Goal: Task Accomplishment & Management: Use online tool/utility

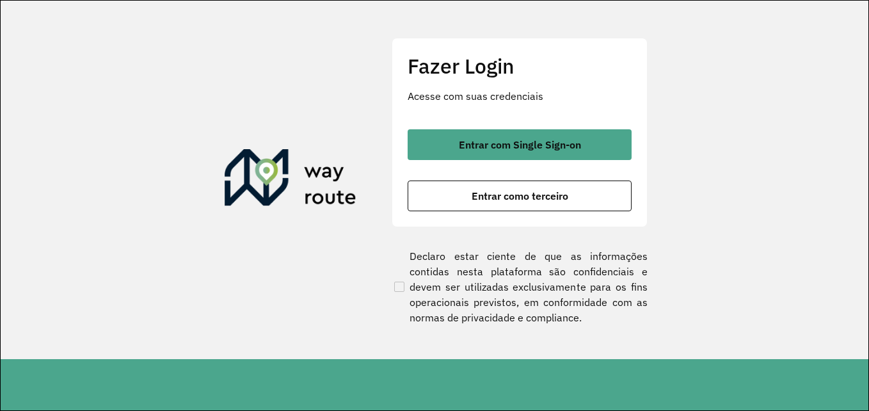
drag, startPoint x: 561, startPoint y: 191, endPoint x: 610, endPoint y: 176, distance: 51.4
click at [560, 191] on span "Entrar como terceiro" at bounding box center [519, 196] width 97 height 10
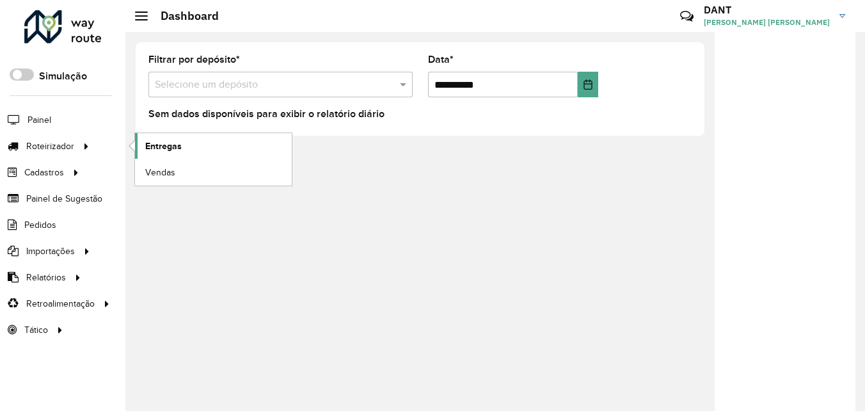
click at [139, 143] on link "Entregas" at bounding box center [213, 146] width 157 height 26
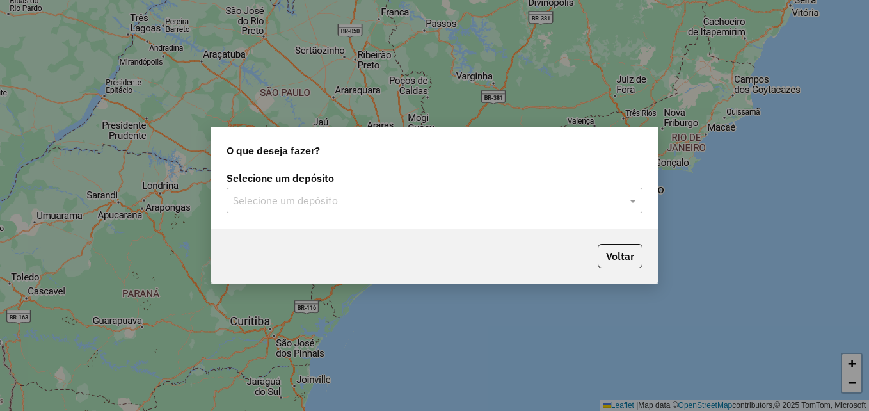
click at [629, 208] on div "Selecione um depósito" at bounding box center [434, 200] width 416 height 26
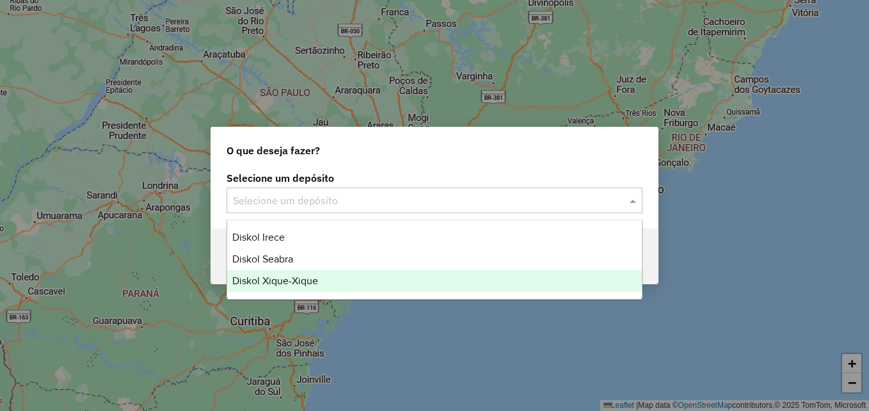
click at [435, 279] on div "Diskol Xique-Xique" at bounding box center [434, 281] width 415 height 22
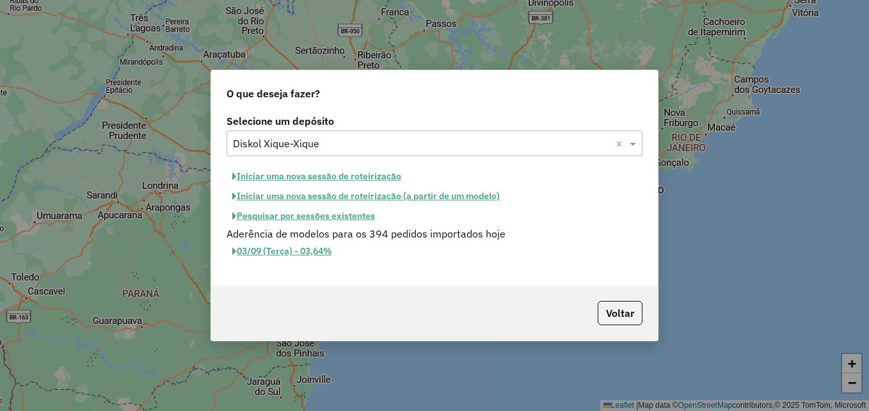
click at [355, 175] on button "Iniciar uma nova sessão de roteirização" at bounding box center [316, 176] width 180 height 20
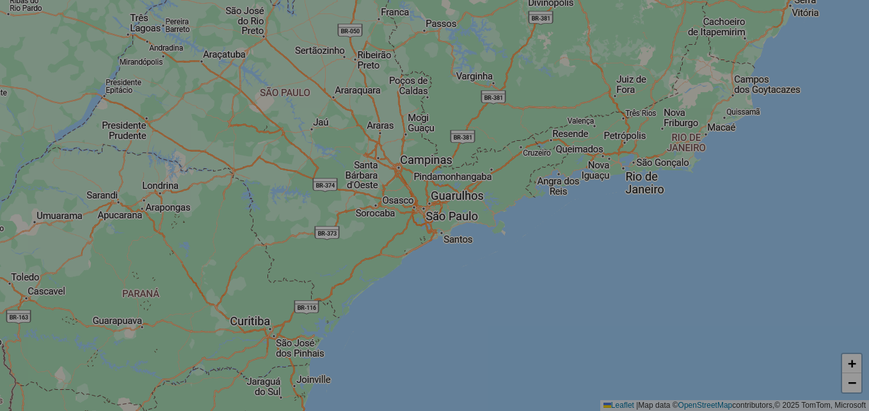
select select "*"
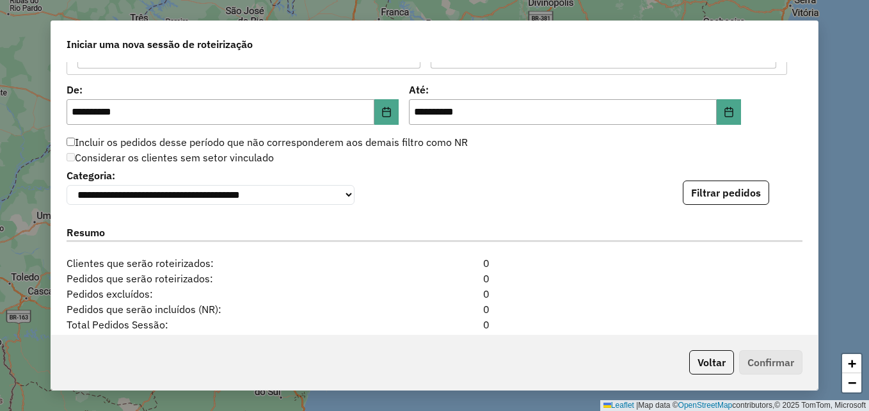
scroll to position [1215, 0]
click at [741, 198] on button "Filtrar pedidos" at bounding box center [726, 192] width 86 height 24
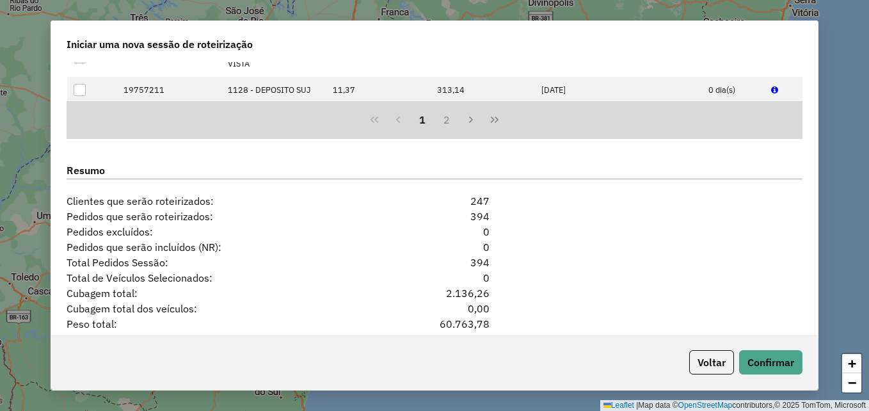
scroll to position [1614, 0]
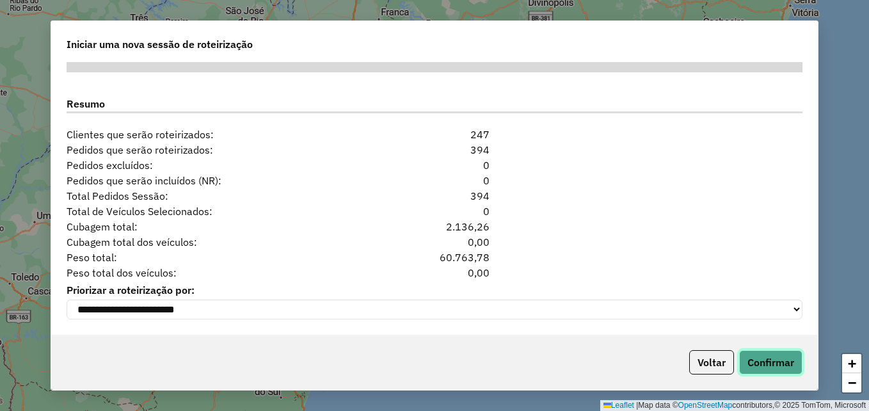
click at [775, 365] on button "Confirmar" at bounding box center [770, 362] width 63 height 24
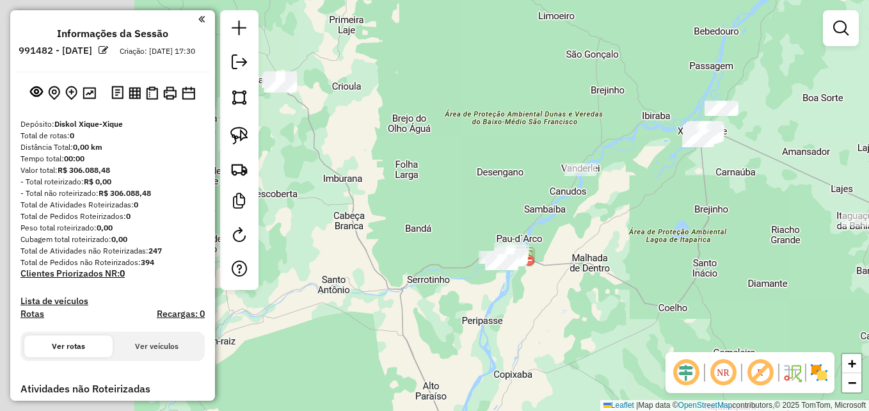
drag, startPoint x: 368, startPoint y: 220, endPoint x: 674, endPoint y: 138, distance: 317.3
click at [674, 138] on div "Janela de atendimento Grade de atendimento Capacidade Transportadoras Veículos …" at bounding box center [434, 205] width 869 height 411
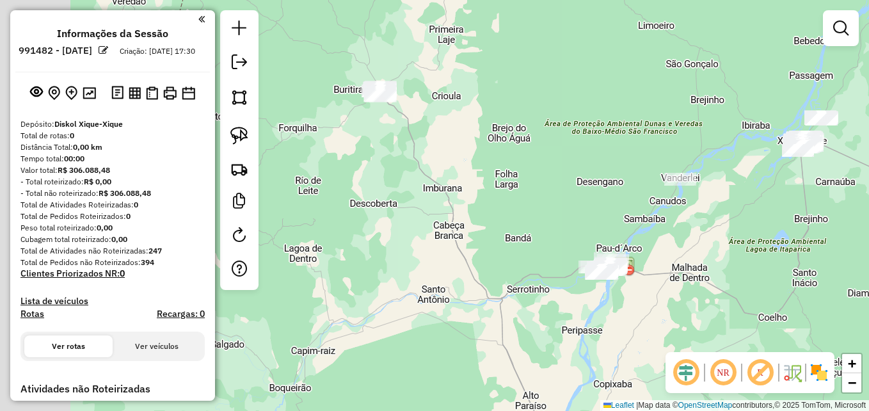
drag, startPoint x: 525, startPoint y: 148, endPoint x: 593, endPoint y: 166, distance: 70.1
click at [593, 166] on div "Janela de atendimento Grade de atendimento Capacidade Transportadoras Veículos …" at bounding box center [434, 205] width 869 height 411
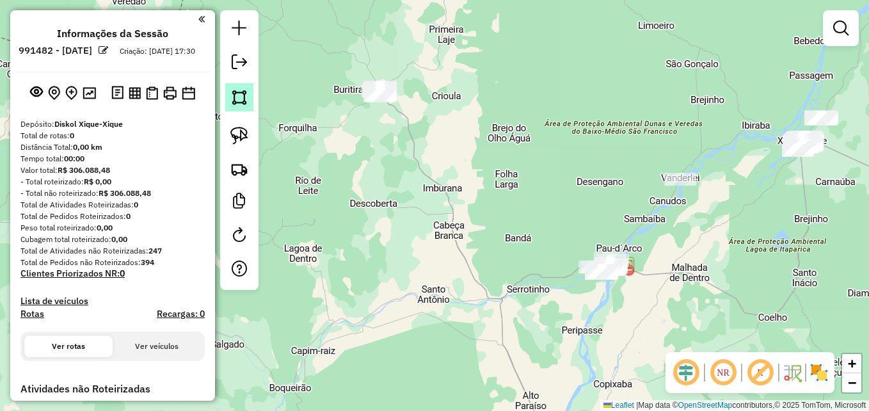
click at [239, 100] on img at bounding box center [239, 97] width 18 height 18
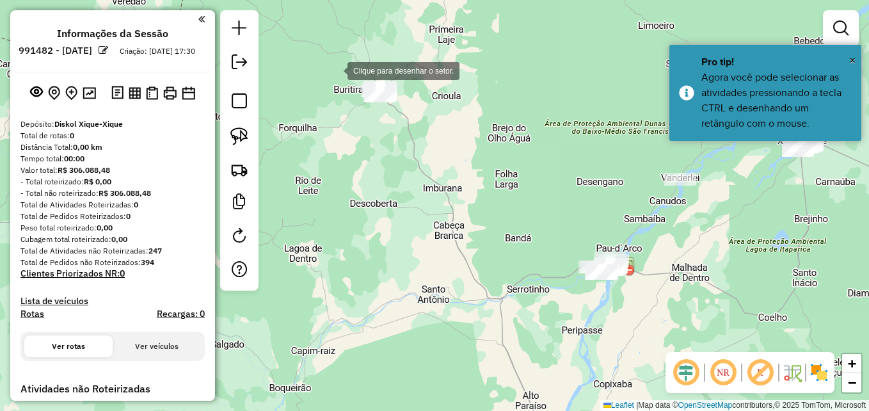
click at [335, 70] on div at bounding box center [335, 70] width 26 height 26
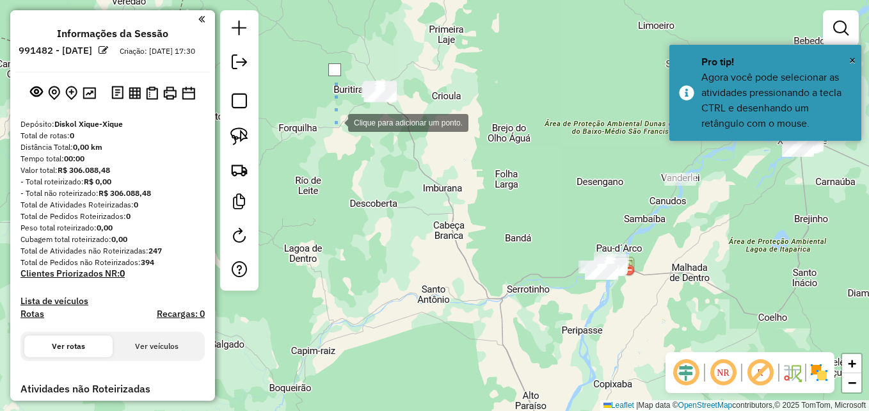
click at [342, 127] on div at bounding box center [335, 122] width 26 height 26
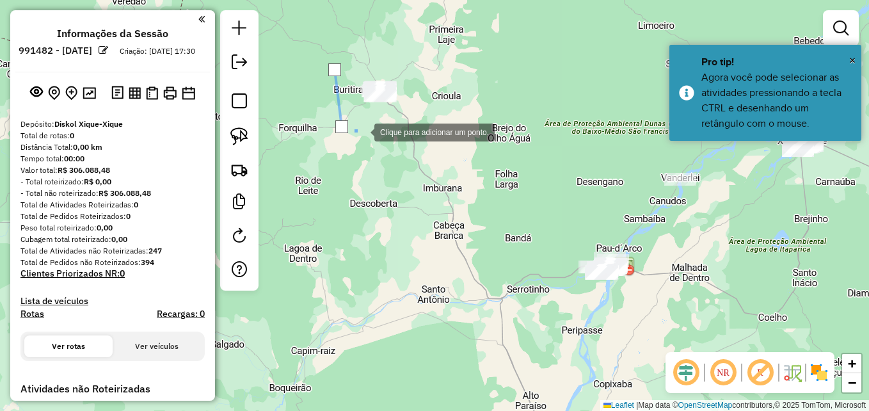
click at [374, 123] on div at bounding box center [362, 131] width 26 height 26
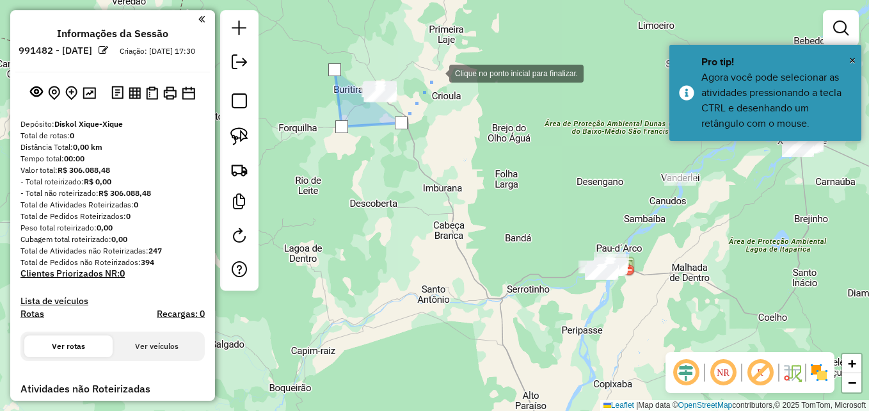
click at [436, 72] on div at bounding box center [436, 72] width 26 height 26
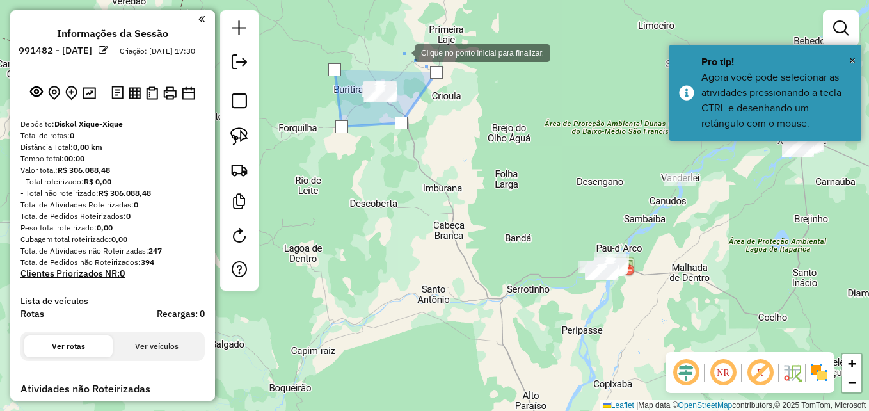
click at [402, 52] on div at bounding box center [403, 52] width 26 height 26
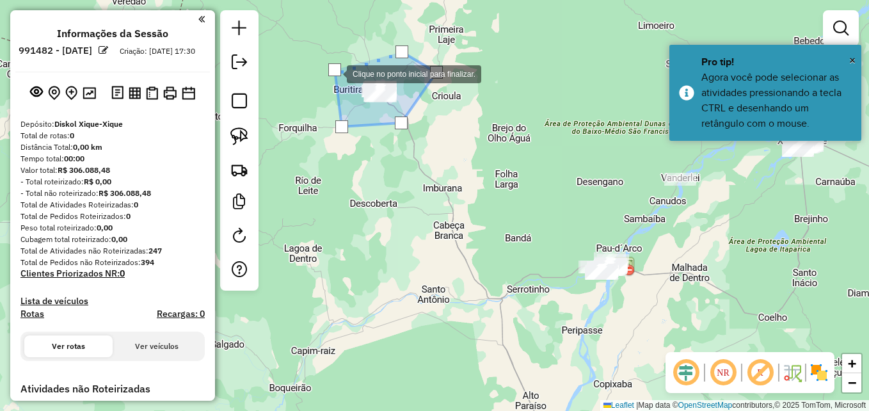
click at [334, 73] on div at bounding box center [334, 69] width 13 height 13
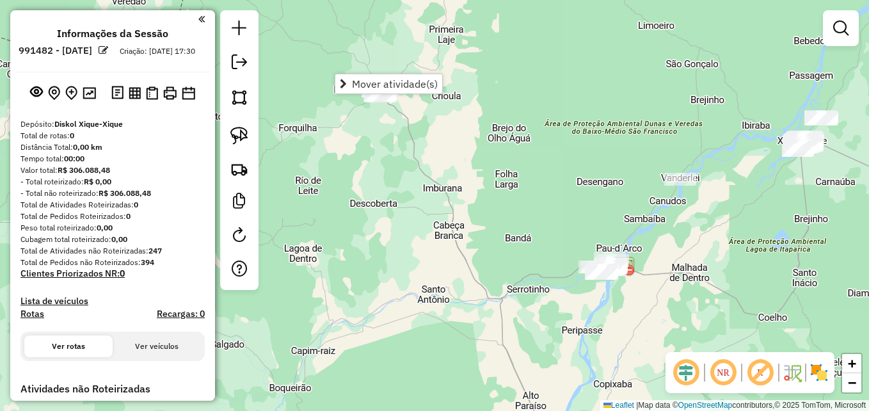
click at [346, 119] on div "Janela de atendimento Grade de atendimento Capacidade Transportadoras Veículos …" at bounding box center [434, 205] width 869 height 411
click at [241, 95] on img at bounding box center [239, 97] width 18 height 18
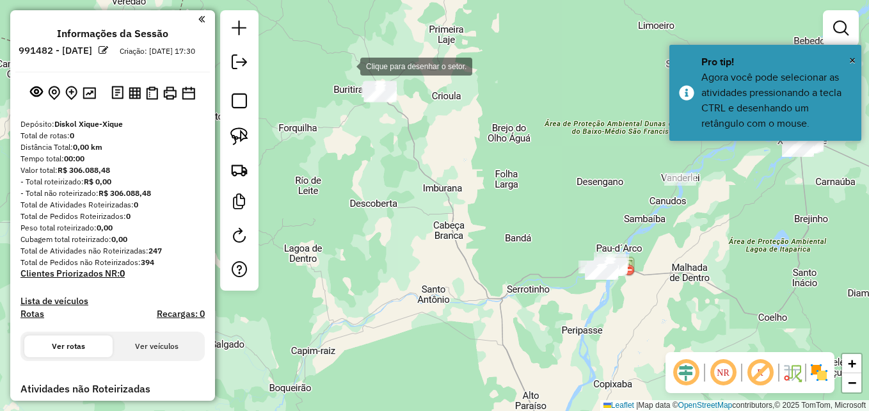
drag, startPoint x: 347, startPoint y: 65, endPoint x: 339, endPoint y: 100, distance: 35.5
click at [347, 67] on div at bounding box center [348, 65] width 26 height 26
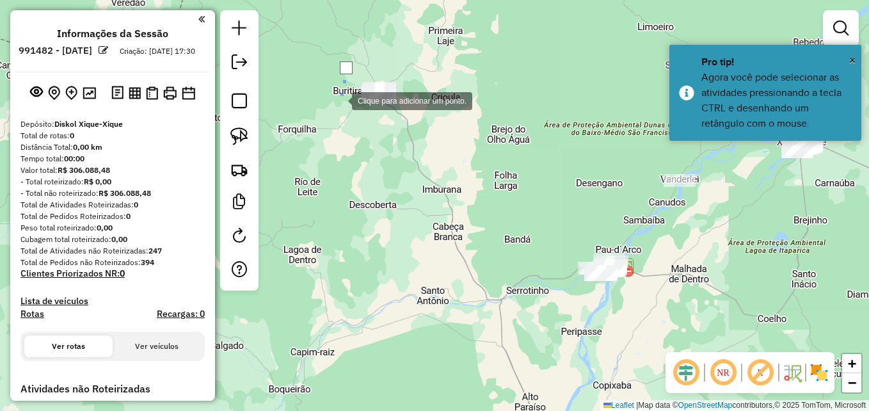
click at [340, 113] on div at bounding box center [339, 100] width 26 height 26
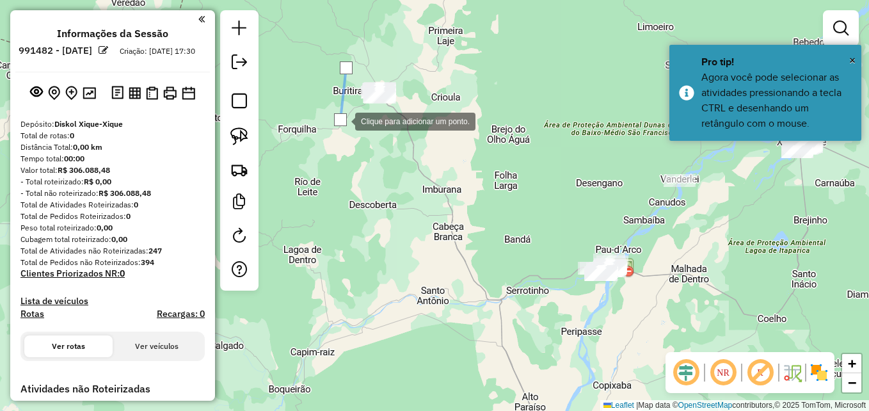
drag, startPoint x: 388, startPoint y: 125, endPoint x: 422, endPoint y: 100, distance: 42.1
click at [355, 124] on div at bounding box center [342, 120] width 26 height 26
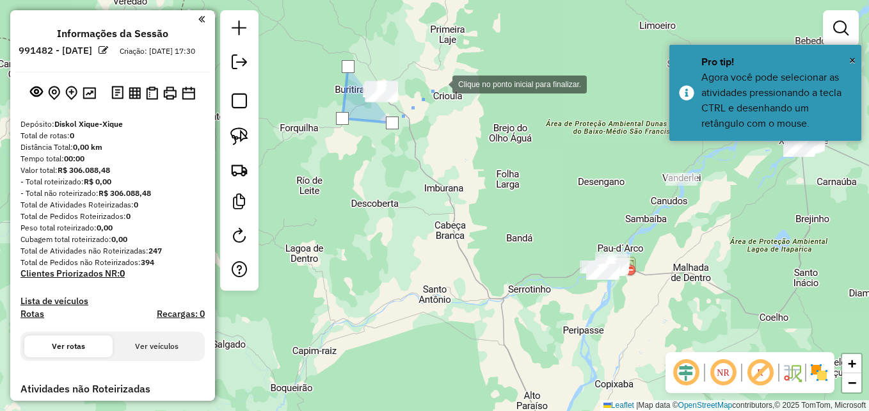
click at [439, 83] on div at bounding box center [440, 83] width 26 height 26
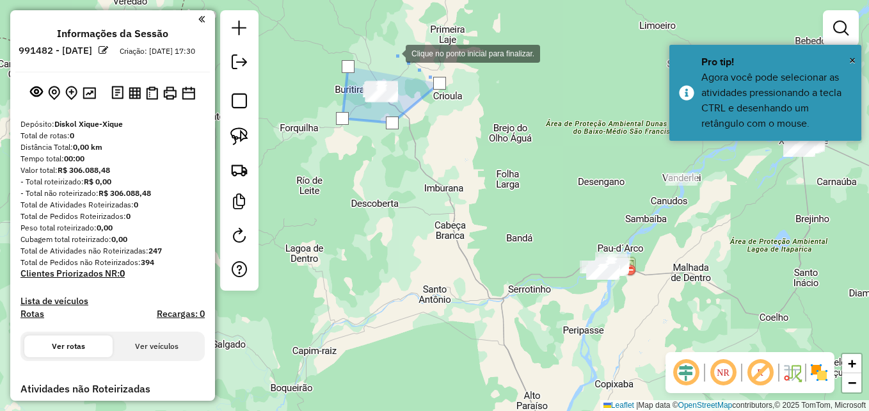
click at [393, 52] on div at bounding box center [393, 53] width 26 height 26
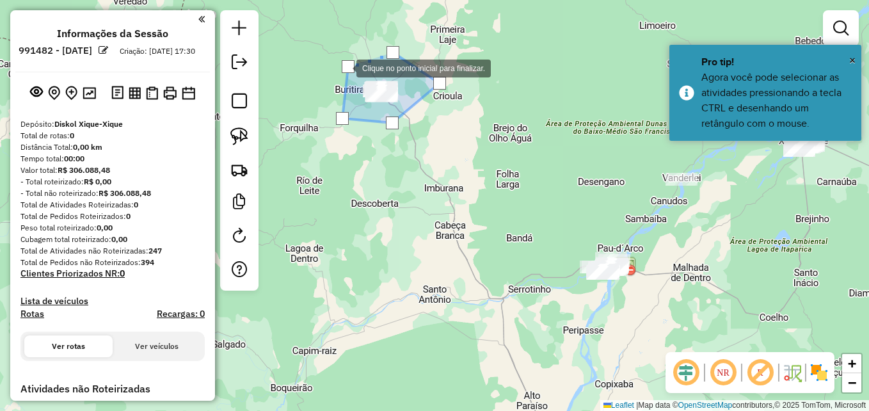
click at [344, 67] on div at bounding box center [348, 66] width 13 height 13
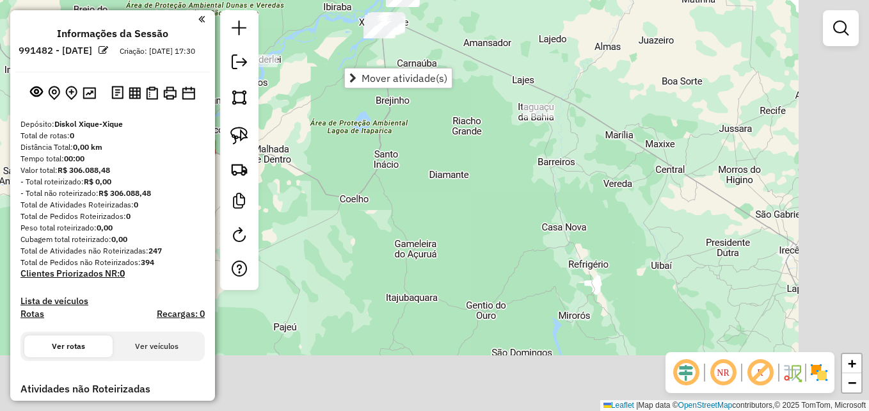
drag, startPoint x: 668, startPoint y: 239, endPoint x: 218, endPoint y: 120, distance: 465.8
click at [218, 120] on div "Janela de atendimento Grade de atendimento Capacidade Transportadoras Veículos …" at bounding box center [434, 205] width 869 height 411
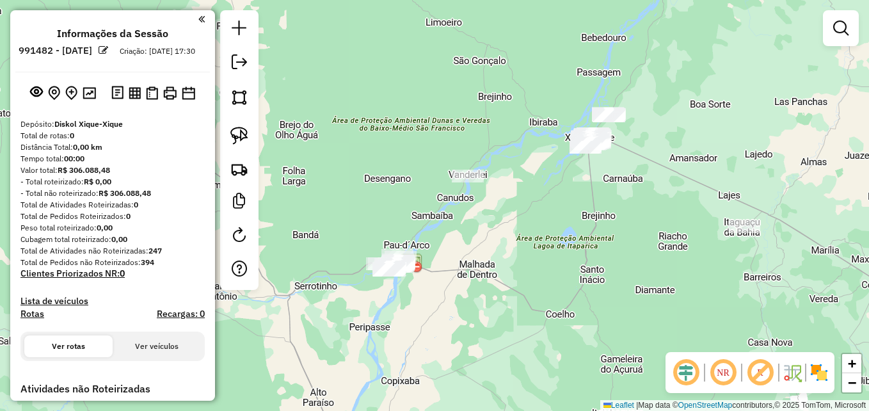
drag, startPoint x: 501, startPoint y: 230, endPoint x: 650, endPoint y: 258, distance: 151.7
click at [649, 260] on div "Janela de atendimento Grade de atendimento Capacidade Transportadoras Veículos …" at bounding box center [434, 205] width 869 height 411
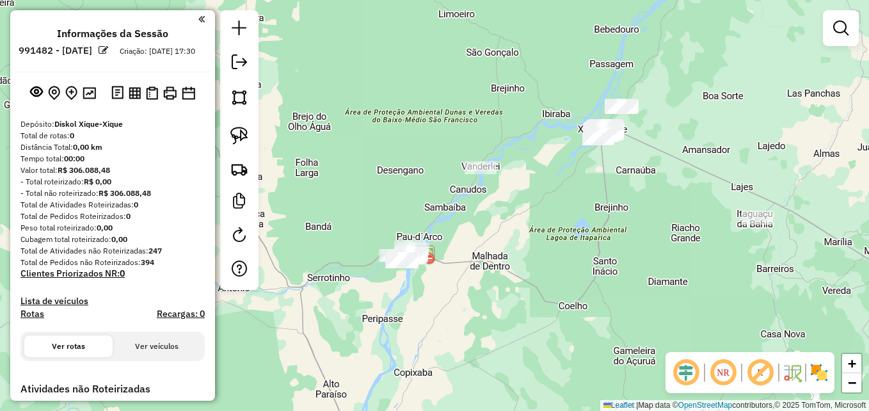
drag, startPoint x: 650, startPoint y: 258, endPoint x: 658, endPoint y: 256, distance: 8.5
click at [658, 256] on div "Janela de atendimento Grade de atendimento Capacidade Transportadoras Veículos …" at bounding box center [434, 205] width 869 height 411
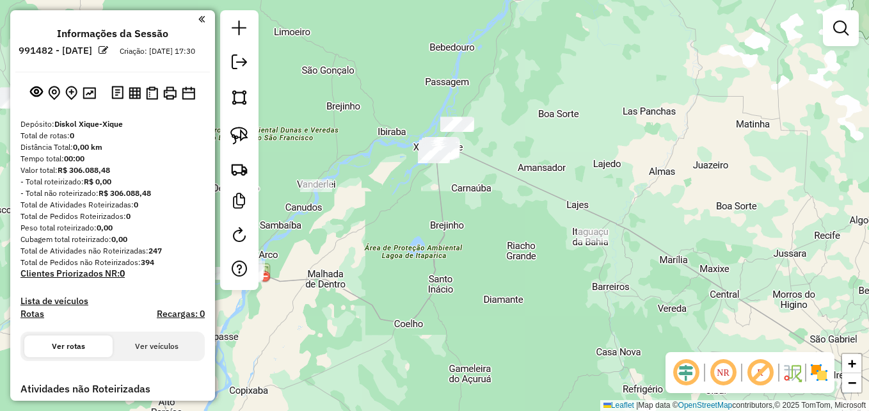
drag, startPoint x: 701, startPoint y: 277, endPoint x: 516, endPoint y: 281, distance: 184.9
click at [514, 295] on div "Janela de atendimento Grade de atendimento Capacidade Transportadoras Veículos …" at bounding box center [434, 205] width 869 height 411
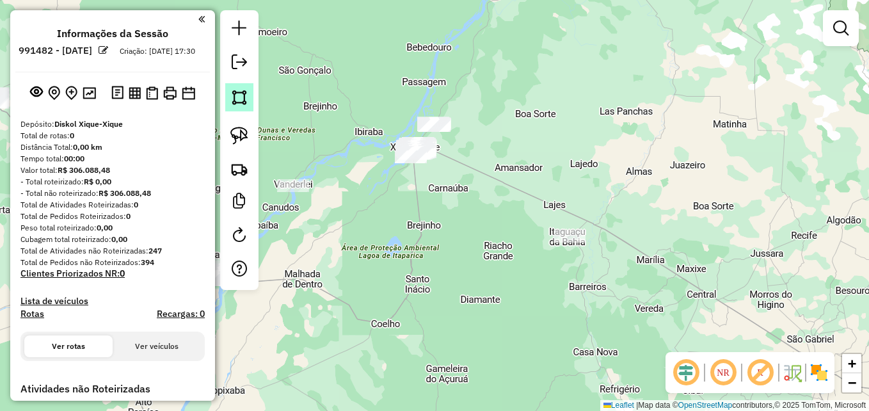
click at [242, 100] on img at bounding box center [239, 97] width 18 height 18
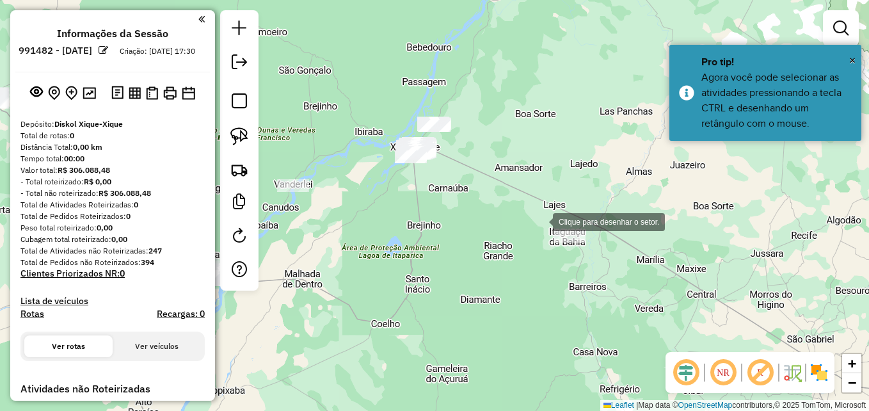
click at [540, 221] on div at bounding box center [540, 221] width 26 height 26
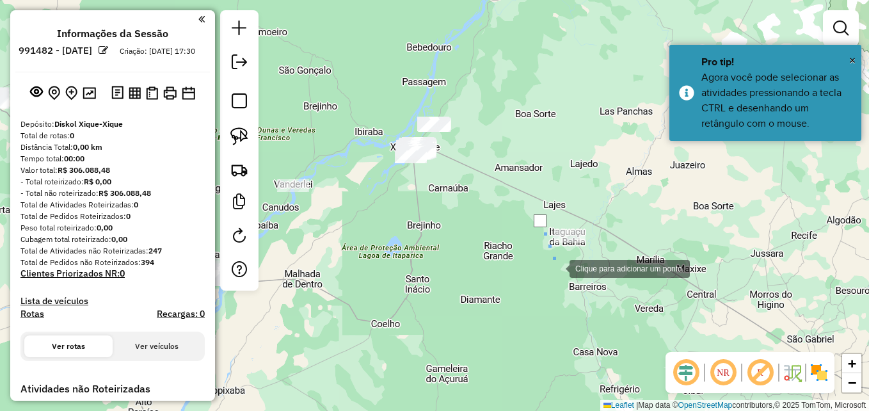
drag, startPoint x: 557, startPoint y: 268, endPoint x: 566, endPoint y: 266, distance: 9.2
click at [558, 268] on div at bounding box center [557, 268] width 26 height 26
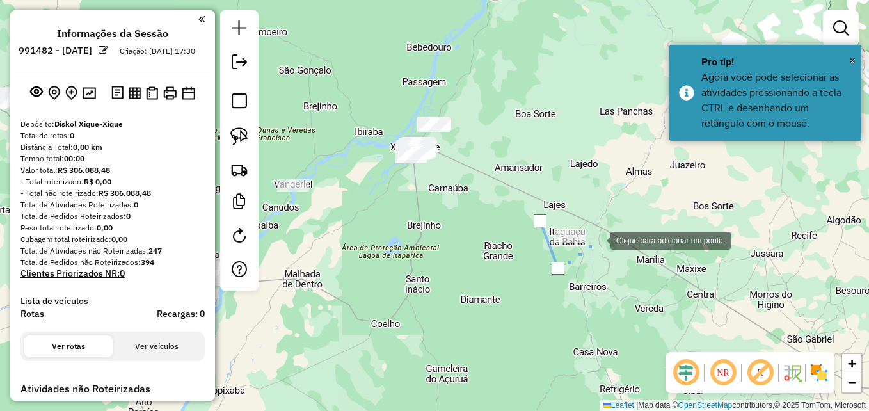
click at [597, 239] on div at bounding box center [598, 239] width 26 height 26
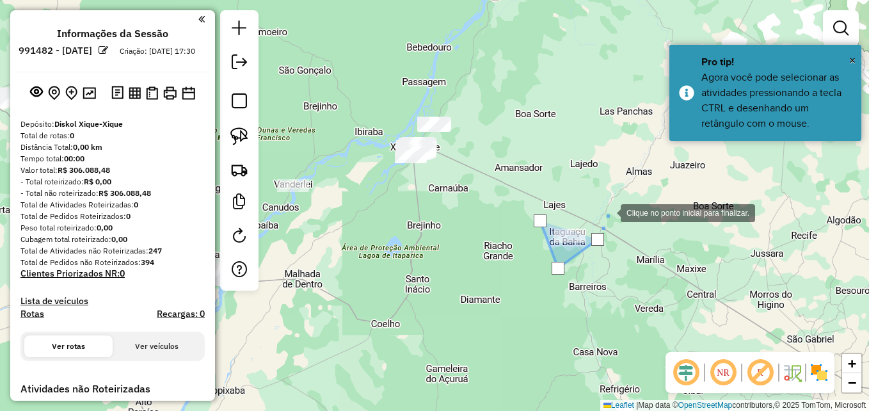
drag, startPoint x: 608, startPoint y: 212, endPoint x: 579, endPoint y: 208, distance: 29.0
click at [608, 211] on div at bounding box center [608, 212] width 26 height 26
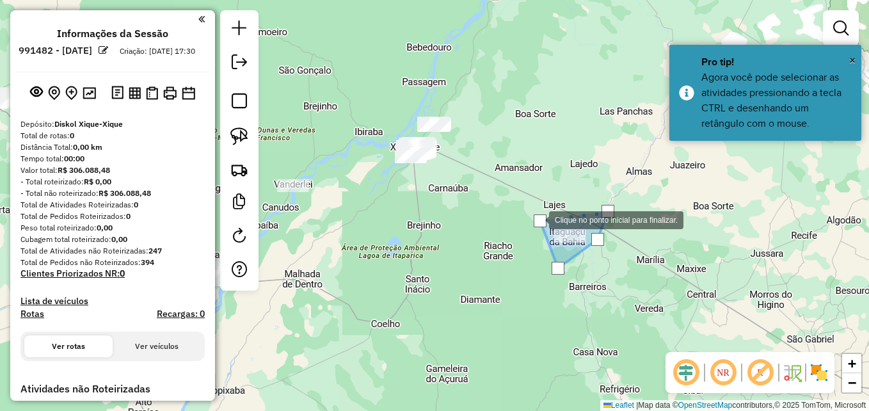
click at [536, 219] on div at bounding box center [540, 220] width 13 height 13
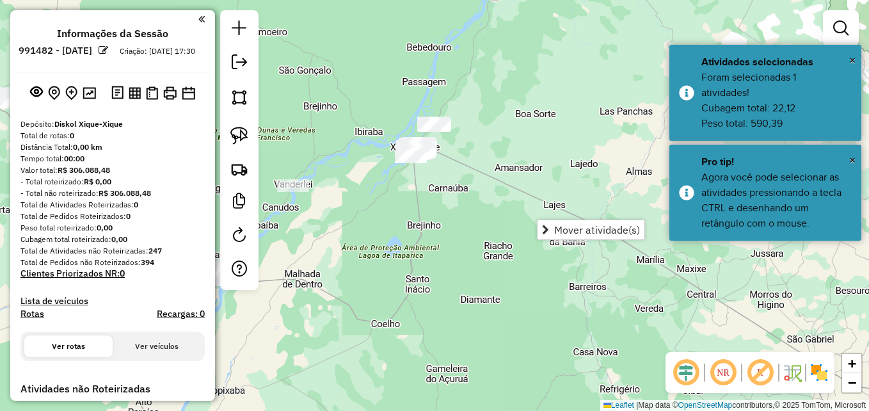
click at [526, 282] on div "Janela de atendimento Grade de atendimento Capacidade Transportadoras Veículos …" at bounding box center [434, 205] width 869 height 411
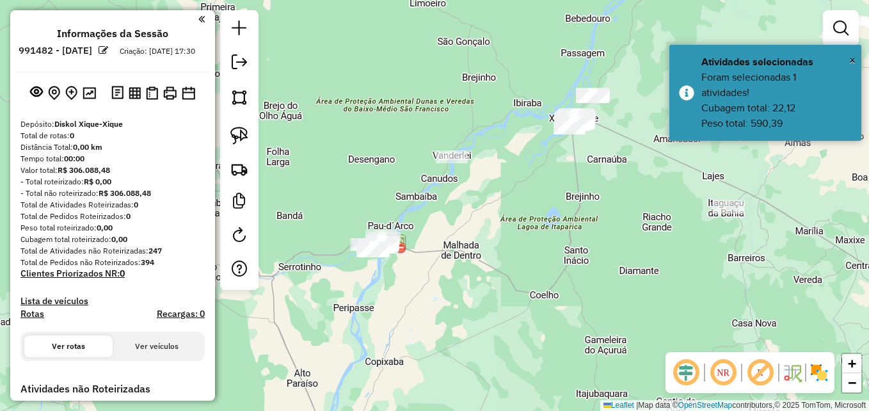
drag, startPoint x: 358, startPoint y: 222, endPoint x: 574, endPoint y: 177, distance: 220.8
click at [574, 177] on div "Janela de atendimento Grade de atendimento Capacidade Transportadoras Veículos …" at bounding box center [434, 205] width 869 height 411
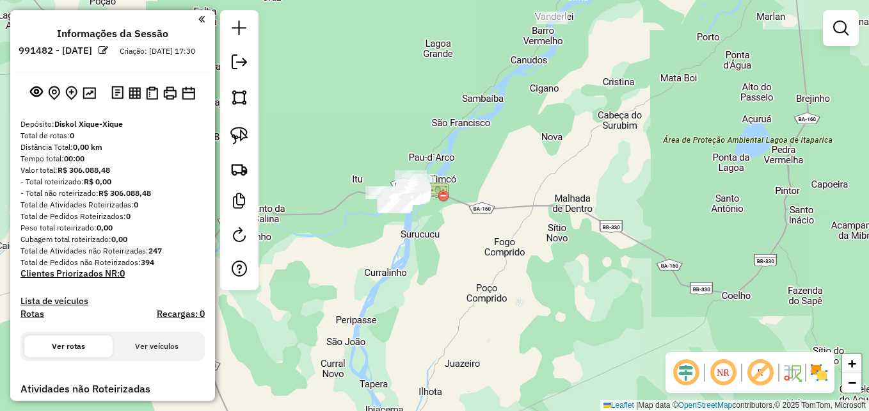
drag, startPoint x: 441, startPoint y: 267, endPoint x: 517, endPoint y: 276, distance: 76.7
click at [521, 279] on div "Janela de atendimento Grade de atendimento Capacidade Transportadoras Veículos …" at bounding box center [434, 205] width 869 height 411
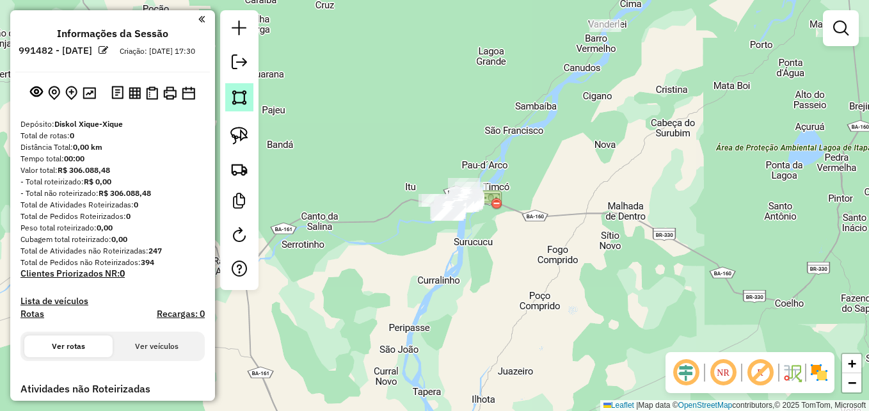
click at [244, 101] on img at bounding box center [239, 97] width 18 height 18
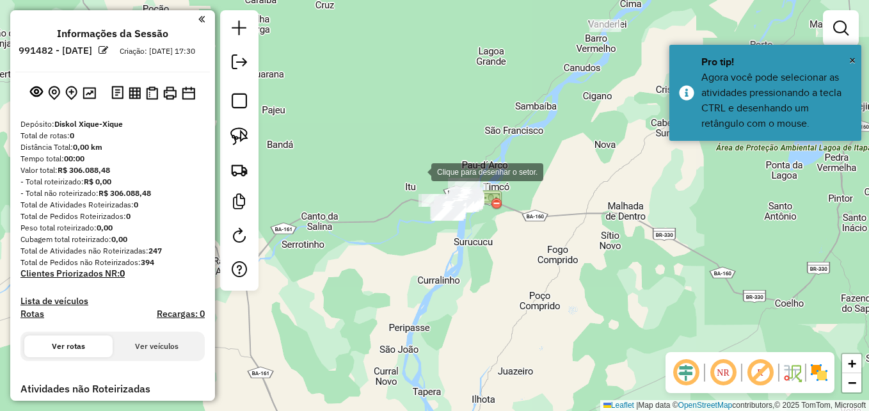
click at [418, 171] on div at bounding box center [419, 171] width 26 height 26
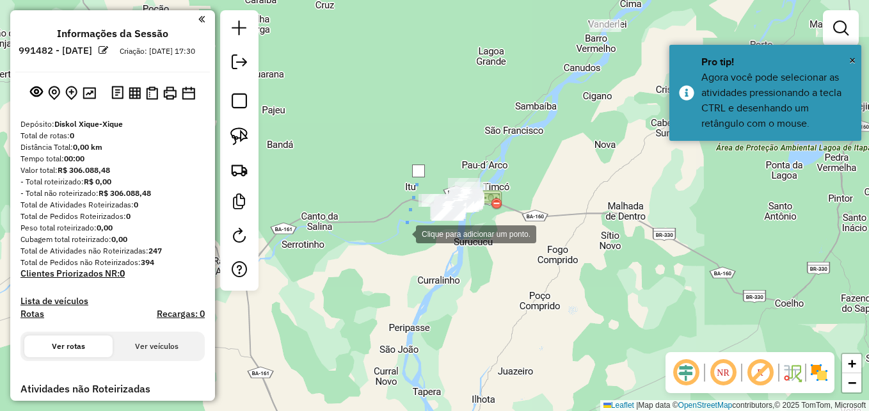
click at [402, 234] on div at bounding box center [403, 233] width 26 height 26
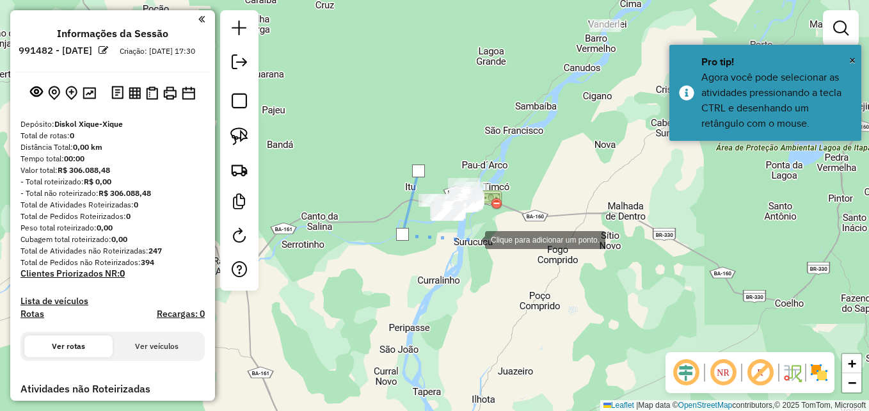
drag, startPoint x: 472, startPoint y: 239, endPoint x: 485, endPoint y: 230, distance: 15.6
click at [473, 238] on div at bounding box center [472, 239] width 26 height 26
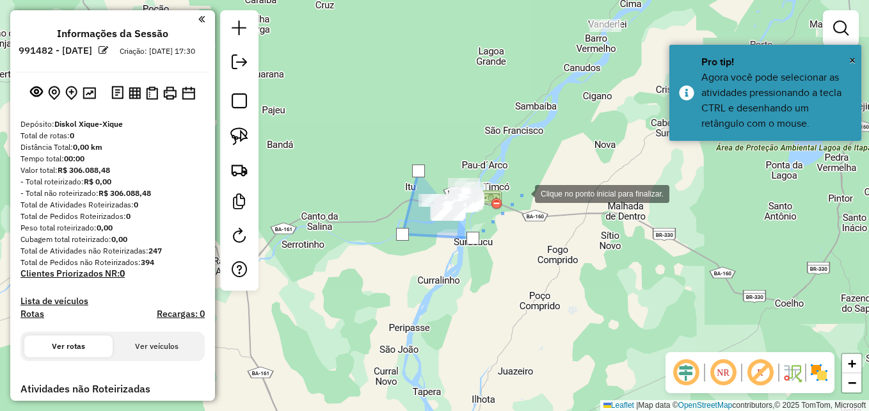
click at [523, 180] on div at bounding box center [522, 193] width 26 height 26
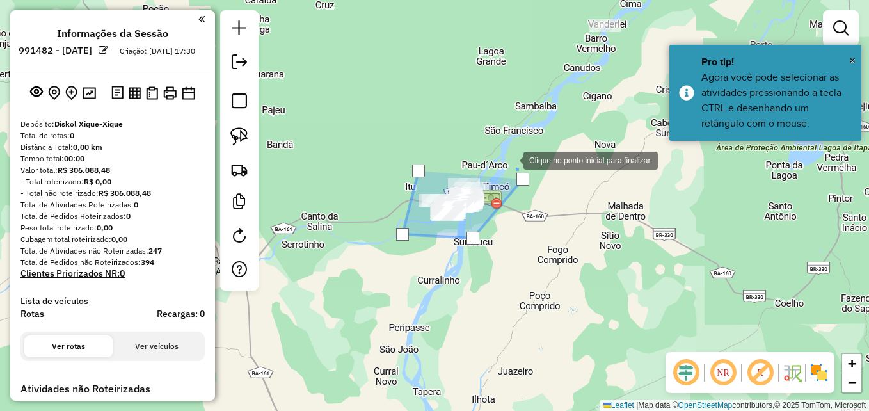
click at [498, 146] on div at bounding box center [511, 159] width 26 height 26
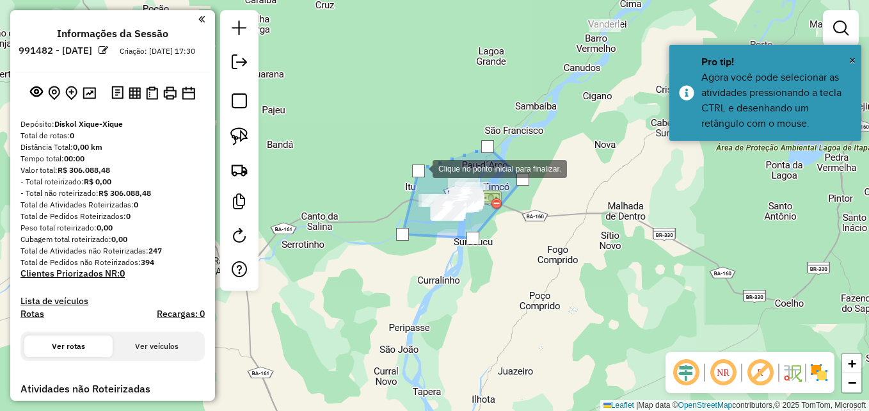
click at [418, 169] on div at bounding box center [418, 170] width 13 height 13
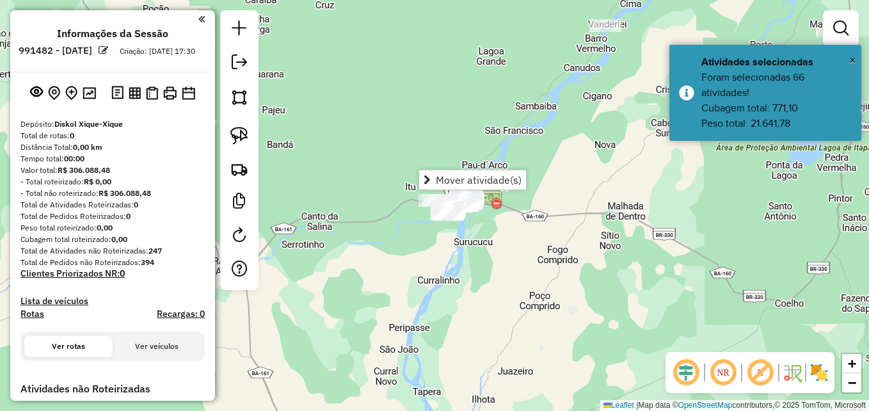
click at [418, 85] on div "Janela de atendimento Grade de atendimento Capacidade Transportadoras Veículos …" at bounding box center [434, 205] width 869 height 411
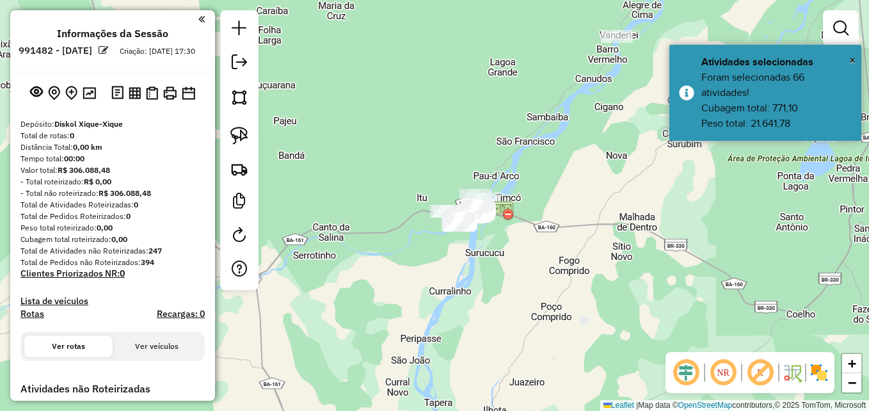
drag, startPoint x: 406, startPoint y: 250, endPoint x: 582, endPoint y: 294, distance: 181.4
click at [583, 295] on div "Janela de atendimento Grade de atendimento Capacidade Transportadoras Veículos …" at bounding box center [434, 205] width 869 height 411
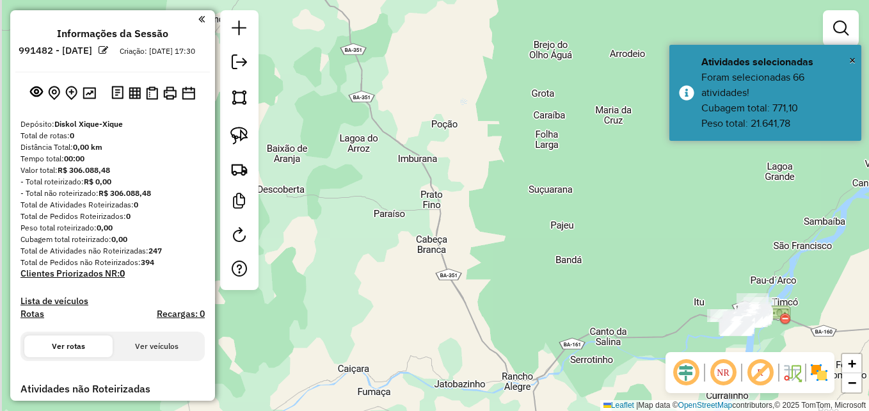
drag, startPoint x: 503, startPoint y: 248, endPoint x: 531, endPoint y: 259, distance: 29.6
click at [531, 259] on div "Janela de atendimento Grade de atendimento Capacidade Transportadoras Veículos …" at bounding box center [434, 205] width 869 height 411
drag, startPoint x: 415, startPoint y: 157, endPoint x: 516, endPoint y: 315, distance: 187.6
click at [517, 316] on div "Janela de atendimento Grade de atendimento Capacidade Transportadoras Veículos …" at bounding box center [434, 205] width 869 height 411
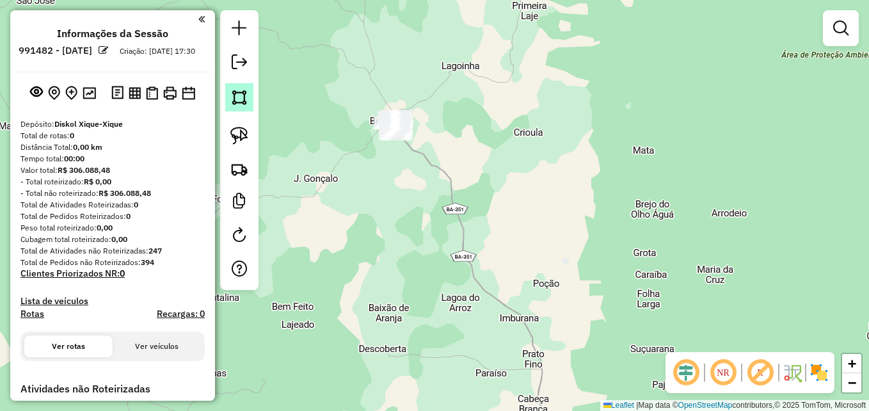
click at [233, 100] on img at bounding box center [239, 97] width 18 height 18
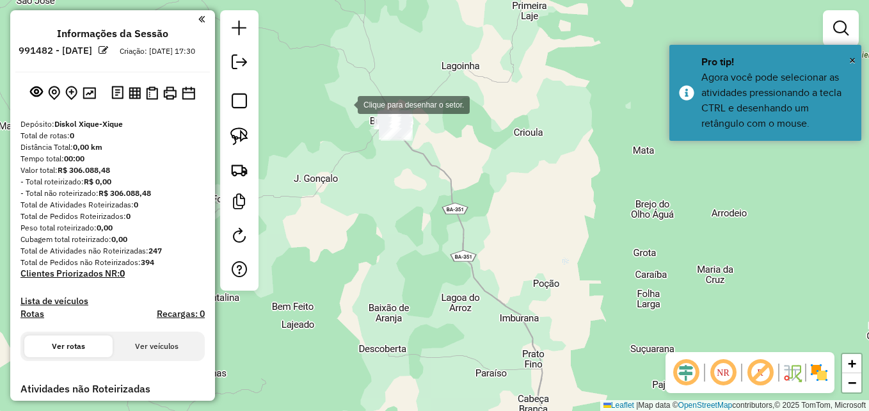
click at [347, 100] on div at bounding box center [345, 104] width 26 height 26
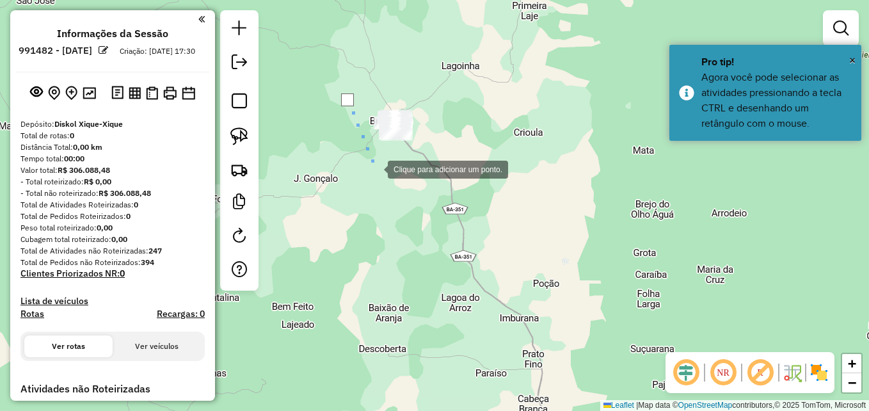
drag, startPoint x: 375, startPoint y: 168, endPoint x: 397, endPoint y: 157, distance: 24.9
click at [376, 168] on div at bounding box center [375, 168] width 26 height 26
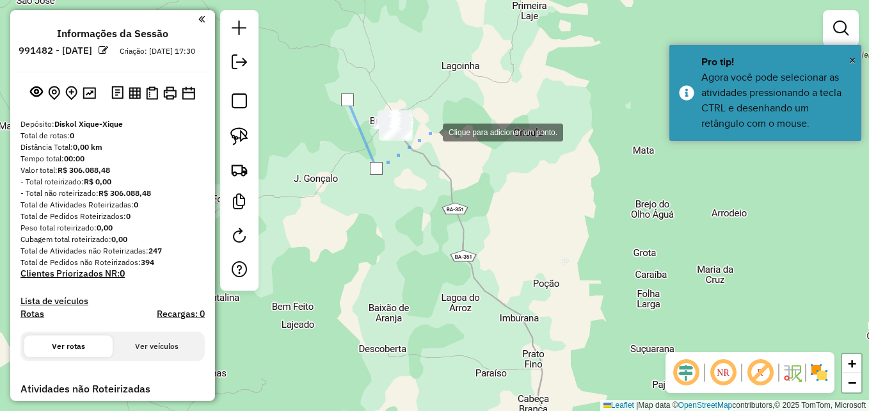
drag, startPoint x: 430, startPoint y: 131, endPoint x: 408, endPoint y: 88, distance: 48.1
click at [430, 129] on div at bounding box center [430, 131] width 26 height 26
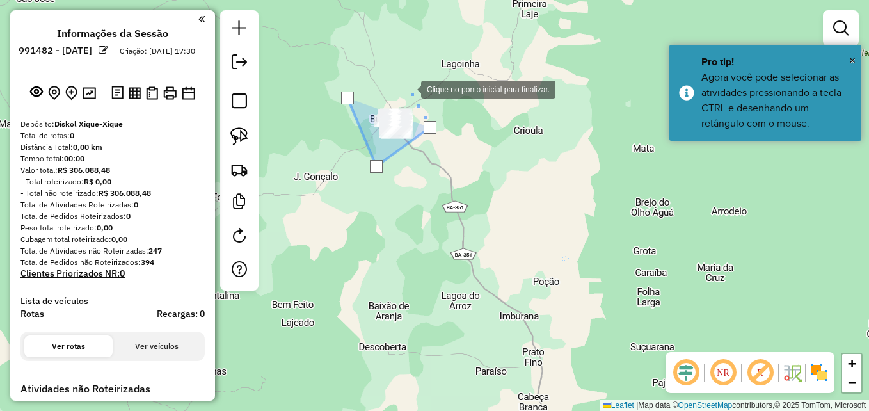
click at [408, 88] on div at bounding box center [408, 88] width 26 height 26
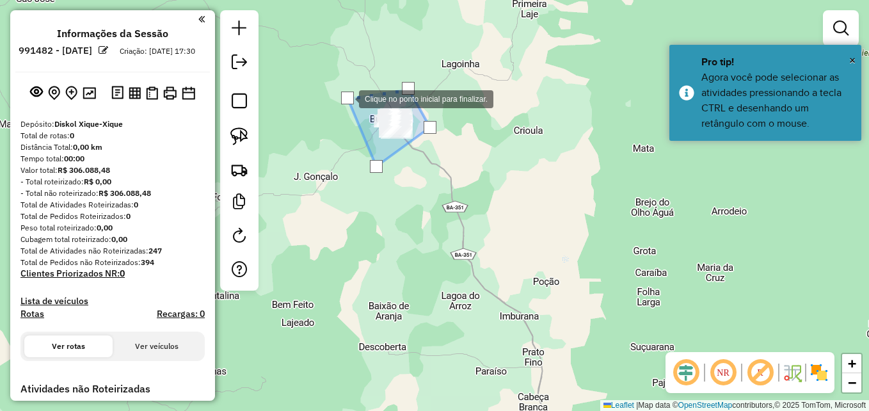
click at [346, 98] on div at bounding box center [347, 97] width 13 height 13
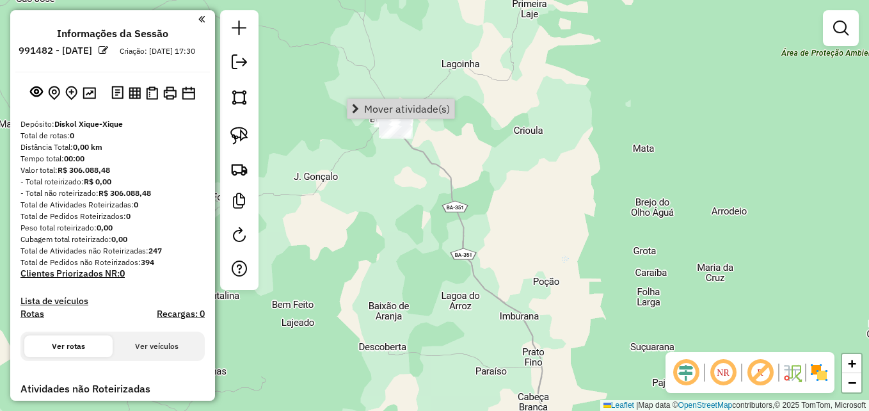
click at [488, 173] on div "Janela de atendimento Grade de atendimento Capacidade Transportadoras Veículos …" at bounding box center [434, 205] width 869 height 411
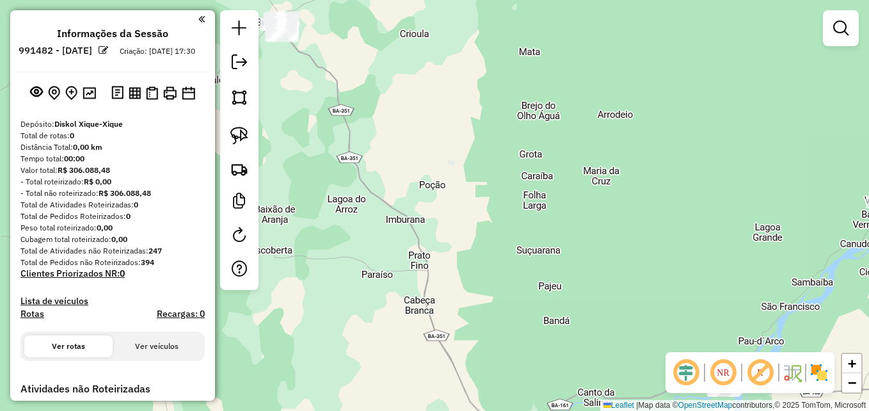
drag, startPoint x: 591, startPoint y: 259, endPoint x: 416, endPoint y: 111, distance: 228.8
click at [416, 111] on div "Janela de atendimento Grade de atendimento Capacidade Transportadoras Veículos …" at bounding box center [434, 205] width 869 height 411
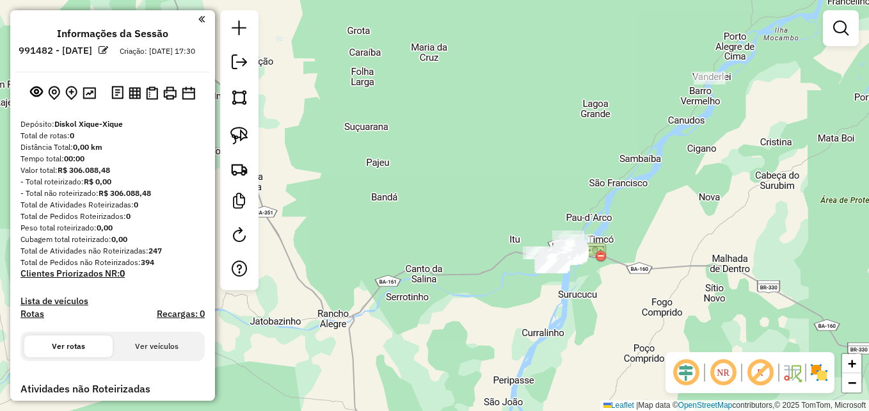
drag, startPoint x: 635, startPoint y: 241, endPoint x: 441, endPoint y: 110, distance: 234.0
click at [443, 112] on div "Janela de atendimento Grade de atendimento Capacidade Transportadoras Veículos …" at bounding box center [434, 205] width 869 height 411
click at [441, 110] on div "Janela de atendimento Grade de atendimento Capacidade Transportadoras Veículos …" at bounding box center [434, 205] width 869 height 411
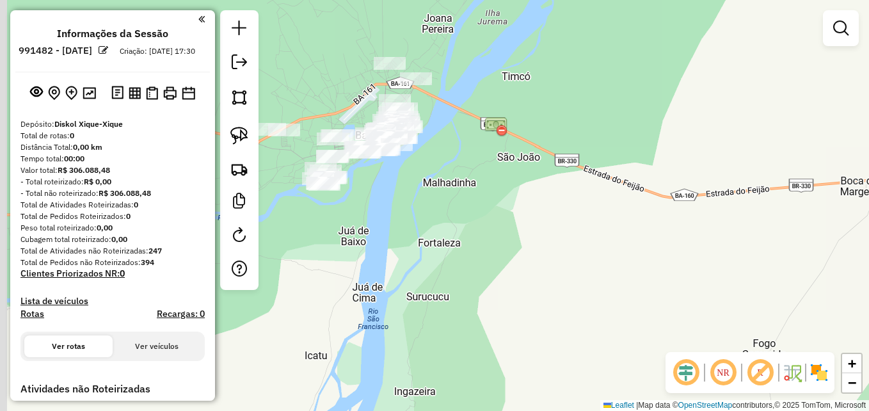
drag, startPoint x: 496, startPoint y: 249, endPoint x: 626, endPoint y: 271, distance: 131.7
click at [626, 271] on div "Janela de atendimento Grade de atendimento Capacidade Transportadoras Veículos …" at bounding box center [434, 205] width 869 height 411
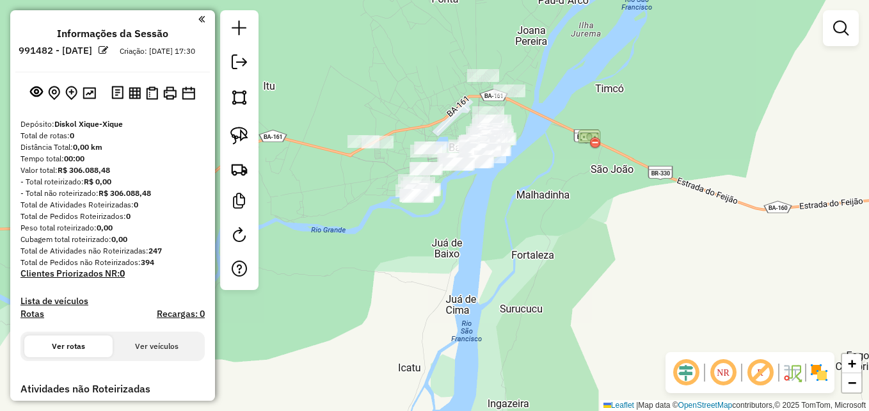
drag, startPoint x: 504, startPoint y: 233, endPoint x: 535, endPoint y: 238, distance: 31.7
click at [535, 238] on div "Janela de atendimento Grade de atendimento Capacidade Transportadoras Veículos …" at bounding box center [434, 205] width 869 height 411
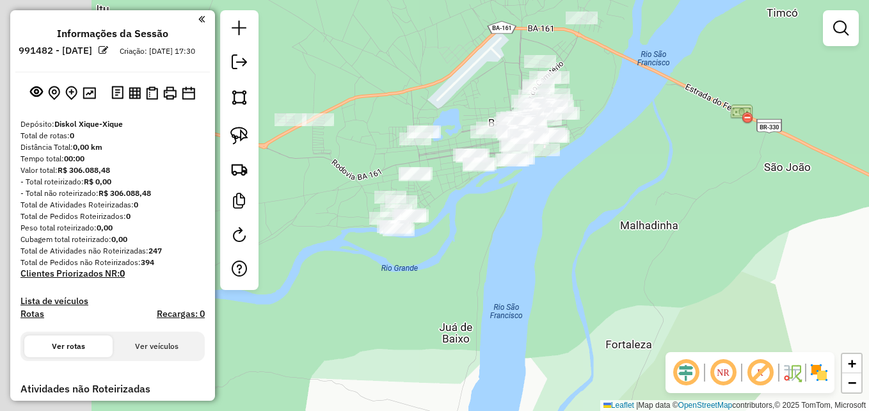
drag, startPoint x: 486, startPoint y: 200, endPoint x: 576, endPoint y: 267, distance: 112.5
click at [576, 267] on div "Janela de atendimento Grade de atendimento Capacidade Transportadoras Veículos …" at bounding box center [434, 205] width 869 height 411
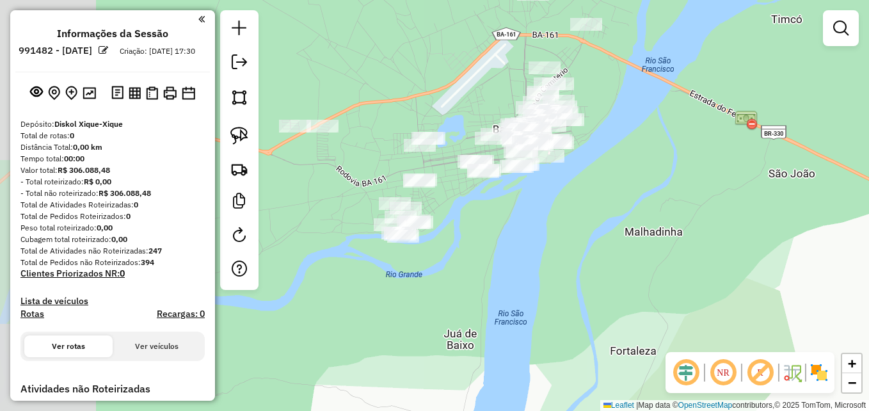
drag, startPoint x: 576, startPoint y: 224, endPoint x: 597, endPoint y: 267, distance: 48.4
click at [597, 267] on div "Janela de atendimento Grade de atendimento Capacidade Transportadoras Veículos …" at bounding box center [434, 205] width 869 height 411
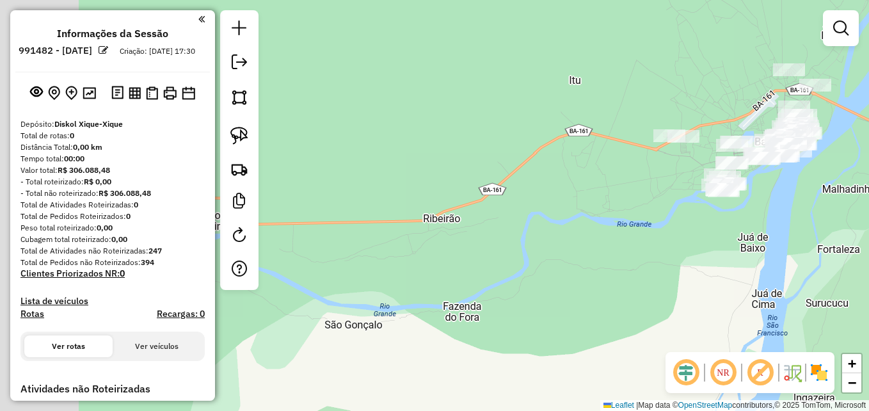
drag, startPoint x: 443, startPoint y: 365, endPoint x: 653, endPoint y: 305, distance: 218.1
click at [653, 305] on div "Janela de atendimento Grade de atendimento Capacidade Transportadoras Veículos …" at bounding box center [434, 205] width 869 height 411
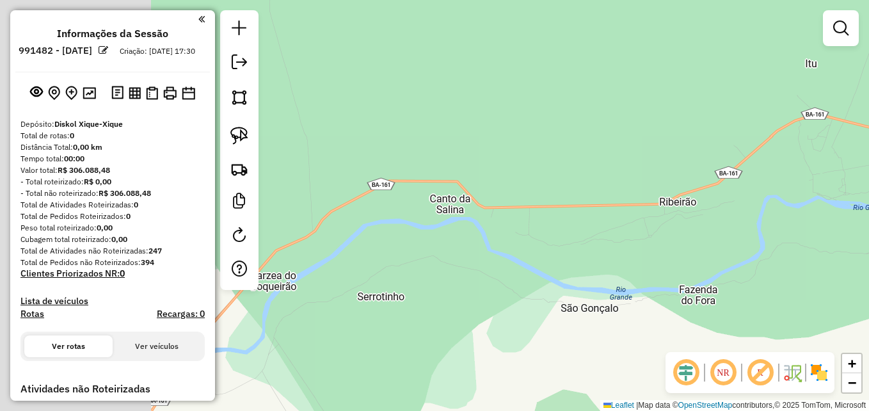
drag, startPoint x: 509, startPoint y: 274, endPoint x: 663, endPoint y: 266, distance: 154.4
click at [659, 267] on div "Janela de atendimento Grade de atendimento Capacidade Transportadoras Veículos …" at bounding box center [434, 205] width 869 height 411
click at [664, 266] on div "Janela de atendimento Grade de atendimento Capacidade Transportadoras Veículos …" at bounding box center [434, 205] width 869 height 411
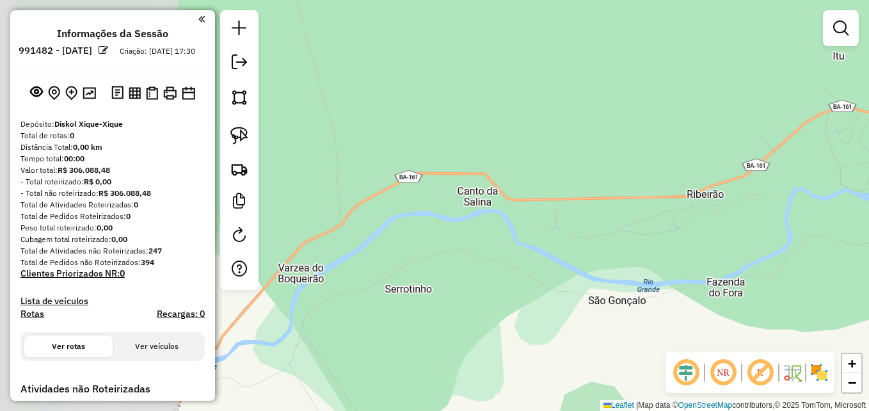
drag, startPoint x: 628, startPoint y: 247, endPoint x: 656, endPoint y: 234, distance: 30.9
click at [656, 236] on div "Janela de atendimento Grade de atendimento Capacidade Transportadoras Veículos …" at bounding box center [434, 205] width 869 height 411
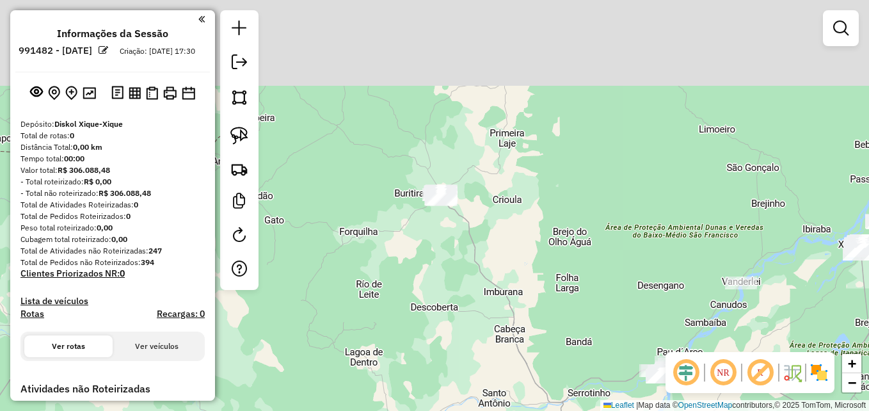
drag, startPoint x: 403, startPoint y: 158, endPoint x: 399, endPoint y: 262, distance: 103.7
click at [447, 317] on div "Janela de atendimento Grade de atendimento Capacidade Transportadoras Veículos …" at bounding box center [434, 205] width 869 height 411
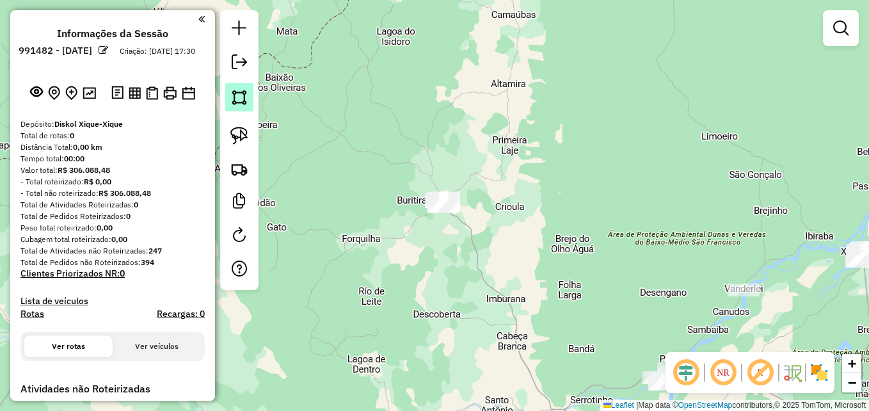
click at [233, 94] on img at bounding box center [239, 97] width 18 height 18
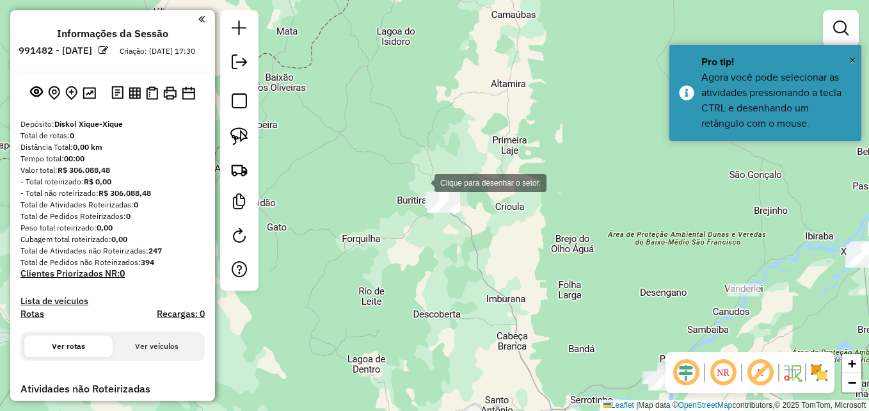
click at [411, 173] on div at bounding box center [422, 182] width 26 height 26
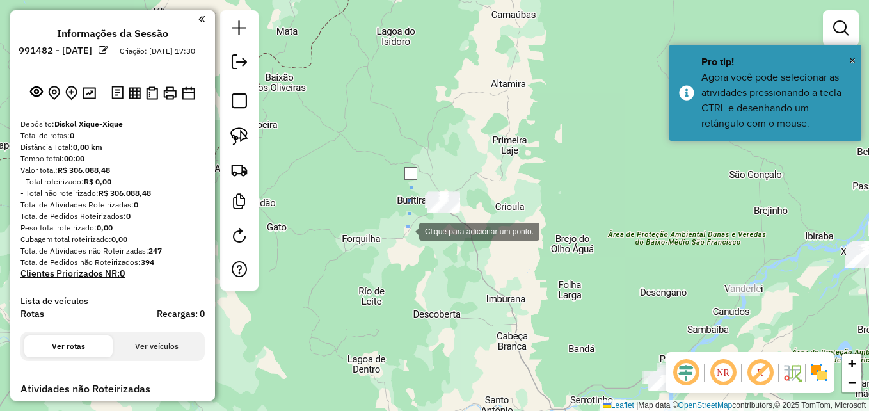
click at [406, 230] on div at bounding box center [406, 231] width 26 height 26
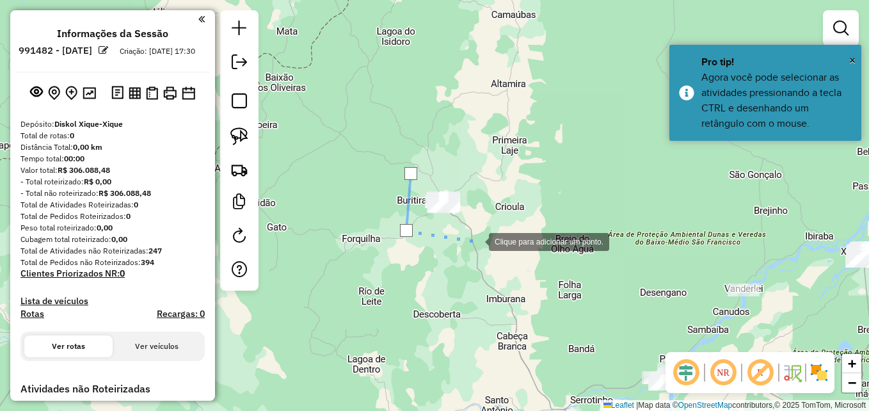
drag, startPoint x: 476, startPoint y: 241, endPoint x: 505, endPoint y: 193, distance: 55.4
click at [476, 239] on div at bounding box center [476, 241] width 26 height 26
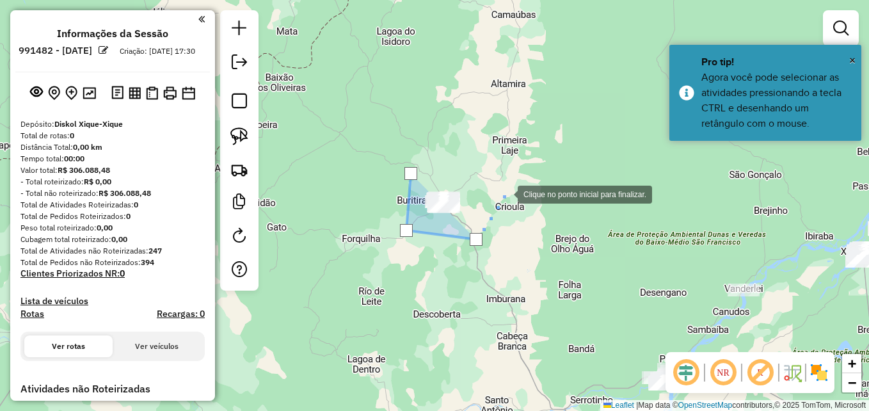
drag, startPoint x: 505, startPoint y: 193, endPoint x: 427, endPoint y: 165, distance: 83.0
click at [494, 187] on div at bounding box center [505, 193] width 26 height 26
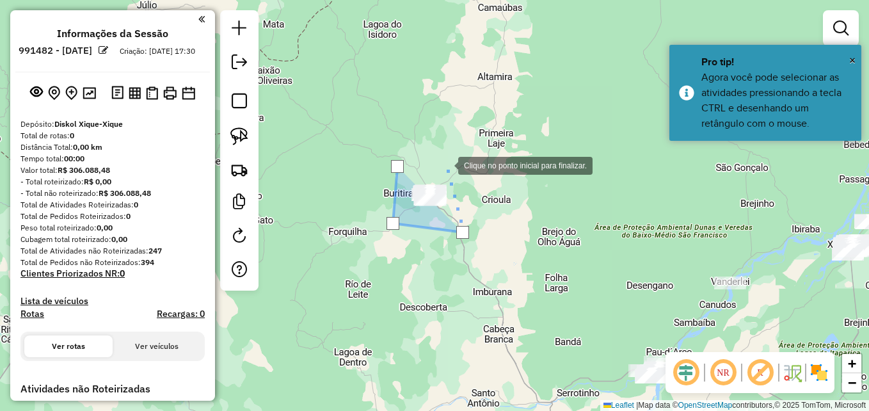
click at [445, 164] on div at bounding box center [445, 165] width 26 height 26
click at [397, 166] on div at bounding box center [397, 166] width 13 height 13
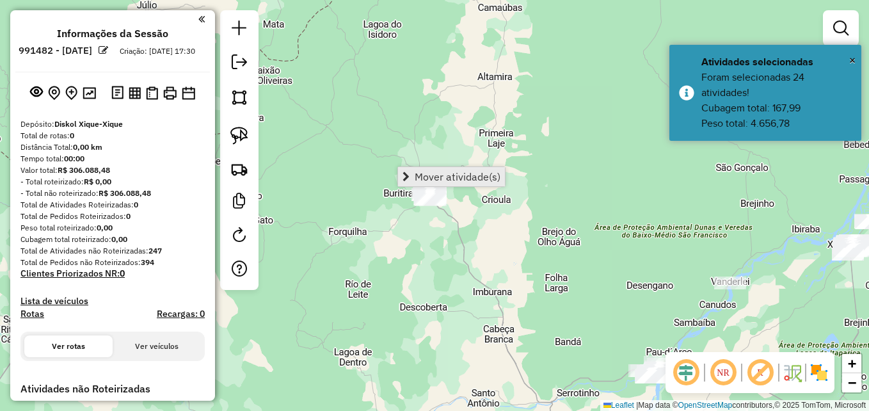
click at [422, 174] on span "Mover atividade(s)" at bounding box center [458, 176] width 86 height 10
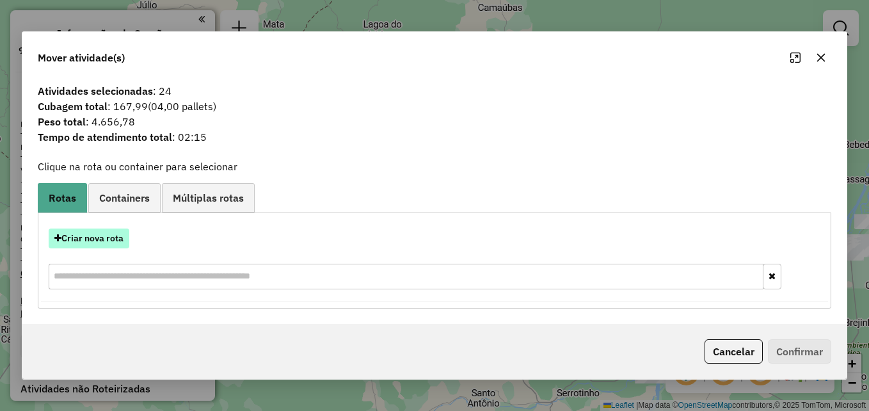
click at [116, 235] on button "Criar nova rota" at bounding box center [89, 238] width 81 height 20
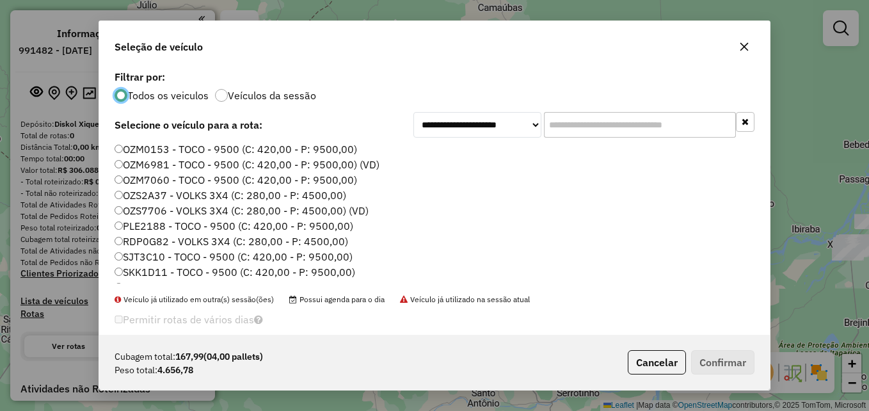
scroll to position [120, 0]
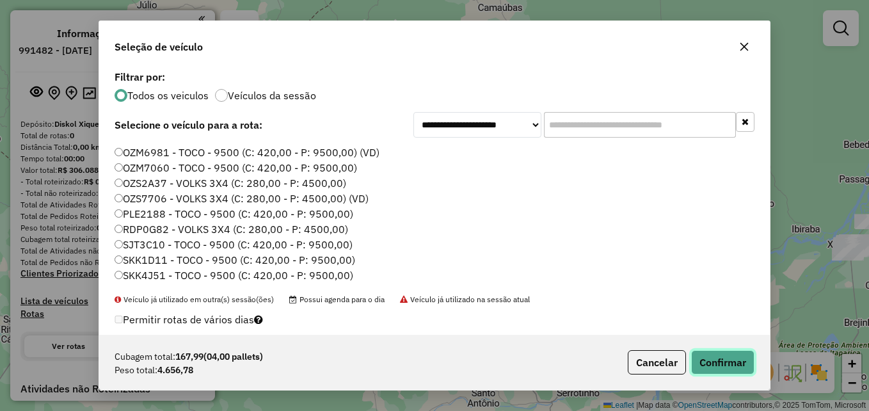
click at [706, 361] on button "Confirmar" at bounding box center [722, 362] width 63 height 24
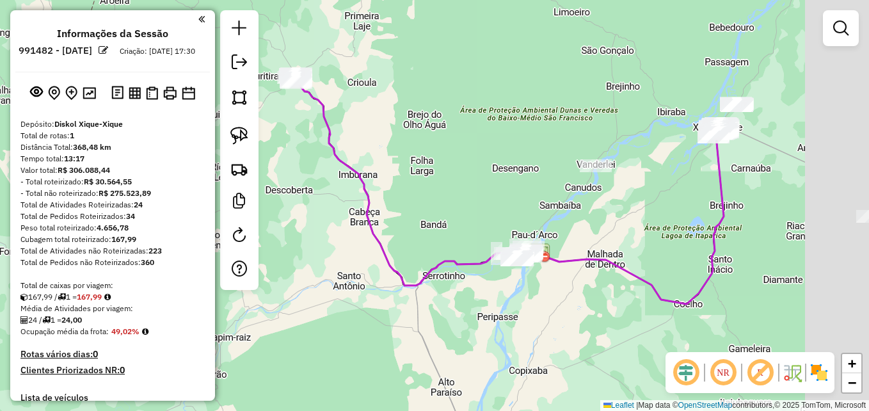
drag, startPoint x: 587, startPoint y: 223, endPoint x: 425, endPoint y: 75, distance: 218.7
click at [425, 75] on div "Janela de atendimento Grade de atendimento Capacidade Transportadoras Veículos …" at bounding box center [434, 205] width 869 height 411
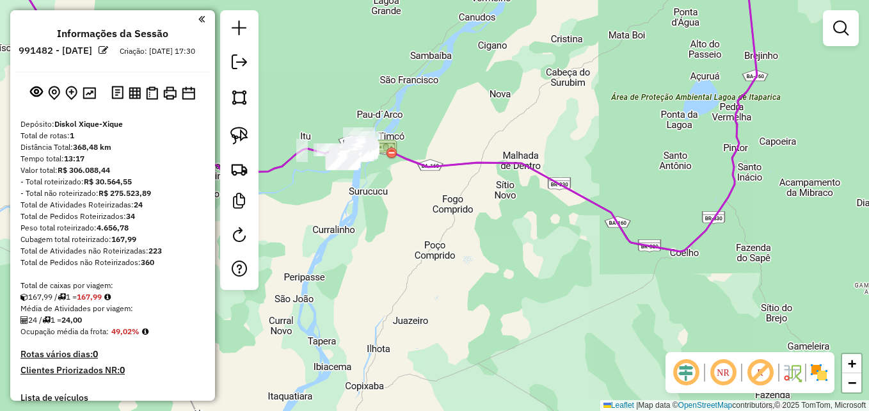
drag, startPoint x: 465, startPoint y: 266, endPoint x: 560, endPoint y: 325, distance: 111.5
click at [560, 325] on div "Janela de atendimento Grade de atendimento Capacidade Transportadoras Veículos …" at bounding box center [434, 205] width 869 height 411
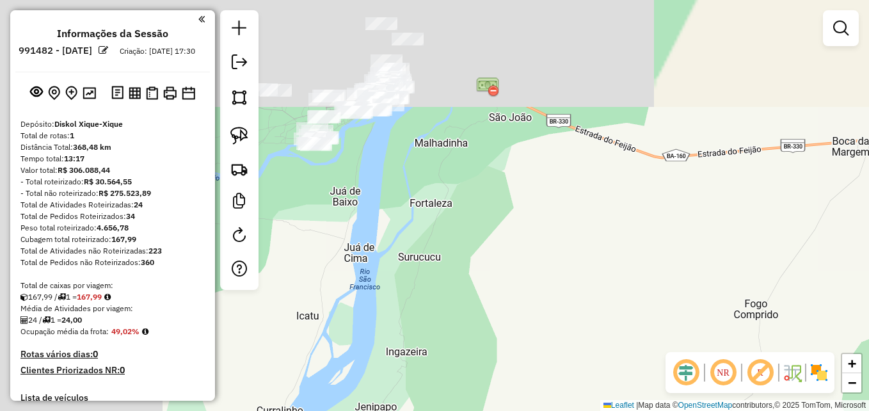
drag, startPoint x: 407, startPoint y: 132, endPoint x: 580, endPoint y: 279, distance: 227.0
click at [661, 367] on div "Janela de atendimento Grade de atendimento Capacidade Transportadoras Veículos …" at bounding box center [434, 205] width 869 height 411
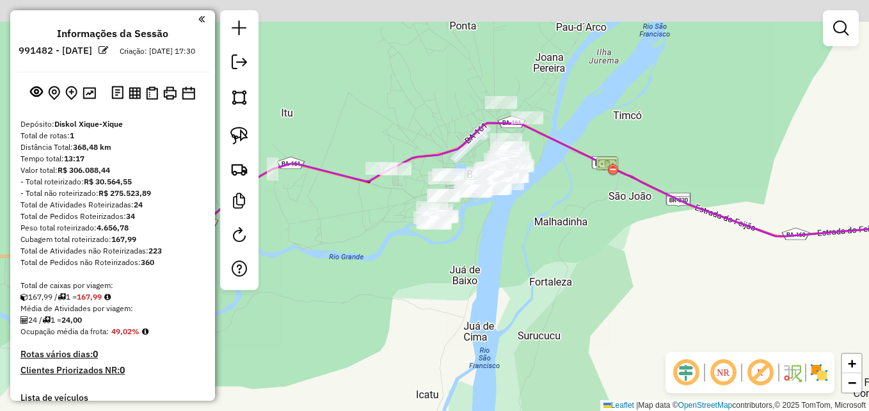
click at [624, 292] on div "Janela de atendimento Grade de atendimento Capacidade Transportadoras Veículos …" at bounding box center [434, 205] width 869 height 411
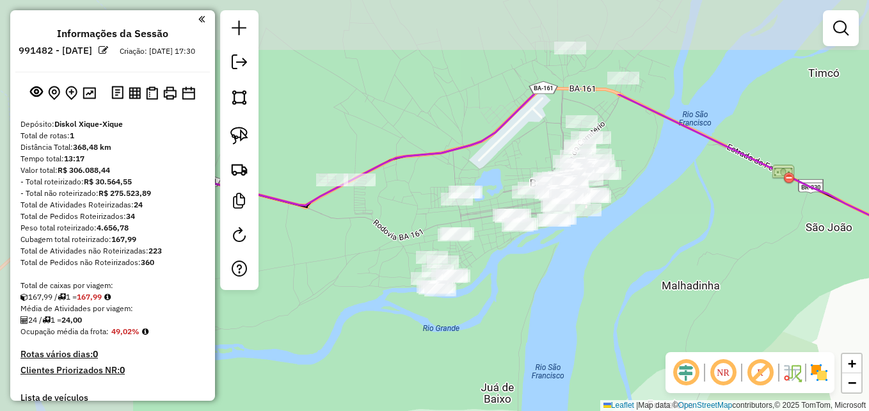
drag, startPoint x: 453, startPoint y: 141, endPoint x: 617, endPoint y: 256, distance: 200.4
click at [617, 256] on div "Janela de atendimento Grade de atendimento Capacidade Transportadoras Veículos …" at bounding box center [434, 205] width 869 height 411
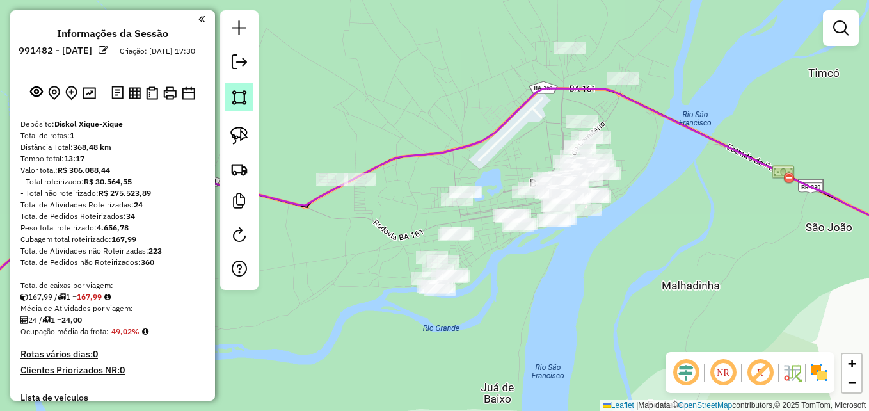
click at [245, 95] on img at bounding box center [239, 97] width 18 height 18
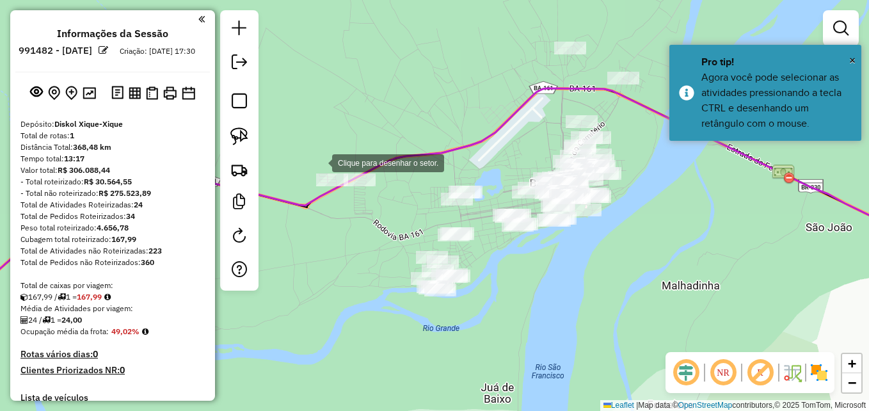
click at [319, 161] on div at bounding box center [319, 162] width 26 height 26
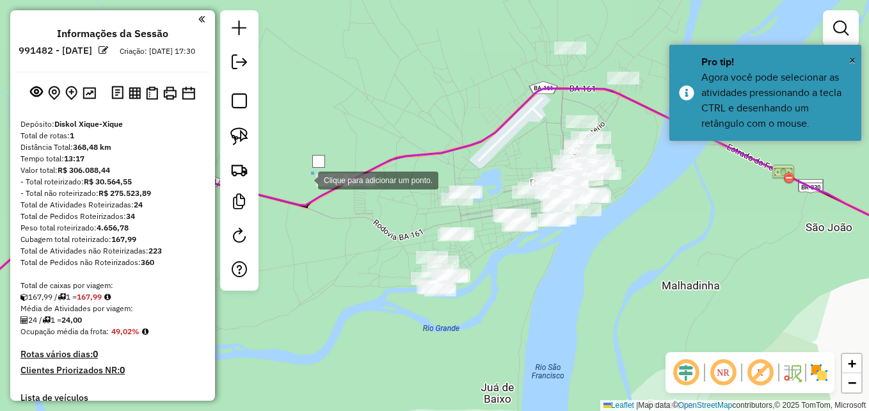
click at [304, 187] on div at bounding box center [305, 179] width 26 height 26
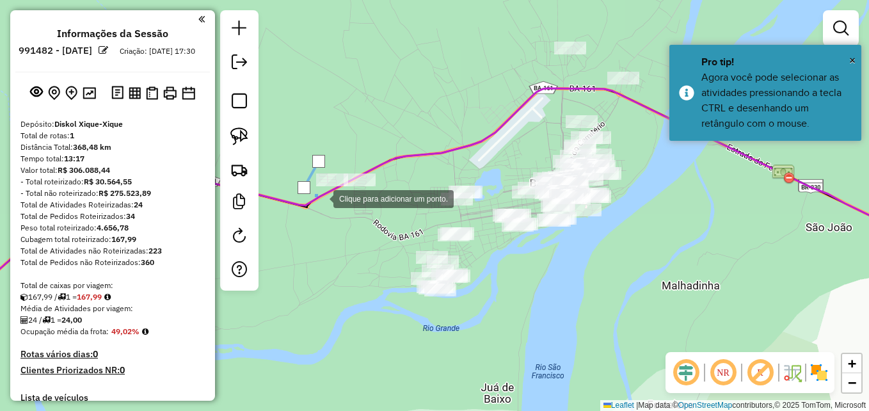
click at [333, 210] on div at bounding box center [321, 198] width 26 height 26
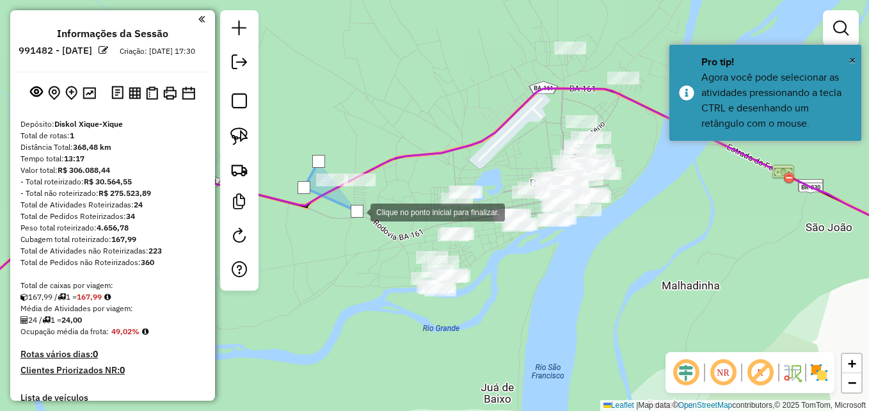
click at [370, 198] on div at bounding box center [358, 211] width 26 height 26
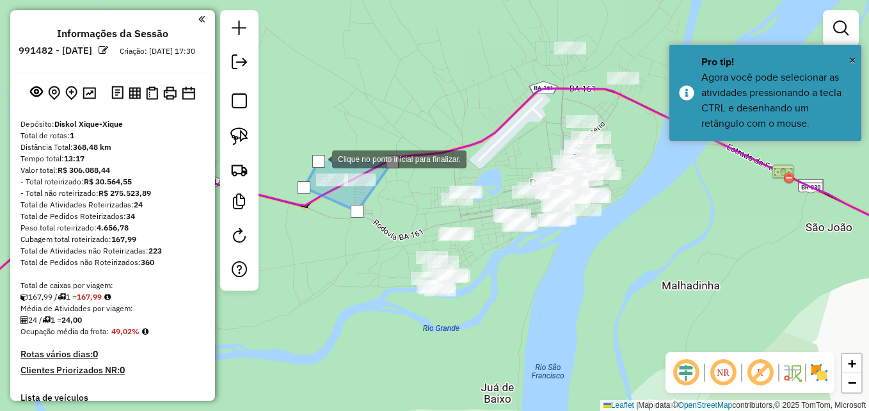
click at [319, 158] on div at bounding box center [318, 161] width 13 height 13
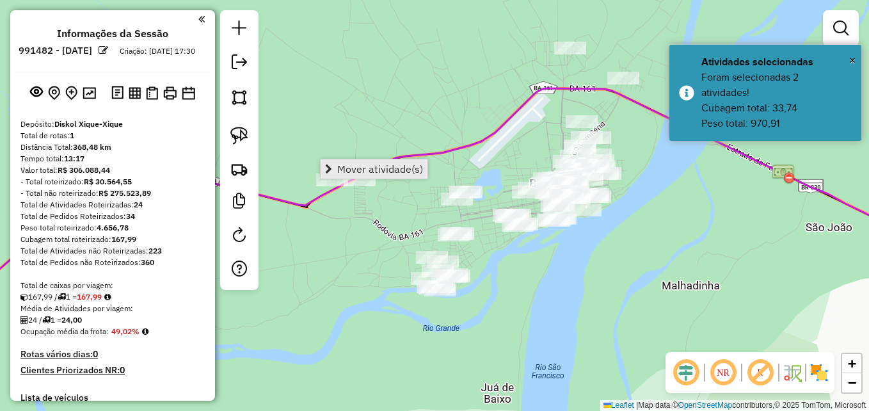
click at [383, 171] on span "Mover atividade(s)" at bounding box center [380, 169] width 86 height 10
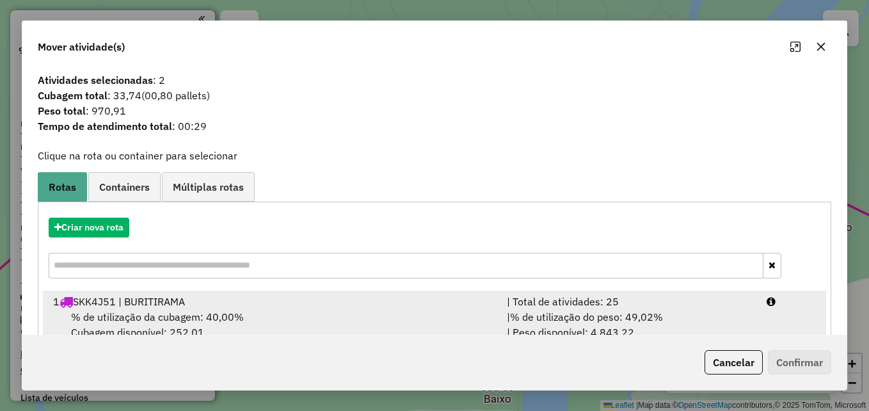
click at [249, 307] on div "1 SKK4J51 | BURITIRAMA" at bounding box center [272, 301] width 454 height 15
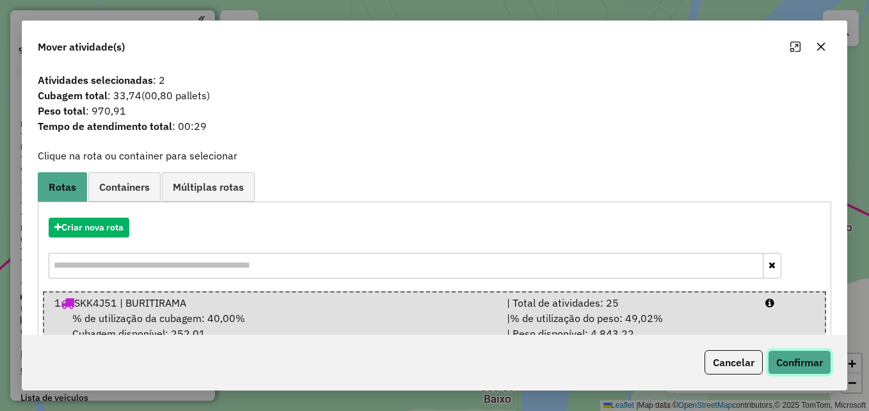
click at [802, 363] on button "Confirmar" at bounding box center [799, 362] width 63 height 24
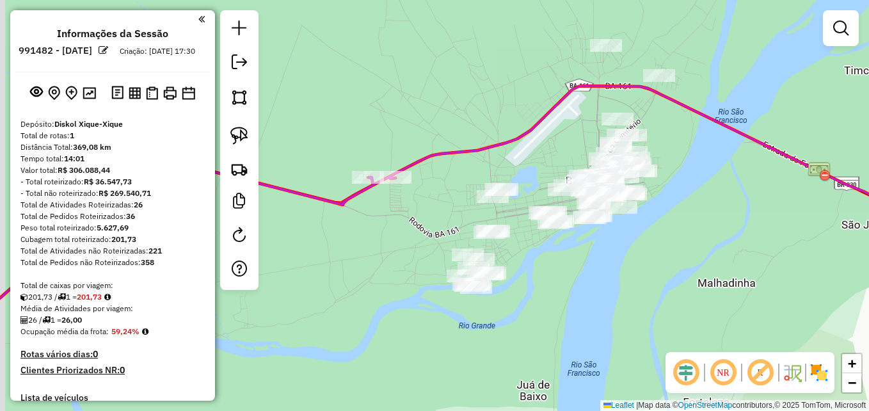
drag, startPoint x: 562, startPoint y: 326, endPoint x: 598, endPoint y: 312, distance: 38.5
click at [598, 312] on div "Janela de atendimento Grade de atendimento Capacidade Transportadoras Veículos …" at bounding box center [434, 205] width 869 height 411
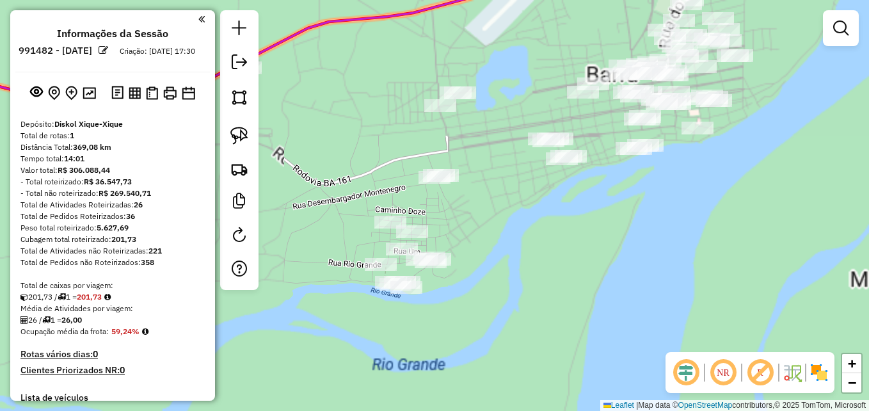
drag, startPoint x: 544, startPoint y: 253, endPoint x: 576, endPoint y: 257, distance: 31.5
click at [576, 257] on div "Janela de atendimento Grade de atendimento Capacidade Transportadoras Veículos …" at bounding box center [434, 205] width 869 height 411
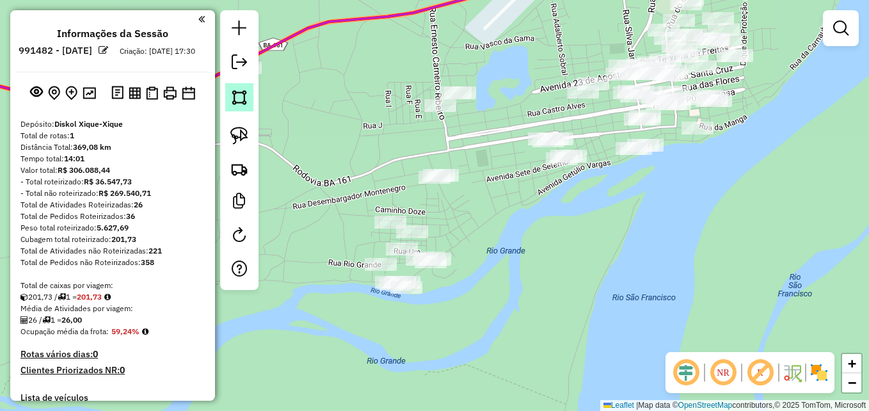
click at [245, 98] on img at bounding box center [239, 97] width 18 height 18
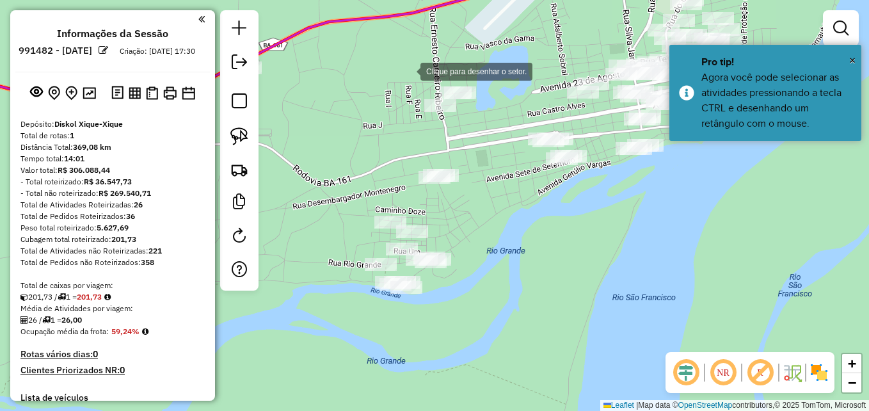
drag, startPoint x: 407, startPoint y: 70, endPoint x: 390, endPoint y: 116, distance: 48.6
click at [407, 70] on div at bounding box center [408, 71] width 26 height 26
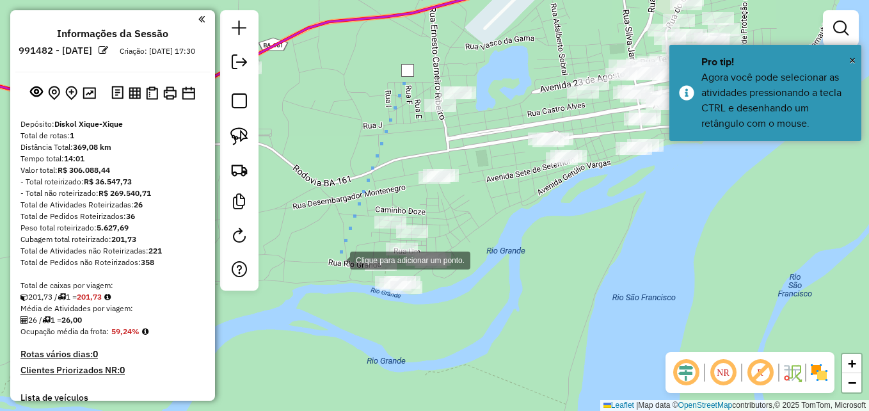
click at [335, 267] on div at bounding box center [337, 259] width 26 height 26
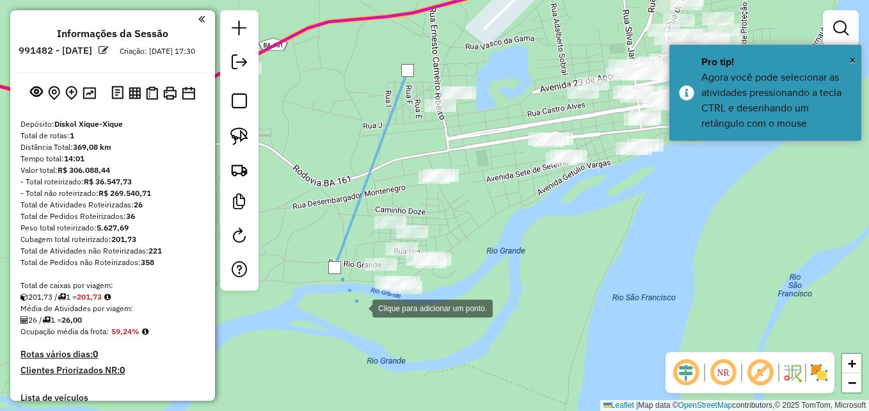
click at [360, 307] on div at bounding box center [360, 307] width 26 height 26
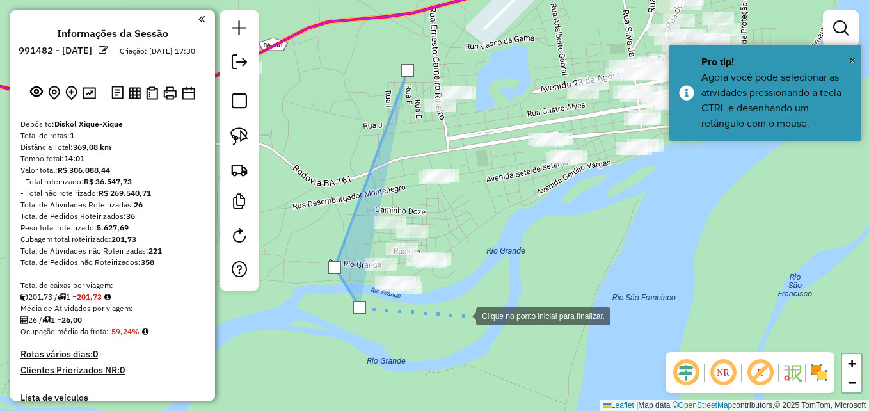
click at [463, 315] on div at bounding box center [463, 315] width 26 height 26
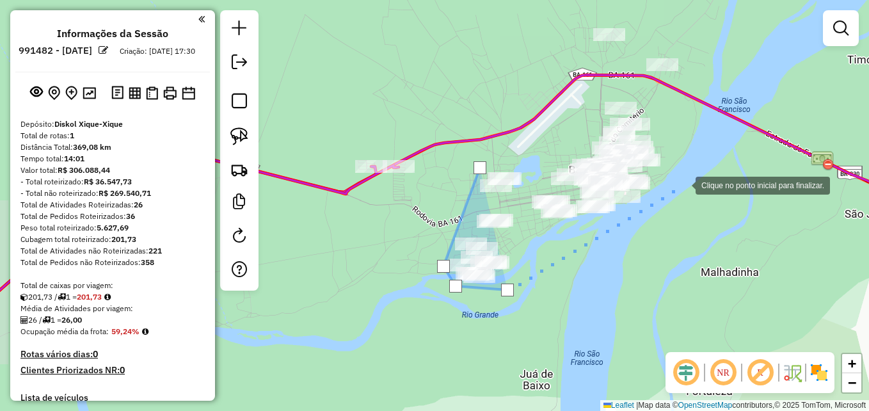
click at [683, 184] on div at bounding box center [683, 184] width 26 height 26
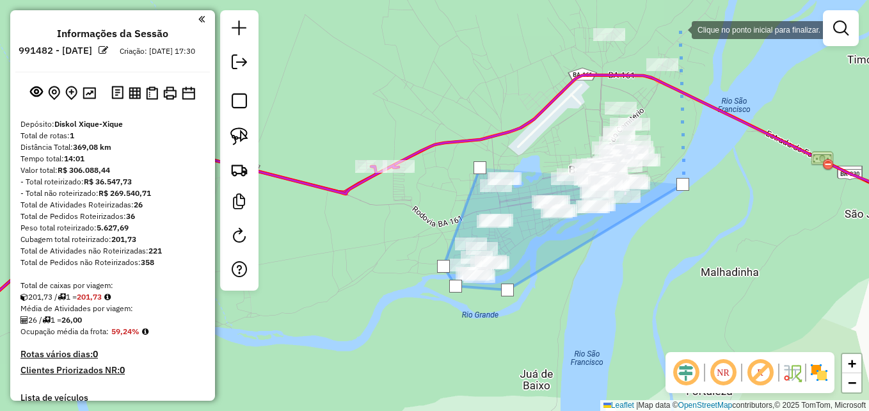
click at [677, 24] on div at bounding box center [679, 29] width 26 height 26
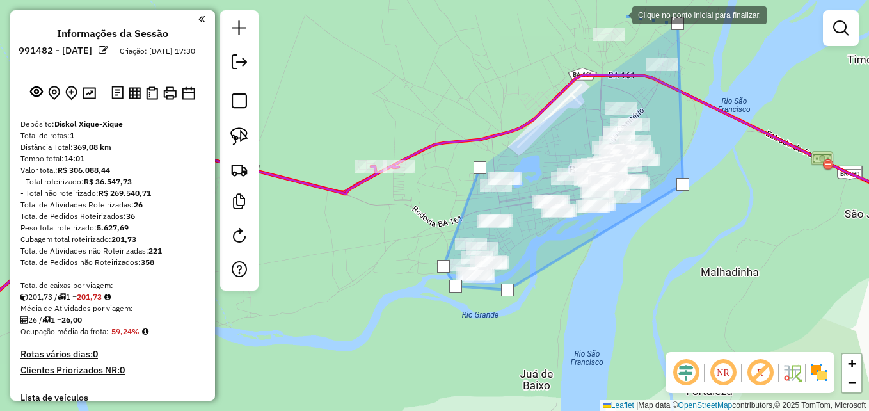
click at [619, 14] on div at bounding box center [619, 14] width 26 height 26
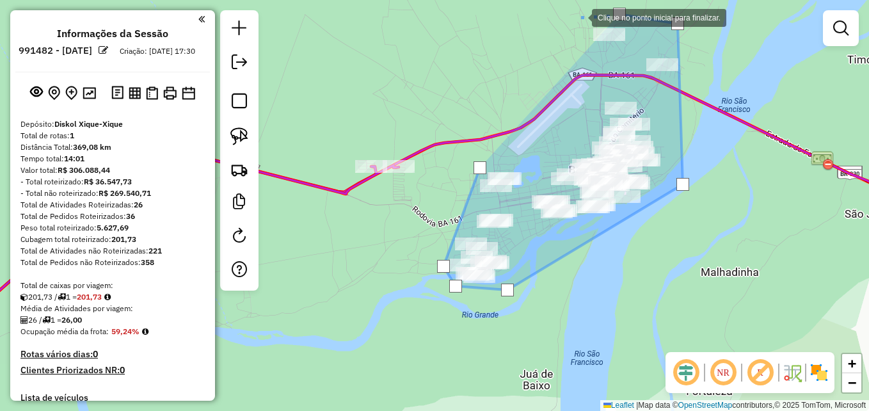
drag, startPoint x: 578, startPoint y: 17, endPoint x: 551, endPoint y: 59, distance: 49.7
click at [577, 19] on div at bounding box center [579, 17] width 26 height 26
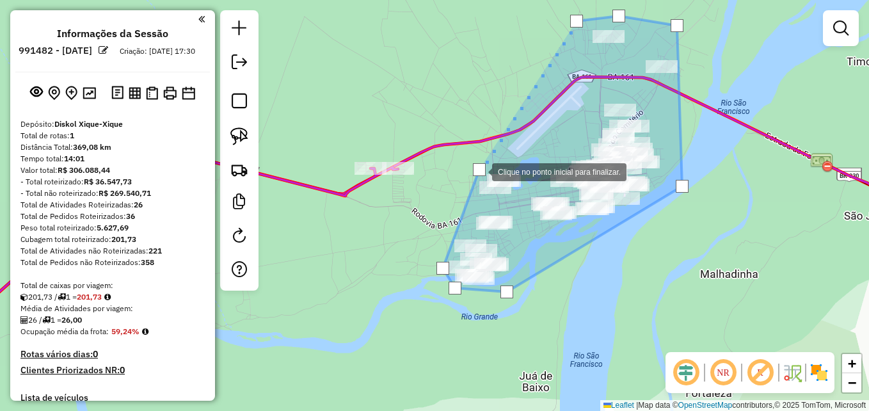
click at [479, 171] on div at bounding box center [479, 169] width 13 height 13
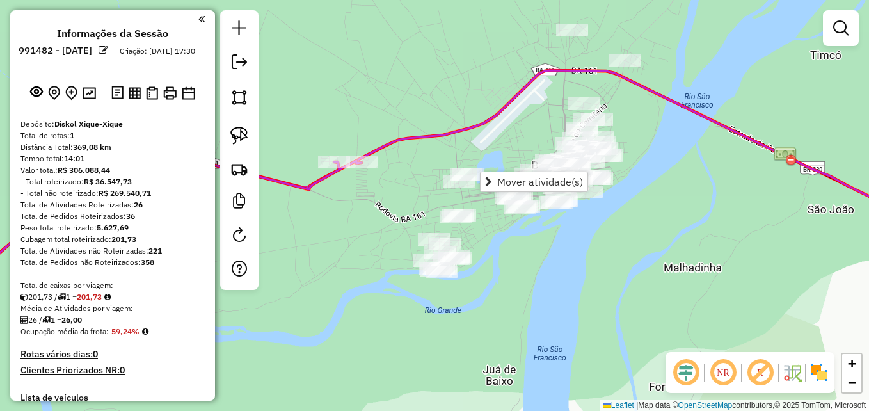
drag, startPoint x: 550, startPoint y: 296, endPoint x: 493, endPoint y: 285, distance: 58.1
click at [510, 289] on div "Janela de atendimento Grade de atendimento Capacidade Transportadoras Veículos …" at bounding box center [434, 205] width 869 height 411
click at [502, 287] on div "Janela de atendimento Grade de atendimento Capacidade Transportadoras Veículos …" at bounding box center [434, 205] width 869 height 411
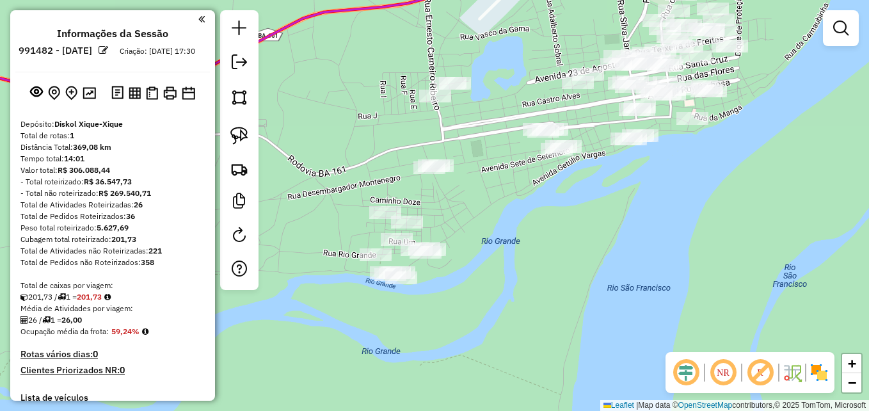
drag, startPoint x: 482, startPoint y: 265, endPoint x: 509, endPoint y: 289, distance: 35.4
click at [509, 289] on div "Janela de atendimento Grade de atendimento Capacidade Transportadoras Veículos …" at bounding box center [434, 205] width 869 height 411
click at [237, 94] on img at bounding box center [239, 97] width 18 height 18
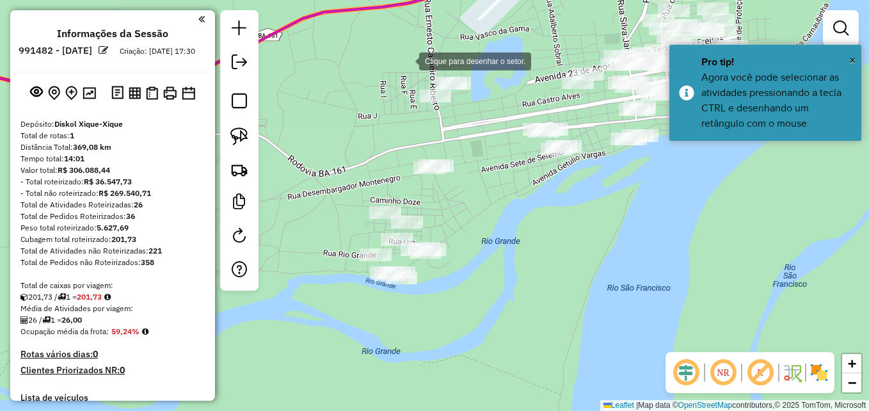
click at [406, 60] on div at bounding box center [406, 60] width 26 height 26
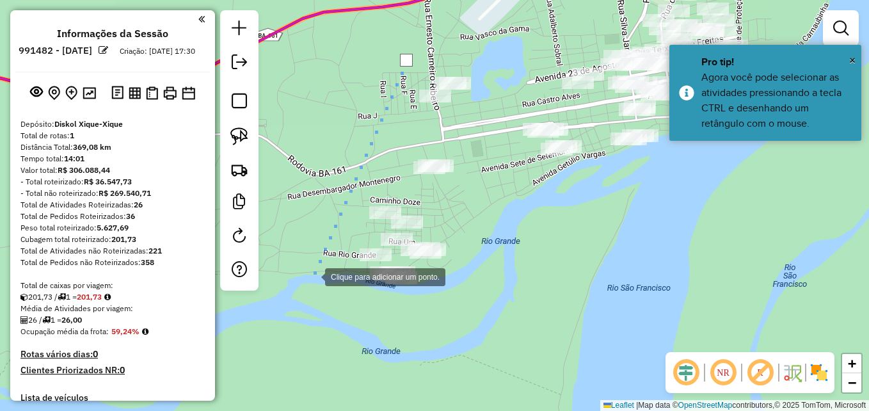
click at [314, 280] on div at bounding box center [312, 276] width 26 height 26
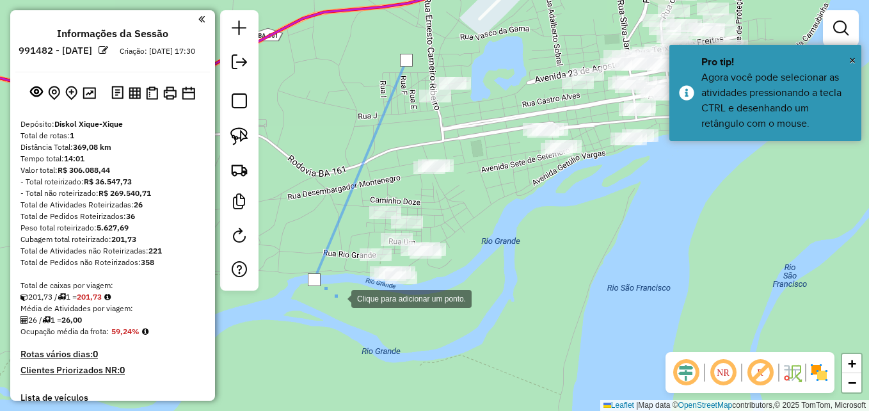
click at [351, 310] on div at bounding box center [339, 298] width 26 height 26
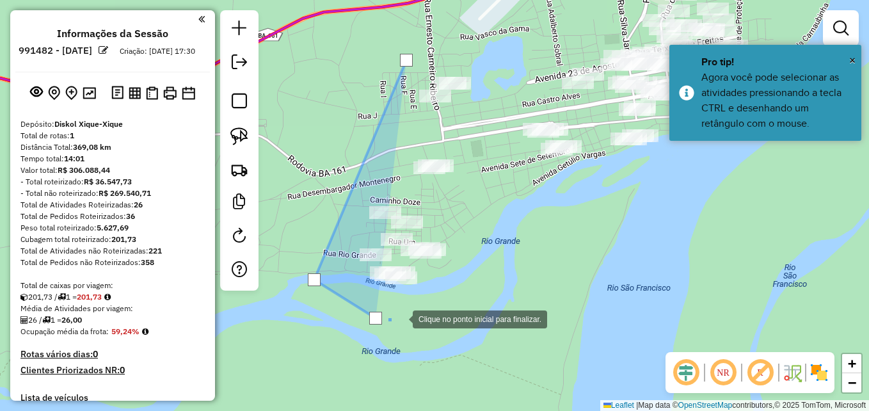
click at [413, 305] on div at bounding box center [400, 318] width 26 height 26
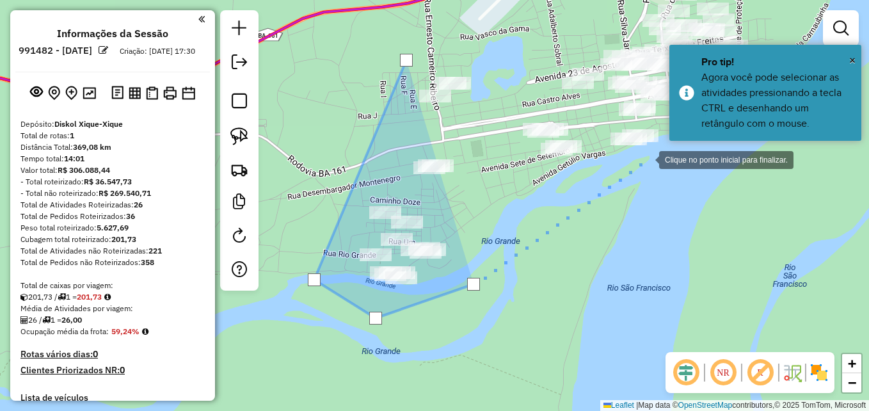
click at [646, 159] on div at bounding box center [646, 159] width 26 height 26
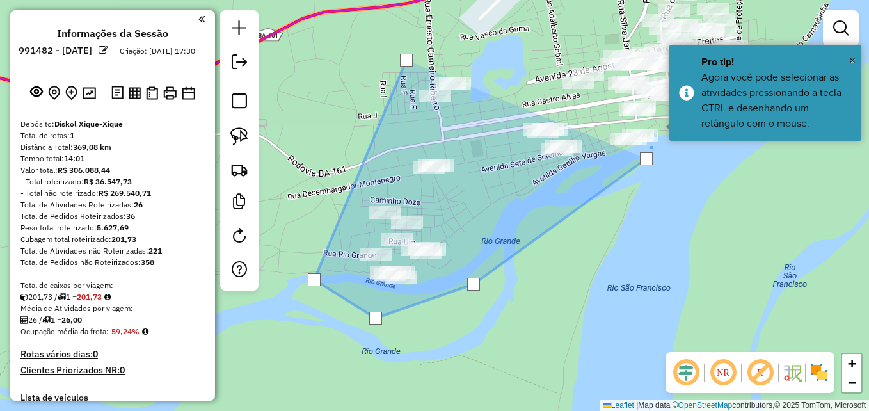
click at [651, 122] on div at bounding box center [657, 126] width 26 height 26
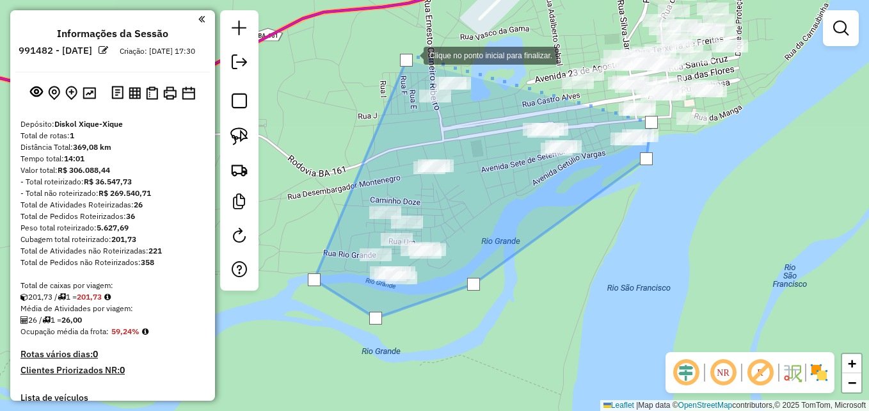
click at [409, 54] on div at bounding box center [406, 60] width 13 height 13
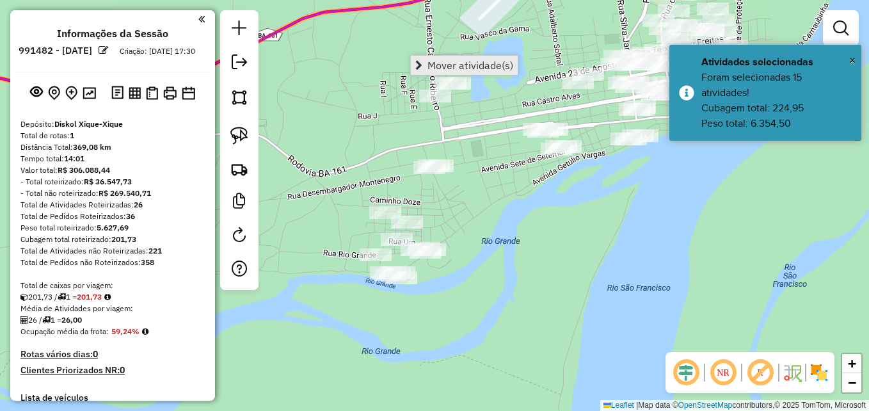
click at [479, 65] on span "Mover atividade(s)" at bounding box center [470, 65] width 86 height 10
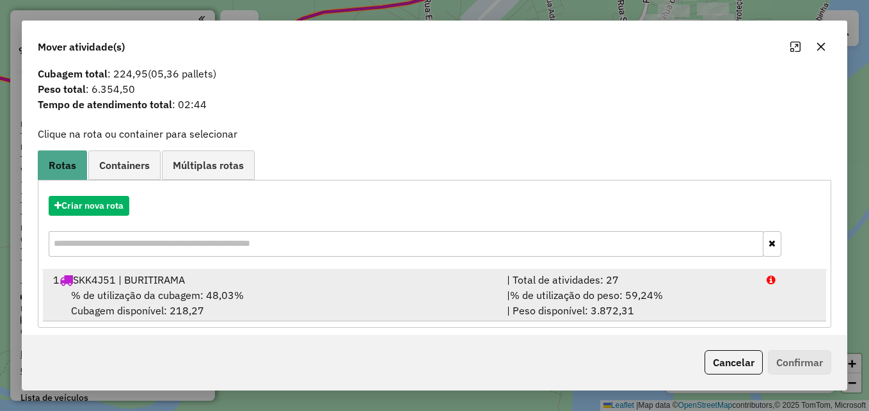
scroll to position [30, 0]
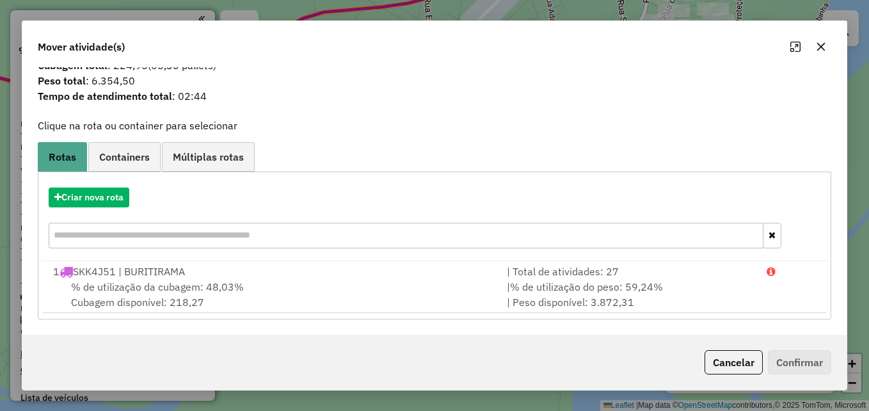
click at [114, 207] on div "Criar nova rota" at bounding box center [434, 219] width 787 height 83
click at [115, 203] on button "Criar nova rota" at bounding box center [89, 197] width 81 height 20
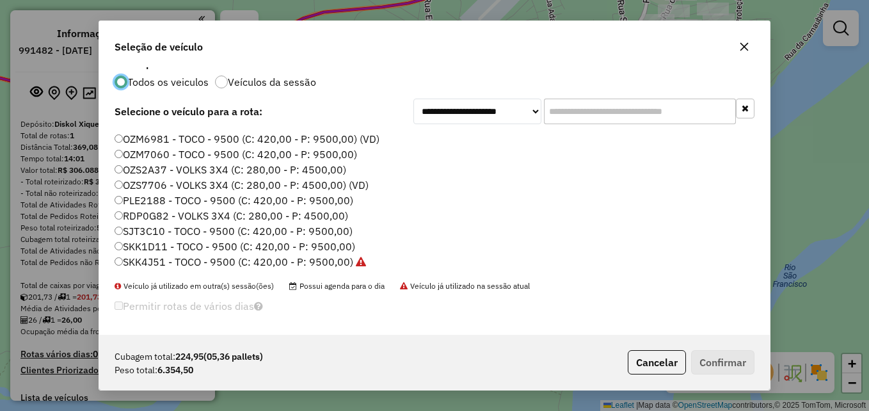
scroll to position [16, 0]
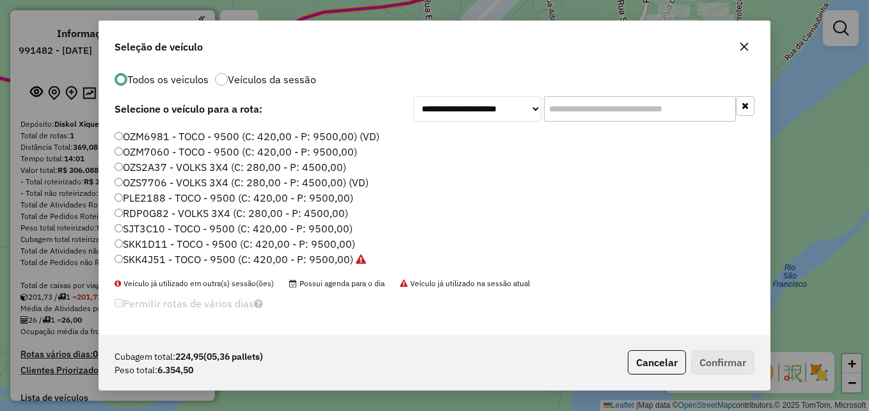
click at [164, 230] on label "SJT3C10 - TOCO - 9500 (C: 420,00 - P: 9500,00)" at bounding box center [234, 228] width 238 height 15
click at [714, 361] on button "Confirmar" at bounding box center [722, 362] width 63 height 24
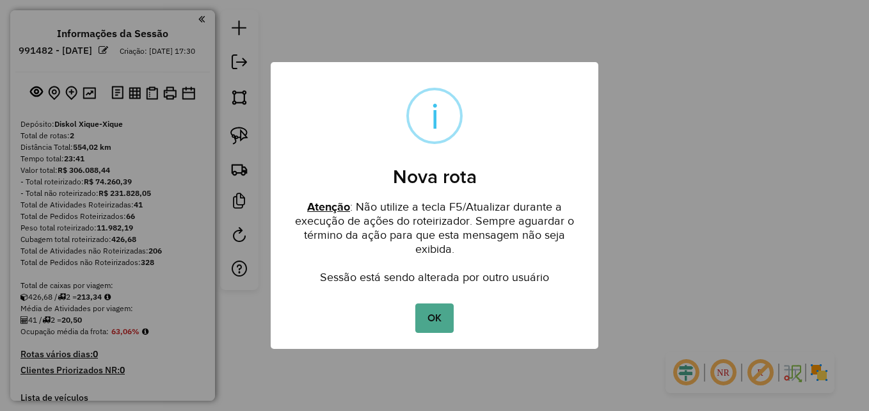
scroll to position [0, 0]
click at [423, 325] on button "OK" at bounding box center [434, 317] width 38 height 29
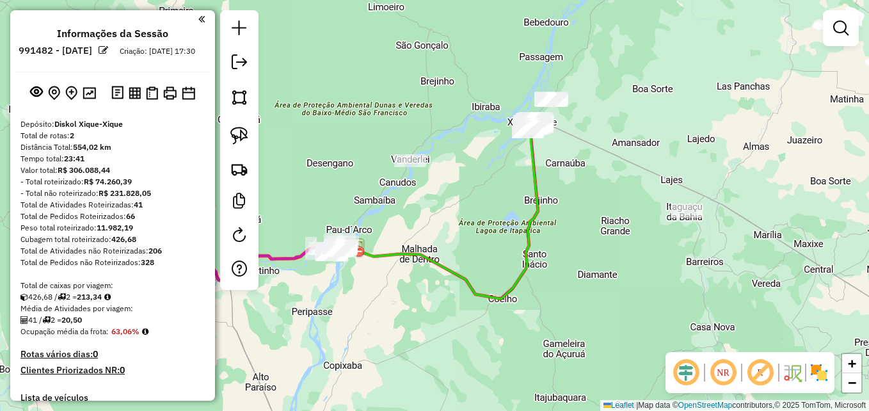
drag, startPoint x: 386, startPoint y: 324, endPoint x: 541, endPoint y: 212, distance: 191.9
click at [540, 213] on div "Janela de atendimento Grade de atendimento Capacidade Transportadoras Veículos …" at bounding box center [434, 205] width 869 height 411
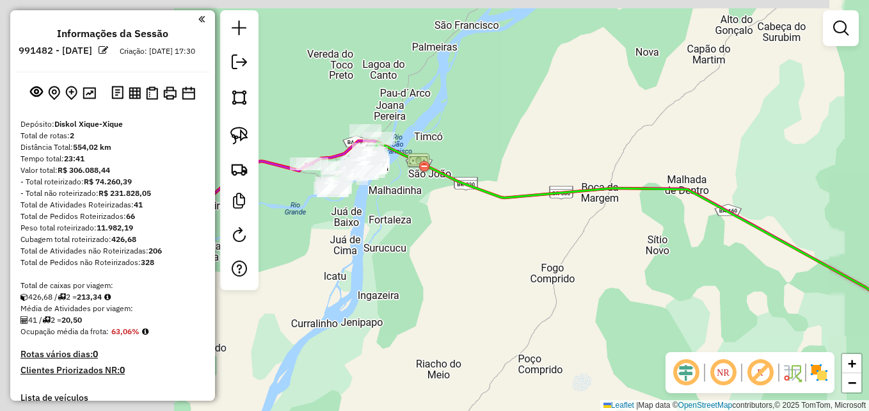
drag, startPoint x: 410, startPoint y: 248, endPoint x: 456, endPoint y: 254, distance: 46.5
click at [614, 288] on div "Janela de atendimento Grade de atendimento Capacidade Transportadoras Veículos …" at bounding box center [434, 205] width 869 height 411
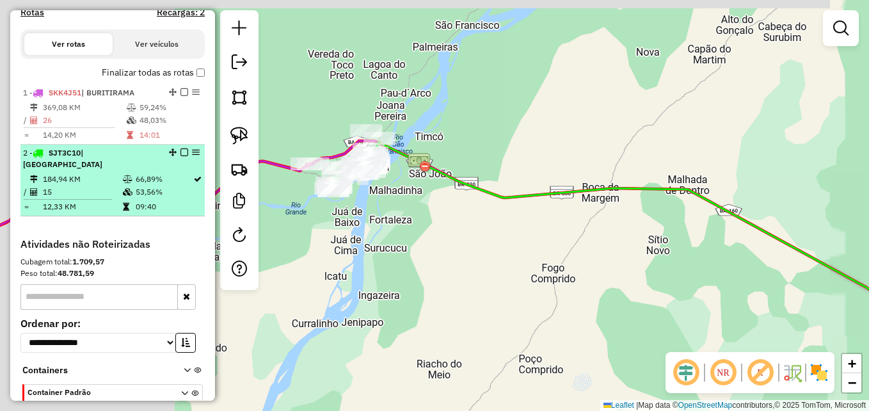
scroll to position [477, 0]
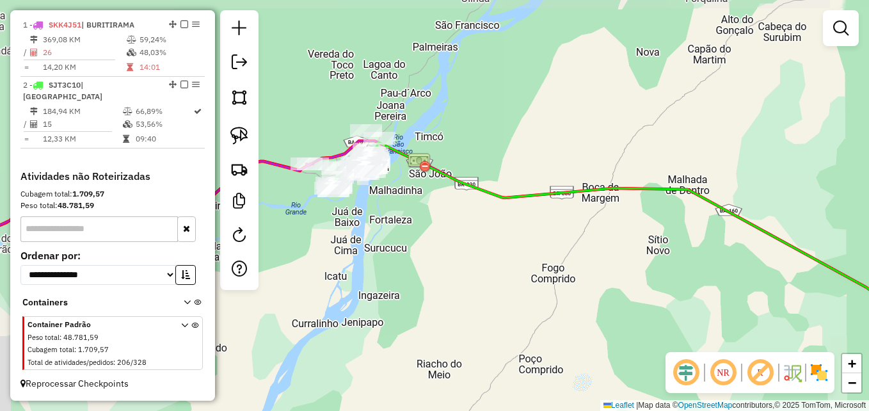
drag, startPoint x: 93, startPoint y: 122, endPoint x: 369, endPoint y: 216, distance: 291.9
click at [93, 122] on td "15" at bounding box center [82, 124] width 80 height 13
select select "**********"
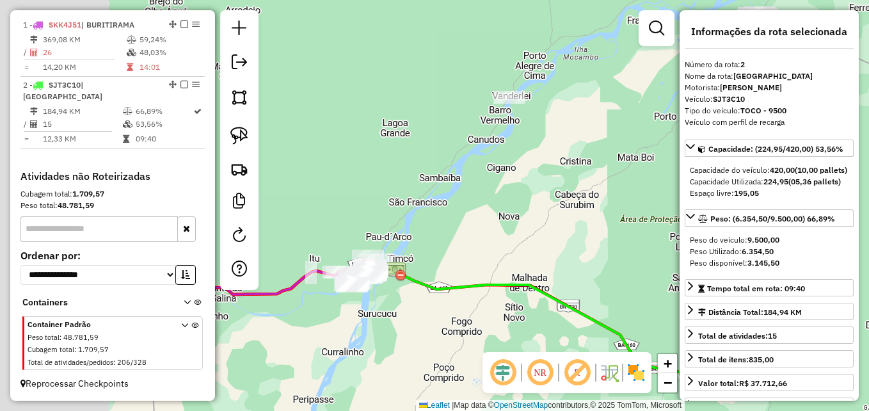
drag, startPoint x: 408, startPoint y: 245, endPoint x: 576, endPoint y: 225, distance: 168.8
click at [576, 225] on div "Janela de atendimento Grade de atendimento Capacidade Transportadoras Veículos …" at bounding box center [434, 205] width 869 height 411
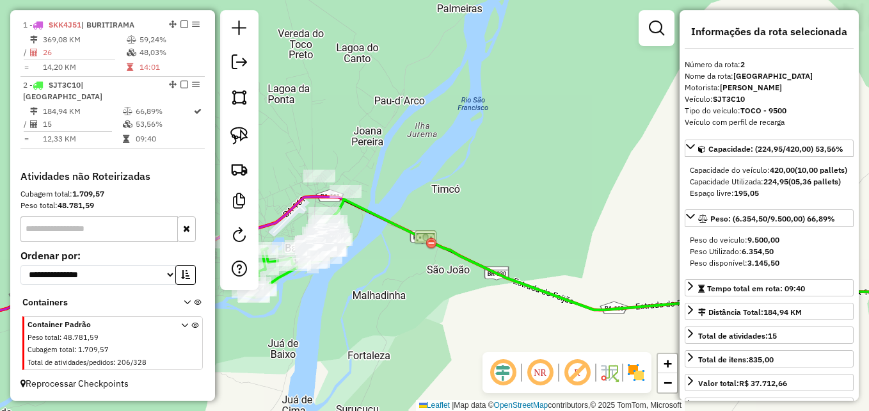
drag, startPoint x: 432, startPoint y: 234, endPoint x: 526, endPoint y: 180, distance: 107.8
click at [524, 182] on div "Janela de atendimento Grade de atendimento Capacidade Transportadoras Veículos …" at bounding box center [434, 205] width 869 height 411
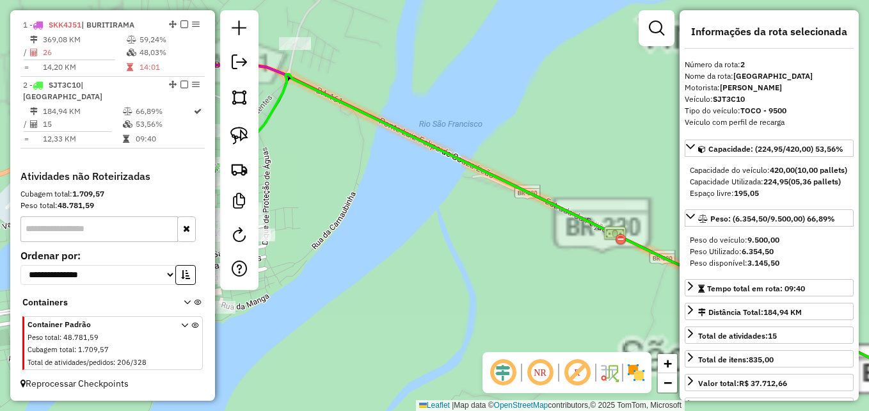
drag, startPoint x: 372, startPoint y: 255, endPoint x: 556, endPoint y: 200, distance: 192.1
click at [585, 191] on div "Janela de atendimento Grade de atendimento Capacidade Transportadoras Veículos …" at bounding box center [434, 205] width 869 height 411
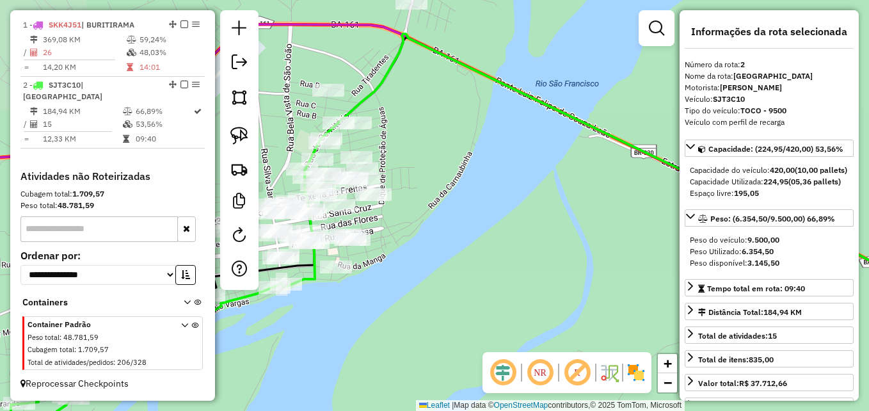
drag, startPoint x: 462, startPoint y: 243, endPoint x: 566, endPoint y: 188, distance: 117.9
click at [561, 193] on div "Janela de atendimento Grade de atendimento Capacidade Transportadoras Veículos …" at bounding box center [434, 205] width 869 height 411
click at [564, 190] on div "Janela de atendimento Grade de atendimento Capacidade Transportadoras Veículos …" at bounding box center [434, 205] width 869 height 411
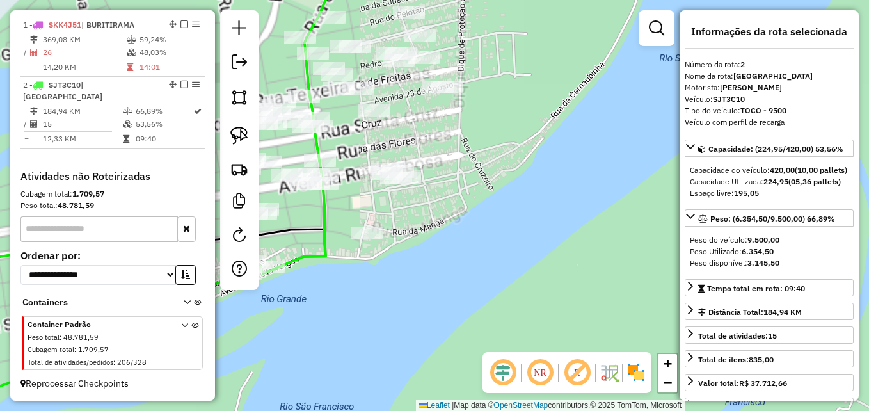
drag, startPoint x: 498, startPoint y: 207, endPoint x: 626, endPoint y: 203, distance: 127.4
click at [624, 204] on div "Janela de atendimento Grade de atendimento Capacidade Transportadoras Veículos …" at bounding box center [434, 205] width 869 height 411
click at [626, 203] on div "Janela de atendimento Grade de atendimento Capacidade Transportadoras Veículos …" at bounding box center [434, 205] width 869 height 411
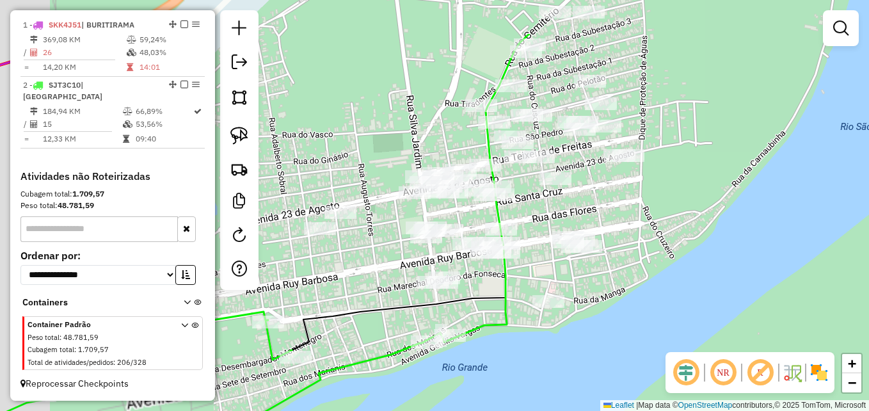
drag, startPoint x: 616, startPoint y: 241, endPoint x: 631, endPoint y: 296, distance: 56.3
click at [631, 296] on div "Janela de atendimento Grade de atendimento Capacidade Transportadoras Veículos …" at bounding box center [434, 205] width 869 height 411
click at [239, 91] on img at bounding box center [239, 97] width 18 height 18
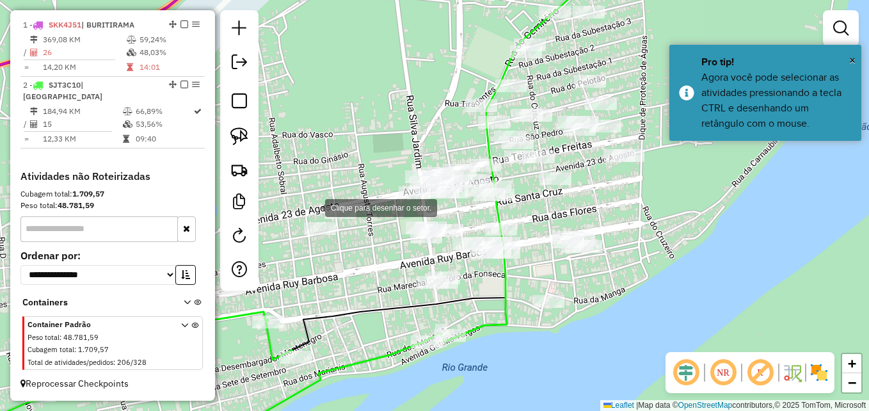
click at [310, 201] on div at bounding box center [312, 207] width 26 height 26
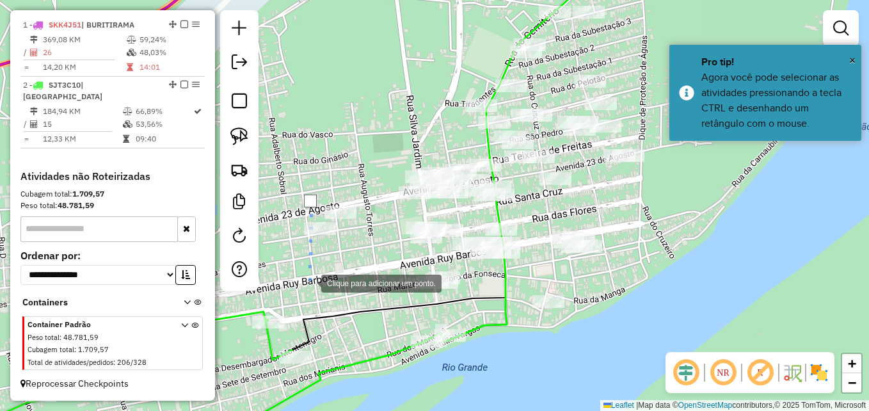
click at [321, 289] on div at bounding box center [309, 282] width 26 height 26
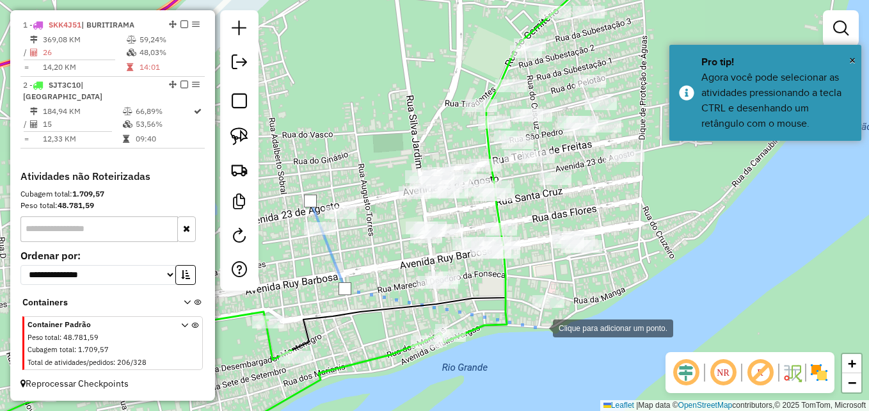
click at [542, 328] on div at bounding box center [540, 327] width 26 height 26
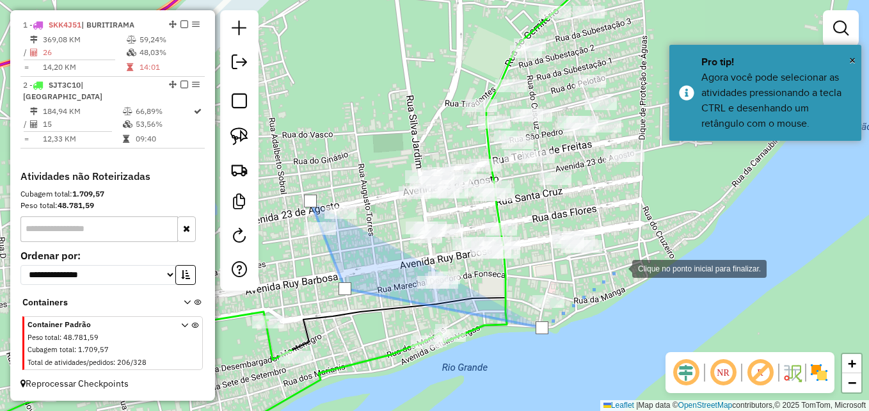
drag, startPoint x: 619, startPoint y: 267, endPoint x: 613, endPoint y: 214, distance: 53.4
click at [619, 265] on div at bounding box center [619, 268] width 26 height 26
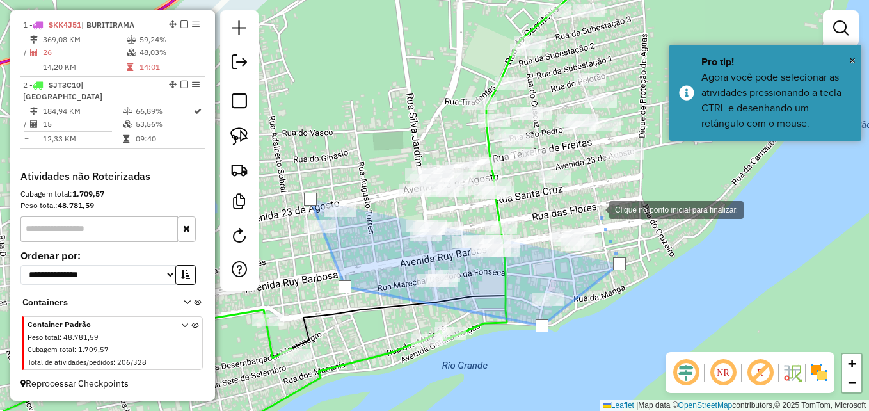
click at [596, 209] on div at bounding box center [596, 209] width 26 height 26
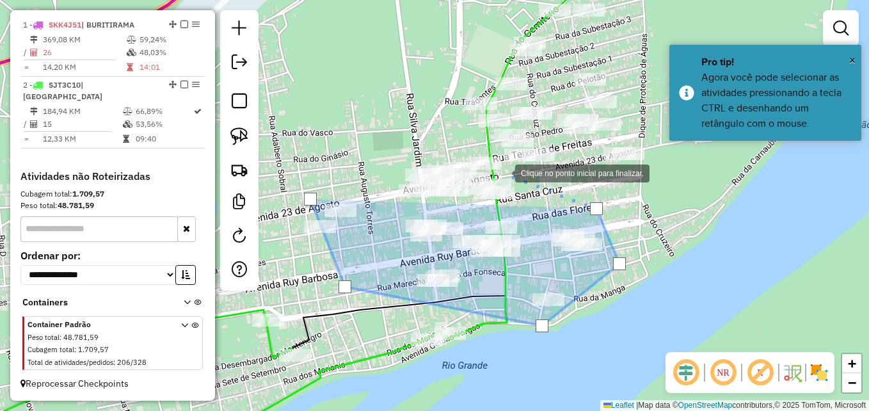
click at [503, 172] on div at bounding box center [502, 172] width 26 height 26
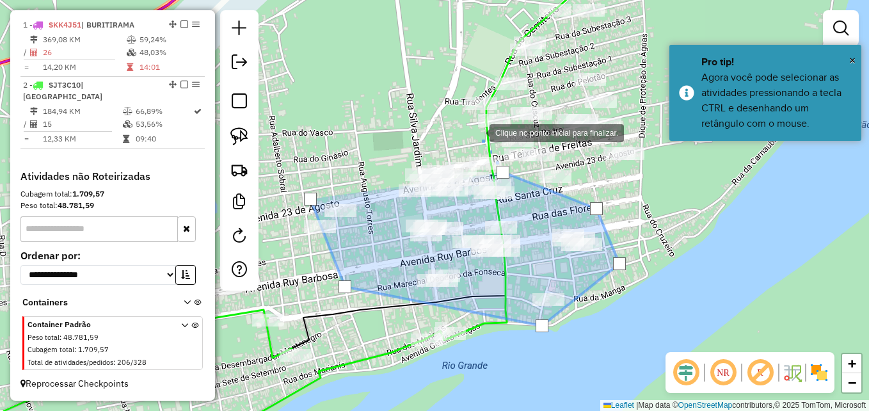
click at [477, 132] on div at bounding box center [477, 132] width 26 height 26
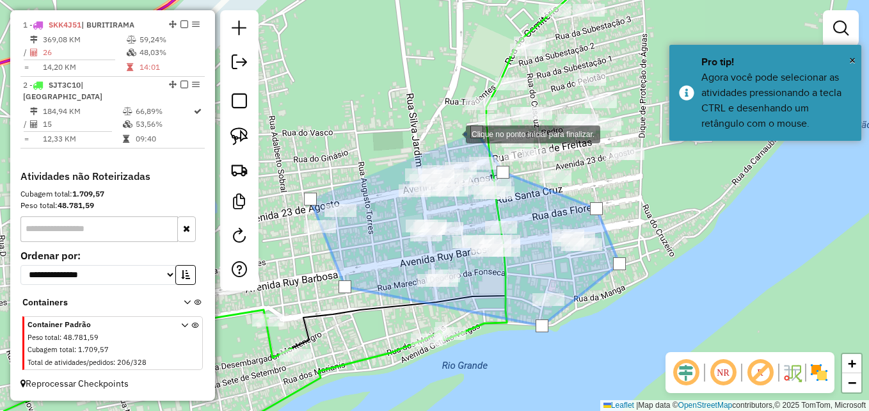
click at [440, 143] on div at bounding box center [453, 133] width 26 height 26
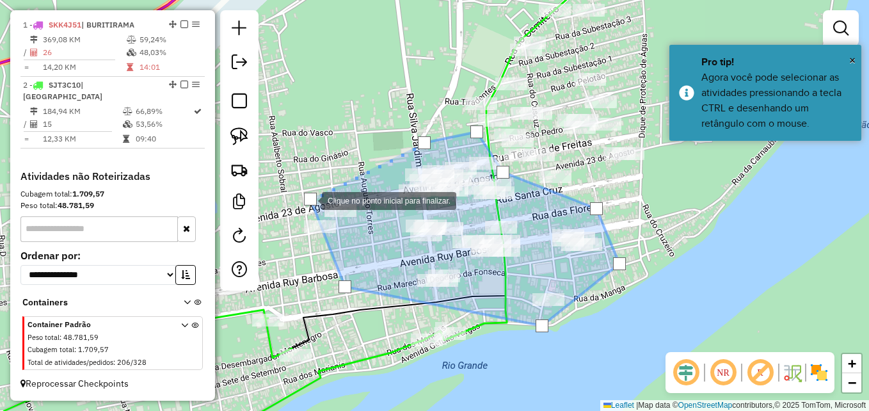
click at [309, 200] on div at bounding box center [310, 199] width 13 height 13
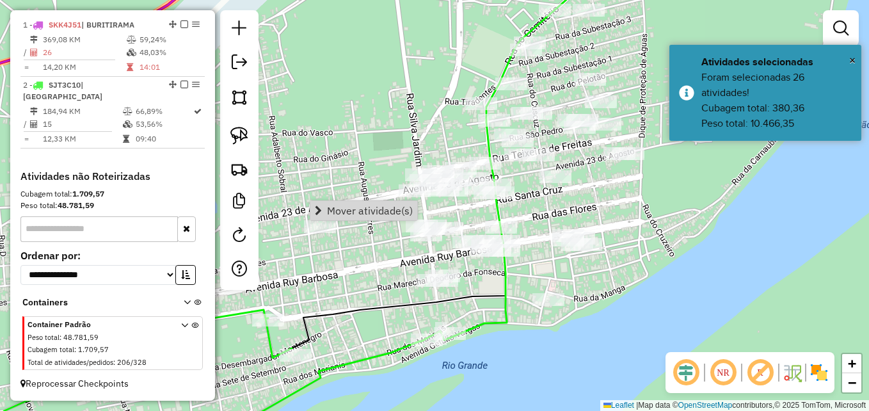
click at [707, 281] on div "Janela de atendimento Grade de atendimento Capacidade Transportadoras Veículos …" at bounding box center [434, 205] width 869 height 411
click at [244, 100] on img at bounding box center [239, 97] width 18 height 18
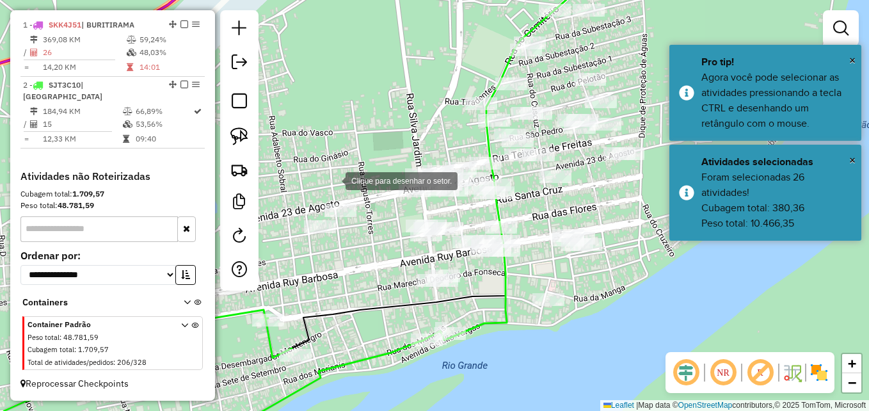
click at [330, 177] on div at bounding box center [333, 180] width 26 height 26
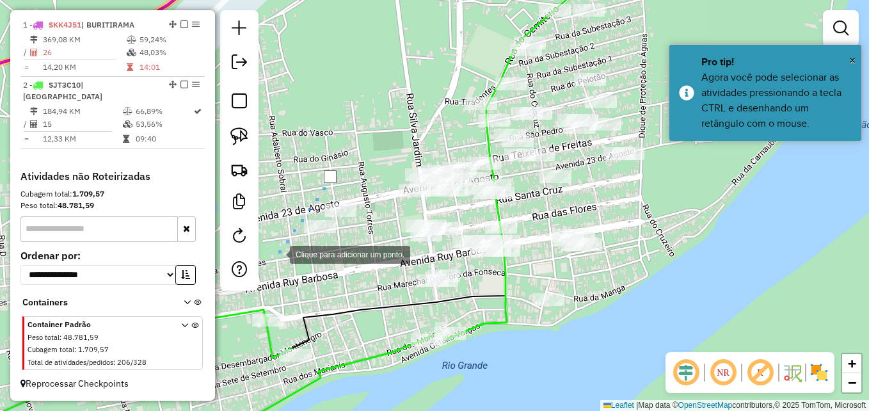
click at [277, 253] on div at bounding box center [277, 254] width 26 height 26
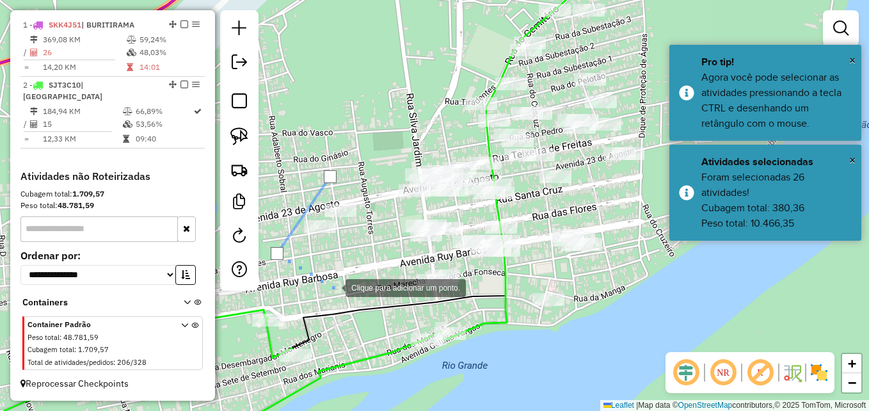
click at [345, 299] on div at bounding box center [333, 287] width 26 height 26
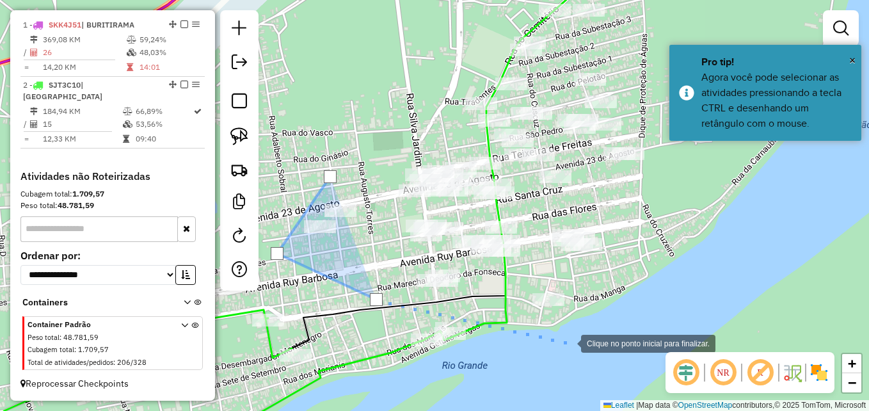
drag, startPoint x: 580, startPoint y: 344, endPoint x: 585, endPoint y: 324, distance: 20.0
click at [580, 343] on div at bounding box center [568, 342] width 26 height 26
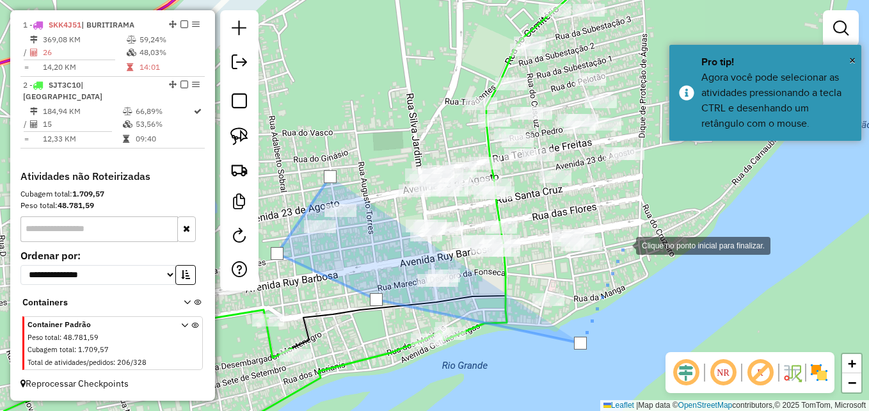
click at [623, 244] on div at bounding box center [623, 245] width 26 height 26
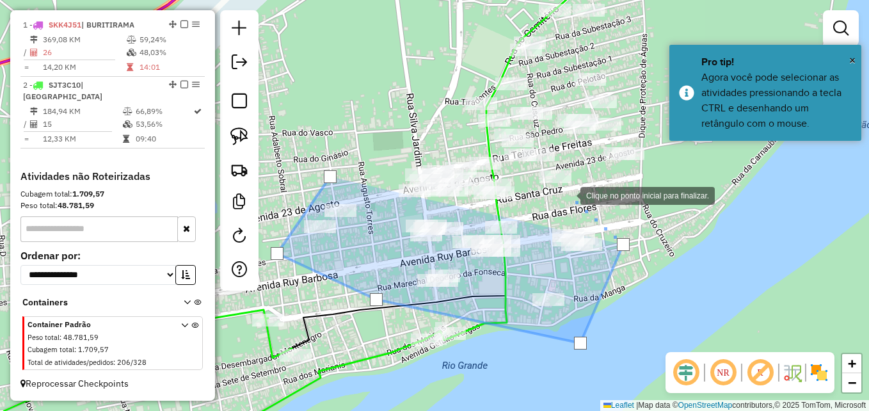
click at [558, 193] on div at bounding box center [568, 195] width 26 height 26
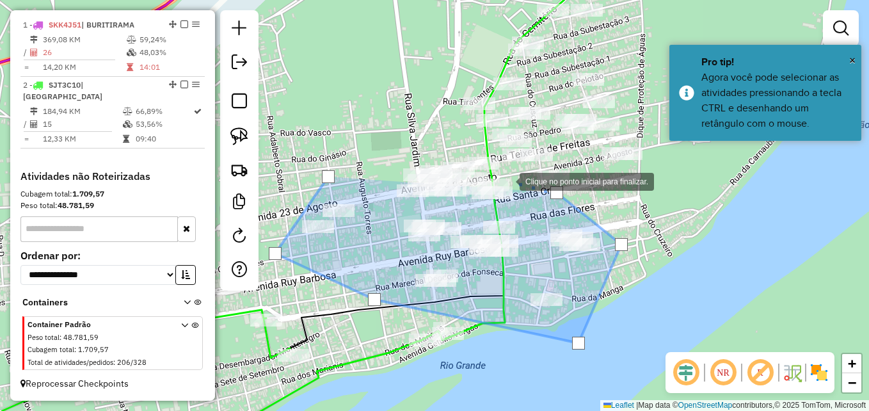
click at [506, 180] on div at bounding box center [507, 181] width 26 height 26
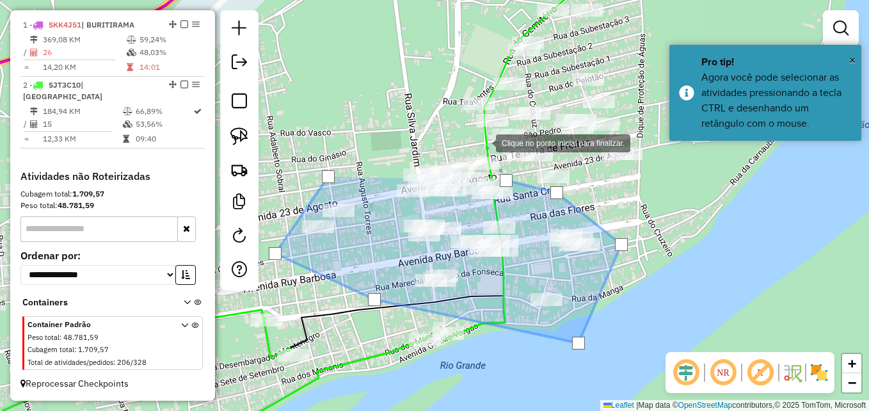
click at [483, 140] on div at bounding box center [483, 142] width 26 height 26
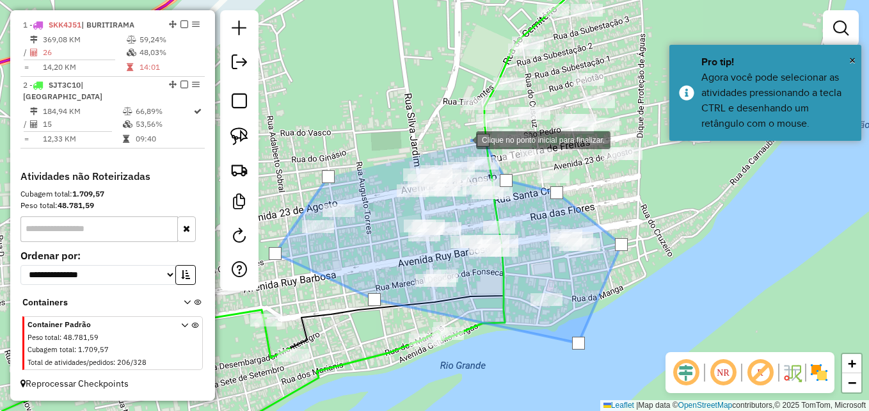
click at [450, 143] on div at bounding box center [463, 139] width 26 height 26
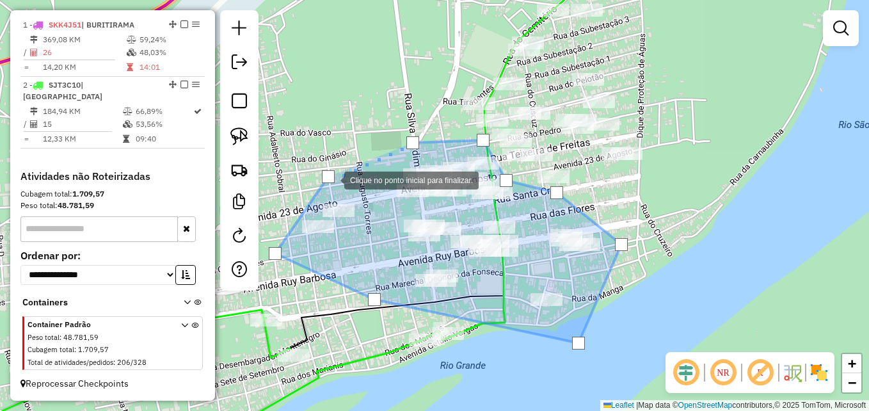
click at [331, 179] on div at bounding box center [328, 176] width 13 height 13
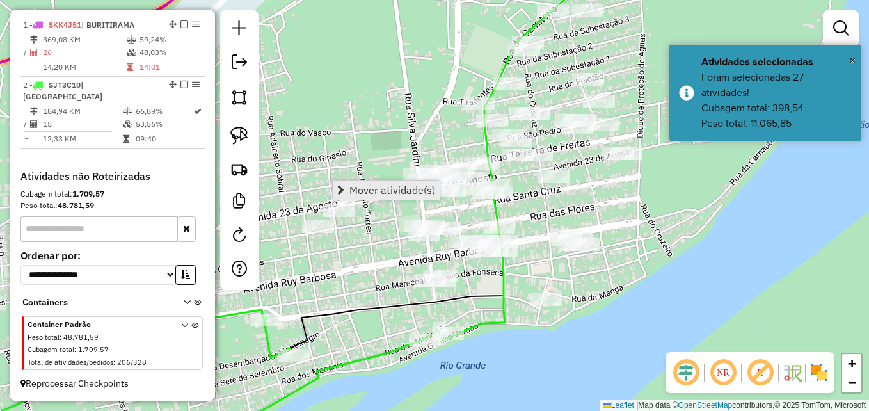
click at [362, 194] on span "Mover atividade(s)" at bounding box center [392, 190] width 86 height 10
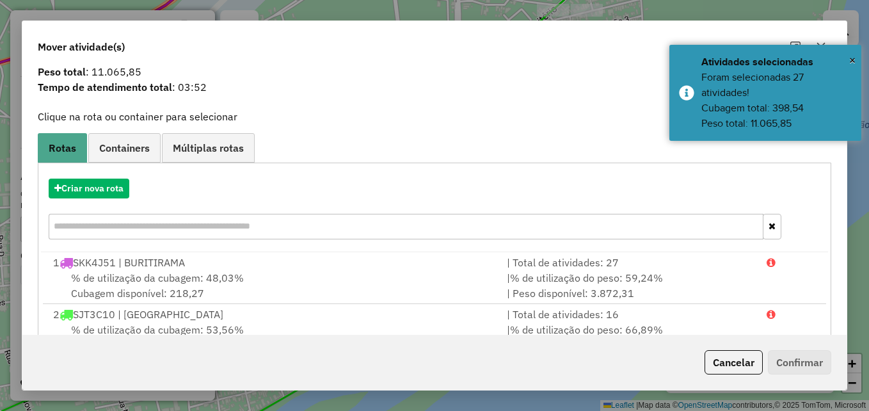
scroll to position [82, 0]
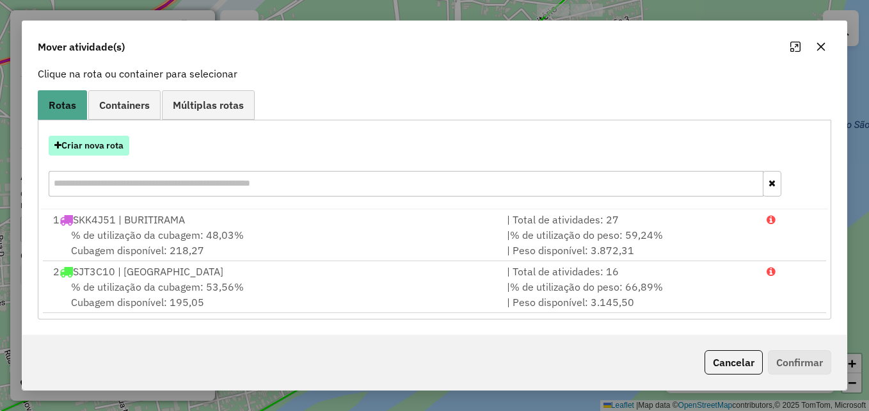
click at [125, 146] on button "Criar nova rota" at bounding box center [89, 146] width 81 height 20
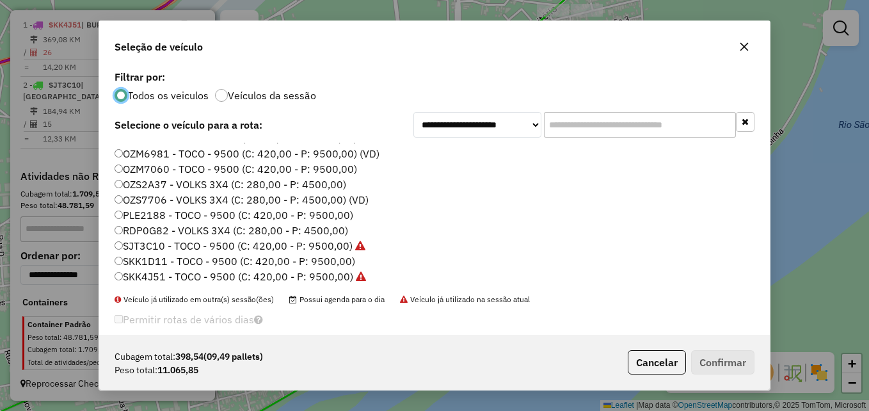
scroll to position [120, 0]
click at [175, 262] on label "SKK1D11 - TOCO - 9500 (C: 420,00 - P: 9500,00)" at bounding box center [235, 259] width 241 height 15
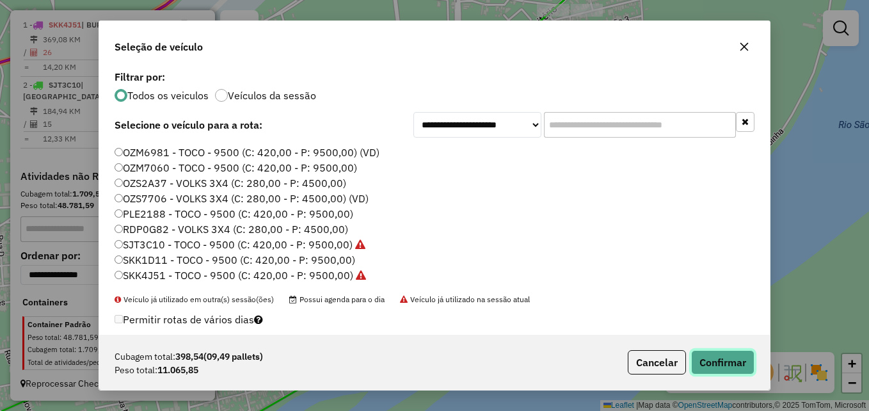
click at [720, 361] on button "Confirmar" at bounding box center [722, 362] width 63 height 24
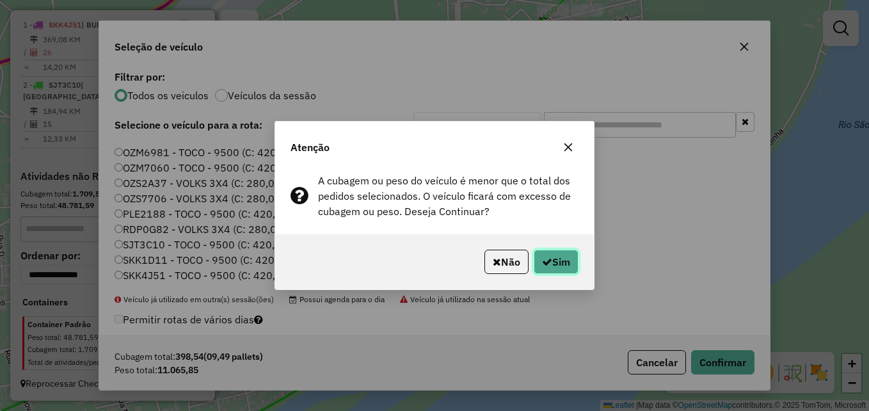
click at [542, 262] on icon "button" at bounding box center [547, 262] width 10 height 10
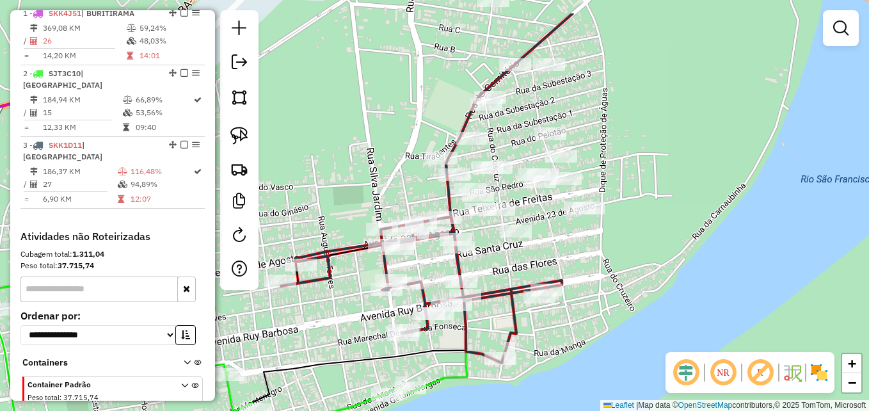
drag, startPoint x: 625, startPoint y: 215, endPoint x: 584, endPoint y: 248, distance: 52.8
click at [587, 252] on div "Janela de atendimento Grade de atendimento Capacidade Transportadoras Veículos …" at bounding box center [434, 205] width 869 height 411
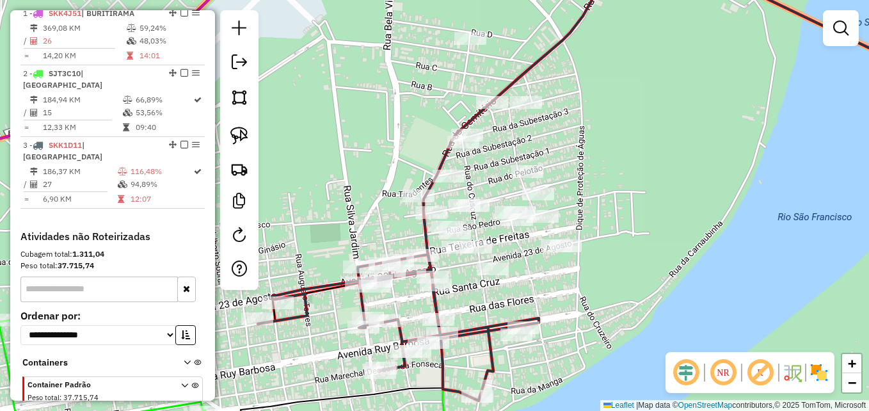
drag, startPoint x: 631, startPoint y: 153, endPoint x: 623, endPoint y: 173, distance: 21.9
click at [623, 173] on div "Janela de atendimento Grade de atendimento Capacidade Transportadoras Veículos …" at bounding box center [434, 205] width 869 height 411
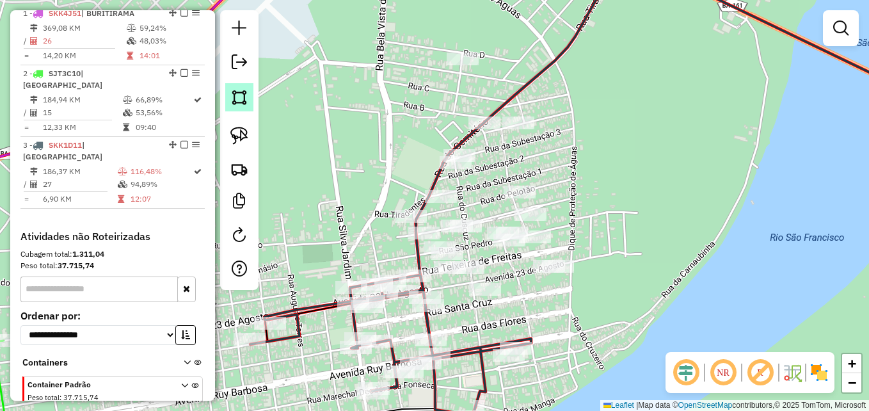
click at [238, 106] on link at bounding box center [239, 97] width 28 height 28
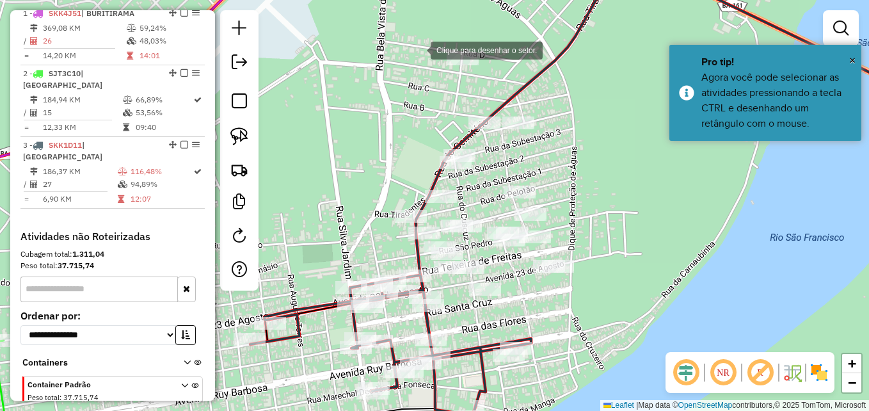
click at [418, 49] on div at bounding box center [418, 49] width 26 height 26
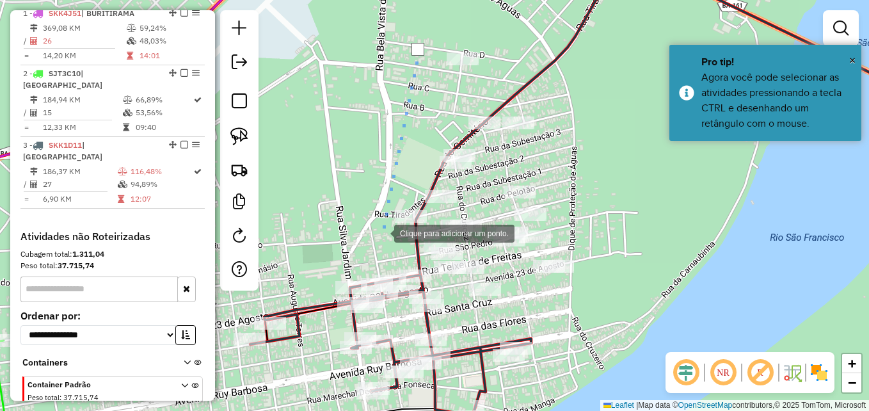
click at [392, 245] on div at bounding box center [381, 232] width 26 height 26
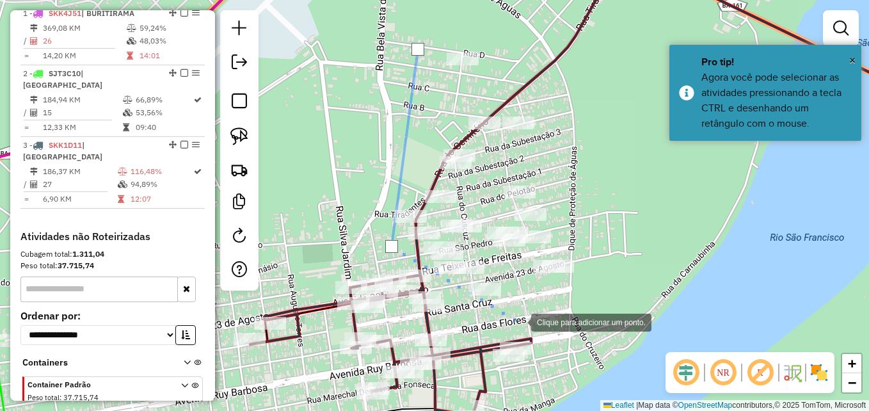
click at [518, 321] on div at bounding box center [518, 321] width 26 height 26
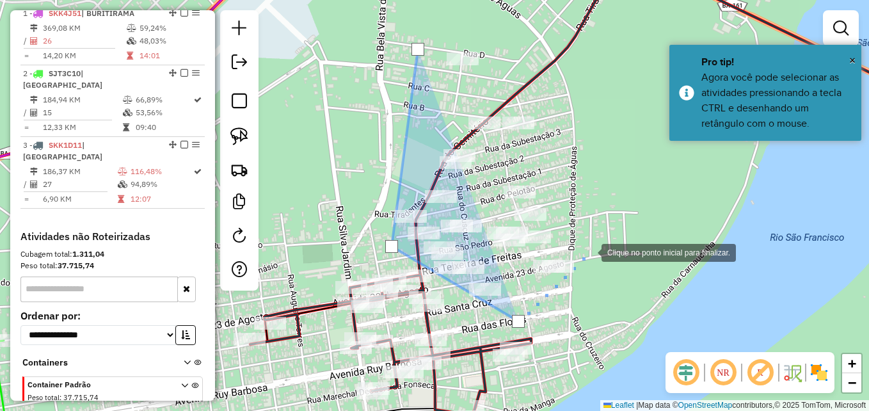
drag, startPoint x: 601, startPoint y: 235, endPoint x: 585, endPoint y: 185, distance: 52.6
click at [601, 239] on div at bounding box center [589, 252] width 26 height 26
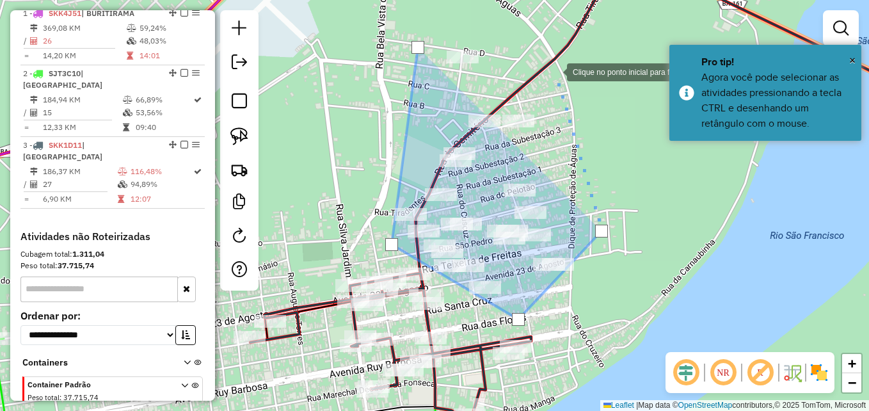
click at [554, 71] on div at bounding box center [554, 71] width 26 height 26
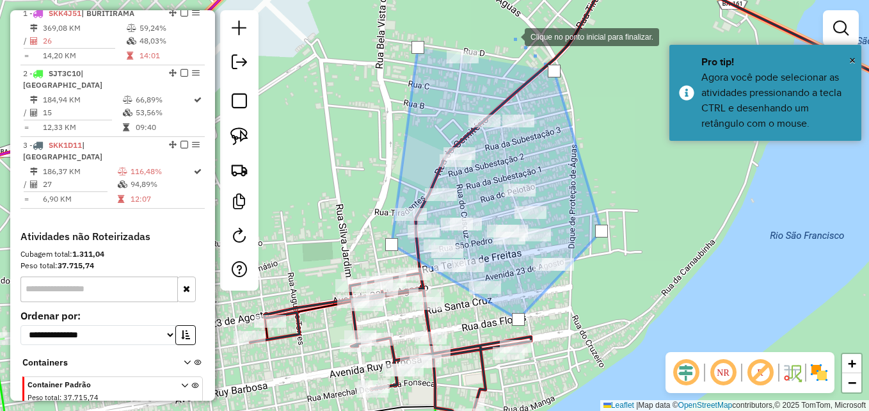
click at [512, 36] on div at bounding box center [512, 36] width 26 height 26
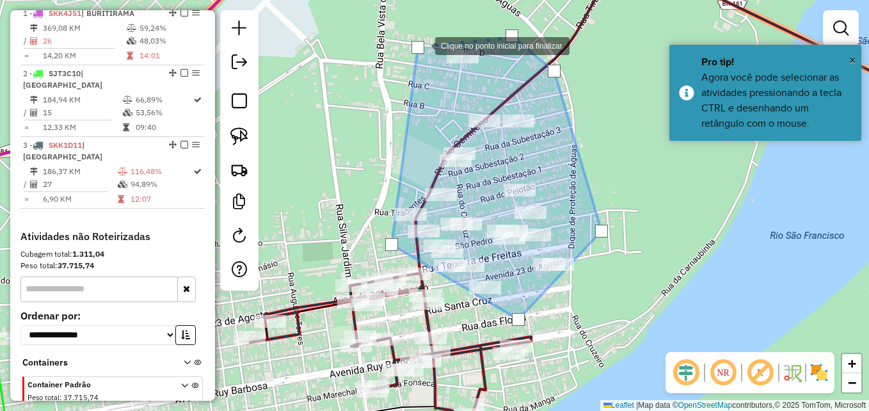
click at [420, 45] on div at bounding box center [417, 47] width 13 height 13
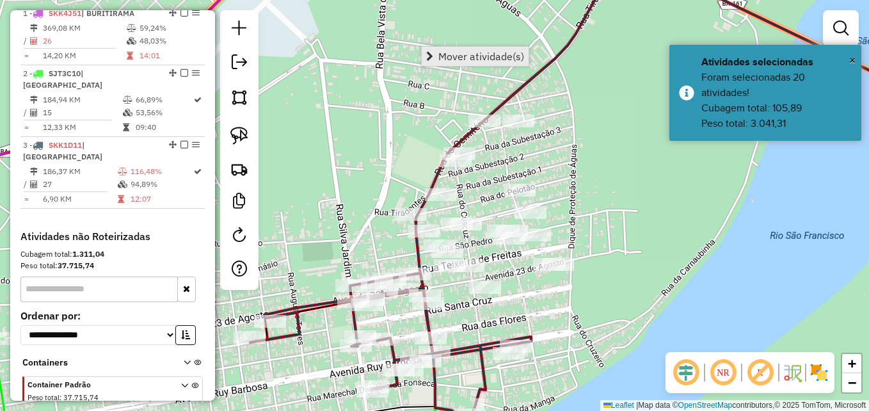
click at [469, 59] on span "Mover atividade(s)" at bounding box center [481, 56] width 86 height 10
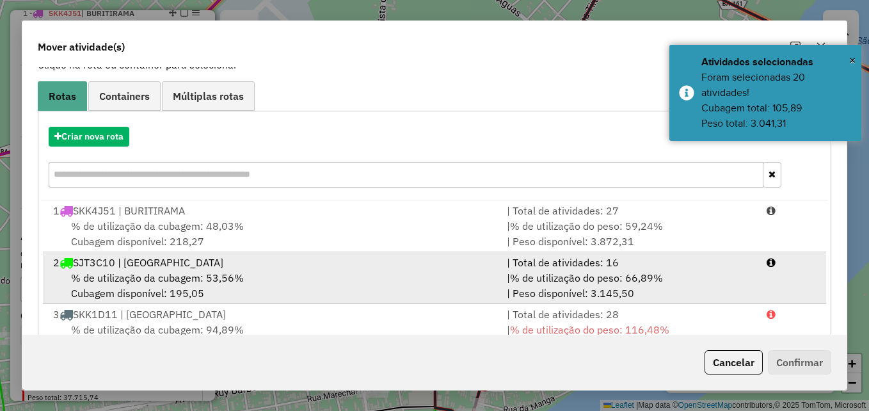
scroll to position [134, 0]
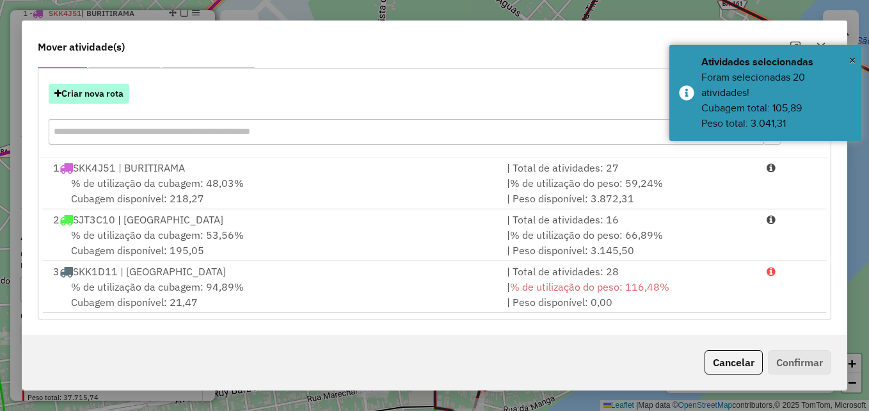
click at [100, 92] on button "Criar nova rota" at bounding box center [89, 94] width 81 height 20
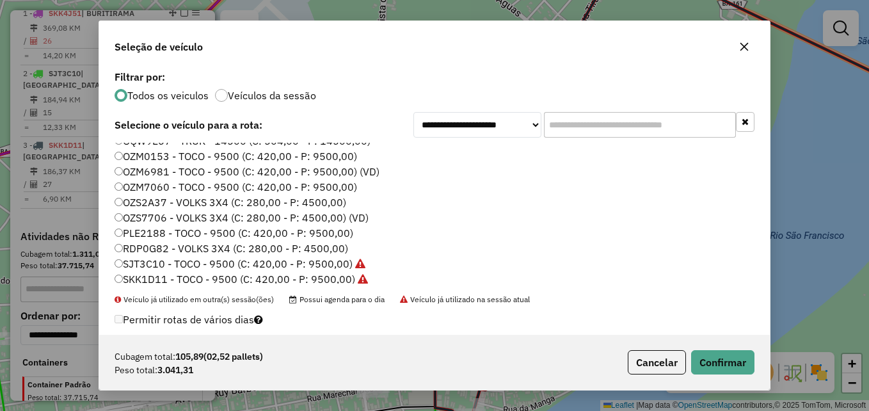
scroll to position [120, 0]
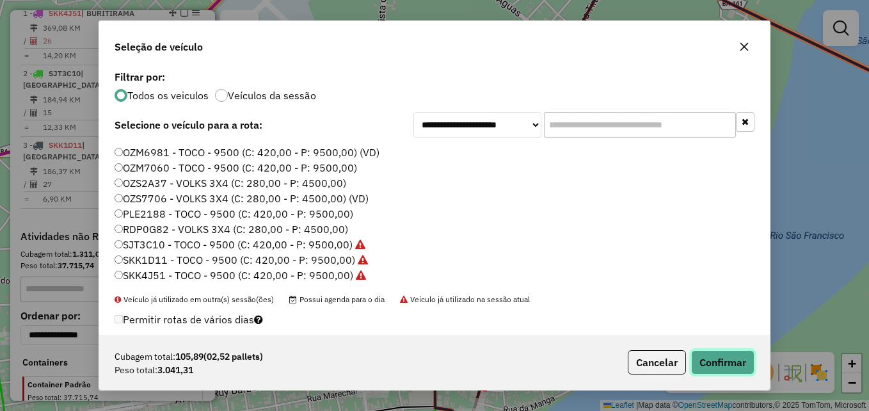
click at [715, 363] on button "Confirmar" at bounding box center [722, 362] width 63 height 24
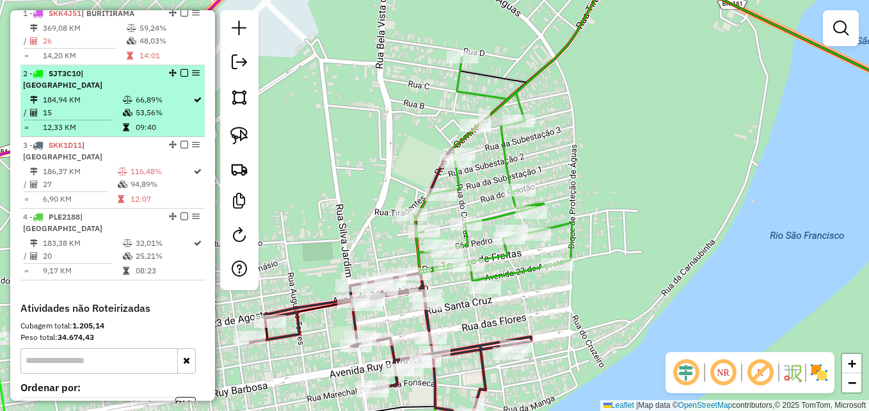
click at [79, 106] on td "184,94 KM" at bounding box center [82, 99] width 80 height 13
select select "**********"
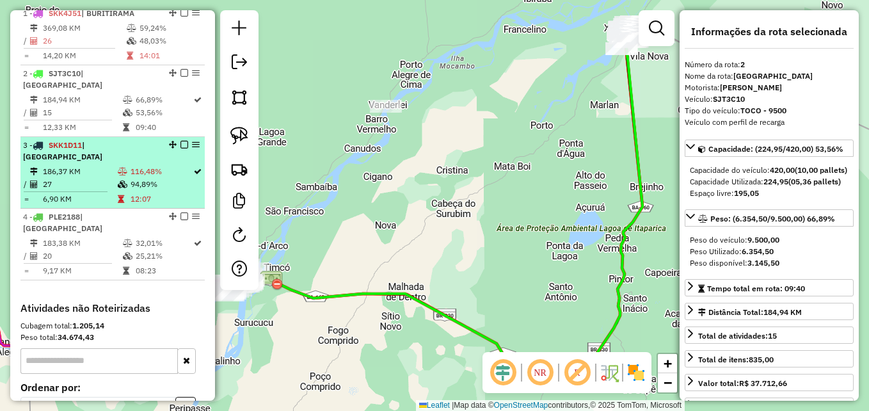
click at [88, 191] on td "27" at bounding box center [79, 184] width 75 height 13
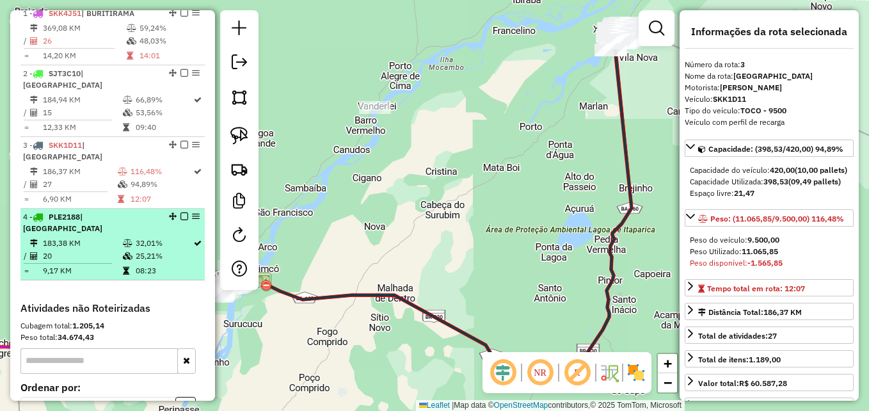
click at [104, 249] on td "183,38 KM" at bounding box center [82, 243] width 80 height 13
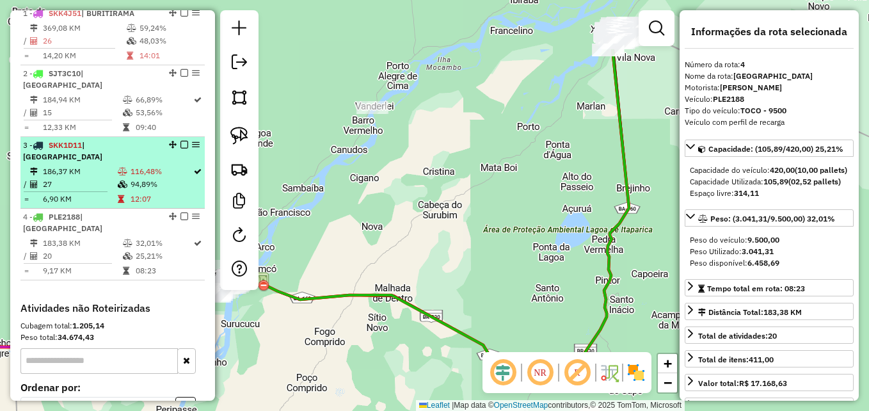
click at [102, 162] on div "3 - SKK1D11 | [GEOGRAPHIC_DATA]" at bounding box center [91, 150] width 136 height 23
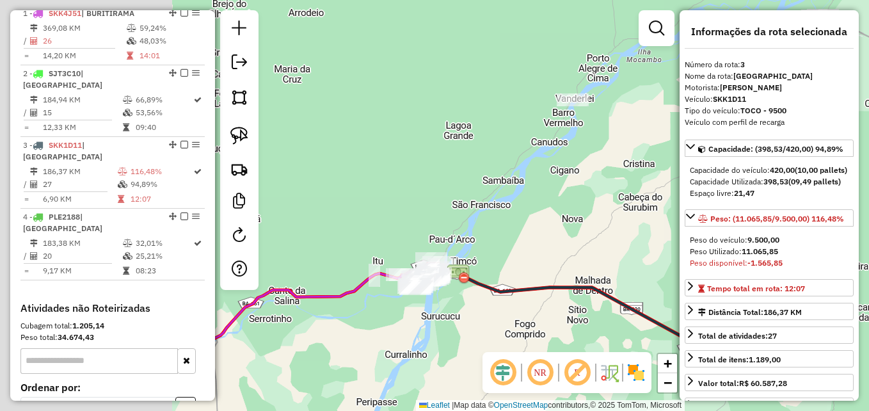
drag, startPoint x: 370, startPoint y: 248, endPoint x: 532, endPoint y: 242, distance: 161.9
click at [579, 240] on div "Janela de atendimento Grade de atendimento Capacidade Transportadoras Veículos …" at bounding box center [434, 205] width 869 height 411
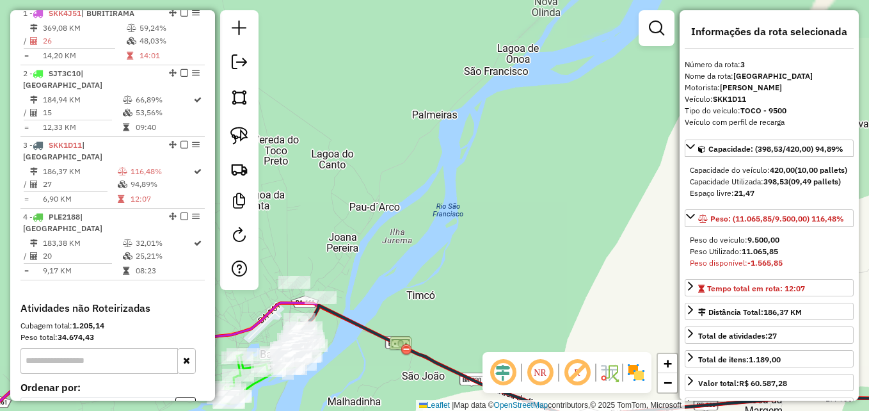
drag, startPoint x: 452, startPoint y: 260, endPoint x: 535, endPoint y: 214, distance: 95.4
click at [534, 215] on div "Janela de atendimento Grade de atendimento Capacidade Transportadoras Veículos …" at bounding box center [434, 205] width 869 height 411
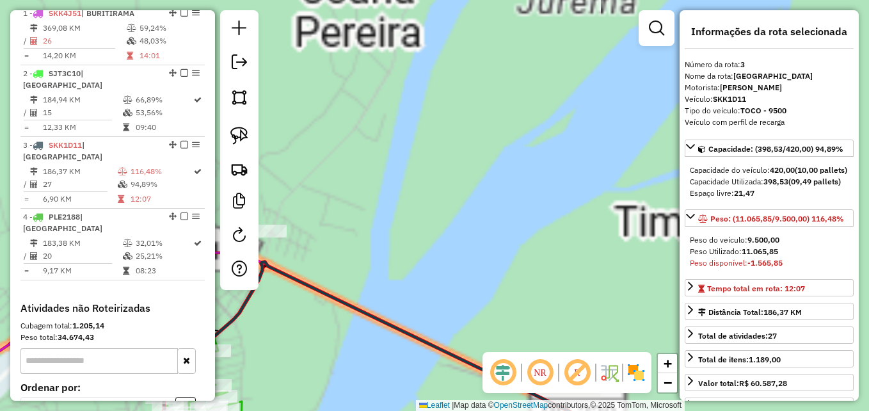
drag, startPoint x: 423, startPoint y: 283, endPoint x: 613, endPoint y: 221, distance: 199.1
click at [610, 223] on div "Janela de atendimento Grade de atendimento Capacidade Transportadoras Veículos …" at bounding box center [434, 205] width 869 height 411
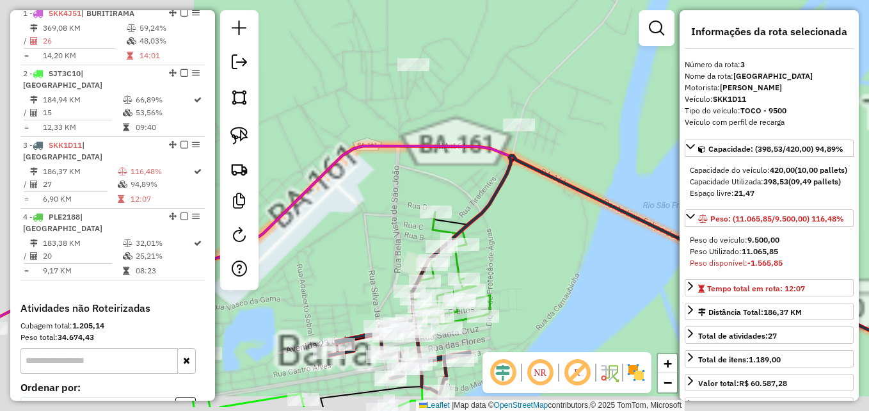
drag, startPoint x: 486, startPoint y: 259, endPoint x: 544, endPoint y: 214, distance: 74.0
click at [544, 214] on div "Janela de atendimento Grade de atendimento Capacidade Transportadoras Veículos …" at bounding box center [434, 205] width 869 height 411
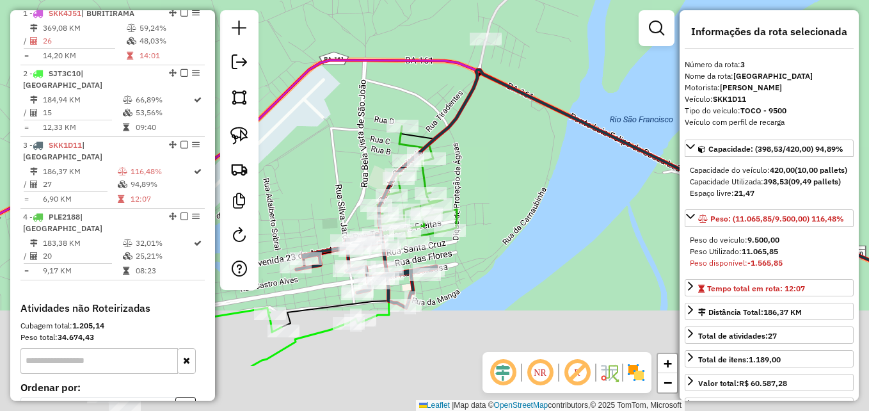
drag, startPoint x: 562, startPoint y: 265, endPoint x: 528, endPoint y: 180, distance: 91.4
click at [528, 180] on div "Janela de atendimento Grade de atendimento Capacidade Transportadoras Veículos …" at bounding box center [434, 205] width 869 height 411
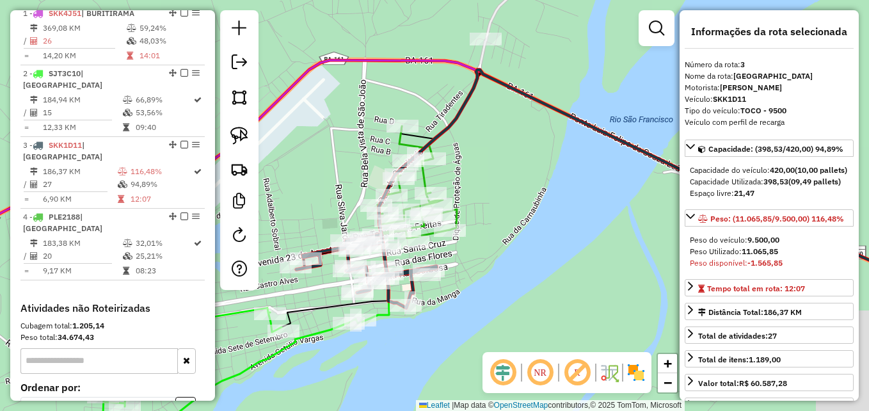
click at [425, 183] on icon at bounding box center [416, 182] width 79 height 112
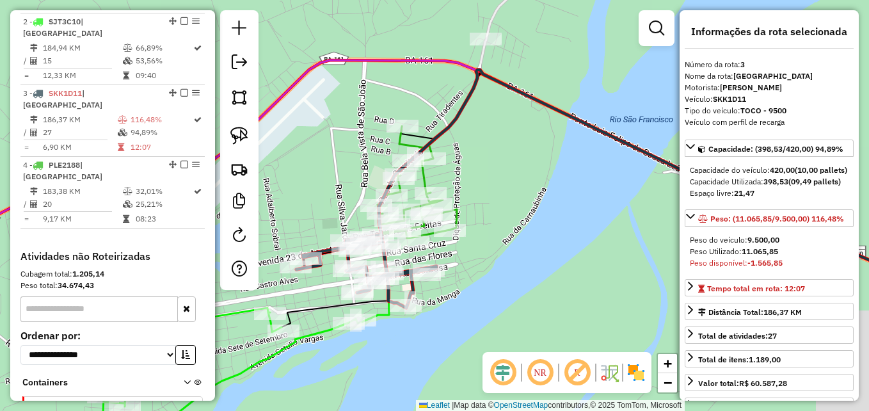
click at [425, 183] on icon at bounding box center [416, 182] width 79 height 112
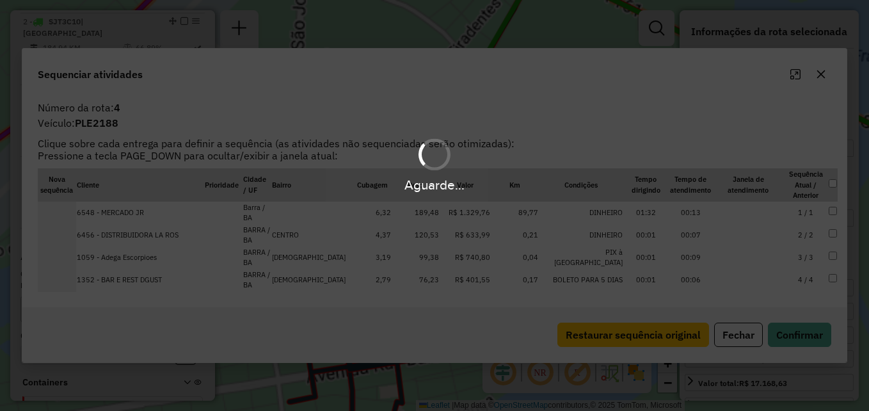
scroll to position [621, 0]
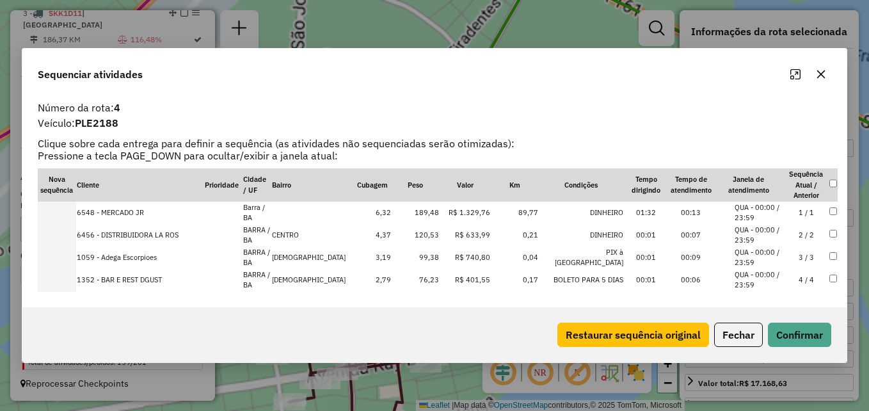
click at [825, 78] on icon "button" at bounding box center [821, 74] width 10 height 10
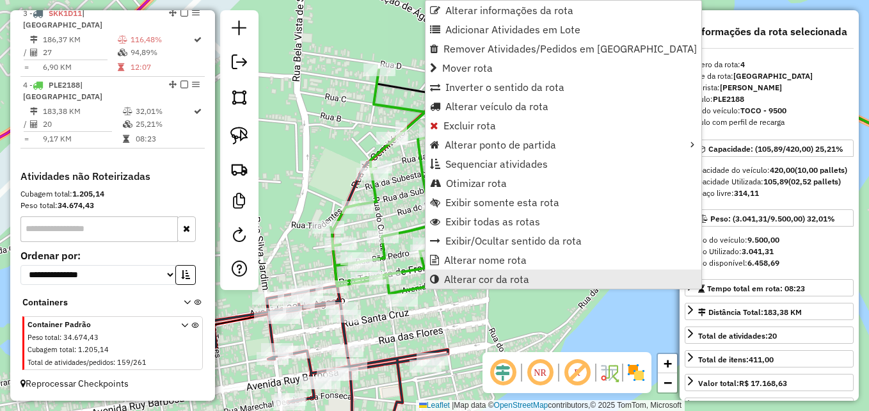
click at [512, 277] on span "Alterar cor da rota" at bounding box center [486, 279] width 85 height 10
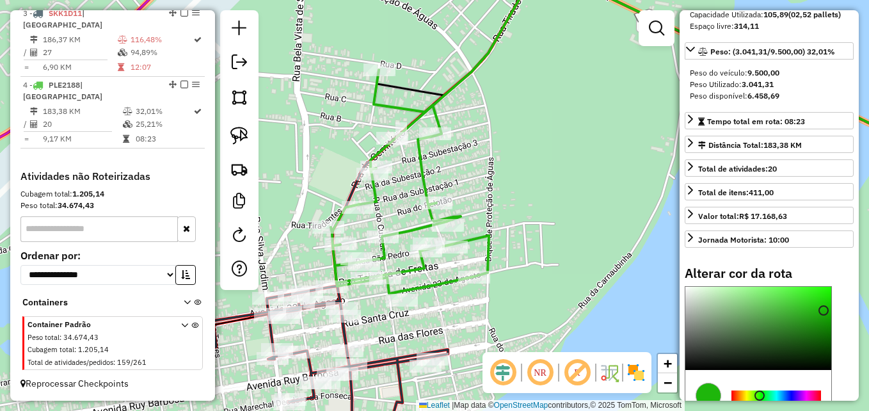
scroll to position [316, 0]
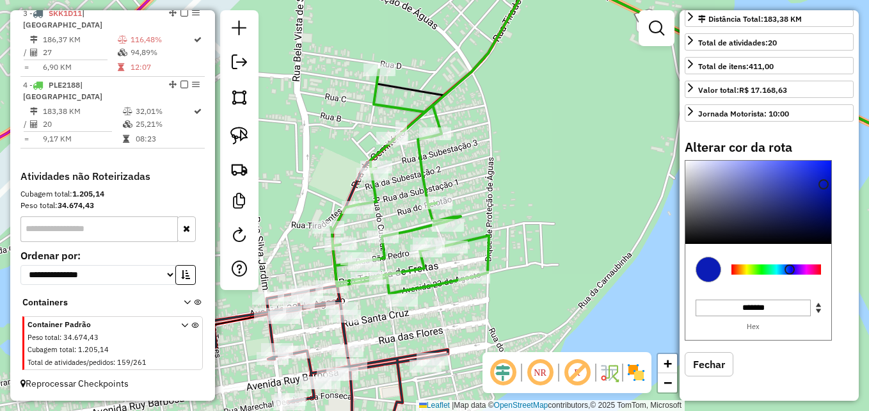
type input "*******"
drag, startPoint x: 766, startPoint y: 269, endPoint x: 793, endPoint y: 269, distance: 26.9
click at [793, 269] on div at bounding box center [792, 269] width 10 height 10
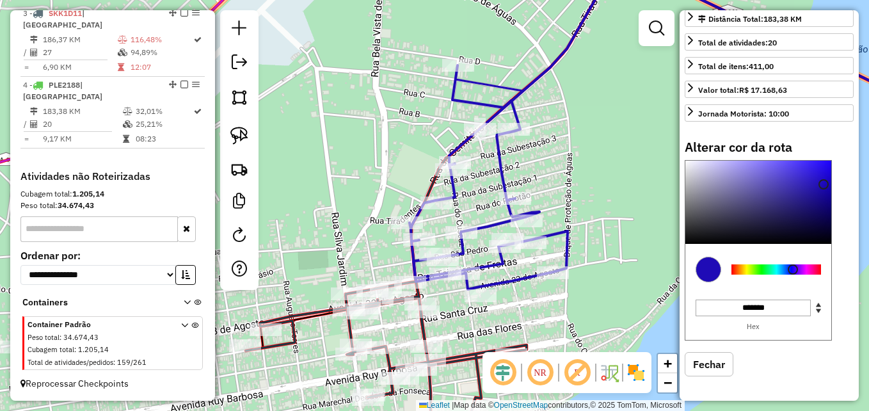
drag, startPoint x: 533, startPoint y: 186, endPoint x: 622, endPoint y: 171, distance: 90.1
click at [619, 175] on div "Janela de atendimento Grade de atendimento Capacidade Transportadoras Veículos …" at bounding box center [434, 205] width 869 height 411
click at [621, 173] on div "Janela de atendimento Grade de atendimento Capacidade Transportadoras Veículos …" at bounding box center [434, 205] width 869 height 411
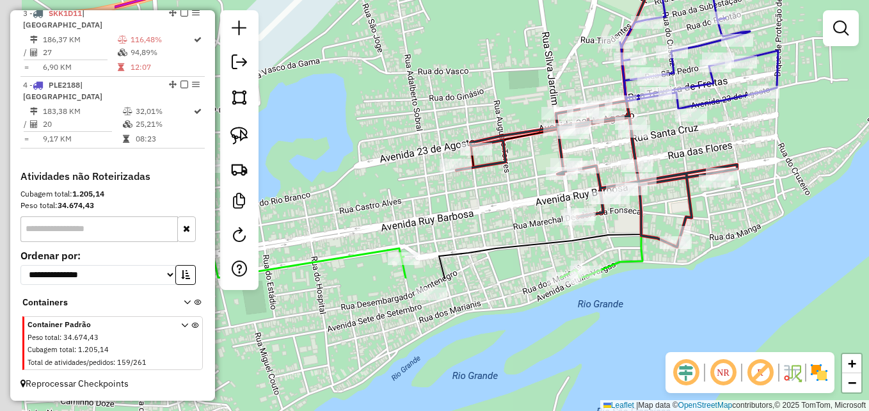
drag, startPoint x: 528, startPoint y: 307, endPoint x: 735, endPoint y: 120, distance: 279.0
click at [735, 120] on div "Janela de atendimento Grade de atendimento Capacidade Transportadoras Veículos …" at bounding box center [434, 205] width 869 height 411
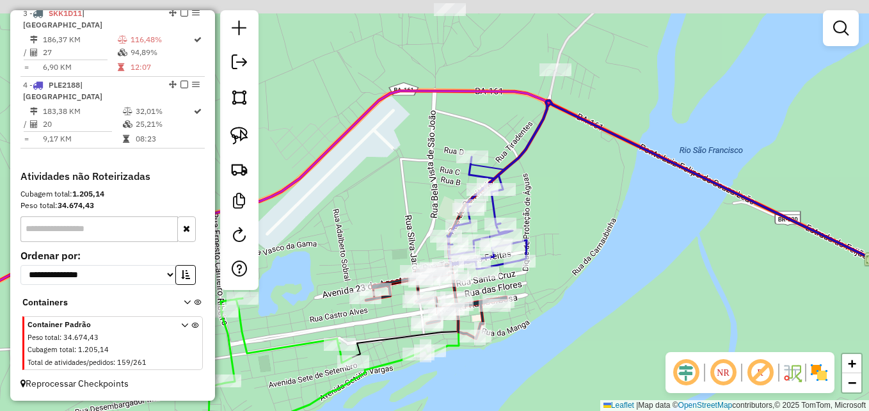
drag, startPoint x: 574, startPoint y: 209, endPoint x: 579, endPoint y: 312, distance: 103.8
click at [579, 312] on div "Janela de atendimento Grade de atendimento Capacidade Transportadoras Veículos …" at bounding box center [434, 205] width 869 height 411
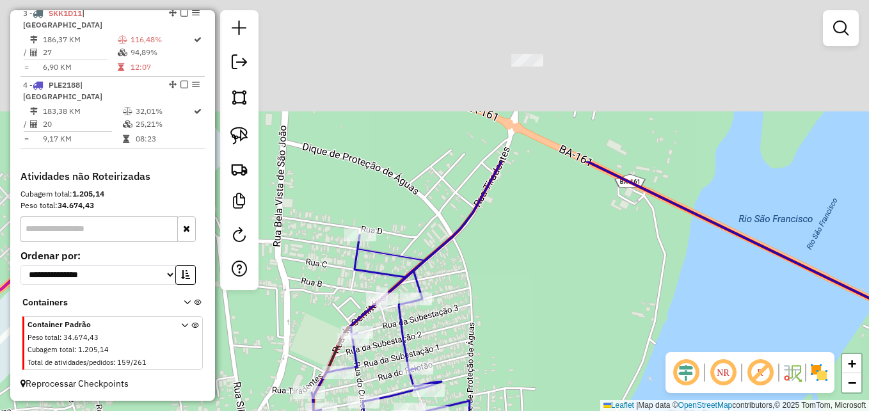
drag, startPoint x: 555, startPoint y: 192, endPoint x: 549, endPoint y: 365, distance: 172.8
click at [549, 365] on div "Janela de atendimento Grade de atendimento Capacidade Transportadoras Veículos …" at bounding box center [434, 205] width 869 height 411
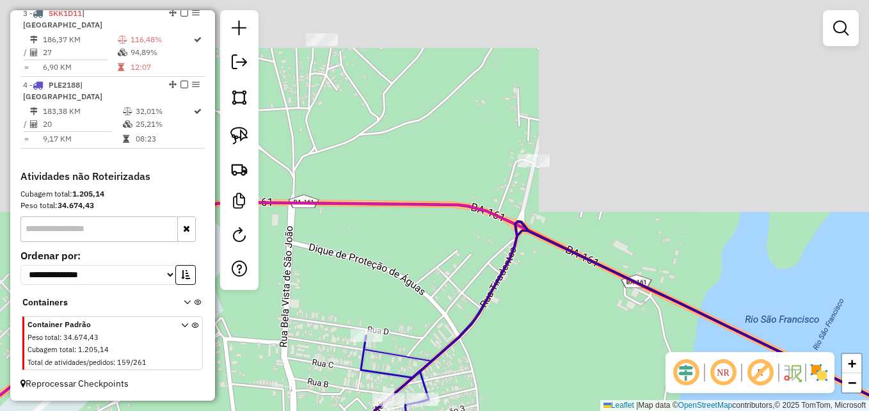
drag, startPoint x: 542, startPoint y: 249, endPoint x: 548, endPoint y: 349, distance: 100.0
click at [548, 349] on div "Janela de atendimento Grade de atendimento Capacidade Transportadoras Veículos …" at bounding box center [434, 205] width 869 height 411
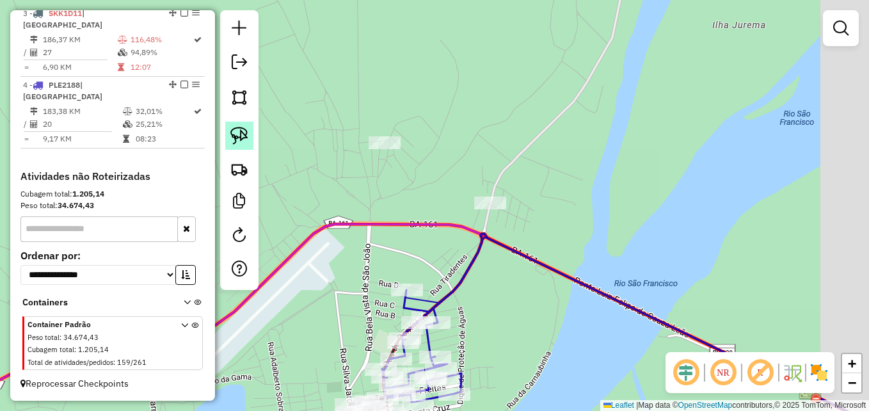
click at [237, 139] on img at bounding box center [239, 136] width 18 height 18
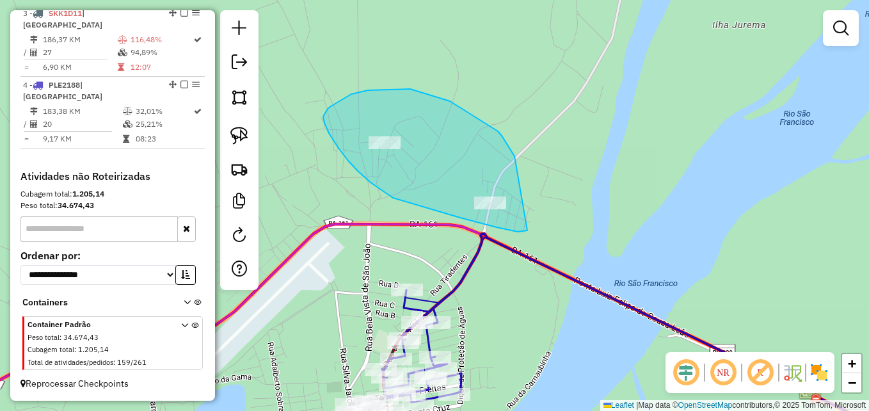
drag, startPoint x: 527, startPoint y: 230, endPoint x: 541, endPoint y: 234, distance: 14.6
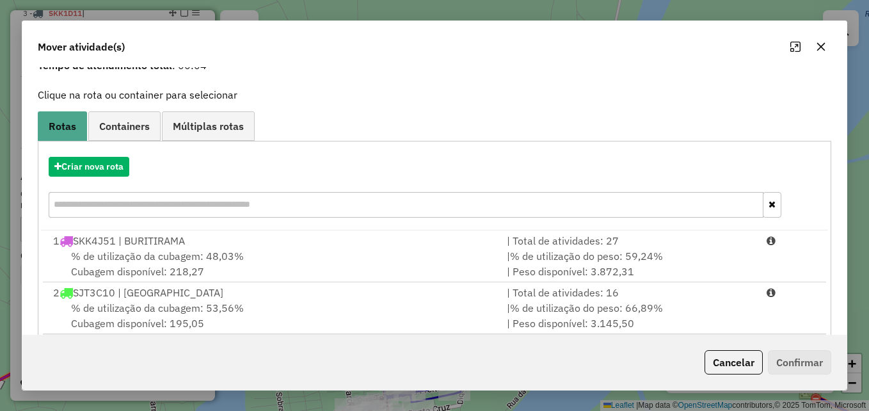
scroll to position [186, 0]
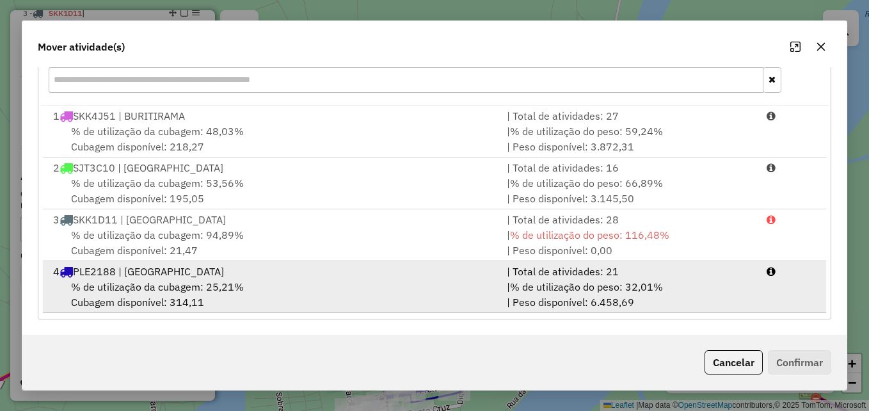
click at [223, 286] on span "% de utilização da cubagem: 25,21%" at bounding box center [157, 286] width 173 height 13
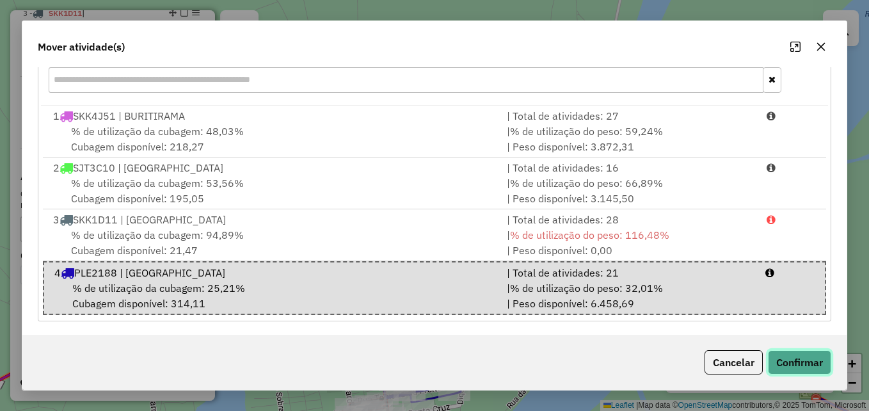
click at [800, 360] on button "Confirmar" at bounding box center [799, 362] width 63 height 24
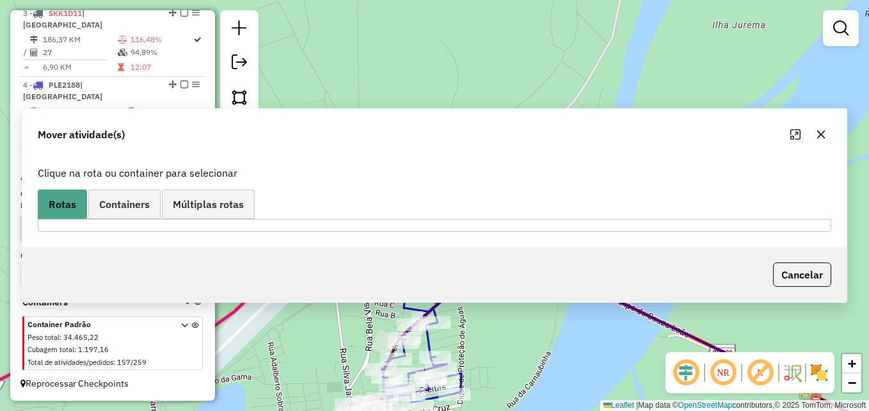
scroll to position [0, 0]
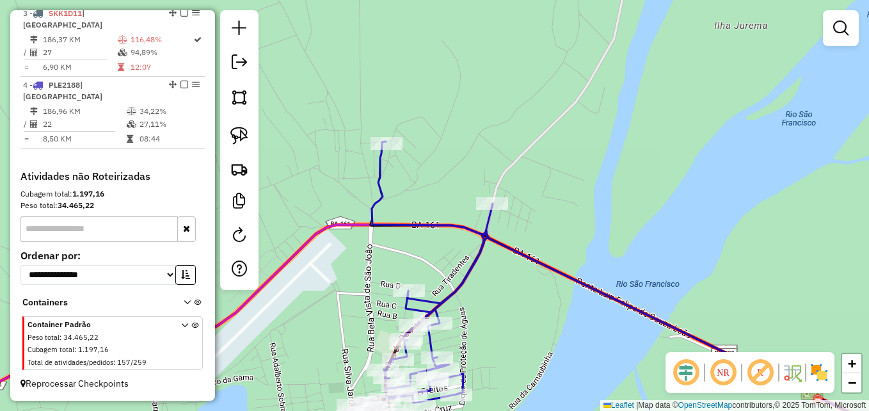
drag, startPoint x: 491, startPoint y: 299, endPoint x: 601, endPoint y: 173, distance: 166.9
click at [601, 173] on div "Janela de atendimento Grade de atendimento Capacidade Transportadoras Veículos …" at bounding box center [434, 205] width 869 height 411
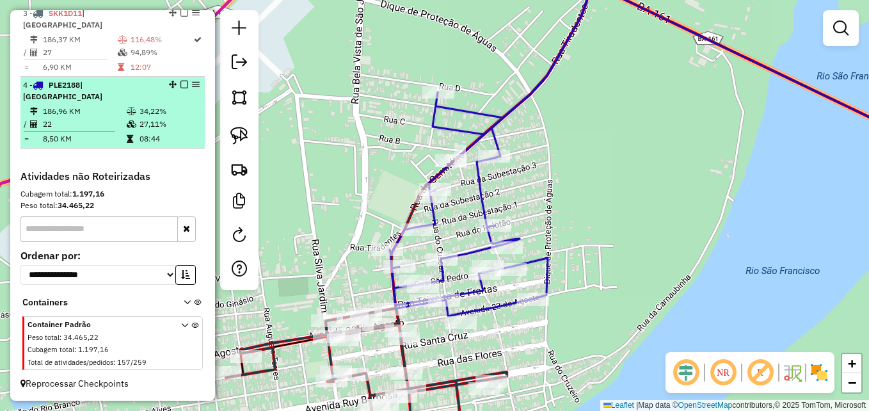
click at [115, 108] on td "186,96 KM" at bounding box center [84, 111] width 84 height 13
select select "**********"
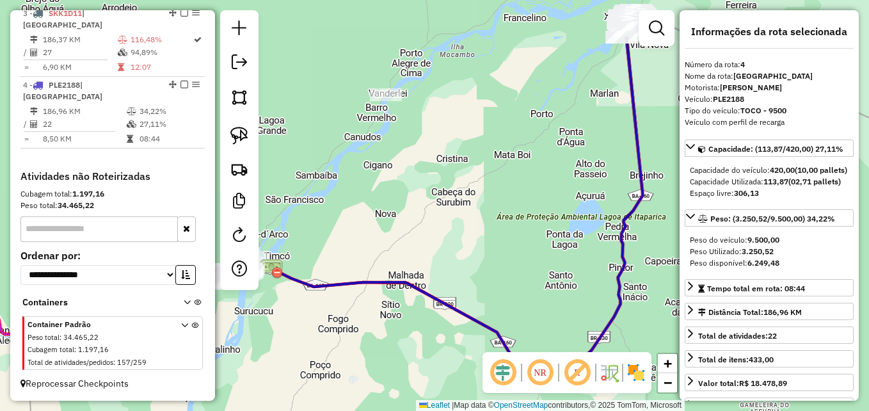
drag, startPoint x: 390, startPoint y: 239, endPoint x: 532, endPoint y: 164, distance: 160.5
click at [530, 166] on div "Janela de atendimento Grade de atendimento Capacidade Transportadoras Veículos …" at bounding box center [434, 205] width 869 height 411
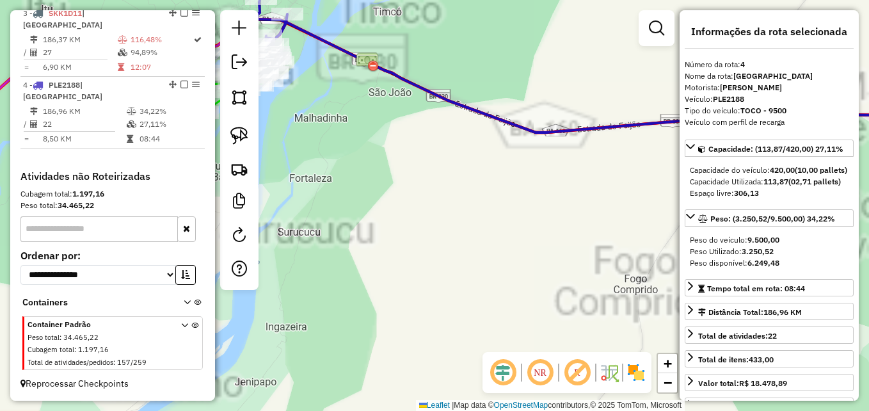
drag, startPoint x: 384, startPoint y: 166, endPoint x: 514, endPoint y: 289, distance: 178.3
click at [520, 293] on div "Janela de atendimento Grade de atendimento Capacidade Transportadoras Veículos …" at bounding box center [434, 205] width 869 height 411
click at [521, 293] on div "Janela de atendimento Grade de atendimento Capacidade Transportadoras Veículos …" at bounding box center [434, 205] width 869 height 411
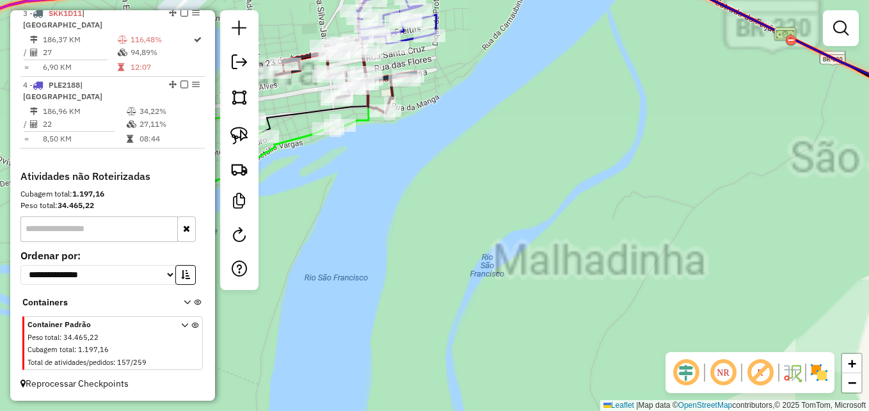
drag, startPoint x: 395, startPoint y: 235, endPoint x: 423, endPoint y: 337, distance: 106.0
click at [423, 337] on div "Janela de atendimento Grade de atendimento Capacidade Transportadoras Veículos …" at bounding box center [434, 205] width 869 height 411
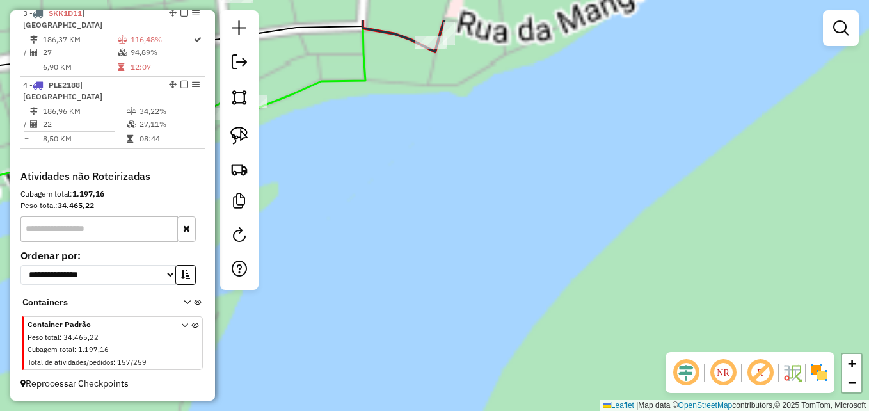
drag, startPoint x: 407, startPoint y: 220, endPoint x: 451, endPoint y: 352, distance: 139.6
click at [451, 353] on div "Janela de atendimento Grade de atendimento Capacidade Transportadoras Veículos …" at bounding box center [434, 205] width 869 height 411
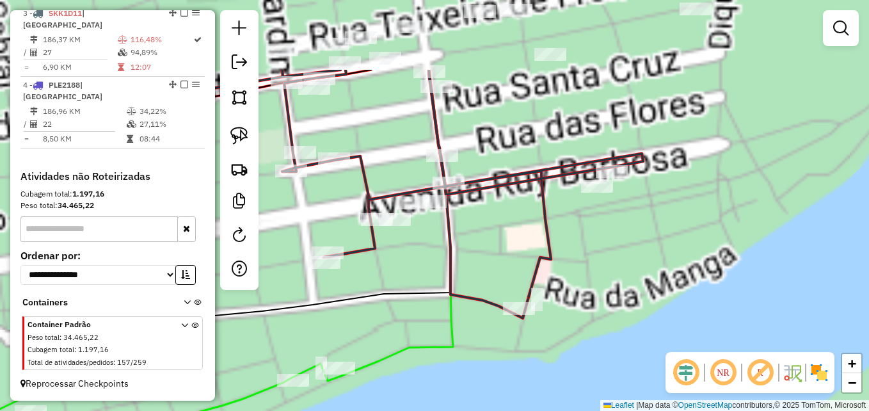
drag, startPoint x: 449, startPoint y: 356, endPoint x: 504, endPoint y: 390, distance: 64.3
click at [461, 371] on div "Janela de atendimento Grade de atendimento Capacidade Transportadoras Veículos …" at bounding box center [434, 205] width 869 height 411
click at [469, 379] on div "Janela de atendimento Grade de atendimento Capacidade Transportadoras Veículos …" at bounding box center [434, 205] width 869 height 411
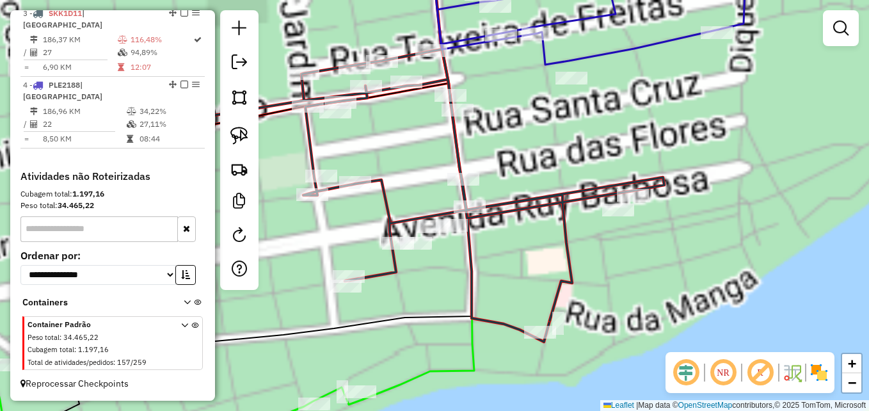
click at [457, 163] on icon at bounding box center [383, 184] width 562 height 271
select select "**********"
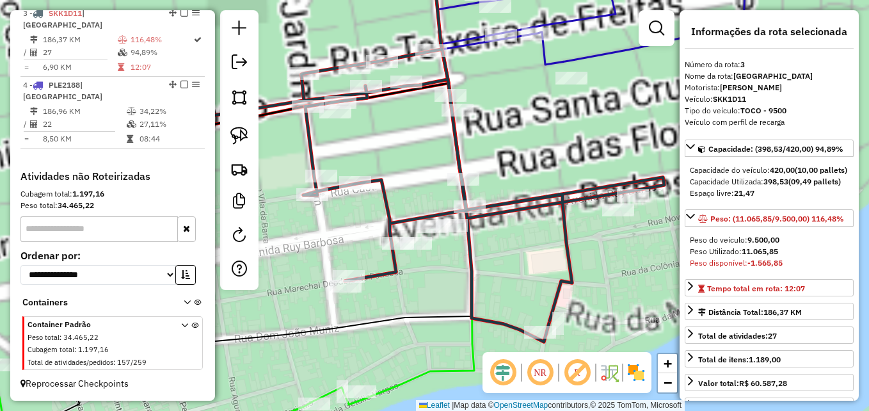
click at [457, 163] on icon at bounding box center [383, 184] width 562 height 271
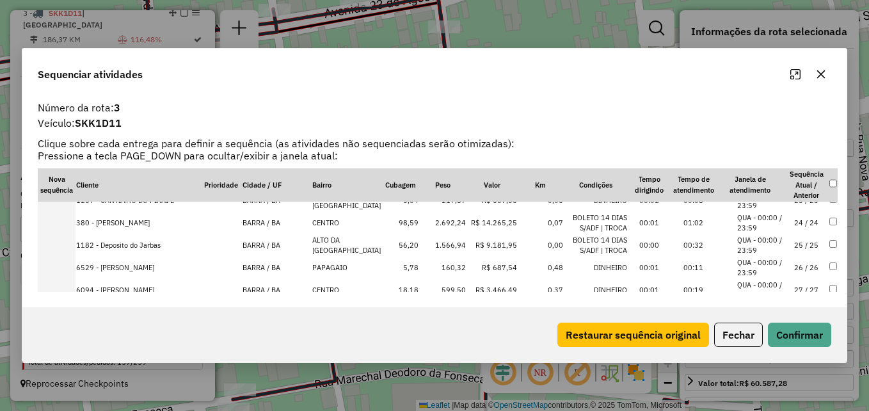
scroll to position [462, 0]
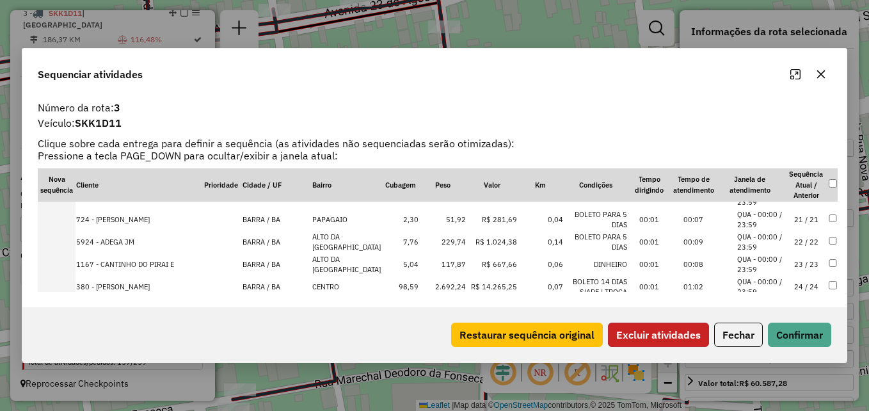
click at [651, 335] on button "Excluir atividades" at bounding box center [658, 334] width 101 height 24
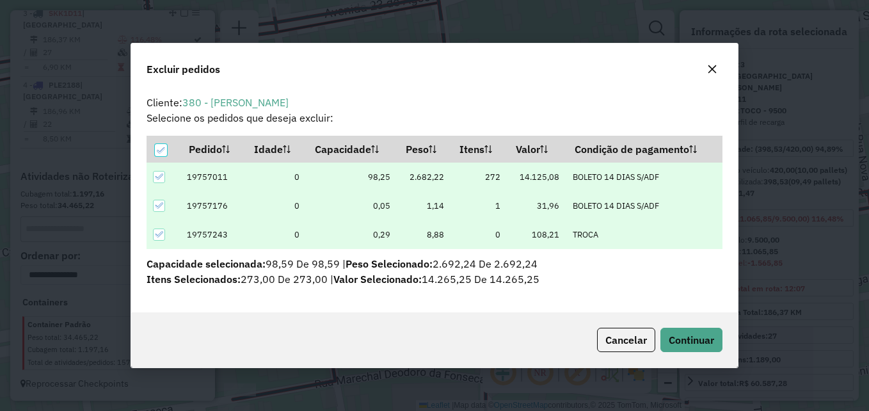
scroll to position [0, 0]
click at [674, 336] on span "Continuar" at bounding box center [691, 339] width 45 height 13
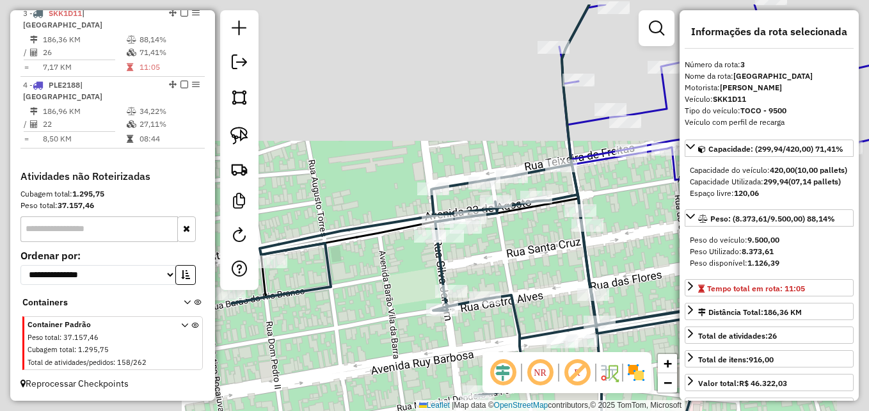
drag, startPoint x: 459, startPoint y: 215, endPoint x: 526, endPoint y: 256, distance: 78.1
click at [526, 256] on div "Janela de atendimento Grade de atendimento Capacidade Transportadoras Veículos …" at bounding box center [434, 205] width 869 height 411
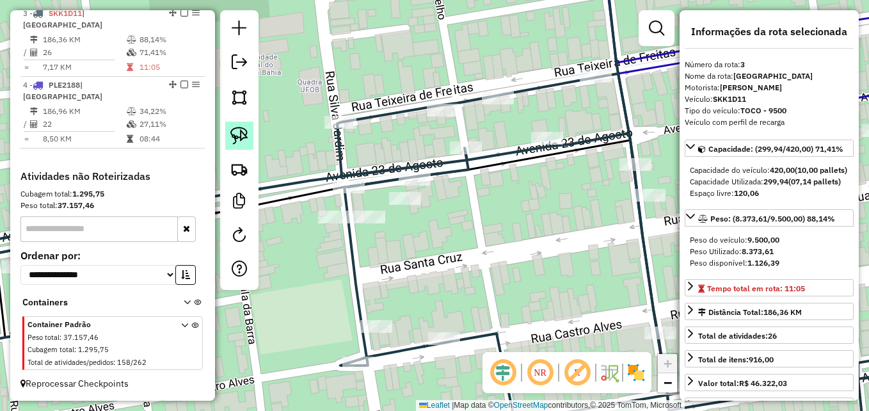
click at [246, 134] on img at bounding box center [239, 136] width 18 height 18
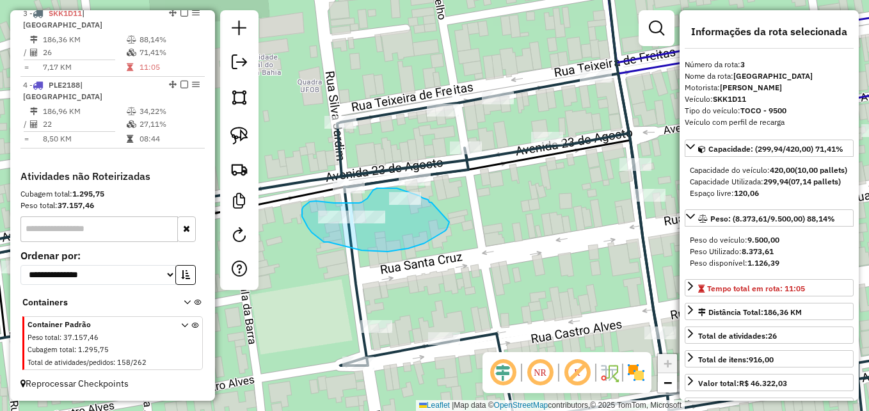
drag, startPoint x: 447, startPoint y: 229, endPoint x: 431, endPoint y: 202, distance: 30.9
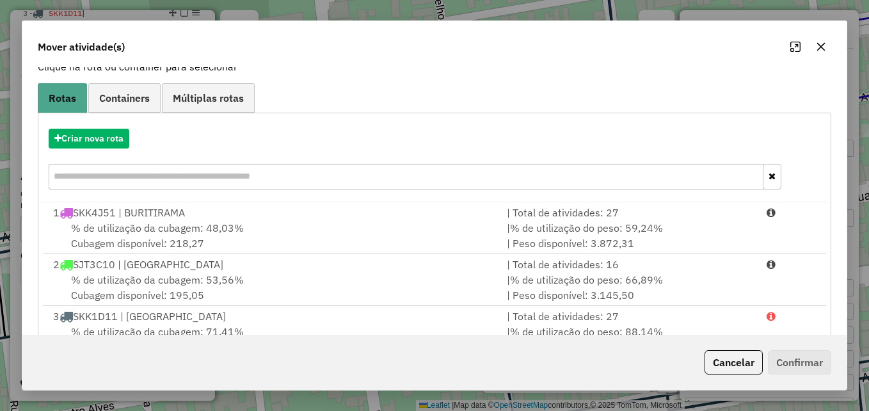
scroll to position [186, 0]
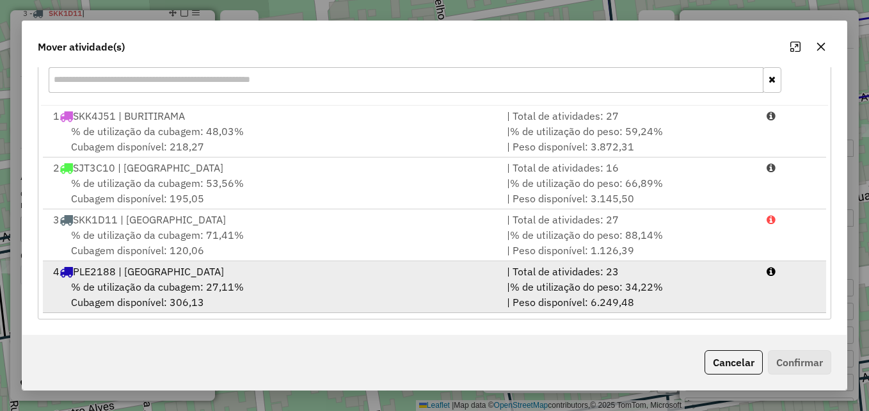
click at [272, 272] on div "4 PLE2188 | [GEOGRAPHIC_DATA]" at bounding box center [272, 271] width 454 height 15
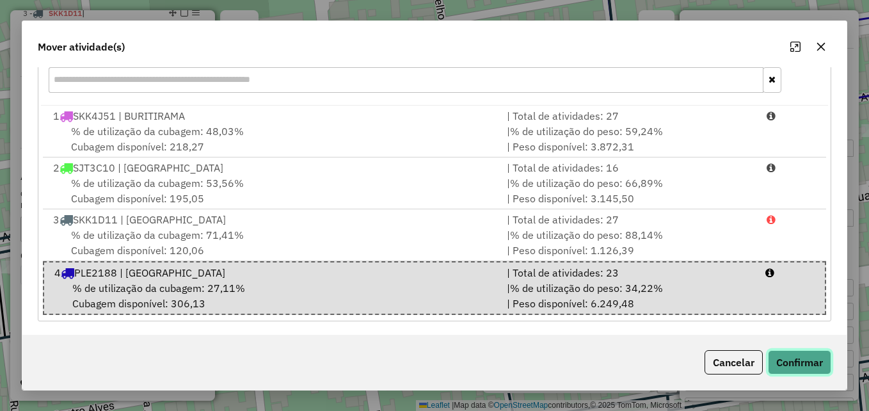
click at [789, 365] on button "Confirmar" at bounding box center [799, 362] width 63 height 24
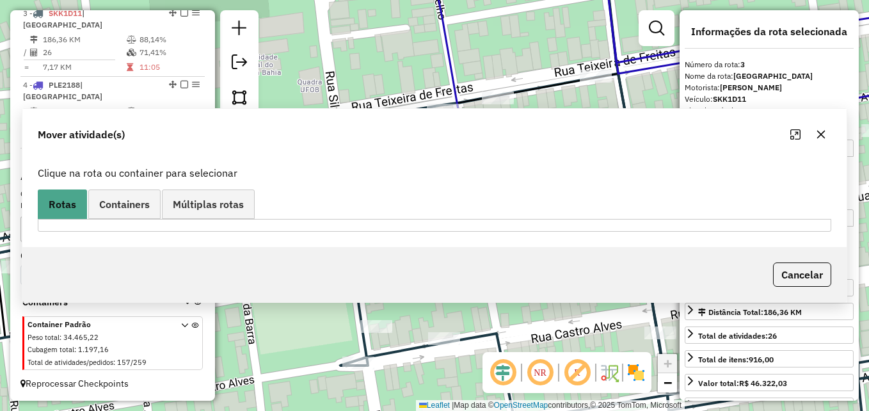
scroll to position [0, 0]
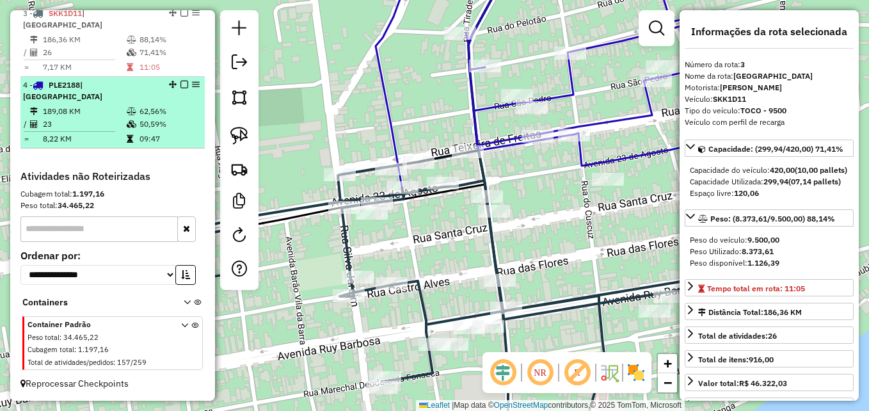
click at [73, 100] on div "4 - PLE2188 | [GEOGRAPHIC_DATA]" at bounding box center [91, 90] width 136 height 23
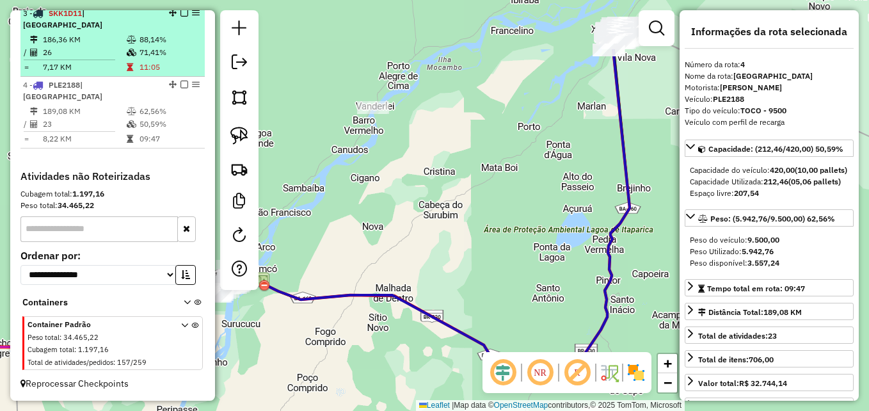
click at [77, 46] on td "186,36 KM" at bounding box center [84, 39] width 84 height 13
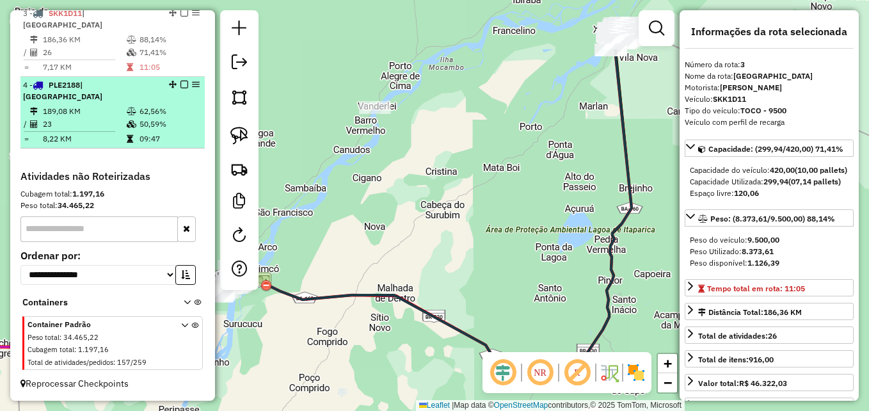
click at [82, 98] on div "4 - PLE2188 | [GEOGRAPHIC_DATA]" at bounding box center [91, 90] width 136 height 23
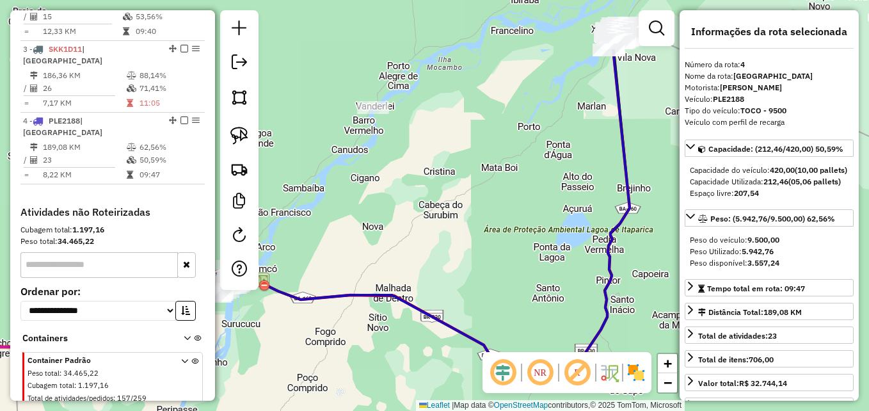
scroll to position [551, 0]
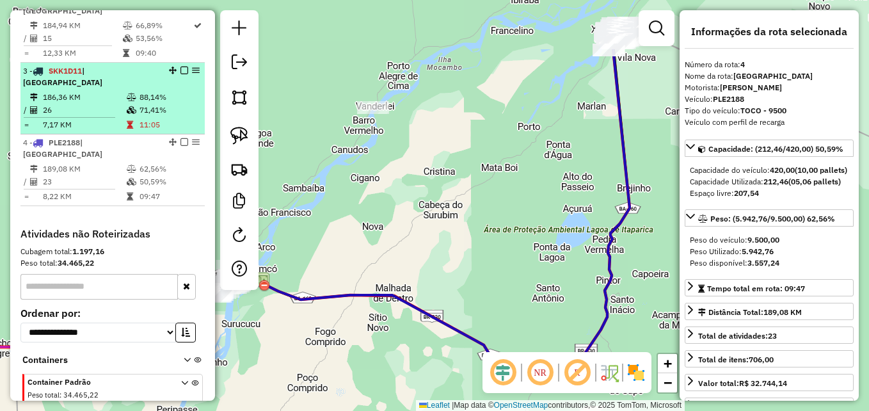
click at [109, 131] on td "7,17 KM" at bounding box center [84, 124] width 84 height 13
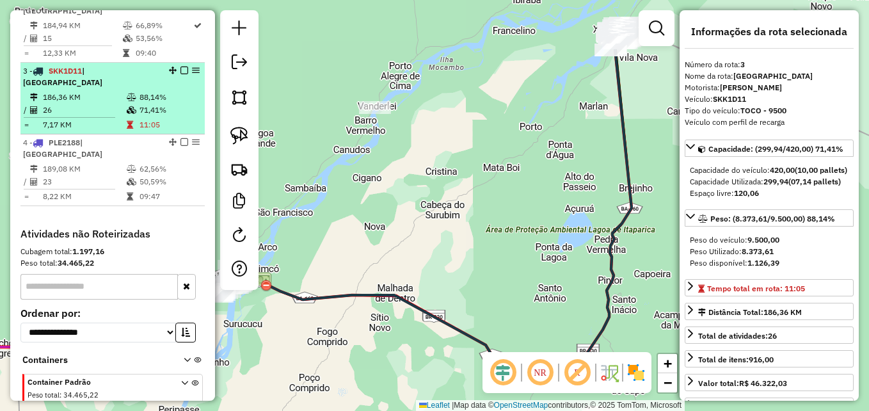
scroll to position [487, 0]
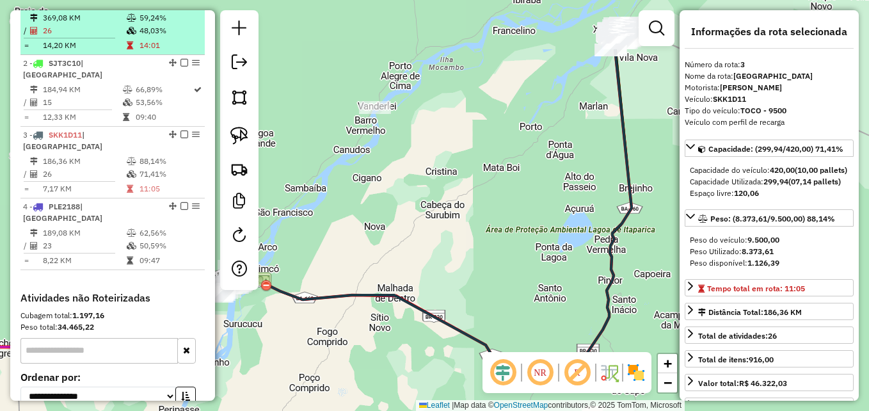
click at [91, 51] on td "14,20 KM" at bounding box center [84, 45] width 84 height 13
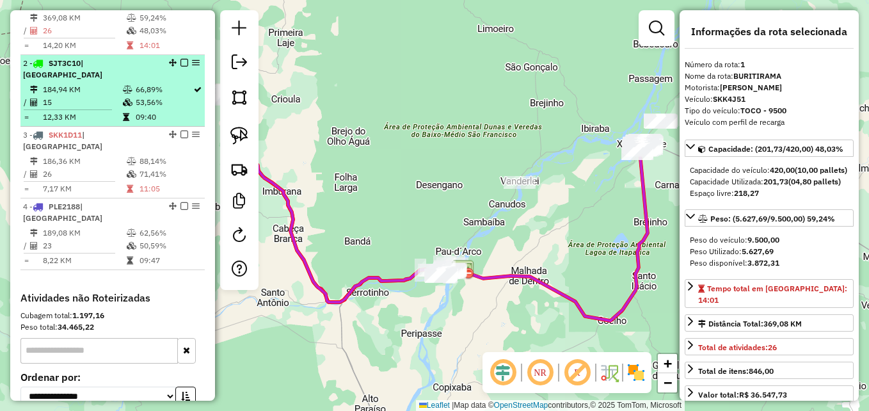
click at [77, 109] on td "15" at bounding box center [82, 102] width 80 height 13
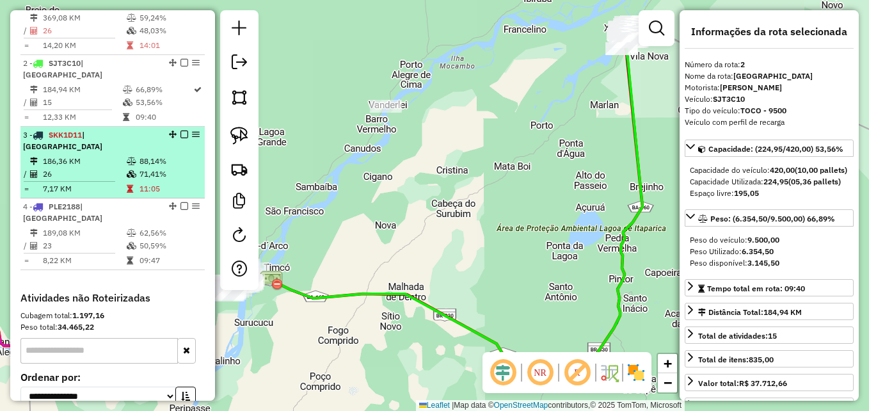
click at [88, 164] on li "3 - SKK1D11 | BARRA DO RIO GRANDE 186,36 KM 88,14% / 26 71,41% = 7,17 KM 11:05" at bounding box center [112, 163] width 184 height 72
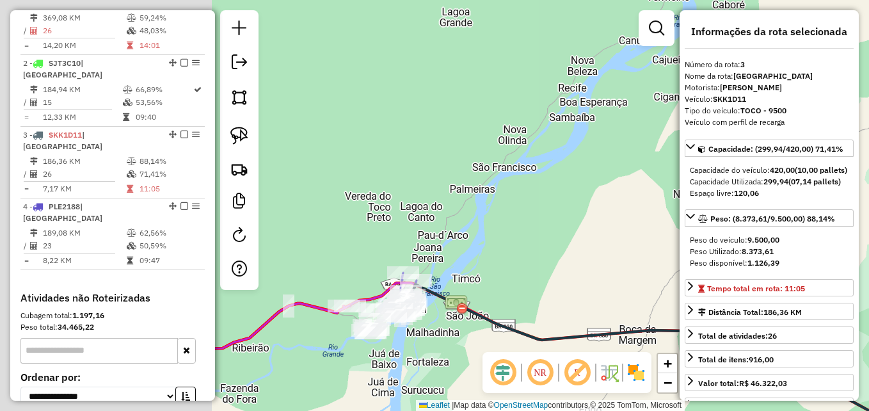
drag, startPoint x: 473, startPoint y: 263, endPoint x: 578, endPoint y: 236, distance: 108.9
click at [575, 237] on div "Janela de atendimento Grade de atendimento Capacidade Transportadoras Veículos …" at bounding box center [434, 205] width 869 height 411
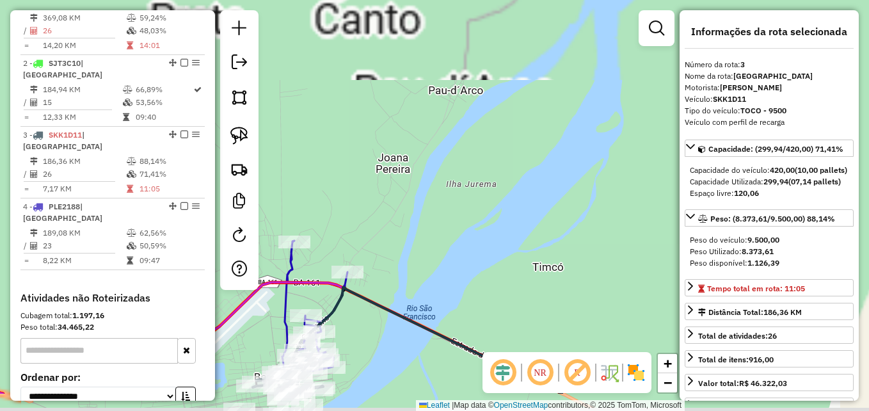
drag, startPoint x: 487, startPoint y: 219, endPoint x: 535, endPoint y: 148, distance: 85.3
click at [534, 151] on div "Janela de atendimento Grade de atendimento Capacidade Transportadoras Veículos …" at bounding box center [434, 205] width 869 height 411
click at [534, 150] on div "Janela de atendimento Grade de atendimento Capacidade Transportadoras Veículos …" at bounding box center [434, 205] width 869 height 411
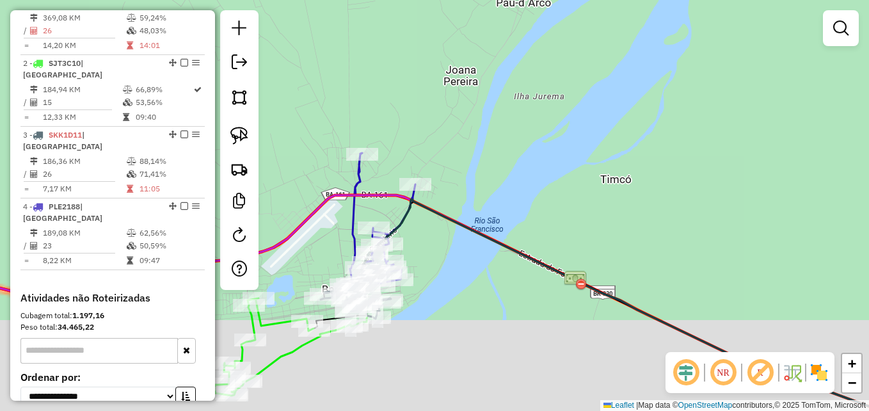
drag, startPoint x: 427, startPoint y: 236, endPoint x: 521, endPoint y: 188, distance: 106.1
click at [540, 200] on icon at bounding box center [667, 311] width 612 height 222
click at [541, 200] on icon at bounding box center [667, 311] width 612 height 222
select select "**********"
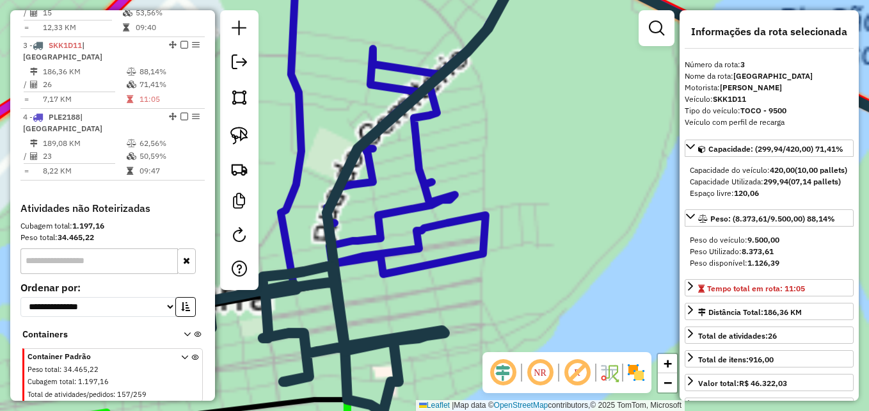
scroll to position [615, 0]
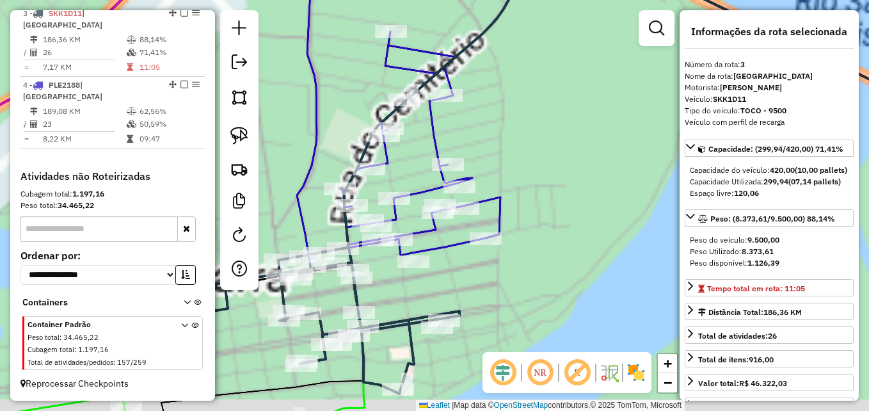
drag, startPoint x: 488, startPoint y: 295, endPoint x: 585, endPoint y: 166, distance: 161.3
click at [584, 168] on div "Janela de atendimento Grade de atendimento Capacidade Transportadoras Veículos …" at bounding box center [434, 205] width 869 height 411
click at [585, 166] on div "Janela de atendimento Grade de atendimento Capacidade Transportadoras Veículos …" at bounding box center [434, 205] width 869 height 411
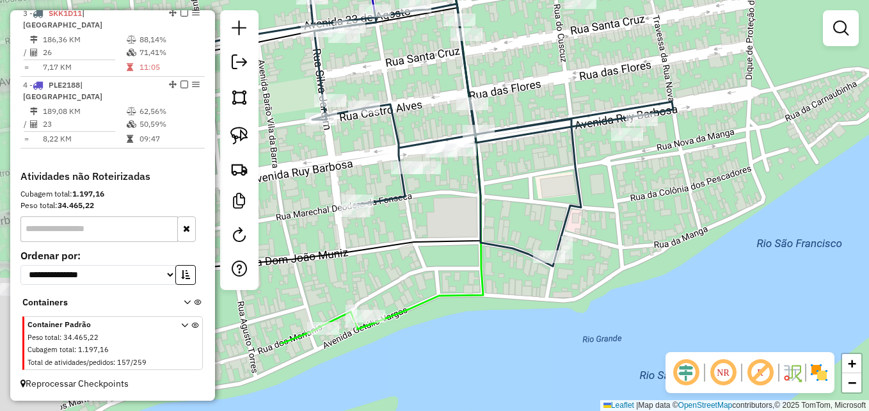
drag, startPoint x: 527, startPoint y: 306, endPoint x: 674, endPoint y: 207, distance: 177.3
click at [674, 207] on div "Janela de atendimento Grade de atendimento Capacidade Transportadoras Veículos …" at bounding box center [434, 205] width 869 height 411
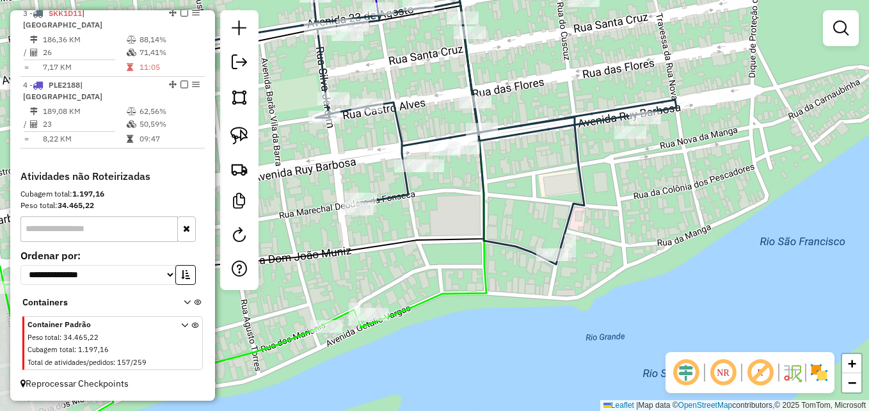
click at [674, 207] on div "Janela de atendimento Grade de atendimento Capacidade Transportadoras Veículos …" at bounding box center [434, 205] width 869 height 411
select select "**********"
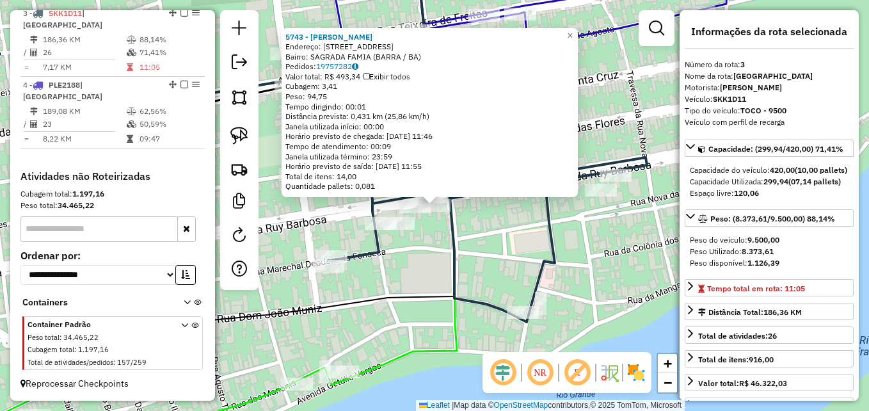
click at [505, 233] on div "5743 - MERCADINHO GOMES Endereço: RUA 03 DA SUBESTACaO 70 Bairro: SAGRADA FAMIA…" at bounding box center [434, 205] width 869 height 411
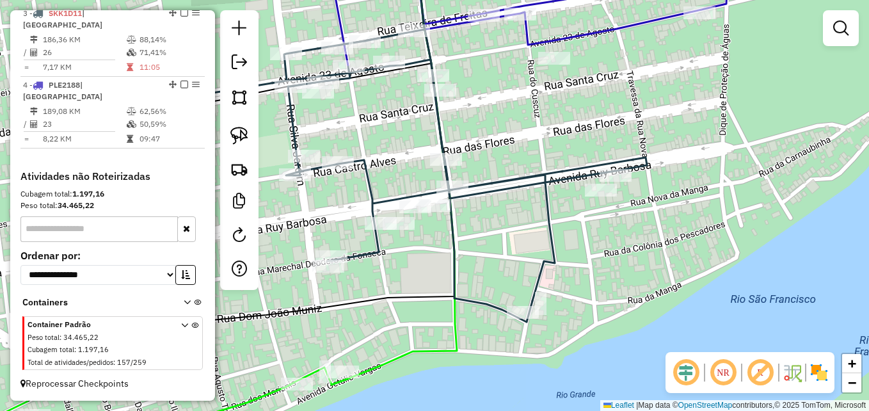
click at [451, 200] on icon at bounding box center [365, 164] width 562 height 271
select select "**********"
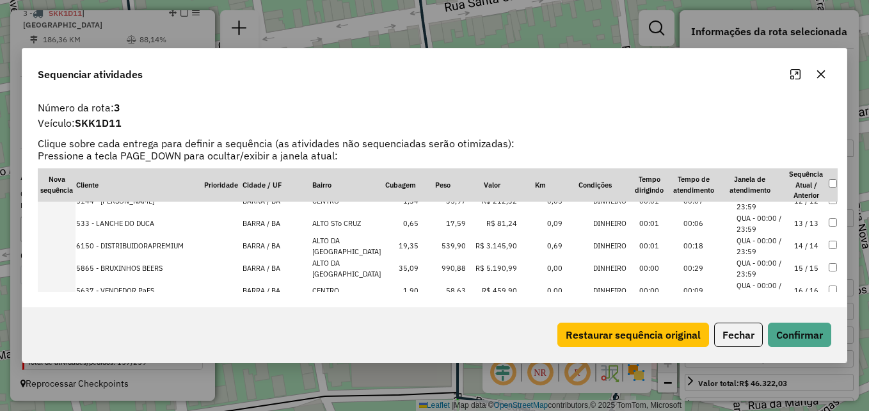
scroll to position [256, 0]
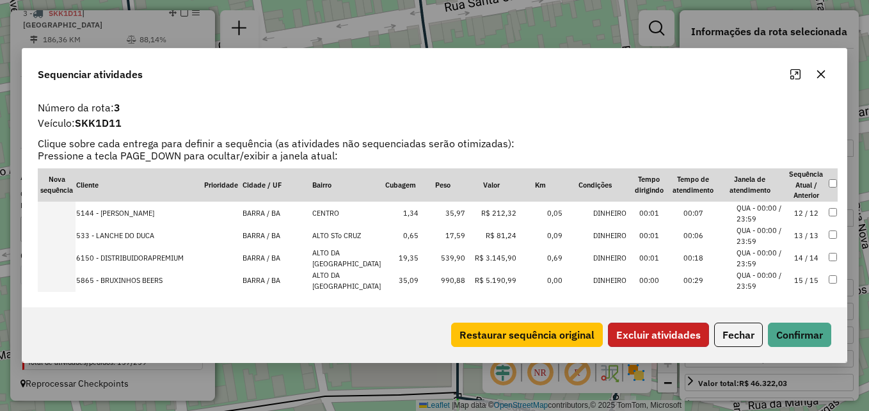
click at [639, 336] on button "Excluir atividades" at bounding box center [658, 334] width 101 height 24
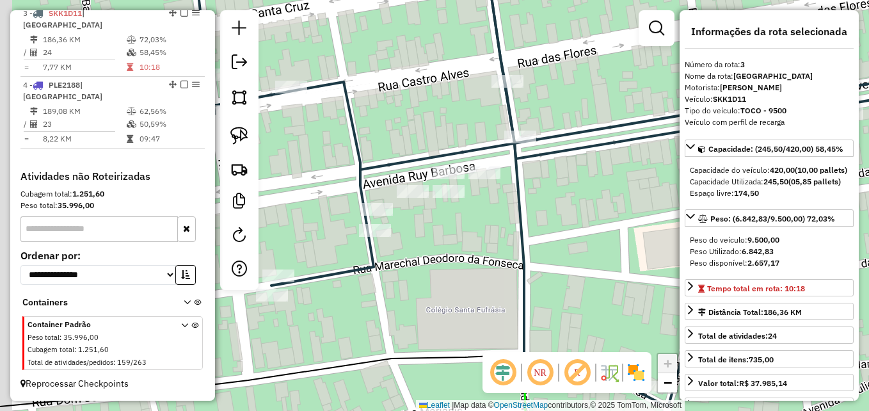
drag, startPoint x: 404, startPoint y: 306, endPoint x: 532, endPoint y: 241, distance: 143.9
click at [532, 241] on div "Janela de atendimento Grade de atendimento Capacidade Transportadoras Veículos …" at bounding box center [434, 205] width 869 height 411
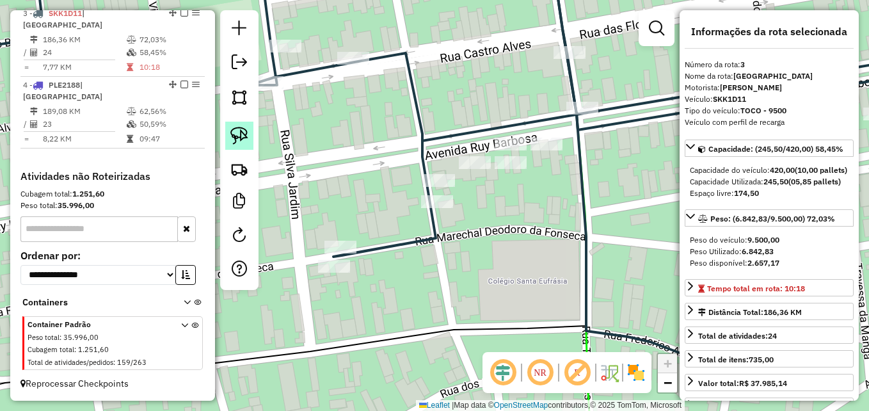
click at [244, 135] on img at bounding box center [239, 136] width 18 height 18
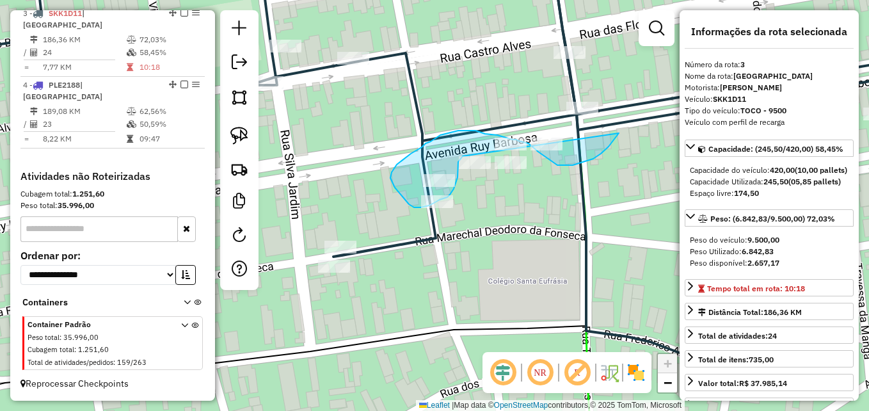
click at [463, 156] on div "Janela de atendimento Grade de atendimento Capacidade Transportadoras Veículos …" at bounding box center [434, 205] width 869 height 411
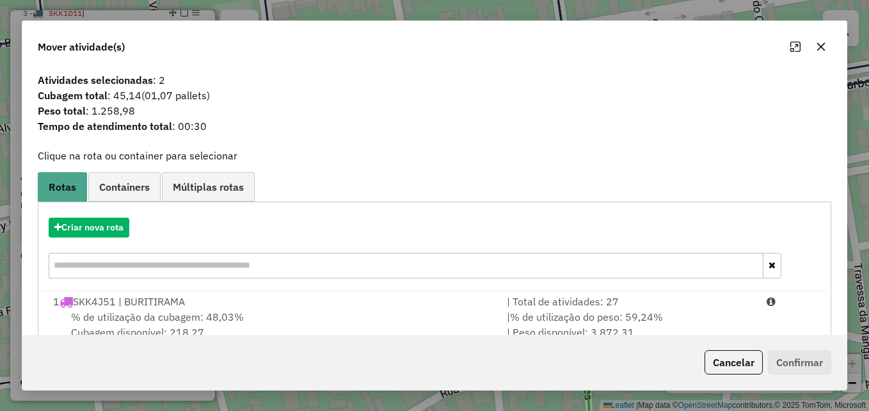
click at [821, 45] on icon "button" at bounding box center [821, 47] width 10 height 10
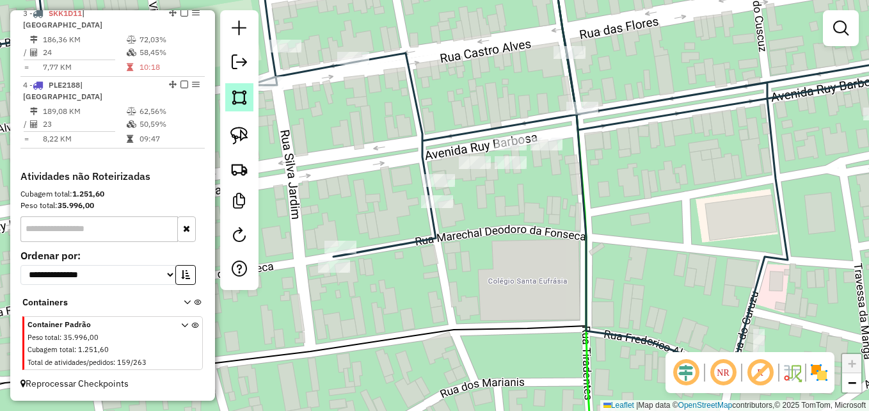
click at [248, 99] on link at bounding box center [239, 97] width 28 height 28
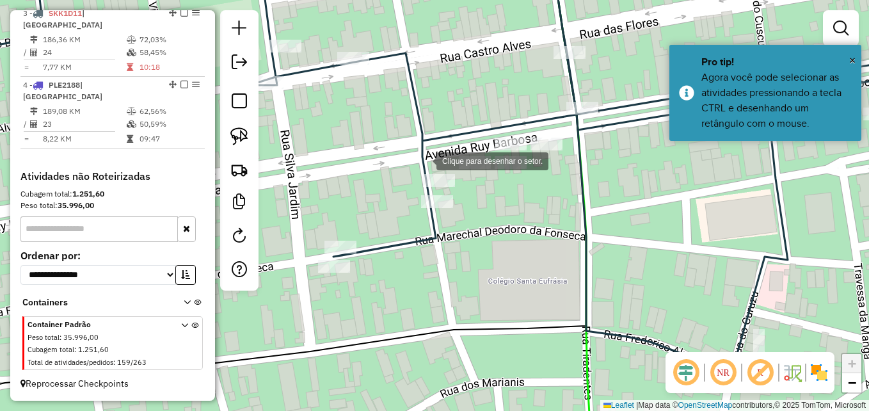
click at [418, 159] on div at bounding box center [424, 160] width 26 height 26
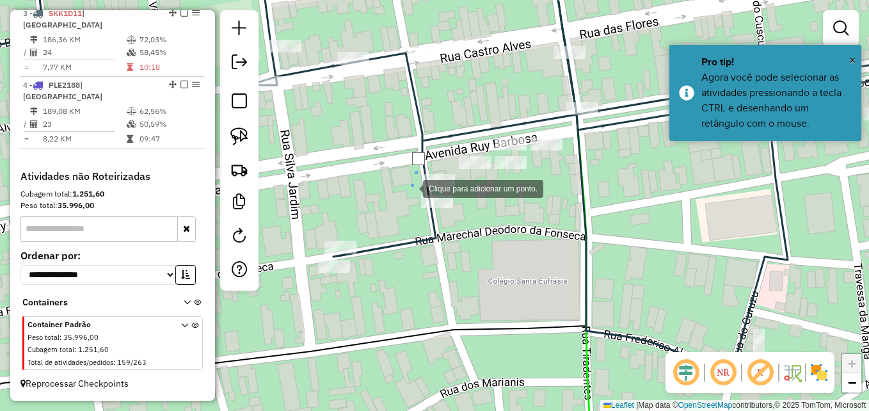
click at [410, 187] on div at bounding box center [410, 188] width 26 height 26
click at [477, 183] on div at bounding box center [477, 183] width 26 height 26
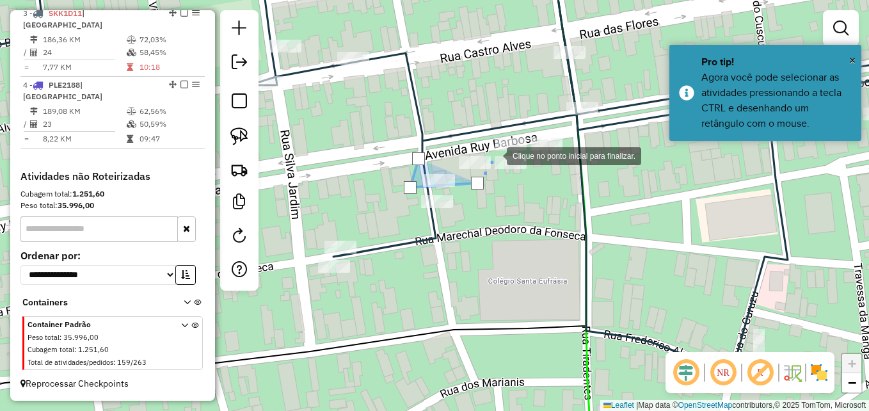
click at [494, 155] on div at bounding box center [494, 155] width 26 height 26
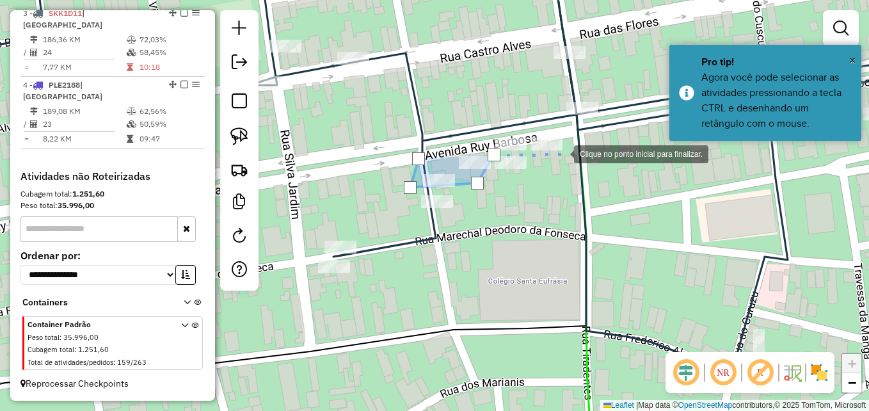
click at [562, 153] on div at bounding box center [561, 153] width 26 height 26
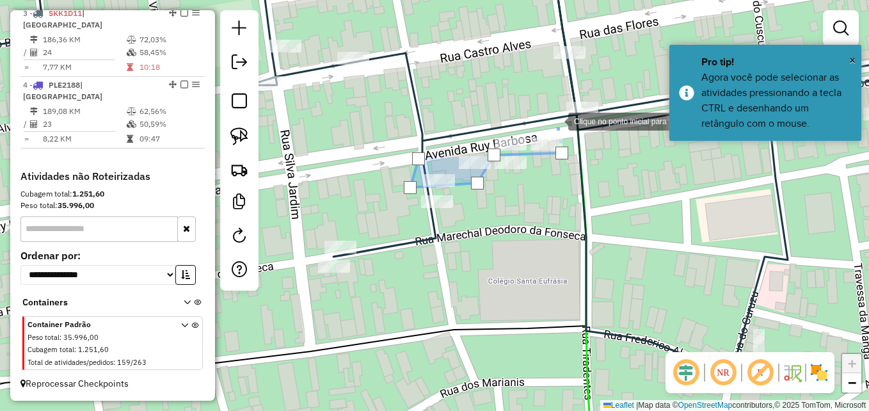
click at [555, 119] on div at bounding box center [555, 120] width 26 height 26
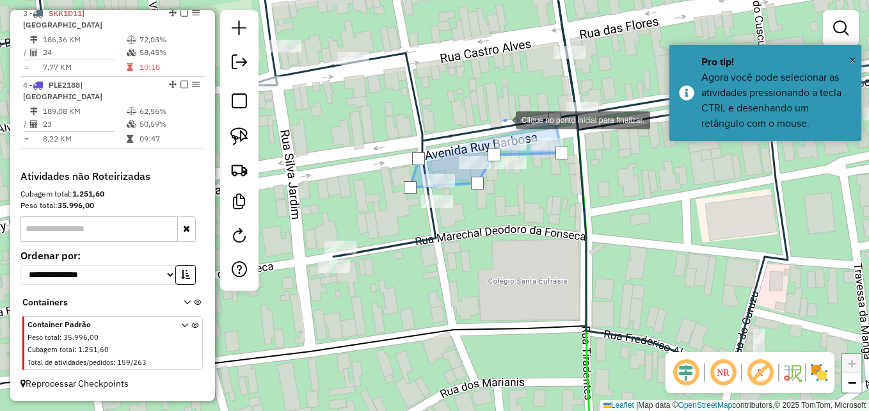
click at [490, 127] on div at bounding box center [503, 119] width 26 height 26
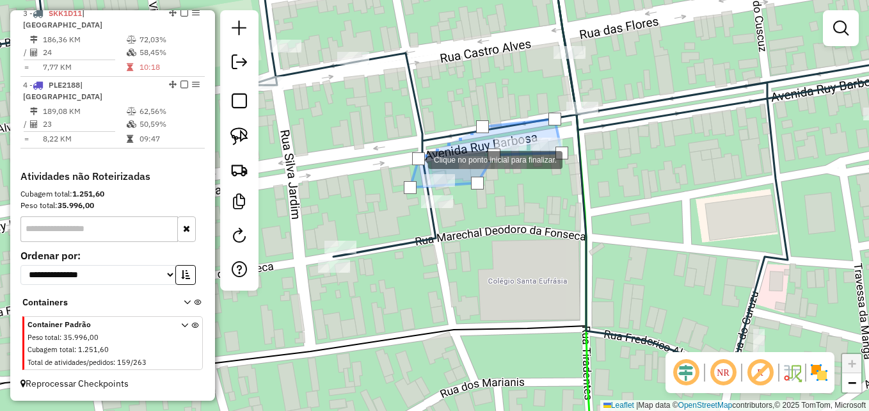
click at [415, 159] on div at bounding box center [418, 158] width 13 height 13
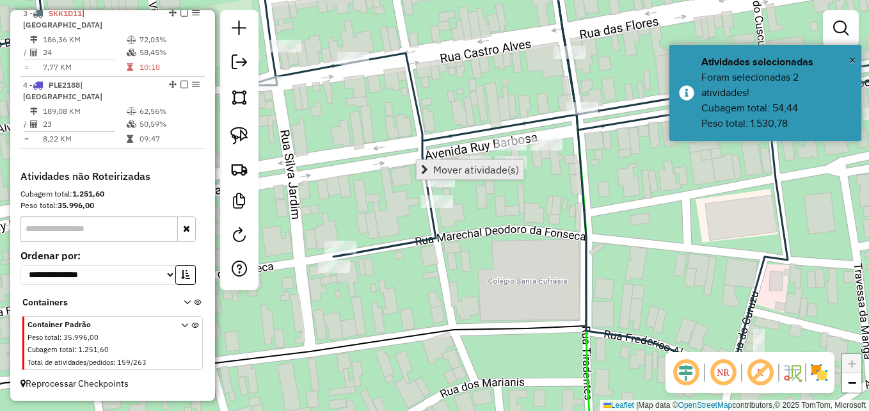
click at [448, 164] on span "Mover atividade(s)" at bounding box center [476, 169] width 86 height 10
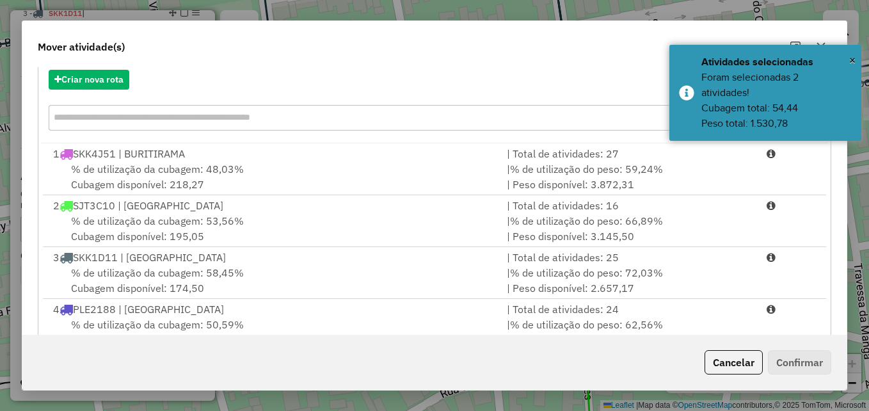
scroll to position [186, 0]
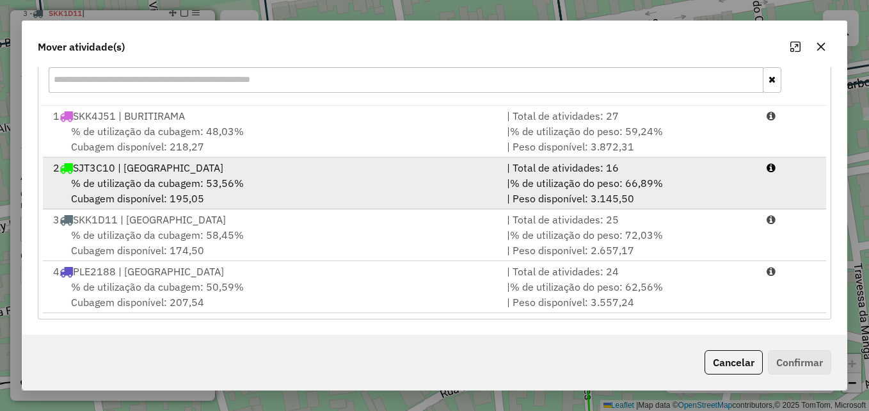
click at [333, 186] on div "% de utilização da cubagem: 53,56% Cubagem disponível: 195,05" at bounding box center [272, 190] width 454 height 31
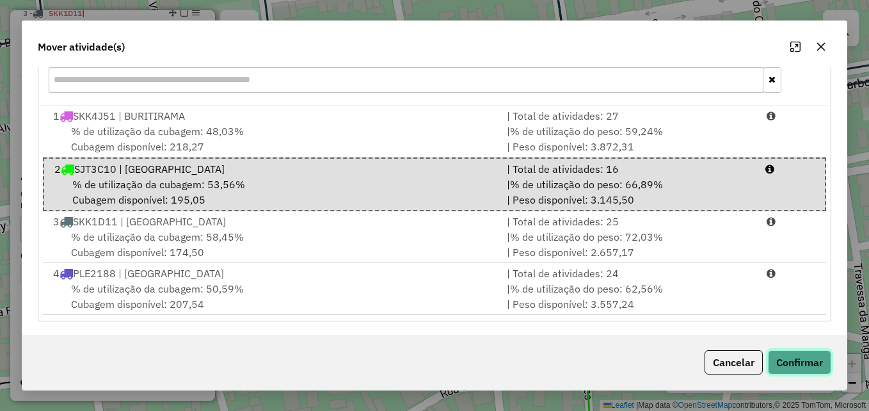
click at [807, 361] on button "Confirmar" at bounding box center [799, 362] width 63 height 24
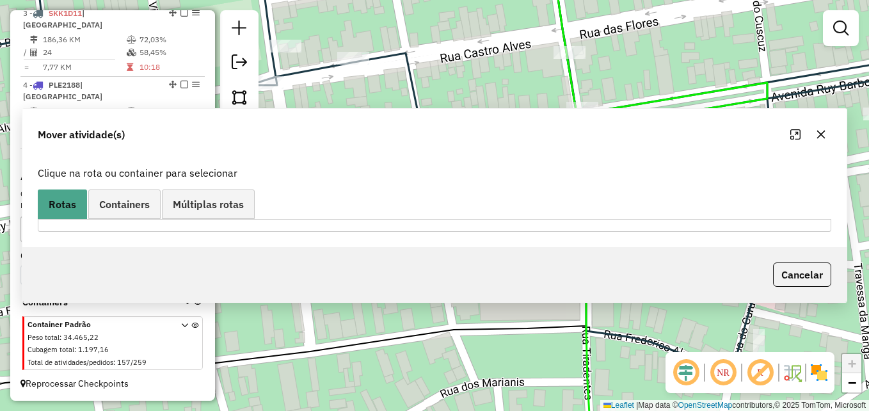
scroll to position [544, 0]
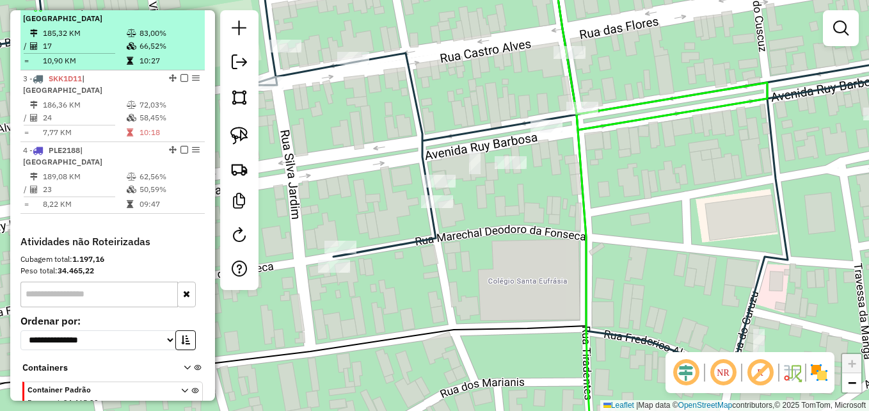
click at [83, 52] on td "17" at bounding box center [84, 46] width 84 height 13
select select "**********"
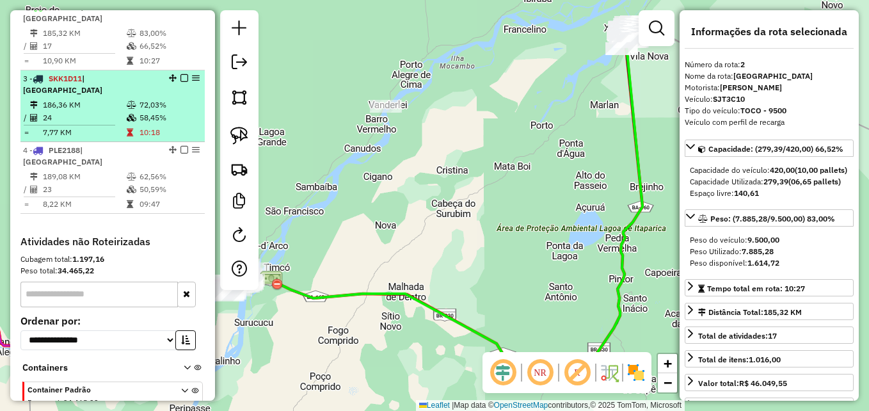
click at [80, 111] on td "186,36 KM" at bounding box center [84, 105] width 84 height 13
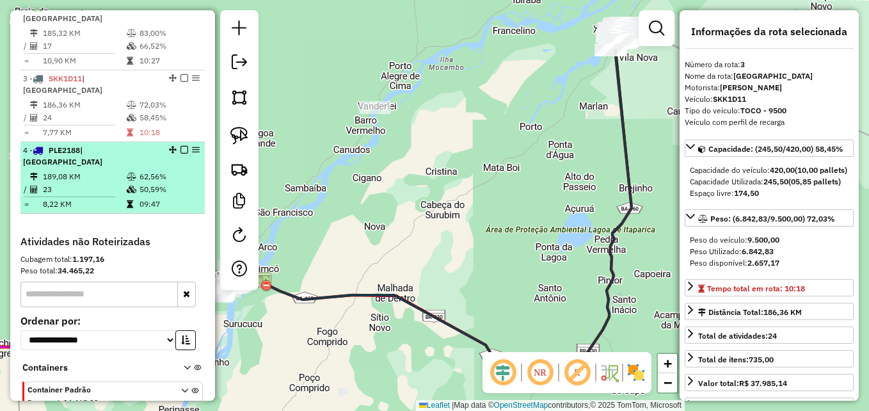
click at [99, 196] on td "23" at bounding box center [84, 189] width 84 height 13
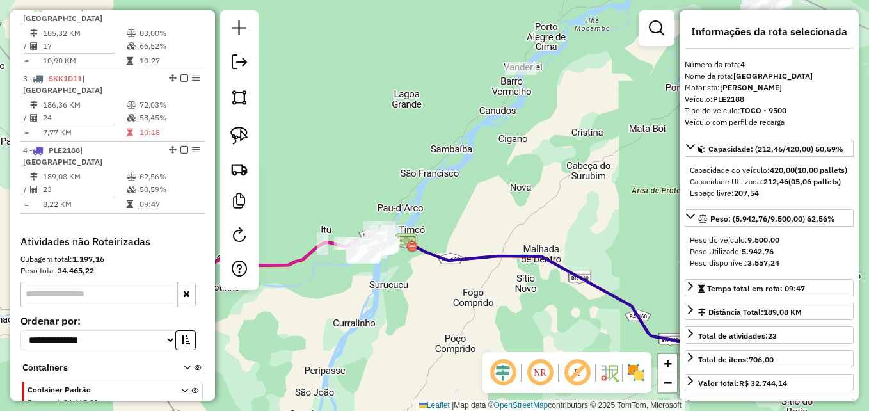
drag, startPoint x: 360, startPoint y: 244, endPoint x: 507, endPoint y: 205, distance: 152.8
click at [507, 205] on div "Janela de atendimento Grade de atendimento Capacidade Transportadoras Veículos …" at bounding box center [434, 205] width 869 height 411
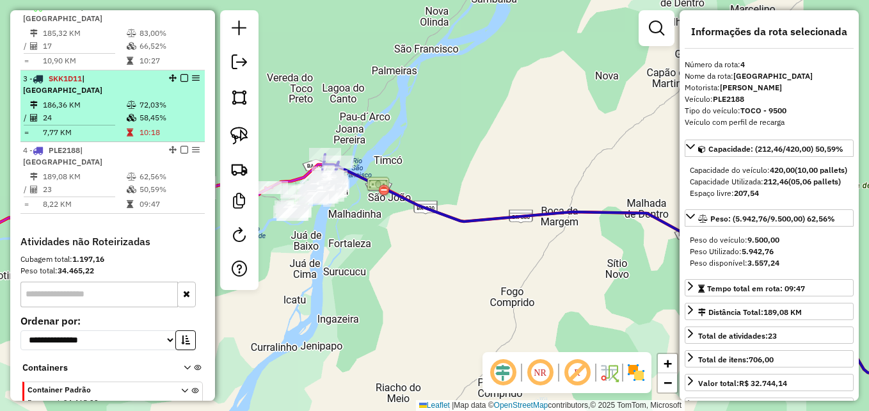
click at [127, 109] on icon at bounding box center [132, 105] width 10 height 8
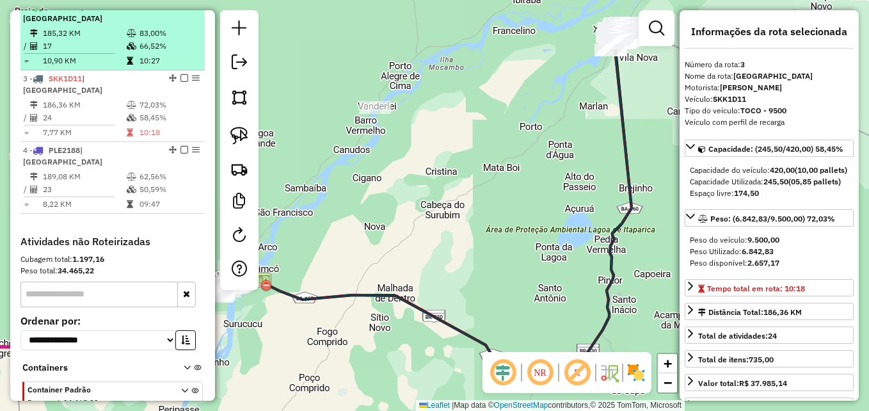
click at [98, 52] on td "17" at bounding box center [84, 46] width 84 height 13
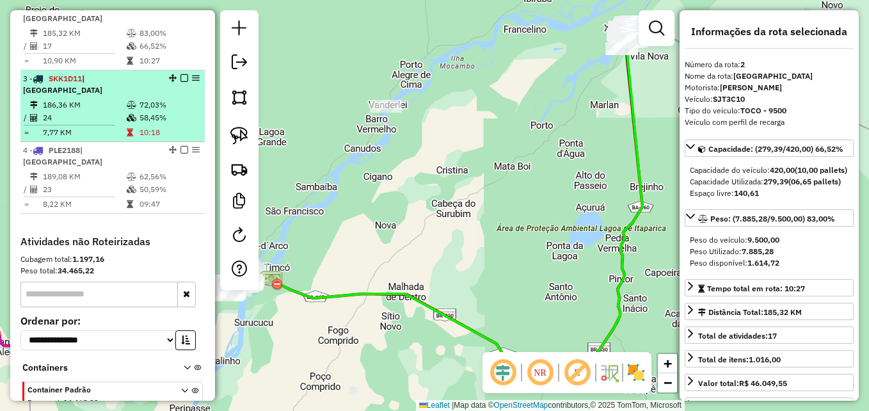
click at [93, 124] on td "24" at bounding box center [84, 117] width 84 height 13
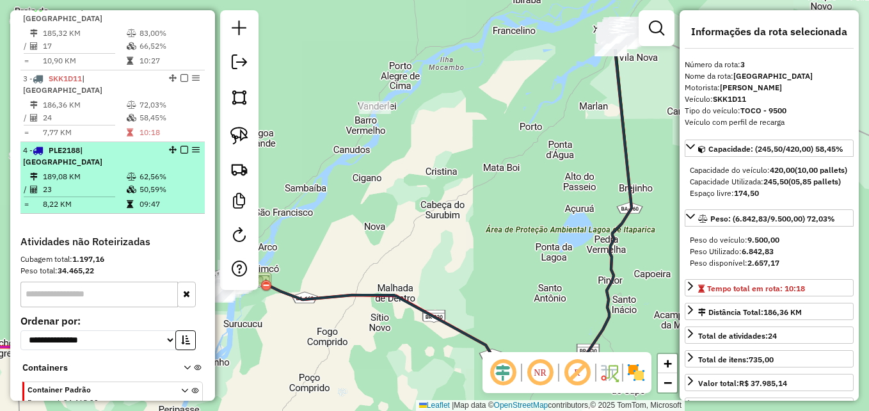
click at [101, 196] on td "23" at bounding box center [84, 189] width 84 height 13
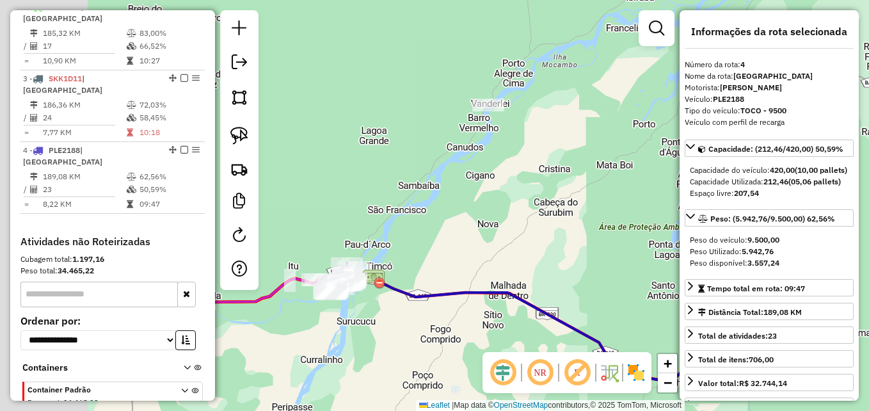
drag, startPoint x: 339, startPoint y: 261, endPoint x: 434, endPoint y: 261, distance: 94.7
click at [465, 251] on div "Janela de atendimento Grade de atendimento Capacidade Transportadoras Veículos …" at bounding box center [434, 205] width 869 height 411
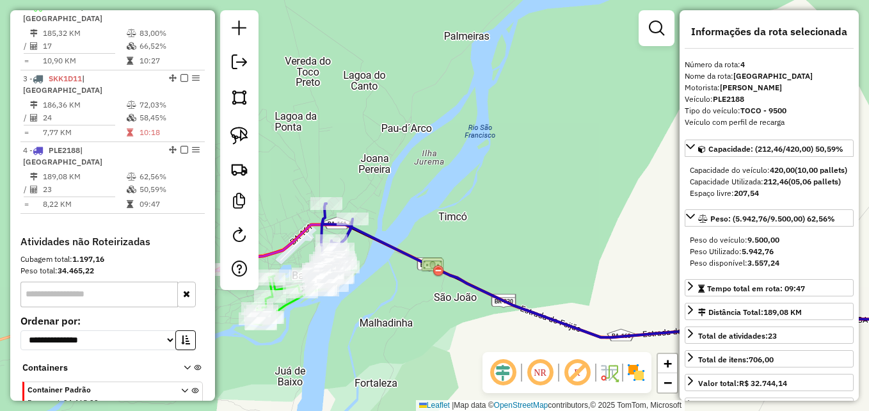
drag, startPoint x: 406, startPoint y: 265, endPoint x: 540, endPoint y: 219, distance: 142.0
click at [540, 219] on div "Janela de atendimento Grade de atendimento Capacidade Transportadoras Veículos …" at bounding box center [434, 205] width 869 height 411
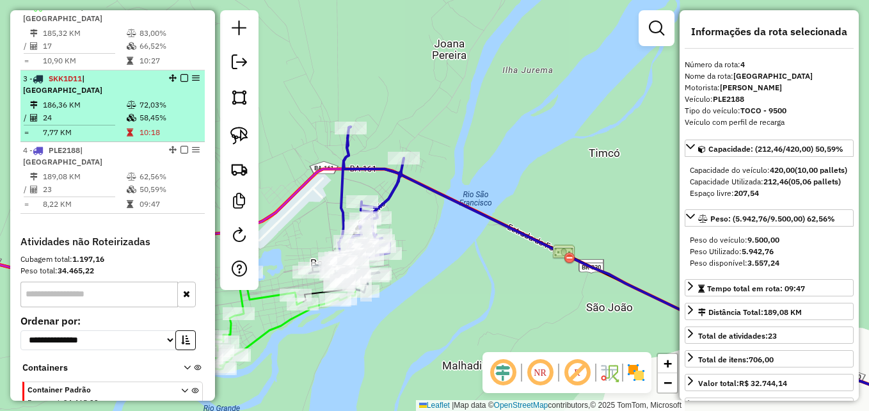
click at [102, 96] on div "3 - SKK1D11 | [GEOGRAPHIC_DATA]" at bounding box center [91, 84] width 136 height 23
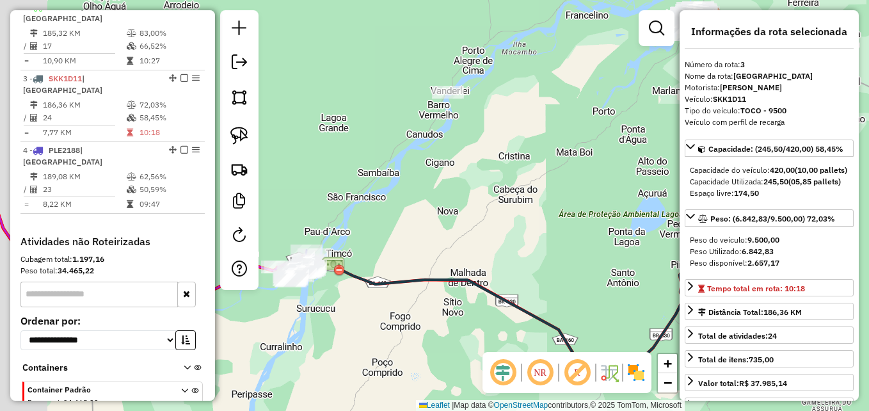
drag, startPoint x: 306, startPoint y: 243, endPoint x: 499, endPoint y: 197, distance: 198.6
click at [498, 198] on div "Janela de atendimento Grade de atendimento Capacidade Transportadoras Veículos …" at bounding box center [434, 205] width 869 height 411
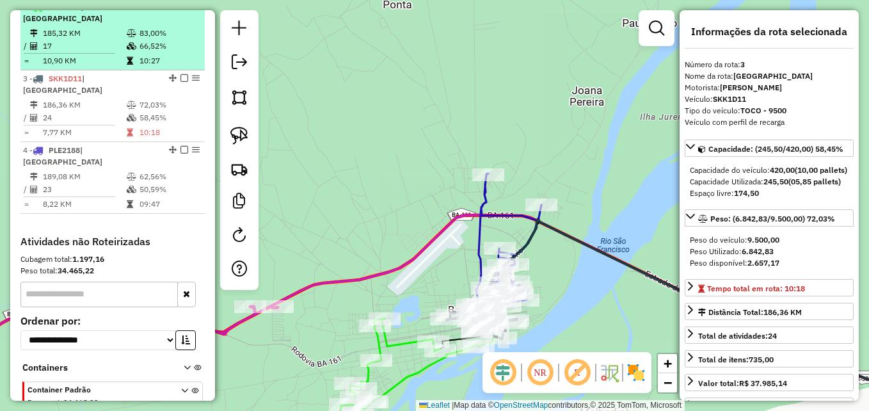
click at [100, 66] on td "10,90 KM" at bounding box center [84, 60] width 84 height 13
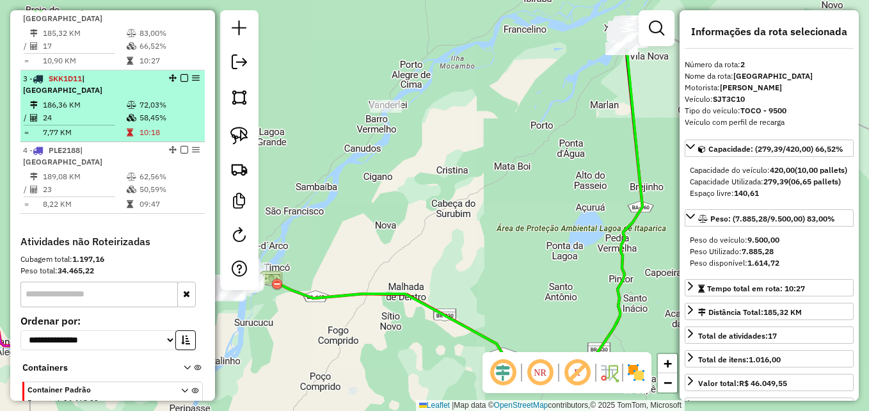
click at [78, 96] on div "3 - SKK1D11 | [GEOGRAPHIC_DATA]" at bounding box center [91, 84] width 136 height 23
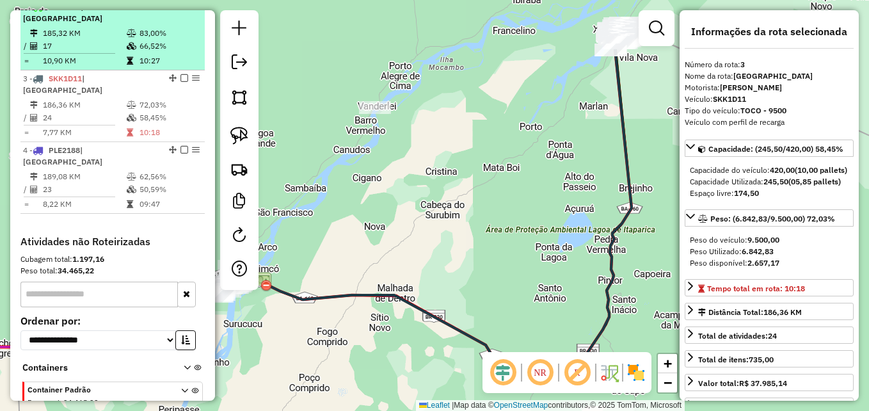
click at [84, 40] on td "185,32 KM" at bounding box center [84, 33] width 84 height 13
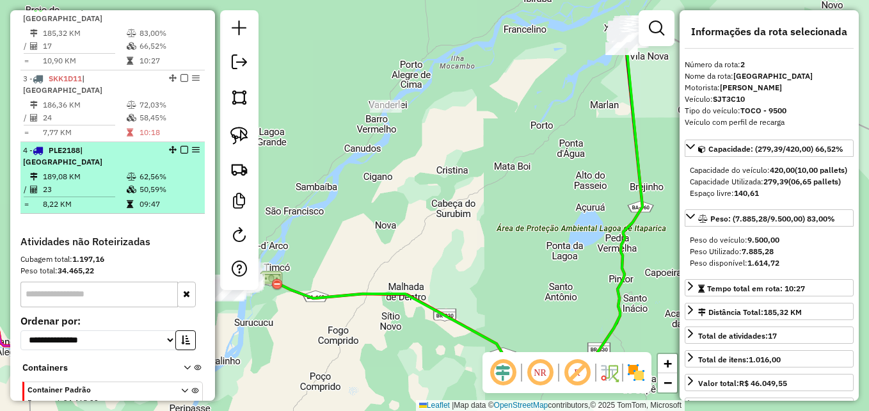
click at [91, 168] on div "4 - PLE2188 | [GEOGRAPHIC_DATA]" at bounding box center [91, 156] width 136 height 23
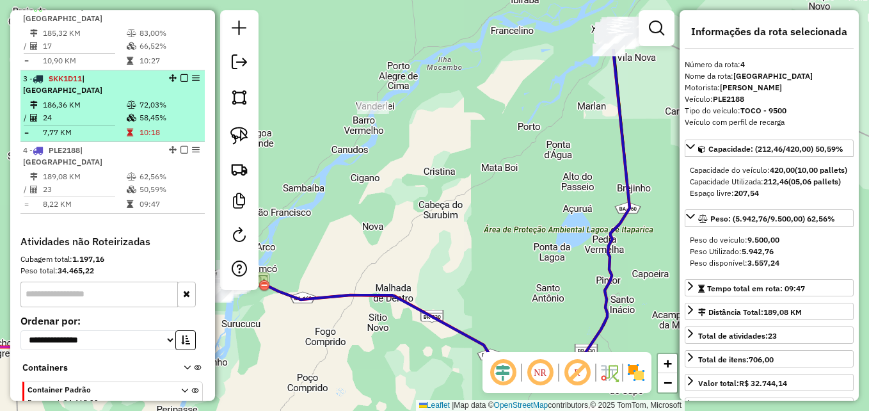
click at [99, 125] on hr at bounding box center [69, 125] width 91 height 1
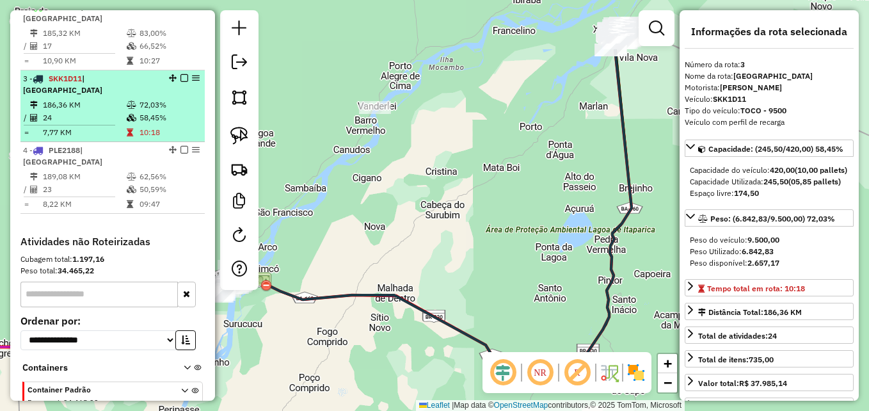
click at [70, 126] on td at bounding box center [74, 125] width 103 height 2
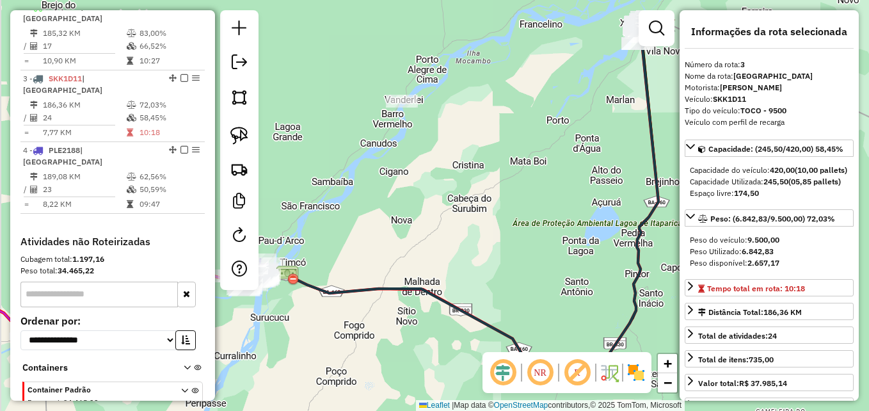
drag, startPoint x: 368, startPoint y: 235, endPoint x: 509, endPoint y: 196, distance: 146.2
click at [509, 196] on div "Janela de atendimento Grade de atendimento Capacidade Transportadoras Veículos …" at bounding box center [434, 205] width 869 height 411
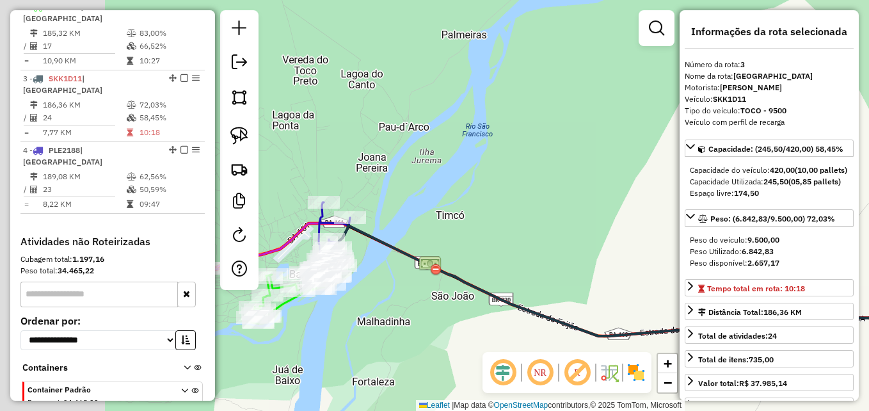
drag, startPoint x: 376, startPoint y: 258, endPoint x: 517, endPoint y: 178, distance: 161.6
click at [520, 178] on div "Janela de atendimento Grade de atendimento Capacidade Transportadoras Veículos …" at bounding box center [434, 205] width 869 height 411
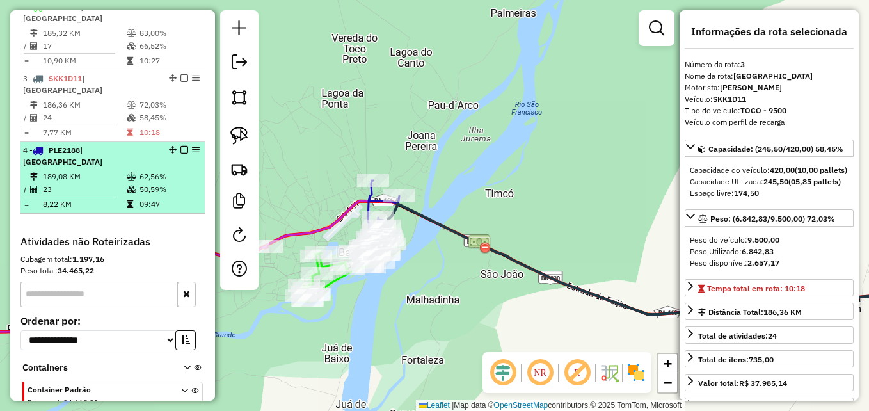
click at [86, 180] on li "4 - PLE2188 | BARRA DO RIO GRANDE 189,08 KM 62,56% / 23 50,59% = 8,22 KM 09:47" at bounding box center [112, 178] width 184 height 72
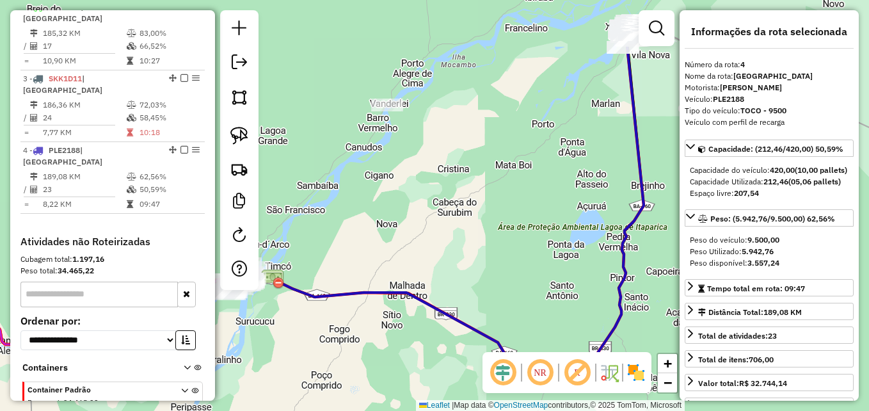
drag, startPoint x: 305, startPoint y: 244, endPoint x: 523, endPoint y: 186, distance: 225.8
click at [516, 188] on div "Janela de atendimento Grade de atendimento Capacidade Transportadoras Veículos …" at bounding box center [434, 205] width 869 height 411
click at [519, 187] on div "Janela de atendimento Grade de atendimento Capacidade Transportadoras Veículos …" at bounding box center [434, 205] width 869 height 411
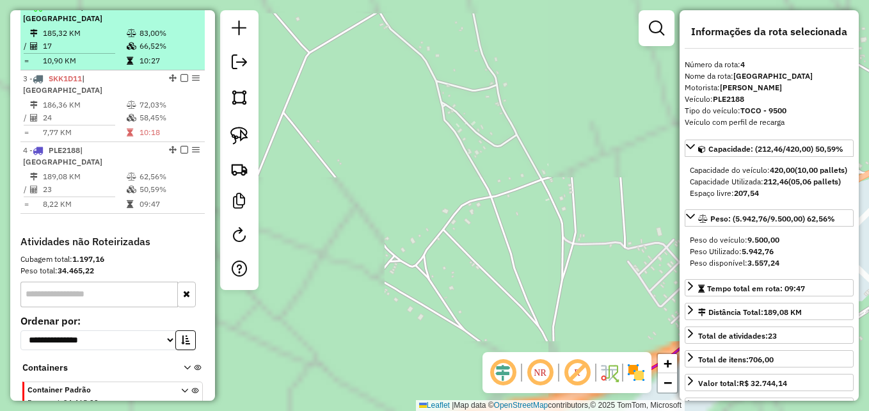
drag, startPoint x: 444, startPoint y: 202, endPoint x: 149, endPoint y: 19, distance: 347.1
click at [149, 19] on hb-router-mapa "Informações da Sessão 991482 - 20/08/2025 Criação: 19/08/2025 17:30 Depósito: D…" at bounding box center [434, 205] width 869 height 411
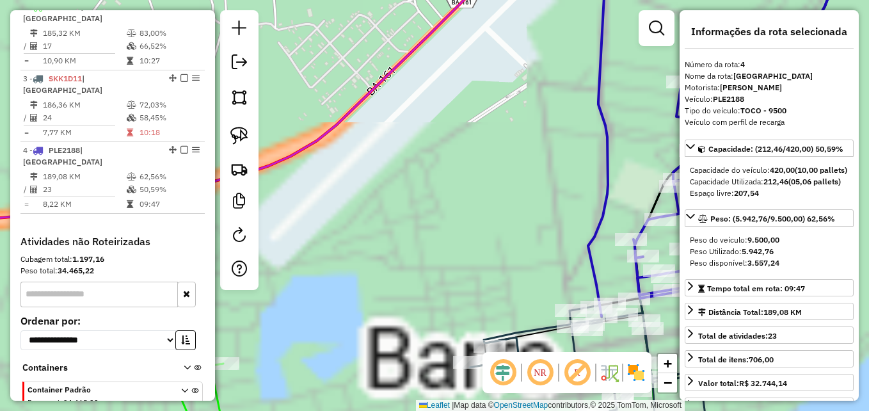
drag, startPoint x: 449, startPoint y: 182, endPoint x: 339, endPoint y: 118, distance: 127.3
click at [340, 118] on div "Janela de atendimento Grade de atendimento Capacidade Transportadoras Veículos …" at bounding box center [434, 205] width 869 height 411
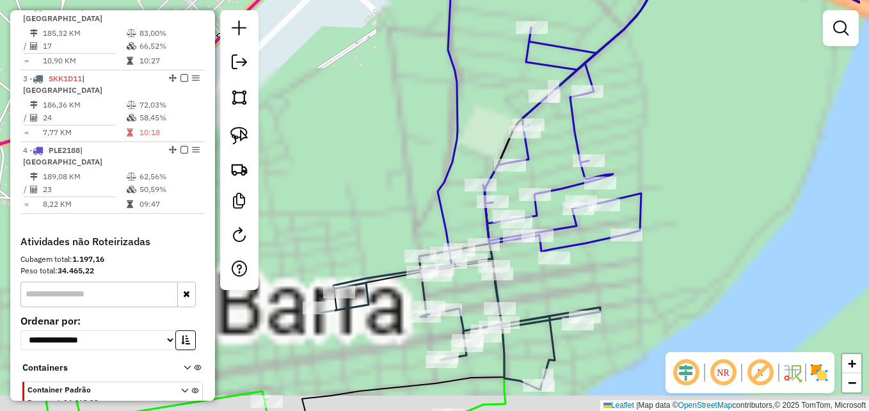
drag, startPoint x: 542, startPoint y: 184, endPoint x: 466, endPoint y: 161, distance: 78.7
click at [447, 157] on icon at bounding box center [559, 97] width 243 height 329
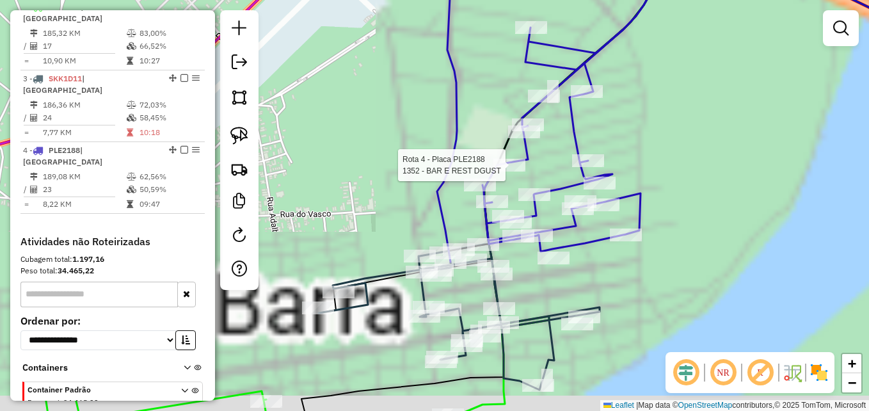
select select "**********"
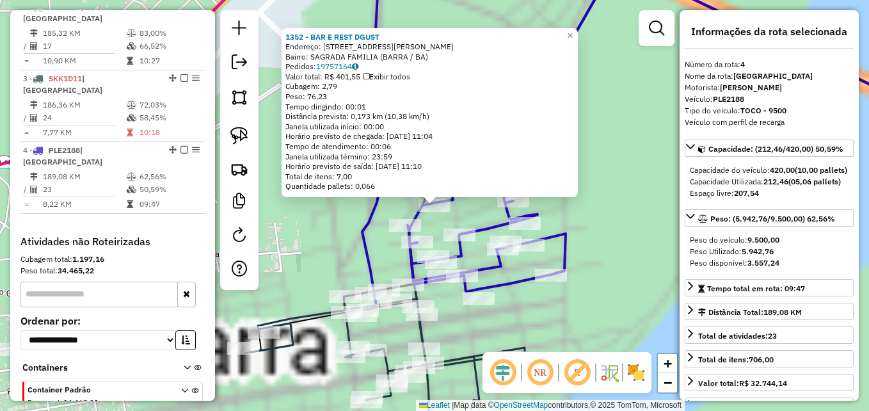
click at [523, 159] on div "Janela utilizada término: 23:59" at bounding box center [429, 157] width 289 height 10
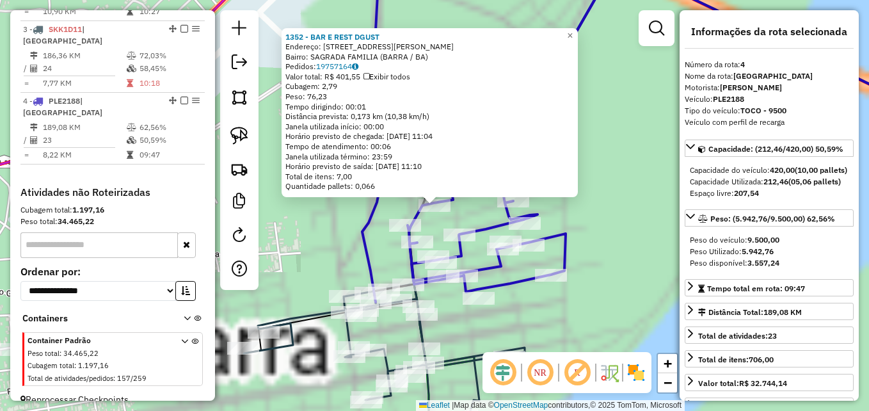
scroll to position [621, 0]
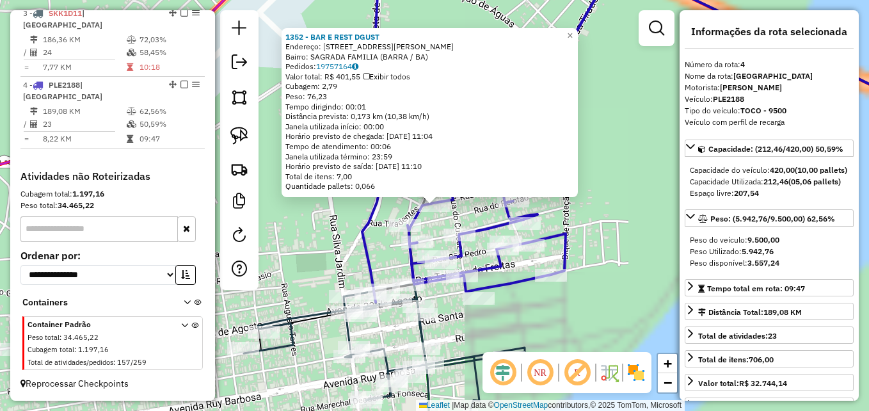
click at [621, 273] on div "1352 - BAR E REST DGUST Endereço: Rua Vicente Silva s/n Bairro: SAGRADA FAMILIA…" at bounding box center [434, 205] width 869 height 411
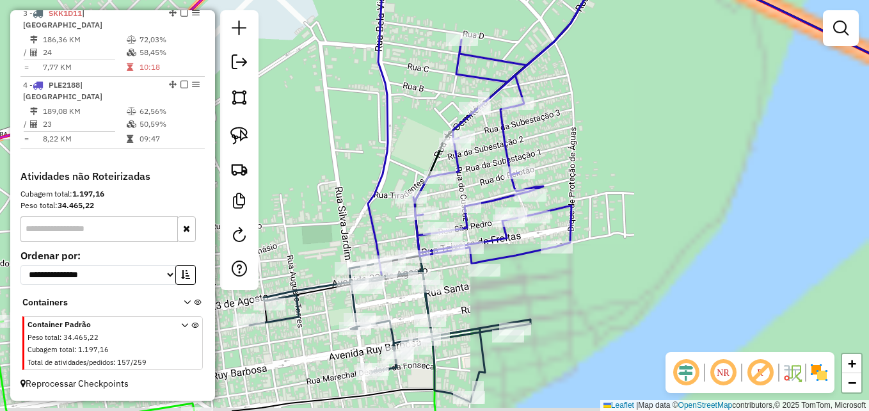
drag, startPoint x: 443, startPoint y: 334, endPoint x: 449, endPoint y: 254, distance: 80.2
click at [448, 258] on div "Janela de atendimento Grade de atendimento Capacidade Transportadoras Veículos …" at bounding box center [434, 205] width 869 height 411
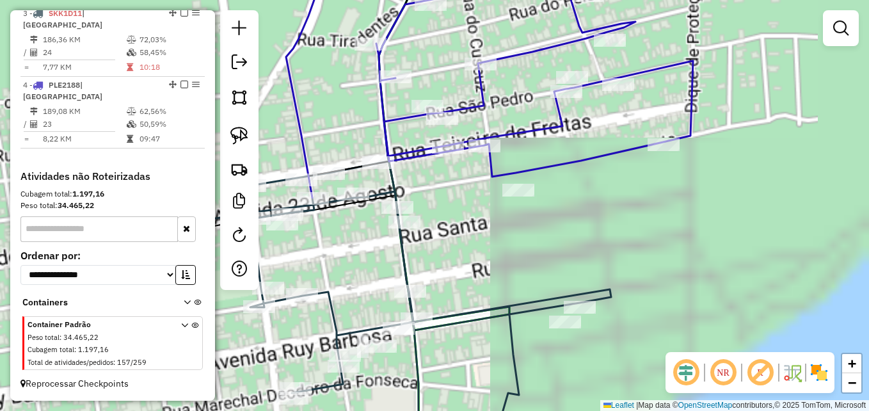
click at [393, 187] on icon at bounding box center [330, 296] width 562 height 271
select select "**********"
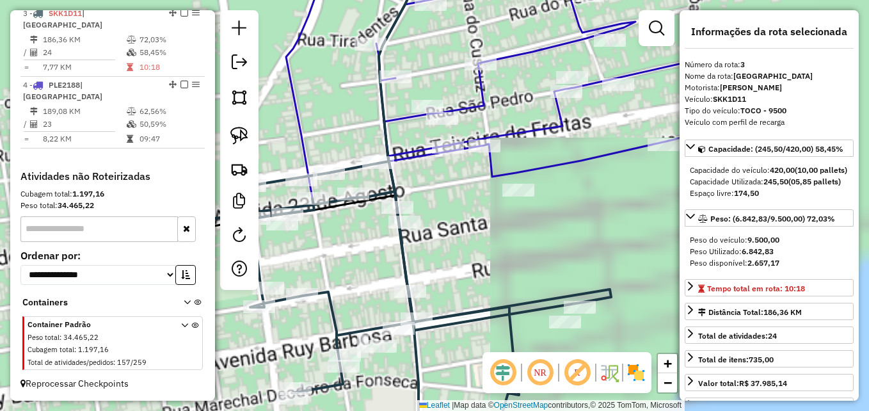
click at [393, 187] on icon at bounding box center [330, 296] width 562 height 271
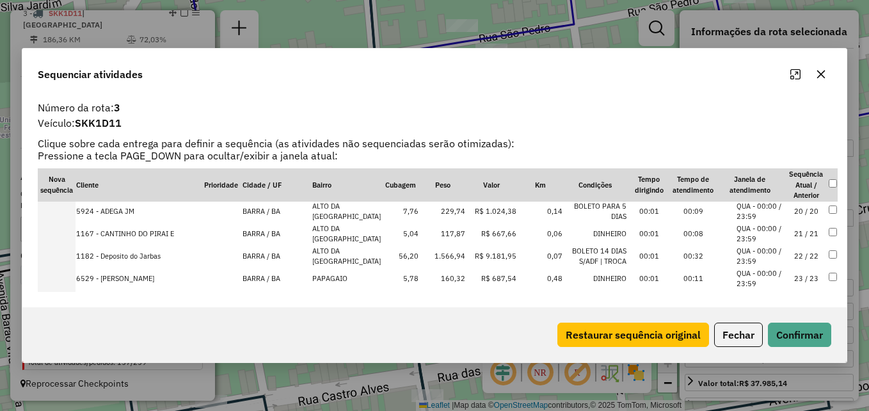
scroll to position [459, 0]
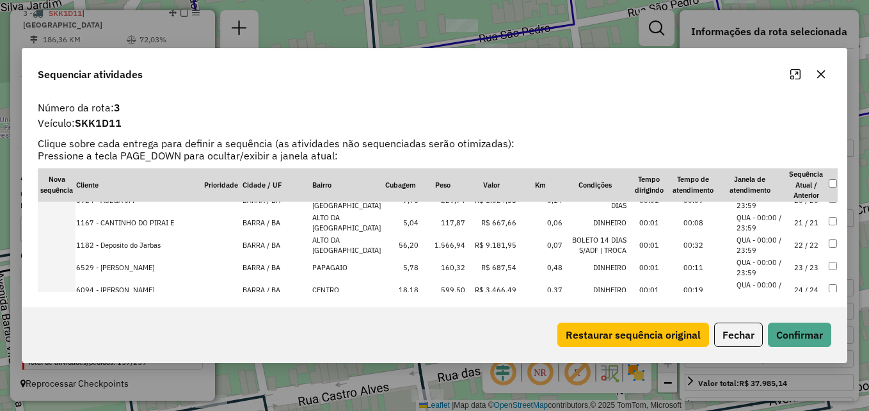
click at [823, 279] on td "24 / 24" at bounding box center [806, 290] width 44 height 22
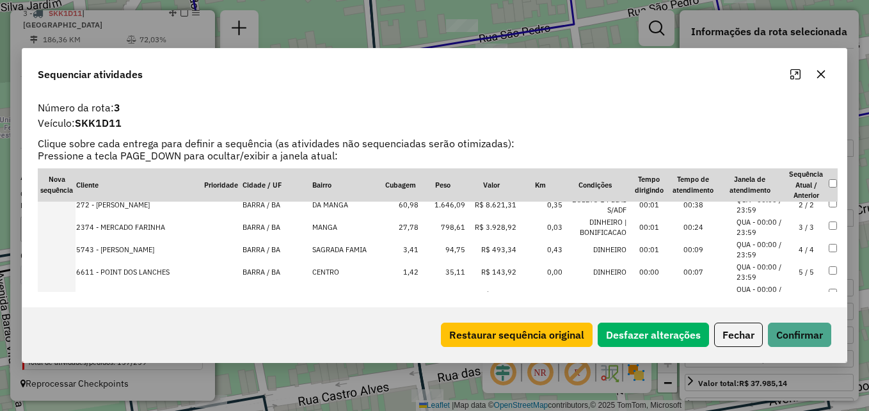
scroll to position [0, 0]
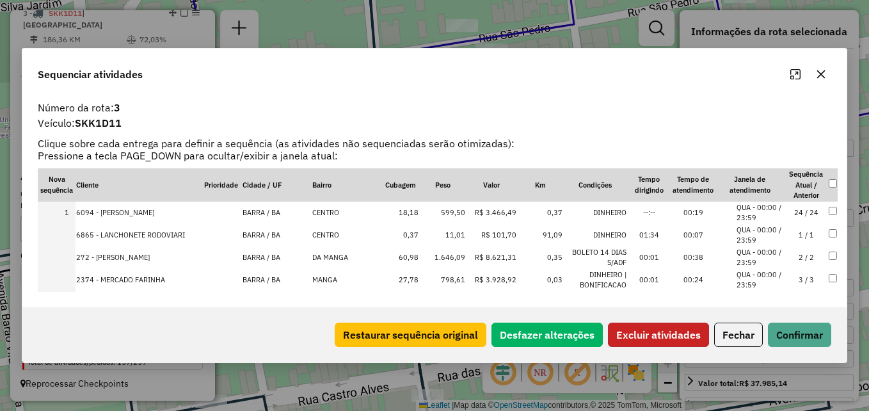
click at [644, 336] on button "Excluir atividades" at bounding box center [658, 334] width 101 height 24
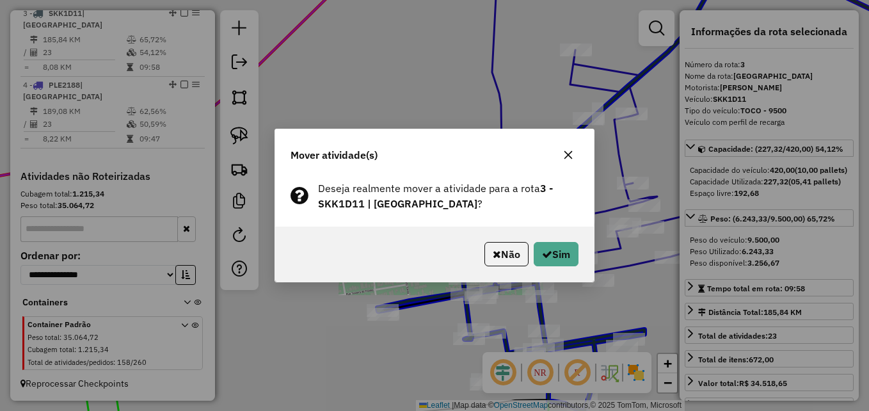
click at [569, 152] on icon "button" at bounding box center [568, 155] width 10 height 10
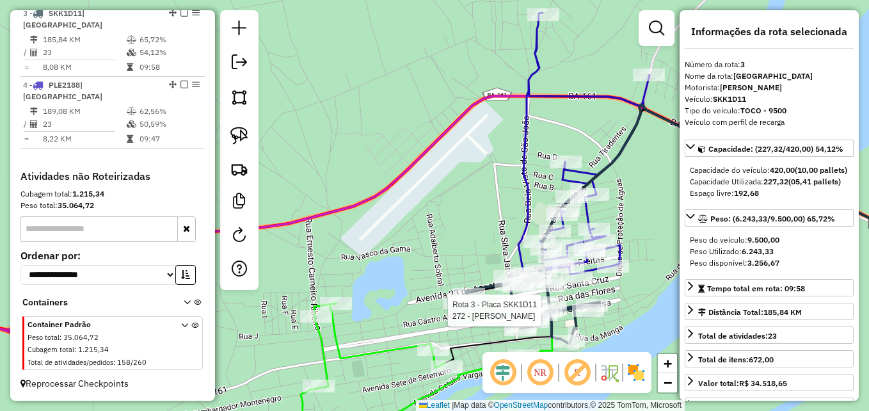
select select "**********"
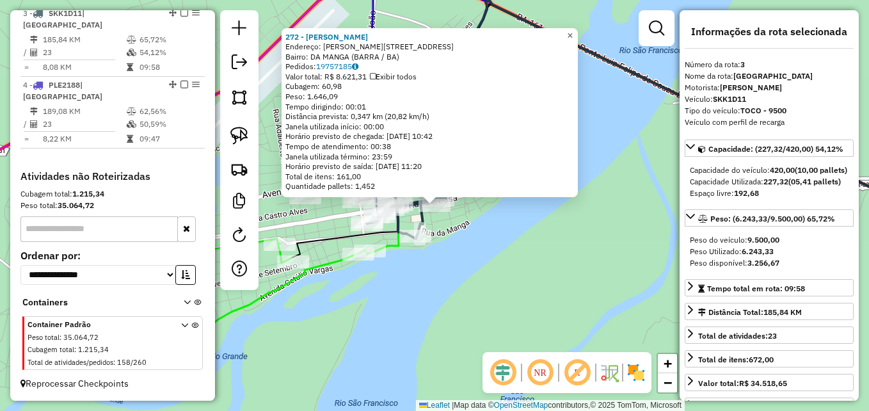
click at [573, 31] on span "×" at bounding box center [570, 35] width 6 height 11
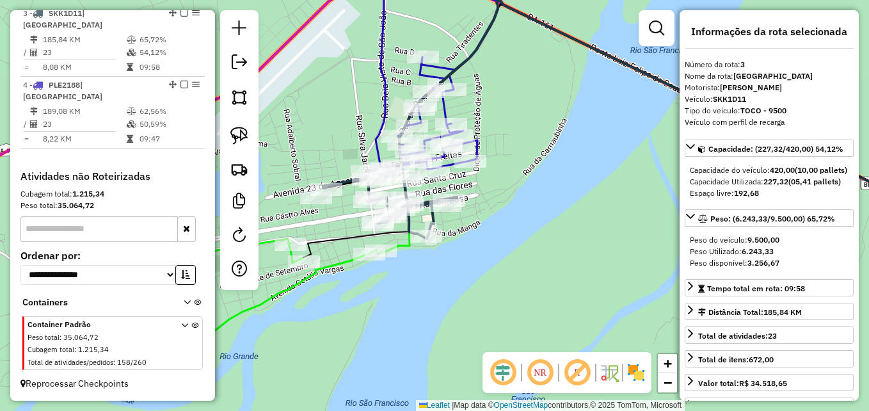
drag, startPoint x: 563, startPoint y: 215, endPoint x: 619, endPoint y: 203, distance: 57.5
click at [619, 203] on div "Janela de atendimento Grade de atendimento Capacidade Transportadoras Veículos …" at bounding box center [434, 205] width 869 height 411
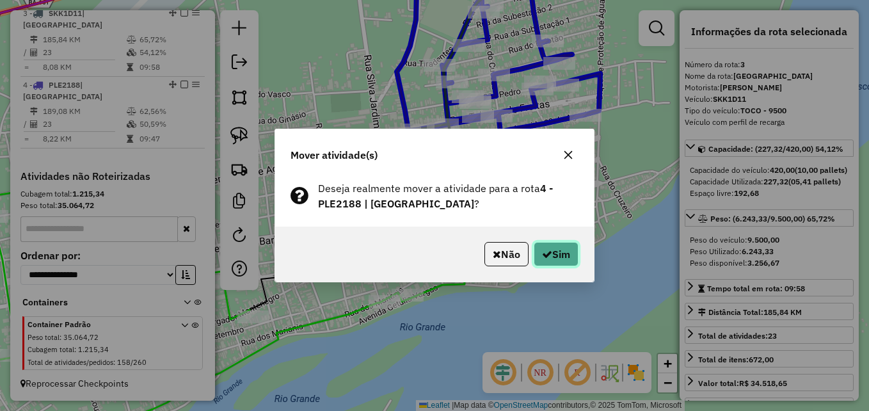
click at [551, 246] on button "Sim" at bounding box center [556, 254] width 45 height 24
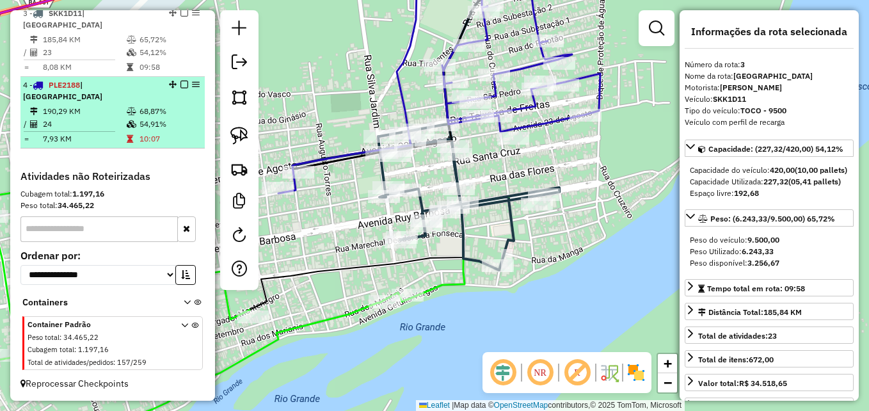
click at [116, 118] on td "190,29 KM" at bounding box center [84, 111] width 84 height 13
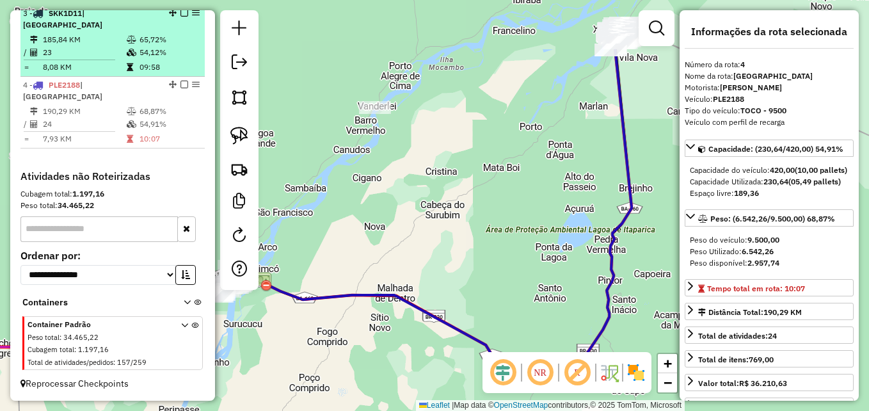
click at [99, 74] on td "8,08 KM" at bounding box center [84, 67] width 84 height 13
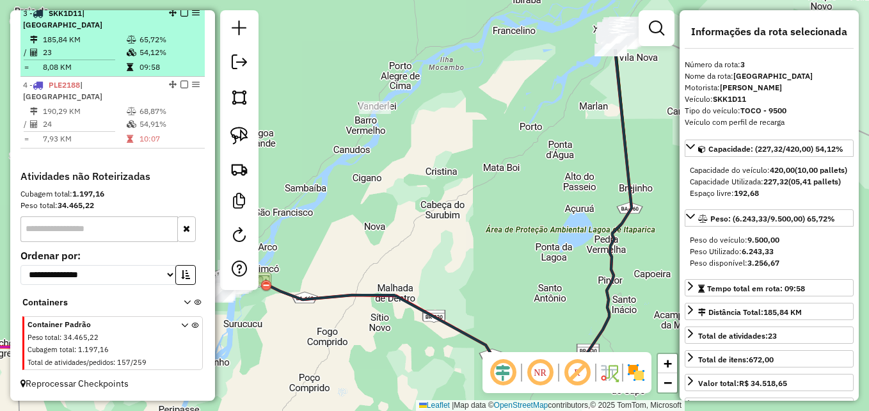
scroll to position [487, 0]
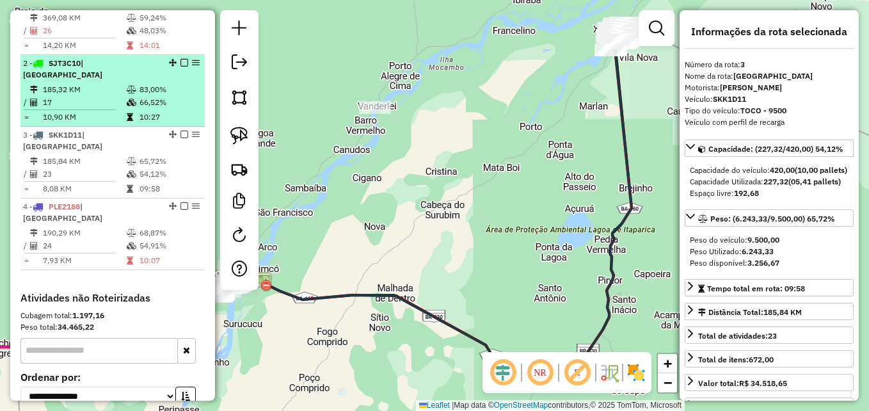
click at [90, 109] on td "17" at bounding box center [84, 102] width 84 height 13
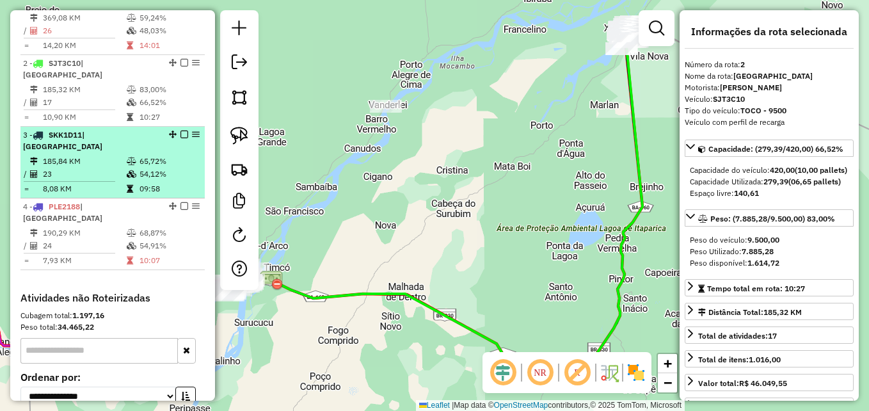
click at [67, 180] on td "23" at bounding box center [84, 174] width 84 height 13
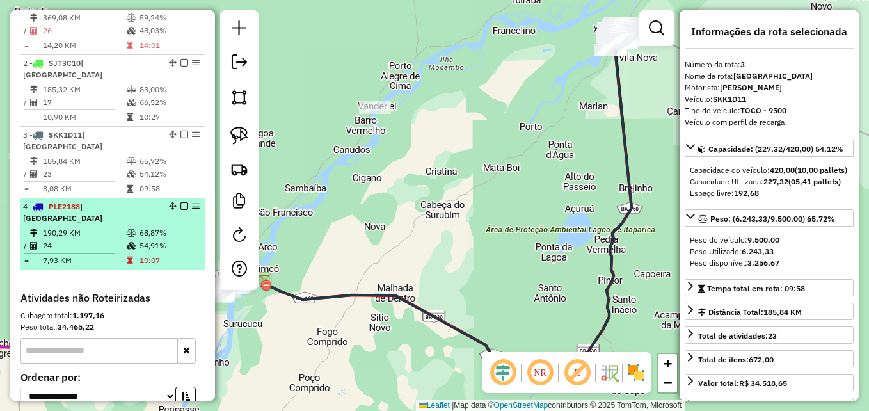
click at [74, 224] on div "4 - PLE2188 | [GEOGRAPHIC_DATA]" at bounding box center [91, 212] width 136 height 23
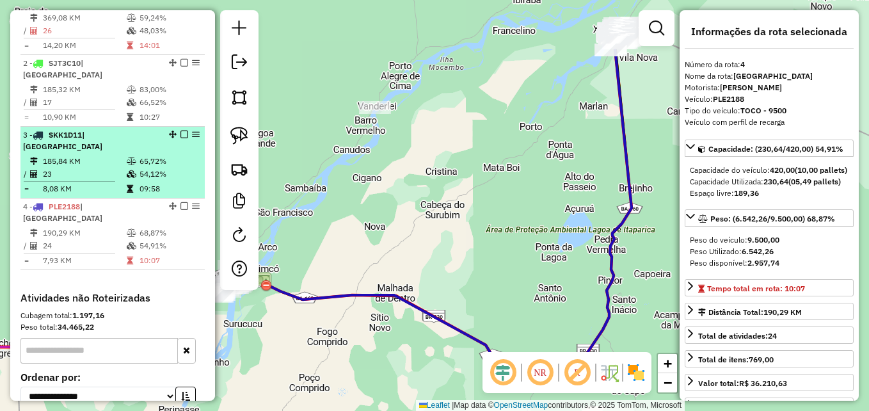
click at [75, 152] on div "3 - SKK1D11 | [GEOGRAPHIC_DATA]" at bounding box center [91, 140] width 136 height 23
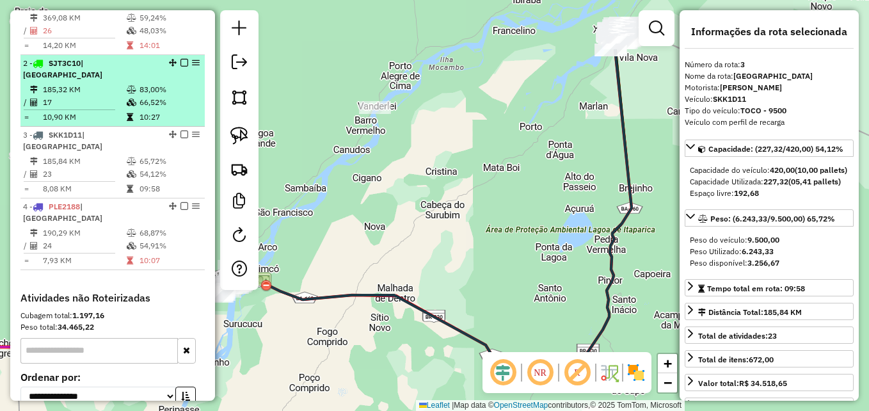
click at [80, 109] on td "17" at bounding box center [84, 102] width 84 height 13
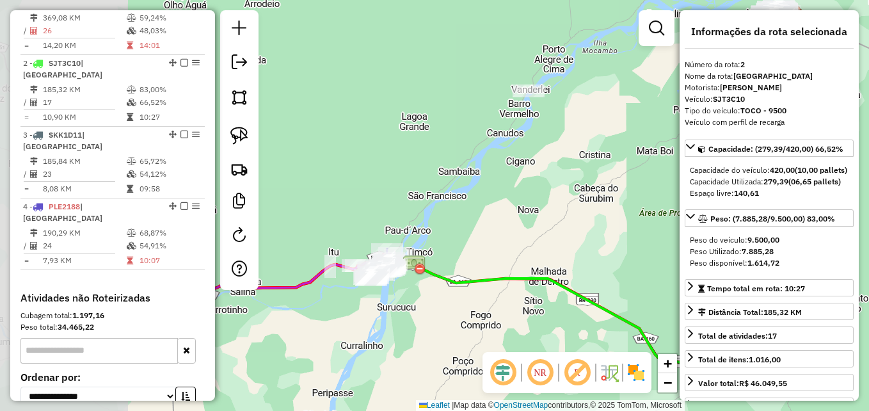
drag, startPoint x: 299, startPoint y: 322, endPoint x: 441, endPoint y: 306, distance: 143.5
click at [441, 306] on div "Janela de atendimento Grade de atendimento Capacidade Transportadoras Veículos …" at bounding box center [434, 205] width 869 height 411
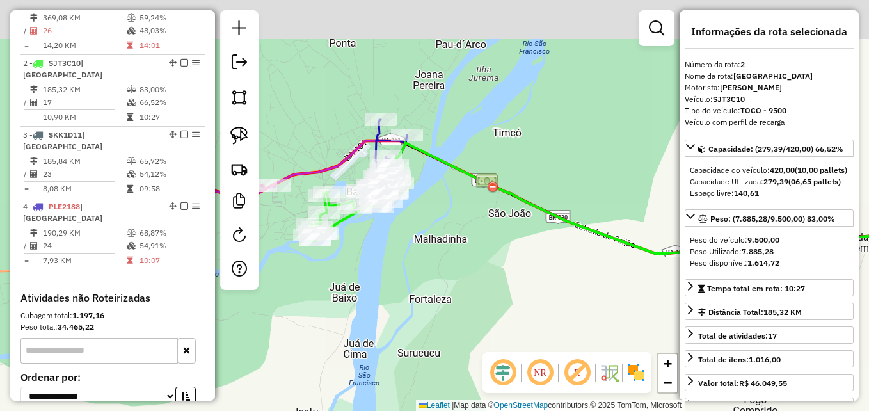
drag, startPoint x: 357, startPoint y: 240, endPoint x: 550, endPoint y: 285, distance: 197.8
click at [536, 284] on div "Janela de atendimento Grade de atendimento Capacidade Transportadoras Veículos …" at bounding box center [434, 205] width 869 height 411
click at [544, 285] on div "Janela de atendimento Grade de atendimento Capacidade Transportadoras Veículos …" at bounding box center [434, 205] width 869 height 411
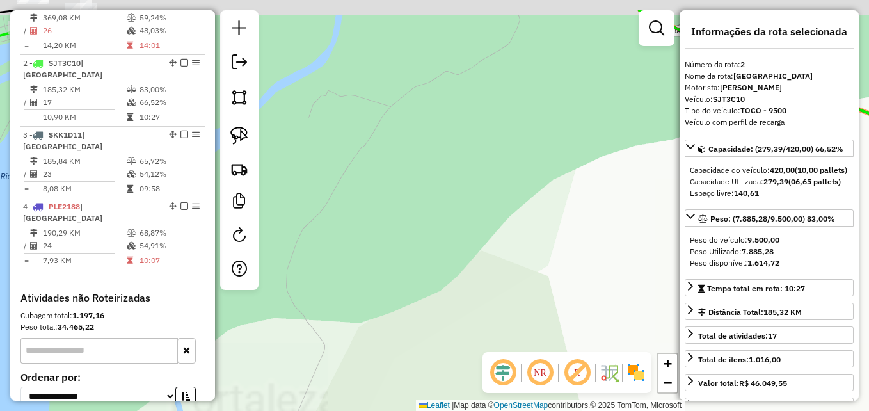
drag, startPoint x: 354, startPoint y: 191, endPoint x: 539, endPoint y: 320, distance: 225.4
click at [558, 345] on div "Janela de atendimento Grade de atendimento Capacidade Transportadoras Veículos …" at bounding box center [434, 205] width 869 height 411
click at [560, 345] on div "Janela de atendimento Grade de atendimento Capacidade Transportadoras Veículos …" at bounding box center [434, 205] width 869 height 411
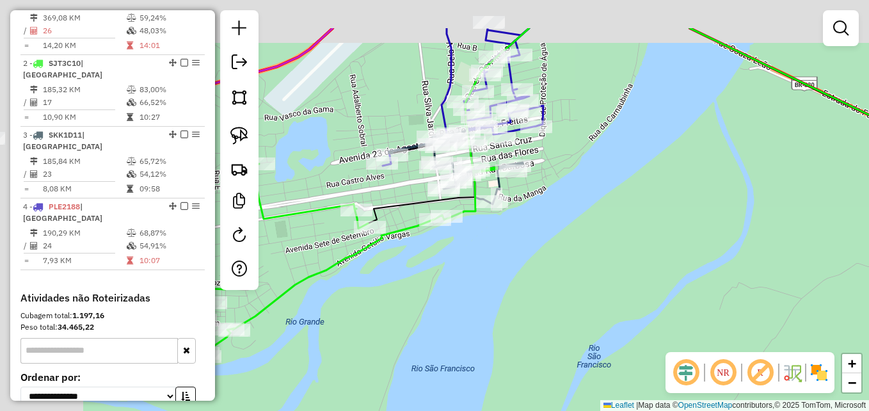
drag, startPoint x: 358, startPoint y: 187, endPoint x: 583, endPoint y: 251, distance: 234.9
click at [611, 254] on div "Janela de atendimento Grade de atendimento Capacidade Transportadoras Veículos …" at bounding box center [434, 205] width 869 height 411
click at [618, 254] on div "Janela de atendimento Grade de atendimento Capacidade Transportadoras Veículos …" at bounding box center [434, 205] width 869 height 411
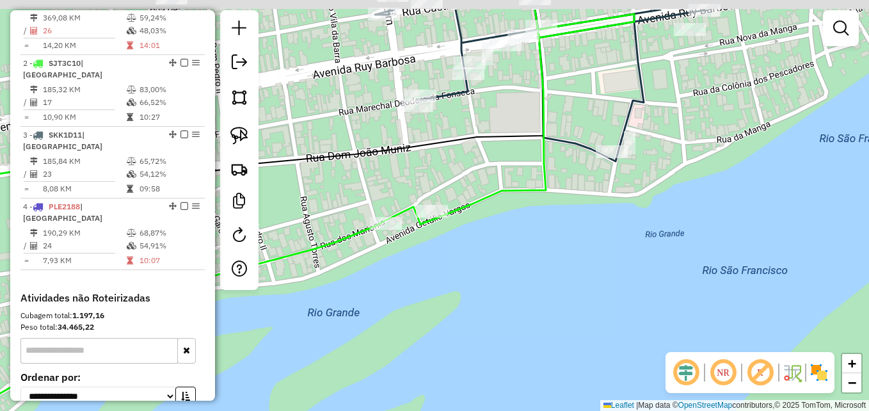
drag, startPoint x: 539, startPoint y: 240, endPoint x: 539, endPoint y: 323, distance: 83.2
click at [539, 323] on div "Janela de atendimento Grade de atendimento Capacidade Transportadoras Veículos …" at bounding box center [434, 205] width 869 height 411
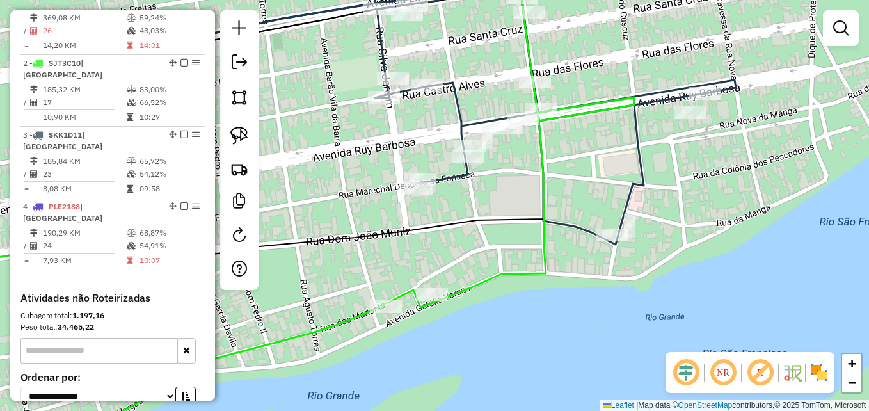
click at [542, 182] on icon at bounding box center [229, 282] width 633 height 340
select select "**********"
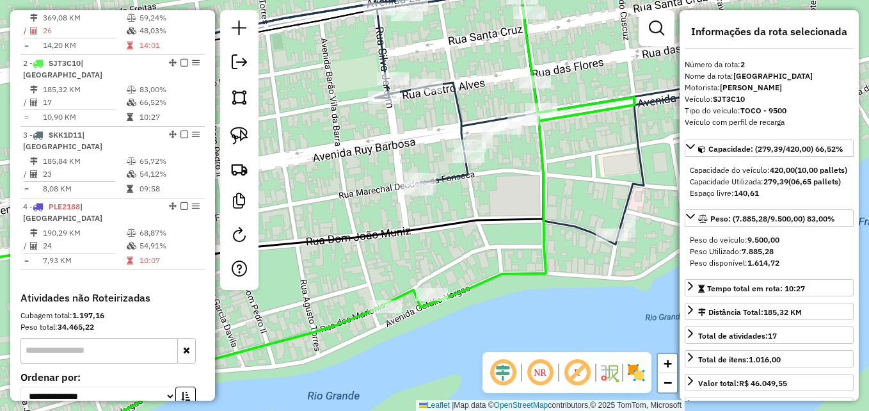
click at [542, 182] on icon at bounding box center [229, 282] width 633 height 340
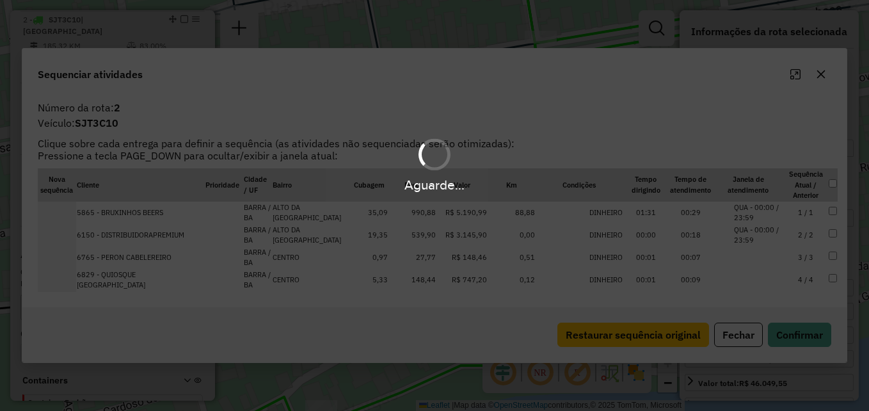
scroll to position [544, 0]
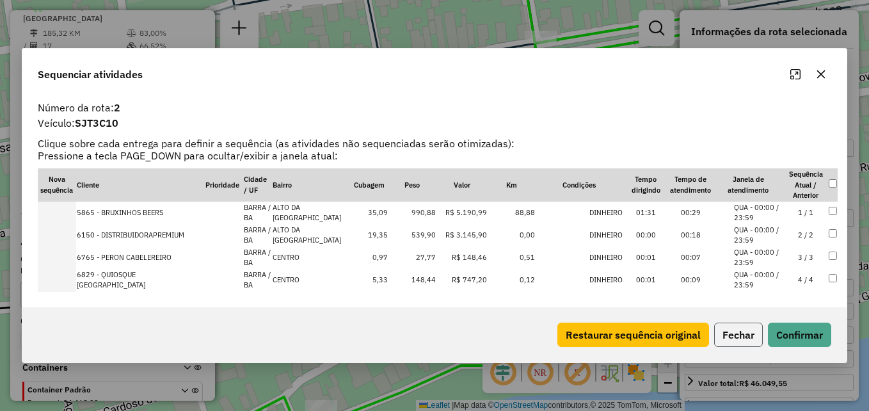
click at [738, 331] on button "Fechar" at bounding box center [738, 334] width 49 height 24
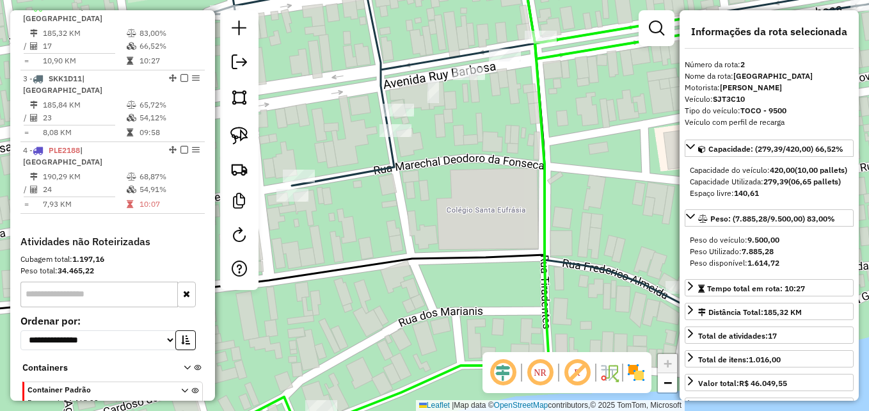
click at [544, 175] on icon at bounding box center [359, 246] width 379 height 409
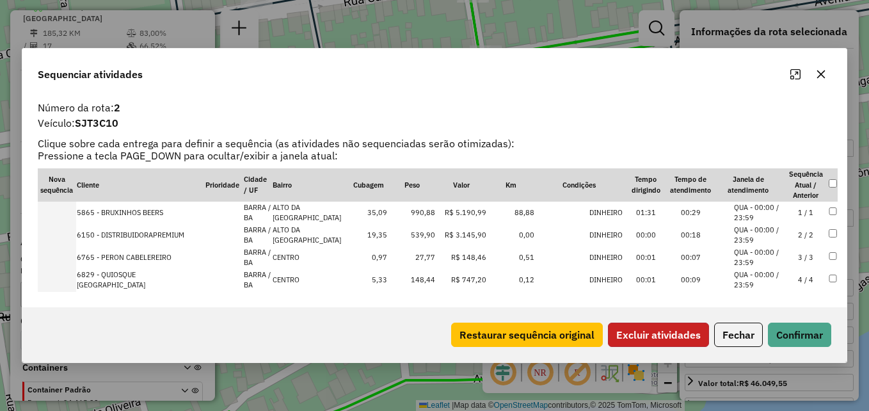
click at [670, 323] on button "Excluir atividades" at bounding box center [658, 334] width 101 height 24
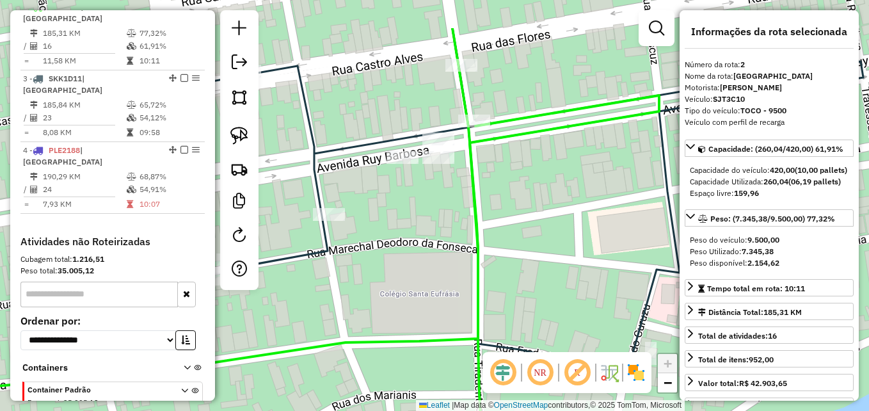
drag, startPoint x: 529, startPoint y: 147, endPoint x: 514, endPoint y: 205, distance: 60.2
click at [514, 205] on div "Janela de atendimento Grade de atendimento Capacidade Transportadoras Veículos …" at bounding box center [434, 205] width 869 height 411
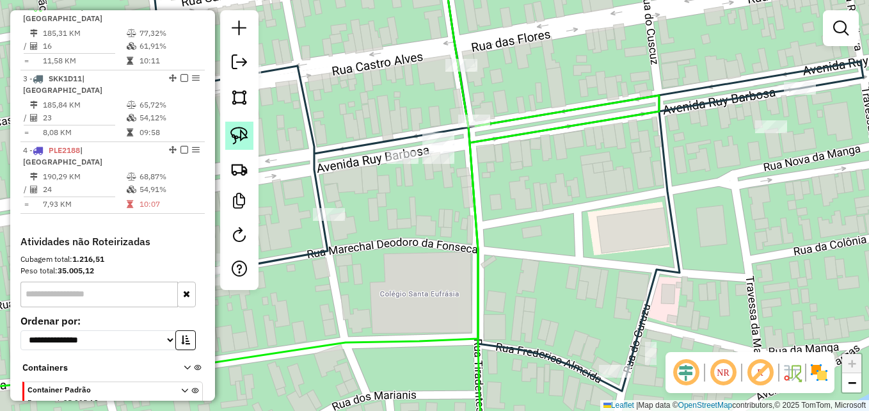
click at [239, 136] on img at bounding box center [239, 136] width 18 height 18
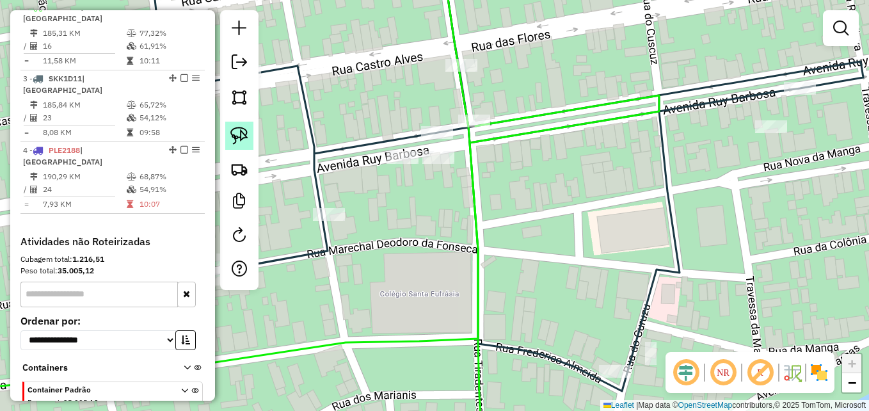
click at [249, 131] on link at bounding box center [239, 136] width 28 height 28
drag, startPoint x: 407, startPoint y: 122, endPoint x: 437, endPoint y: 116, distance: 30.7
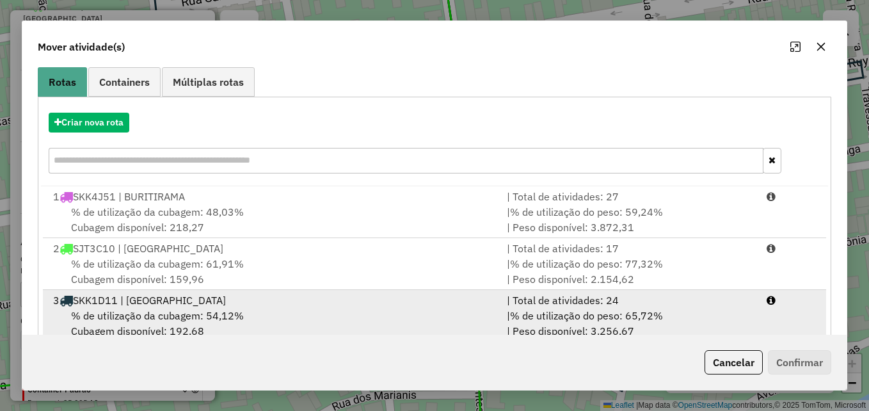
scroll to position [186, 0]
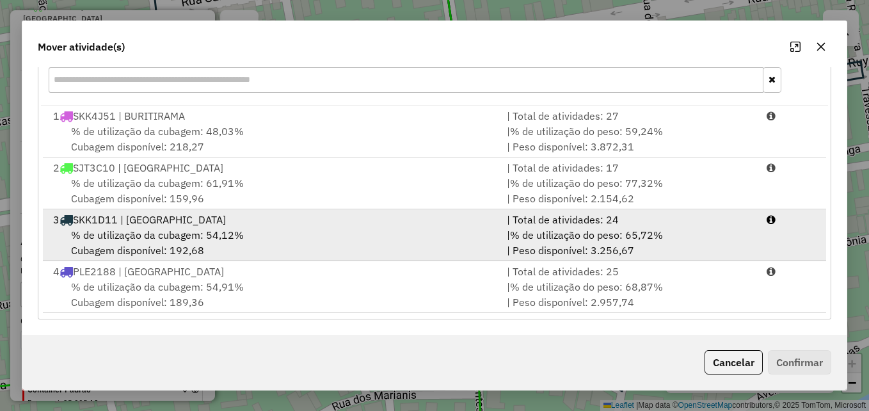
click at [232, 235] on span "% de utilização da cubagem: 54,12%" at bounding box center [157, 234] width 173 height 13
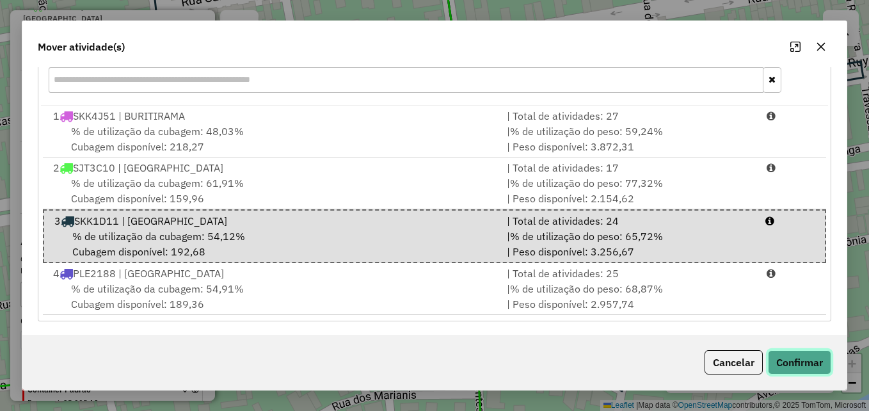
click at [793, 363] on button "Confirmar" at bounding box center [799, 362] width 63 height 24
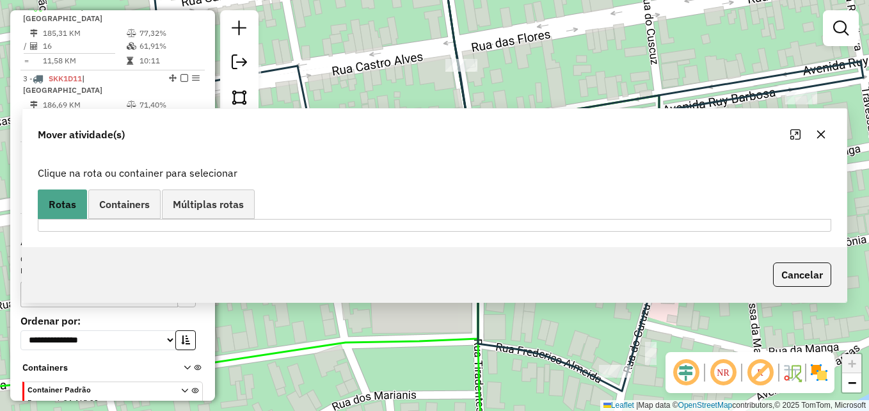
scroll to position [0, 0]
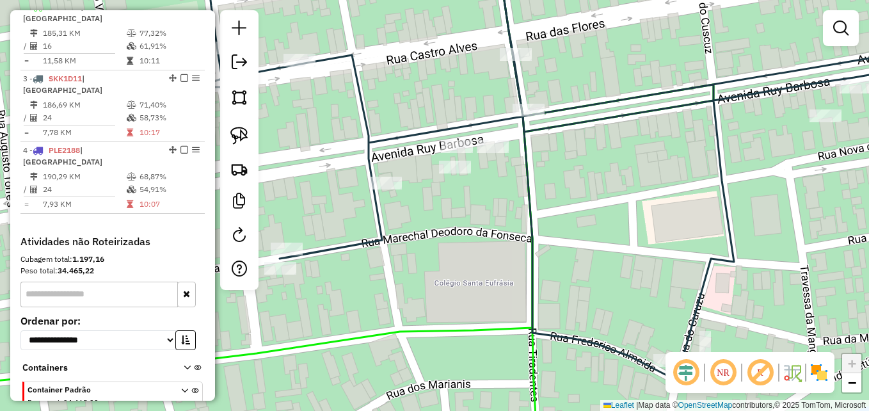
drag, startPoint x: 564, startPoint y: 224, endPoint x: 619, endPoint y: 213, distance: 55.5
click at [619, 213] on div "Janela de atendimento Grade de atendimento Capacidade Transportadoras Veículos …" at bounding box center [434, 205] width 869 height 411
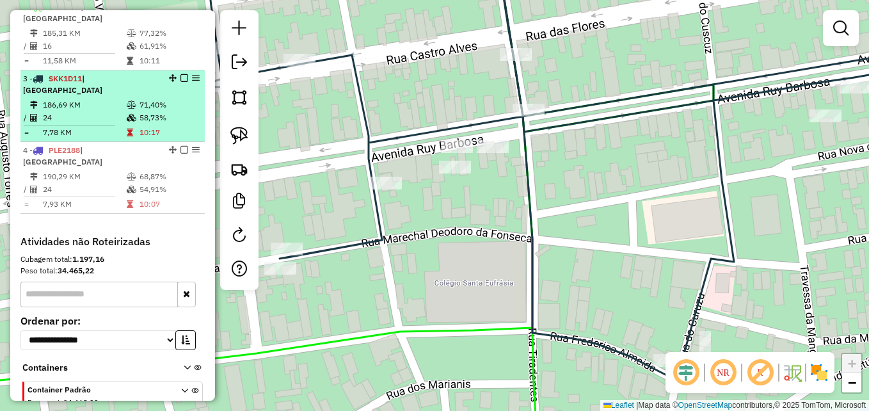
click at [112, 124] on td "24" at bounding box center [84, 117] width 84 height 13
select select "**********"
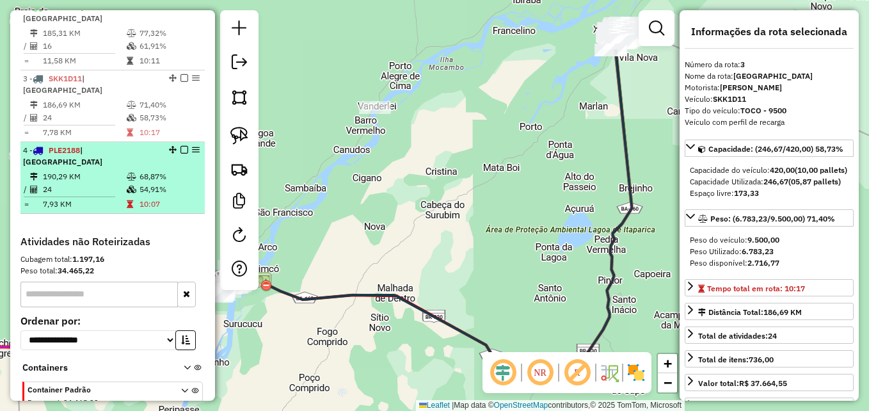
click at [90, 194] on td "24" at bounding box center [84, 189] width 84 height 13
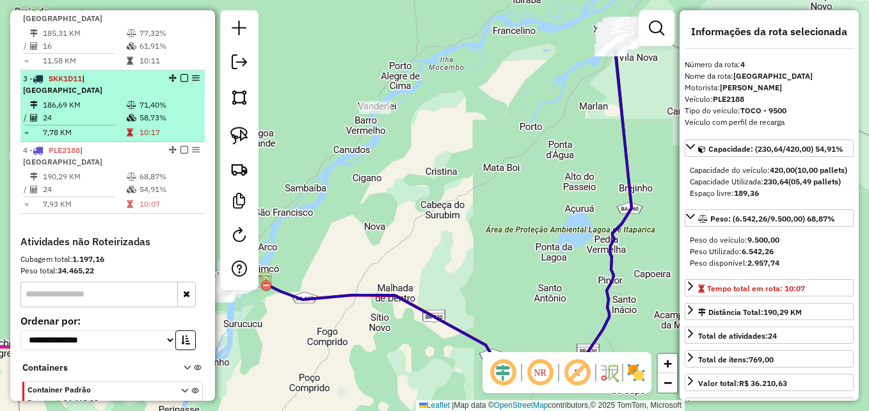
click at [91, 125] on hr at bounding box center [69, 125] width 91 height 1
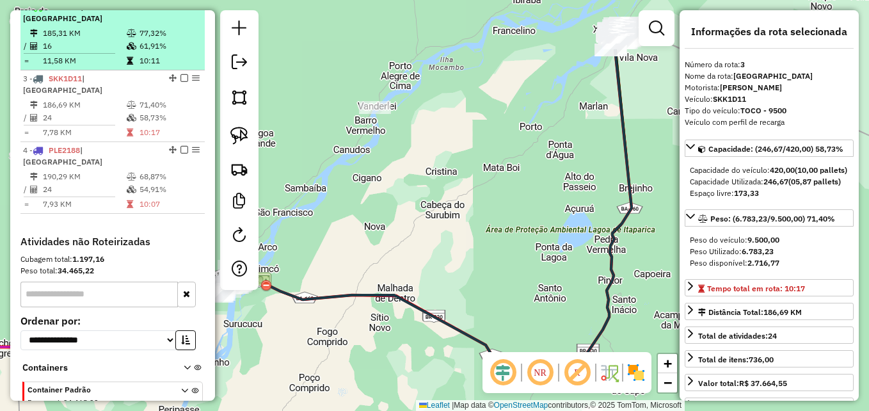
click at [56, 38] on td "185,31 KM" at bounding box center [84, 33] width 84 height 13
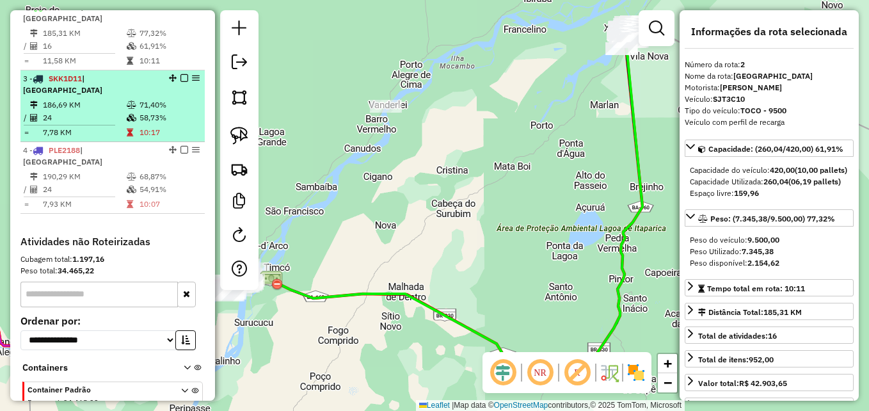
click at [65, 124] on td "24" at bounding box center [84, 117] width 84 height 13
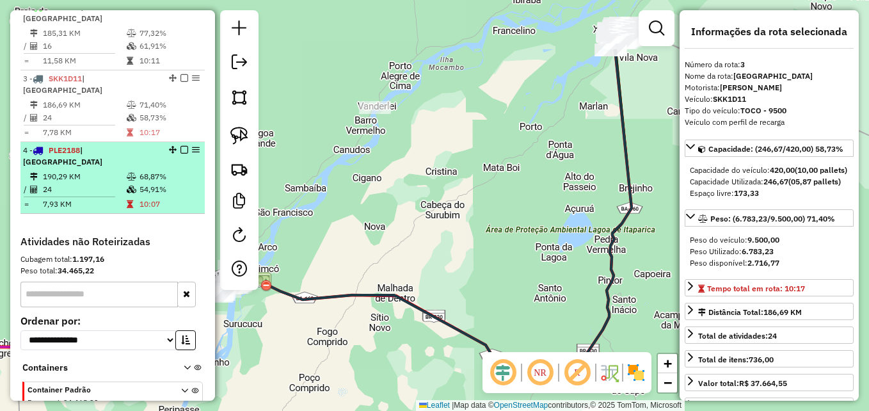
click at [77, 168] on div "4 - PLE2188 | [GEOGRAPHIC_DATA]" at bounding box center [91, 156] width 136 height 23
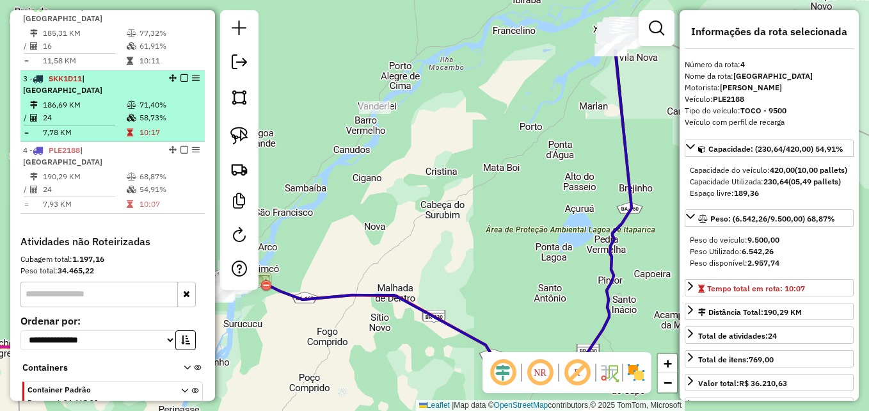
click at [83, 111] on td "186,69 KM" at bounding box center [84, 105] width 84 height 13
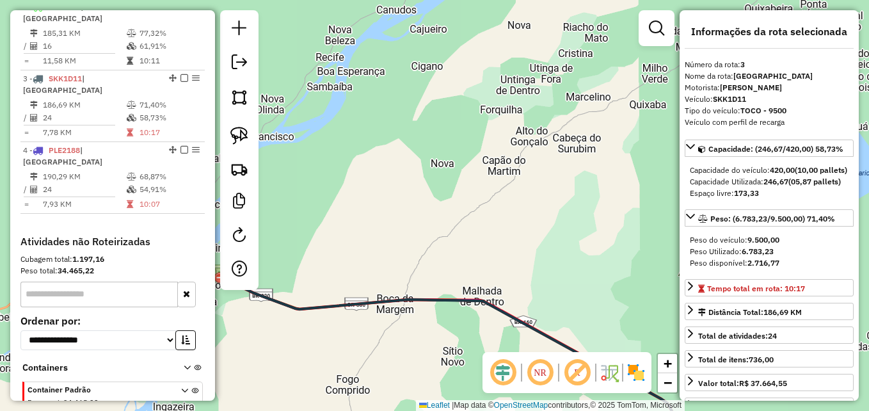
drag, startPoint x: 328, startPoint y: 255, endPoint x: 575, endPoint y: 217, distance: 249.9
click at [575, 217] on div "Janela de atendimento Grade de atendimento Capacidade Transportadoras Veículos …" at bounding box center [434, 205] width 869 height 411
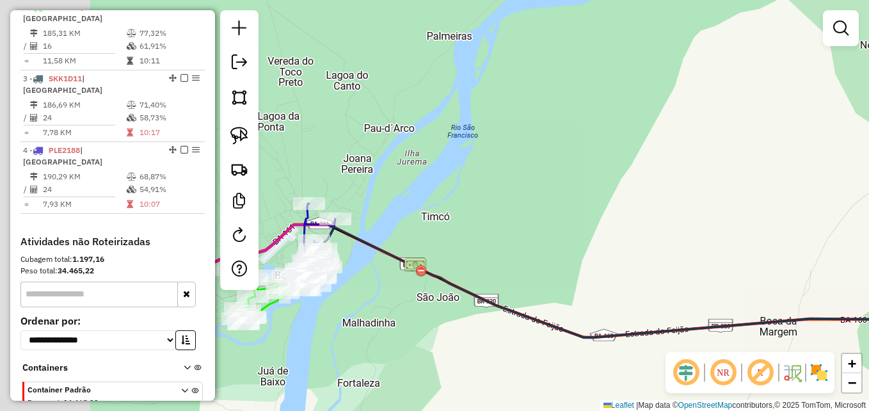
drag, startPoint x: 349, startPoint y: 241, endPoint x: 646, endPoint y: 238, distance: 297.5
click at [626, 240] on div "Janela de atendimento Grade de atendimento Capacidade Transportadoras Veículos …" at bounding box center [434, 205] width 869 height 411
click at [641, 239] on div "Janela de atendimento Grade de atendimento Capacidade Transportadoras Veículos …" at bounding box center [434, 205] width 869 height 411
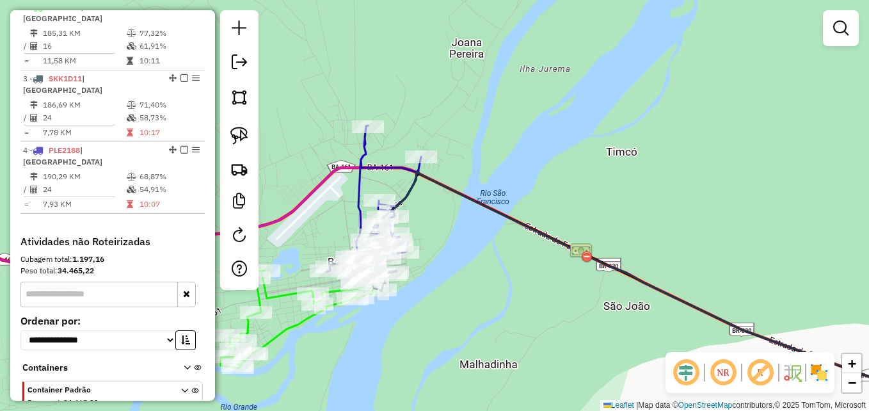
drag, startPoint x: 444, startPoint y: 273, endPoint x: 529, endPoint y: 248, distance: 88.7
click at [529, 248] on div "Janela de atendimento Grade de atendimento Capacidade Transportadoras Veículos …" at bounding box center [434, 205] width 869 height 411
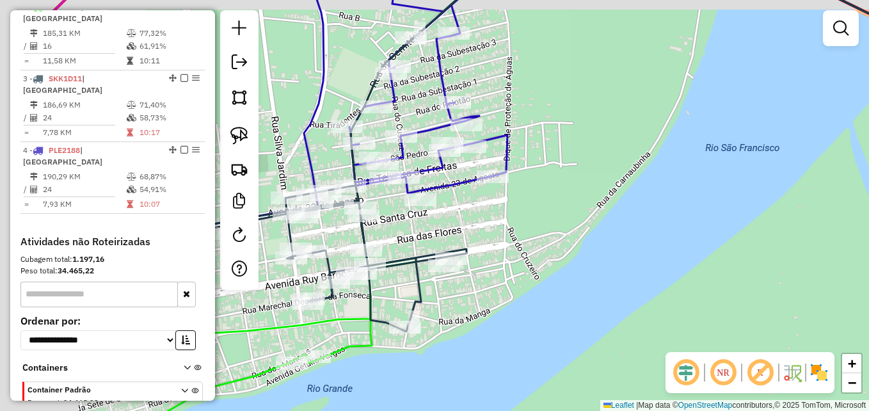
drag, startPoint x: 454, startPoint y: 242, endPoint x: 650, endPoint y: 254, distance: 196.8
click at [644, 254] on div "Janela de atendimento Grade de atendimento Capacidade Transportadoras Veículos …" at bounding box center [434, 205] width 869 height 411
click at [649, 254] on div "Janela de atendimento Grade de atendimento Capacidade Transportadoras Veículos …" at bounding box center [434, 205] width 869 height 411
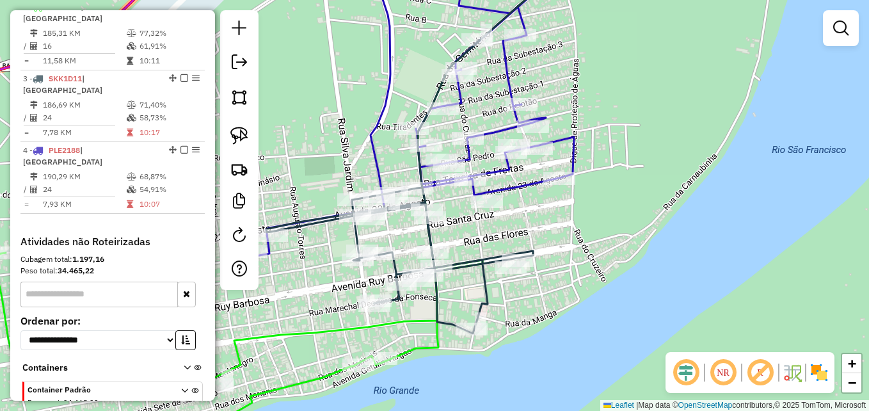
click at [429, 233] on icon at bounding box center [399, 255] width 267 height 136
select select "**********"
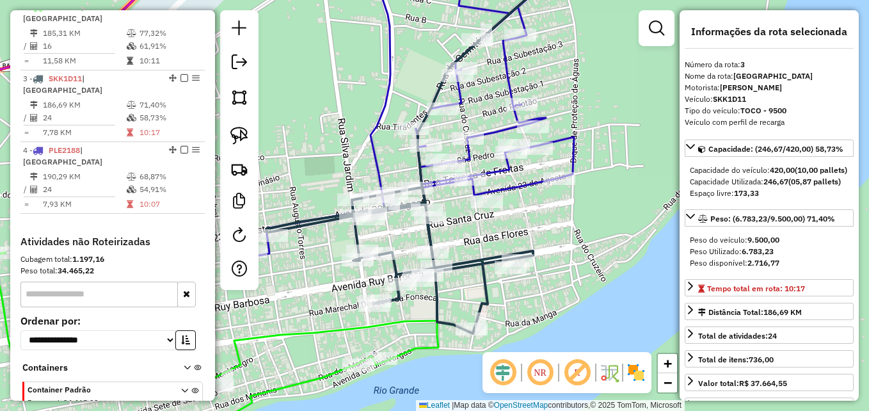
click at [429, 233] on icon at bounding box center [399, 255] width 267 height 136
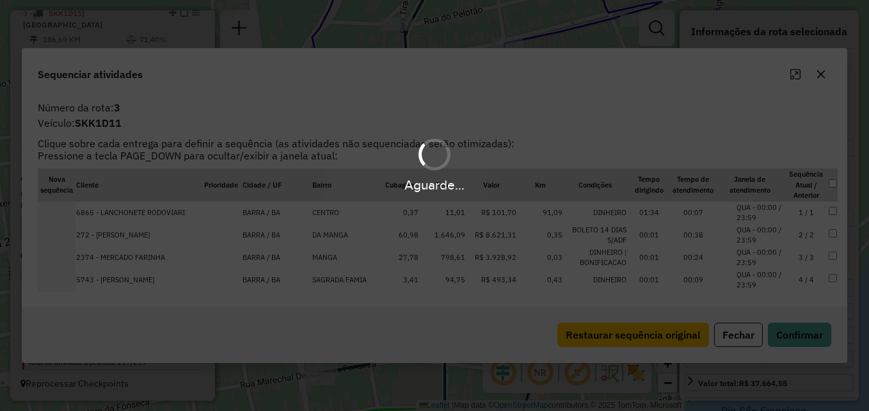
scroll to position [615, 0]
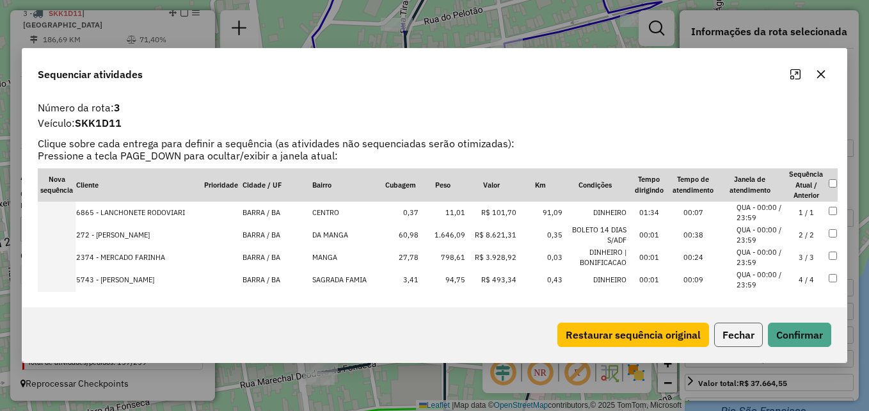
click at [743, 340] on button "Fechar" at bounding box center [738, 334] width 49 height 24
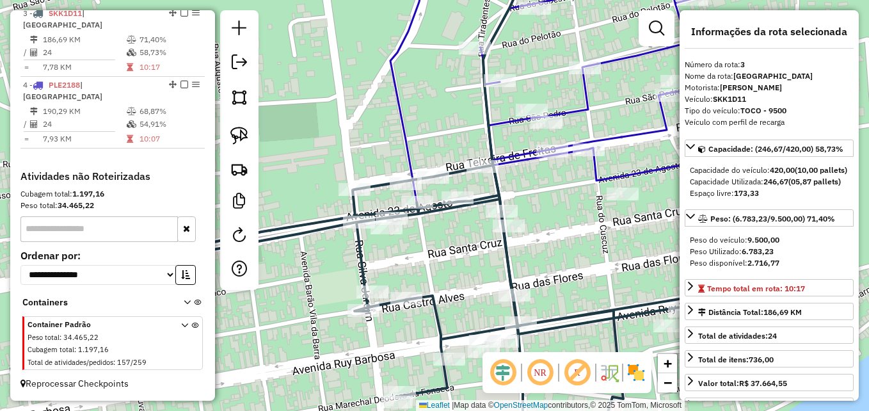
drag, startPoint x: 475, startPoint y: 235, endPoint x: 558, endPoint y: 266, distance: 89.3
click at [558, 266] on div "Janela de atendimento Grade de atendimento Capacidade Transportadoras Veículos …" at bounding box center [434, 205] width 869 height 411
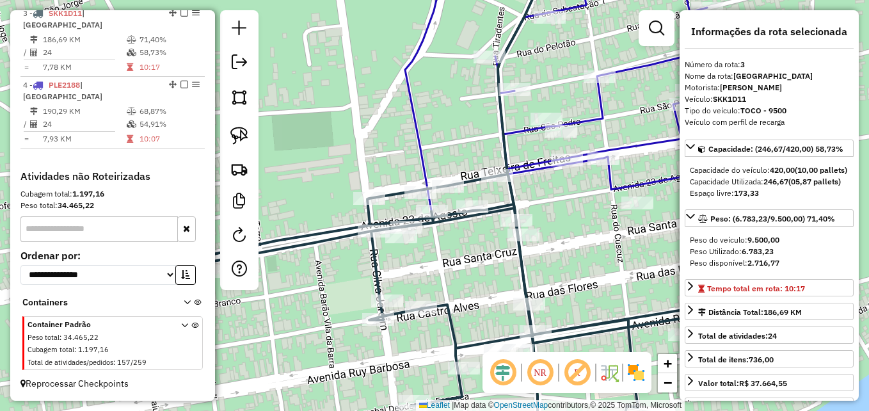
click at [513, 199] on icon at bounding box center [463, 309] width 534 height 271
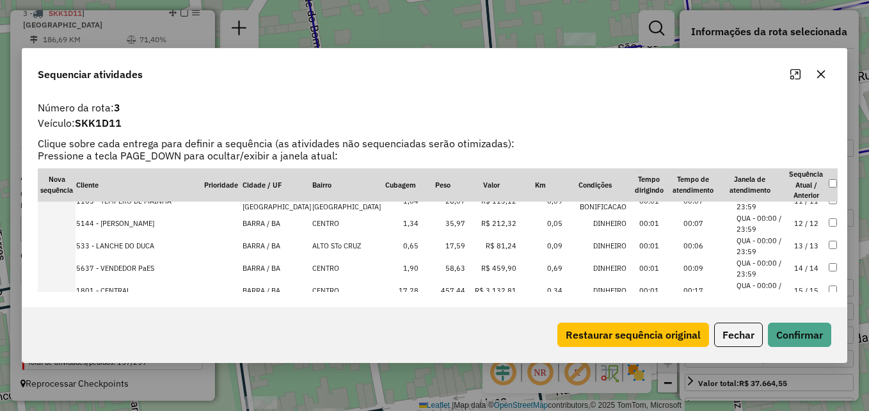
scroll to position [256, 0]
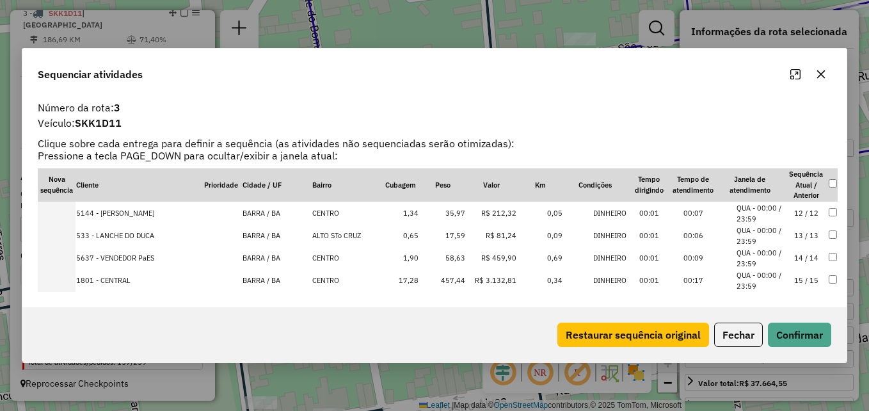
click at [740, 316] on div "Restaurar sequência original Fechar Confirmar" at bounding box center [434, 334] width 824 height 55
click at [736, 328] on button "Fechar" at bounding box center [738, 334] width 49 height 24
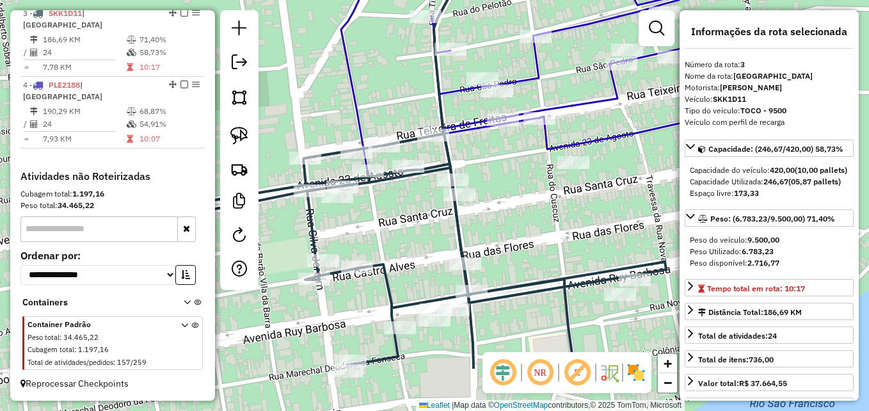
drag, startPoint x: 425, startPoint y: 306, endPoint x: 406, endPoint y: 223, distance: 85.5
click at [406, 223] on div "Janela de atendimento Grade de atendimento Capacidade Transportadoras Veículos …" at bounding box center [434, 205] width 869 height 411
drag, startPoint x: 406, startPoint y: 223, endPoint x: 426, endPoint y: 214, distance: 22.1
click at [406, 224] on div "Janela de atendimento Grade de atendimento Capacidade Transportadoras Veículos …" at bounding box center [434, 205] width 869 height 411
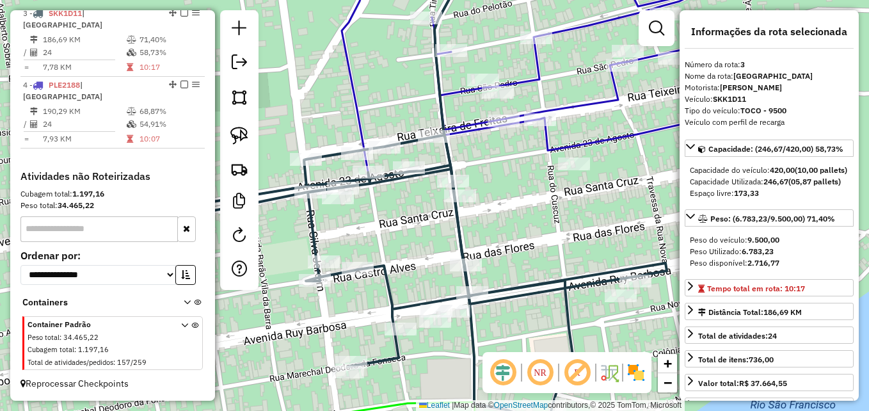
click at [450, 166] on icon at bounding box center [399, 270] width 534 height 271
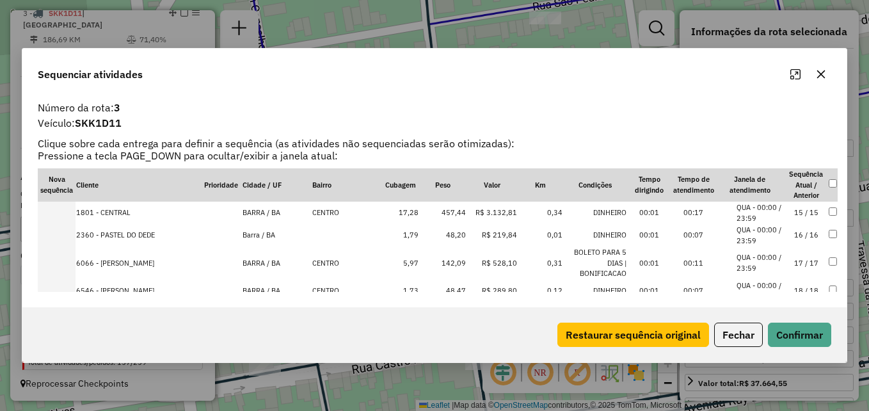
scroll to position [459, 0]
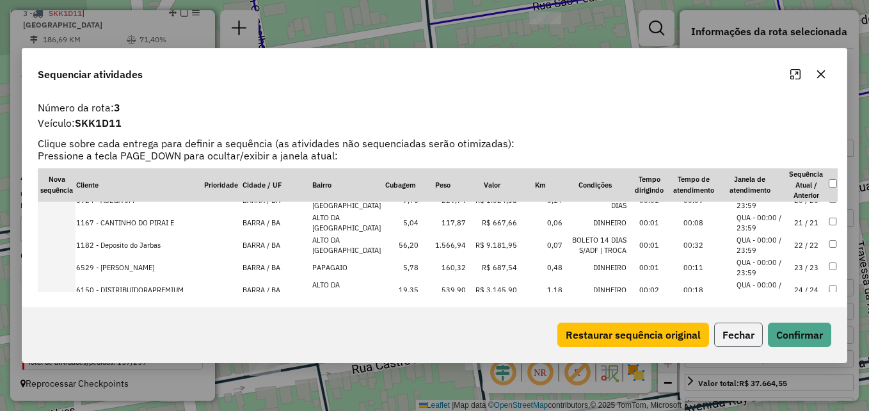
click at [728, 325] on button "Fechar" at bounding box center [738, 334] width 49 height 24
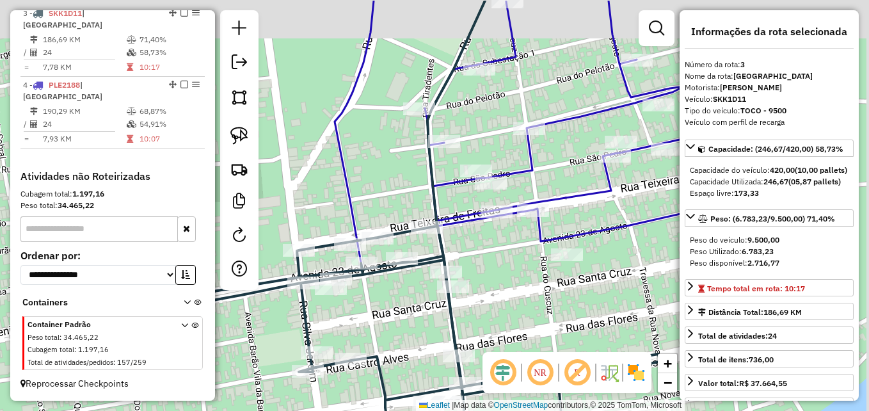
drag, startPoint x: 599, startPoint y: 273, endPoint x: 526, endPoint y: 315, distance: 84.5
click at [526, 315] on div "Janela de atendimento Grade de atendimento Capacidade Transportadoras Veículos …" at bounding box center [434, 205] width 869 height 411
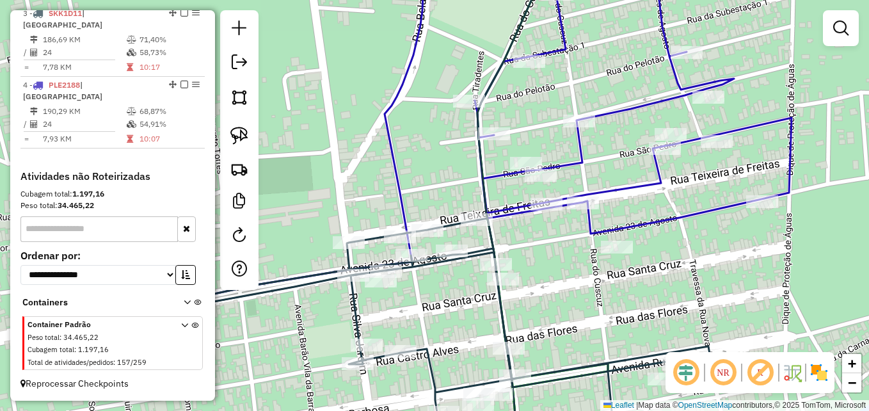
drag, startPoint x: 507, startPoint y: 246, endPoint x: 545, endPoint y: 255, distance: 39.6
click at [548, 256] on div "Janela de atendimento Grade de atendimento Capacidade Transportadoras Veículos …" at bounding box center [434, 205] width 869 height 411
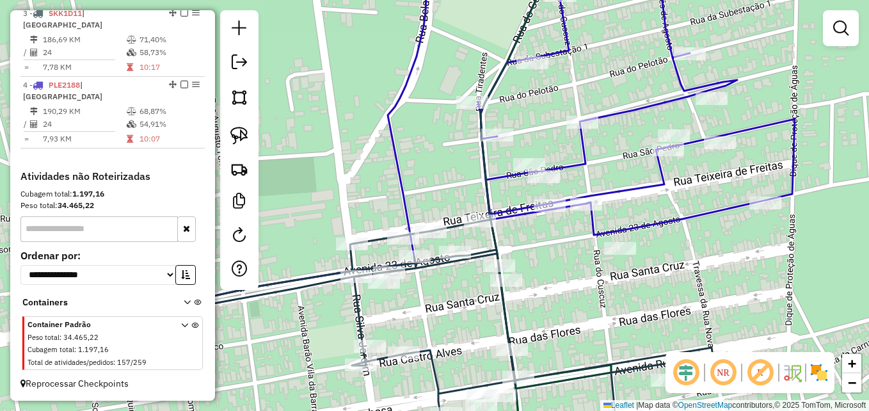
click at [494, 242] on icon at bounding box center [445, 335] width 534 height 232
select select "**********"
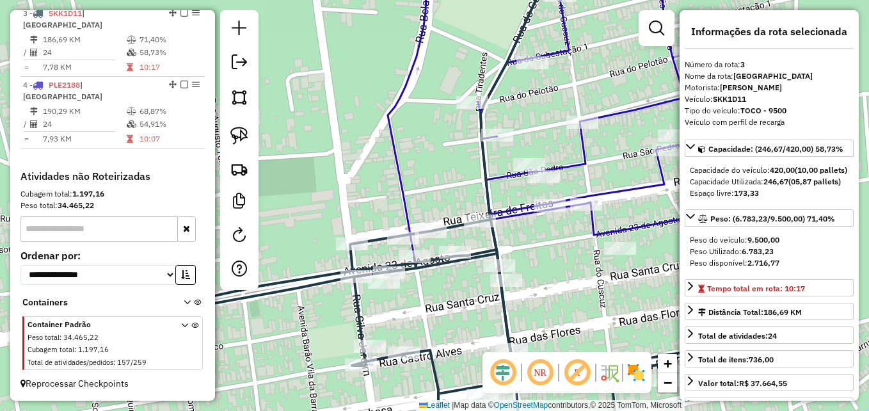
click at [494, 242] on icon at bounding box center [445, 335] width 534 height 232
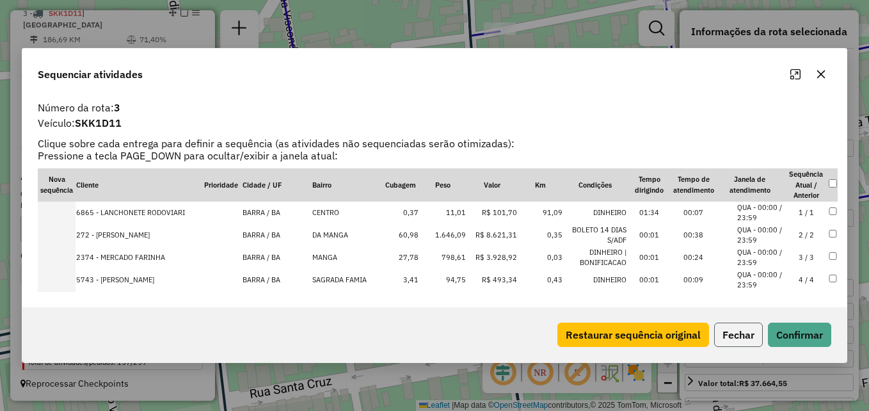
click at [724, 329] on button "Fechar" at bounding box center [738, 334] width 49 height 24
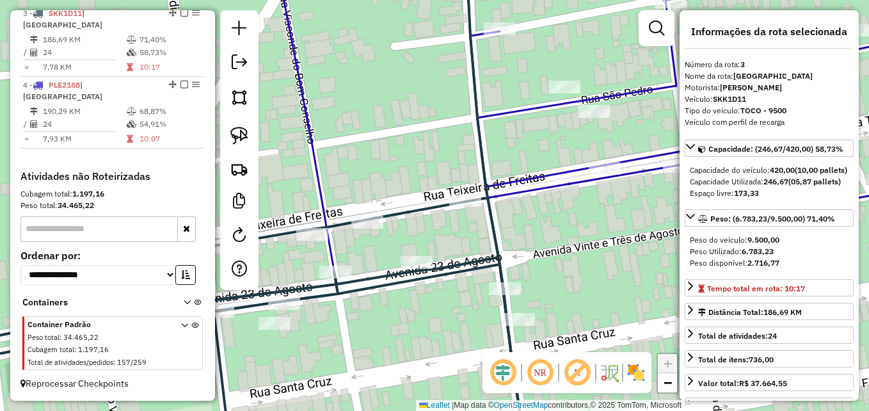
click at [491, 225] on icon at bounding box center [219, 325] width 613 height 254
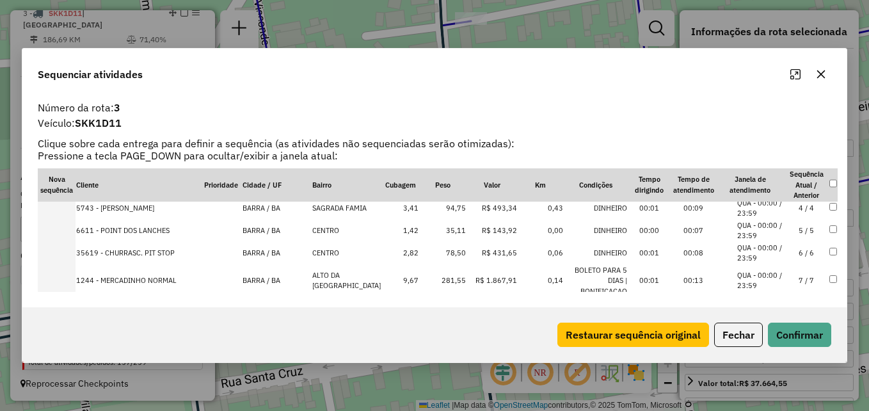
scroll to position [128, 0]
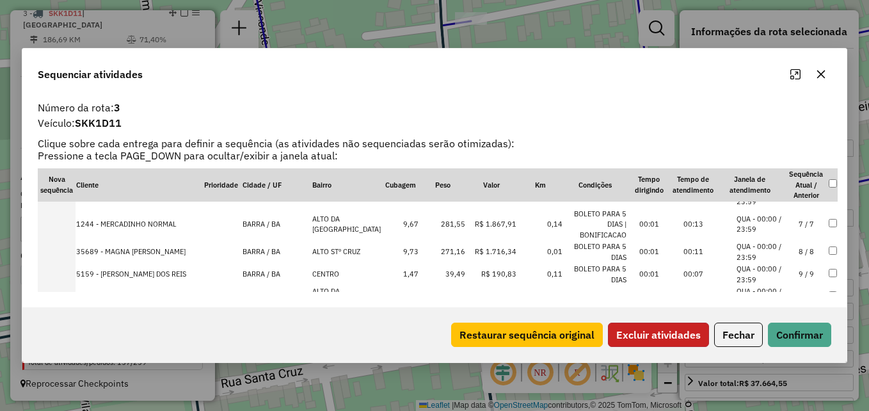
click at [686, 333] on button "Excluir atividades" at bounding box center [658, 334] width 101 height 24
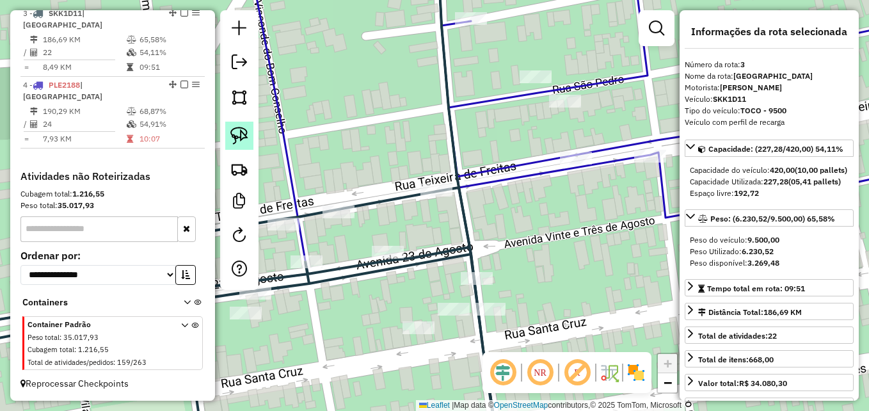
click at [243, 134] on img at bounding box center [239, 136] width 18 height 18
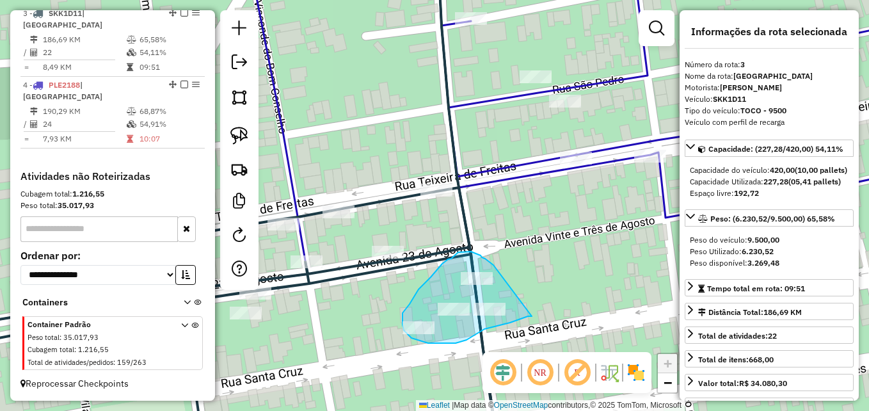
drag, startPoint x: 532, startPoint y: 316, endPoint x: 495, endPoint y: 267, distance: 61.3
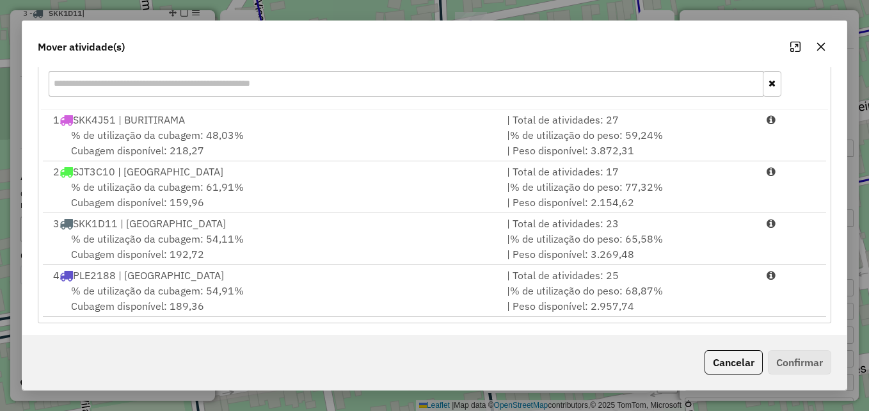
scroll to position [186, 0]
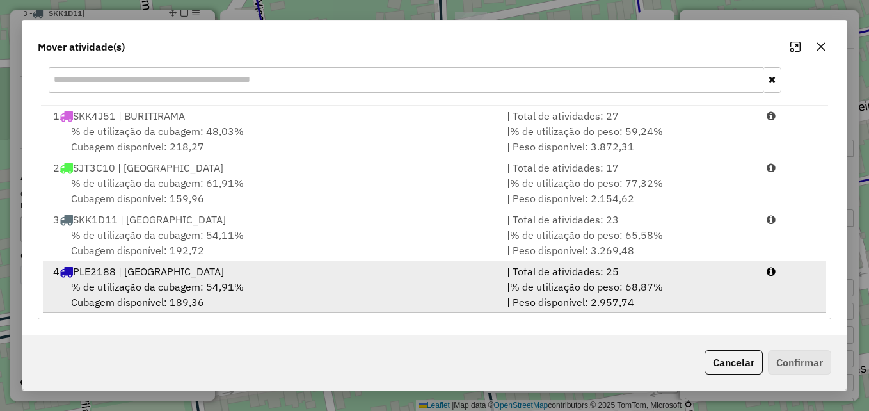
click at [286, 289] on div "% de utilização da cubagem: 54,91% Cubagem disponível: 189,36" at bounding box center [272, 294] width 454 height 31
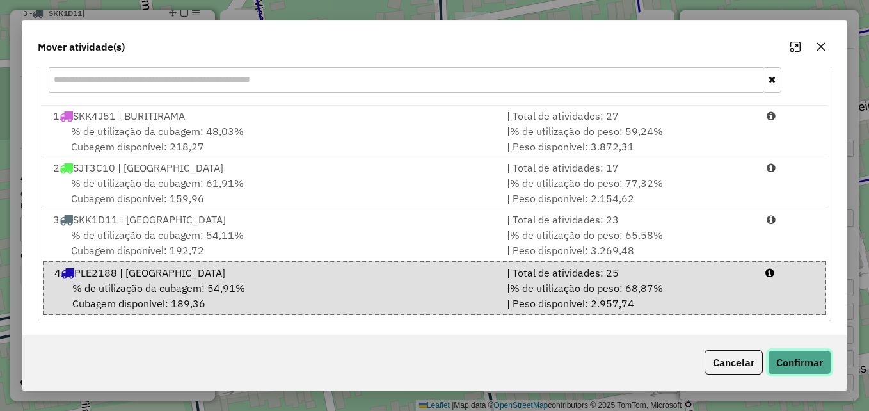
click at [794, 358] on button "Confirmar" at bounding box center [799, 362] width 63 height 24
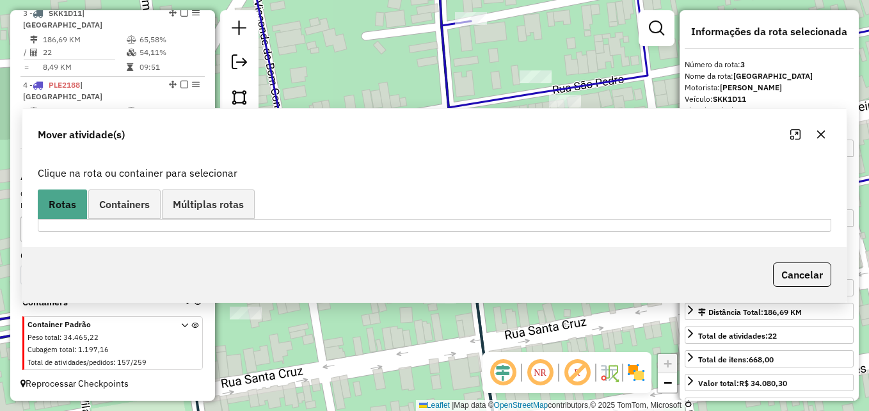
scroll to position [0, 0]
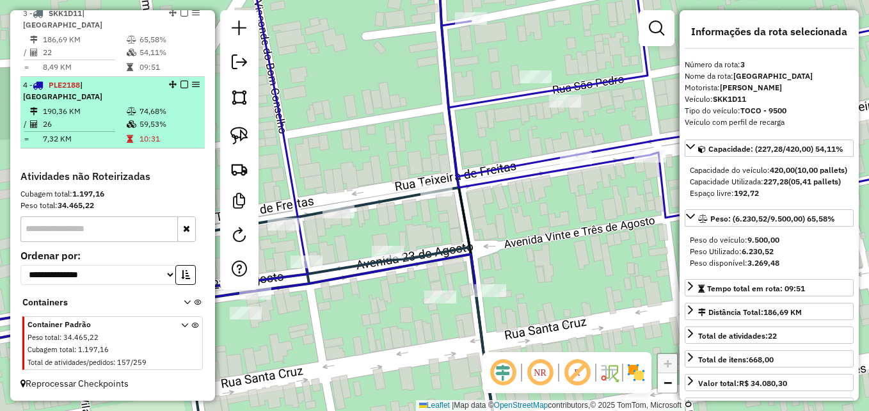
click at [104, 123] on td "26" at bounding box center [84, 124] width 84 height 13
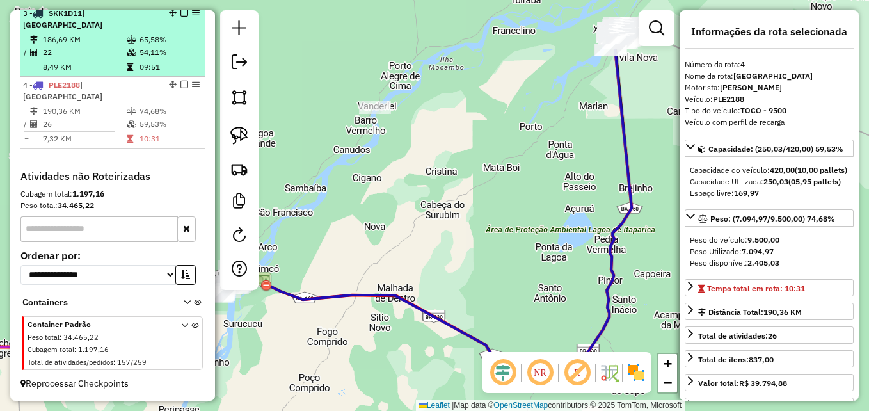
click at [100, 68] on td "8,49 KM" at bounding box center [84, 67] width 84 height 13
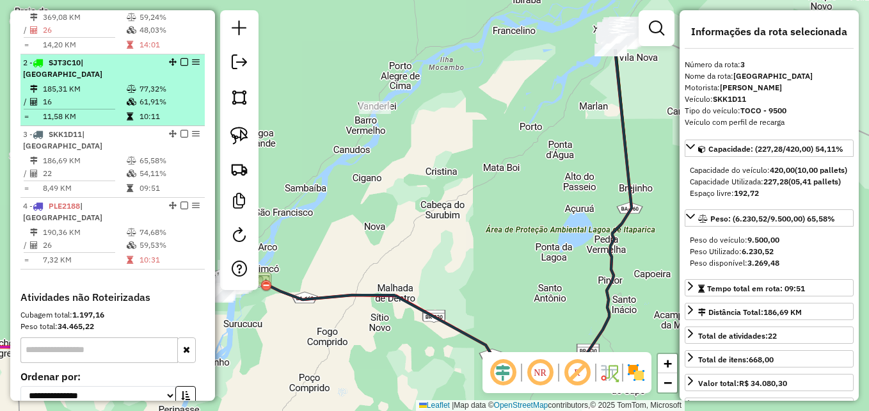
scroll to position [487, 0]
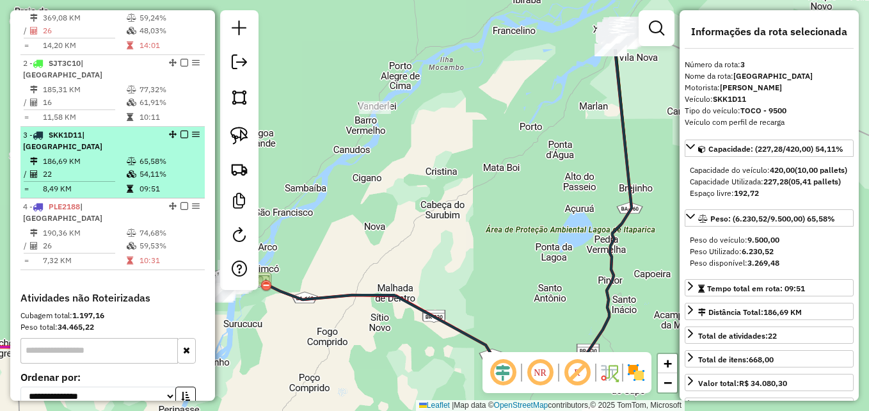
click at [91, 165] on li "3 - SKK1D11 | BARRA DO RIO GRANDE 186,69 KM 65,58% / 22 54,11% = 8,49 KM 09:51" at bounding box center [112, 163] width 184 height 72
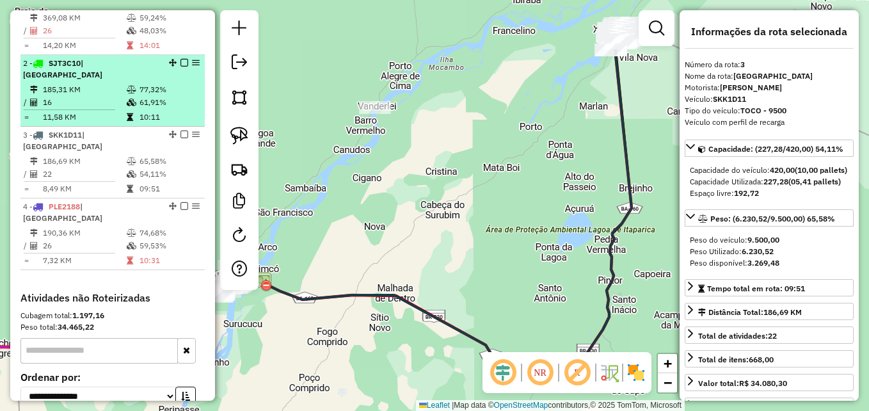
click at [99, 96] on td "185,31 KM" at bounding box center [84, 89] width 84 height 13
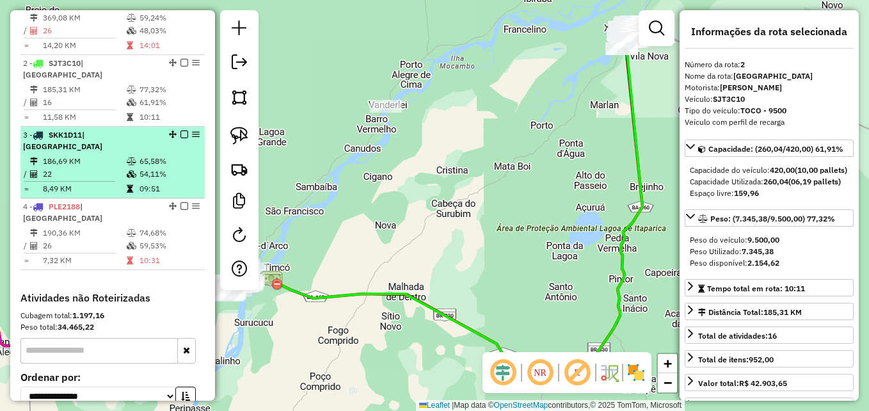
click at [115, 168] on td "186,69 KM" at bounding box center [84, 161] width 84 height 13
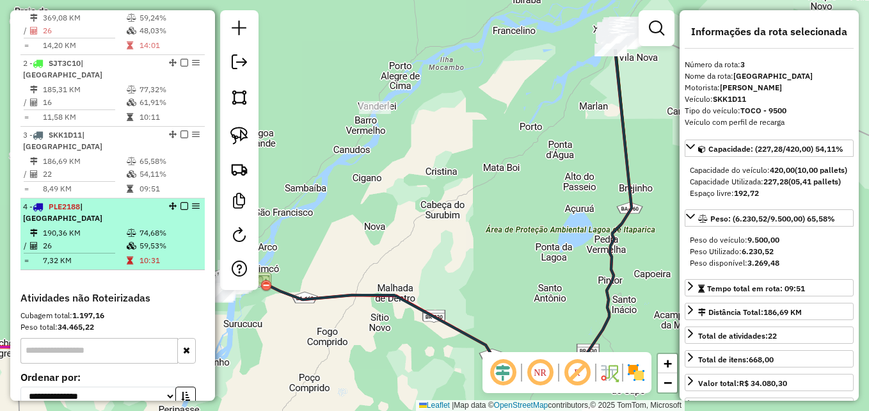
click at [93, 224] on div "4 - PLE2188 | [GEOGRAPHIC_DATA]" at bounding box center [91, 212] width 136 height 23
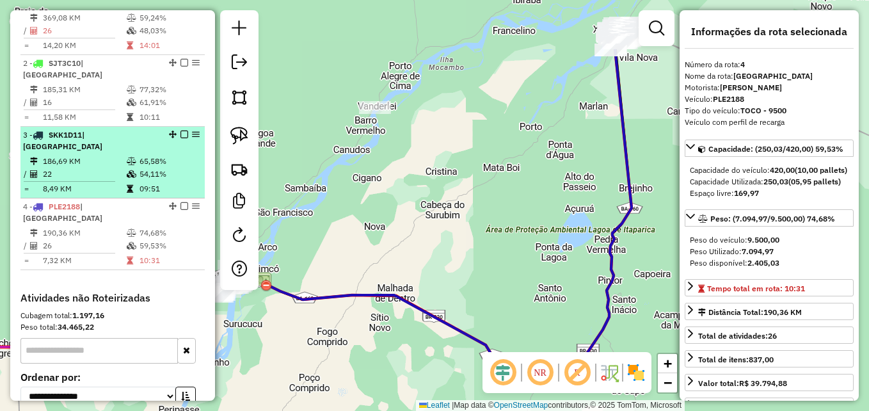
click at [87, 168] on td "186,69 KM" at bounding box center [84, 161] width 84 height 13
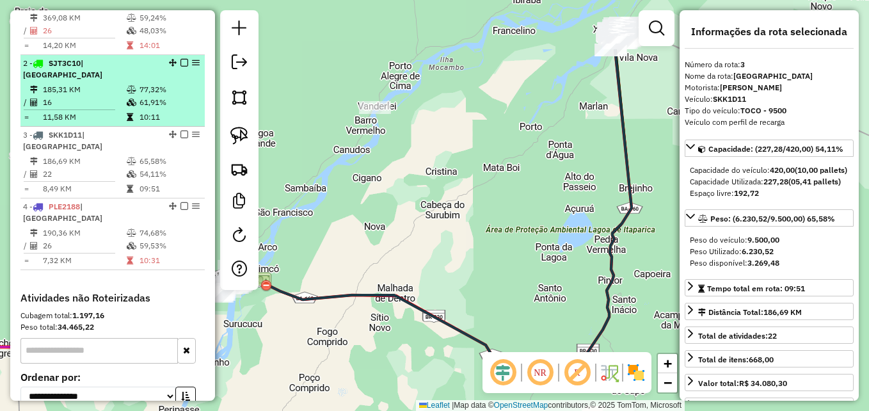
click at [95, 109] on td "16" at bounding box center [84, 102] width 84 height 13
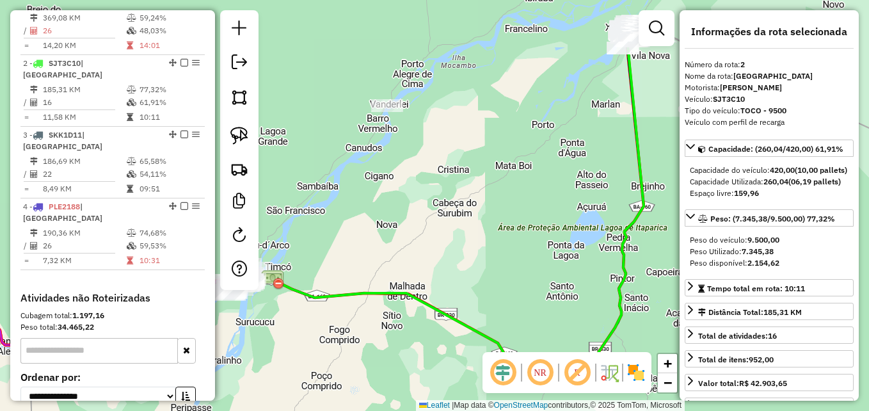
drag, startPoint x: 355, startPoint y: 272, endPoint x: 504, endPoint y: 235, distance: 153.6
click at [504, 235] on div "Janela de atendimento Grade de atendimento Capacidade Transportadoras Veículos …" at bounding box center [434, 205] width 869 height 411
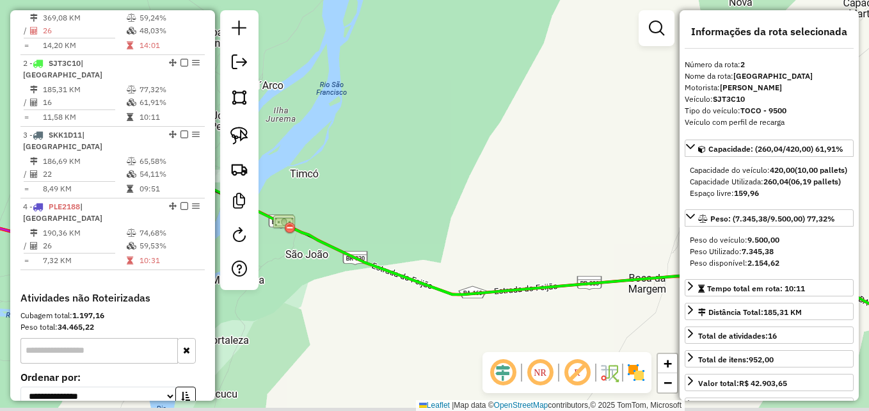
drag, startPoint x: 445, startPoint y: 251, endPoint x: 619, endPoint y: 173, distance: 190.7
click at [615, 175] on div "Janela de atendimento Grade de atendimento Capacidade Transportadoras Veículos …" at bounding box center [434, 205] width 869 height 411
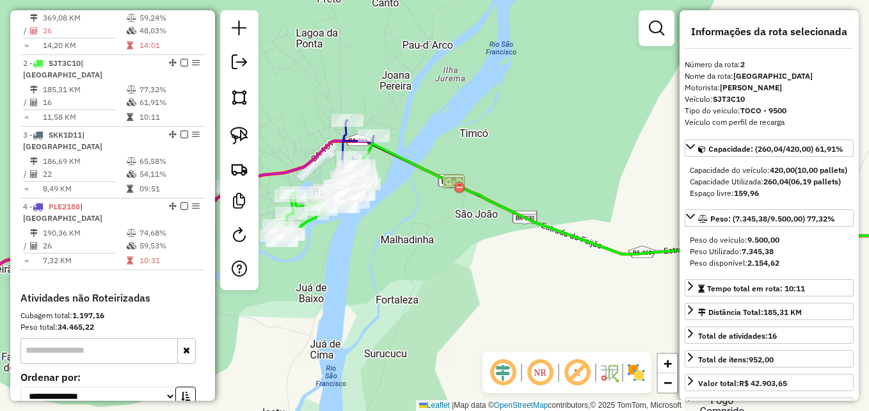
drag, startPoint x: 420, startPoint y: 253, endPoint x: 493, endPoint y: 259, distance: 72.6
click at [519, 259] on div "Janela de atendimento Grade de atendimento Capacidade Transportadoras Veículos …" at bounding box center [434, 205] width 869 height 411
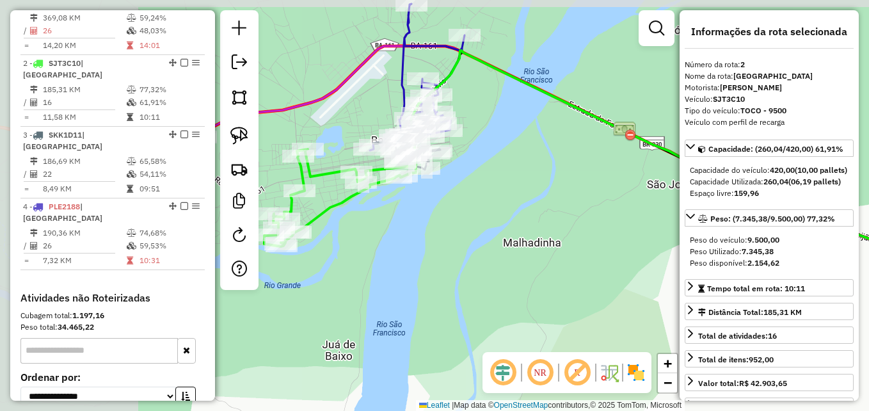
drag, startPoint x: 316, startPoint y: 203, endPoint x: 466, endPoint y: 223, distance: 150.9
click at [466, 223] on div "Janela de atendimento Grade de atendimento Capacidade Transportadoras Veículos …" at bounding box center [434, 205] width 869 height 411
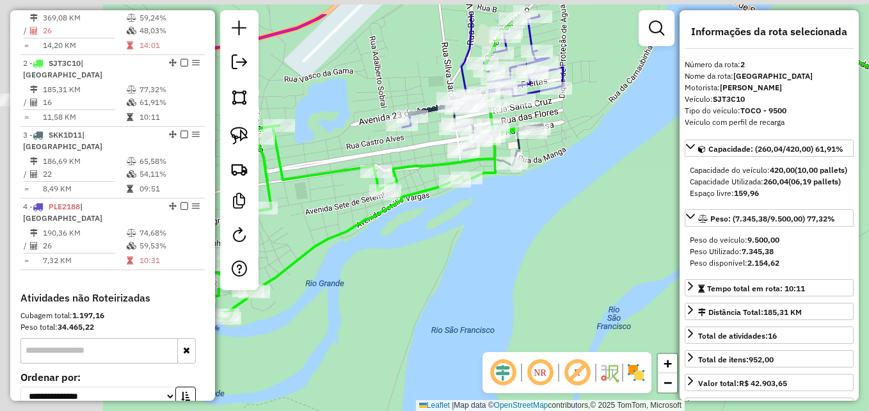
drag, startPoint x: 377, startPoint y: 193, endPoint x: 498, endPoint y: 248, distance: 132.8
click at [498, 248] on div "Janela de atendimento Grade de atendimento Capacidade Transportadoras Veículos …" at bounding box center [434, 205] width 869 height 411
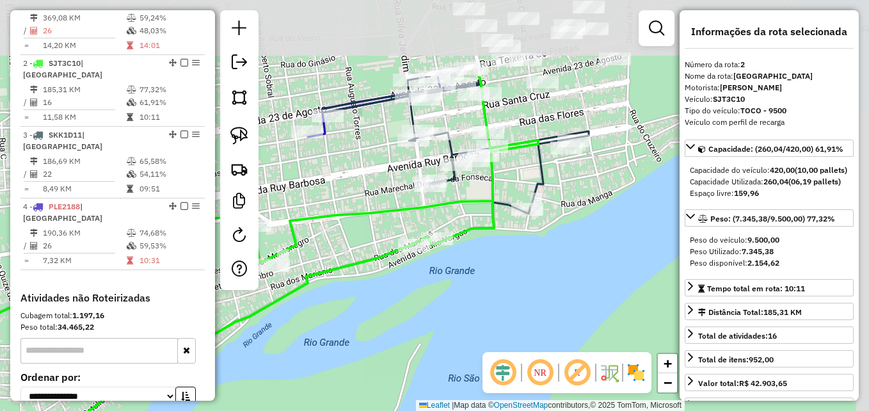
drag, startPoint x: 532, startPoint y: 192, endPoint x: 509, endPoint y: 305, distance: 115.1
click at [509, 305] on div "Janela de atendimento Grade de atendimento Capacidade Transportadoras Veículos …" at bounding box center [434, 205] width 869 height 411
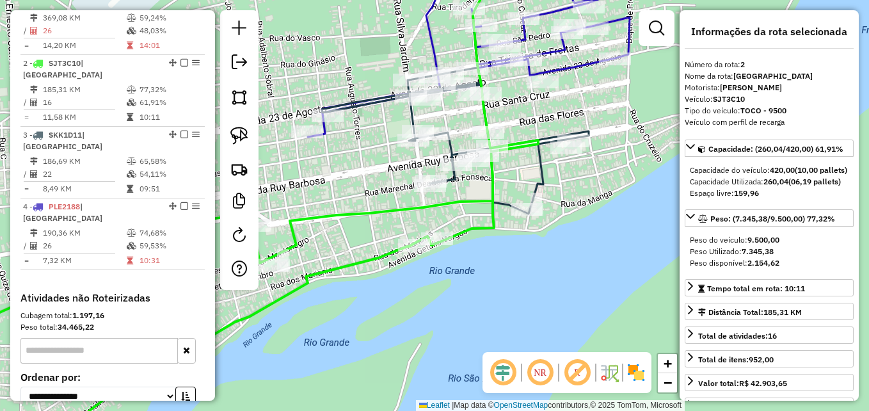
click at [494, 228] on icon at bounding box center [229, 292] width 617 height 319
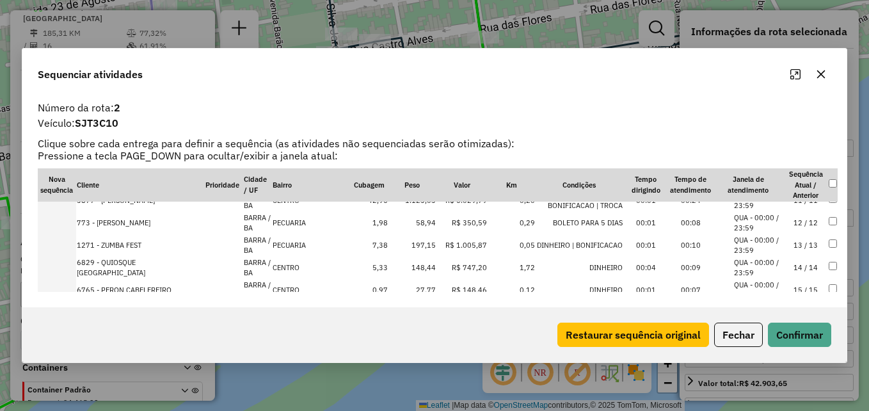
scroll to position [256, 0]
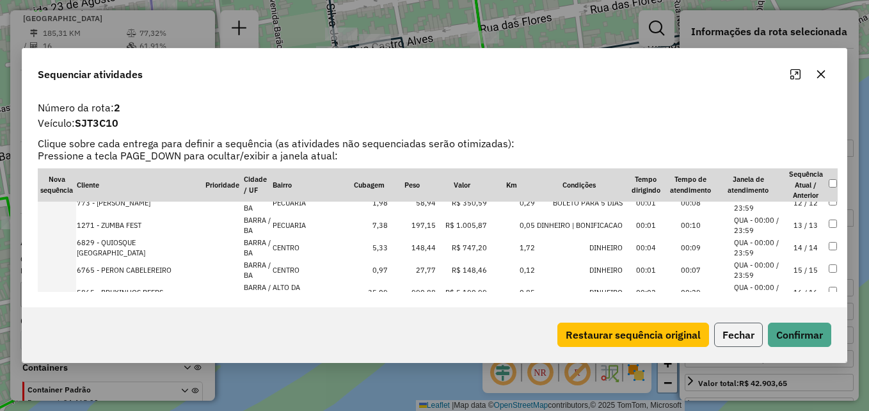
click at [735, 338] on button "Fechar" at bounding box center [738, 334] width 49 height 24
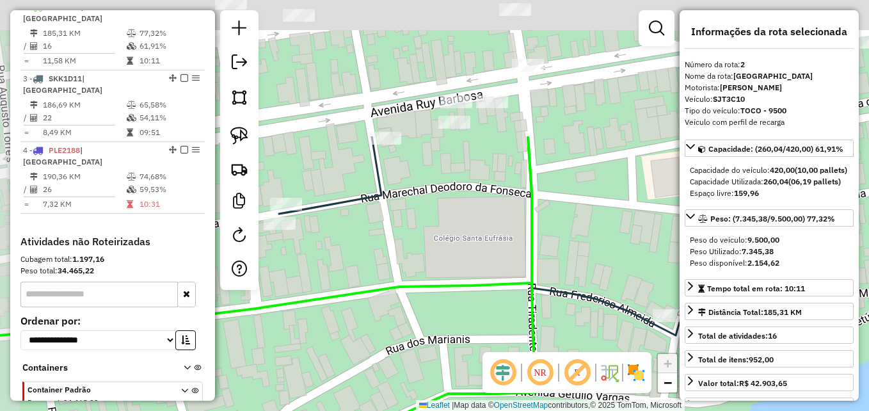
drag, startPoint x: 475, startPoint y: 36, endPoint x: 495, endPoint y: 229, distance: 193.6
click at [495, 229] on div "Janela de atendimento Grade de atendimento Capacidade Transportadoras Veículos …" at bounding box center [434, 205] width 869 height 411
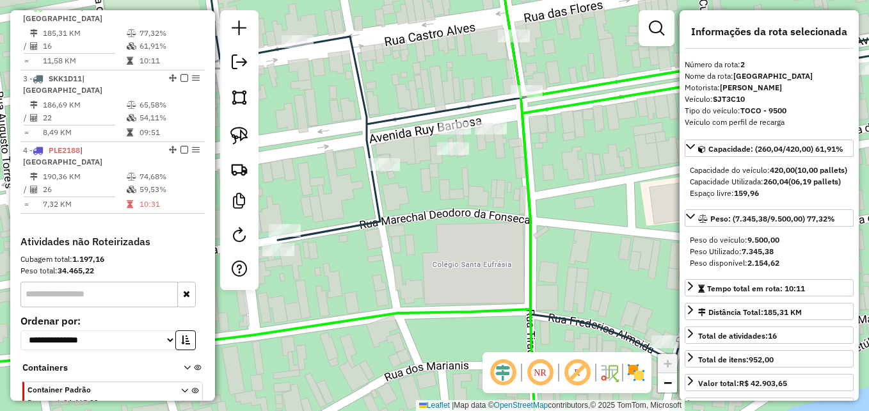
click at [524, 111] on icon at bounding box center [490, 259] width 443 height 386
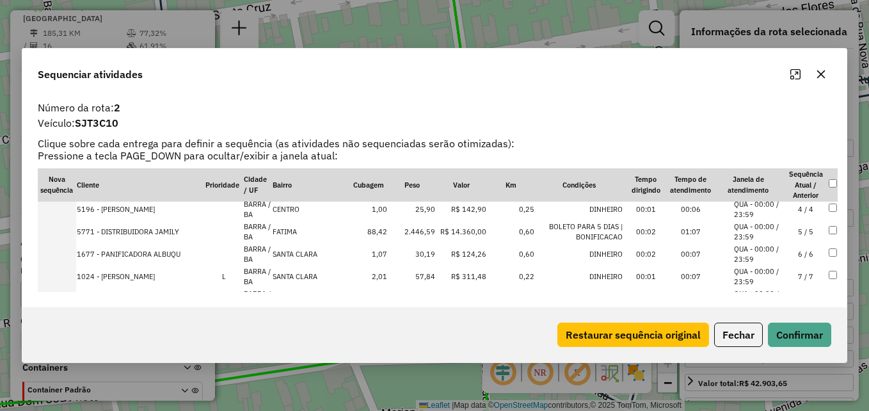
scroll to position [128, 0]
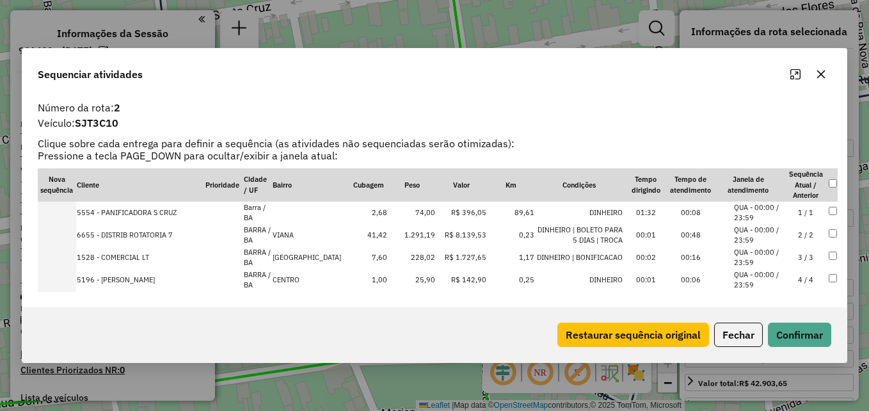
select select "**********"
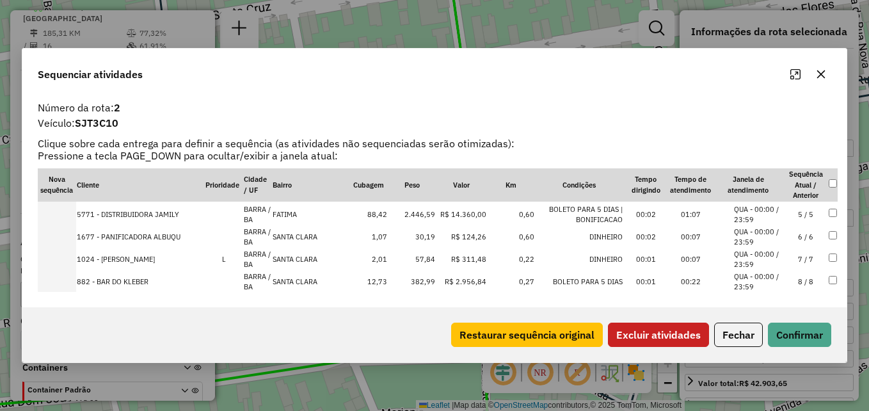
scroll to position [24, 0]
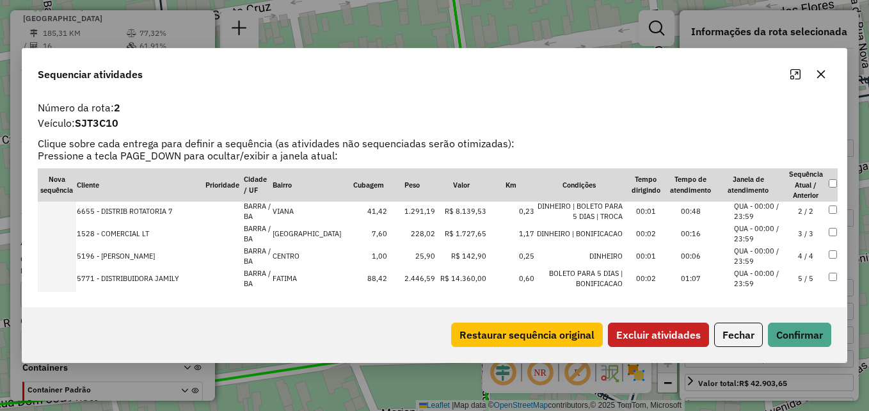
click at [678, 326] on button "Excluir atividades" at bounding box center [658, 334] width 101 height 24
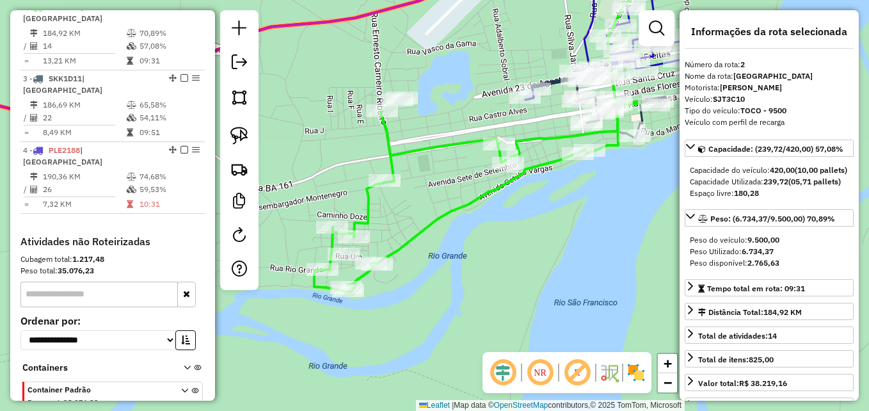
drag, startPoint x: 404, startPoint y: 240, endPoint x: 432, endPoint y: 114, distance: 129.1
click at [432, 114] on div "Janela de atendimento Grade de atendimento Capacidade Transportadoras Veículos …" at bounding box center [434, 205] width 869 height 411
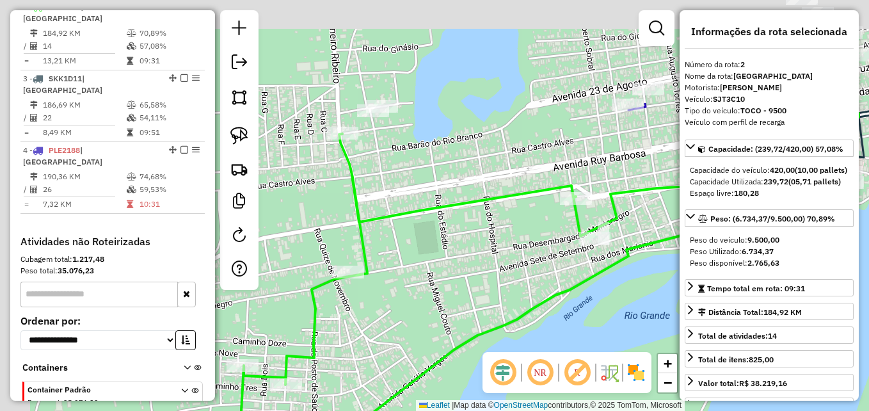
drag, startPoint x: 412, startPoint y: 109, endPoint x: 510, endPoint y: 253, distance: 174.1
click at [510, 253] on div "Janela de atendimento Grade de atendimento Capacidade Transportadoras Veículos …" at bounding box center [434, 205] width 869 height 411
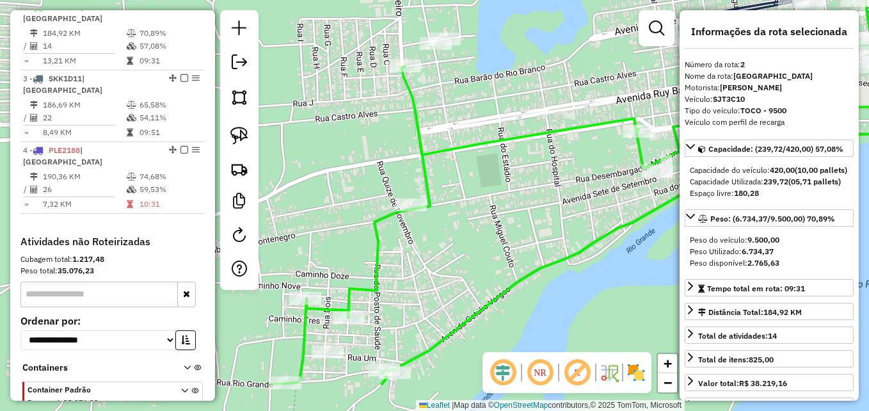
drag, startPoint x: 403, startPoint y: 195, endPoint x: 466, endPoint y: 128, distance: 91.9
click at [466, 128] on div "Janela de atendimento Grade de atendimento Capacidade Transportadoras Veículos …" at bounding box center [434, 205] width 869 height 411
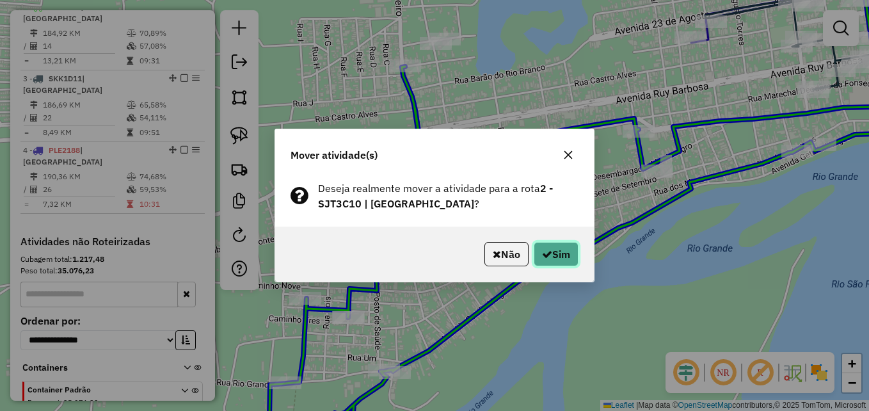
click at [542, 253] on icon "button" at bounding box center [547, 254] width 10 height 10
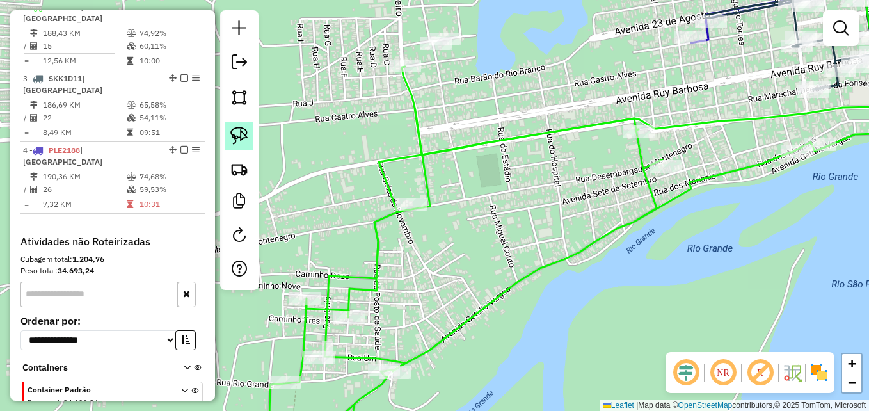
click at [239, 134] on img at bounding box center [239, 136] width 18 height 18
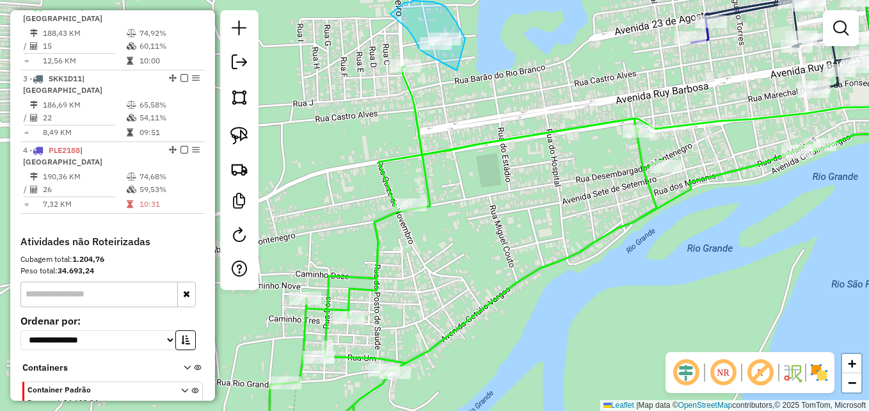
drag, startPoint x: 457, startPoint y: 70, endPoint x: 465, endPoint y: 39, distance: 32.4
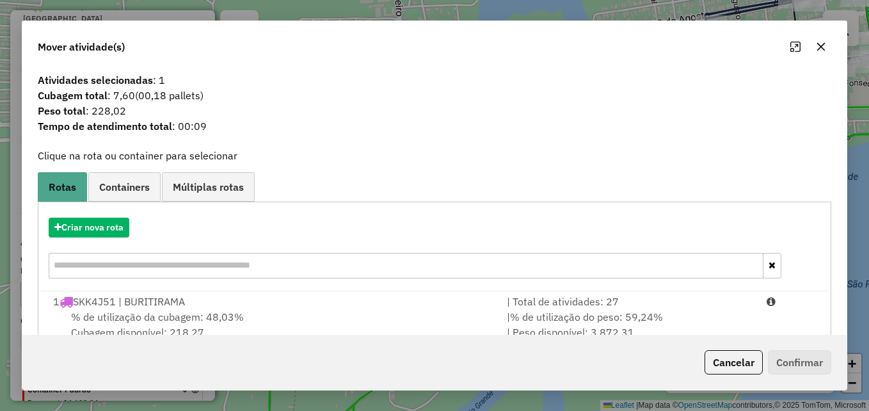
scroll to position [186, 0]
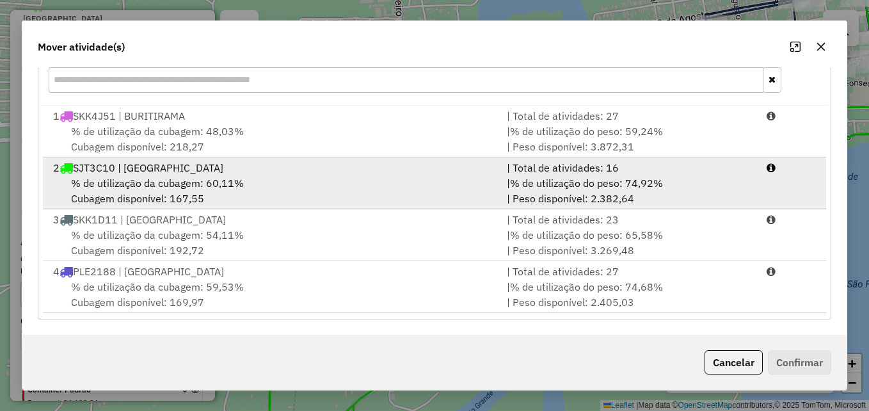
click at [230, 177] on span "% de utilização da cubagem: 60,11%" at bounding box center [157, 183] width 173 height 13
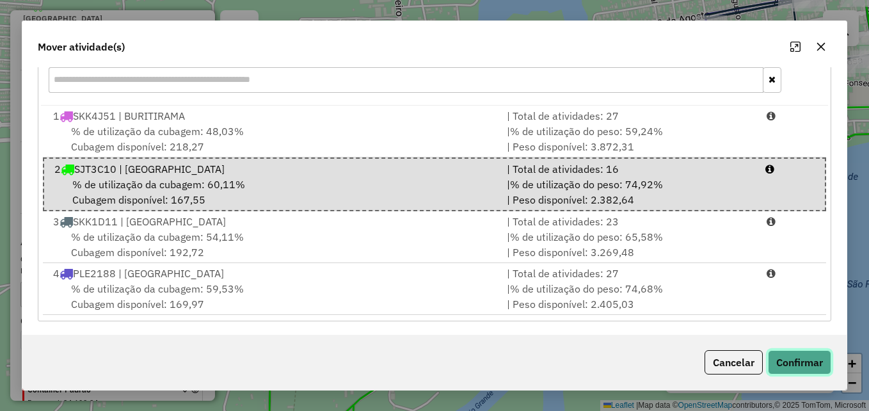
click at [789, 363] on button "Confirmar" at bounding box center [799, 362] width 63 height 24
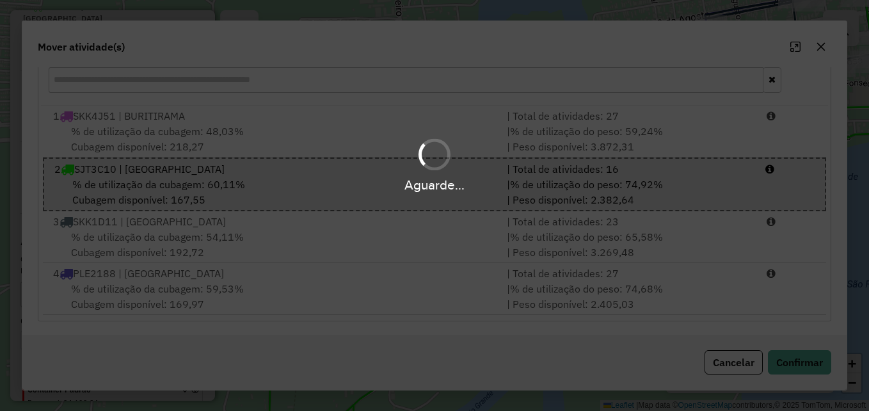
scroll to position [0, 0]
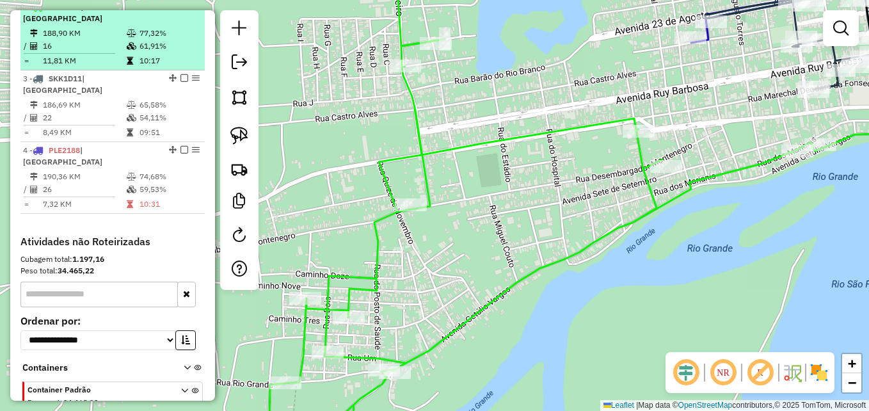
click at [63, 54] on hr at bounding box center [69, 53] width 91 height 1
select select "**********"
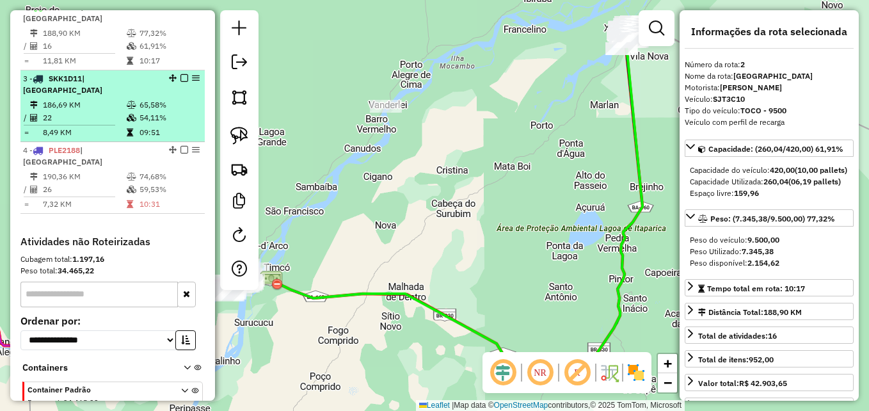
click at [88, 124] on td "22" at bounding box center [84, 117] width 84 height 13
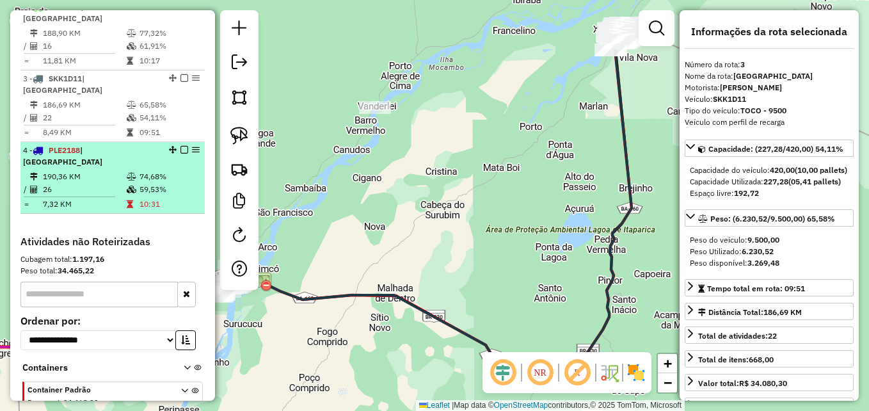
click at [87, 196] on td "26" at bounding box center [84, 189] width 84 height 13
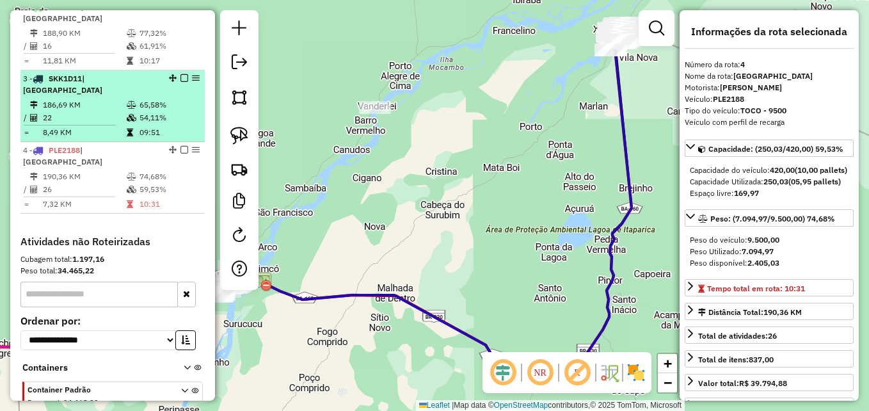
click at [101, 124] on td "22" at bounding box center [84, 117] width 84 height 13
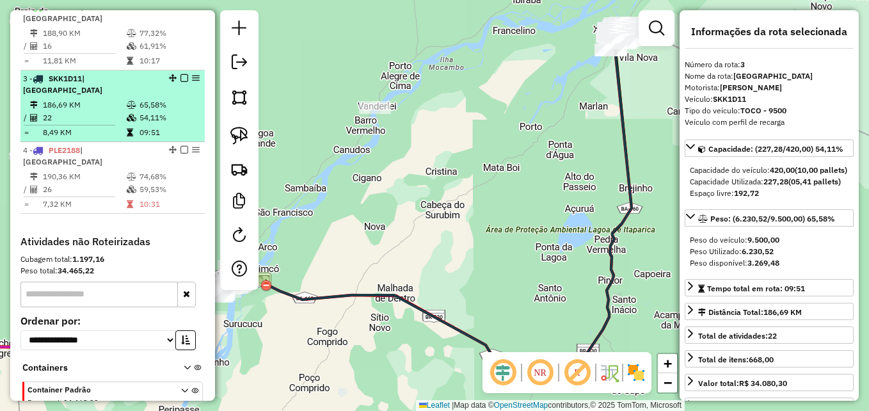
click at [101, 138] on td "8,49 KM" at bounding box center [84, 132] width 84 height 13
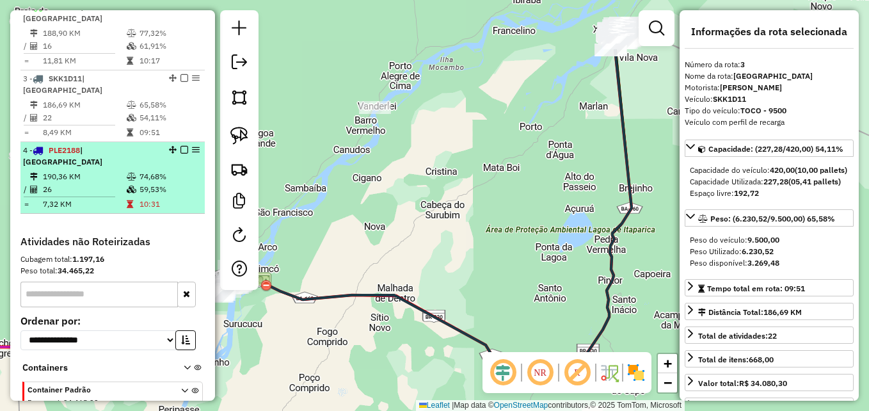
click at [84, 183] on td "190,36 KM" at bounding box center [84, 176] width 84 height 13
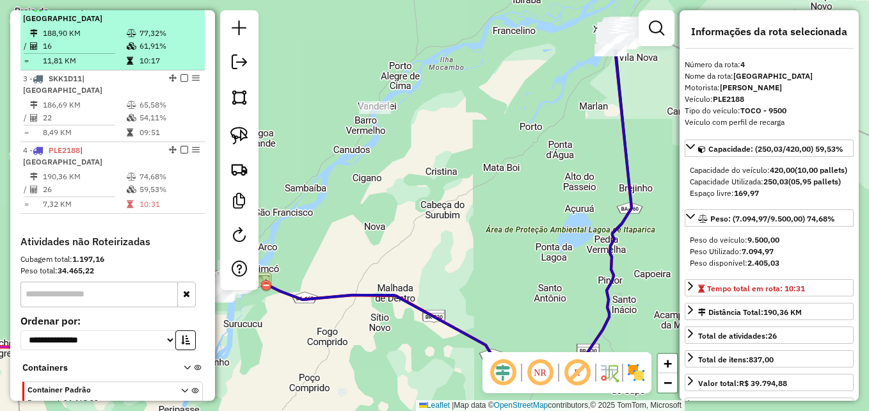
click at [103, 52] on td "16" at bounding box center [84, 46] width 84 height 13
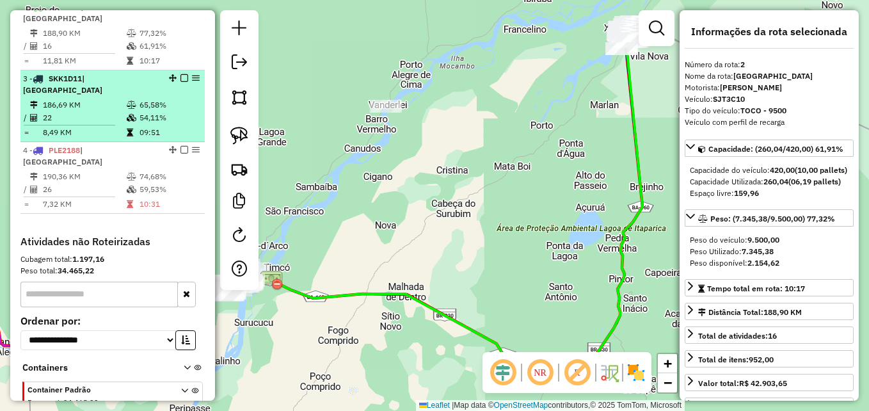
click at [97, 124] on td "22" at bounding box center [84, 117] width 84 height 13
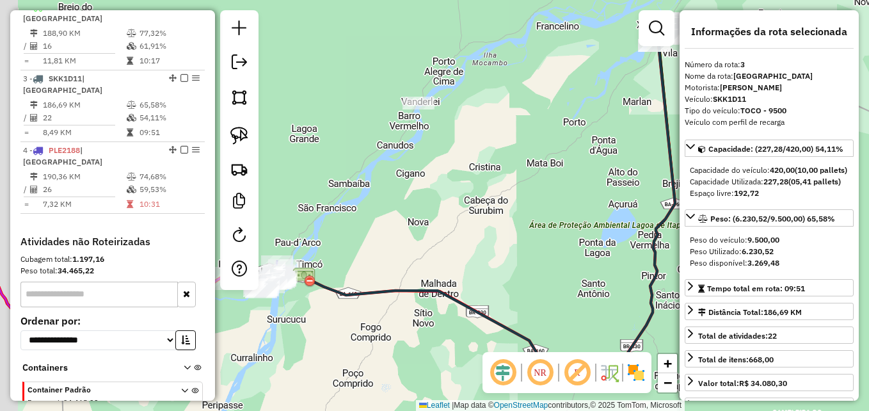
drag, startPoint x: 378, startPoint y: 245, endPoint x: 526, endPoint y: 221, distance: 150.3
click at [526, 221] on div "Janela de atendimento Grade de atendimento Capacidade Transportadoras Veículos …" at bounding box center [434, 205] width 869 height 411
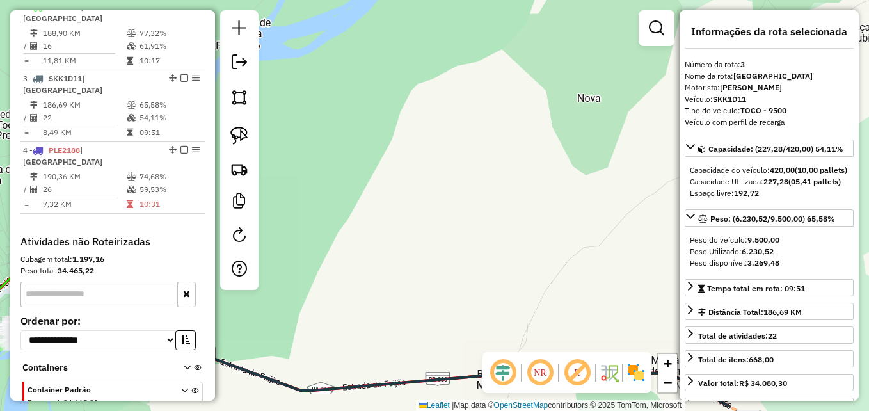
drag, startPoint x: 388, startPoint y: 293, endPoint x: 581, endPoint y: 179, distance: 224.3
click at [605, 175] on div "Janela de atendimento Grade de atendimento Capacidade Transportadoras Veículos …" at bounding box center [434, 205] width 869 height 411
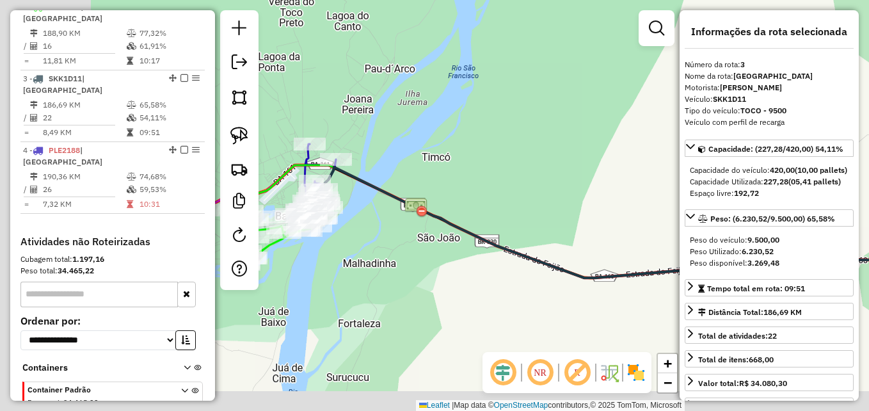
drag, startPoint x: 460, startPoint y: 194, endPoint x: 615, endPoint y: 148, distance: 161.7
click at [622, 148] on div "Janela de atendimento Grade de atendimento Capacidade Transportadoras Veículos …" at bounding box center [434, 205] width 869 height 411
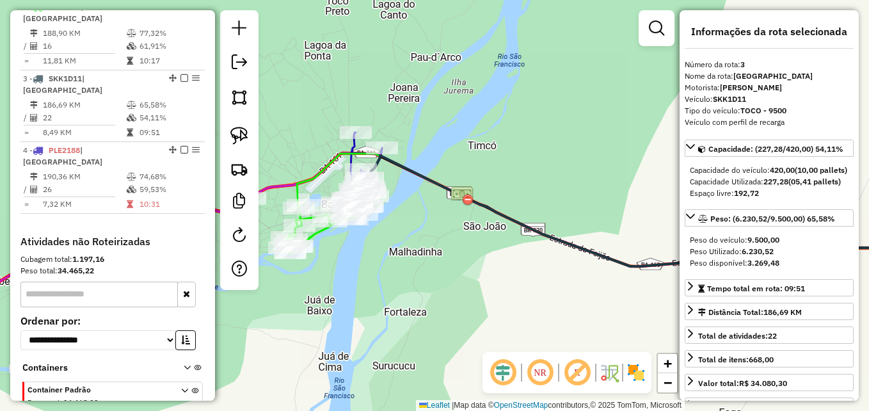
drag, startPoint x: 379, startPoint y: 252, endPoint x: 403, endPoint y: 225, distance: 36.7
click at [403, 225] on div "Janela de atendimento Grade de atendimento Capacidade Transportadoras Veículos …" at bounding box center [434, 205] width 869 height 411
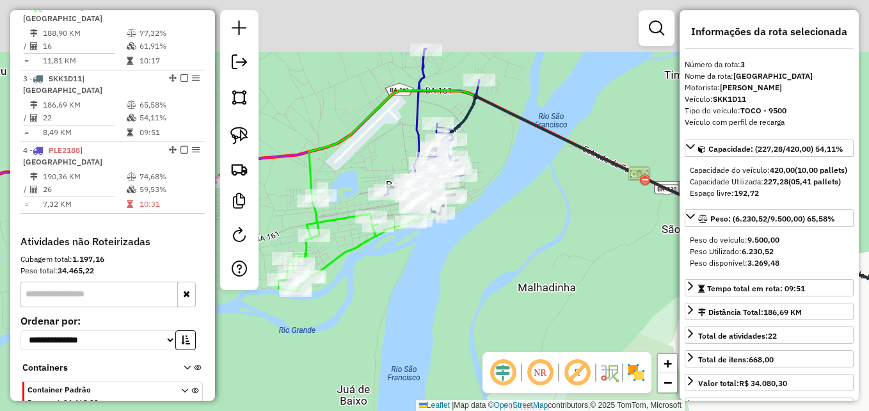
drag, startPoint x: 342, startPoint y: 217, endPoint x: 411, endPoint y: 287, distance: 97.7
click at [411, 289] on div "Janela de atendimento Grade de atendimento Capacidade Transportadoras Veículos …" at bounding box center [434, 205] width 869 height 411
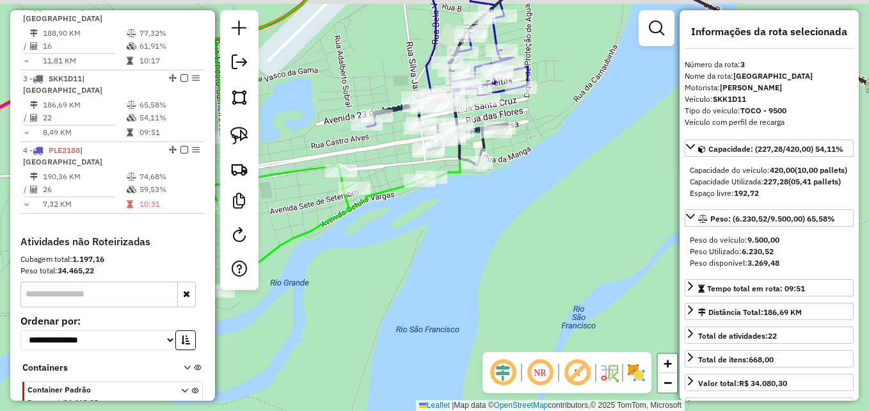
drag, startPoint x: 498, startPoint y: 216, endPoint x: 484, endPoint y: 273, distance: 58.2
click at [484, 273] on div "Janela de atendimento Grade de atendimento Capacidade Transportadoras Veículos …" at bounding box center [434, 205] width 869 height 411
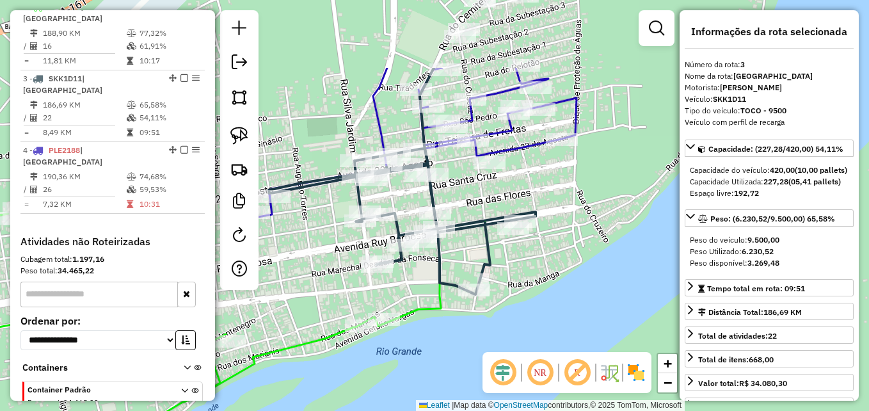
drag, startPoint x: 528, startPoint y: 216, endPoint x: 512, endPoint y: 251, distance: 39.5
click at [578, 293] on div "Janela de atendimento Grade de atendimento Capacidade Transportadoras Veículos …" at bounding box center [434, 205] width 869 height 411
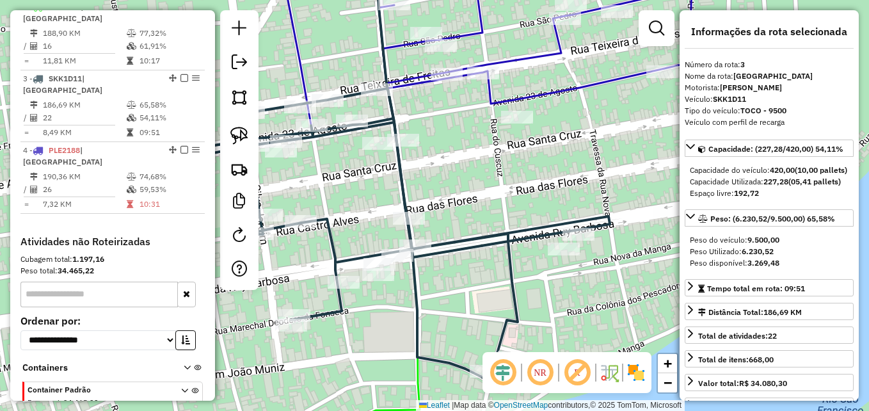
click at [398, 159] on icon at bounding box center [342, 223] width 534 height 271
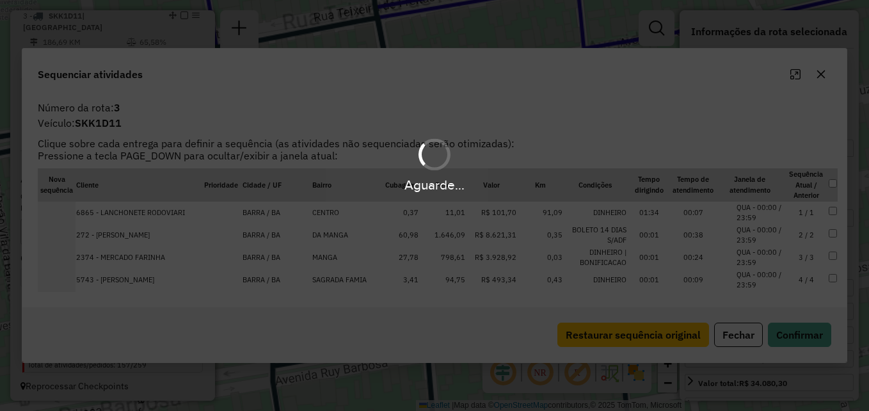
scroll to position [615, 0]
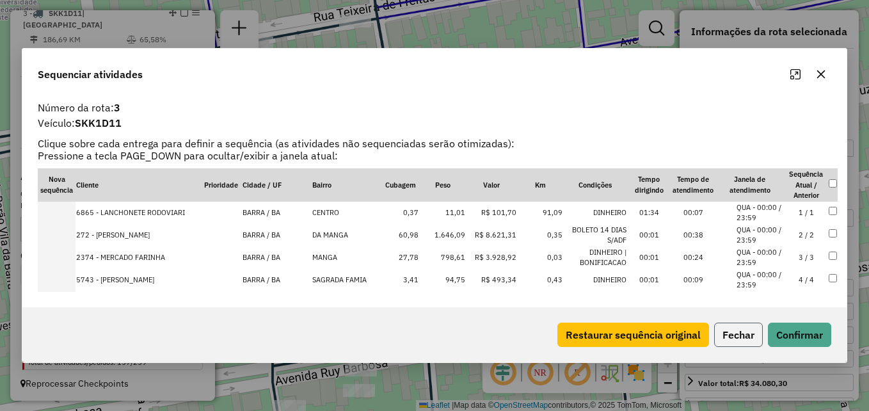
click at [755, 323] on button "Fechar" at bounding box center [738, 334] width 49 height 24
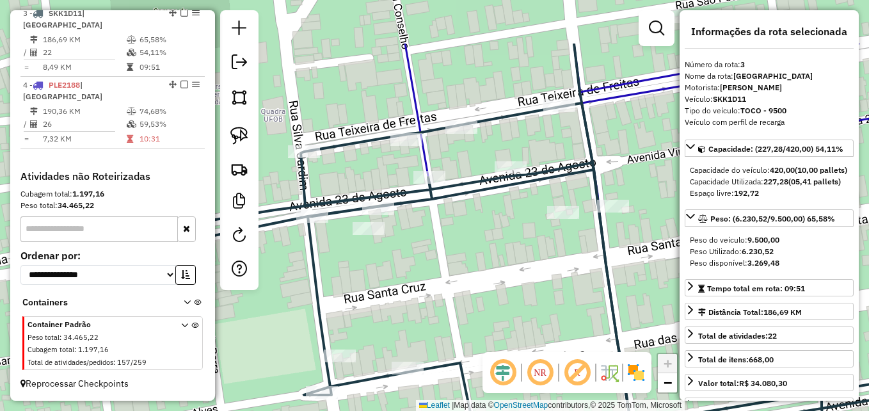
drag, startPoint x: 440, startPoint y: 176, endPoint x: 626, endPoint y: 251, distance: 200.0
click at [629, 254] on div "Janela de atendimento Grade de atendimento Capacidade Transportadoras Veículos …" at bounding box center [434, 205] width 869 height 411
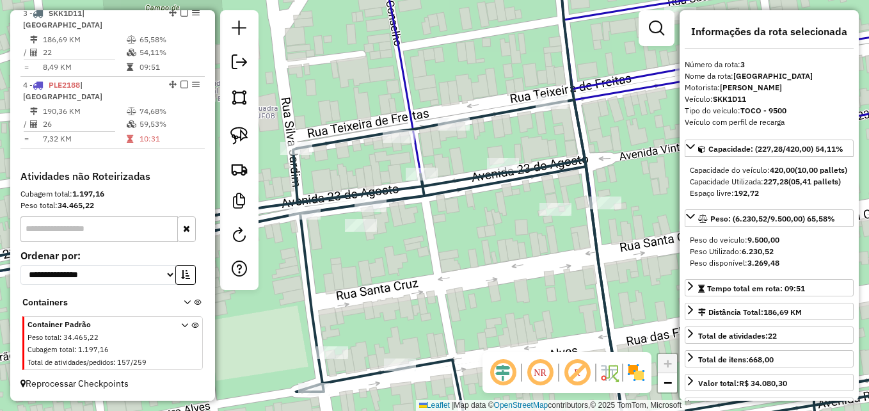
click at [588, 182] on icon at bounding box center [452, 276] width 1006 height 352
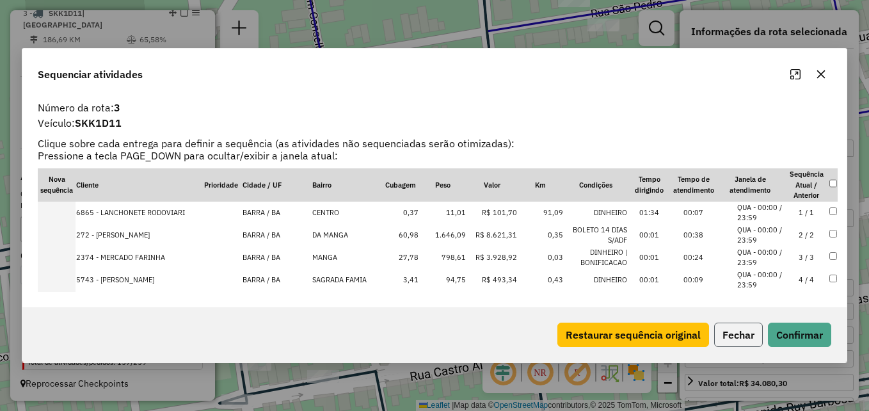
drag, startPoint x: 722, startPoint y: 336, endPoint x: 694, endPoint y: 336, distance: 27.5
click at [722, 335] on button "Fechar" at bounding box center [738, 334] width 49 height 24
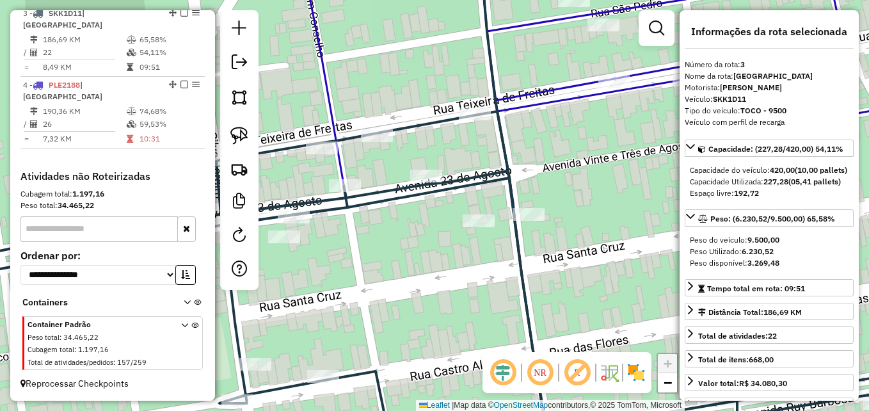
click at [511, 180] on icon at bounding box center [427, 281] width 1028 height 340
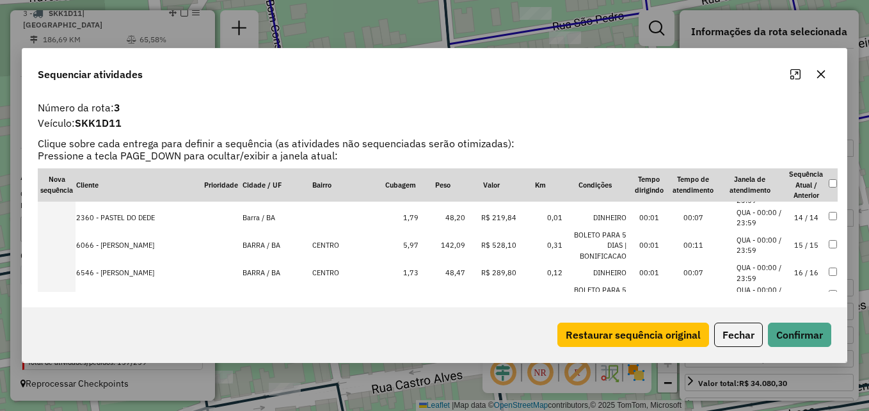
scroll to position [414, 0]
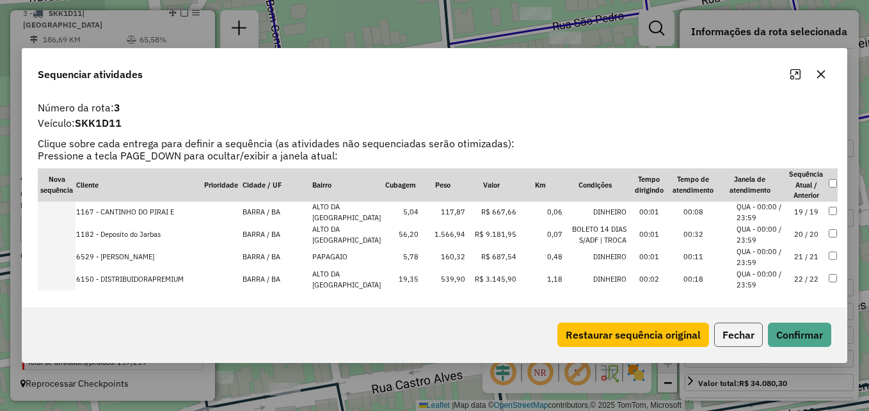
click at [727, 333] on button "Fechar" at bounding box center [738, 334] width 49 height 24
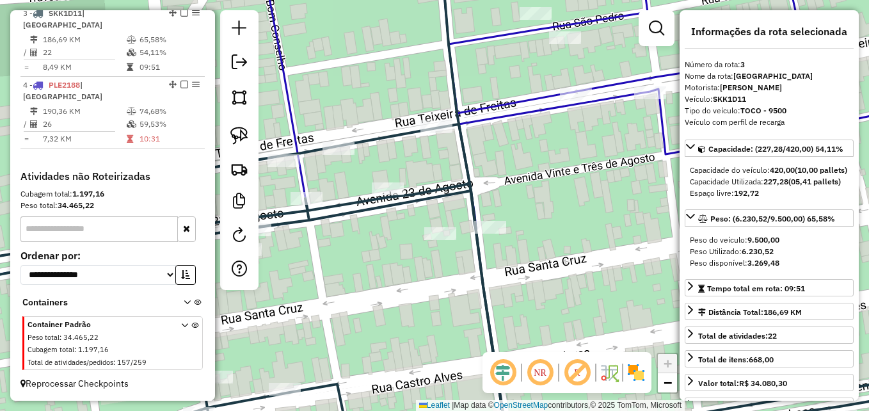
click at [501, 117] on icon at bounding box center [434, 124] width 1043 height 331
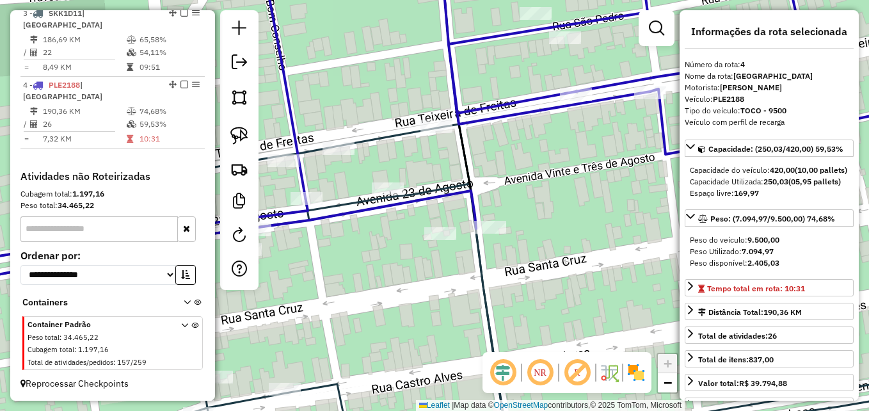
click at [501, 117] on icon at bounding box center [434, 124] width 1043 height 331
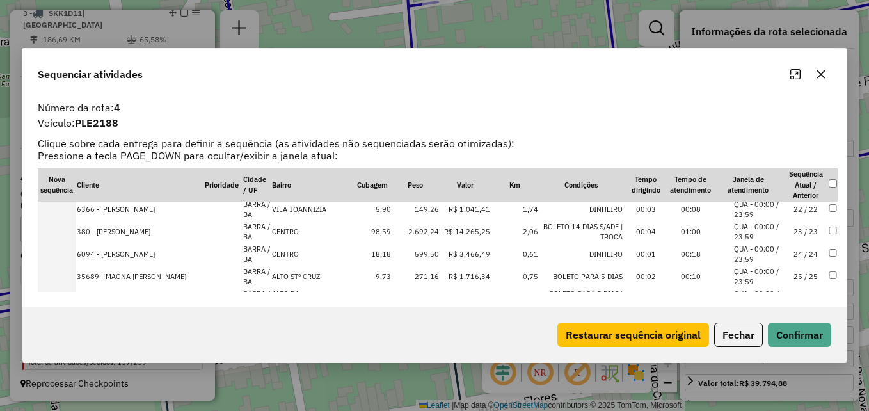
scroll to position [503, 0]
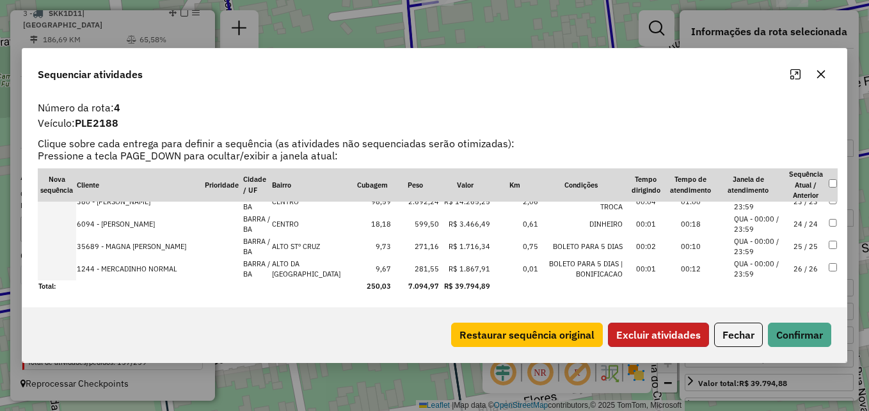
click at [669, 333] on button "Excluir atividades" at bounding box center [658, 334] width 101 height 24
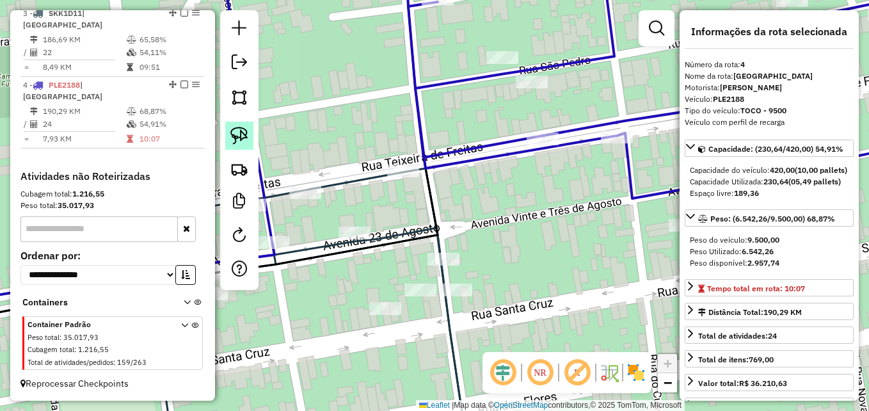
click at [233, 136] on img at bounding box center [239, 136] width 18 height 18
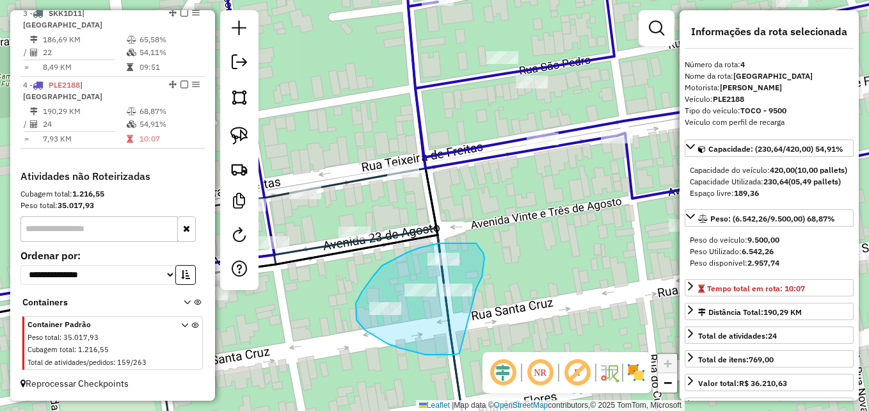
drag, startPoint x: 459, startPoint y: 353, endPoint x: 471, endPoint y: 297, distance: 57.6
click at [737, 198] on div at bounding box center [737, 198] width 0 height 0
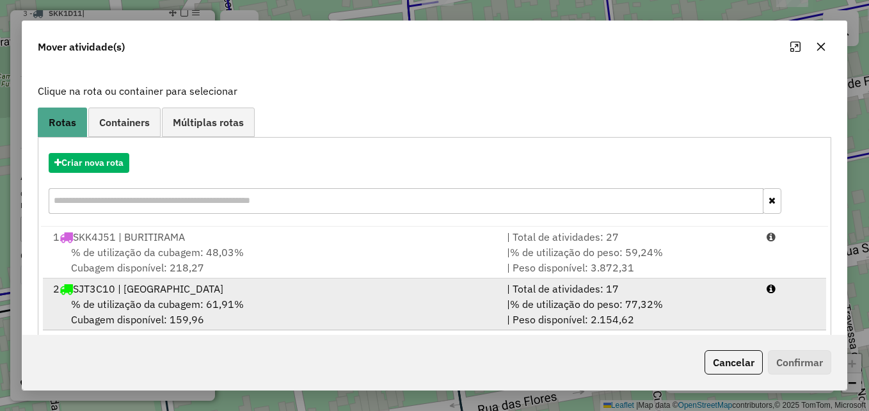
scroll to position [186, 0]
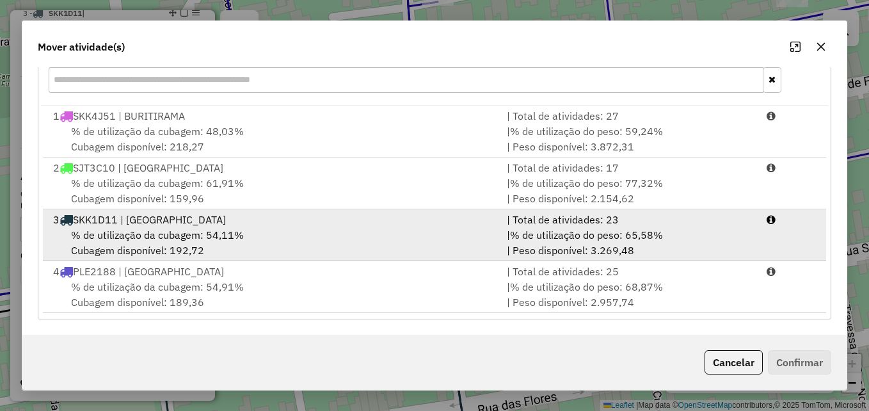
click at [269, 249] on div "% de utilização da cubagem: 54,11% Cubagem disponível: 192,72" at bounding box center [272, 242] width 454 height 31
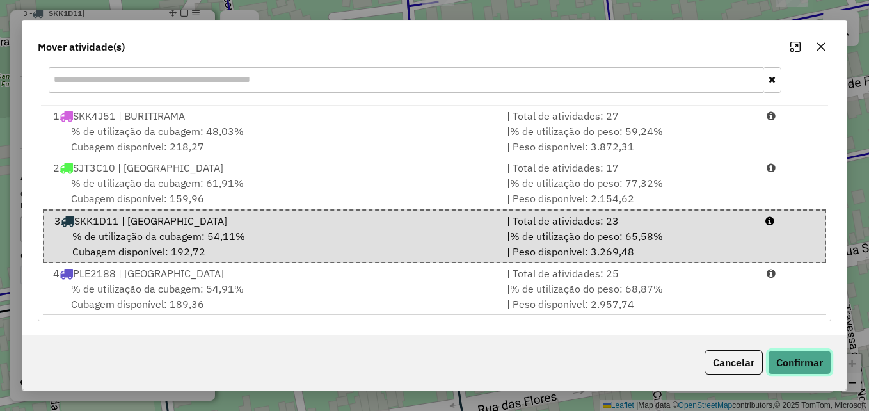
click at [796, 367] on button "Confirmar" at bounding box center [799, 362] width 63 height 24
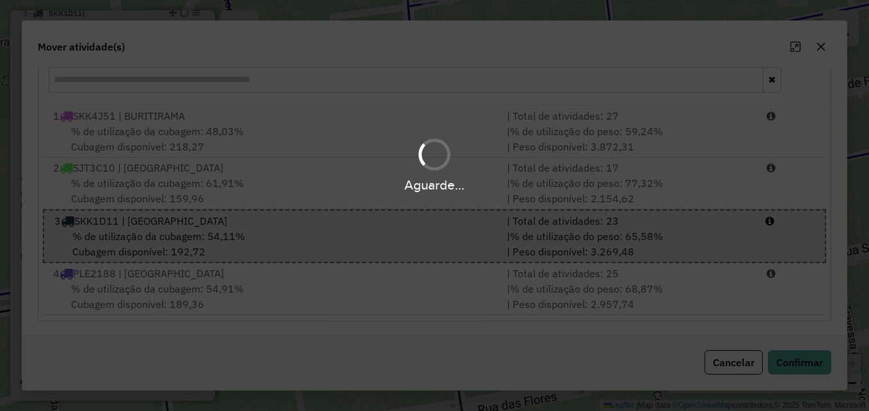
scroll to position [549, 0]
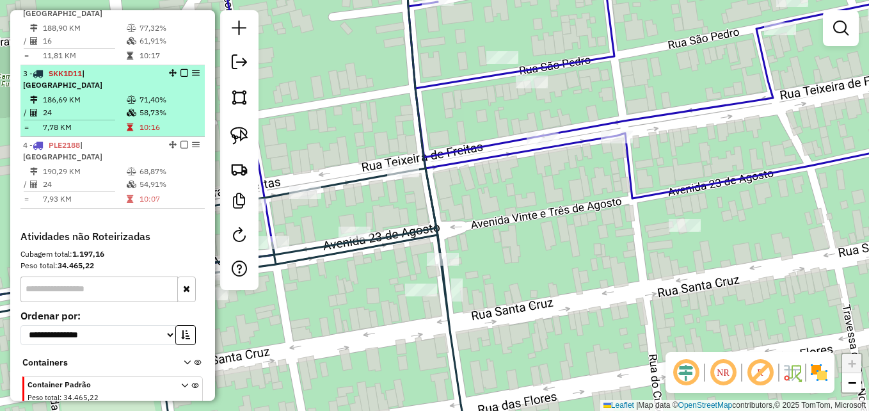
click at [139, 106] on td "71,40%" at bounding box center [169, 99] width 61 height 13
select select "**********"
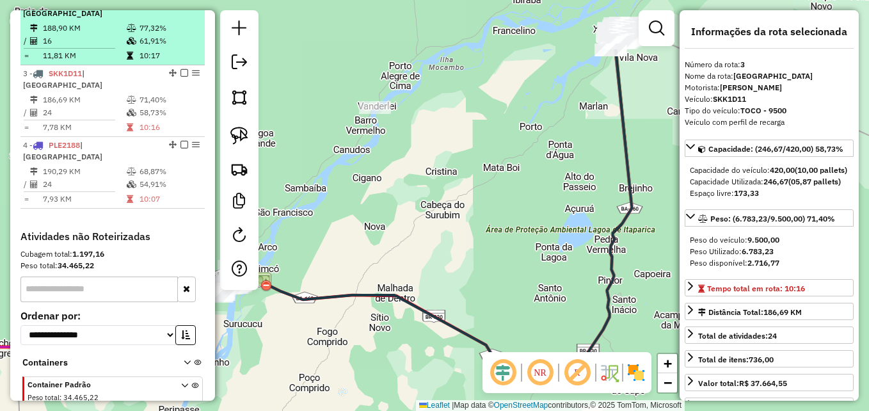
click at [86, 62] on td "11,81 KM" at bounding box center [84, 55] width 84 height 13
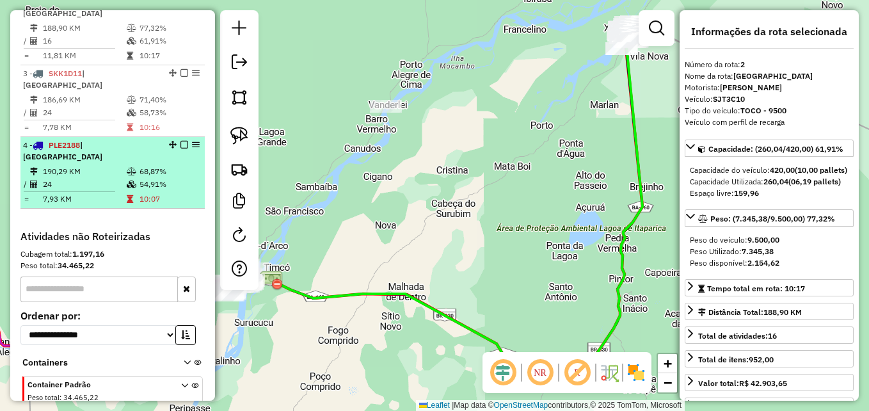
click at [77, 162] on div "4 - PLE2188 | [GEOGRAPHIC_DATA]" at bounding box center [91, 150] width 136 height 23
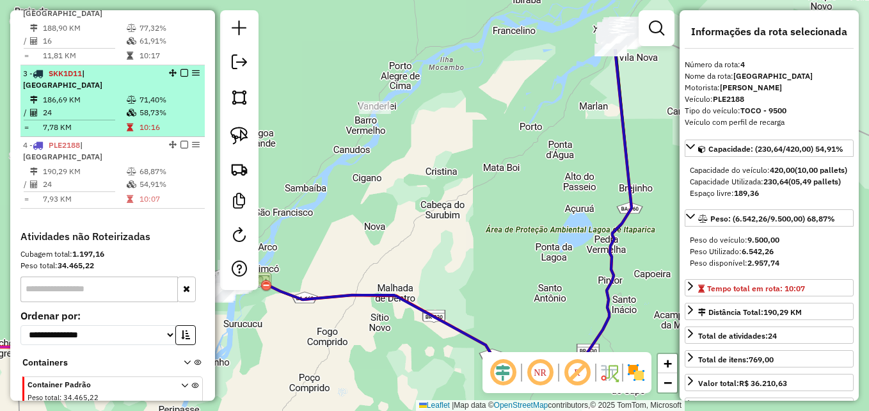
click at [81, 91] on div "3 - SKK1D11 | [GEOGRAPHIC_DATA]" at bounding box center [91, 79] width 136 height 23
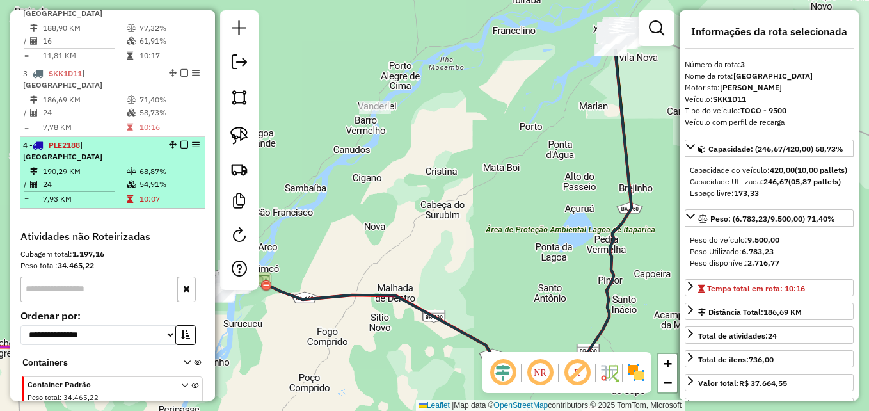
click at [72, 177] on td "190,29 KM" at bounding box center [84, 171] width 84 height 13
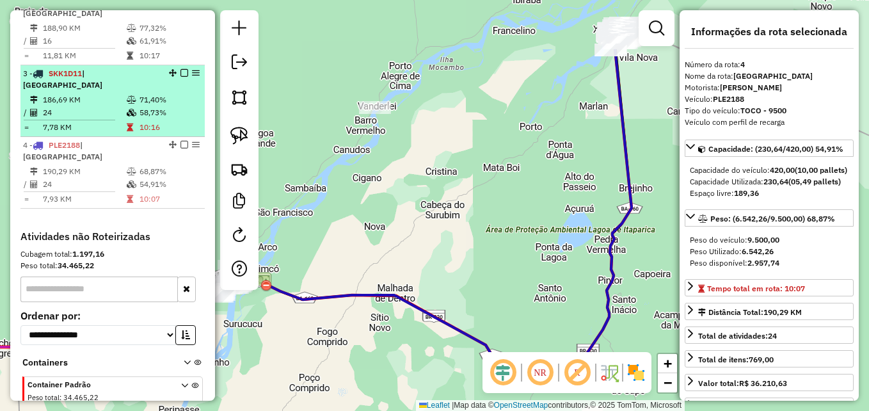
click at [81, 119] on td "24" at bounding box center [84, 112] width 84 height 13
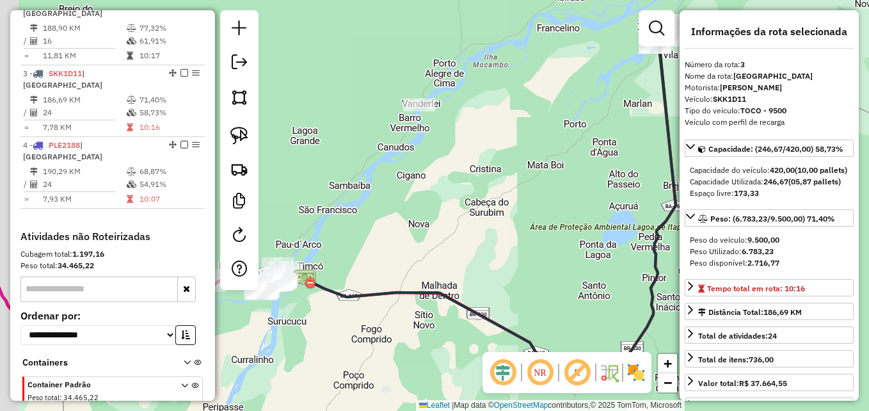
drag, startPoint x: 313, startPoint y: 296, endPoint x: 344, endPoint y: 256, distance: 50.2
click at [402, 293] on icon at bounding box center [481, 203] width 406 height 356
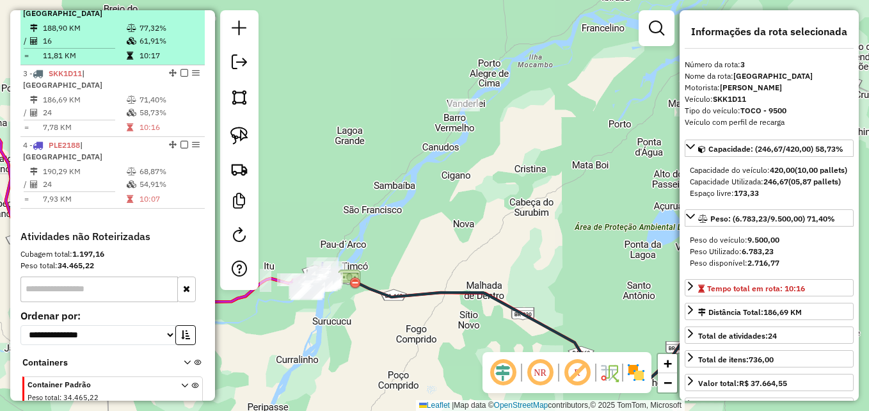
click at [97, 35] on td "188,90 KM" at bounding box center [84, 28] width 84 height 13
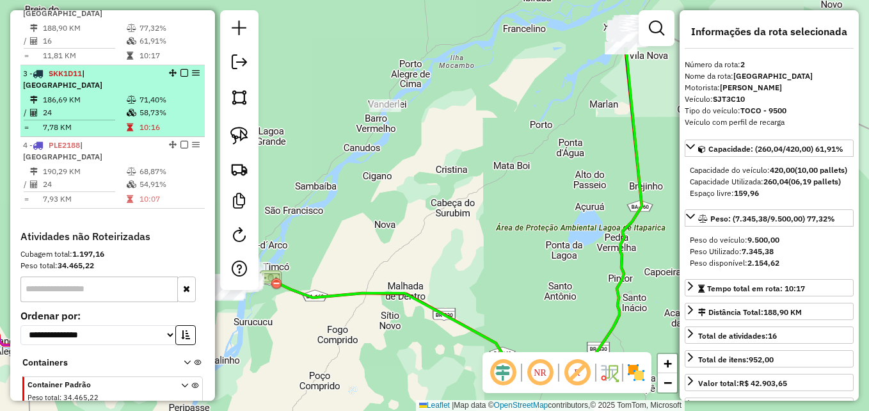
click at [126, 119] on td at bounding box center [132, 112] width 13 height 13
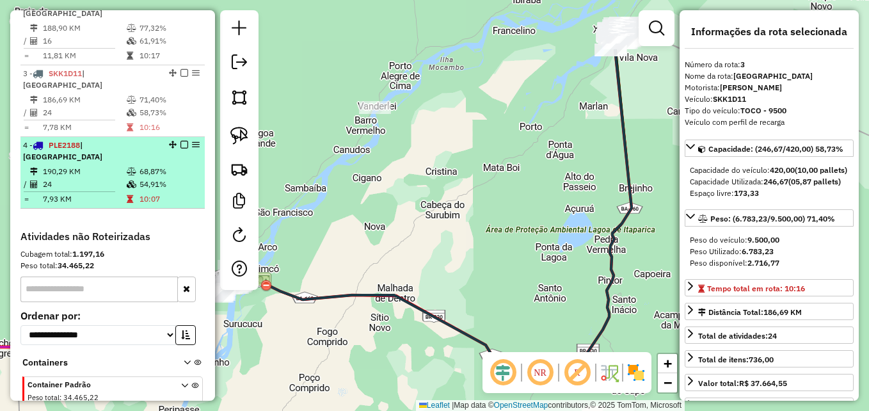
click at [106, 191] on td "24" at bounding box center [84, 184] width 84 height 13
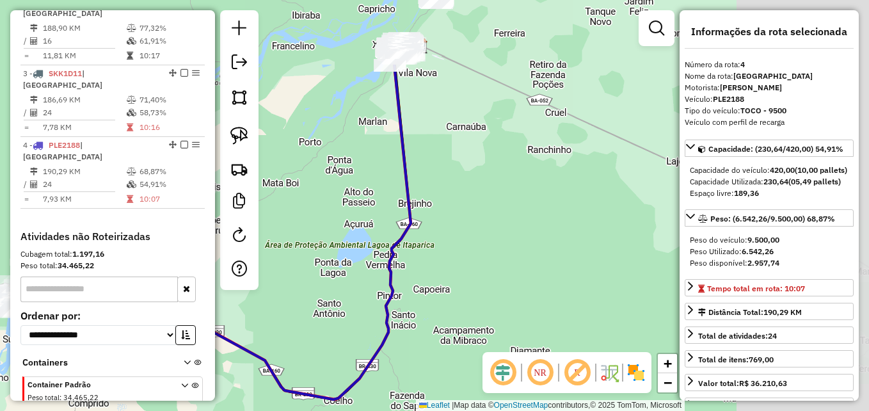
drag, startPoint x: 495, startPoint y: 237, endPoint x: 274, endPoint y: 253, distance: 221.2
click at [274, 253] on div "Janela de atendimento Grade de atendimento Capacidade Transportadoras Veículos …" at bounding box center [434, 205] width 869 height 411
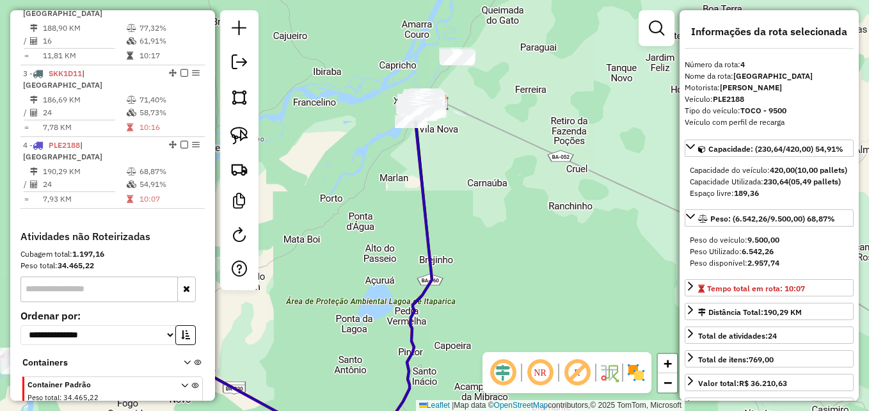
drag, startPoint x: 457, startPoint y: 193, endPoint x: 488, endPoint y: 292, distance: 104.0
click at [488, 292] on div "Janela de atendimento Grade de atendimento Capacidade Transportadoras Veículos …" at bounding box center [434, 205] width 869 height 411
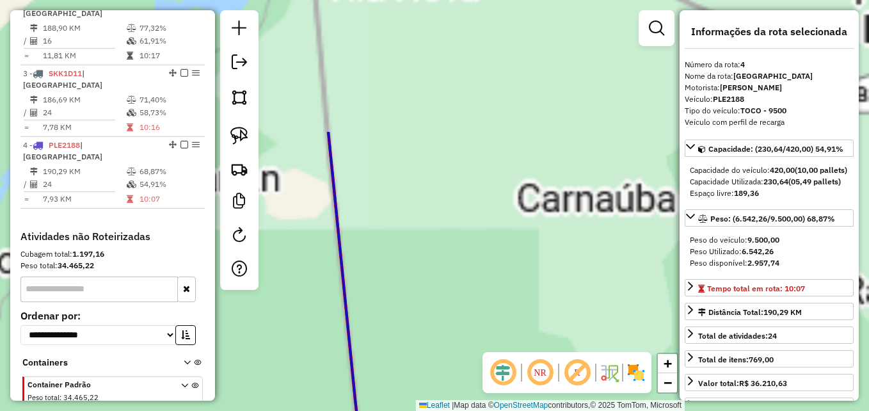
drag, startPoint x: 384, startPoint y: 157, endPoint x: 459, endPoint y: 322, distance: 181.2
click at [458, 322] on div "Janela de atendimento Grade de atendimento Capacidade Transportadoras Veículos …" at bounding box center [434, 205] width 869 height 411
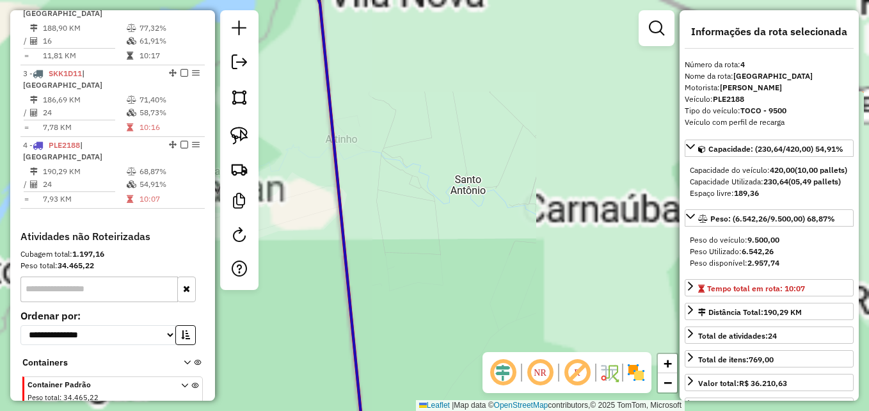
drag, startPoint x: 414, startPoint y: 197, endPoint x: 413, endPoint y: 263, distance: 65.9
click at [413, 265] on div "Janela de atendimento Grade de atendimento Capacidade Transportadoras Veículos …" at bounding box center [434, 205] width 869 height 411
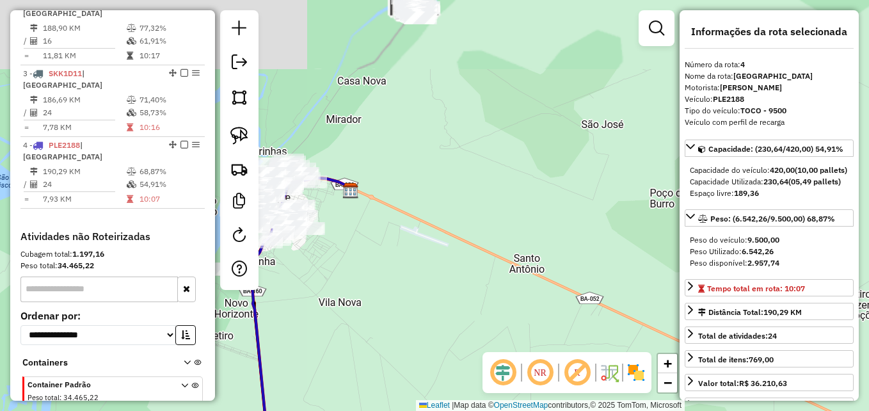
drag, startPoint x: 482, startPoint y: 86, endPoint x: 483, endPoint y: 252, distance: 166.3
click at [484, 255] on div "Janela de atendimento Grade de atendimento Capacidade Transportadoras Veículos …" at bounding box center [434, 205] width 869 height 411
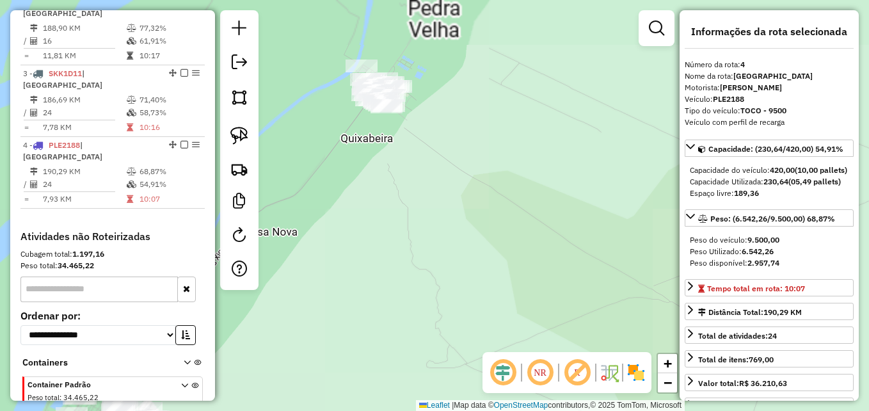
drag, startPoint x: 452, startPoint y: 167, endPoint x: 522, endPoint y: 308, distance: 157.1
click at [510, 314] on div "Janela de atendimento Grade de atendimento Capacidade Transportadoras Veículos …" at bounding box center [434, 205] width 869 height 411
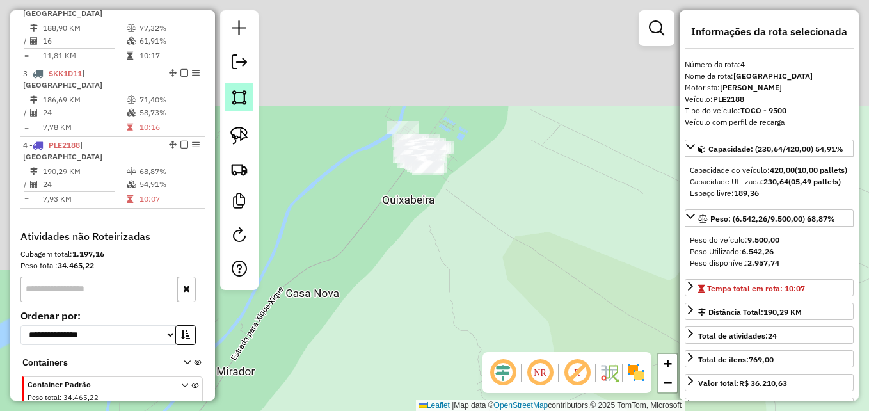
click at [241, 105] on img at bounding box center [239, 97] width 18 height 18
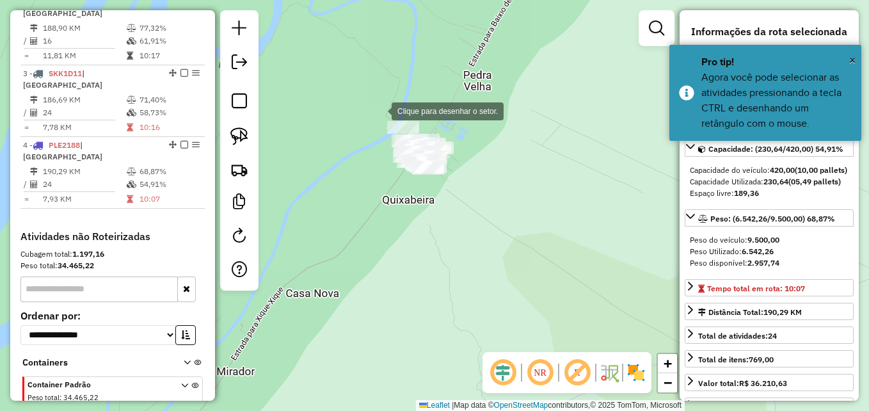
drag, startPoint x: 379, startPoint y: 109, endPoint x: 373, endPoint y: 126, distance: 17.6
click at [379, 109] on div at bounding box center [379, 110] width 26 height 26
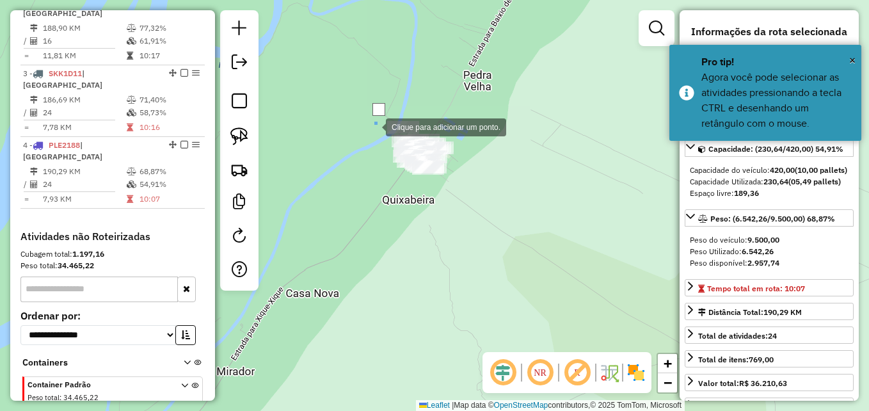
click at [366, 139] on div at bounding box center [373, 126] width 26 height 26
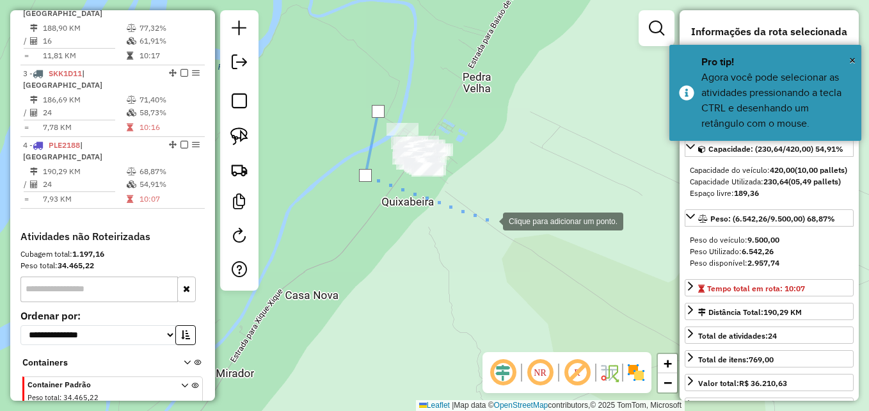
click at [477, 209] on div at bounding box center [490, 220] width 26 height 26
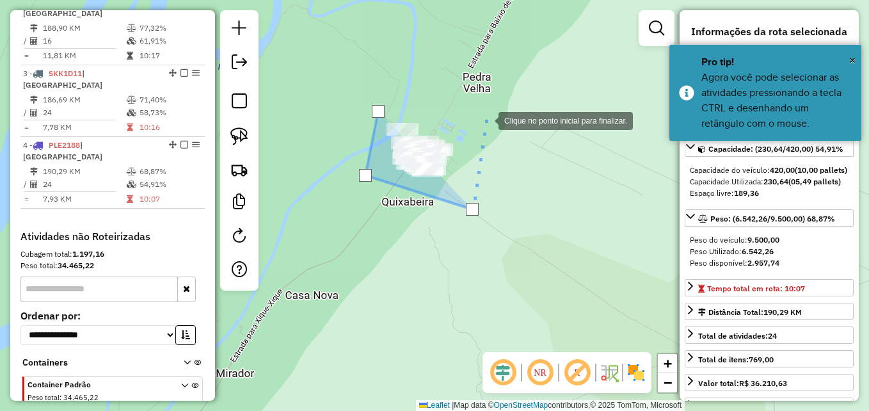
click at [486, 120] on div at bounding box center [486, 120] width 26 height 26
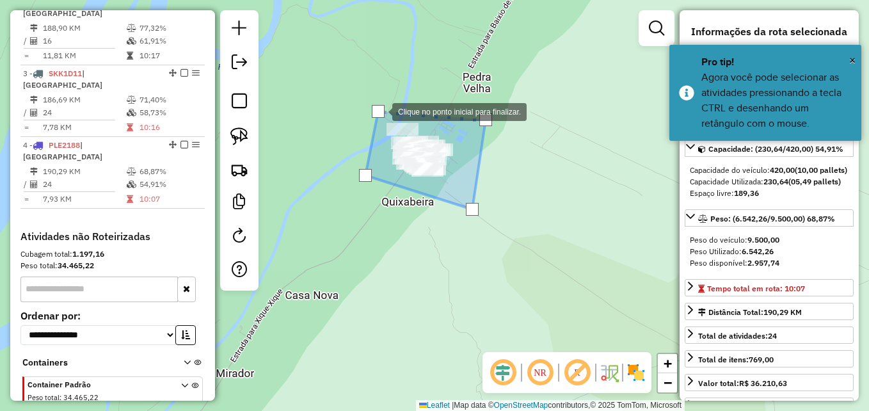
click at [377, 111] on div at bounding box center [378, 111] width 13 height 13
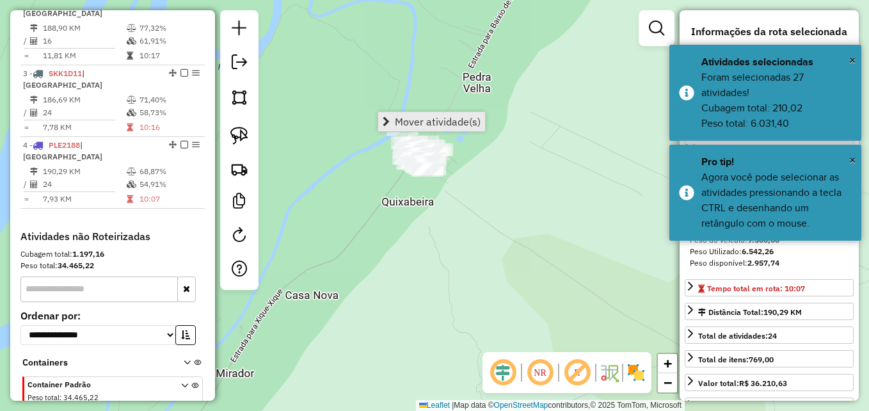
click at [430, 125] on span "Mover atividade(s)" at bounding box center [438, 121] width 86 height 10
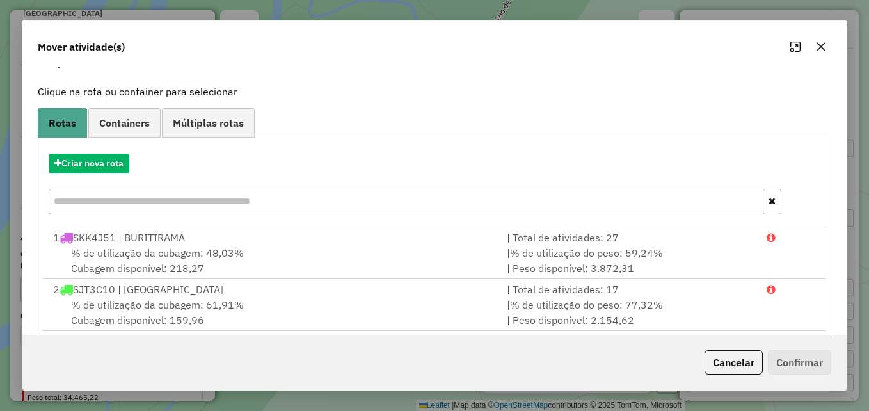
scroll to position [128, 0]
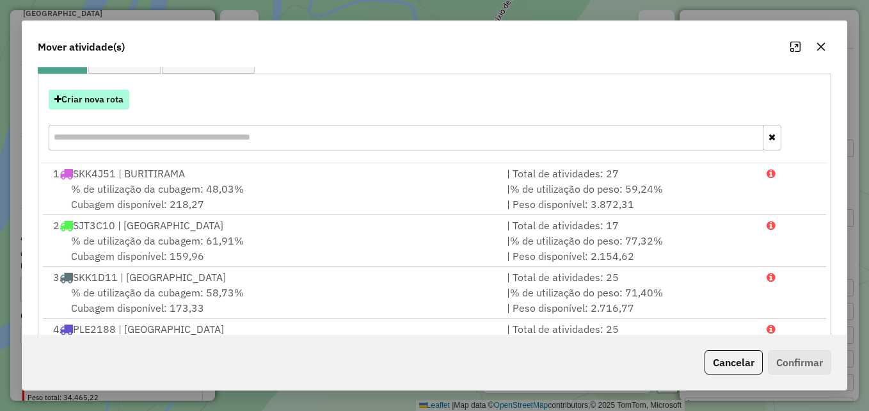
click at [118, 95] on button "Criar nova rota" at bounding box center [89, 100] width 81 height 20
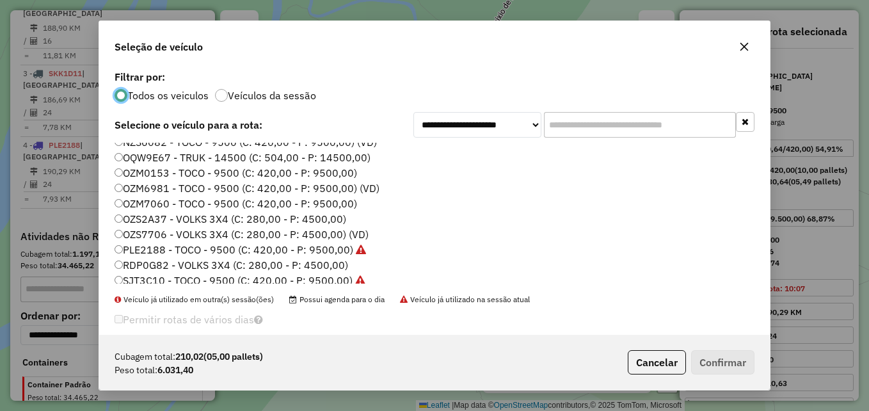
scroll to position [120, 0]
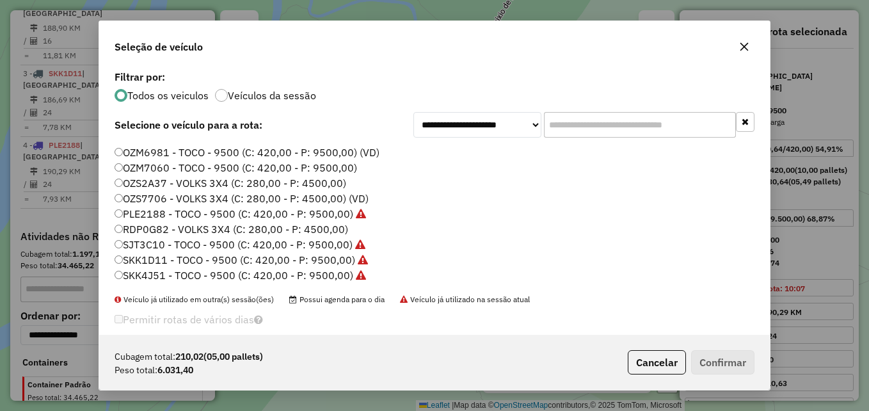
click at [742, 46] on icon "button" at bounding box center [744, 47] width 10 height 10
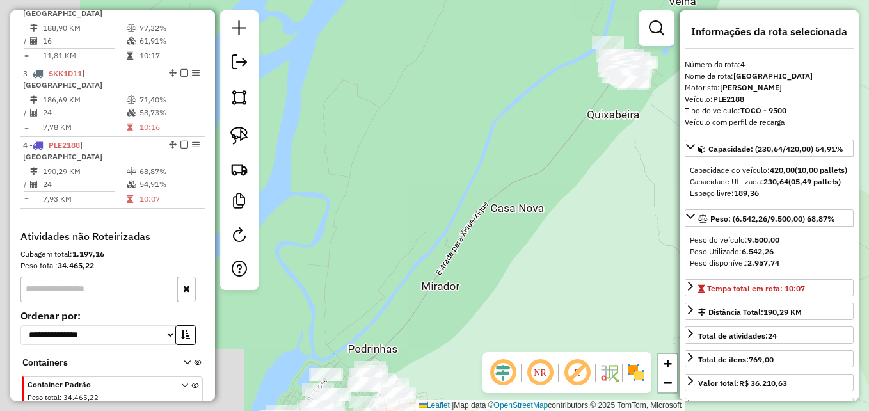
drag, startPoint x: 410, startPoint y: 264, endPoint x: 611, endPoint y: 159, distance: 226.9
click at [631, 155] on div "Janela de atendimento Grade de atendimento Capacidade Transportadoras Veículos …" at bounding box center [434, 205] width 869 height 411
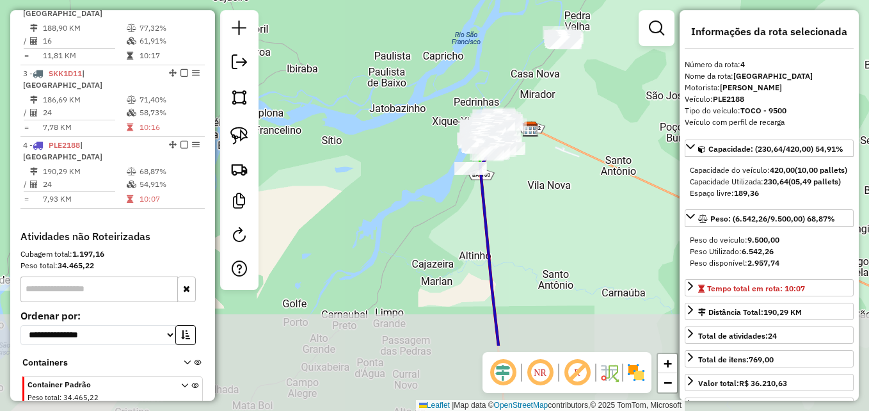
drag, startPoint x: 523, startPoint y: 292, endPoint x: 542, endPoint y: 141, distance: 152.7
click at [542, 141] on div "Janela de atendimento Grade de atendimento Capacidade Transportadoras Veículos …" at bounding box center [434, 205] width 869 height 411
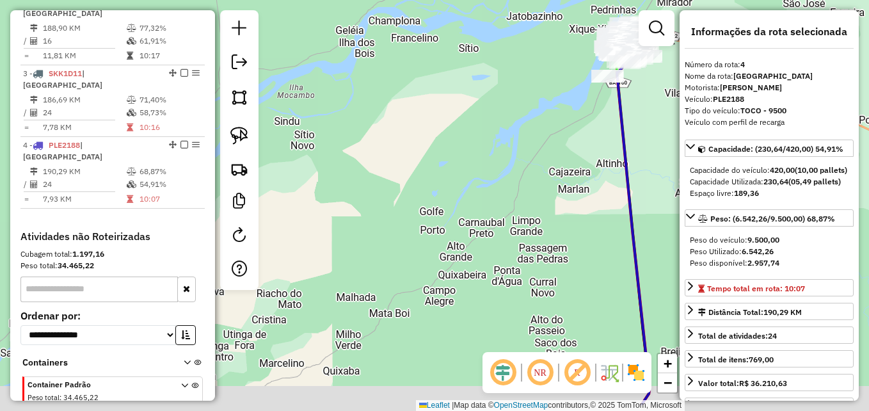
drag, startPoint x: 427, startPoint y: 195, endPoint x: 463, endPoint y: 162, distance: 48.9
click at [547, 141] on div "Janela de atendimento Grade de atendimento Capacidade Transportadoras Veículos …" at bounding box center [434, 205] width 869 height 411
click at [551, 139] on div "Janela de atendimento Grade de atendimento Capacidade Transportadoras Veículos …" at bounding box center [434, 205] width 869 height 411
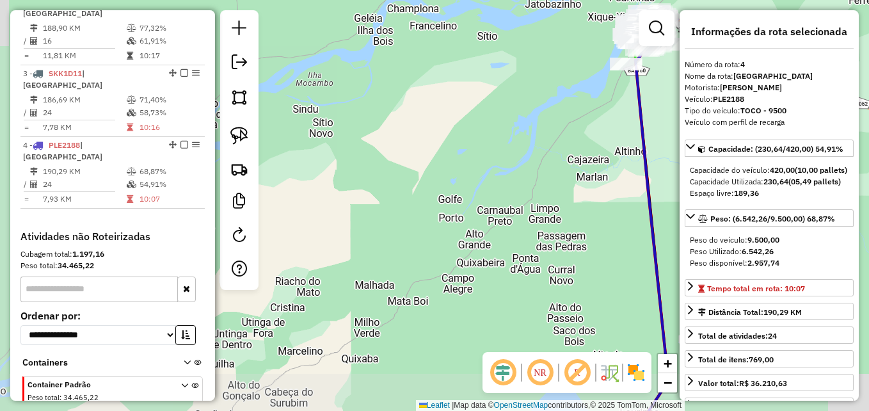
drag, startPoint x: 440, startPoint y: 179, endPoint x: 482, endPoint y: 113, distance: 77.9
click at [482, 113] on div "Janela de atendimento Grade de atendimento Capacidade Transportadoras Veículos …" at bounding box center [434, 205] width 869 height 411
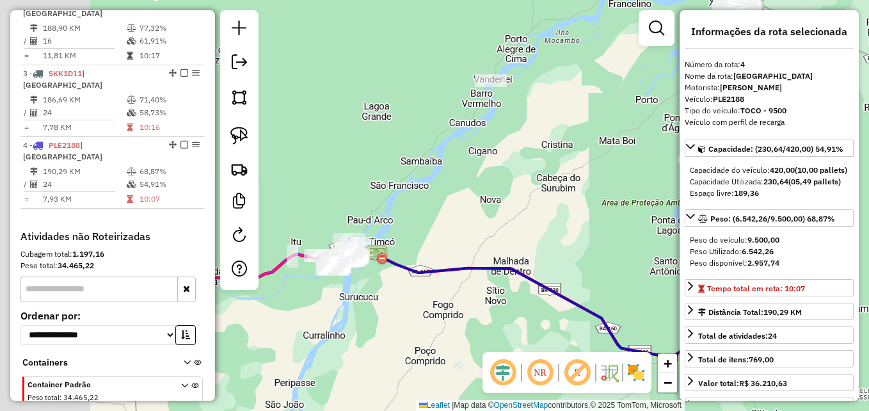
drag, startPoint x: 459, startPoint y: 164, endPoint x: 554, endPoint y: 150, distance: 96.3
click at [594, 131] on div "Janela de atendimento Grade de atendimento Capacidade Transportadoras Veículos …" at bounding box center [434, 205] width 869 height 411
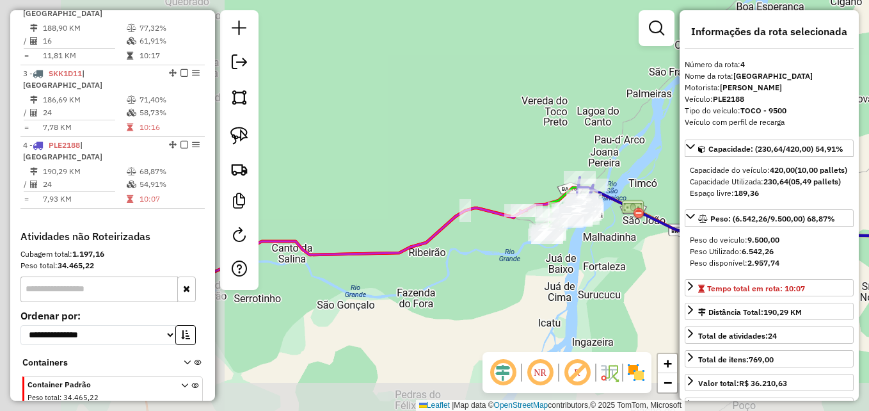
drag, startPoint x: 247, startPoint y: 355, endPoint x: 521, endPoint y: 291, distance: 281.8
click at [521, 291] on div "Janela de atendimento Grade de atendimento Capacidade Transportadoras Veículos …" at bounding box center [434, 205] width 869 height 411
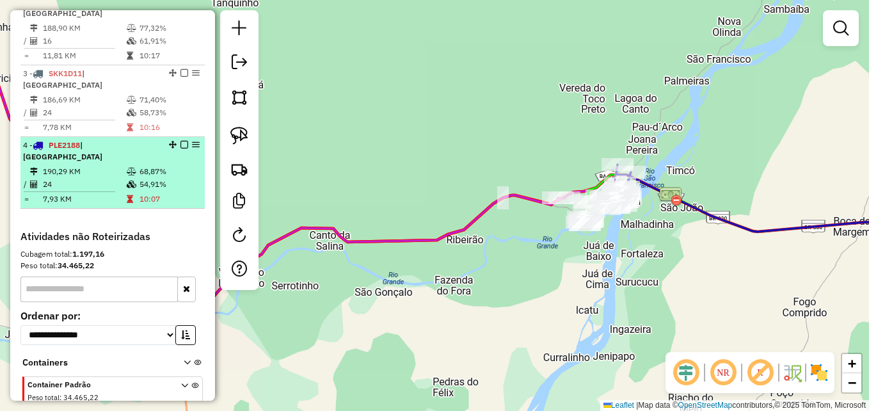
scroll to position [421, 0]
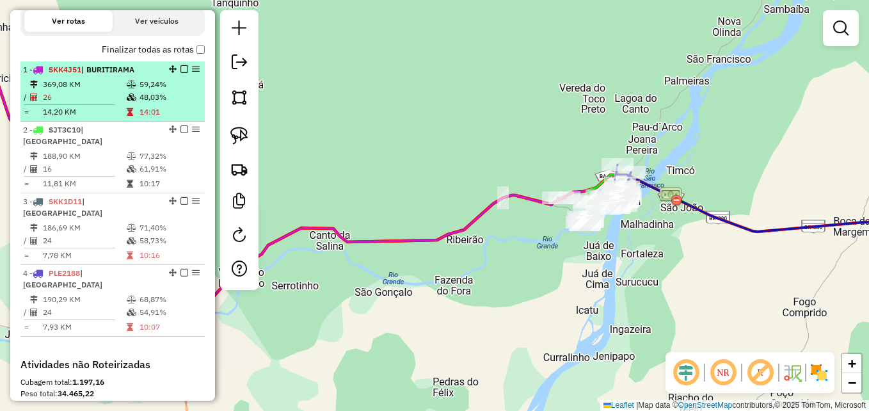
click at [107, 118] on td "14,20 KM" at bounding box center [84, 112] width 84 height 13
select select "**********"
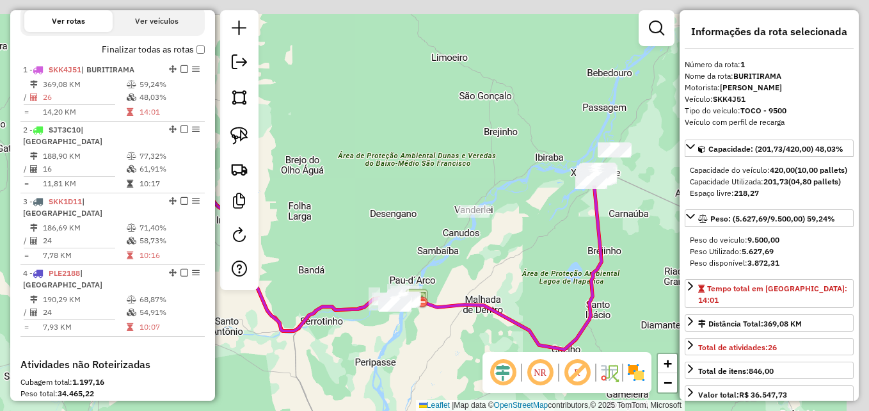
drag, startPoint x: 585, startPoint y: 205, endPoint x: 420, endPoint y: 253, distance: 171.9
click at [420, 253] on div "Janela de atendimento Grade de atendimento Capacidade Transportadoras Veículos …" at bounding box center [434, 205] width 869 height 411
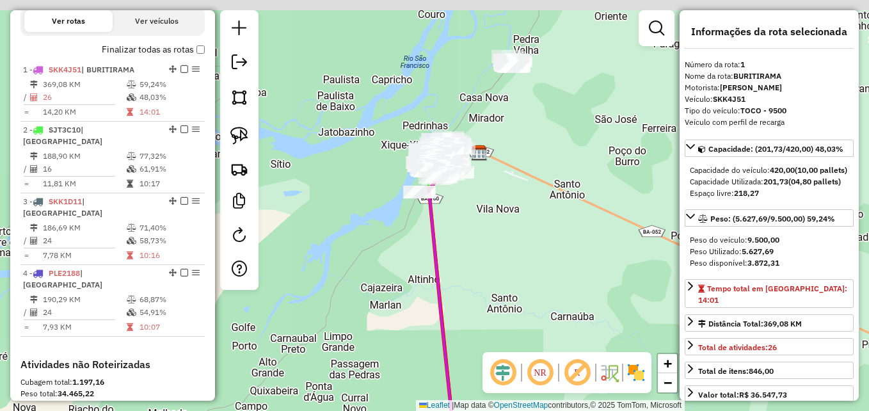
drag, startPoint x: 521, startPoint y: 188, endPoint x: 519, endPoint y: 253, distance: 65.3
click at [519, 253] on div "Janela de atendimento Grade de atendimento Capacidade Transportadoras Veículos …" at bounding box center [434, 205] width 869 height 411
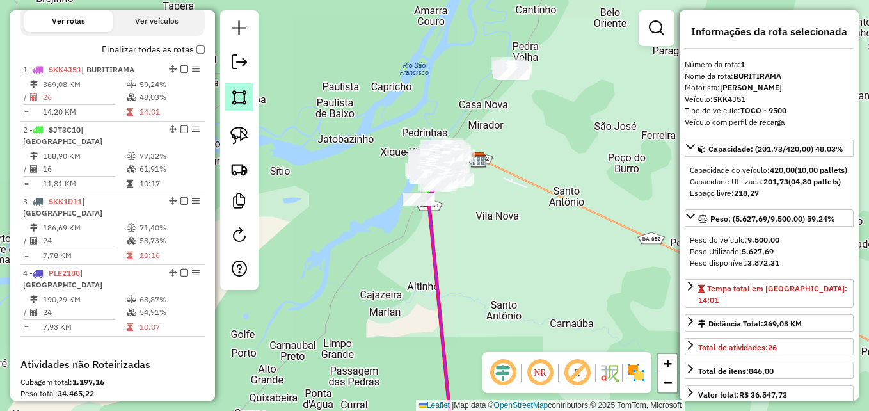
click at [236, 99] on img at bounding box center [239, 97] width 18 height 18
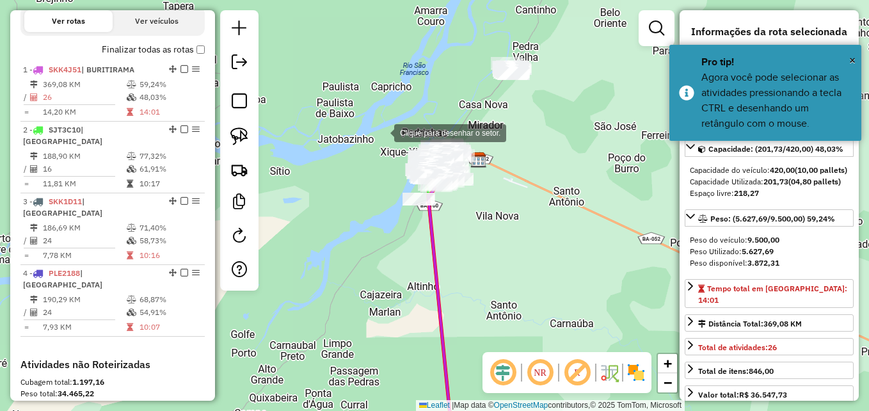
click at [381, 131] on div at bounding box center [381, 132] width 26 height 26
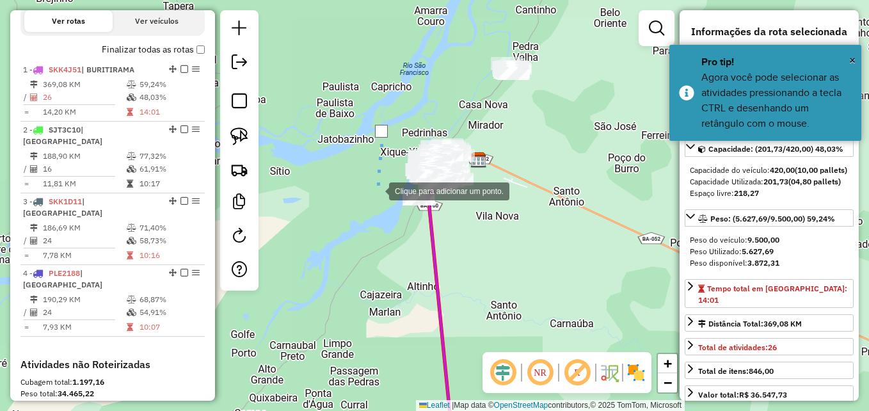
click at [381, 203] on div at bounding box center [376, 190] width 26 height 26
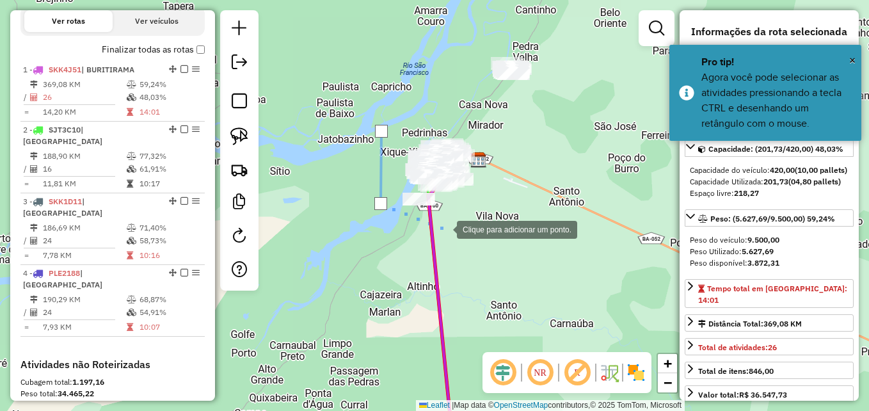
drag, startPoint x: 444, startPoint y: 228, endPoint x: 457, endPoint y: 219, distance: 16.5
click at [445, 228] on div at bounding box center [444, 229] width 26 height 26
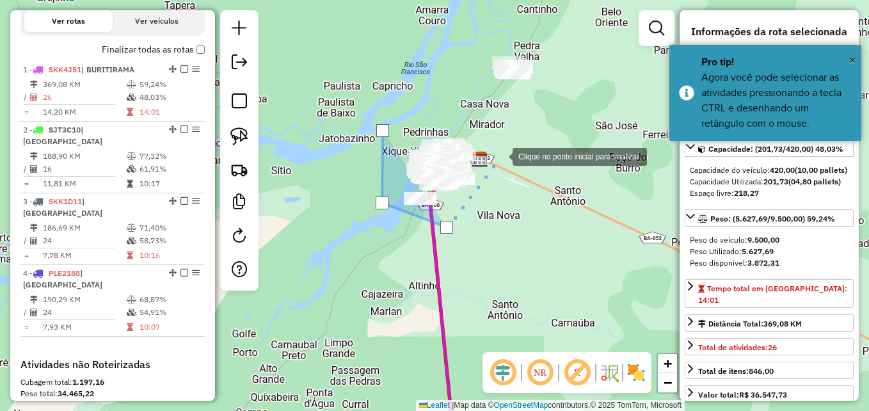
drag, startPoint x: 500, startPoint y: 154, endPoint x: 488, endPoint y: 127, distance: 30.1
click at [500, 152] on div at bounding box center [500, 156] width 26 height 26
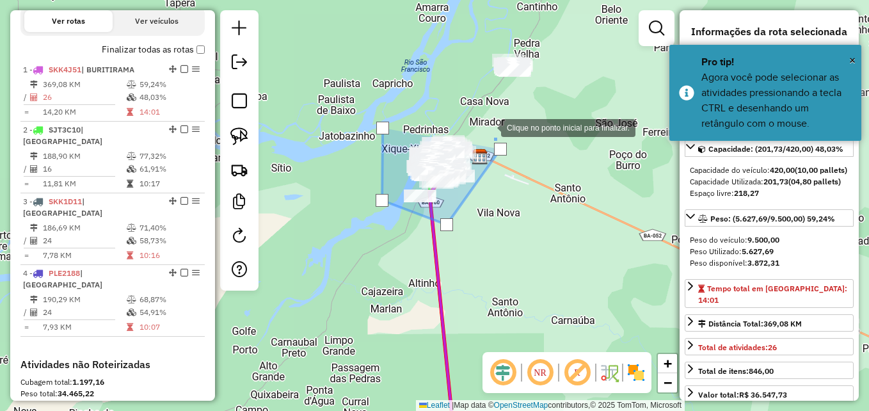
click at [482, 120] on div at bounding box center [488, 127] width 26 height 26
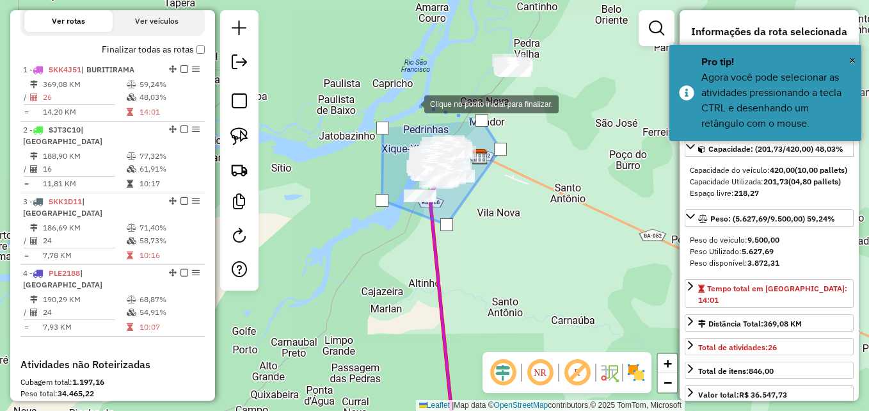
click at [411, 103] on div at bounding box center [412, 103] width 26 height 26
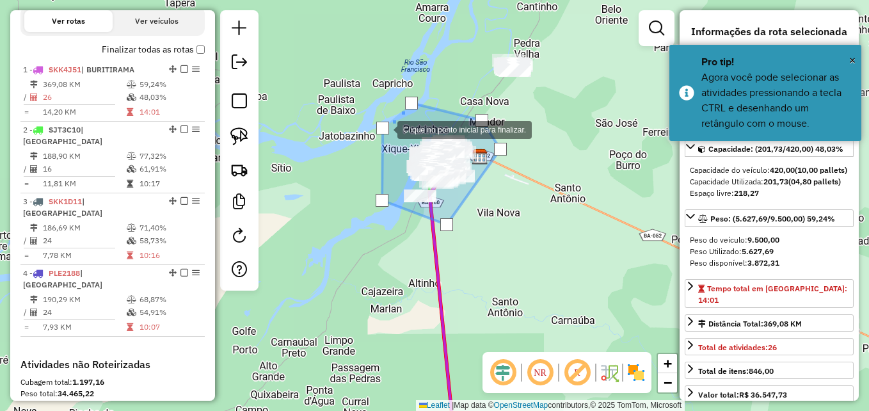
click at [384, 129] on div at bounding box center [382, 128] width 13 height 13
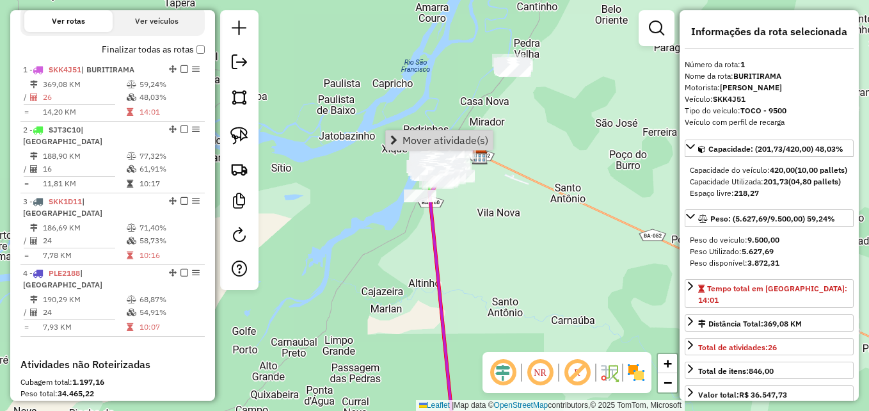
click at [622, 122] on div "Janela de atendimento Grade de atendimento Capacidade Transportadoras Veículos …" at bounding box center [434, 205] width 869 height 411
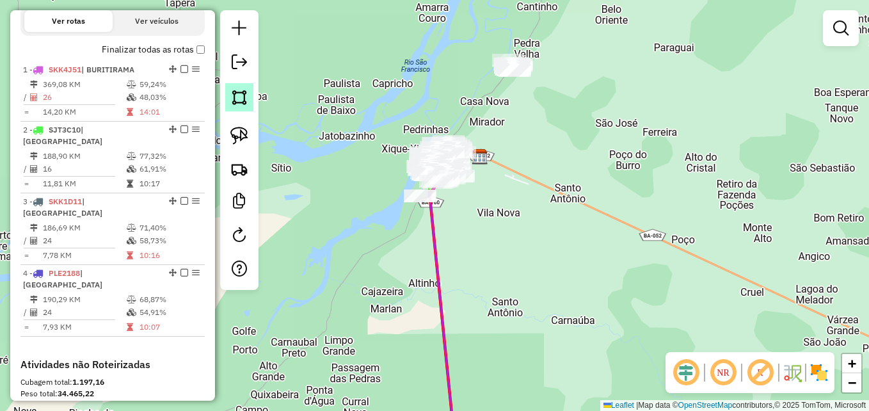
click at [235, 101] on img at bounding box center [239, 97] width 18 height 18
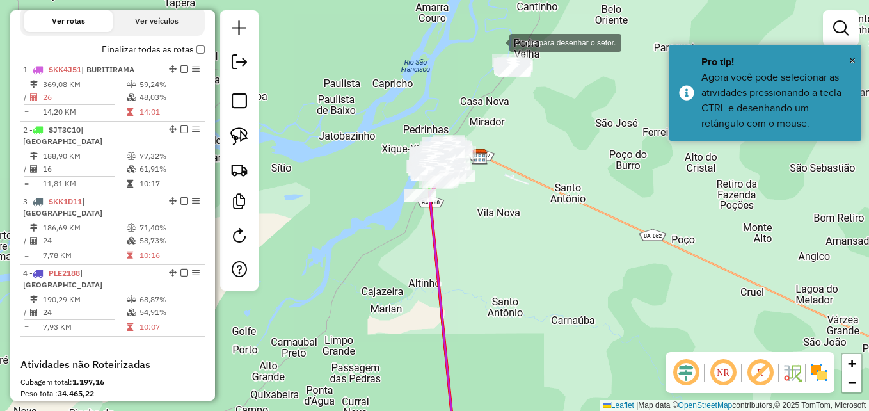
click at [494, 40] on div at bounding box center [497, 42] width 26 height 26
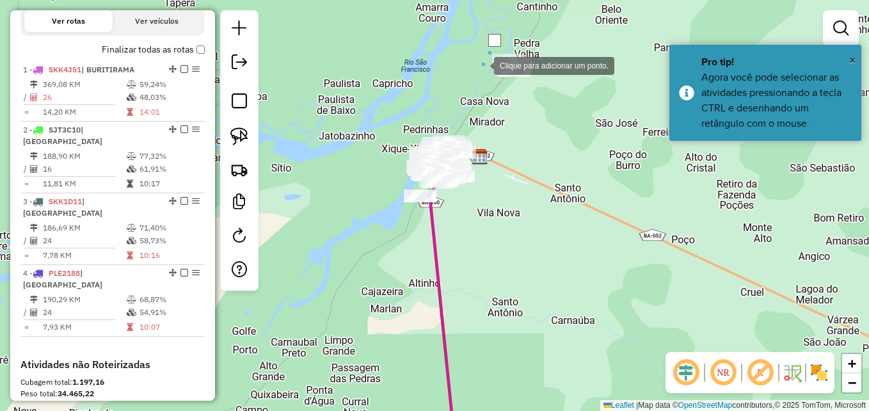
click at [481, 65] on div at bounding box center [481, 65] width 26 height 26
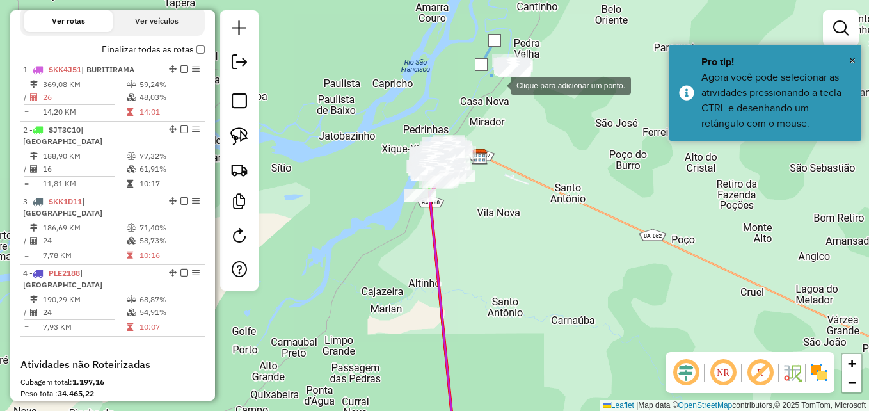
click at [510, 88] on div at bounding box center [498, 85] width 26 height 26
click at [533, 74] on div at bounding box center [520, 87] width 26 height 26
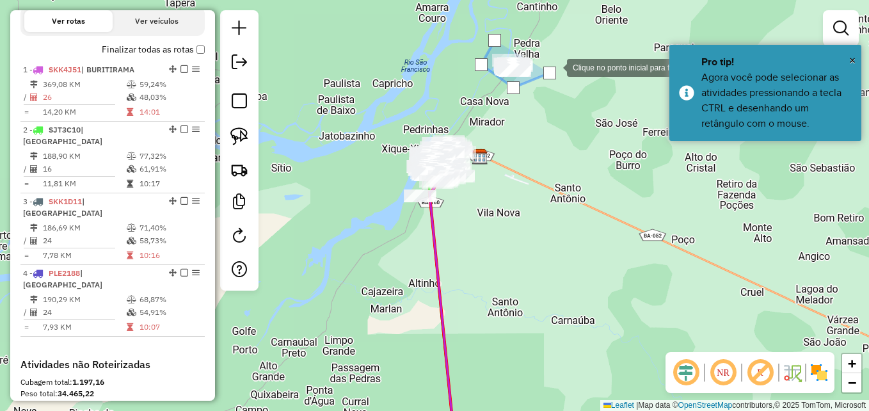
click at [564, 54] on div at bounding box center [554, 67] width 26 height 26
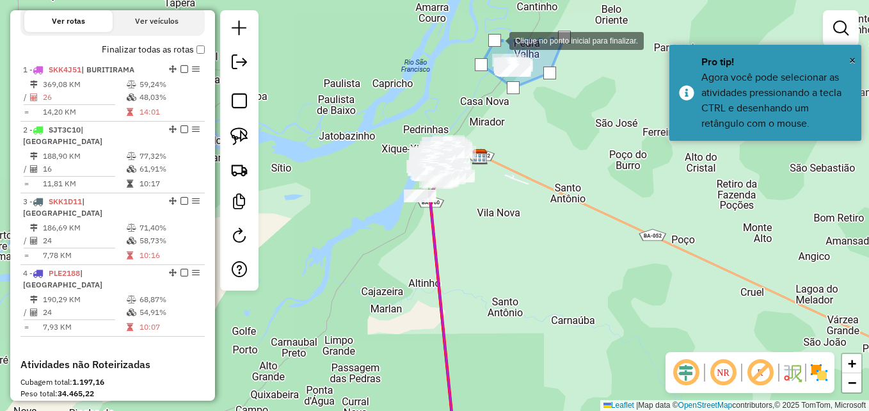
click at [494, 40] on div at bounding box center [494, 40] width 13 height 13
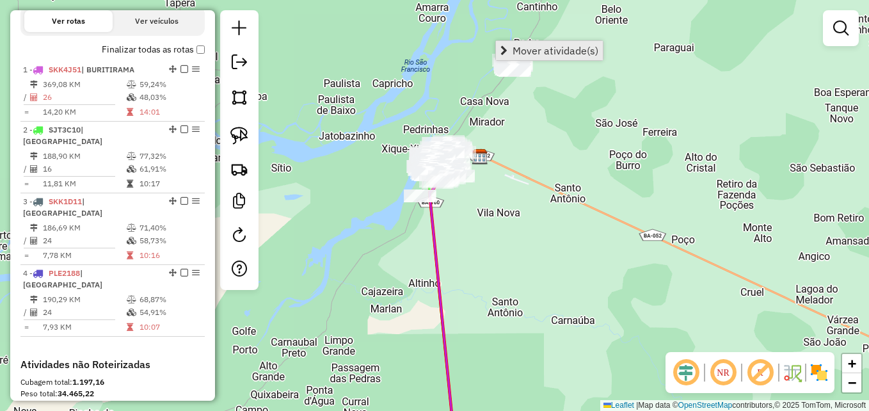
click at [560, 56] on span "Mover atividade(s)" at bounding box center [555, 50] width 86 height 10
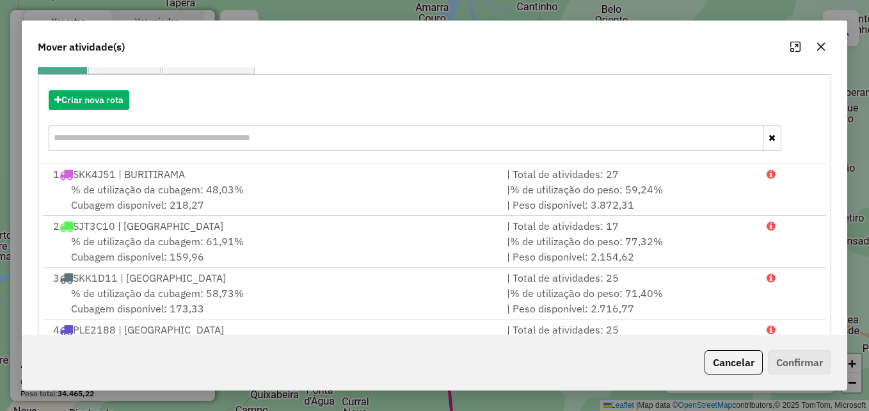
scroll to position [58, 0]
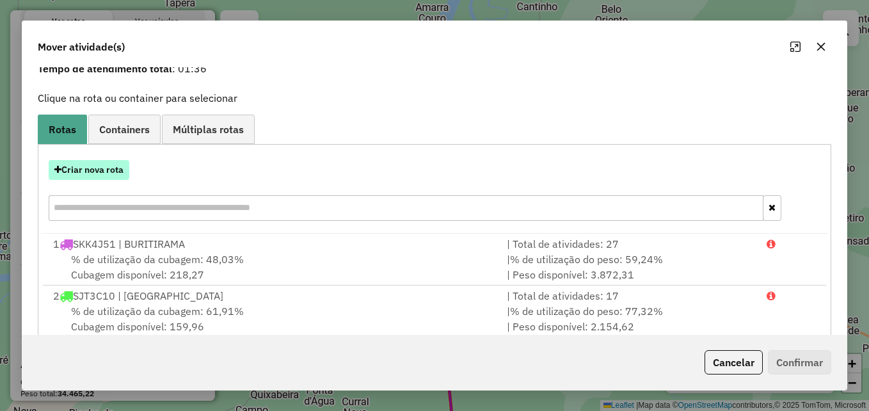
click at [94, 168] on button "Criar nova rota" at bounding box center [89, 170] width 81 height 20
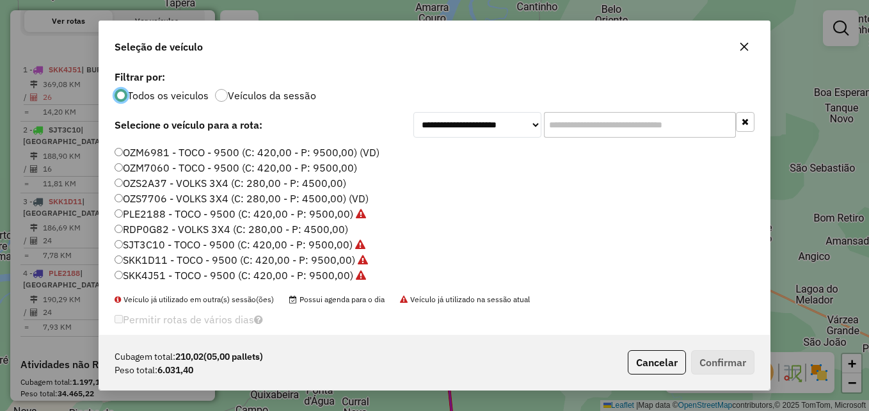
scroll to position [0, 0]
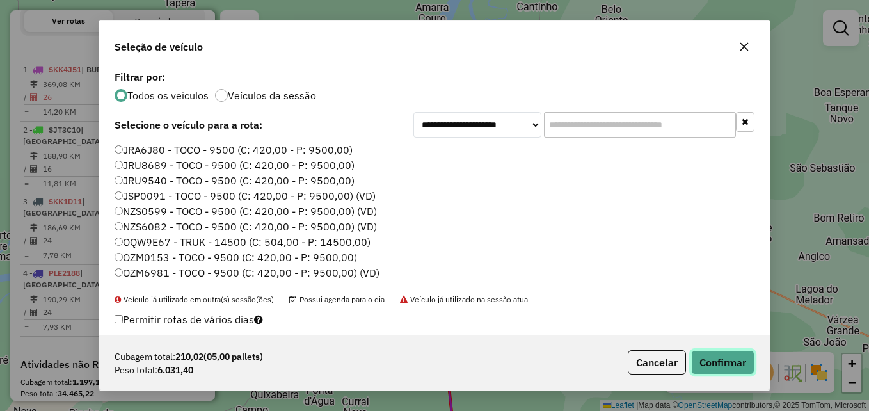
click at [705, 361] on button "Confirmar" at bounding box center [722, 362] width 63 height 24
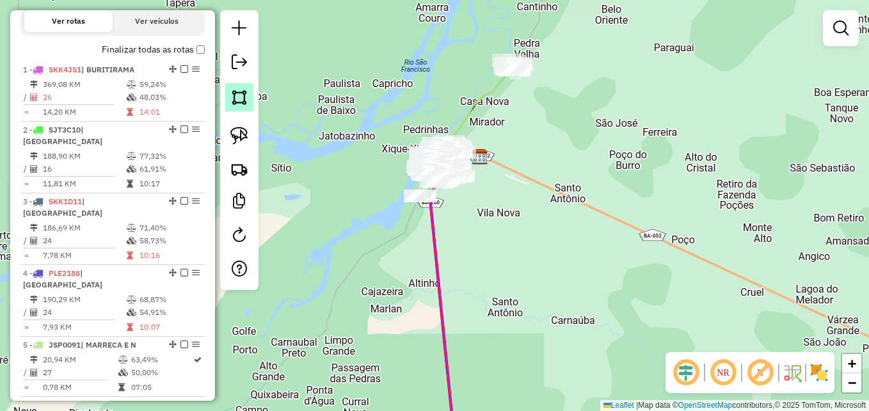
click at [230, 91] on img at bounding box center [239, 97] width 18 height 18
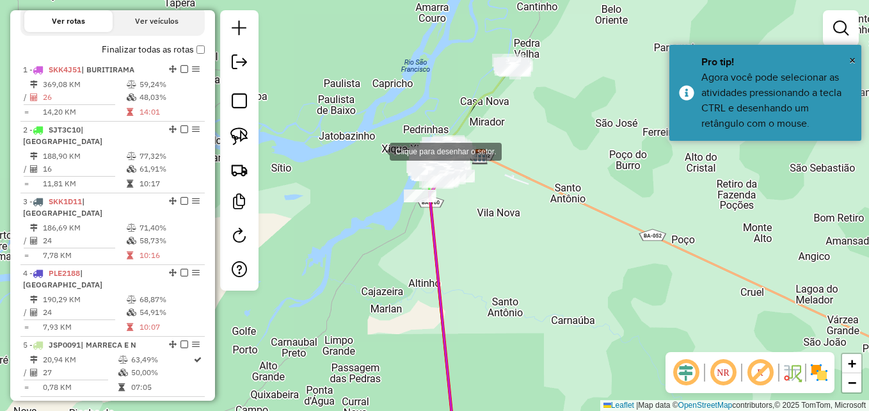
click at [364, 158] on div at bounding box center [377, 151] width 26 height 26
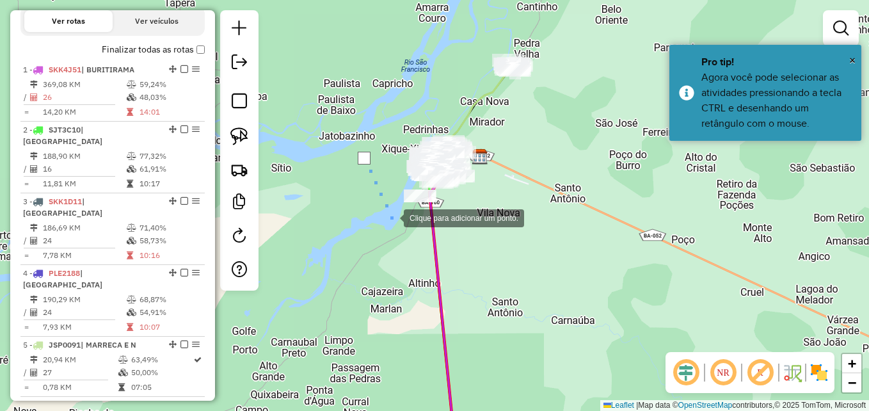
drag, startPoint x: 391, startPoint y: 217, endPoint x: 462, endPoint y: 219, distance: 71.0
click at [392, 217] on div at bounding box center [391, 217] width 26 height 26
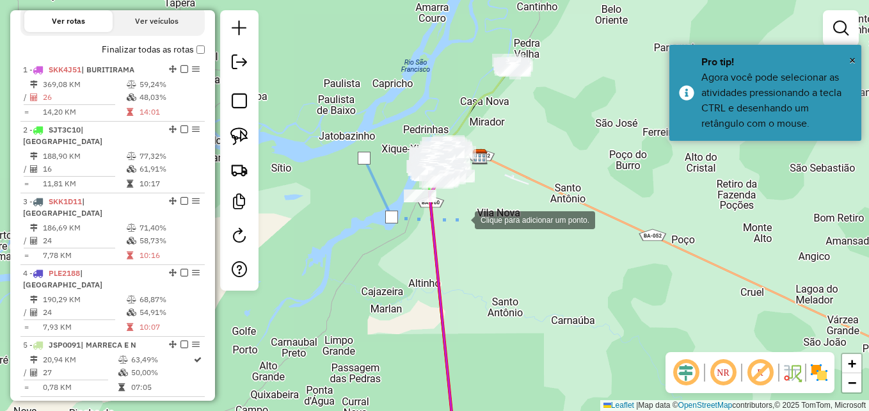
drag, startPoint x: 474, startPoint y: 203, endPoint x: 487, endPoint y: 175, distance: 31.8
click at [474, 206] on div at bounding box center [462, 219] width 26 height 26
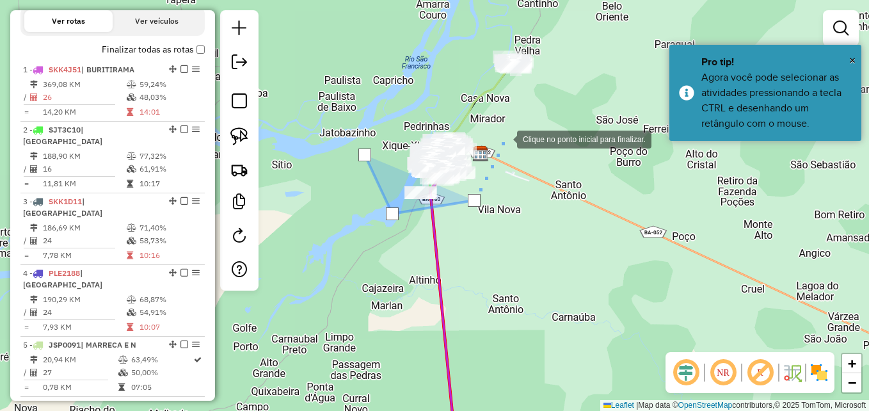
click at [504, 138] on div at bounding box center [504, 138] width 26 height 26
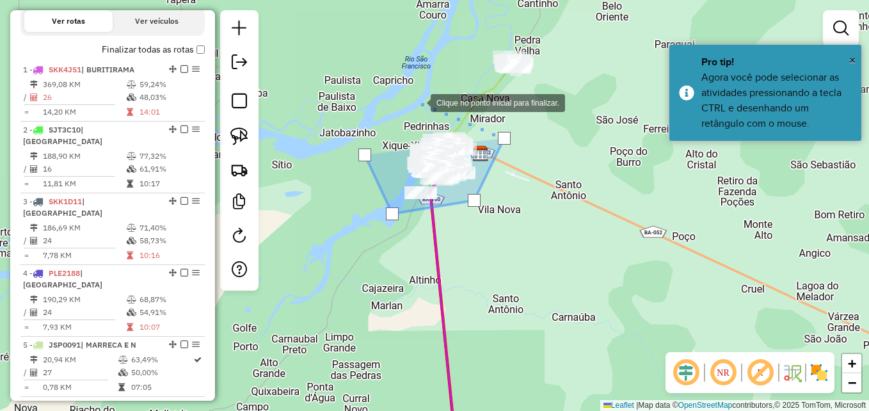
click at [418, 102] on div at bounding box center [418, 102] width 26 height 26
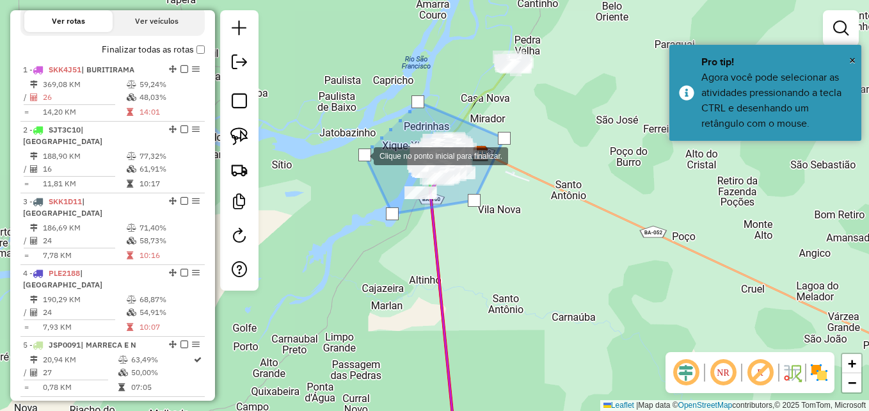
click at [361, 155] on div at bounding box center [364, 154] width 13 height 13
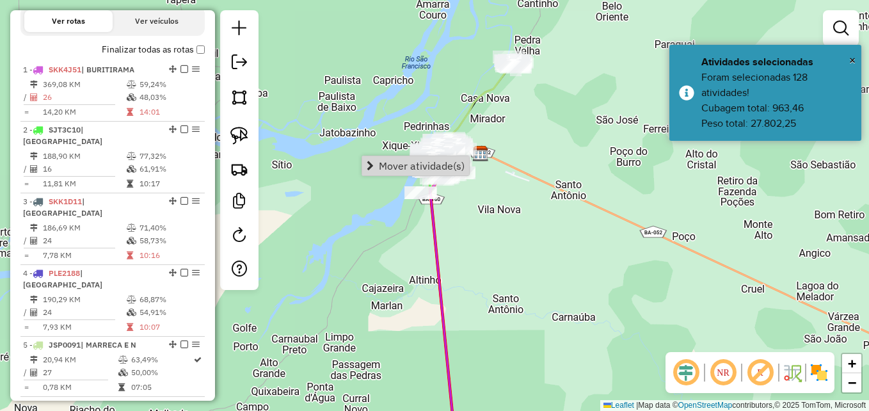
click at [551, 251] on div "Janela de atendimento Grade de atendimento Capacidade Transportadoras Veículos …" at bounding box center [434, 205] width 869 height 411
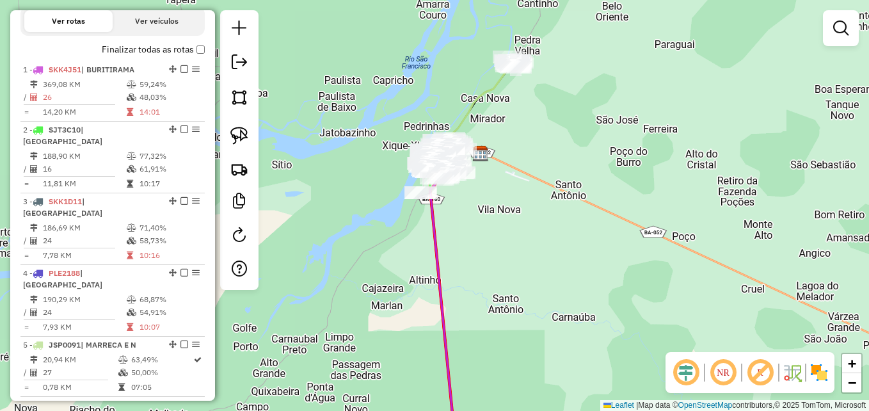
click at [613, 249] on div "Janela de atendimento Grade de atendimento Capacidade Transportadoras Veículos …" at bounding box center [434, 205] width 869 height 411
click at [240, 100] on img at bounding box center [239, 97] width 18 height 18
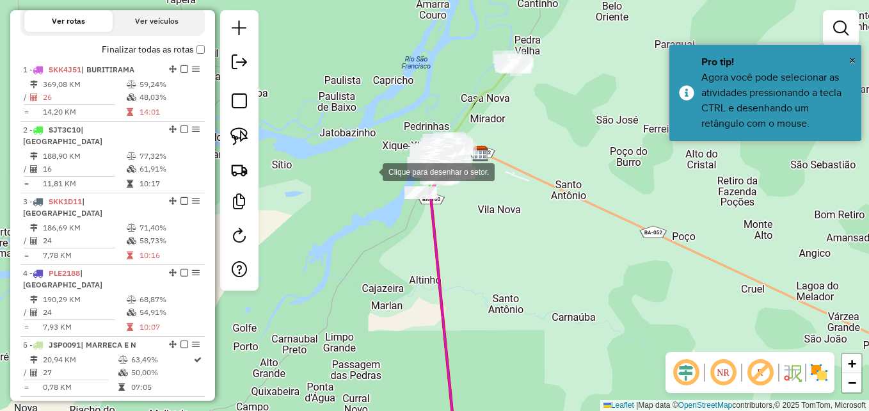
click at [370, 171] on div at bounding box center [370, 171] width 26 height 26
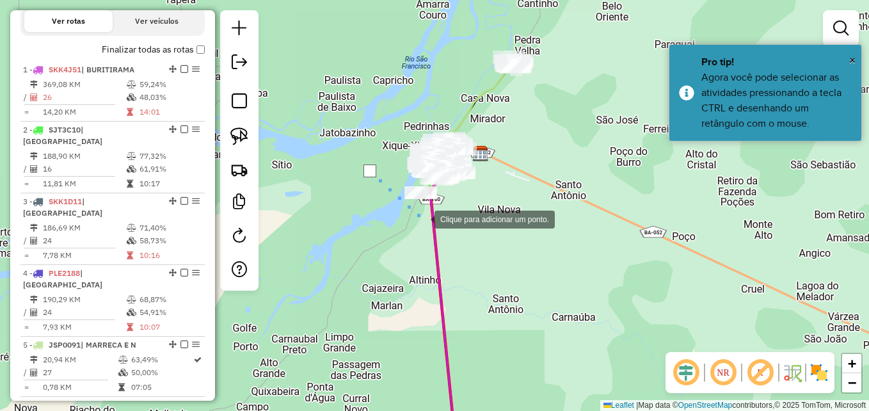
click at [427, 219] on div at bounding box center [422, 218] width 26 height 26
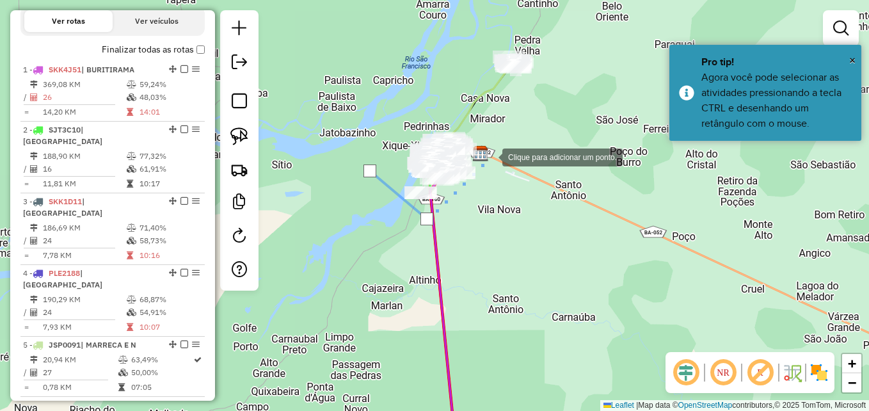
click at [489, 156] on div at bounding box center [490, 156] width 26 height 26
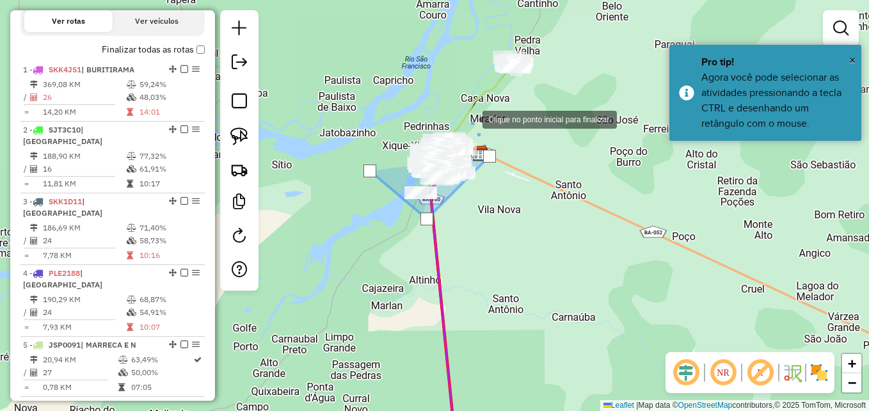
click at [470, 118] on div at bounding box center [470, 119] width 26 height 26
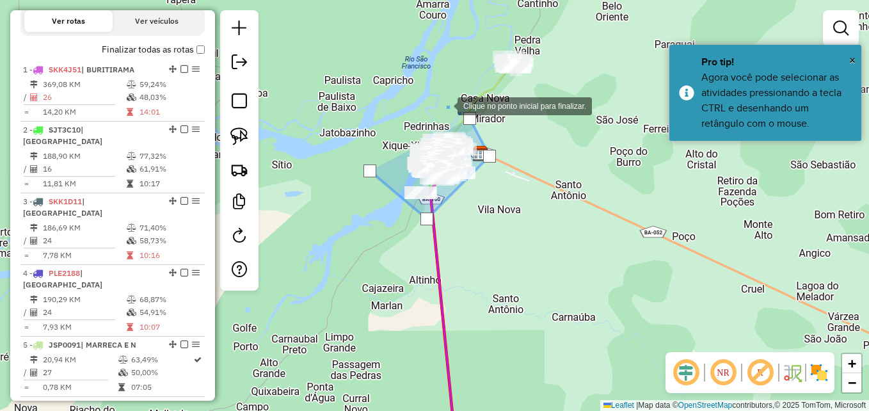
click at [443, 104] on div at bounding box center [445, 105] width 26 height 26
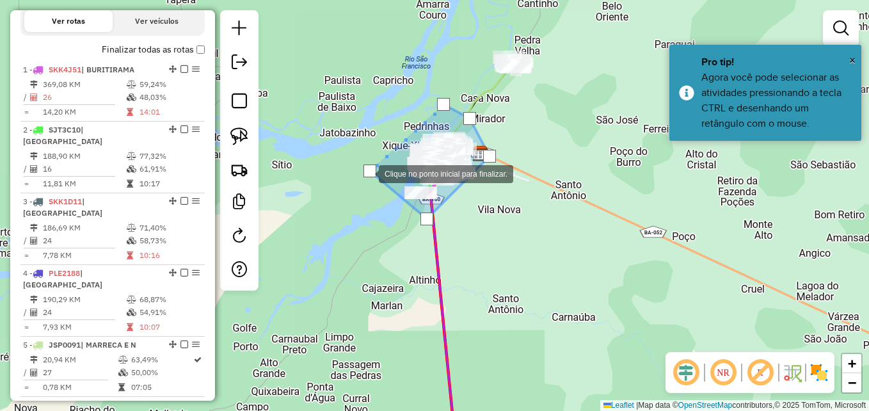
click at [366, 173] on div at bounding box center [369, 170] width 13 height 13
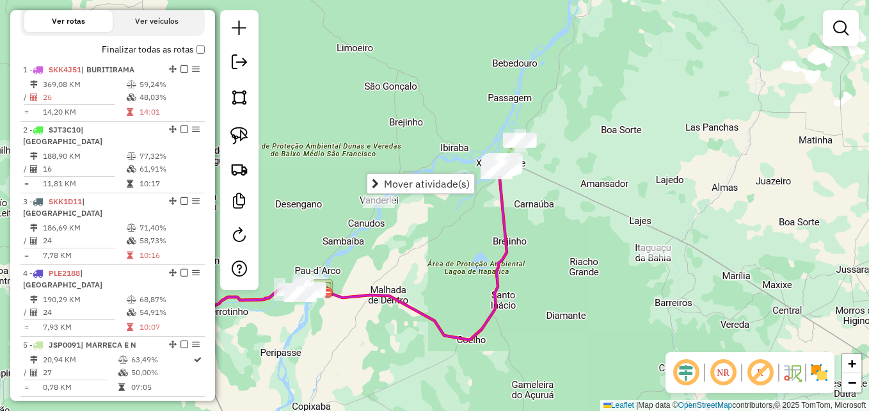
drag, startPoint x: 418, startPoint y: 310, endPoint x: 438, endPoint y: 219, distance: 92.8
click at [438, 219] on div "Janela de atendimento Grade de atendimento Capacidade Transportadoras Veículos …" at bounding box center [434, 205] width 869 height 411
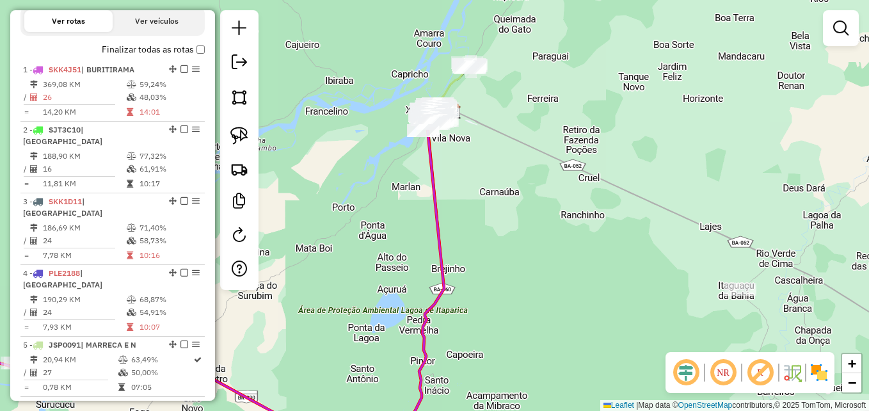
drag, startPoint x: 521, startPoint y: 130, endPoint x: 553, endPoint y: 187, distance: 65.6
click at [553, 187] on div "Janela de atendimento Grade de atendimento Capacidade Transportadoras Veículos …" at bounding box center [434, 205] width 869 height 411
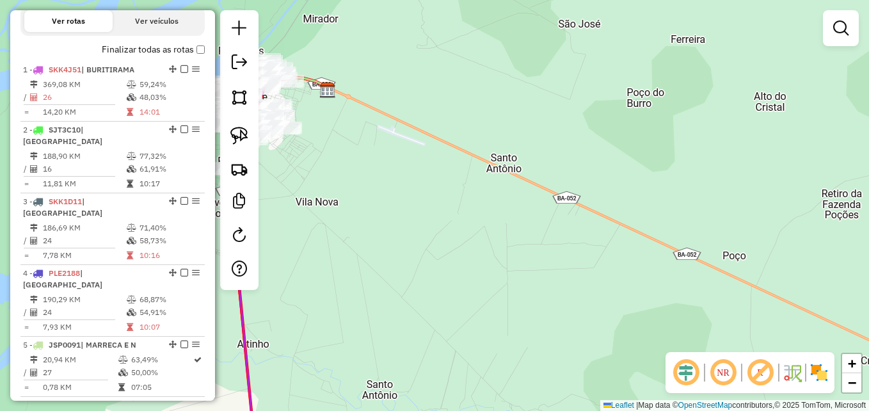
drag, startPoint x: 475, startPoint y: 123, endPoint x: 576, endPoint y: 195, distance: 124.8
click at [597, 207] on div "Janela de atendimento Grade de atendimento Capacidade Transportadoras Veículos …" at bounding box center [434, 205] width 869 height 411
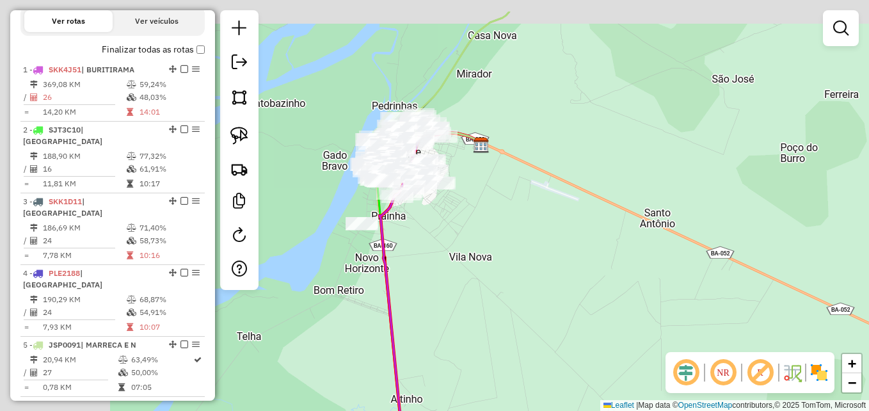
drag, startPoint x: 573, startPoint y: 207, endPoint x: 599, endPoint y: 210, distance: 27.1
click at [599, 210] on div "Janela de atendimento Grade de atendimento Capacidade Transportadoras Veículos …" at bounding box center [434, 205] width 869 height 411
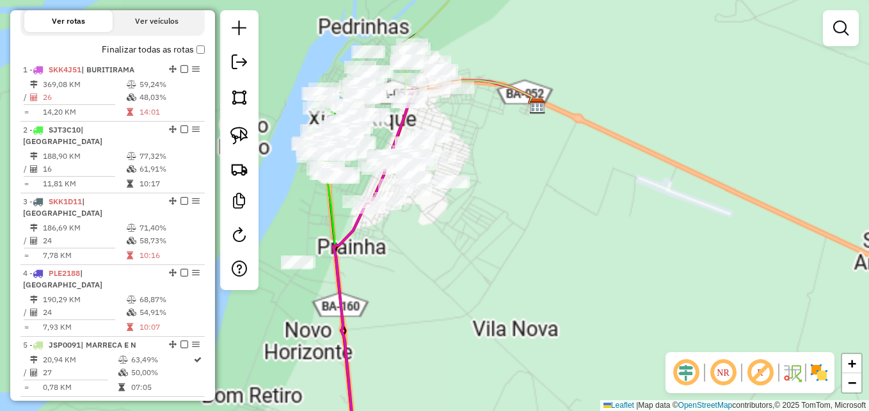
drag, startPoint x: 662, startPoint y: 222, endPoint x: 629, endPoint y: 210, distance: 34.8
click at [665, 220] on div "Janela de atendimento Grade de atendimento Capacidade Transportadoras Veículos …" at bounding box center [434, 205] width 869 height 411
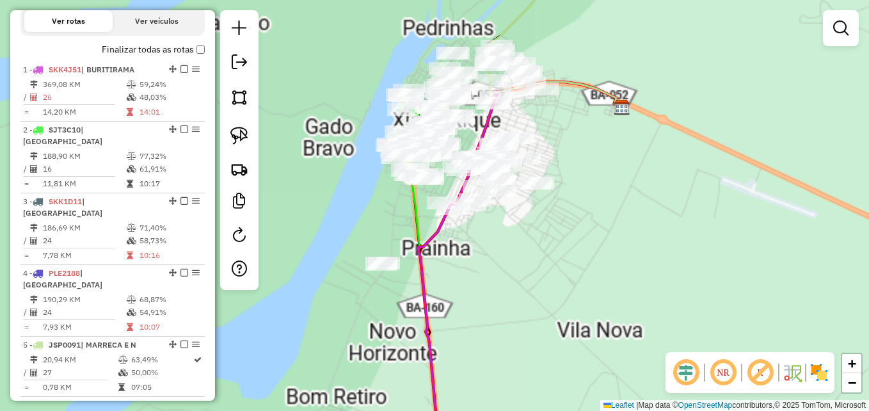
drag, startPoint x: 539, startPoint y: 201, endPoint x: 623, endPoint y: 203, distance: 84.5
click at [623, 203] on div "Janela de atendimento Grade de atendimento Capacidade Transportadoras Veículos …" at bounding box center [434, 205] width 869 height 411
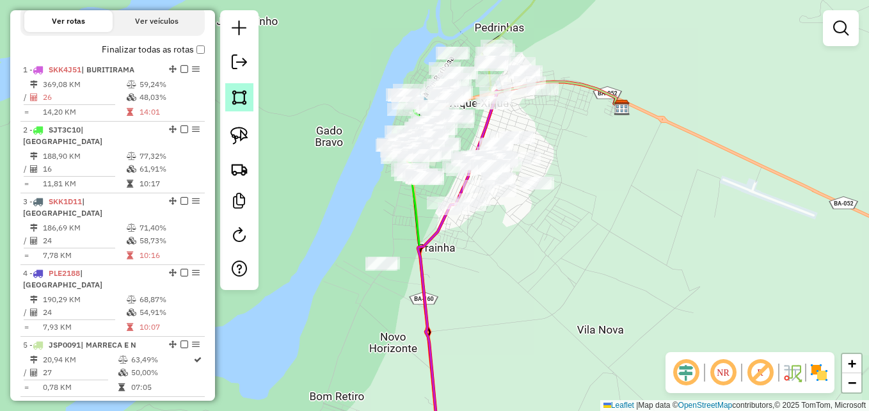
click at [233, 98] on img at bounding box center [239, 97] width 18 height 18
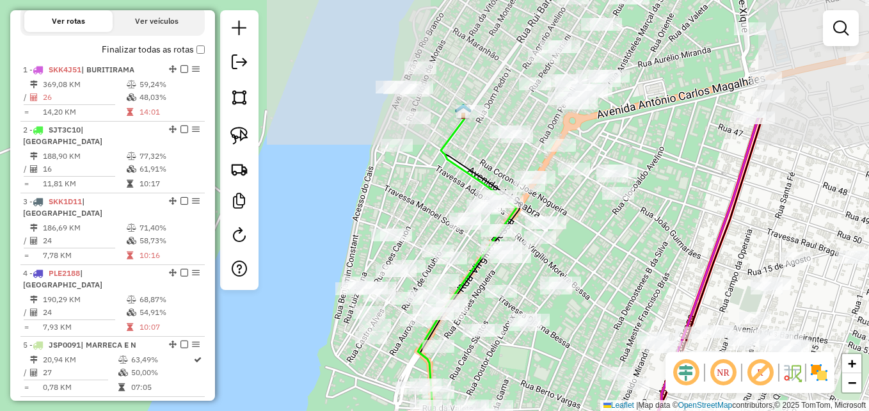
drag, startPoint x: 497, startPoint y: 236, endPoint x: 514, endPoint y: 356, distance: 121.4
click at [514, 358] on div "Janela de atendimento Grade de atendimento Capacidade Transportadoras Veículos …" at bounding box center [434, 205] width 869 height 411
click at [514, 356] on div "Janela de atendimento Grade de atendimento Capacidade Transportadoras Veículos …" at bounding box center [434, 205] width 869 height 411
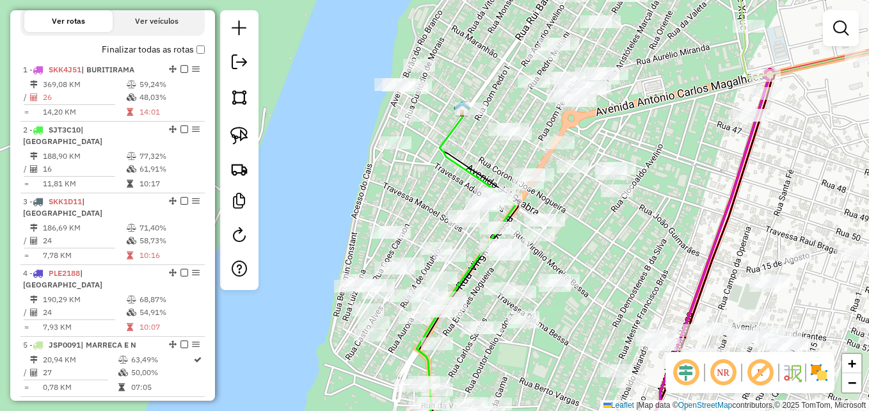
drag, startPoint x: 540, startPoint y: 324, endPoint x: 532, endPoint y: 302, distance: 23.1
click at [530, 298] on div at bounding box center [520, 291] width 32 height 13
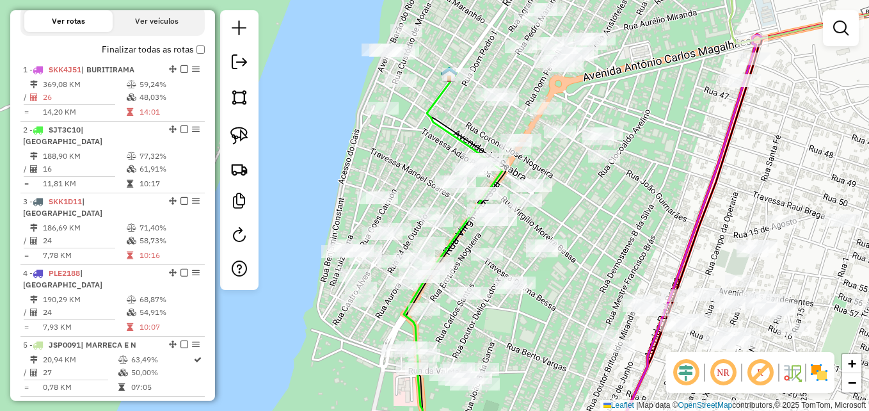
drag, startPoint x: 586, startPoint y: 331, endPoint x: 574, endPoint y: 305, distance: 28.9
click at [574, 305] on div "Janela de atendimento Grade de atendimento Capacidade Transportadoras Veículos …" at bounding box center [434, 205] width 869 height 411
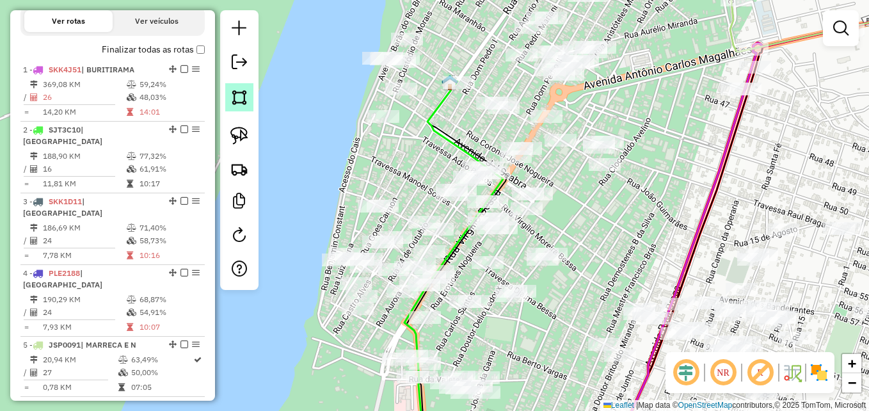
click at [239, 94] on img at bounding box center [239, 97] width 18 height 18
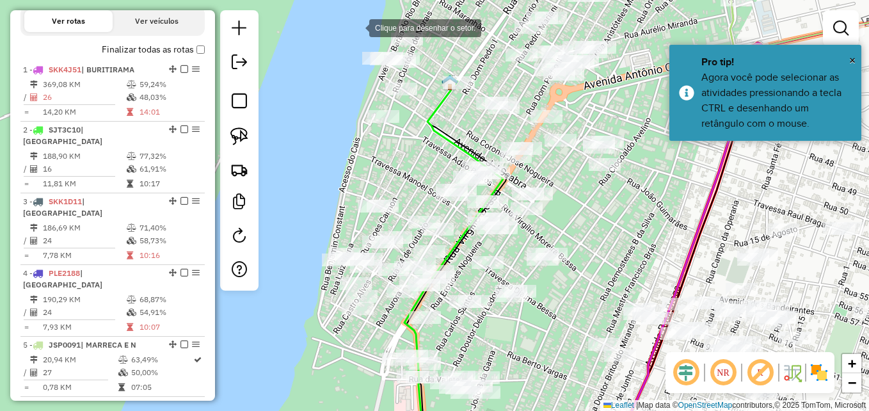
click at [356, 27] on div at bounding box center [357, 27] width 26 height 26
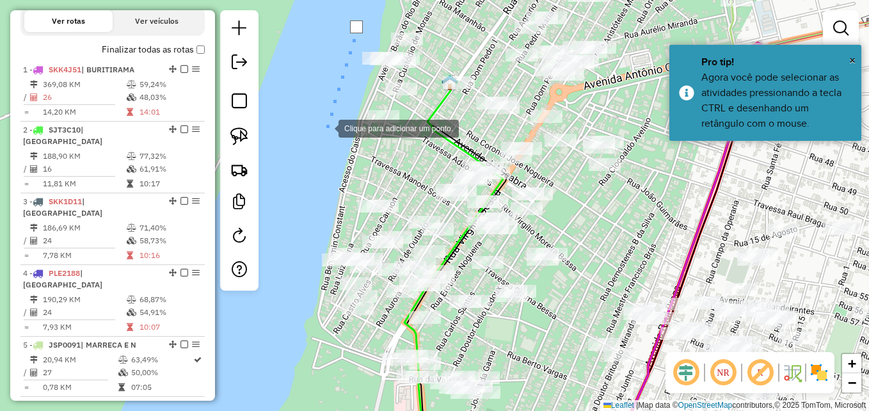
click at [326, 127] on div at bounding box center [326, 128] width 26 height 26
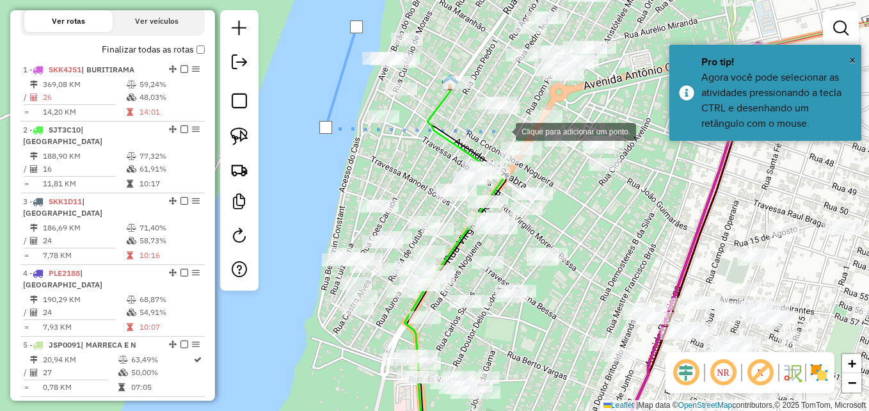
click at [503, 131] on div at bounding box center [503, 131] width 26 height 26
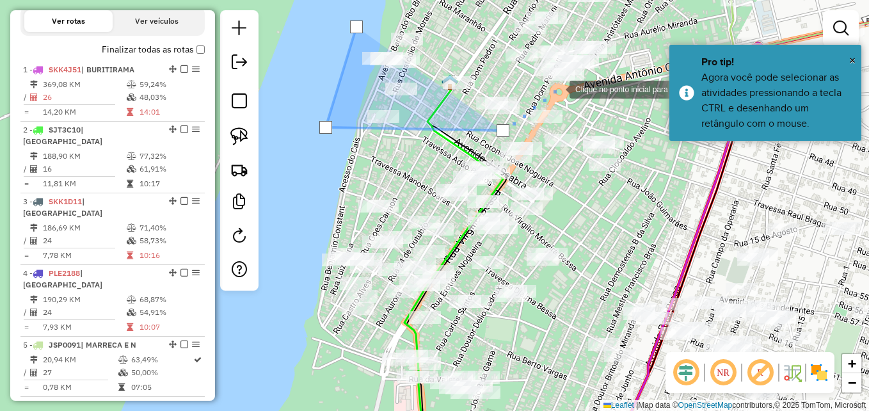
click at [567, 85] on div at bounding box center [557, 88] width 26 height 26
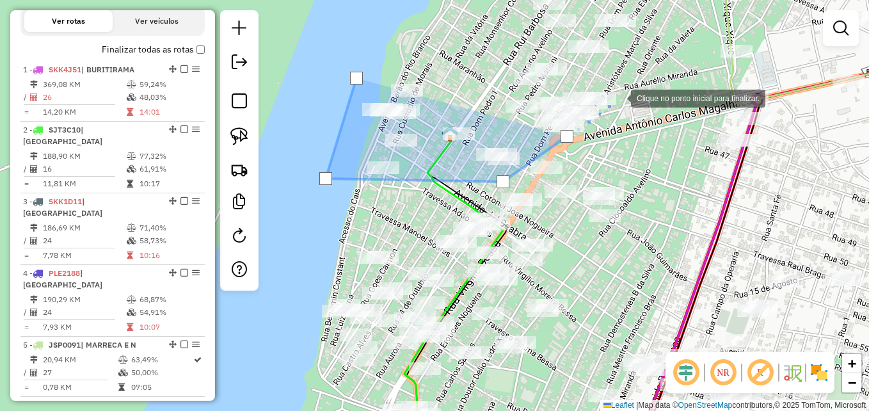
drag, startPoint x: 618, startPoint y: 97, endPoint x: 601, endPoint y: 77, distance: 26.4
click at [619, 96] on div at bounding box center [618, 97] width 26 height 26
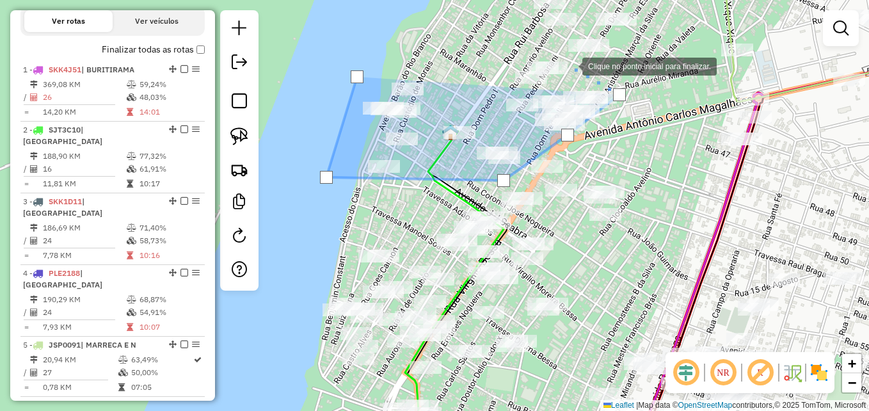
click at [569, 65] on div at bounding box center [570, 65] width 26 height 26
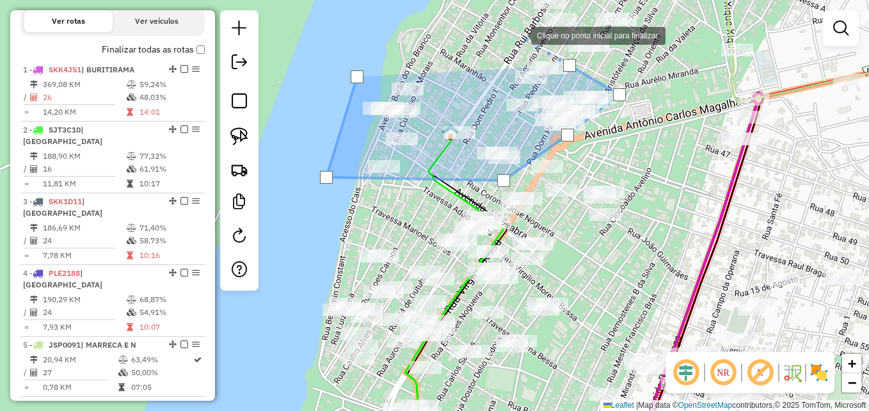
click at [518, 35] on div at bounding box center [518, 35] width 26 height 26
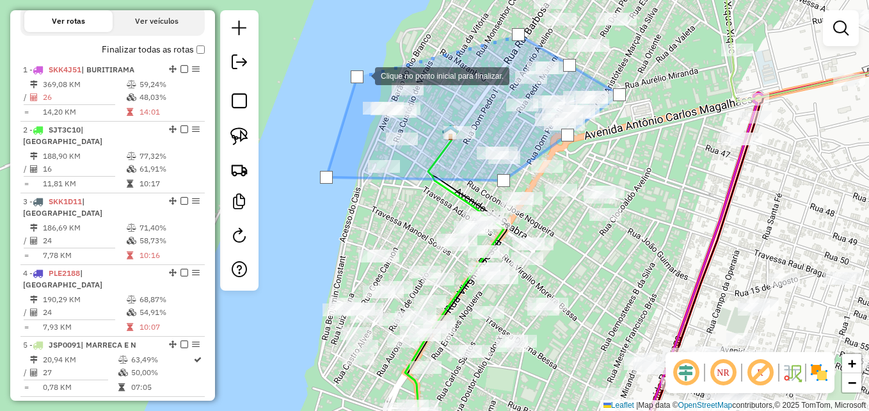
click at [362, 75] on div at bounding box center [357, 76] width 13 height 13
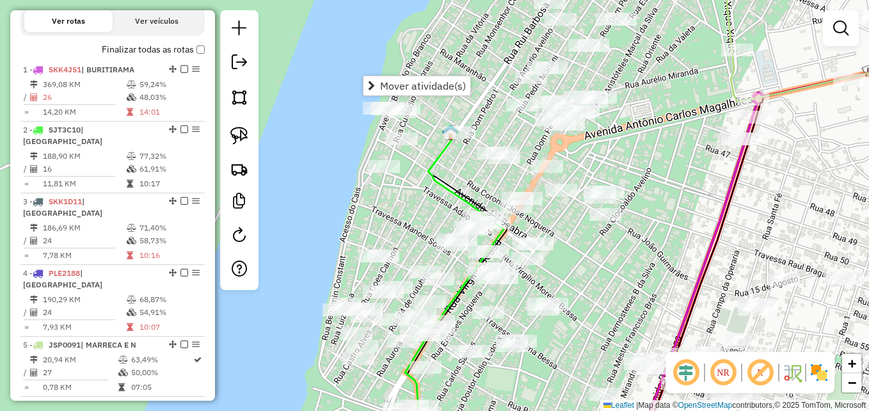
click at [628, 148] on div "Janela de atendimento Grade de atendimento Capacidade Transportadoras Veículos …" at bounding box center [434, 205] width 869 height 411
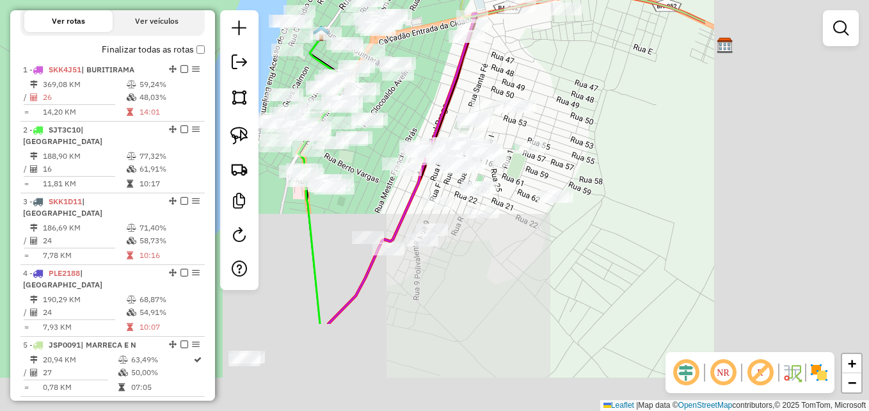
drag, startPoint x: 745, startPoint y: 199, endPoint x: 491, endPoint y: 70, distance: 284.1
click at [491, 70] on div "Janela de atendimento Grade de atendimento Capacidade Transportadoras Veículos …" at bounding box center [434, 205] width 869 height 411
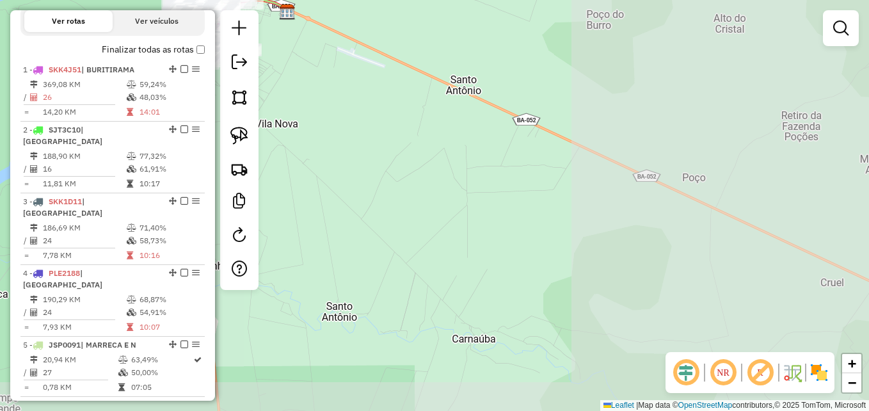
drag, startPoint x: 679, startPoint y: 228, endPoint x: 303, endPoint y: 83, distance: 403.8
click at [303, 83] on div "Janela de atendimento Grade de atendimento Capacidade Transportadoras Veículos …" at bounding box center [434, 205] width 869 height 411
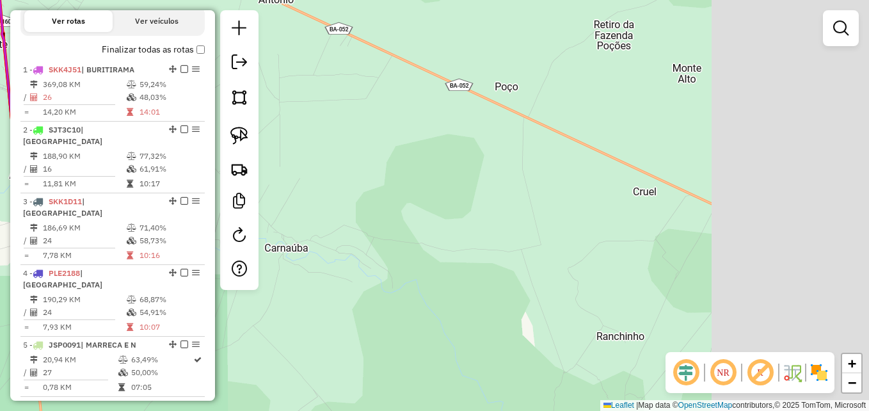
drag, startPoint x: 576, startPoint y: 212, endPoint x: 359, endPoint y: 109, distance: 240.7
click at [362, 110] on div "Janela de atendimento Grade de atendimento Capacidade Transportadoras Veículos …" at bounding box center [434, 205] width 869 height 411
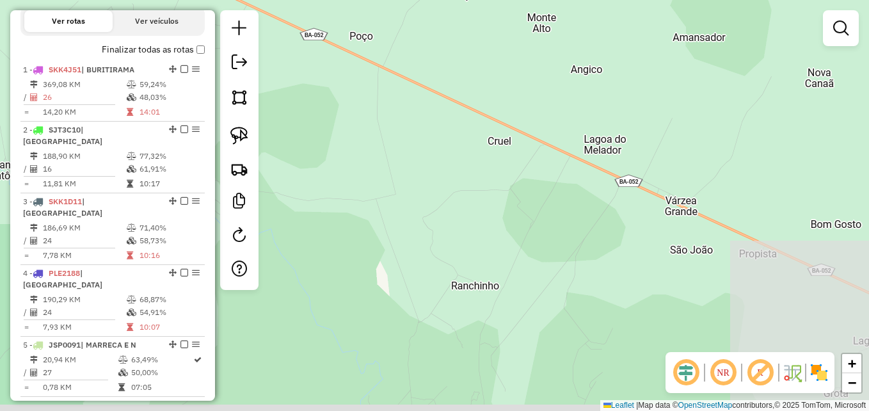
drag, startPoint x: 540, startPoint y: 179, endPoint x: 393, endPoint y: 110, distance: 162.5
click at [381, 102] on div "Janela de atendimento Grade de atendimento Capacidade Transportadoras Veículos …" at bounding box center [434, 205] width 869 height 411
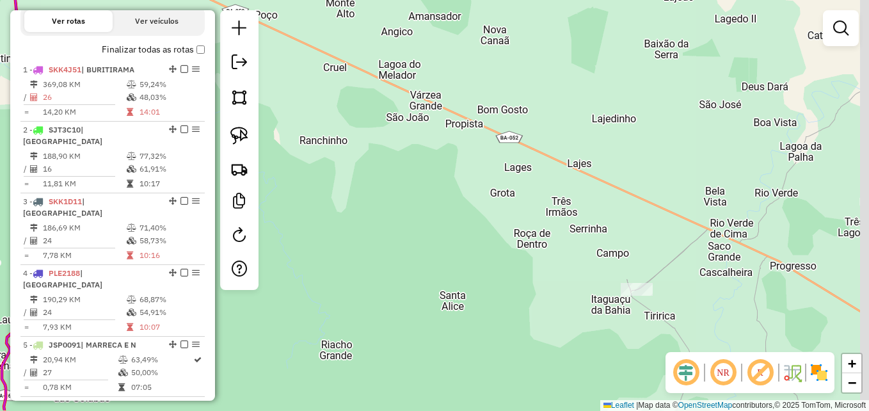
drag, startPoint x: 589, startPoint y: 232, endPoint x: 373, endPoint y: 129, distance: 239.2
click at [373, 129] on div "Janela de atendimento Grade de atendimento Capacidade Transportadoras Veículos …" at bounding box center [434, 205] width 869 height 411
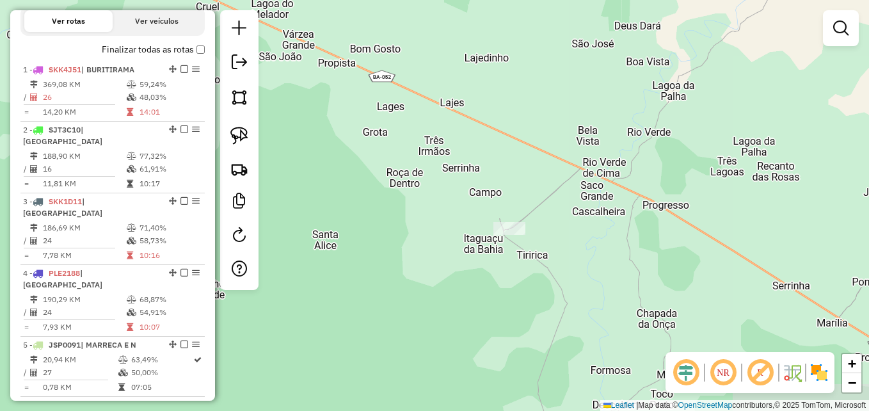
drag, startPoint x: 540, startPoint y: 205, endPoint x: 530, endPoint y: 166, distance: 40.2
click at [530, 166] on div "Janela de atendimento Grade de atendimento Capacidade Transportadoras Veículos …" at bounding box center [434, 205] width 869 height 411
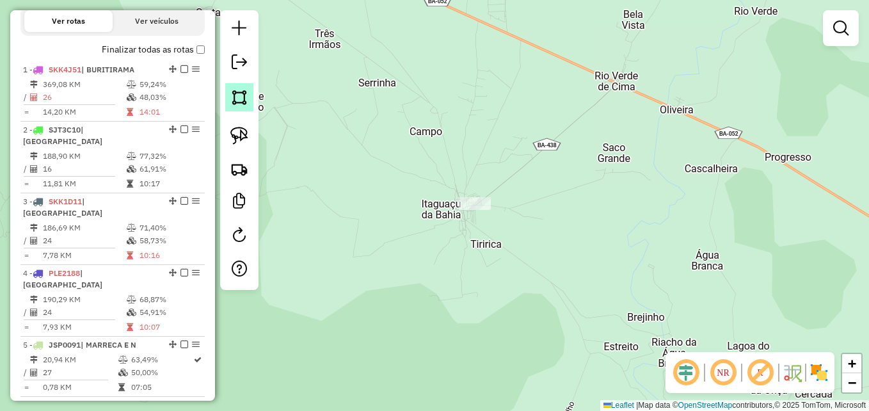
click at [241, 99] on img at bounding box center [239, 97] width 18 height 18
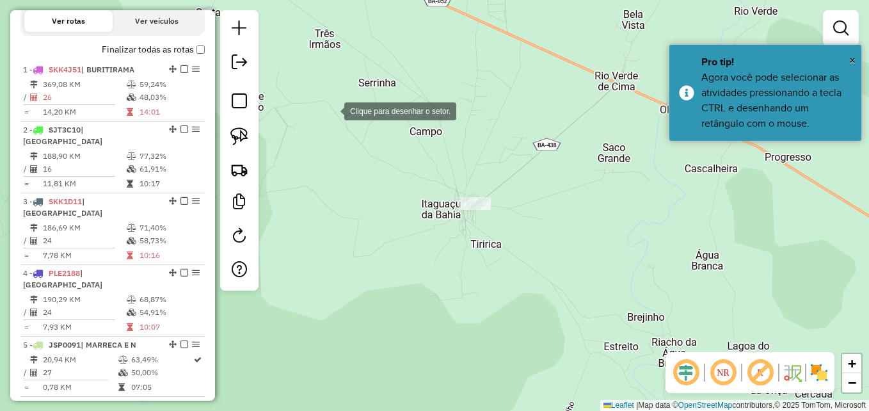
click at [331, 110] on div at bounding box center [332, 110] width 26 height 26
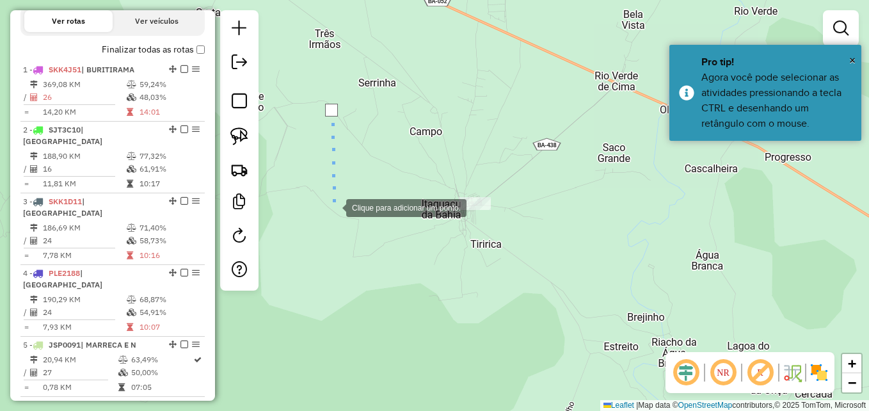
click at [335, 218] on div at bounding box center [333, 207] width 26 height 26
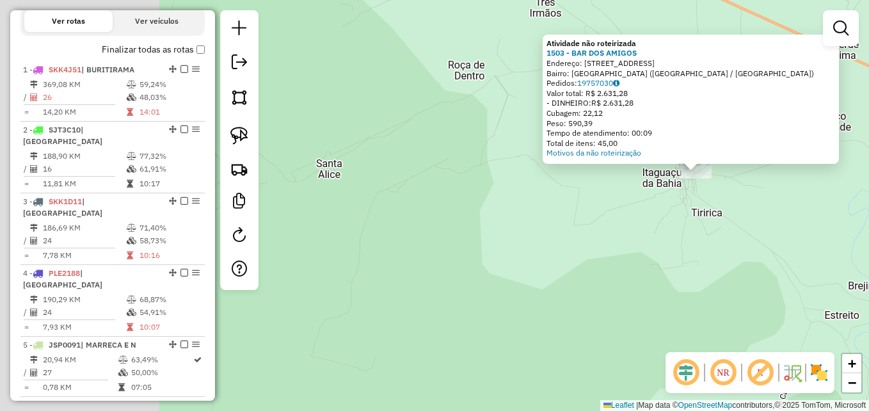
drag, startPoint x: 345, startPoint y: 246, endPoint x: 676, endPoint y: 193, distance: 335.1
click at [676, 193] on div "Atividade não roteirizada 1503 - BAR DOS AMIGOS Endereço: RUA A 73 Bairro: [GEO…" at bounding box center [434, 205] width 869 height 411
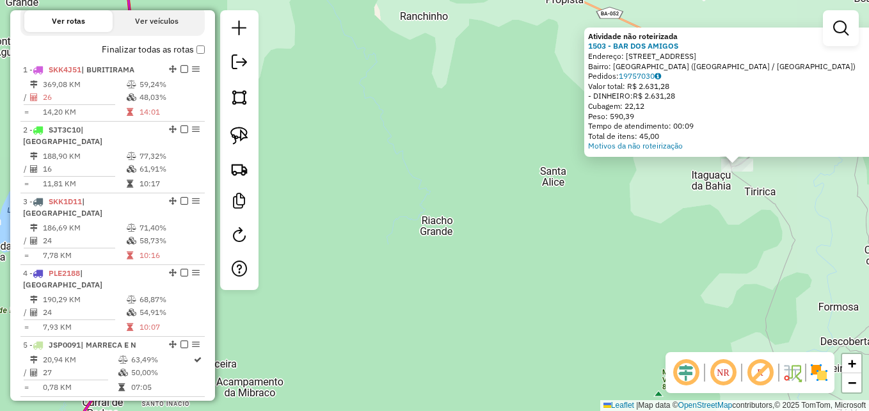
drag, startPoint x: 457, startPoint y: 257, endPoint x: 663, endPoint y: 189, distance: 216.9
click at [662, 190] on div "Atividade não roteirizada 1503 - BAR DOS AMIGOS Endereço: RUA A 73 Bairro: [GEO…" at bounding box center [434, 205] width 869 height 411
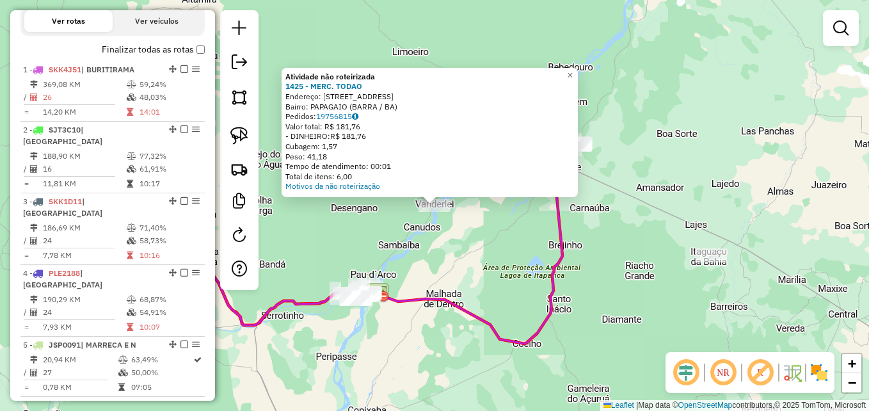
click at [500, 253] on div "Atividade não roteirizada 1425 - MERC. [PERSON_NAME]: [STREET_ADDRESS] Bairro: …" at bounding box center [434, 205] width 869 height 411
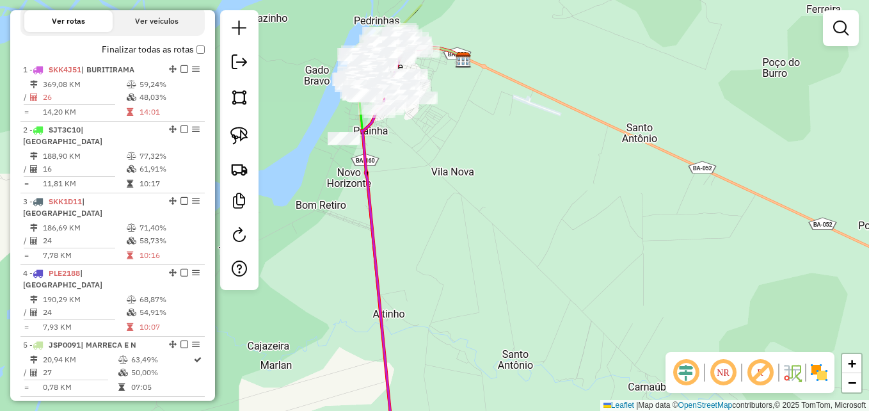
drag, startPoint x: 541, startPoint y: 125, endPoint x: 617, endPoint y: 246, distance: 142.9
click at [617, 246] on div "Janela de atendimento Grade de atendimento Capacidade Transportadoras Veículos …" at bounding box center [434, 205] width 869 height 411
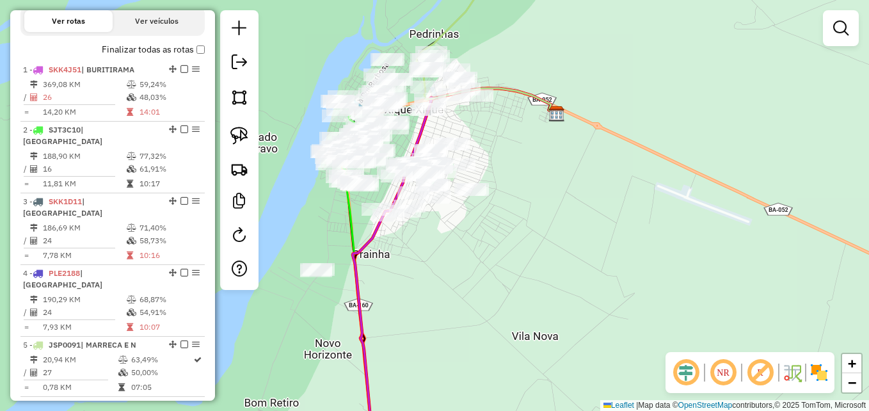
drag, startPoint x: 525, startPoint y: 217, endPoint x: 630, endPoint y: 195, distance: 107.1
click at [630, 195] on div "Janela de atendimento Grade de atendimento Capacidade Transportadoras Veículos …" at bounding box center [434, 205] width 869 height 411
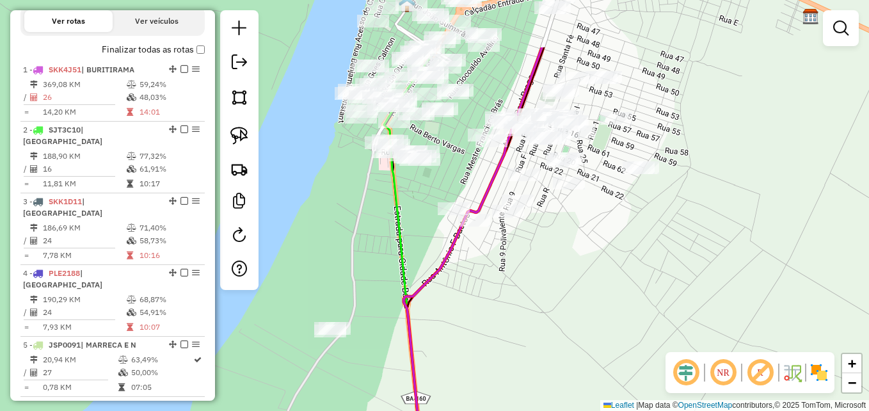
drag, startPoint x: 489, startPoint y: 218, endPoint x: 616, endPoint y: 303, distance: 152.8
click at [616, 303] on div "Janela de atendimento Grade de atendimento Capacidade Transportadoras Veículos …" at bounding box center [434, 205] width 869 height 411
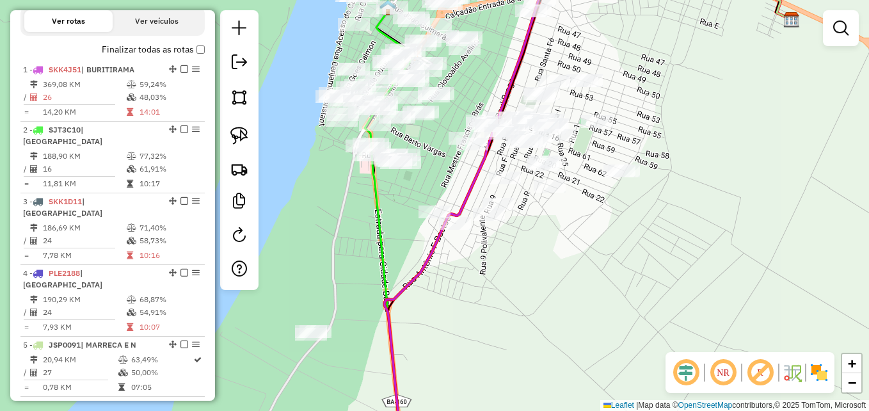
drag, startPoint x: 244, startPoint y: 97, endPoint x: 253, endPoint y: 97, distance: 9.6
click at [244, 97] on img at bounding box center [239, 97] width 18 height 18
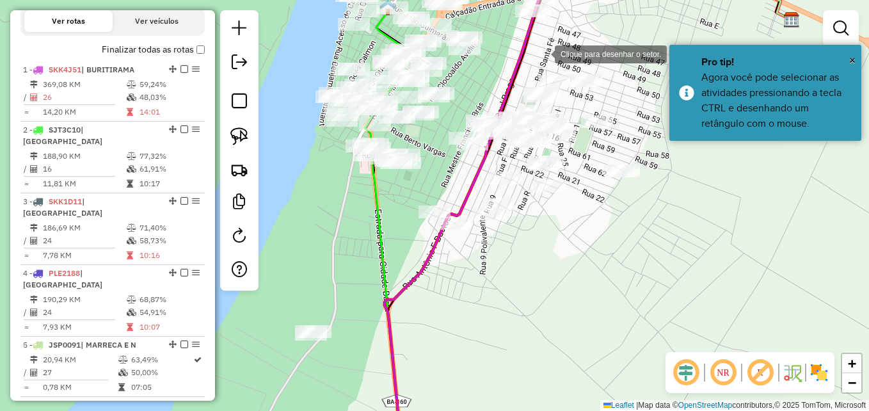
click at [542, 53] on div at bounding box center [542, 53] width 26 height 26
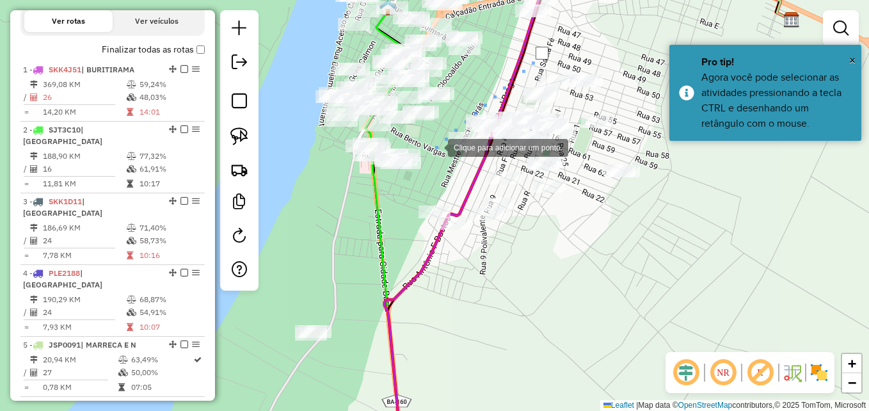
click at [435, 146] on div at bounding box center [435, 147] width 26 height 26
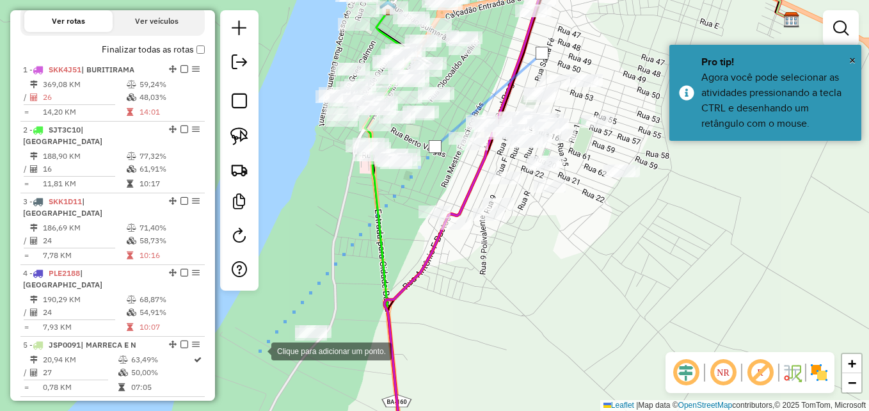
click at [260, 350] on div at bounding box center [259, 350] width 26 height 26
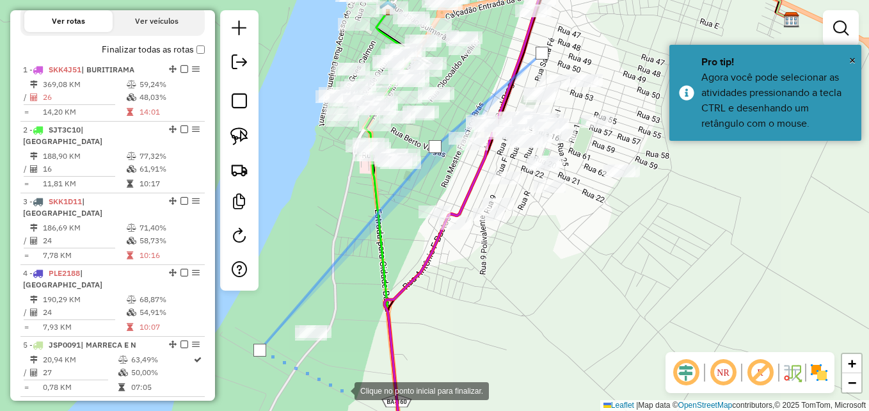
click at [342, 390] on div at bounding box center [342, 390] width 26 height 26
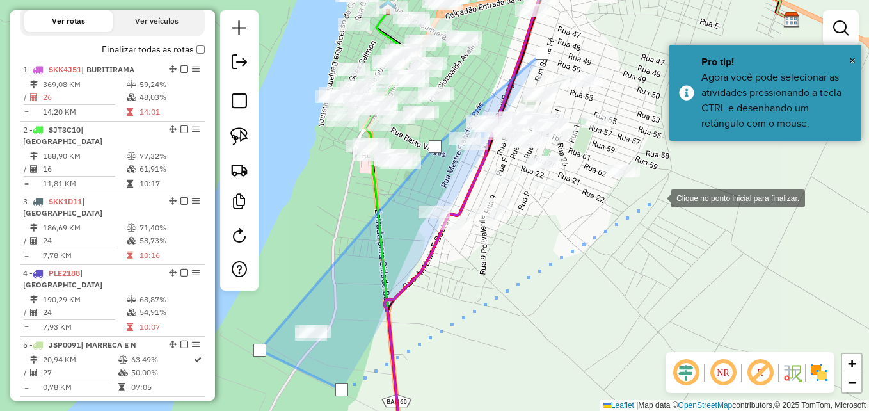
drag, startPoint x: 660, startPoint y: 195, endPoint x: 655, endPoint y: 162, distance: 33.0
click at [660, 191] on div at bounding box center [658, 197] width 26 height 26
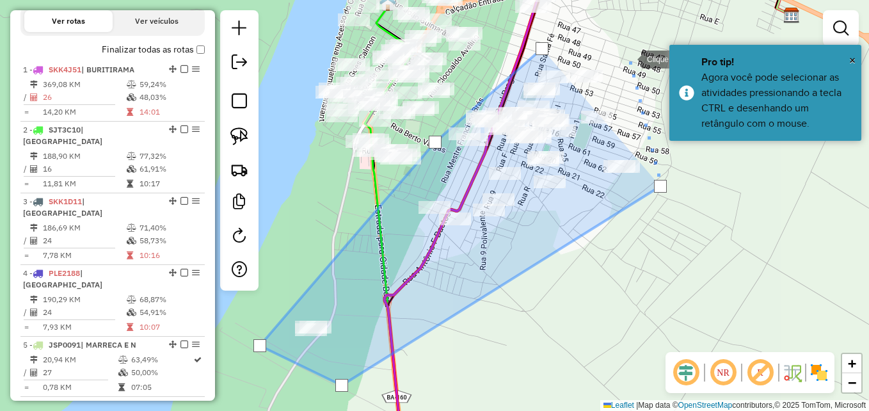
click at [627, 54] on div at bounding box center [628, 58] width 26 height 26
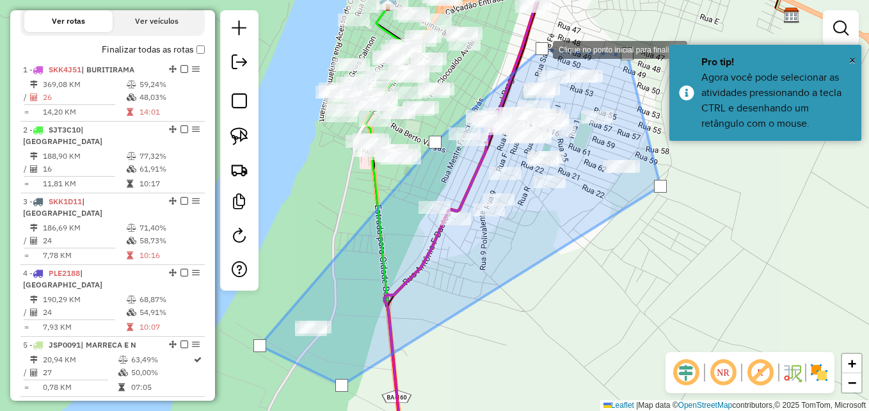
click at [539, 49] on div at bounding box center [541, 48] width 13 height 13
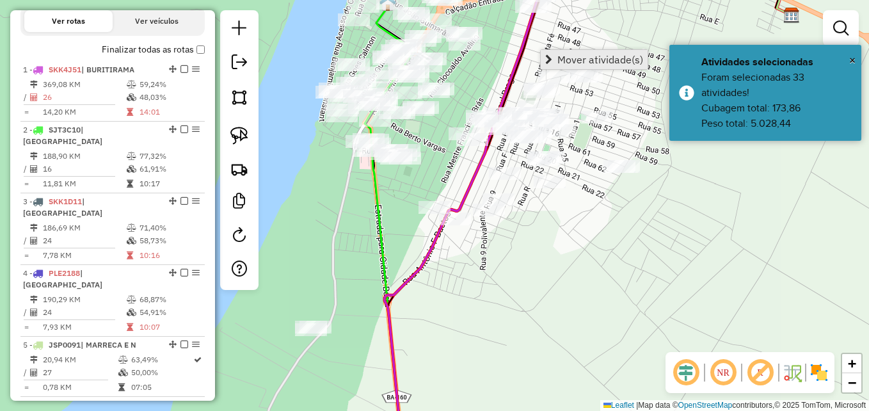
click at [581, 63] on span "Mover atividade(s)" at bounding box center [600, 59] width 86 height 10
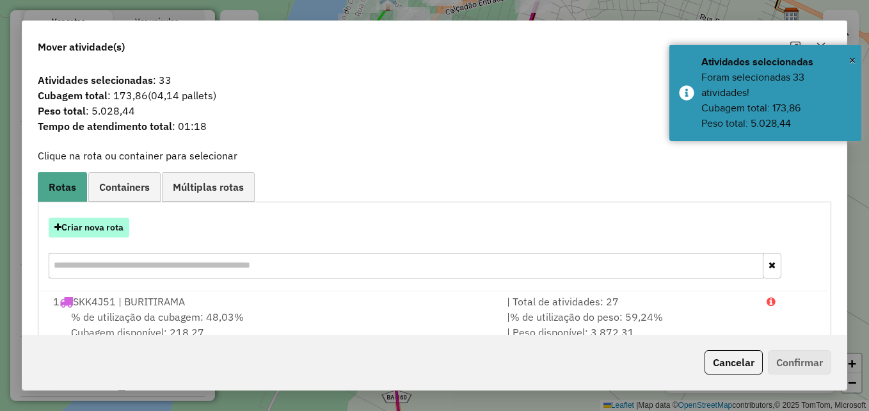
click at [102, 235] on button "Criar nova rota" at bounding box center [89, 228] width 81 height 20
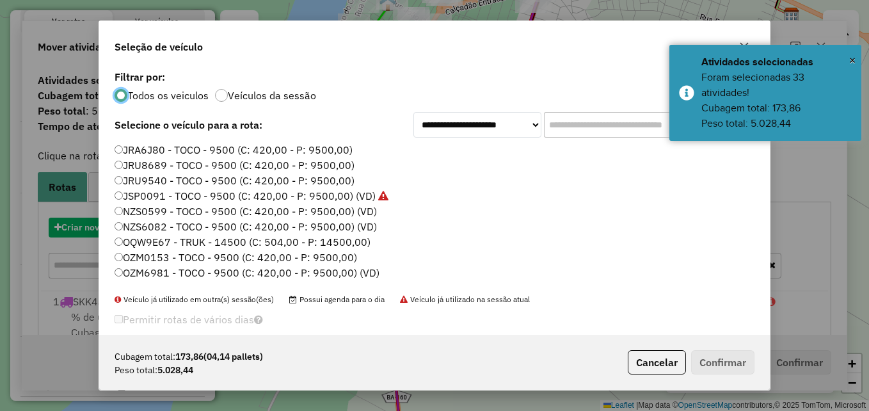
scroll to position [7, 4]
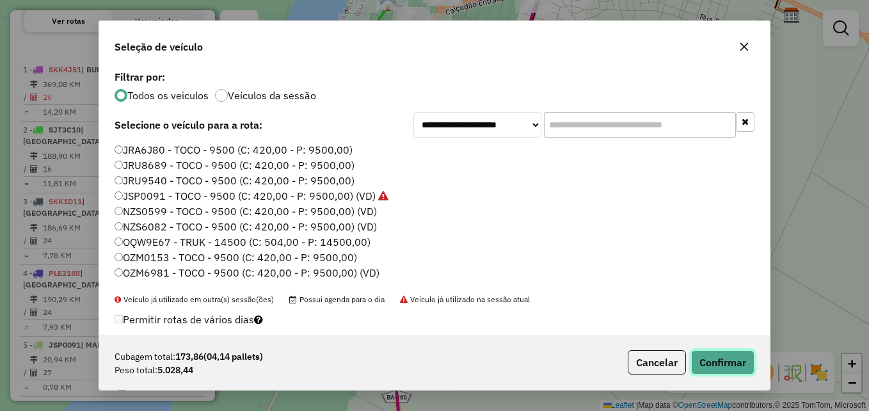
click at [739, 367] on button "Confirmar" at bounding box center [722, 362] width 63 height 24
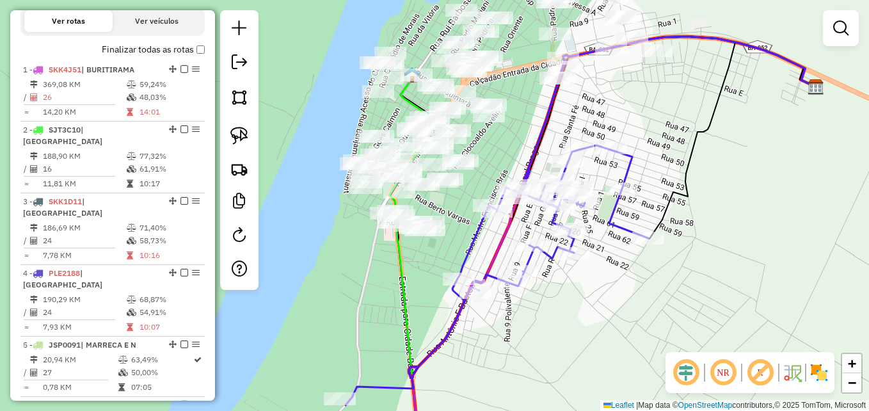
drag, startPoint x: 613, startPoint y: 267, endPoint x: 637, endPoint y: 338, distance: 74.8
click at [637, 338] on div "Janela de atendimento Grade de atendimento Capacidade Transportadoras Veículos …" at bounding box center [434, 205] width 869 height 411
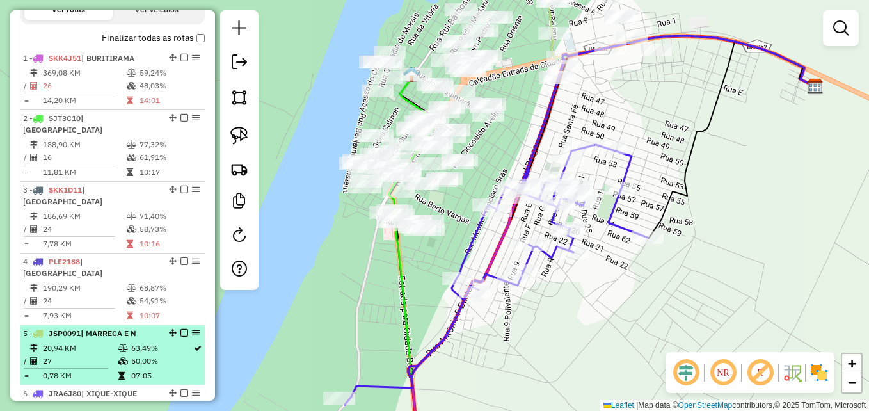
scroll to position [688, 0]
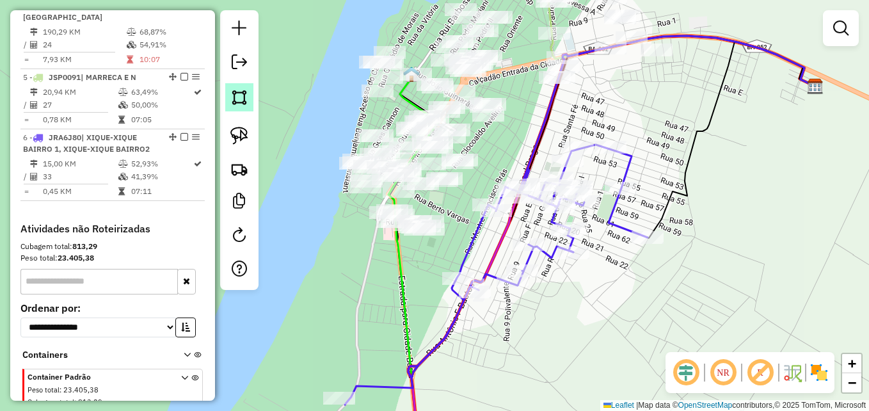
click at [239, 95] on img at bounding box center [239, 97] width 18 height 18
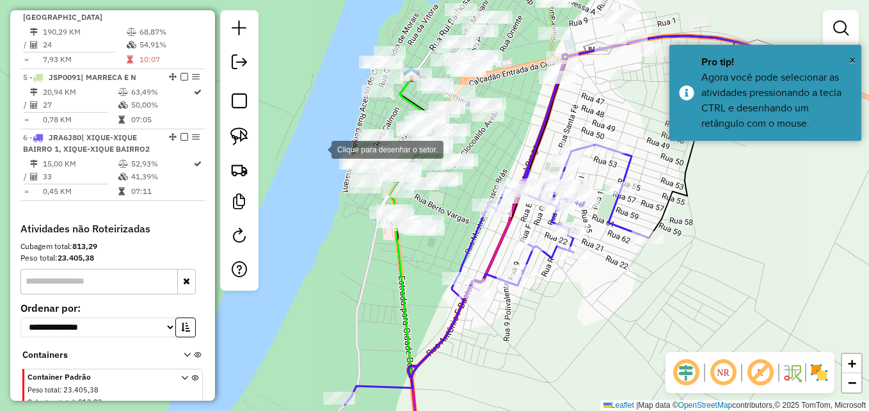
click at [319, 145] on div at bounding box center [319, 149] width 26 height 26
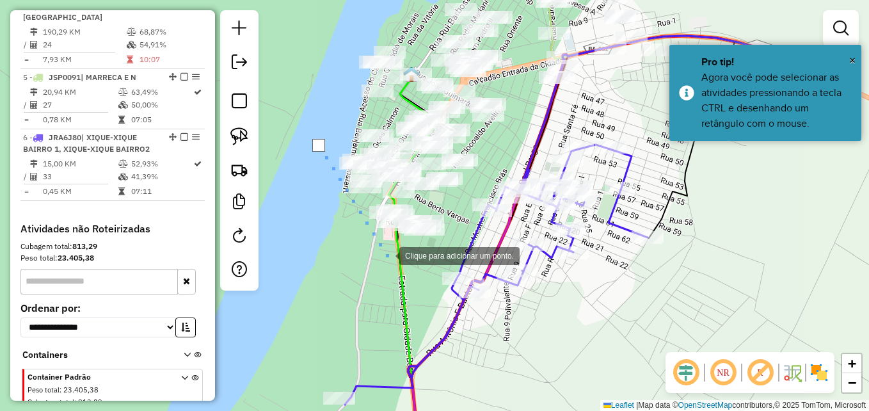
click at [386, 255] on div at bounding box center [387, 255] width 26 height 26
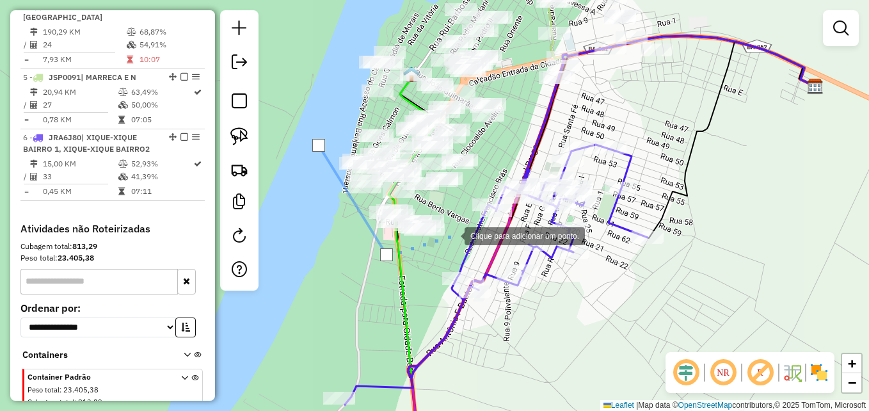
drag, startPoint x: 455, startPoint y: 235, endPoint x: 457, endPoint y: 218, distance: 17.5
click at [455, 230] on div at bounding box center [452, 235] width 26 height 26
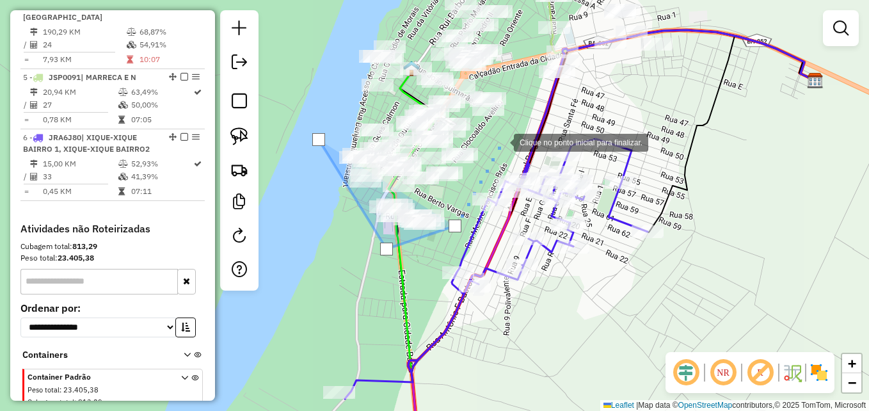
click at [501, 137] on div at bounding box center [501, 142] width 26 height 26
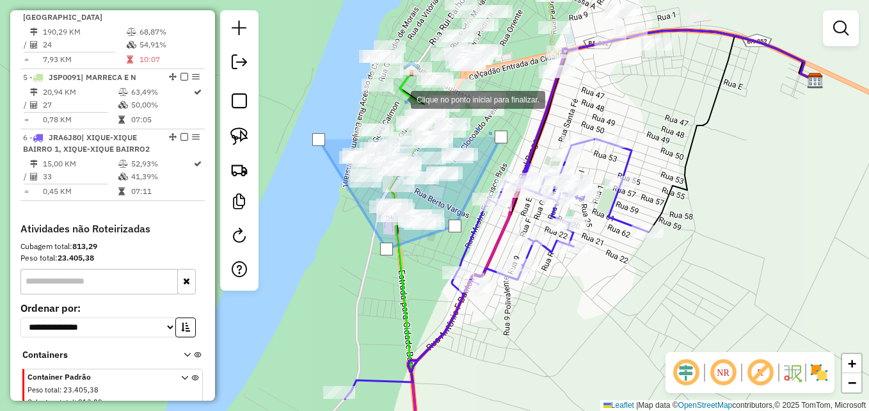
click at [397, 99] on div at bounding box center [398, 99] width 26 height 26
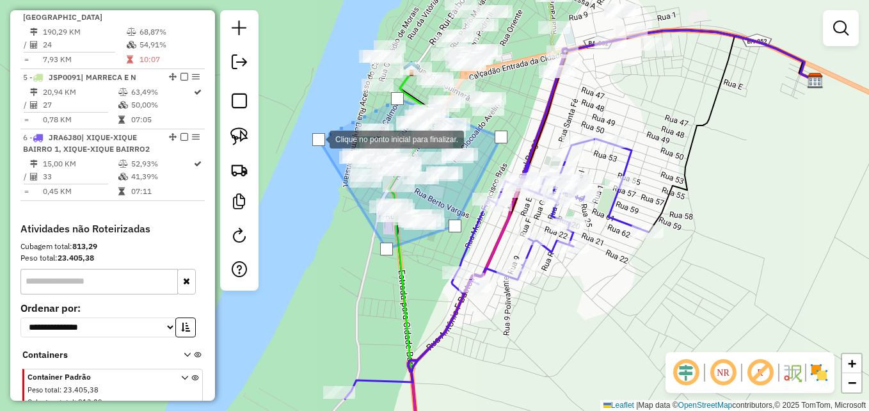
click at [317, 138] on div at bounding box center [318, 139] width 13 height 13
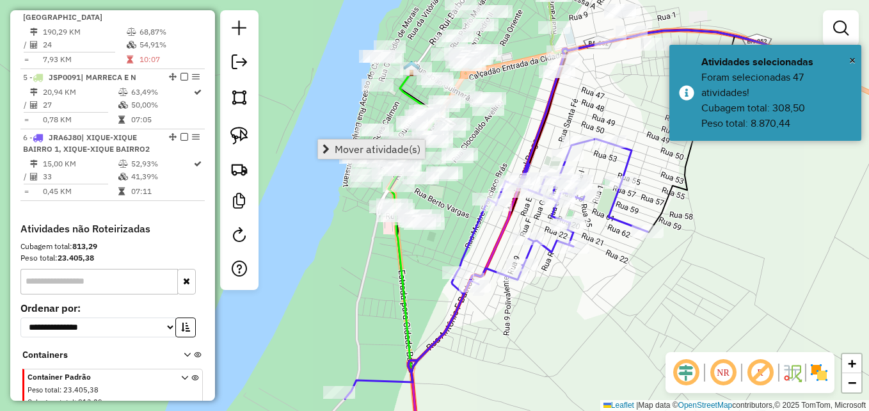
click at [367, 148] on span "Mover atividade(s)" at bounding box center [378, 149] width 86 height 10
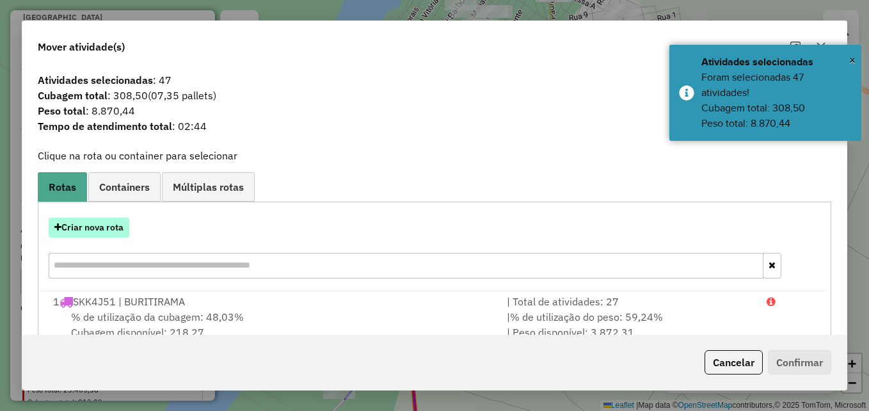
click at [119, 228] on button "Criar nova rota" at bounding box center [89, 228] width 81 height 20
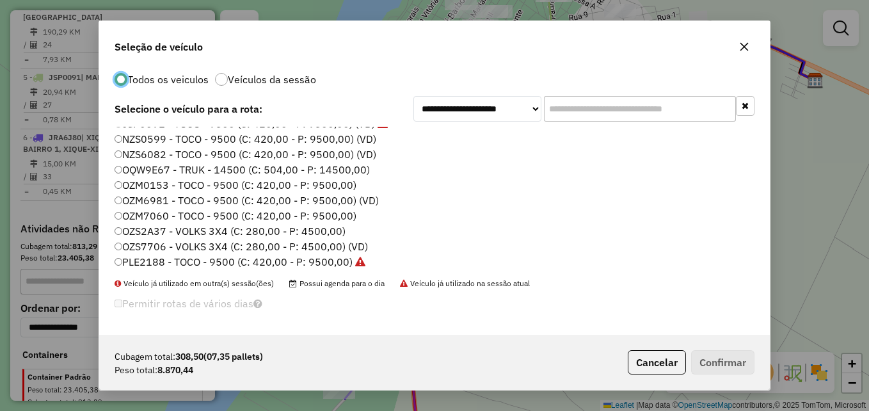
scroll to position [0, 0]
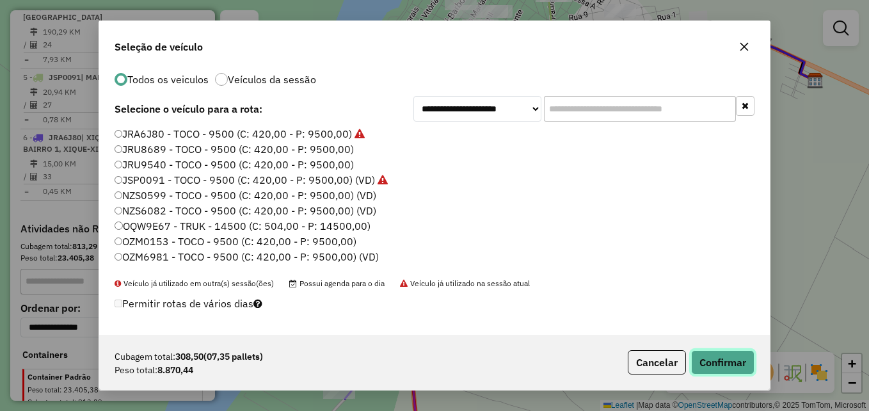
click at [715, 365] on button "Confirmar" at bounding box center [722, 362] width 63 height 24
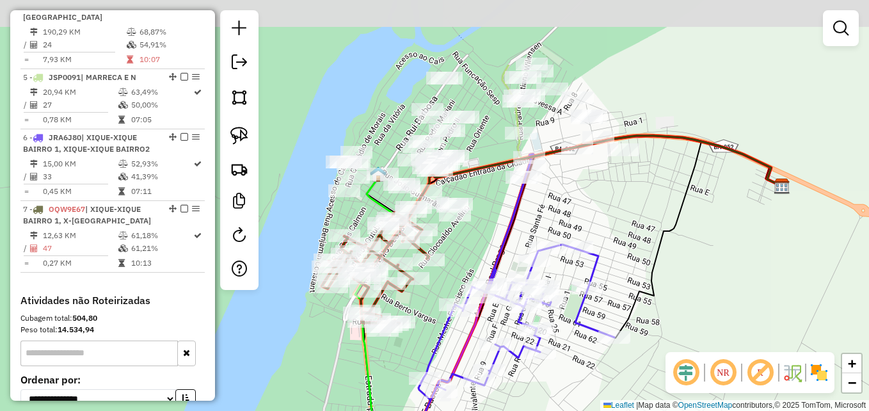
drag, startPoint x: 713, startPoint y: 235, endPoint x: 680, endPoint y: 340, distance: 110.7
click at [680, 340] on div "Janela de atendimento Grade de atendimento Capacidade Transportadoras Veículos …" at bounding box center [434, 205] width 869 height 411
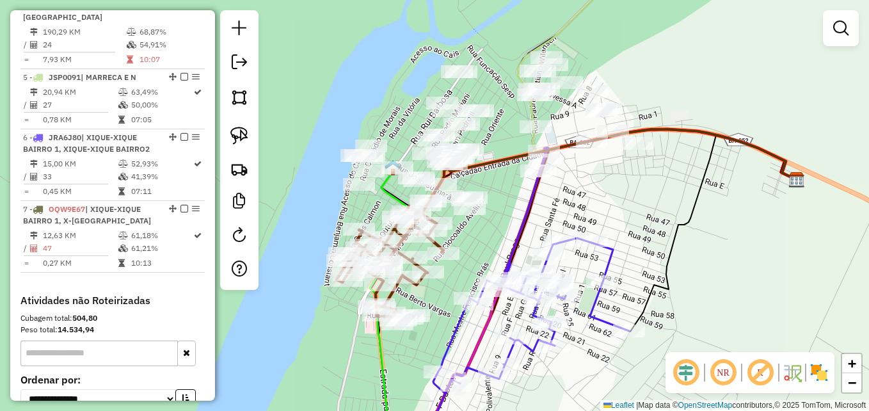
drag, startPoint x: 533, startPoint y: 202, endPoint x: 555, endPoint y: 187, distance: 26.8
click at [555, 187] on icon at bounding box center [646, 207] width 292 height 157
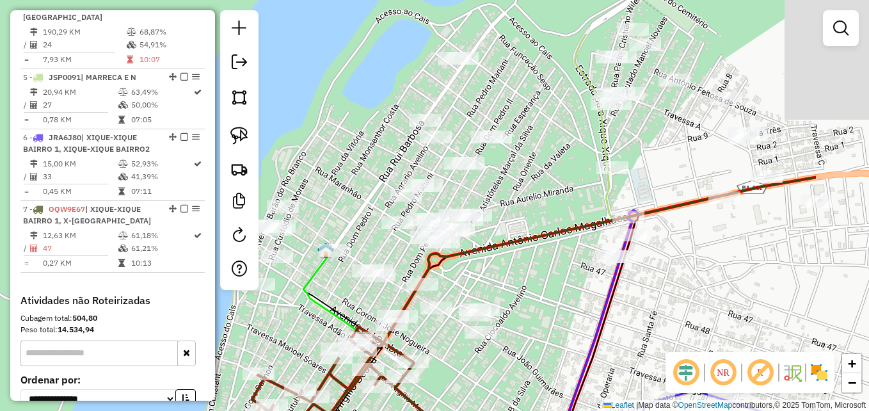
drag, startPoint x: 695, startPoint y: 246, endPoint x: 553, endPoint y: 289, distance: 149.1
click at [553, 301] on div "Janela de atendimento Grade de atendimento Capacidade Transportadoras Veículos …" at bounding box center [434, 205] width 869 height 411
click at [553, 298] on div "Janela de atendimento Grade de atendimento Capacidade Transportadoras Veículos …" at bounding box center [434, 205] width 869 height 411
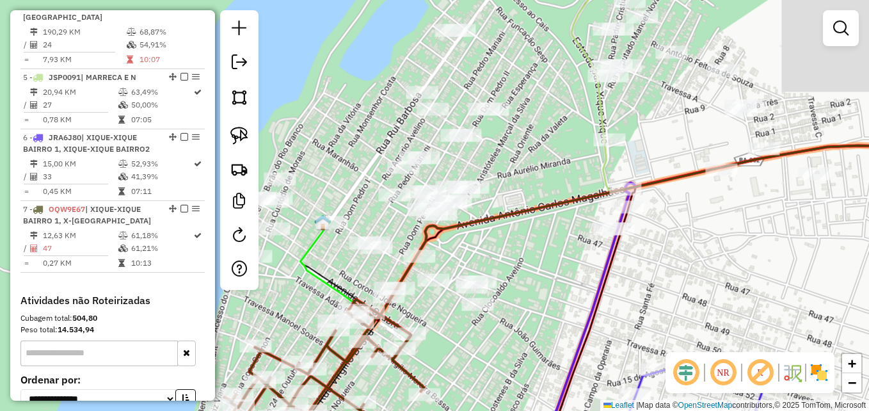
click at [553, 288] on div "Janela de atendimento Grade de atendimento Capacidade Transportadoras Veículos …" at bounding box center [434, 205] width 869 height 411
click at [552, 285] on div "Janela de atendimento Grade de atendimento Capacidade Transportadoras Veículos …" at bounding box center [434, 205] width 869 height 411
click at [552, 284] on div "Janela de atendimento Grade de atendimento Capacidade Transportadoras Veículos …" at bounding box center [434, 205] width 869 height 411
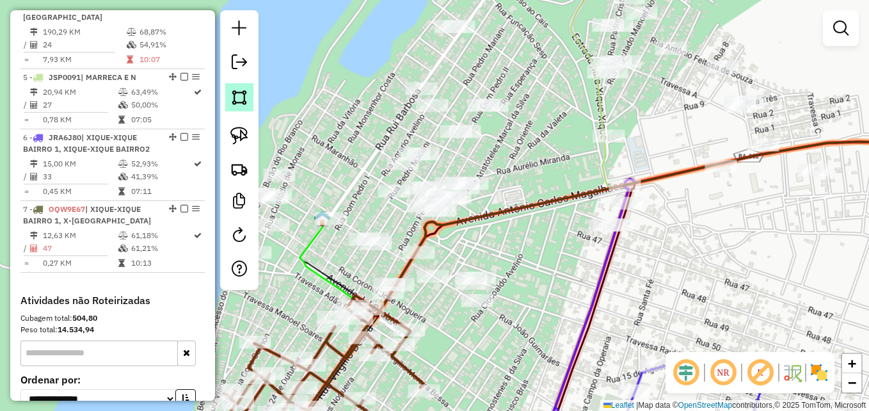
click at [245, 96] on img at bounding box center [239, 97] width 18 height 18
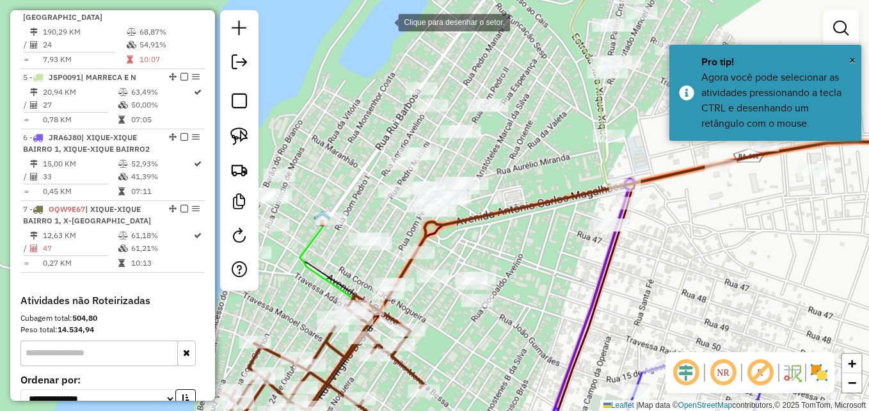
click at [385, 21] on div at bounding box center [385, 21] width 26 height 26
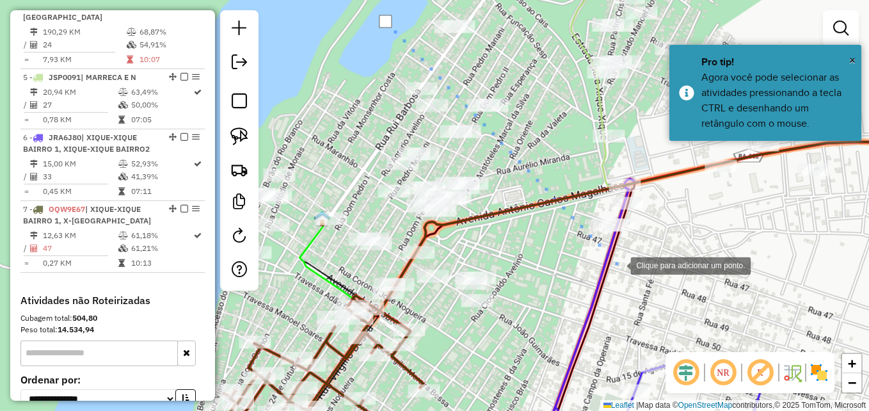
click at [617, 263] on div at bounding box center [618, 264] width 26 height 26
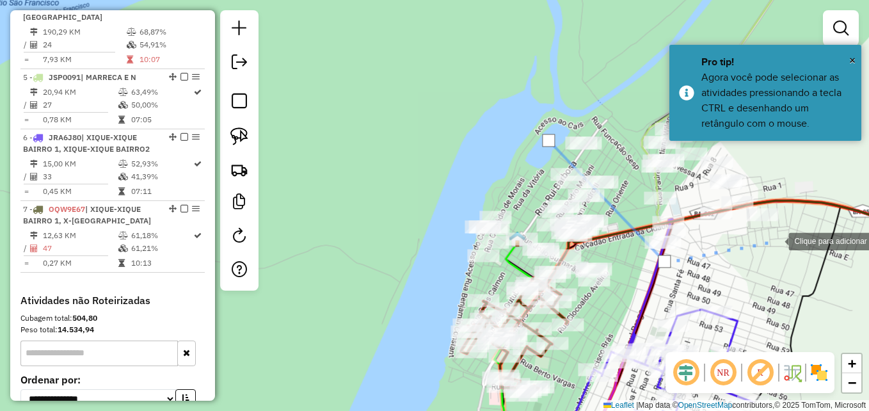
click at [775, 240] on div at bounding box center [776, 240] width 26 height 26
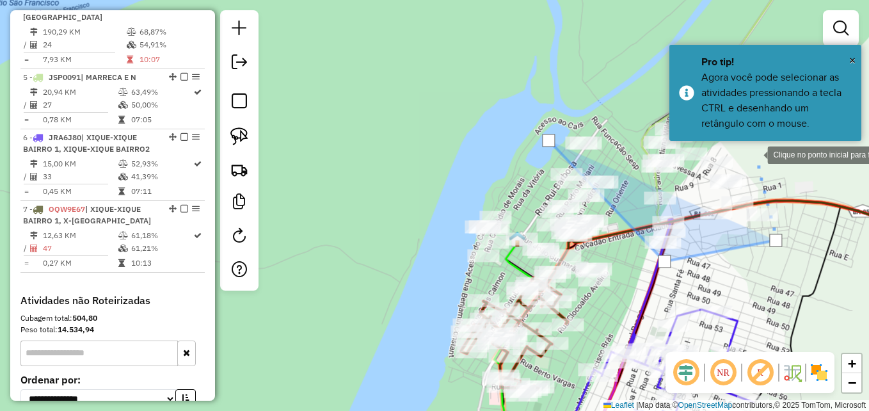
click at [754, 154] on div at bounding box center [754, 154] width 26 height 26
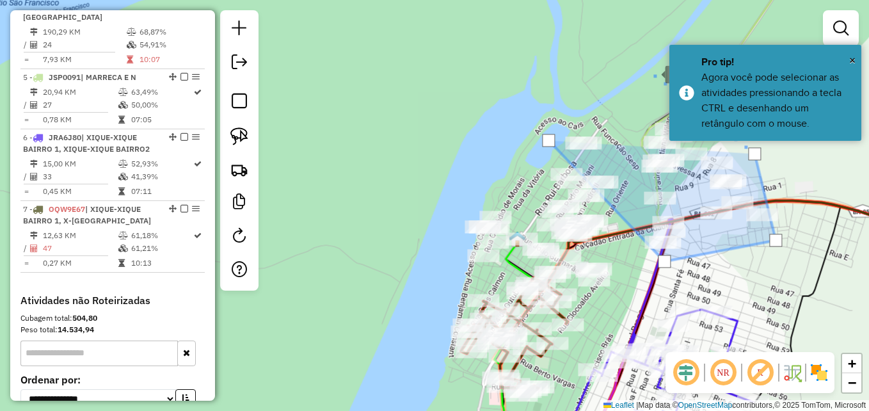
click at [652, 73] on div at bounding box center [652, 73] width 26 height 26
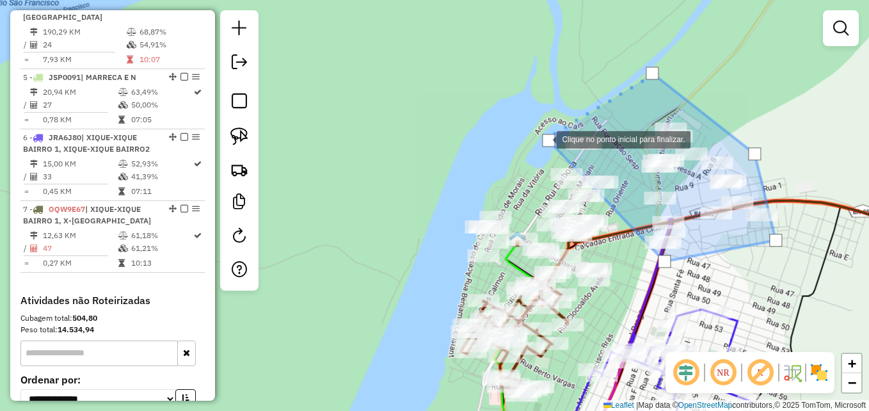
click at [543, 138] on div at bounding box center [548, 140] width 13 height 13
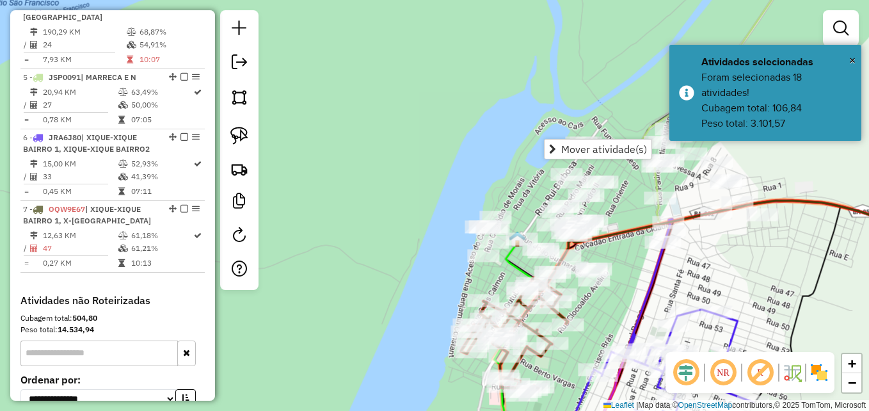
click at [515, 91] on div "Janela de atendimento Grade de atendimento Capacidade Transportadoras Veículos …" at bounding box center [434, 205] width 869 height 411
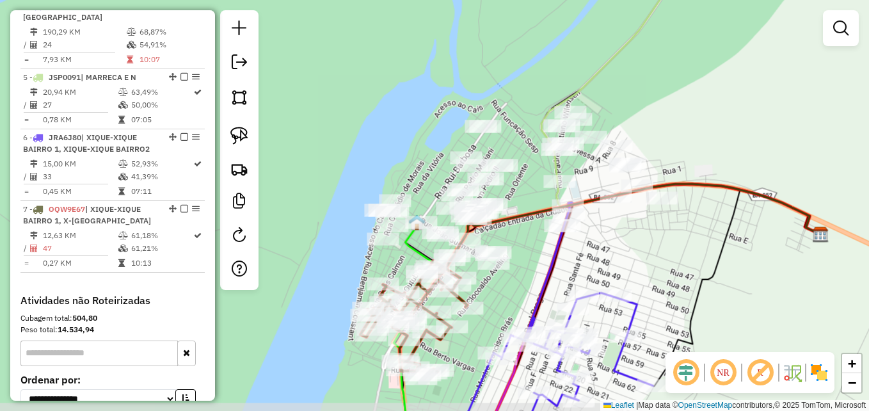
drag, startPoint x: 672, startPoint y: 279, endPoint x: 571, endPoint y: 262, distance: 102.4
click at [571, 262] on div "Janela de atendimento Grade de atendimento Capacidade Transportadoras Veículos …" at bounding box center [434, 205] width 869 height 411
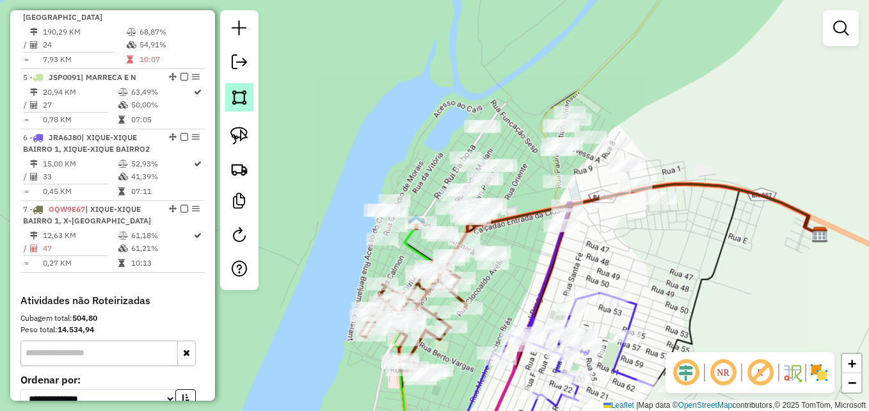
click at [239, 102] on img at bounding box center [239, 97] width 18 height 18
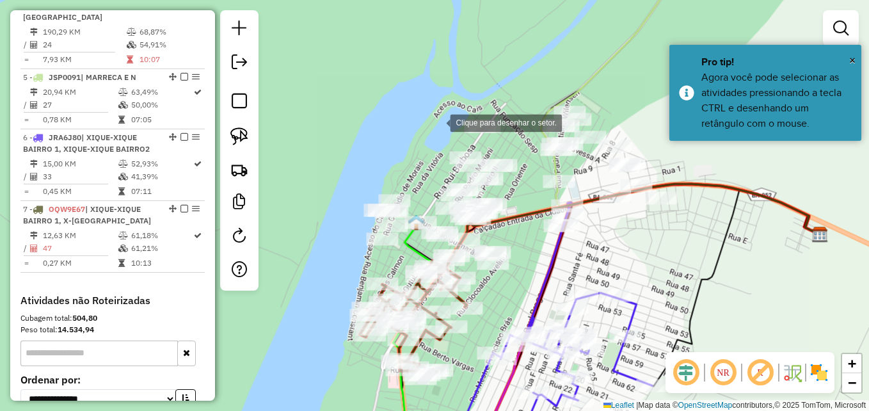
click at [438, 122] on div at bounding box center [437, 122] width 26 height 26
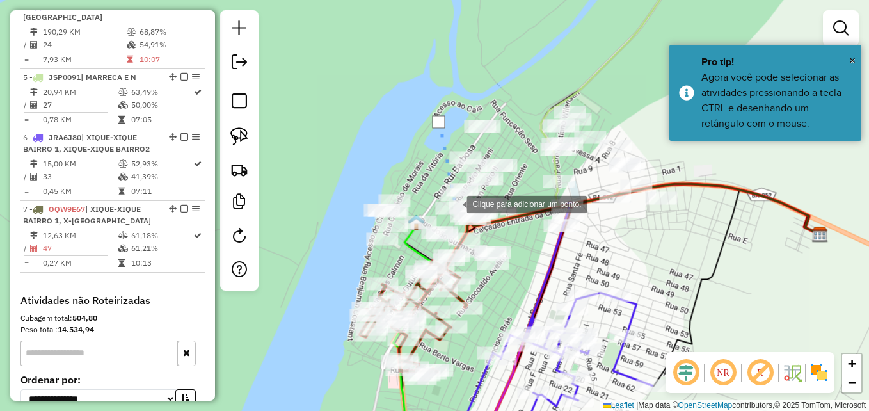
click at [454, 203] on div at bounding box center [454, 203] width 26 height 26
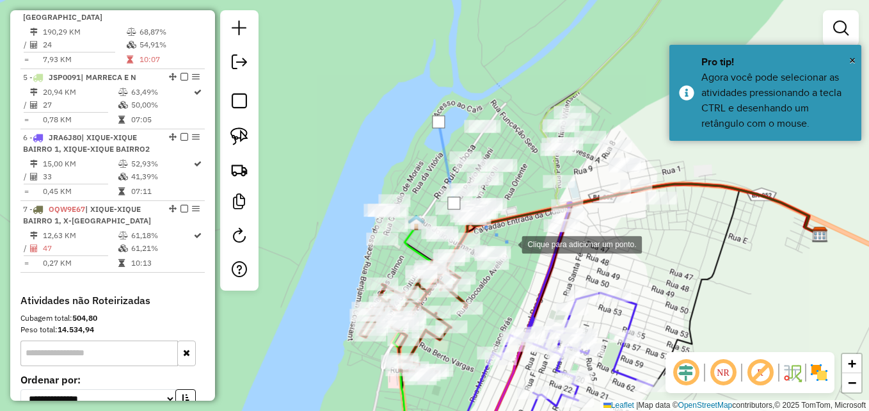
click at [521, 250] on div at bounding box center [509, 243] width 26 height 26
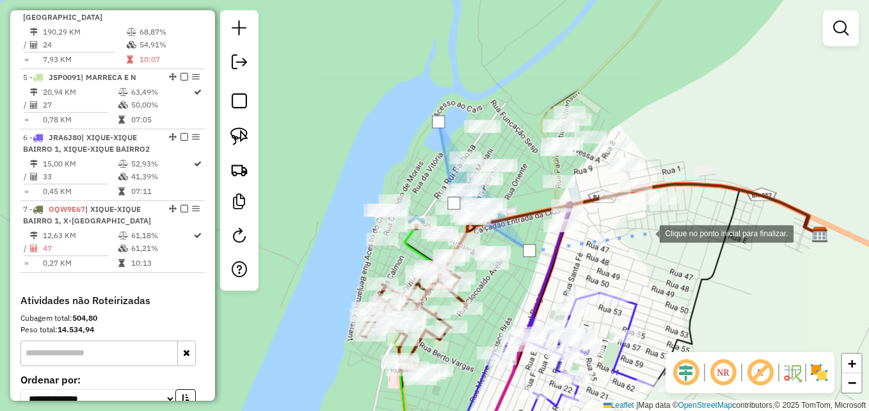
drag, startPoint x: 646, startPoint y: 232, endPoint x: 681, endPoint y: 178, distance: 64.4
click at [646, 226] on div at bounding box center [646, 232] width 26 height 26
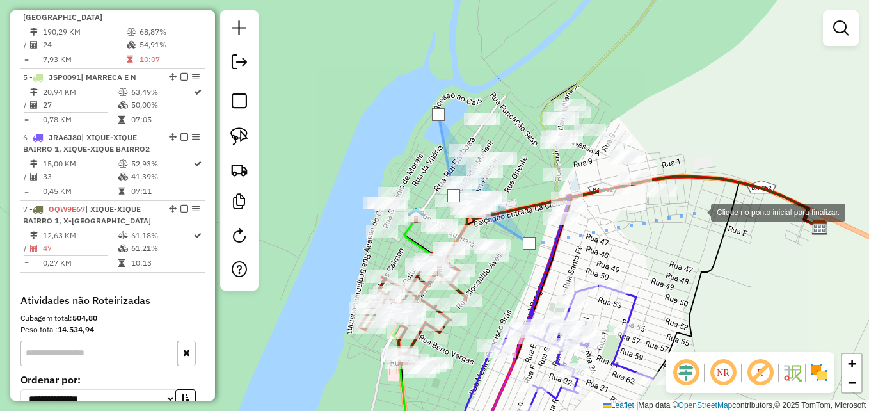
drag, startPoint x: 698, startPoint y: 211, endPoint x: 640, endPoint y: 102, distance: 123.1
click at [697, 208] on div at bounding box center [698, 211] width 26 height 26
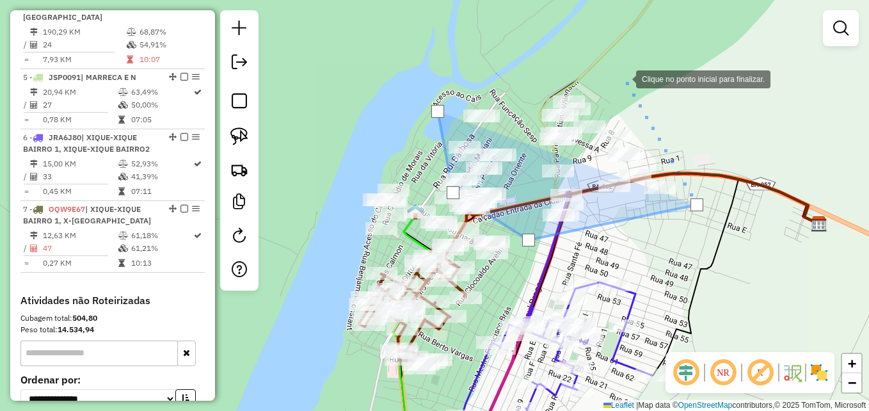
drag, startPoint x: 623, startPoint y: 78, endPoint x: 580, endPoint y: 53, distance: 50.1
click at [621, 77] on div at bounding box center [623, 78] width 26 height 26
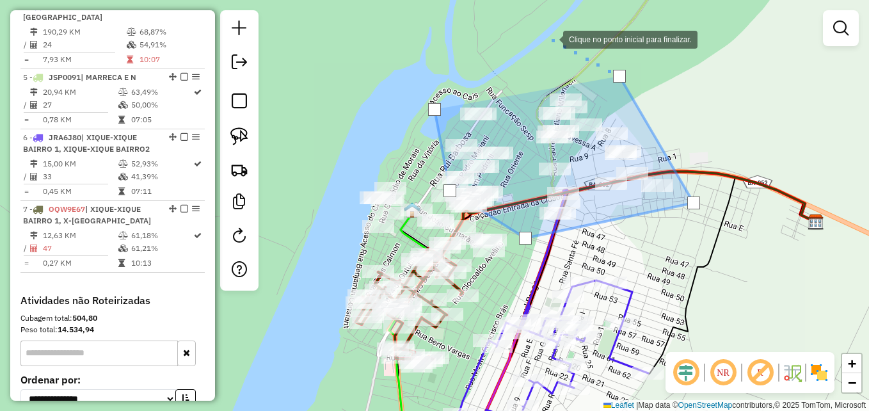
click at [550, 38] on div at bounding box center [550, 39] width 26 height 26
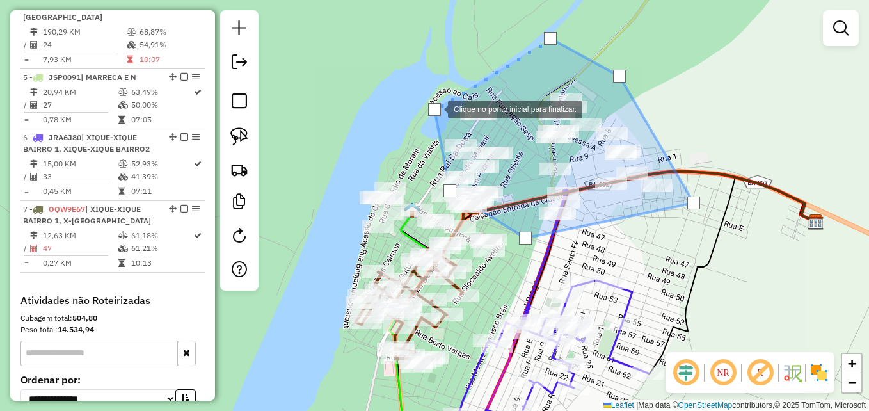
click at [435, 108] on div at bounding box center [434, 109] width 13 height 13
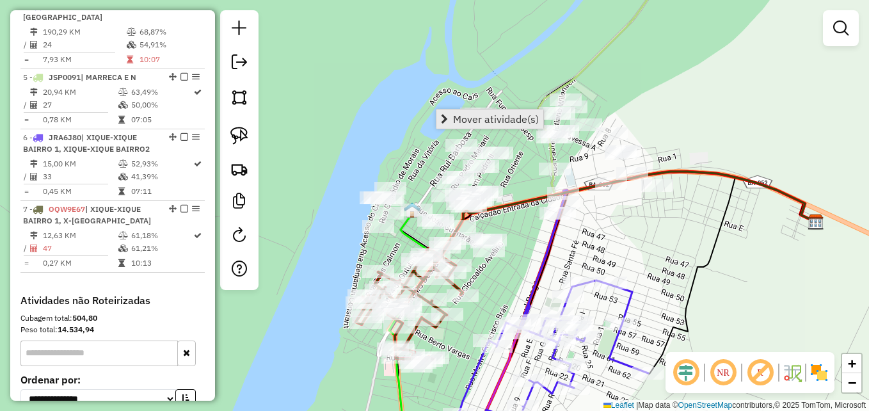
click at [464, 115] on span "Mover atividade(s)" at bounding box center [496, 119] width 86 height 10
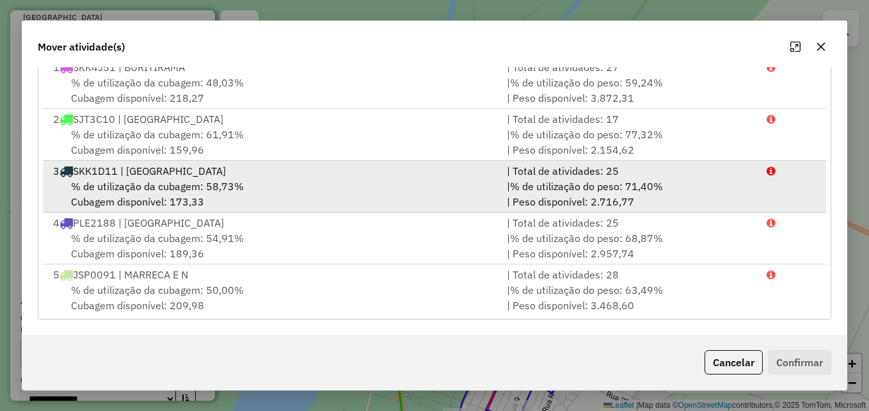
scroll to position [106, 0]
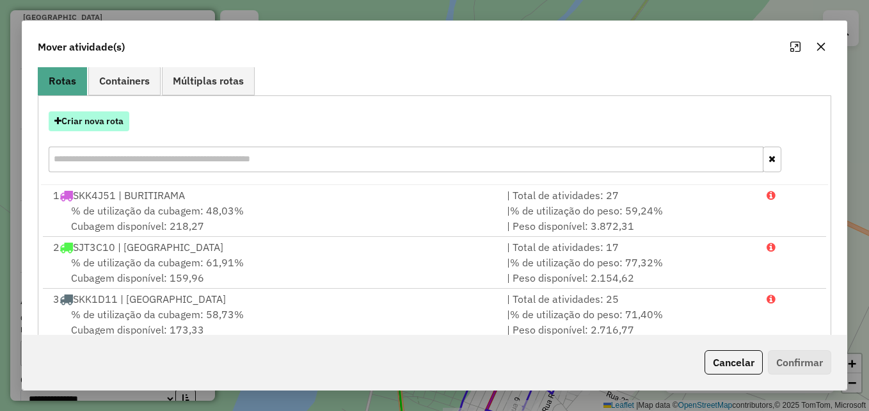
click at [109, 117] on button "Criar nova rota" at bounding box center [89, 121] width 81 height 20
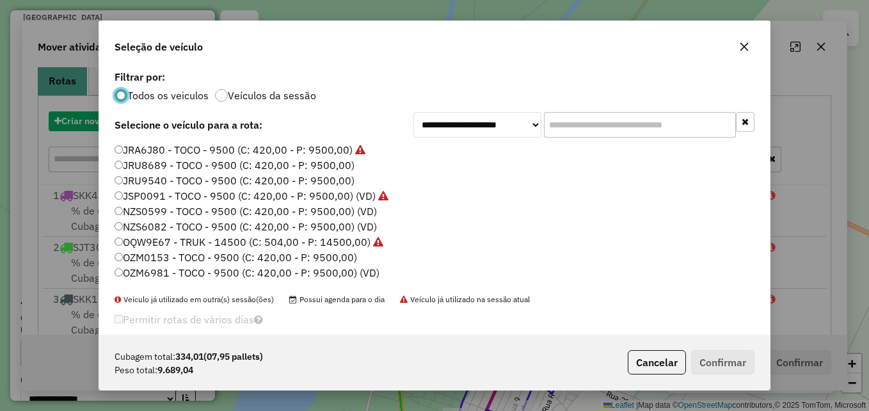
scroll to position [7, 4]
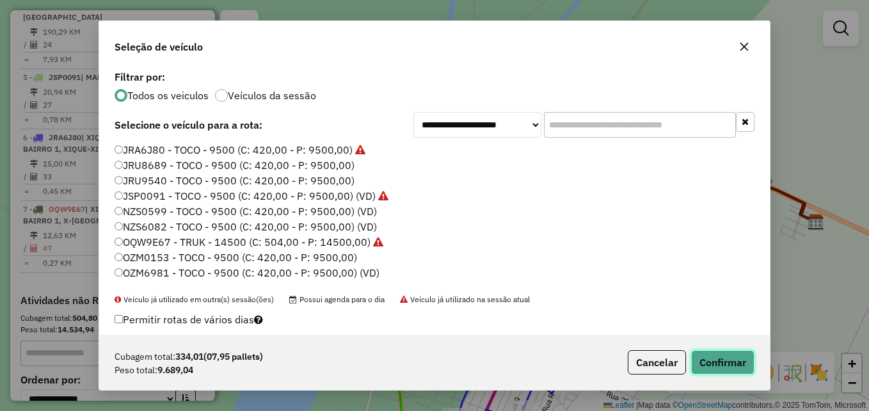
click at [744, 366] on button "Confirmar" at bounding box center [722, 362] width 63 height 24
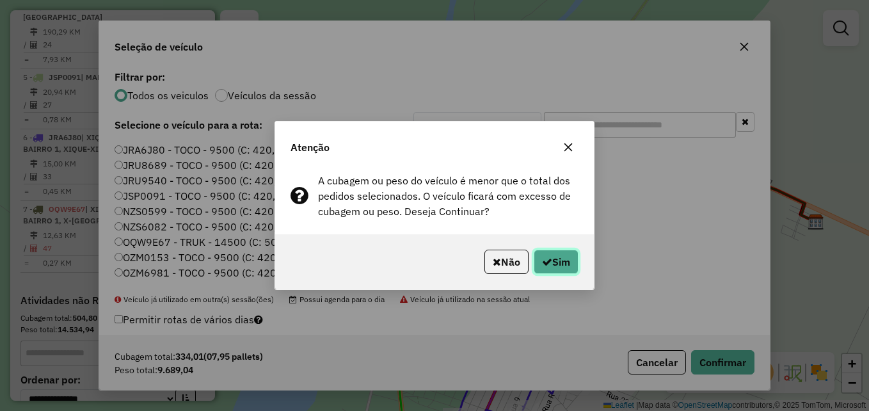
click at [547, 265] on icon "button" at bounding box center [547, 262] width 10 height 10
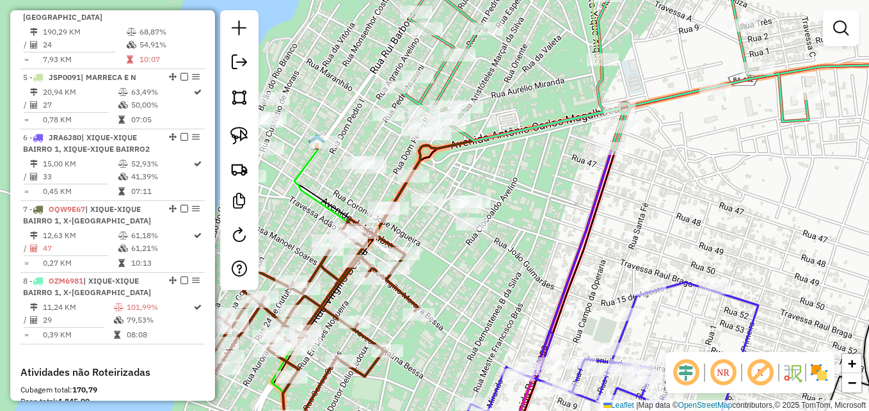
drag, startPoint x: 516, startPoint y: 250, endPoint x: 601, endPoint y: 255, distance: 84.6
click at [599, 255] on div "Janela de atendimento Grade de atendimento Capacidade Transportadoras Veículos …" at bounding box center [434, 205] width 869 height 411
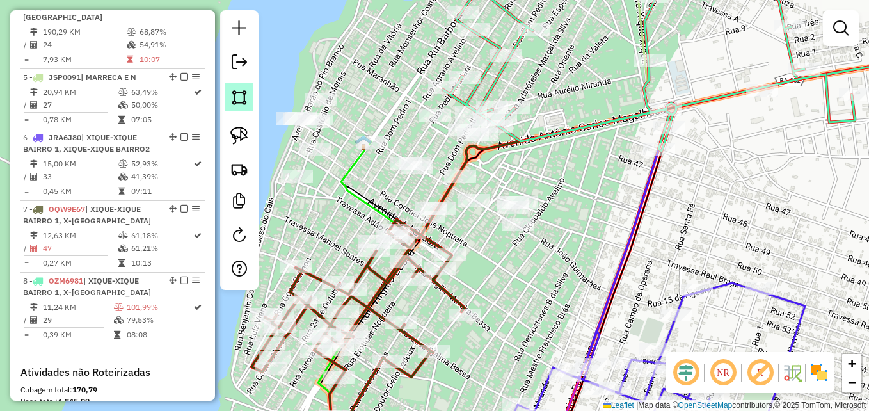
click at [232, 101] on img at bounding box center [239, 97] width 18 height 18
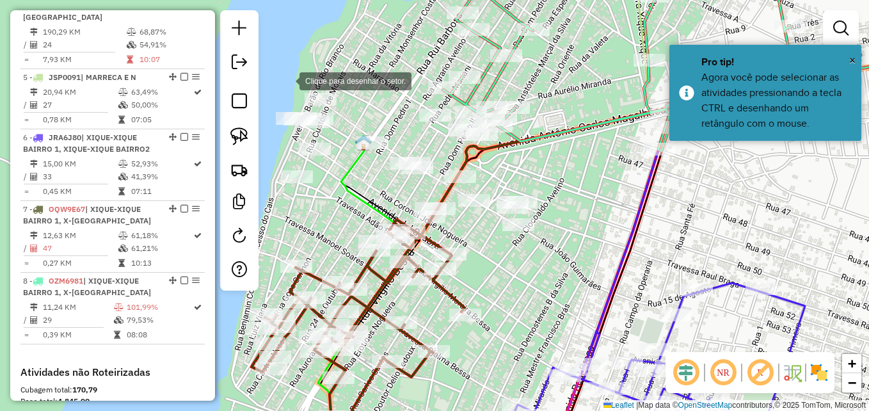
drag, startPoint x: 287, startPoint y: 80, endPoint x: 264, endPoint y: 101, distance: 31.2
click at [287, 80] on div at bounding box center [287, 80] width 26 height 26
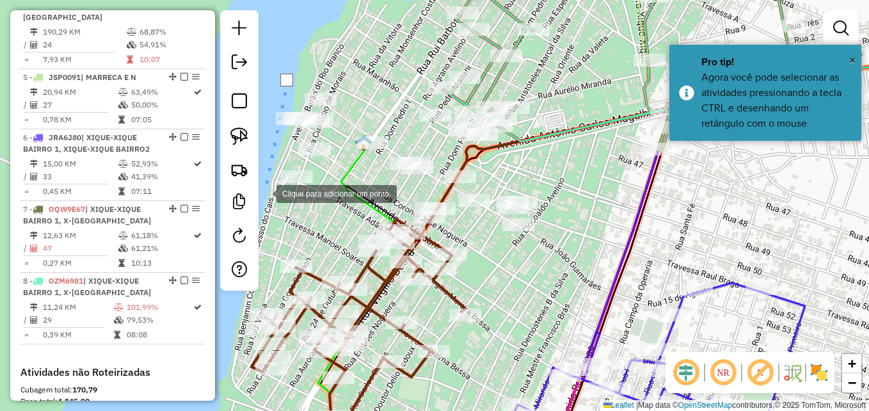
click at [264, 193] on div at bounding box center [264, 193] width 26 height 26
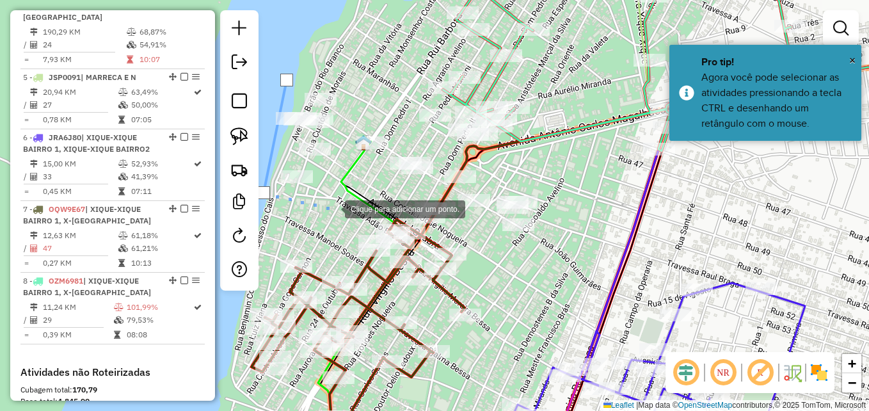
click at [345, 202] on div at bounding box center [332, 208] width 26 height 26
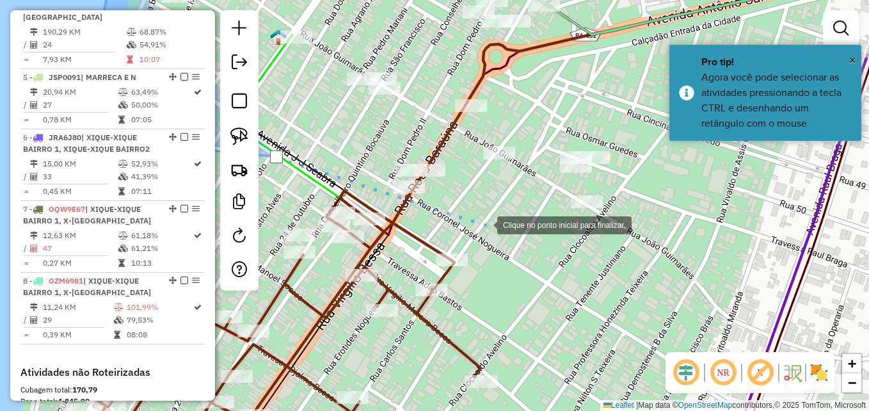
click at [492, 228] on div at bounding box center [484, 224] width 26 height 26
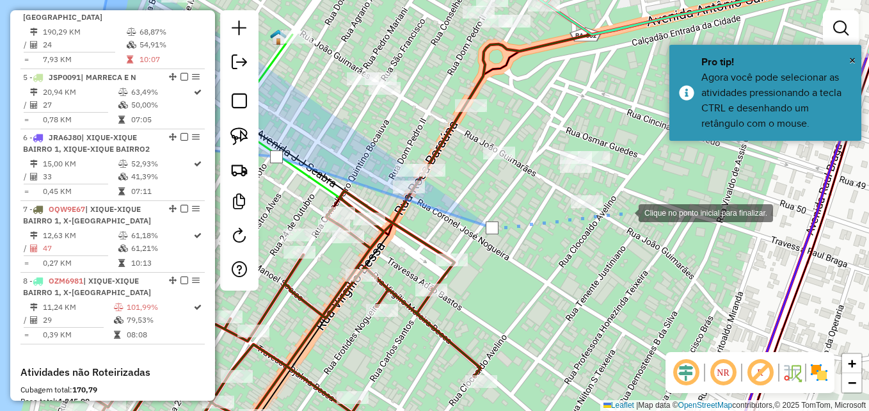
click at [623, 199] on div at bounding box center [626, 212] width 26 height 26
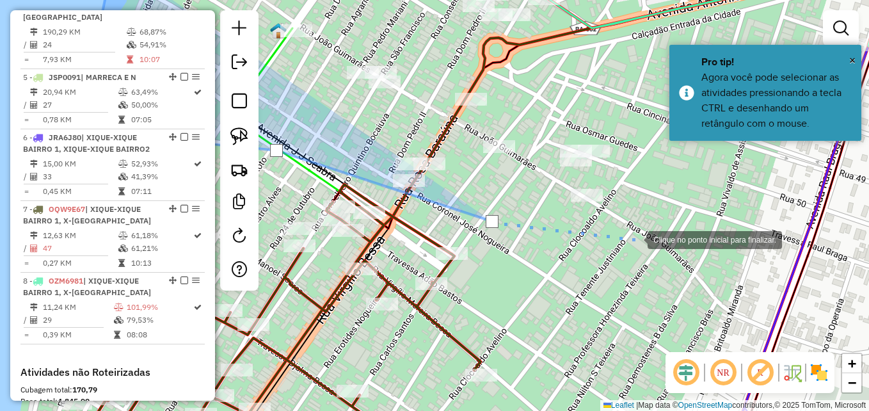
drag, startPoint x: 635, startPoint y: 239, endPoint x: 620, endPoint y: 154, distance: 85.7
click at [636, 238] on div at bounding box center [635, 239] width 26 height 26
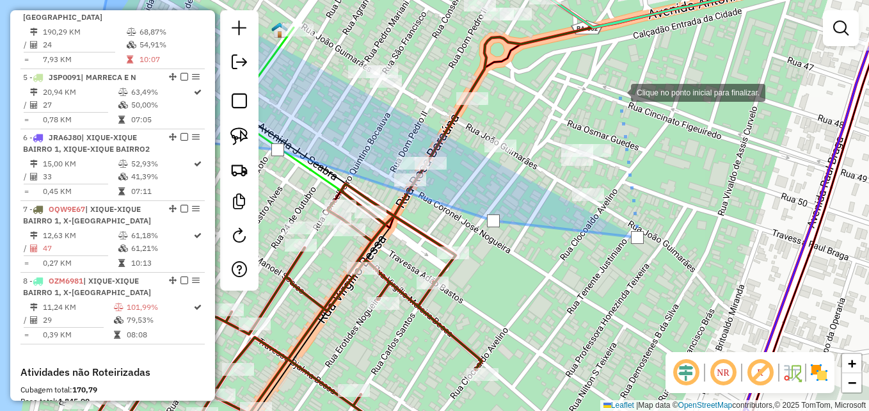
click at [618, 91] on div at bounding box center [618, 92] width 26 height 26
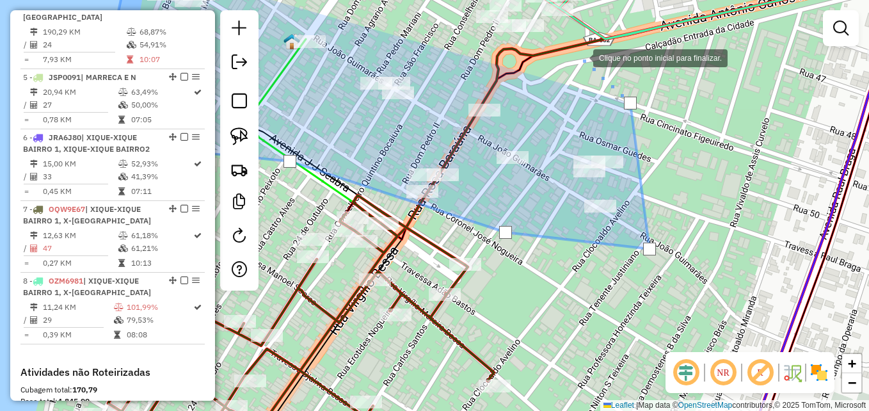
click at [580, 51] on div at bounding box center [580, 57] width 26 height 26
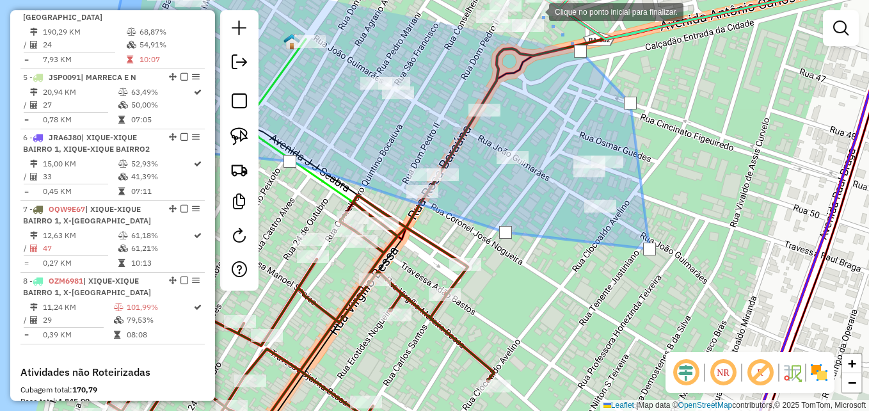
click at [536, 11] on div at bounding box center [536, 11] width 26 height 26
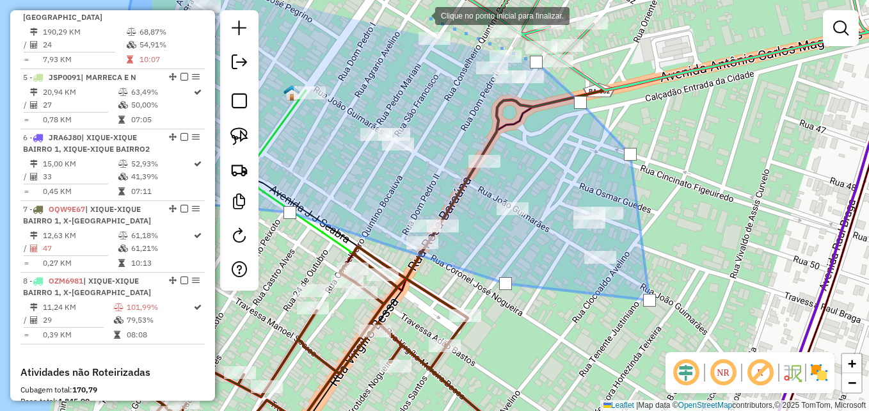
click at [422, 15] on div at bounding box center [422, 15] width 26 height 26
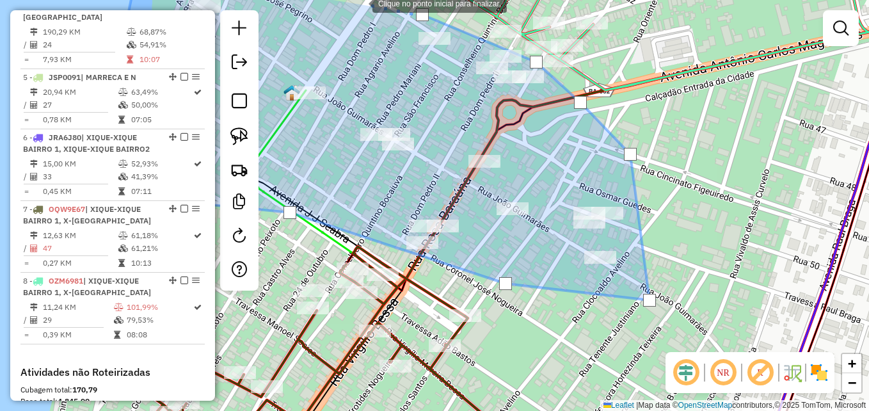
click at [360, 3] on div at bounding box center [360, 3] width 26 height 26
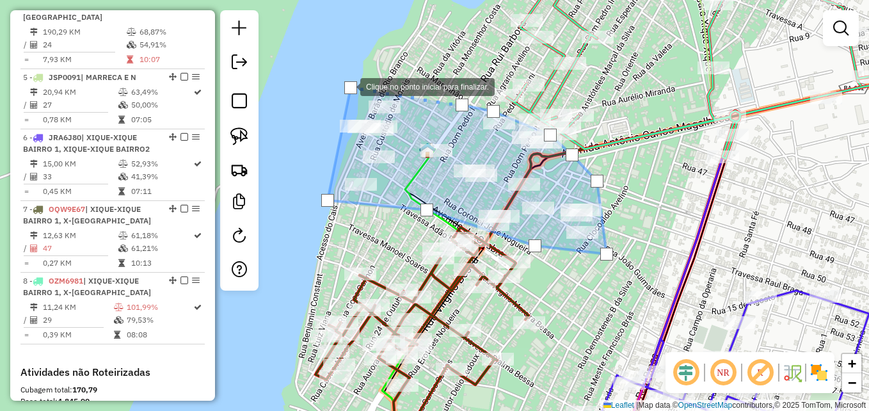
click at [347, 86] on div at bounding box center [350, 87] width 13 height 13
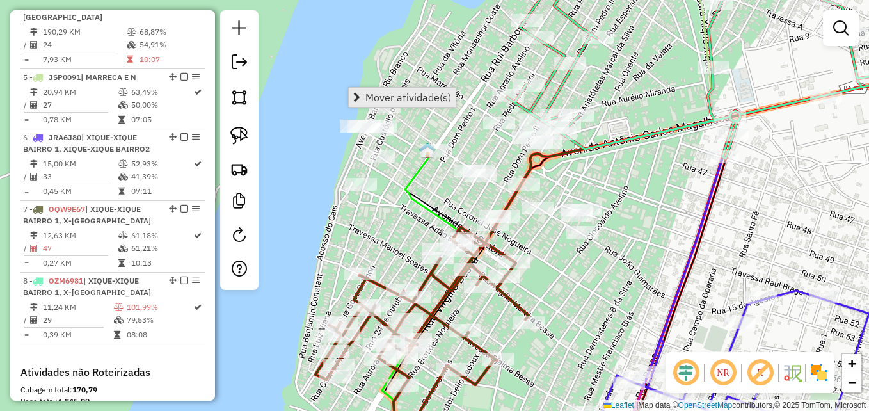
click at [413, 100] on span "Mover atividade(s)" at bounding box center [408, 97] width 86 height 10
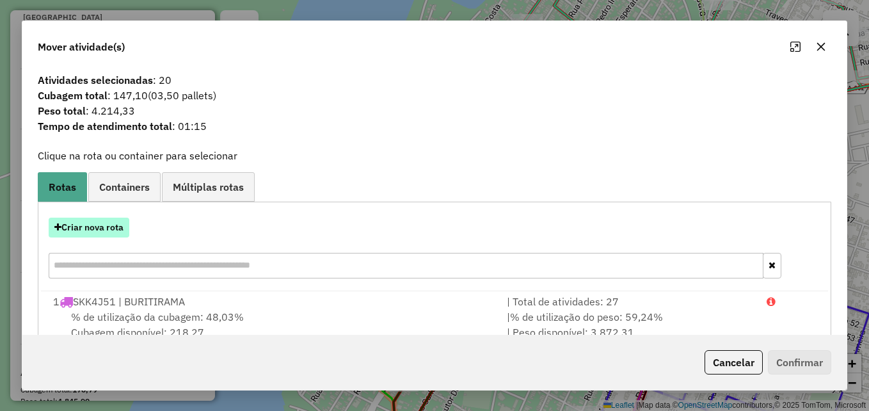
click at [117, 229] on button "Criar nova rota" at bounding box center [89, 228] width 81 height 20
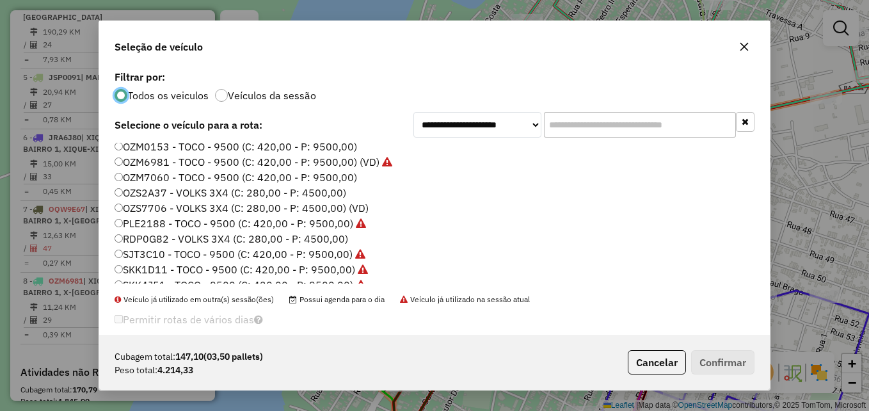
scroll to position [120, 0]
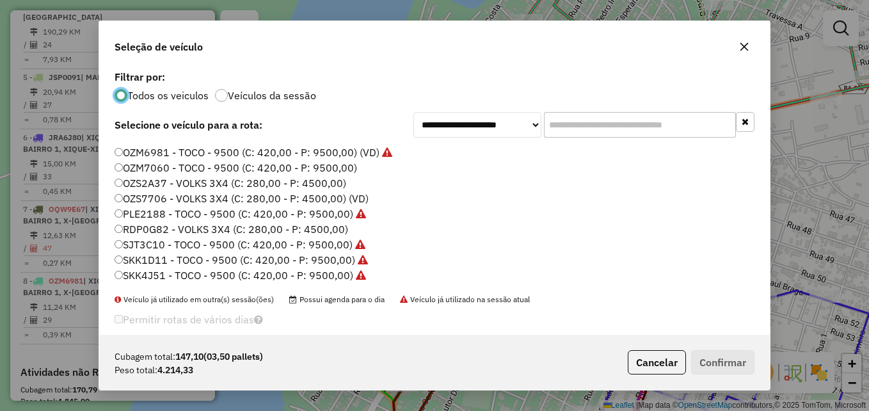
click at [229, 186] on label "OZS2A37 - VOLKS 3X4 (C: 280,00 - P: 4500,00)" at bounding box center [231, 182] width 232 height 15
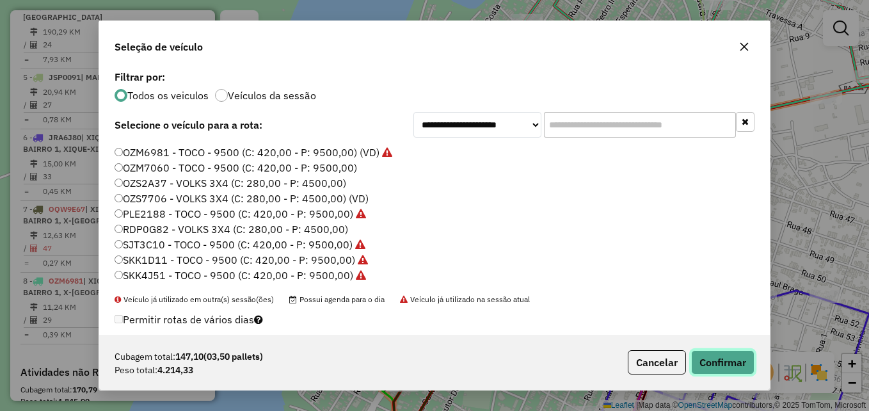
click at [734, 368] on button "Confirmar" at bounding box center [722, 362] width 63 height 24
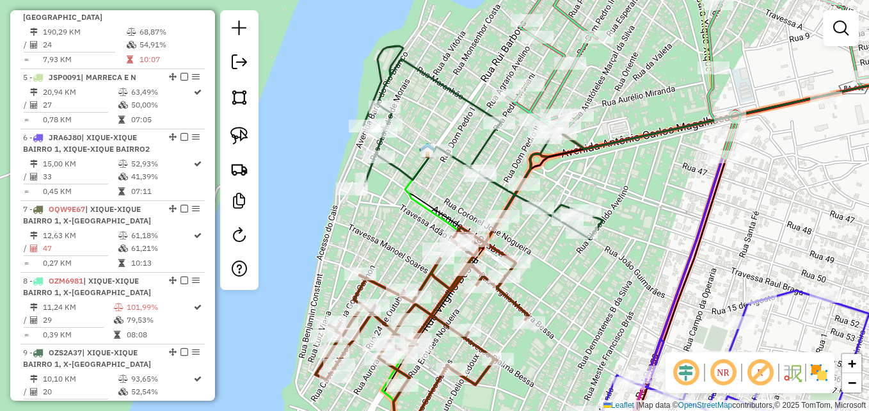
select select "**********"
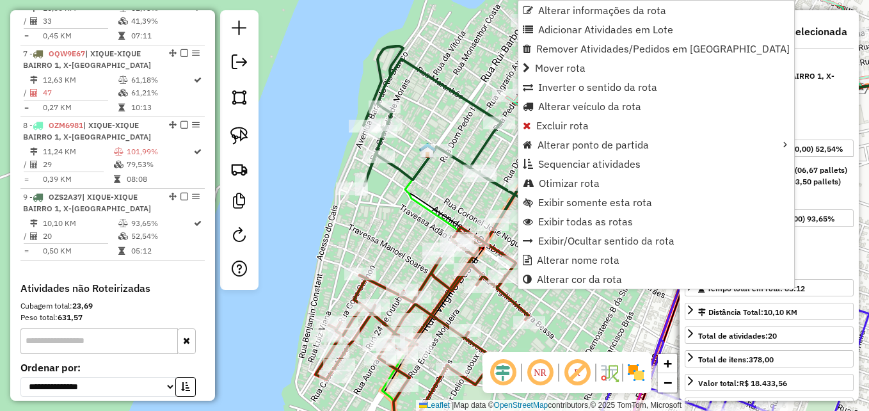
scroll to position [967, 0]
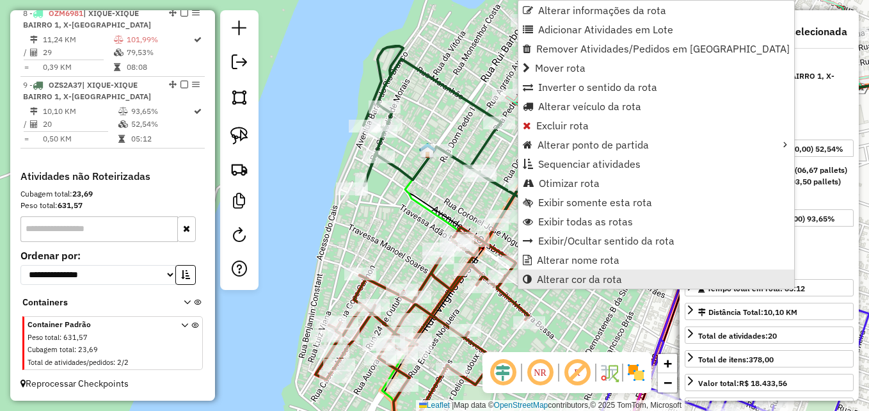
click at [570, 276] on span "Alterar cor da rota" at bounding box center [579, 279] width 85 height 10
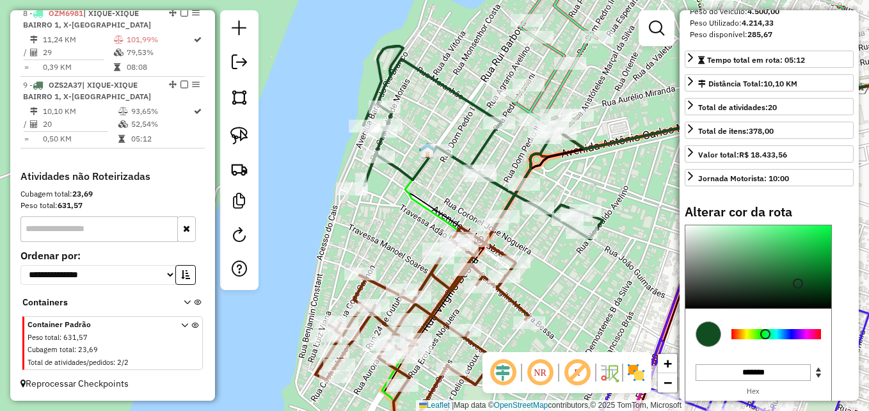
scroll to position [316, 0]
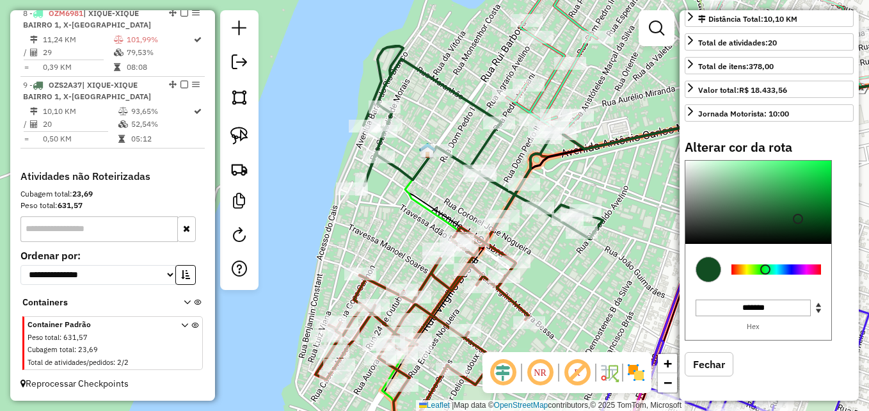
click at [743, 271] on div at bounding box center [776, 269] width 90 height 10
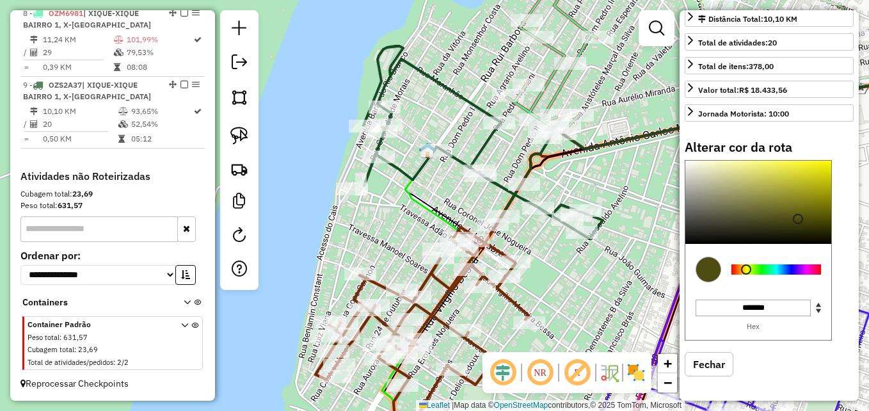
click at [747, 269] on div at bounding box center [746, 269] width 10 height 10
type input "*******"
drag, startPoint x: 795, startPoint y: 219, endPoint x: 825, endPoint y: 170, distance: 57.2
click at [825, 170] on div at bounding box center [826, 170] width 10 height 10
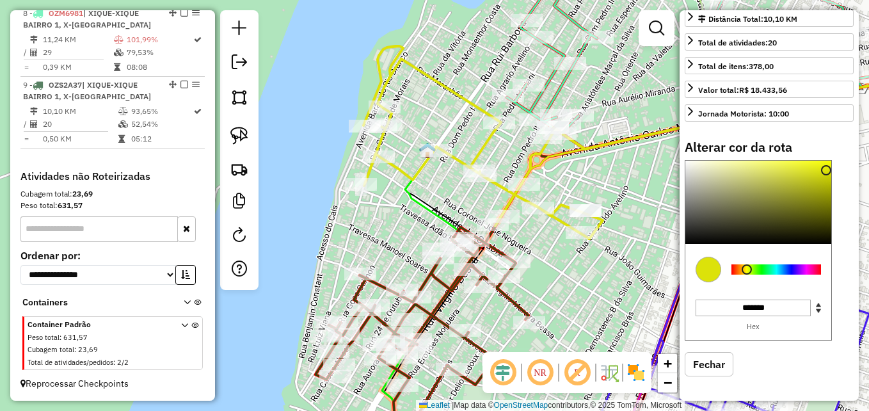
click at [459, 160] on icon at bounding box center [482, 142] width 239 height 193
select select "**********"
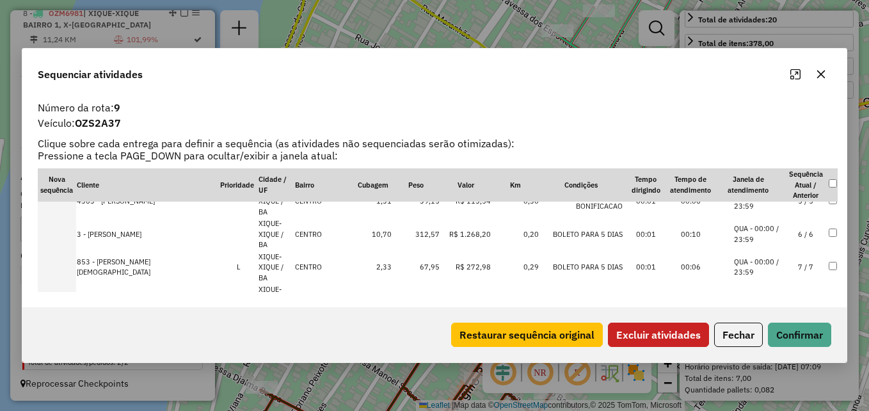
scroll to position [113, 0]
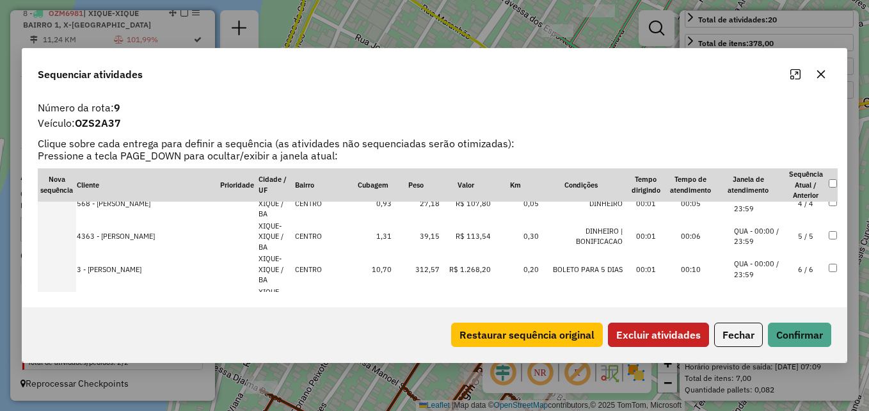
click at [688, 333] on button "Excluir atividades" at bounding box center [658, 334] width 101 height 24
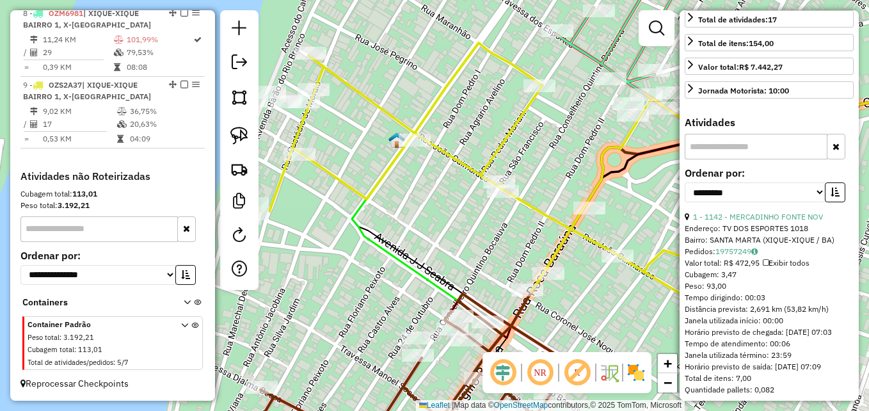
scroll to position [305, 0]
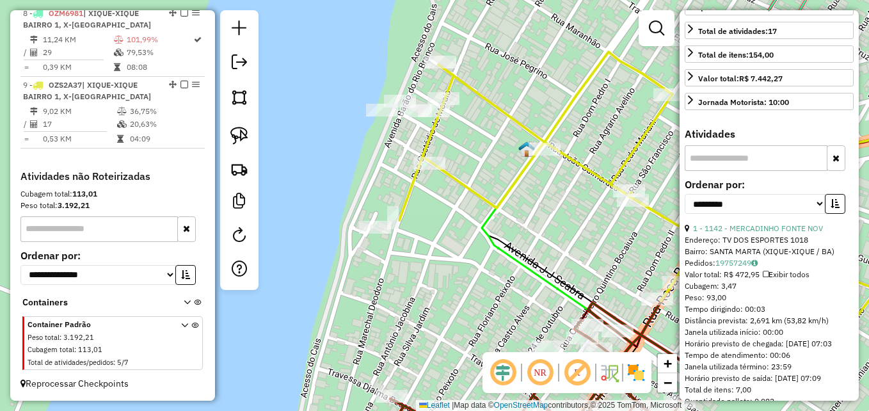
drag, startPoint x: 410, startPoint y: 233, endPoint x: 541, endPoint y: 242, distance: 131.5
click at [541, 242] on div "Janela de atendimento Grade de atendimento Capacidade Transportadoras Veículos …" at bounding box center [434, 205] width 869 height 411
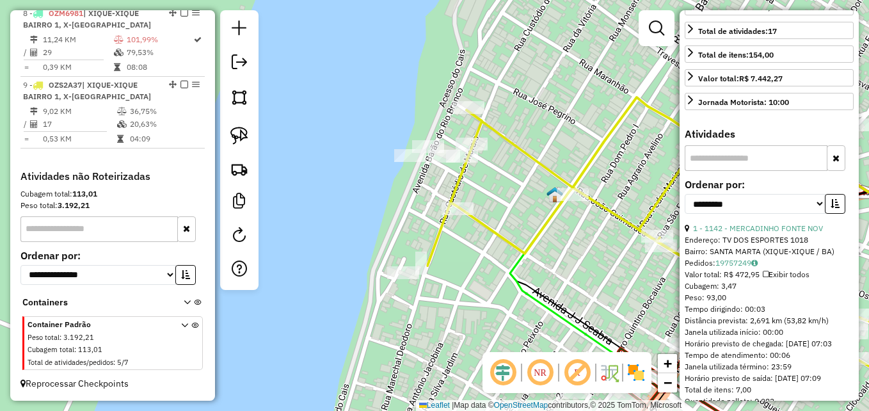
drag, startPoint x: 469, startPoint y: 87, endPoint x: 514, endPoint y: 182, distance: 104.7
click at [514, 182] on div "Janela de atendimento Grade de atendimento Capacidade Transportadoras Veículos …" at bounding box center [434, 205] width 869 height 411
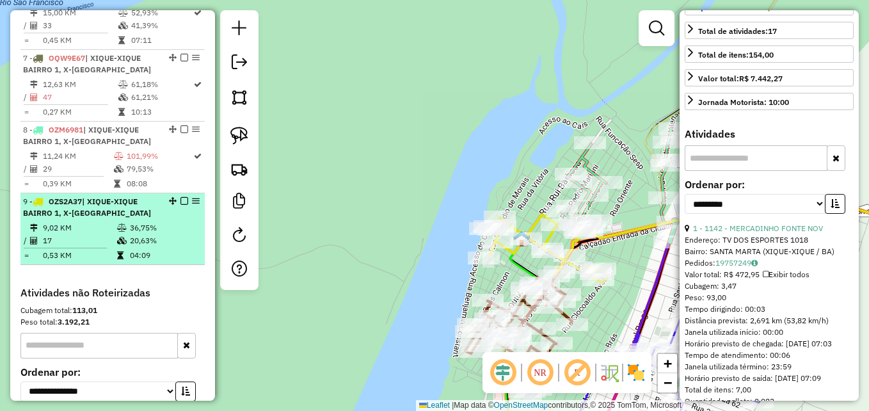
scroll to position [775, 0]
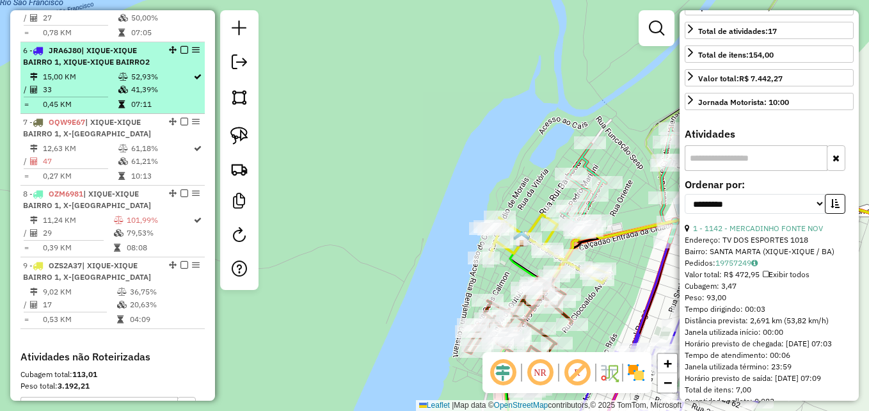
click at [98, 95] on td "33" at bounding box center [79, 89] width 75 height 13
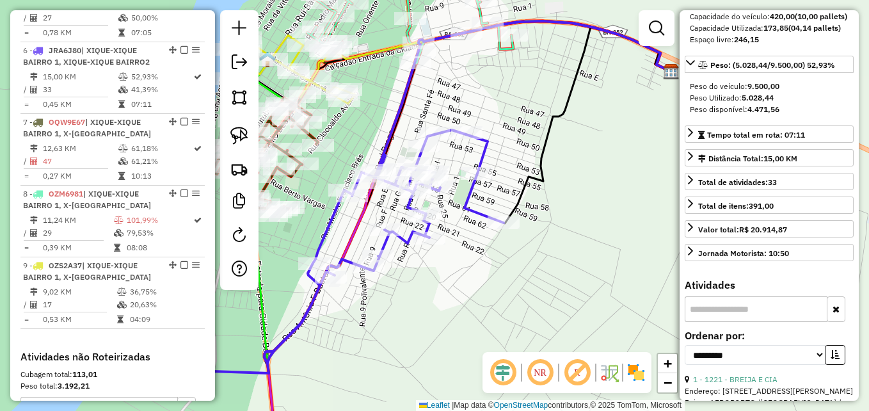
scroll to position [136, 0]
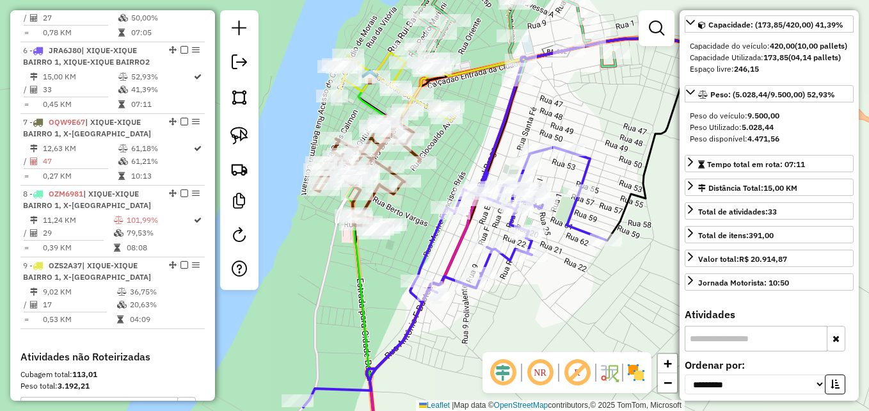
drag, startPoint x: 488, startPoint y: 299, endPoint x: 615, endPoint y: 323, distance: 129.5
click at [615, 323] on div "Janela de atendimento Grade de atendimento Capacidade Transportadoras Veículos …" at bounding box center [434, 205] width 869 height 411
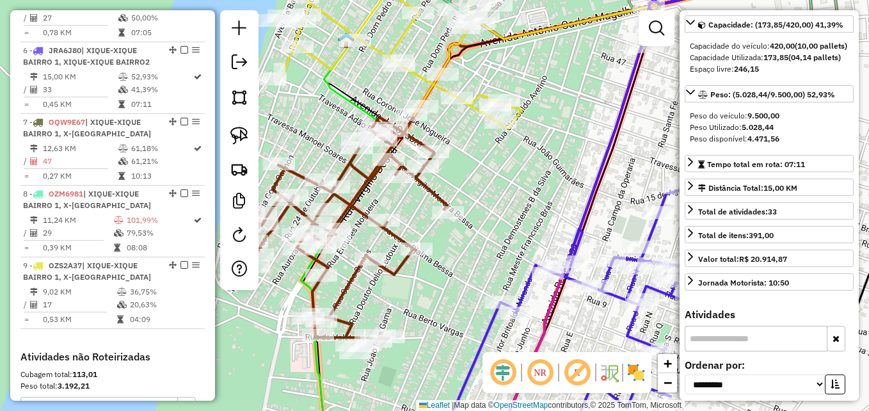
drag, startPoint x: 469, startPoint y: 154, endPoint x: 534, endPoint y: 255, distance: 120.3
click at [534, 255] on div "Janela de atendimento Grade de atendimento Capacidade Transportadoras Veículos …" at bounding box center [434, 205] width 869 height 411
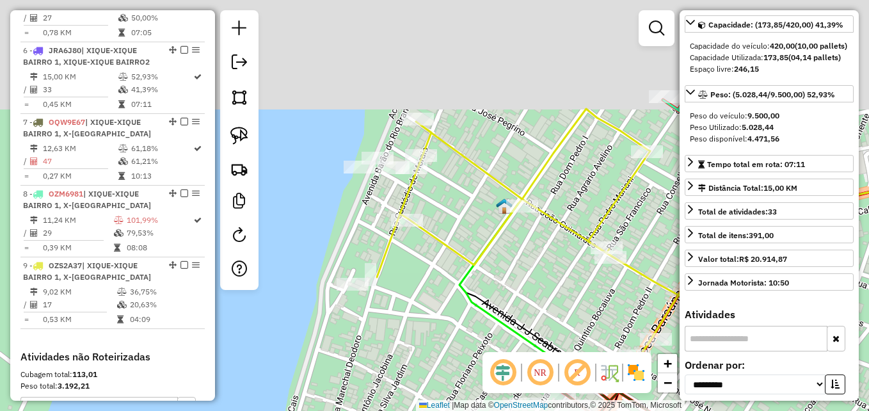
drag, startPoint x: 347, startPoint y: 158, endPoint x: 399, endPoint y: 284, distance: 136.0
click at [399, 284] on div "Janela de atendimento Grade de atendimento Capacidade Transportadoras Veículos …" at bounding box center [434, 205] width 869 height 411
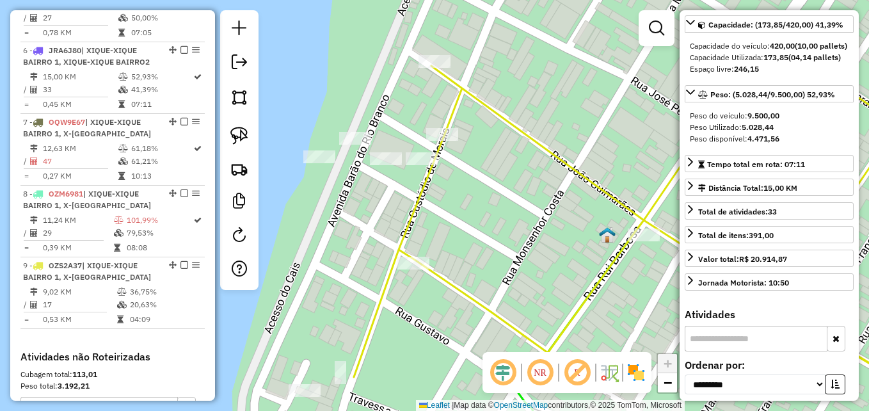
drag, startPoint x: 494, startPoint y: 216, endPoint x: 472, endPoint y: 210, distance: 23.0
click at [472, 210] on div "Janela de atendimento Grade de atendimento Capacidade Transportadoras Veículos …" at bounding box center [434, 205] width 869 height 411
click at [246, 140] on img at bounding box center [239, 136] width 18 height 18
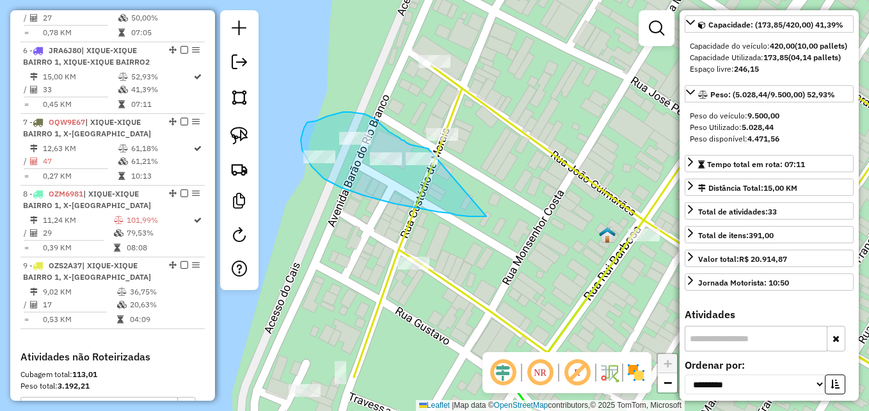
drag, startPoint x: 457, startPoint y: 215, endPoint x: 431, endPoint y: 149, distance: 70.9
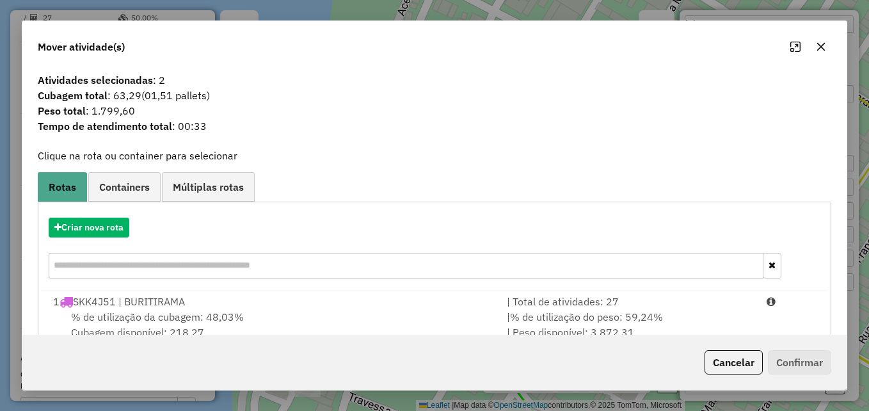
scroll to position [234, 0]
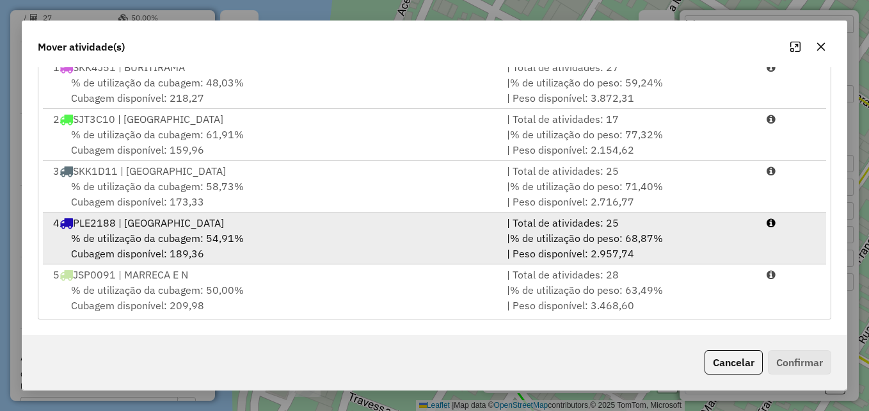
click at [276, 217] on div "4 PLE2188 | [GEOGRAPHIC_DATA]" at bounding box center [272, 222] width 454 height 15
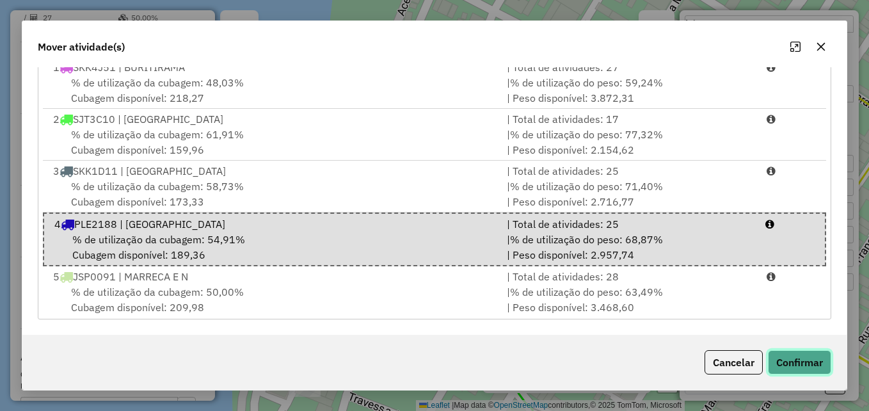
click at [796, 362] on button "Confirmar" at bounding box center [799, 362] width 63 height 24
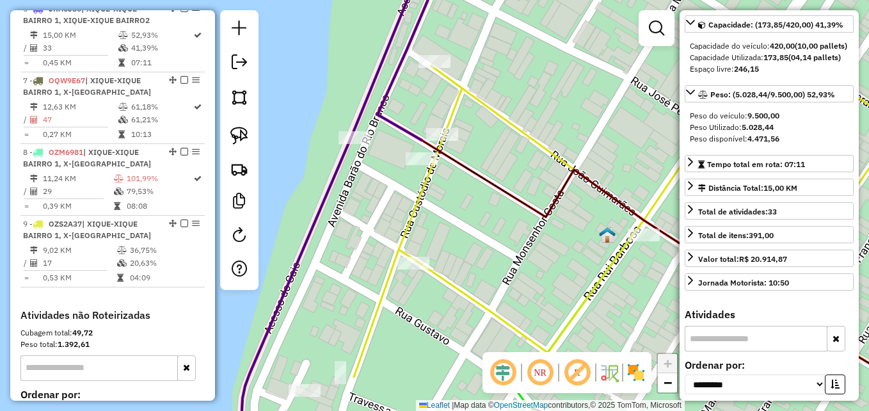
scroll to position [819, 0]
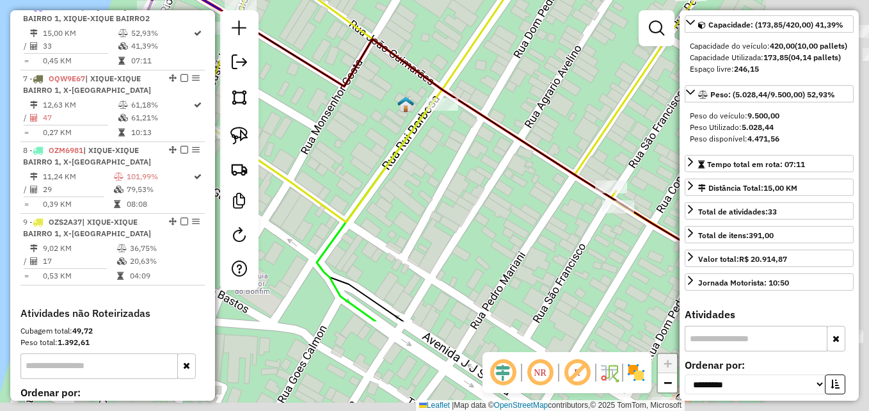
drag, startPoint x: 571, startPoint y: 287, endPoint x: 363, endPoint y: 153, distance: 248.1
click at [363, 154] on div "Janela de atendimento Grade de atendimento Capacidade Transportadoras Veículos …" at bounding box center [434, 205] width 869 height 411
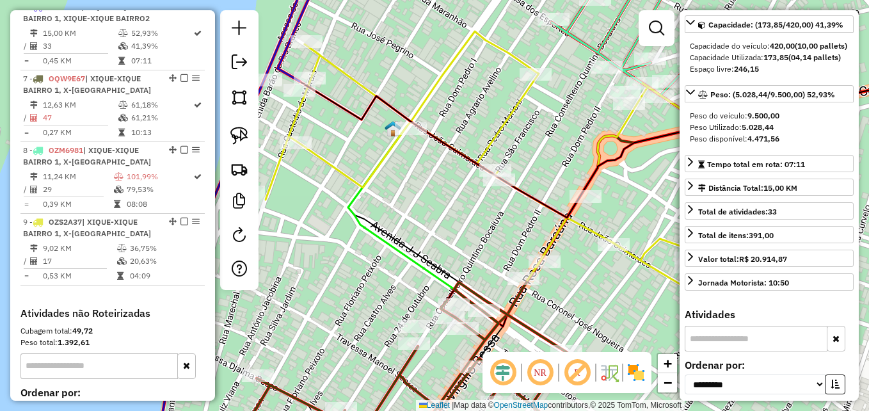
drag, startPoint x: 560, startPoint y: 247, endPoint x: 396, endPoint y: 175, distance: 179.6
click at [396, 175] on div "Janela de atendimento Grade de atendimento Capacidade Transportadoras Veículos …" at bounding box center [434, 205] width 869 height 411
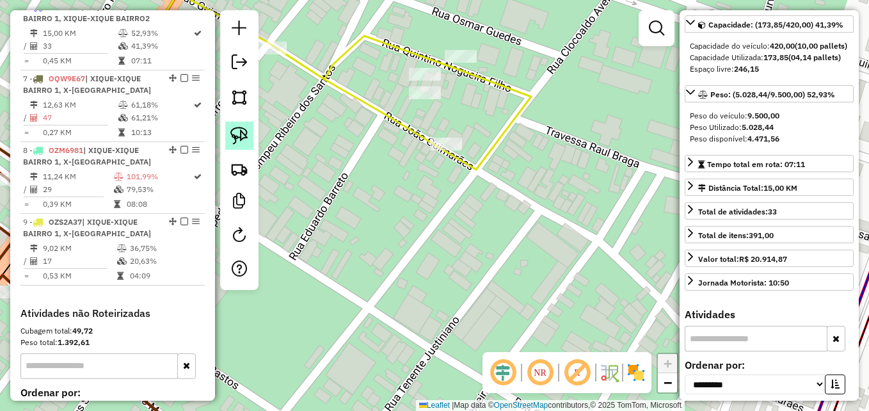
click at [246, 136] on img at bounding box center [239, 136] width 18 height 18
drag, startPoint x: 452, startPoint y: 78, endPoint x: 409, endPoint y: 42, distance: 56.4
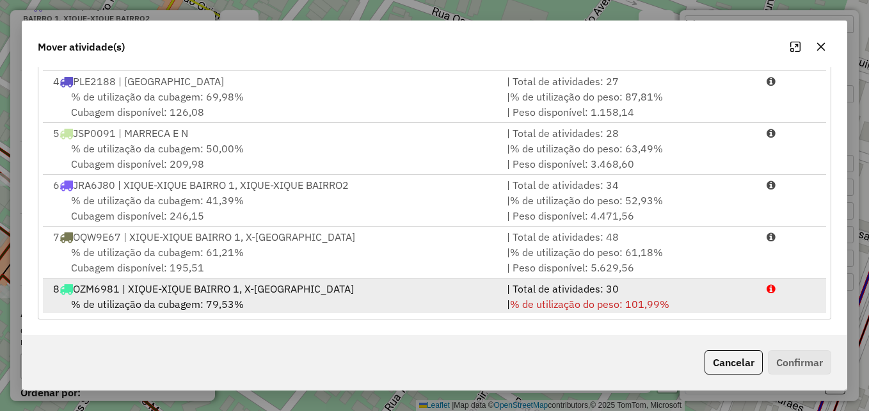
scroll to position [210, 0]
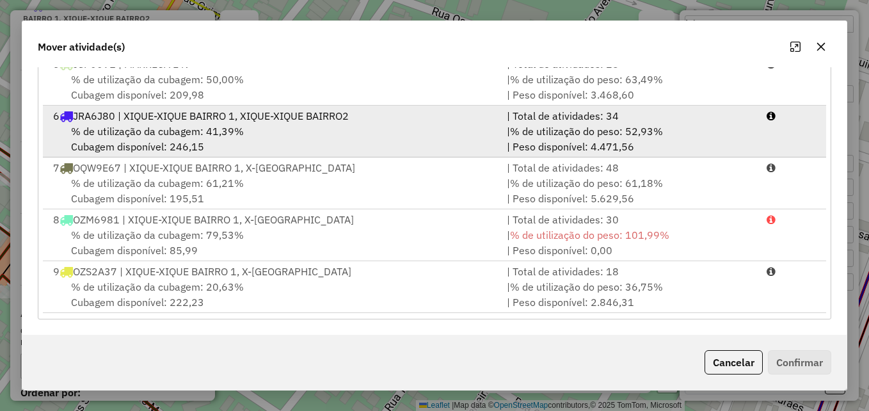
click at [304, 134] on div "% de utilização da cubagem: 41,39% Cubagem disponível: 246,15" at bounding box center [272, 138] width 454 height 31
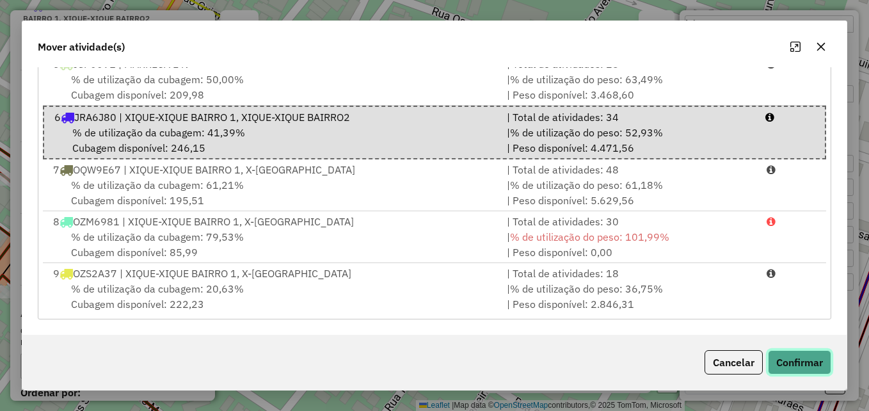
click at [796, 363] on button "Confirmar" at bounding box center [799, 362] width 63 height 24
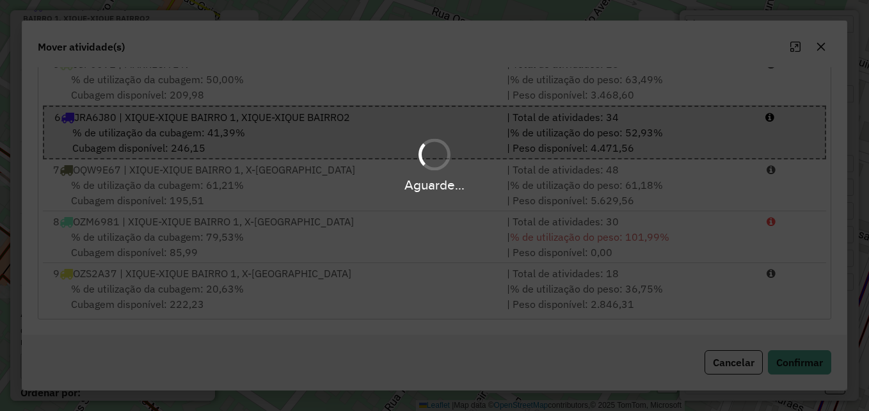
scroll to position [0, 0]
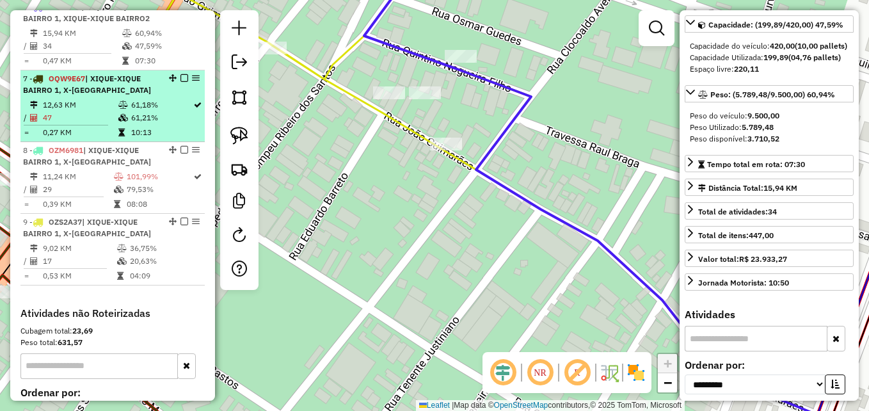
click at [108, 111] on td "12,63 KM" at bounding box center [79, 105] width 75 height 13
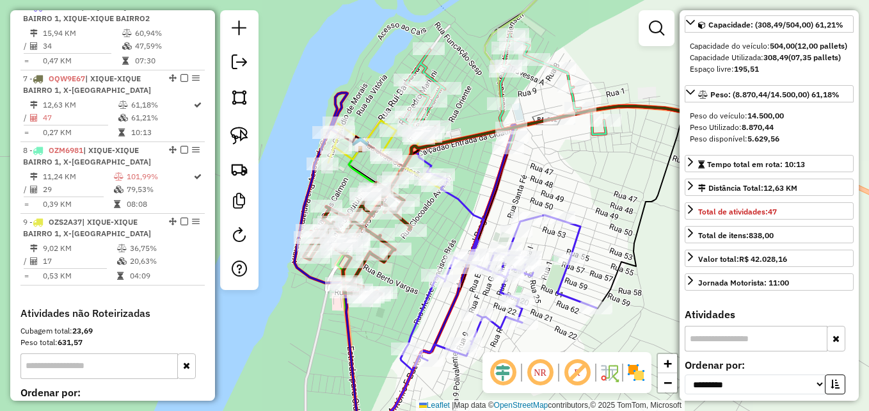
drag, startPoint x: 349, startPoint y: 225, endPoint x: 478, endPoint y: 221, distance: 128.7
click at [478, 221] on div "Janela de atendimento Grade de atendimento Capacidade Transportadoras Veículos …" at bounding box center [434, 205] width 869 height 411
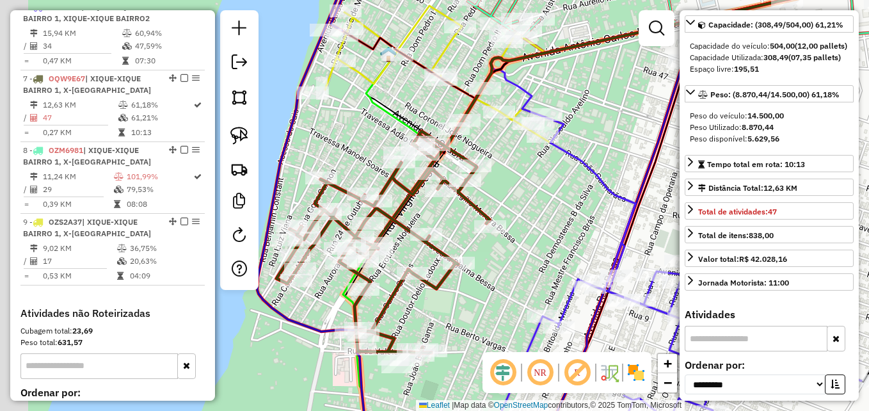
drag, startPoint x: 454, startPoint y: 219, endPoint x: 542, endPoint y: 205, distance: 89.4
click at [542, 205] on div "Janela de atendimento Grade de atendimento Capacidade Transportadoras Veículos …" at bounding box center [434, 205] width 869 height 411
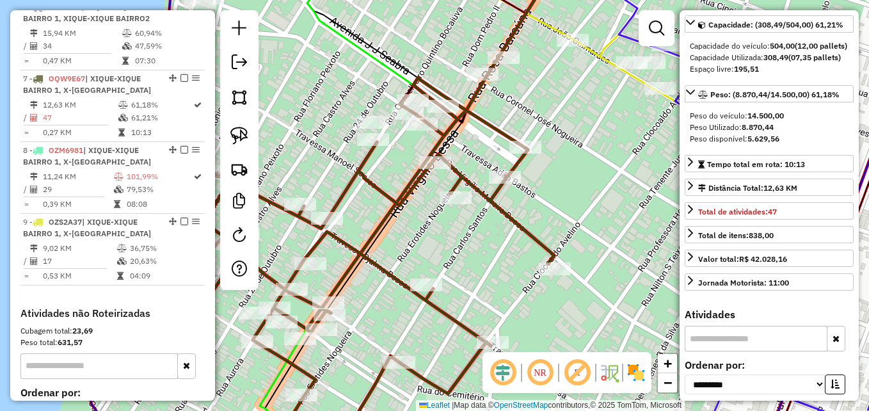
drag, startPoint x: 480, startPoint y: 196, endPoint x: 591, endPoint y: 222, distance: 113.6
click at [591, 222] on div "Janela de atendimento Grade de atendimento Capacidade Transportadoras Veículos …" at bounding box center [434, 205] width 869 height 411
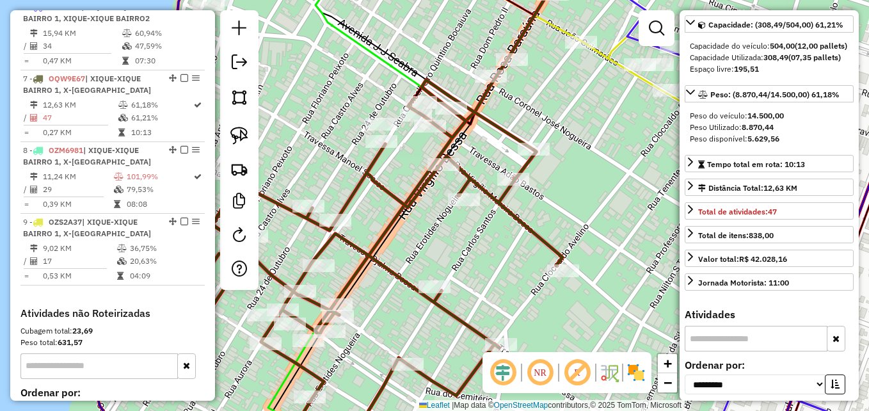
click at [479, 186] on icon at bounding box center [349, 266] width 427 height 372
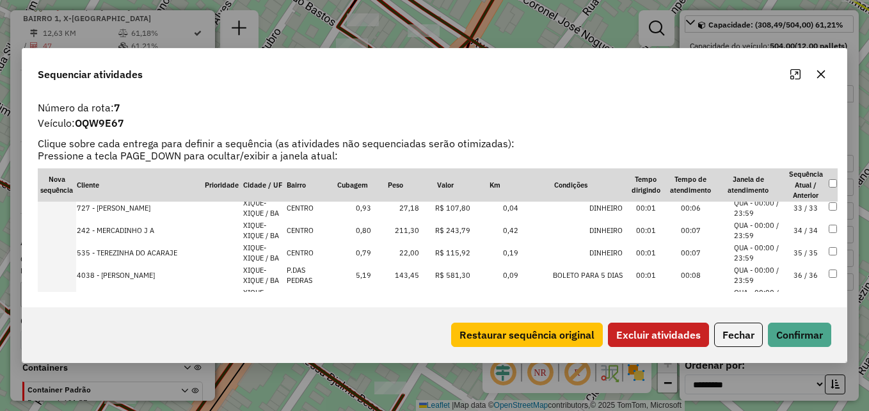
scroll to position [704, 0]
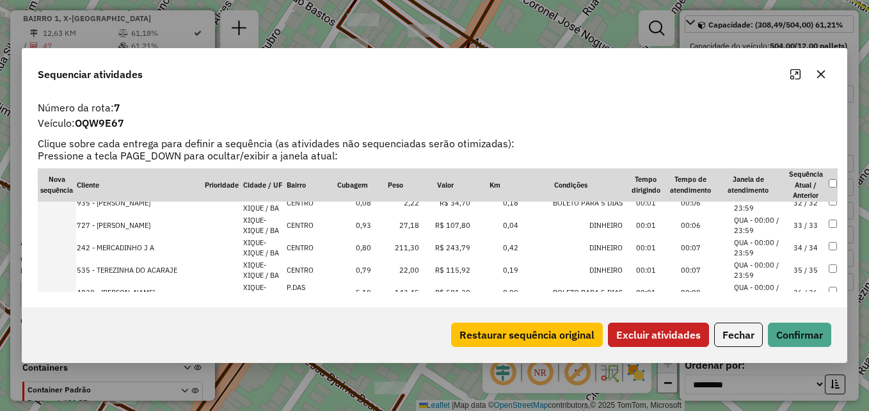
click at [407, 223] on td "27,18" at bounding box center [396, 225] width 48 height 22
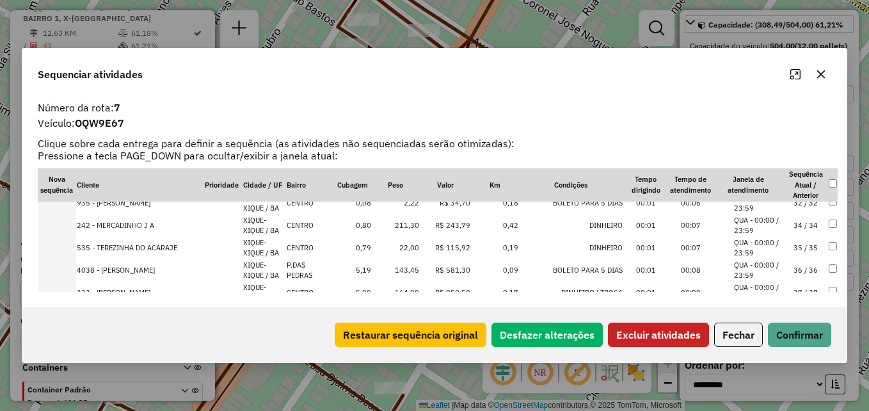
click at [415, 204] on td "2,22" at bounding box center [396, 203] width 48 height 22
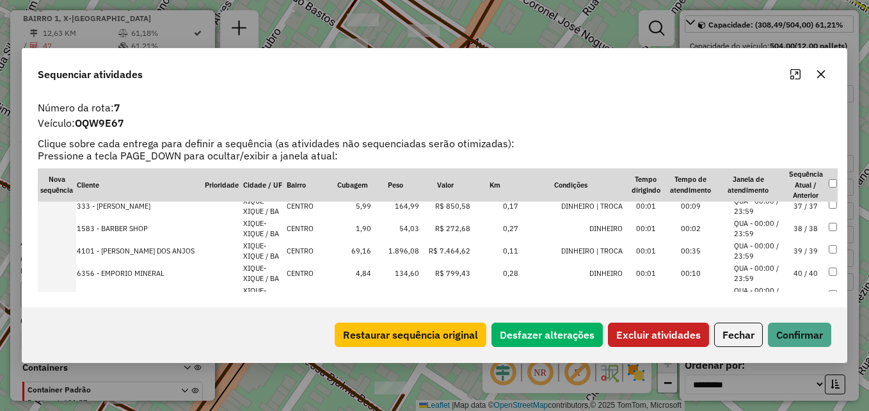
click at [413, 226] on td "54,03" at bounding box center [396, 229] width 48 height 22
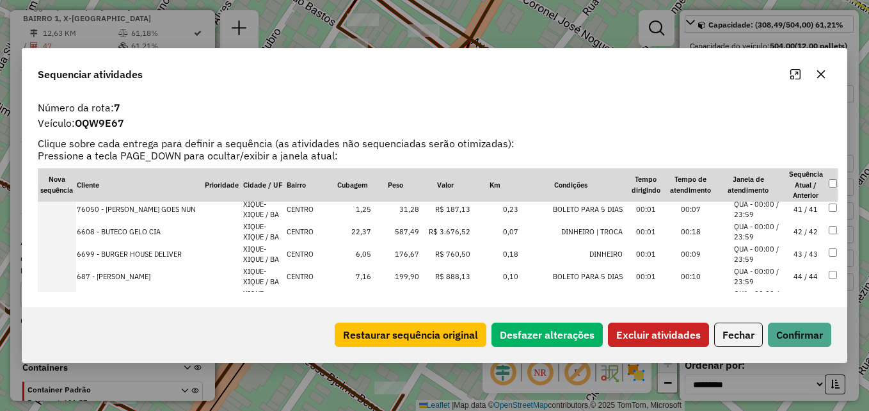
click at [414, 211] on td "31,28" at bounding box center [396, 209] width 48 height 22
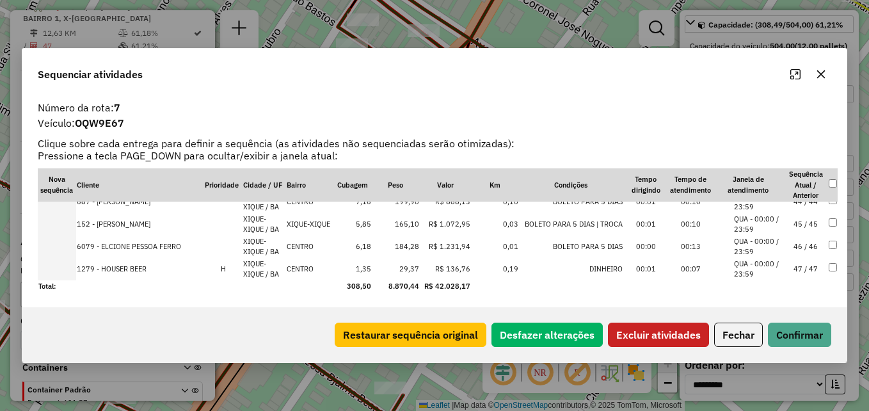
click at [416, 269] on td "29,37" at bounding box center [396, 269] width 48 height 22
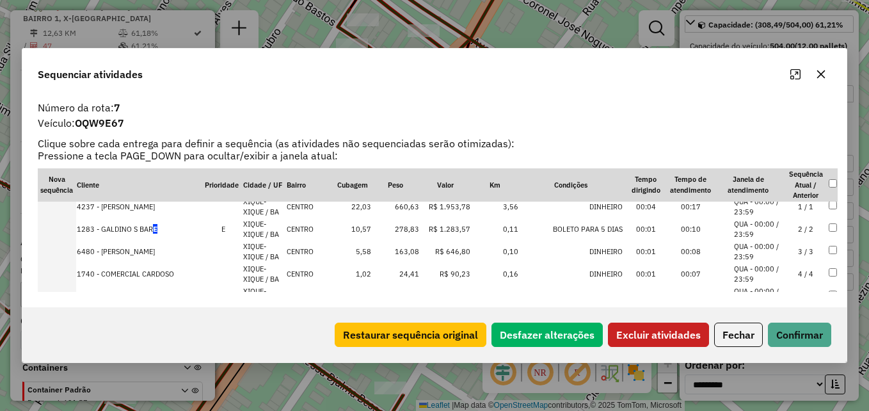
scroll to position [78, 0]
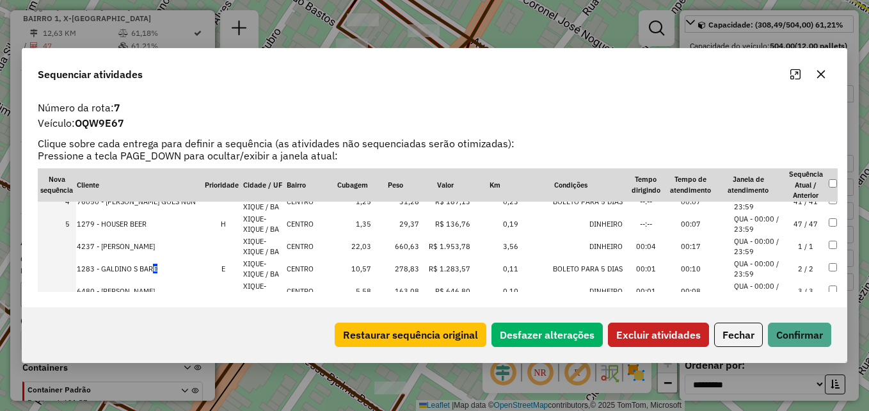
click at [414, 225] on td "29,37" at bounding box center [396, 224] width 48 height 22
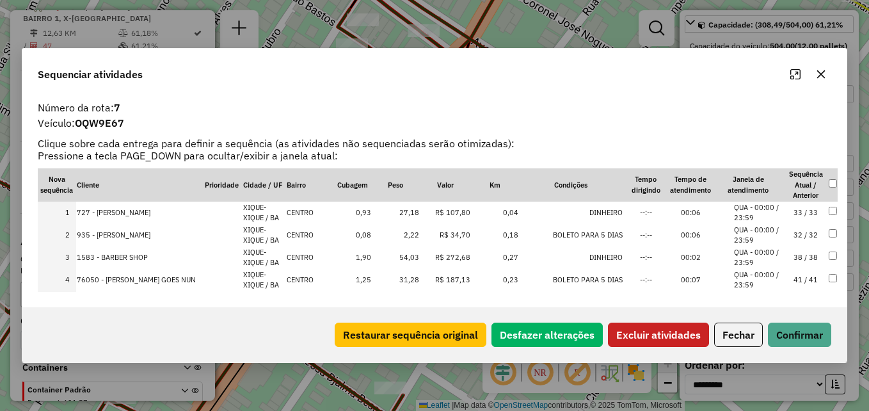
scroll to position [64, 0]
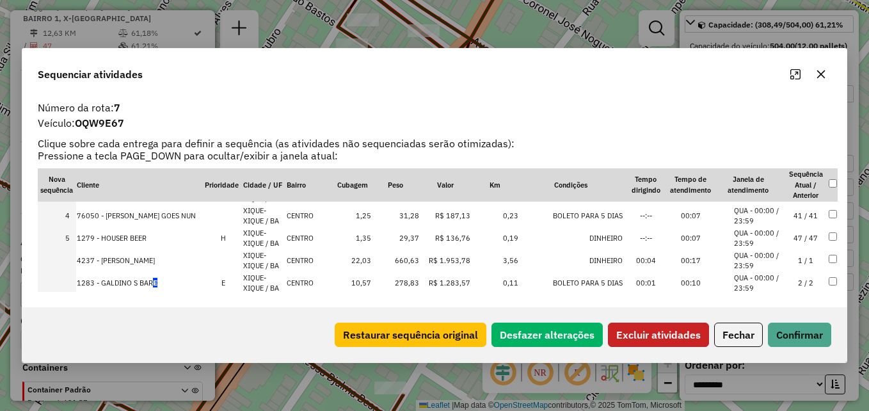
click at [653, 335] on button "Excluir atividades" at bounding box center [658, 334] width 101 height 24
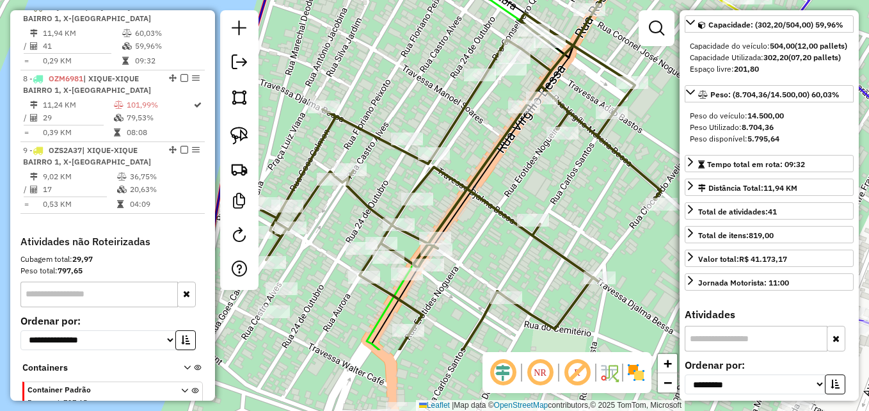
drag, startPoint x: 512, startPoint y: 265, endPoint x: 574, endPoint y: 161, distance: 121.0
click at [573, 162] on div "Janela de atendimento Grade de atendimento Capacidade Transportadoras Veículos …" at bounding box center [434, 205] width 869 height 411
click at [574, 161] on div "Janela de atendimento Grade de atendimento Capacidade Transportadoras Veículos …" at bounding box center [434, 205] width 869 height 411
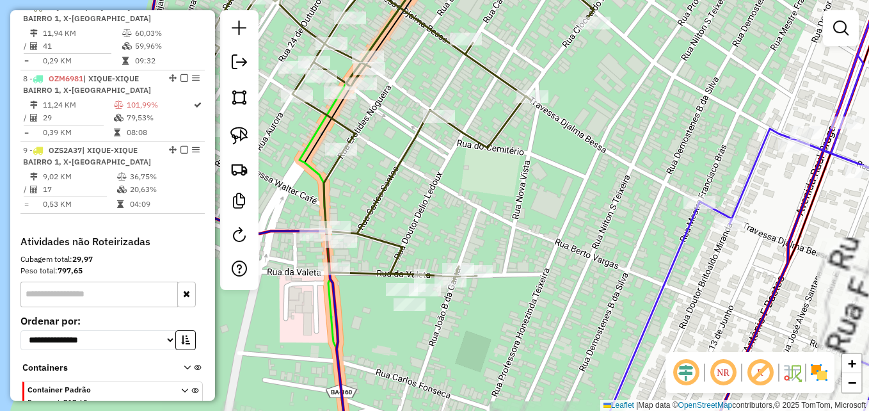
drag, startPoint x: 493, startPoint y: 216, endPoint x: 589, endPoint y: 345, distance: 160.8
click at [589, 344] on div "Janela de atendimento Grade de atendimento Capacidade Transportadoras Veículos …" at bounding box center [434, 205] width 869 height 411
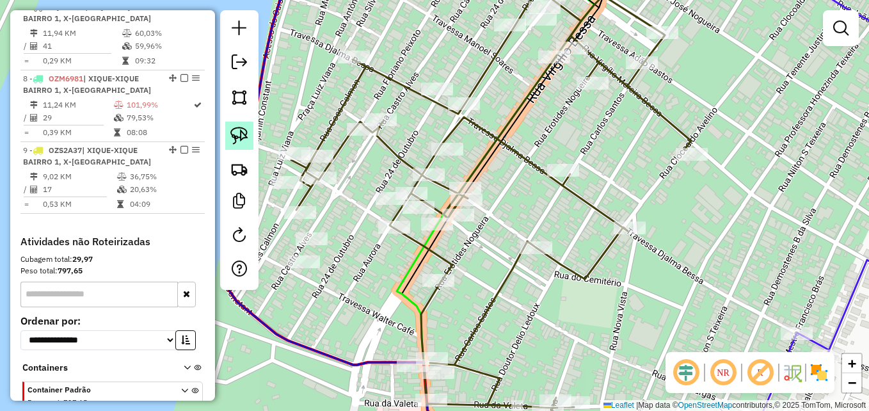
click at [244, 130] on img at bounding box center [239, 136] width 18 height 18
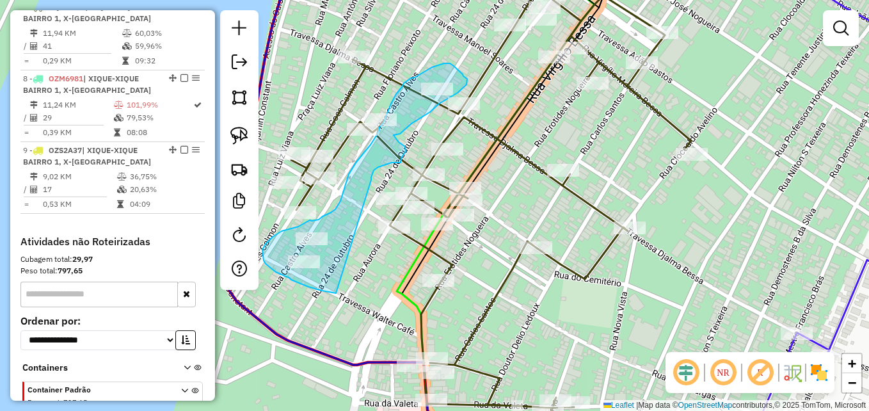
drag, startPoint x: 336, startPoint y: 293, endPoint x: 371, endPoint y: 180, distance: 118.6
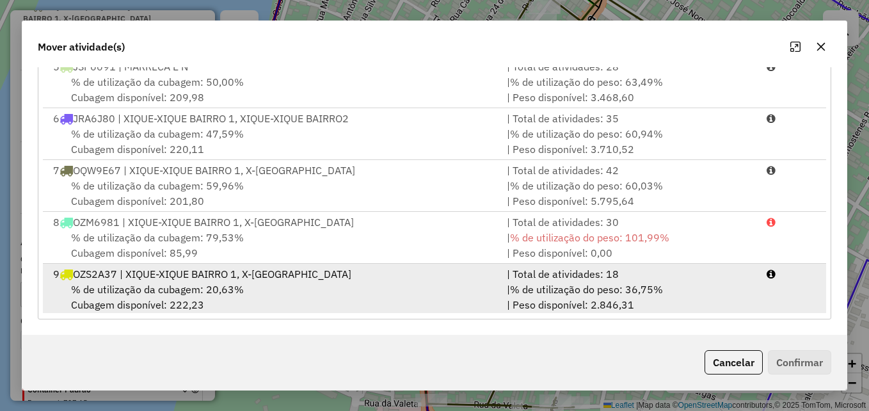
scroll to position [210, 0]
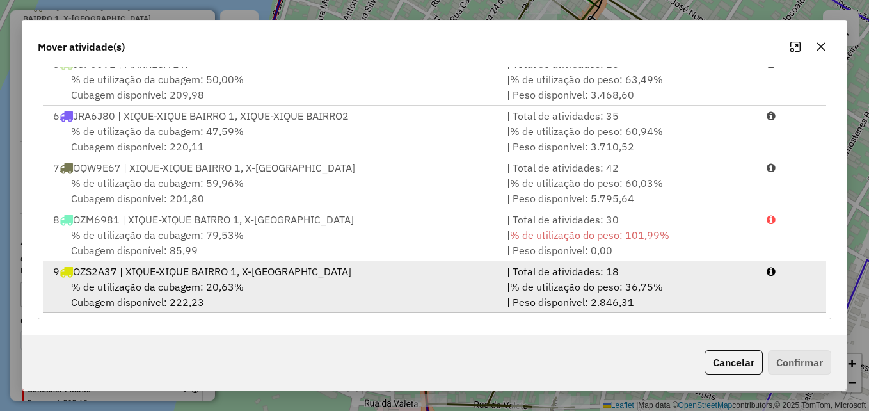
click at [372, 281] on div "% de utilização da cubagem: 20,63% Cubagem disponível: 222,23" at bounding box center [272, 294] width 454 height 31
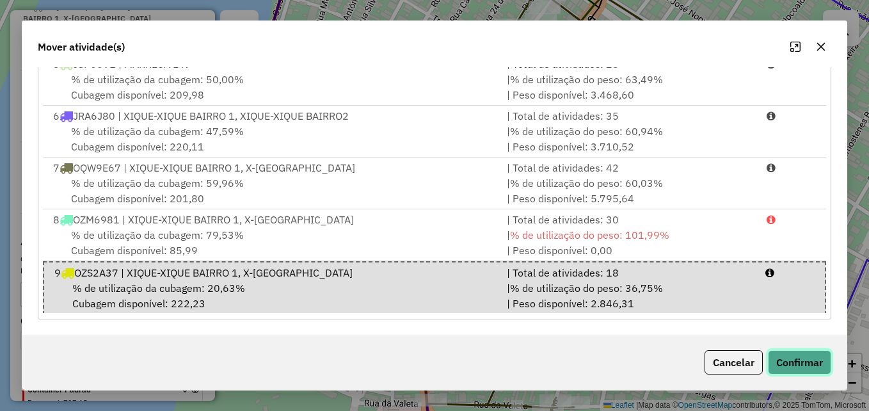
click at [784, 361] on button "Confirmar" at bounding box center [799, 362] width 63 height 24
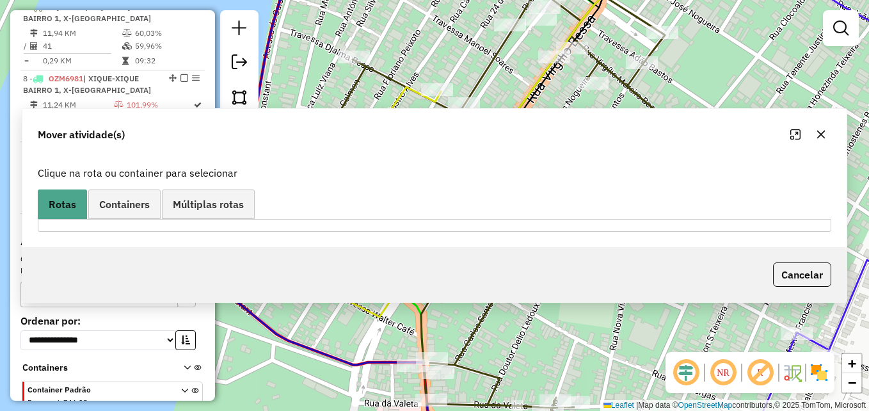
scroll to position [0, 0]
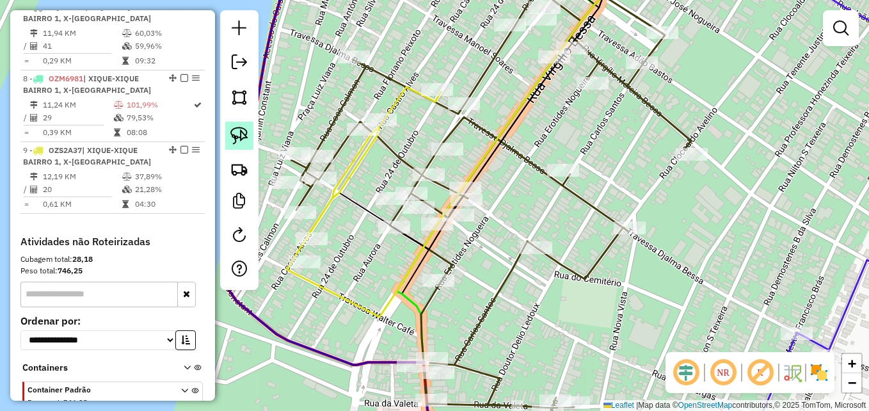
click at [241, 136] on img at bounding box center [239, 136] width 18 height 18
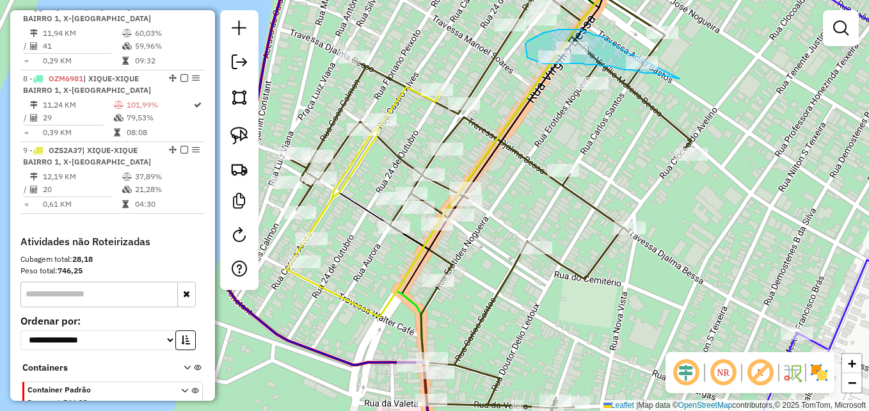
drag, startPoint x: 679, startPoint y: 79, endPoint x: 653, endPoint y: 69, distance: 27.9
click at [653, 69] on div "Janela de atendimento Grade de atendimento Capacidade Transportadoras Veículos …" at bounding box center [434, 205] width 869 height 411
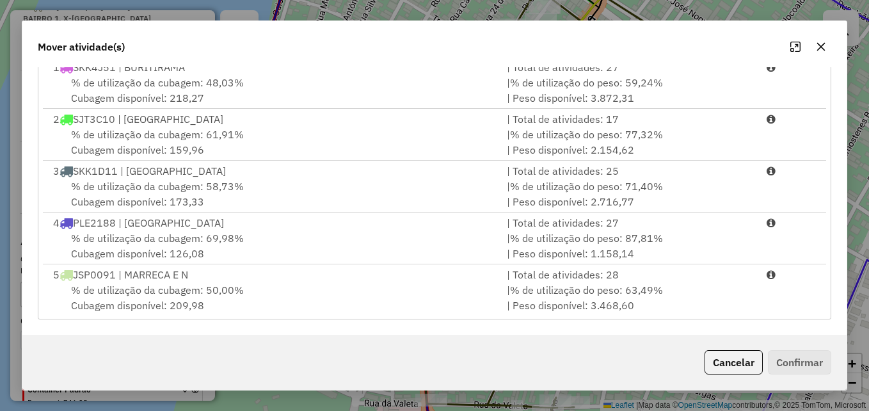
scroll to position [210, 0]
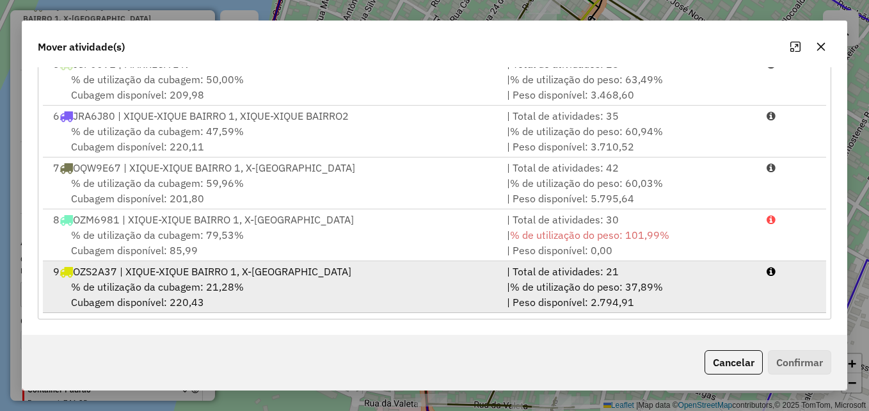
click at [230, 273] on div "9 OZS2A37 | XIQUE-XIQUE BAIRRO 1, X-[GEOGRAPHIC_DATA]" at bounding box center [272, 271] width 454 height 15
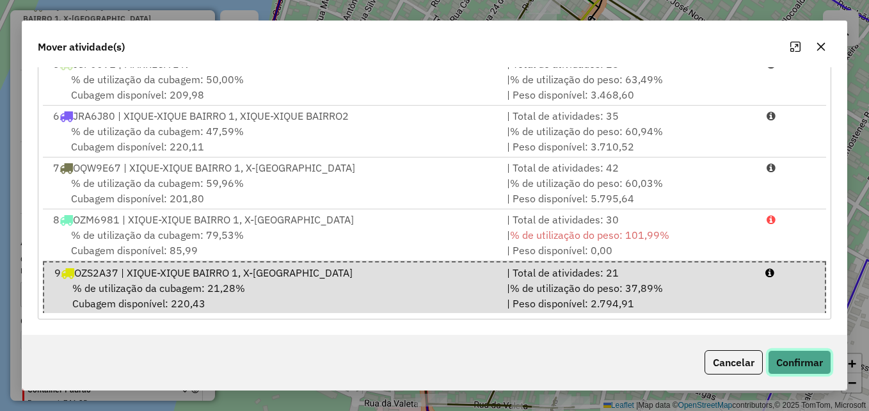
click at [789, 355] on button "Confirmar" at bounding box center [799, 362] width 63 height 24
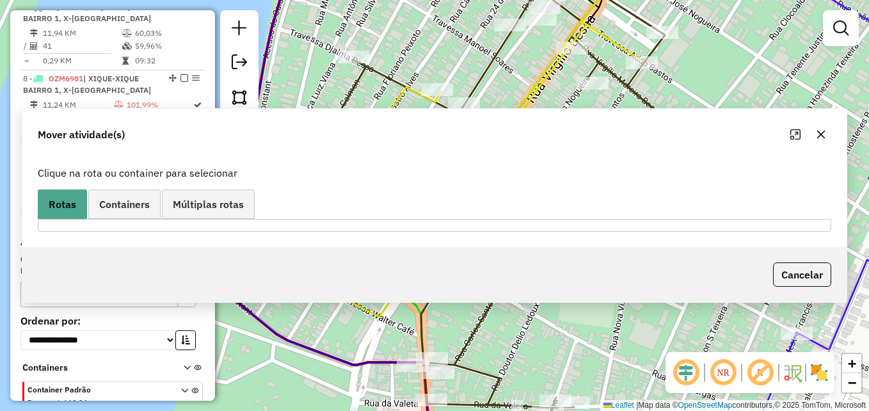
scroll to position [0, 0]
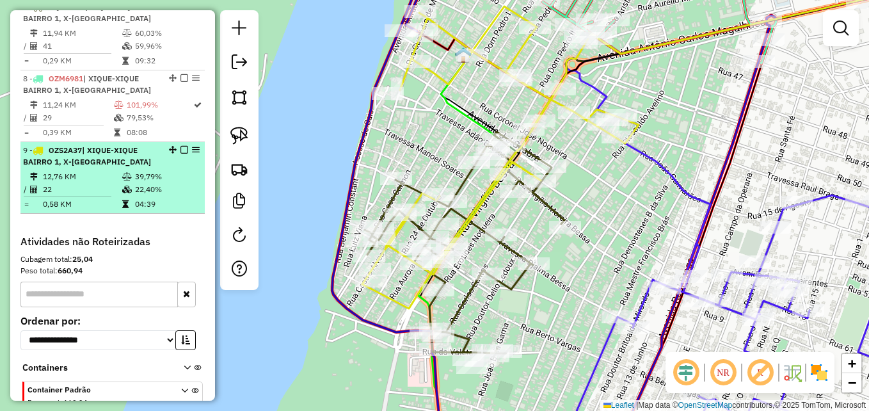
click at [111, 194] on td "22" at bounding box center [81, 189] width 79 height 13
select select "**********"
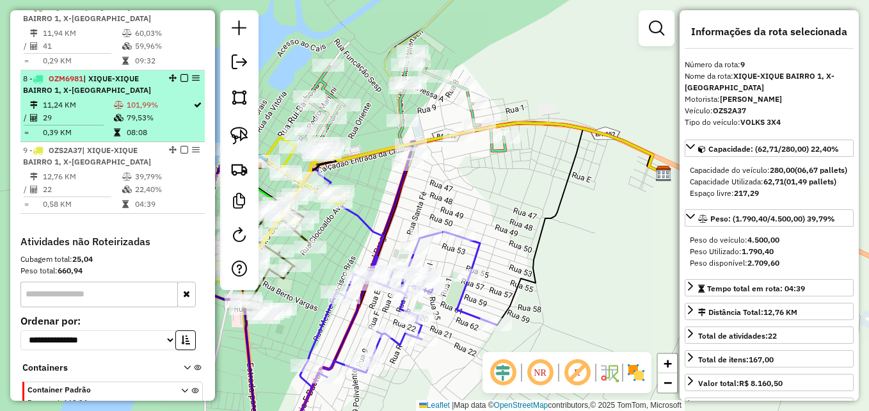
click at [81, 124] on td "29" at bounding box center [77, 117] width 71 height 13
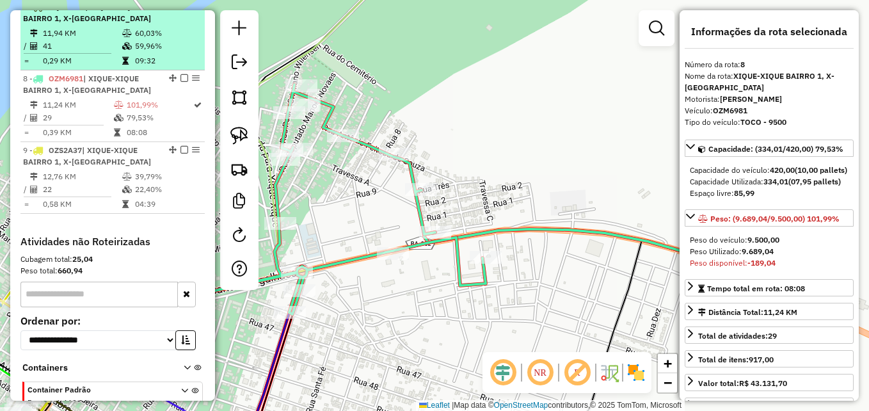
click at [68, 54] on hr at bounding box center [68, 53] width 88 height 1
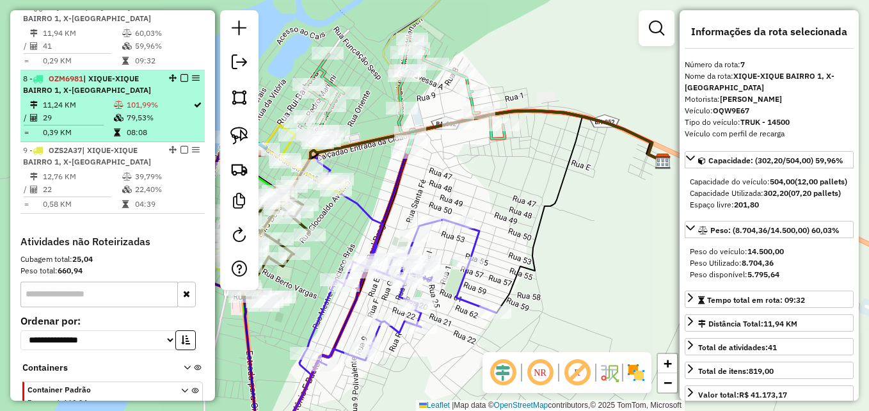
click at [74, 111] on td "11,24 KM" at bounding box center [77, 105] width 71 height 13
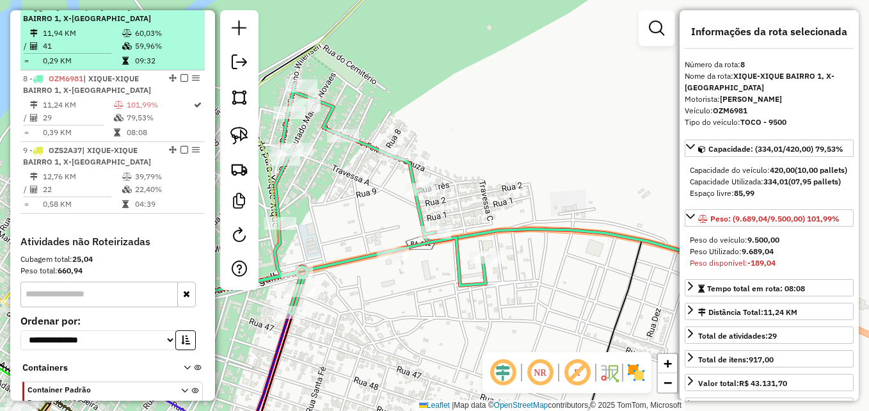
click at [84, 66] on td "0,29 KM" at bounding box center [81, 60] width 79 height 13
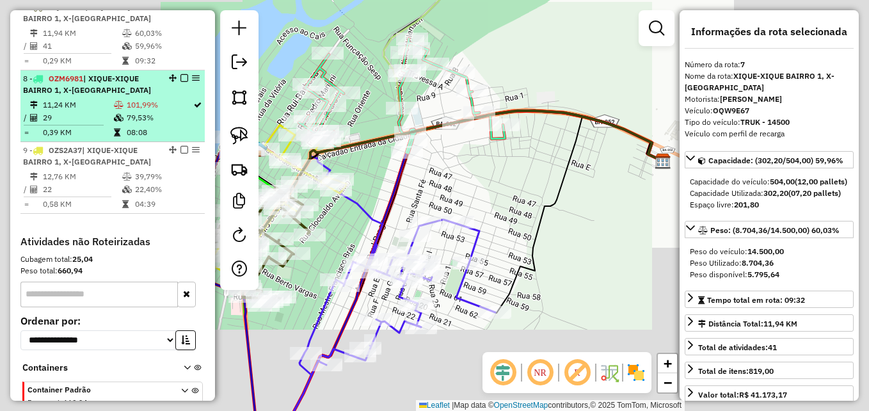
scroll to position [827, 0]
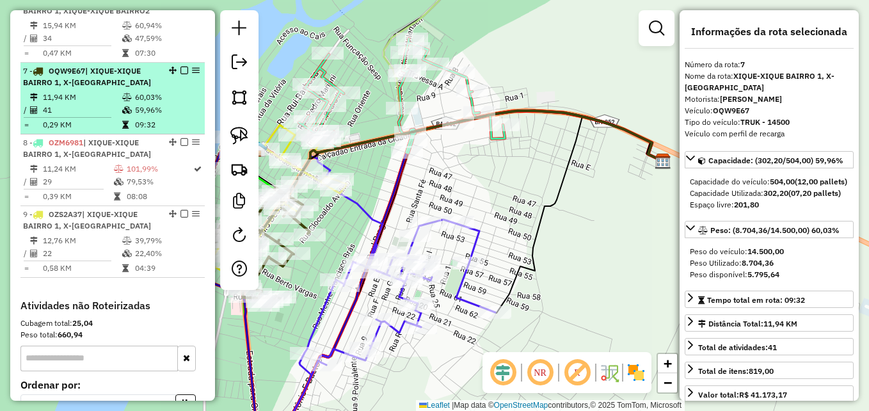
click at [84, 116] on td "41" at bounding box center [81, 110] width 79 height 13
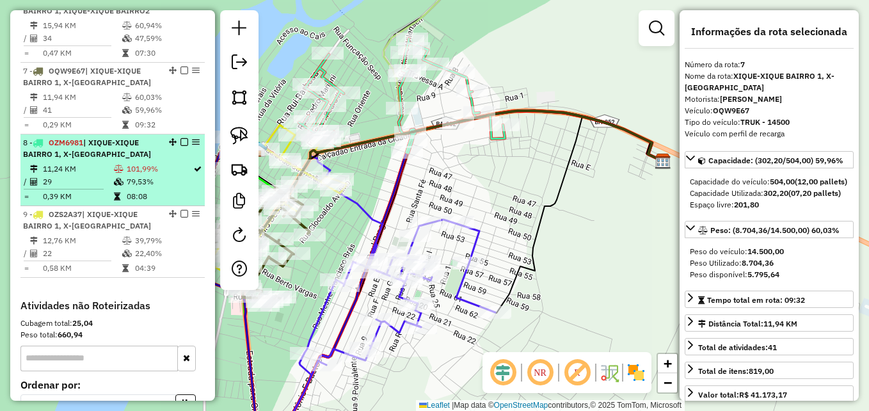
click at [89, 175] on td "11,24 KM" at bounding box center [77, 168] width 71 height 13
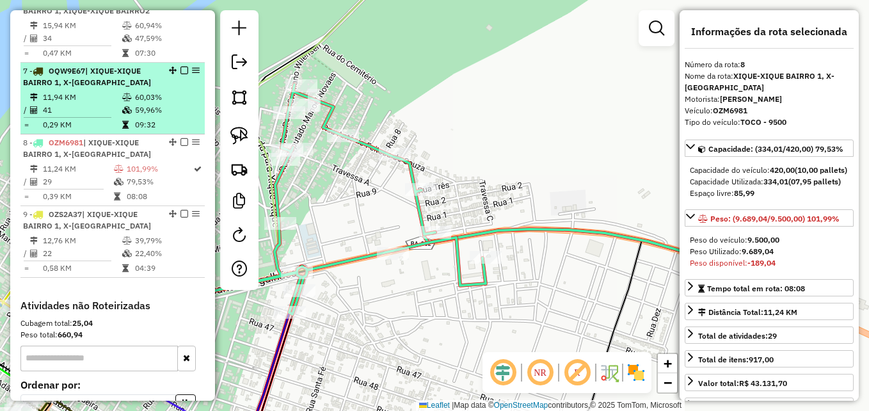
click at [88, 104] on td "11,94 KM" at bounding box center [81, 97] width 79 height 13
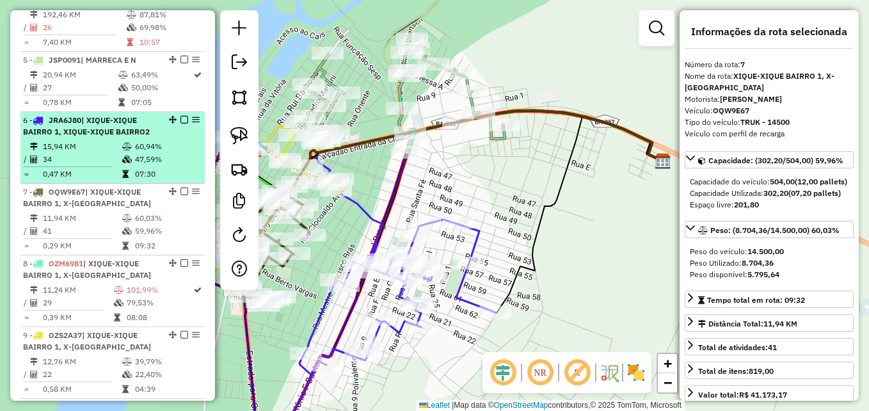
scroll to position [699, 0]
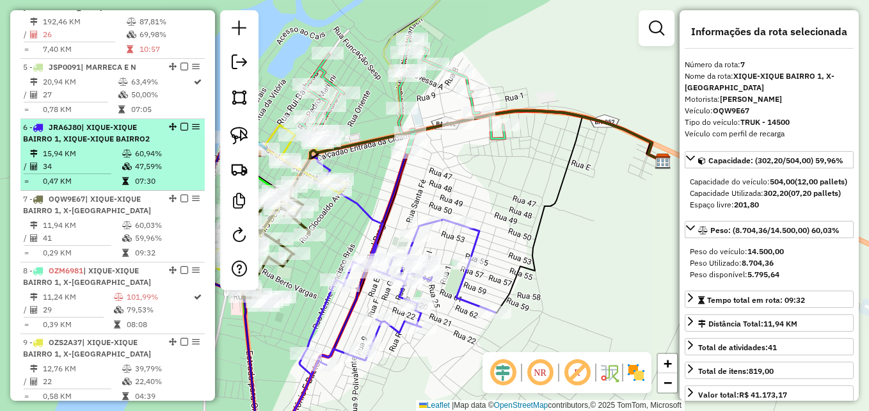
click at [97, 159] on td "15,94 KM" at bounding box center [81, 153] width 79 height 13
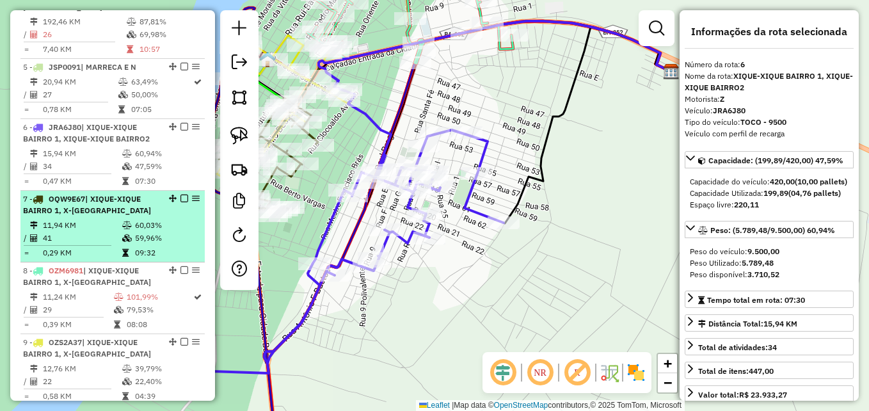
click at [99, 232] on td "11,94 KM" at bounding box center [81, 225] width 79 height 13
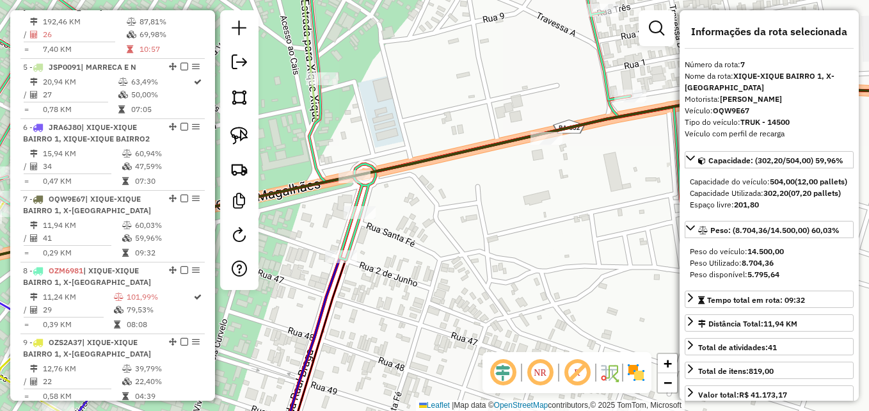
click at [310, 143] on icon at bounding box center [322, 109] width 819 height 301
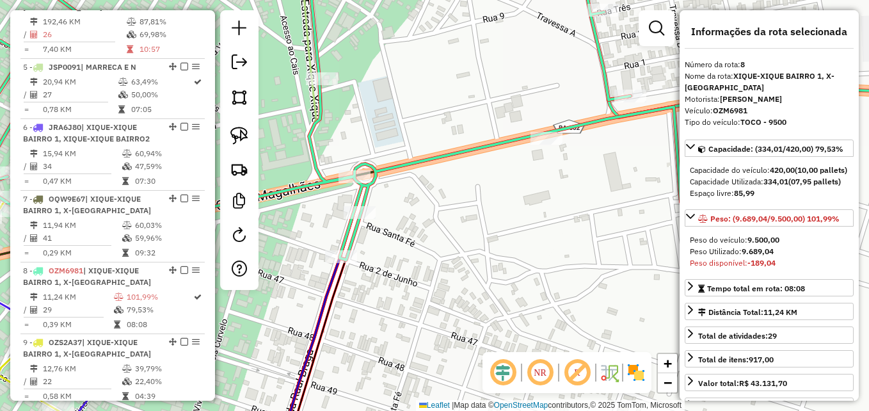
click at [310, 143] on icon at bounding box center [322, 109] width 819 height 301
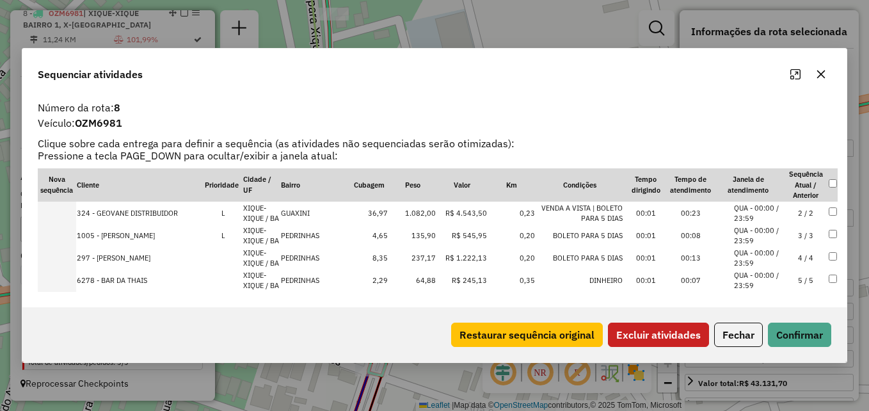
scroll to position [0, 0]
click at [677, 331] on button "Excluir atividades" at bounding box center [658, 334] width 101 height 24
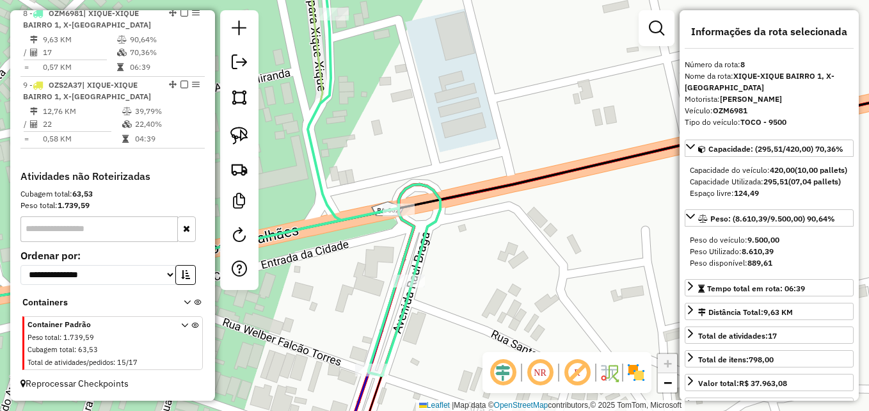
scroll to position [962, 0]
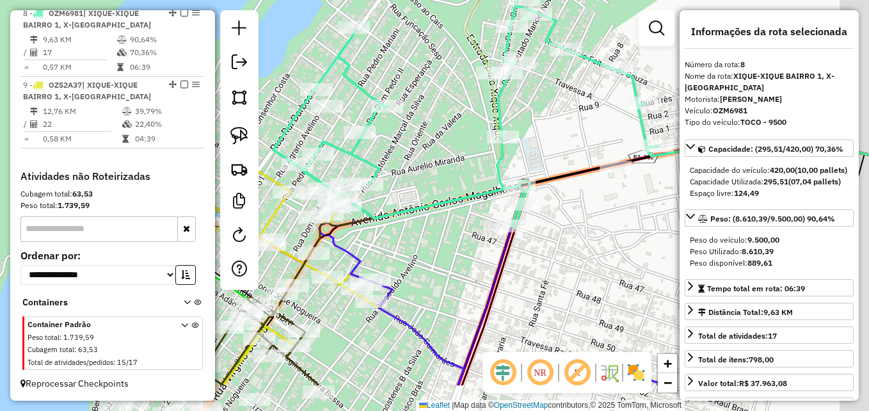
drag, startPoint x: 596, startPoint y: 318, endPoint x: 558, endPoint y: 236, distance: 90.2
click at [558, 236] on div "Janela de atendimento Grade de atendimento Capacidade Transportadoras Veículos …" at bounding box center [434, 205] width 869 height 411
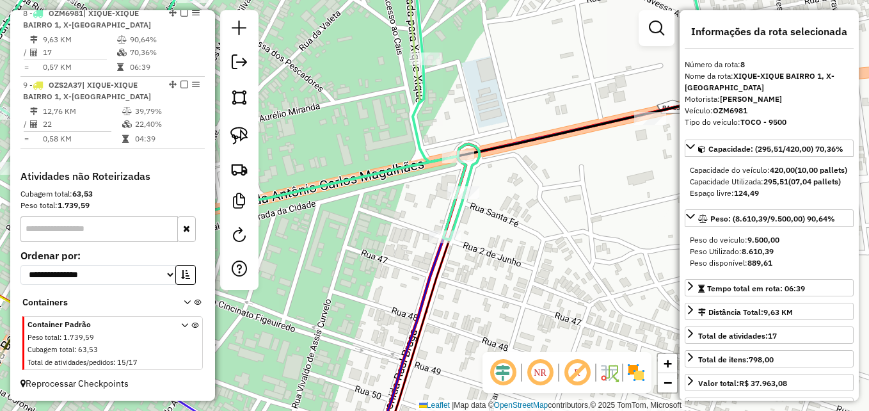
drag, startPoint x: 509, startPoint y: 229, endPoint x: 266, endPoint y: 254, distance: 244.4
click at [266, 254] on div "Janela de atendimento Grade de atendimento Capacidade Transportadoras Veículos …" at bounding box center [434, 205] width 869 height 411
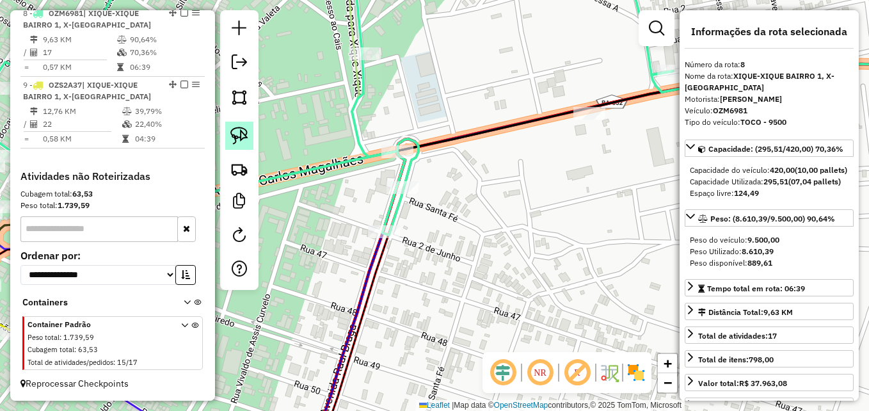
click at [233, 131] on img at bounding box center [239, 136] width 18 height 18
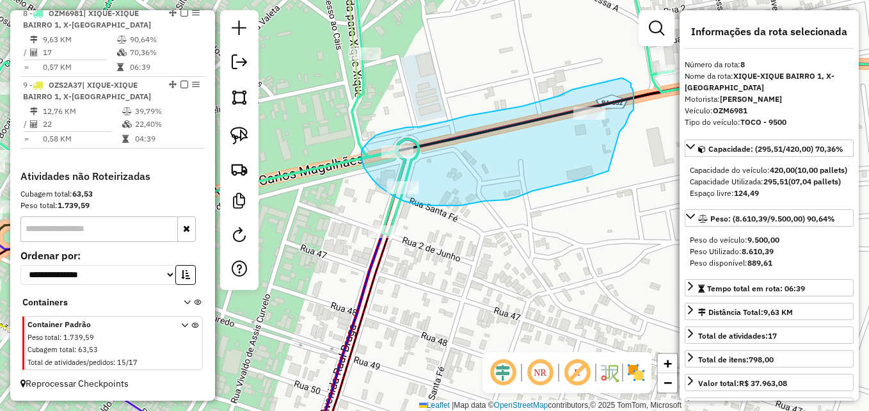
drag, startPoint x: 608, startPoint y: 171, endPoint x: 619, endPoint y: 132, distance: 40.5
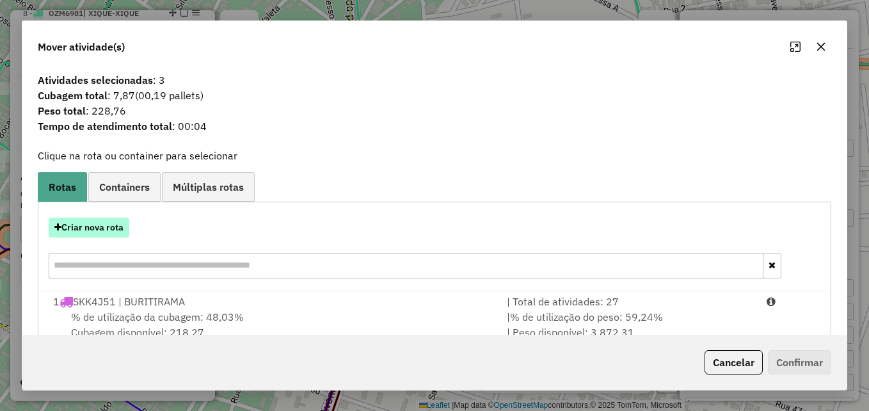
click at [116, 221] on button "Criar nova rota" at bounding box center [89, 228] width 81 height 20
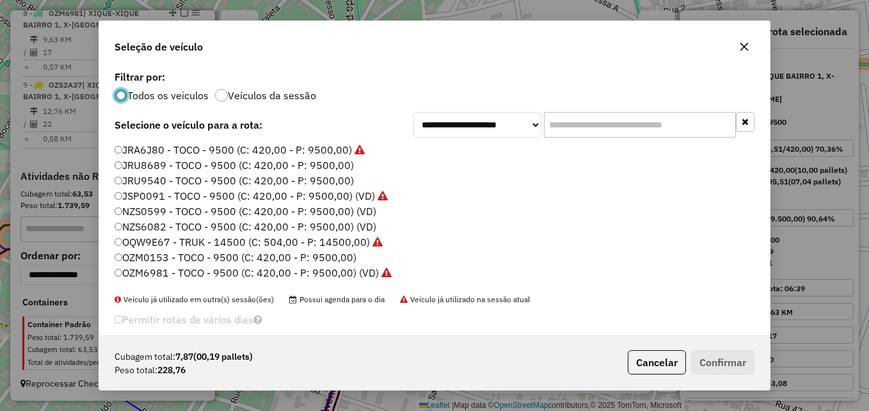
scroll to position [120, 0]
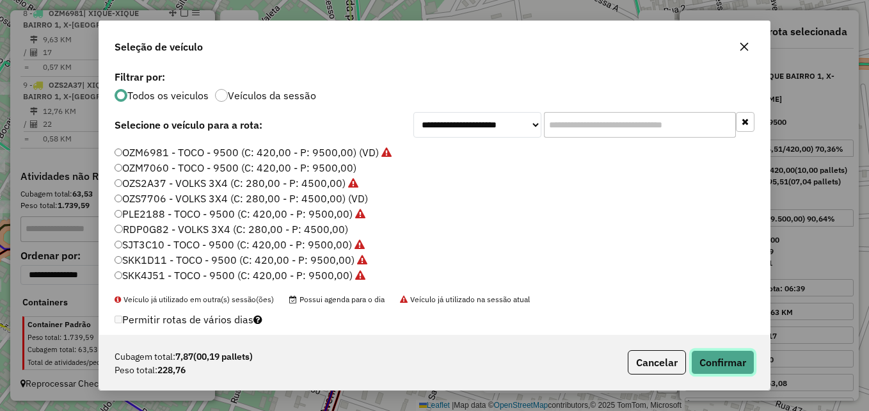
click at [717, 356] on button "Confirmar" at bounding box center [722, 362] width 63 height 24
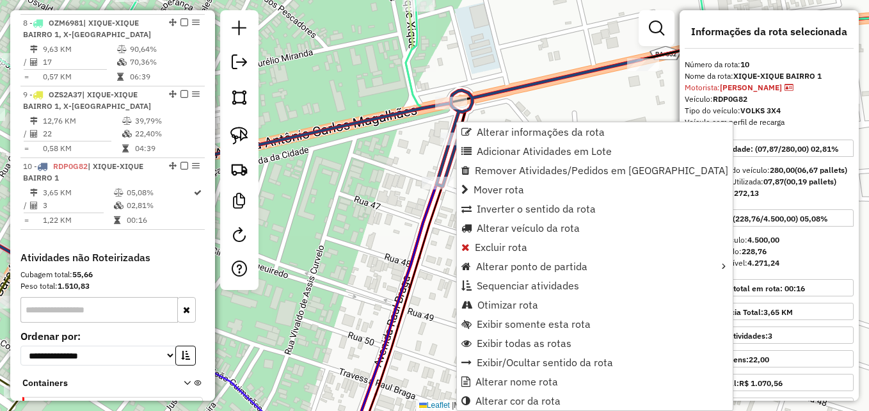
scroll to position [1055, 0]
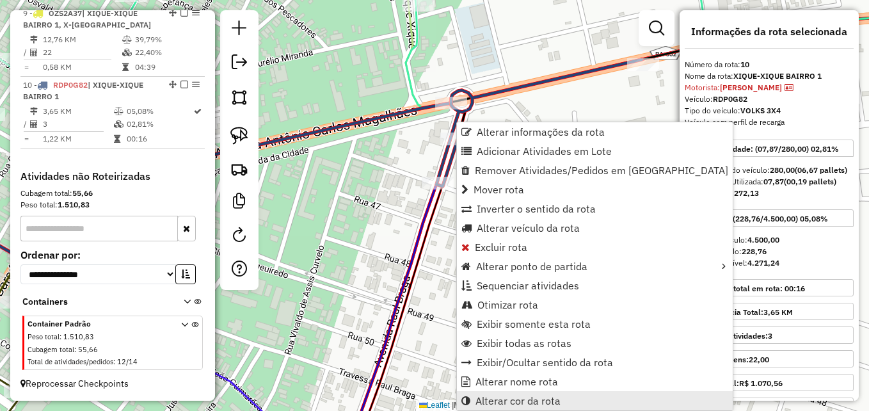
click at [496, 400] on span "Alterar cor da rota" at bounding box center [517, 400] width 85 height 10
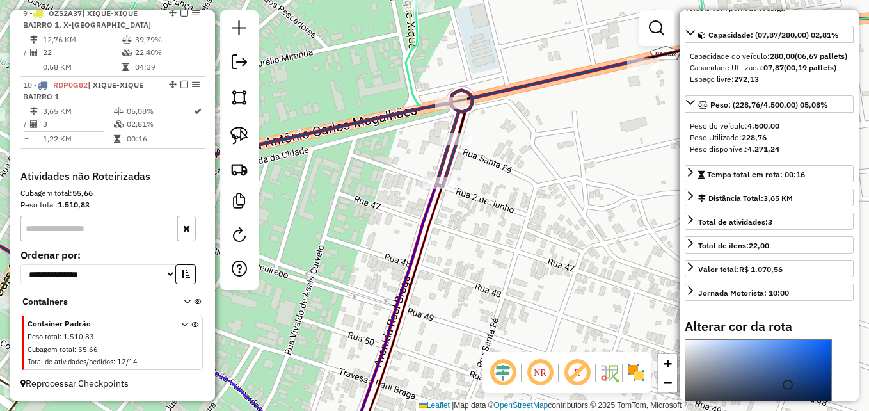
scroll to position [316, 0]
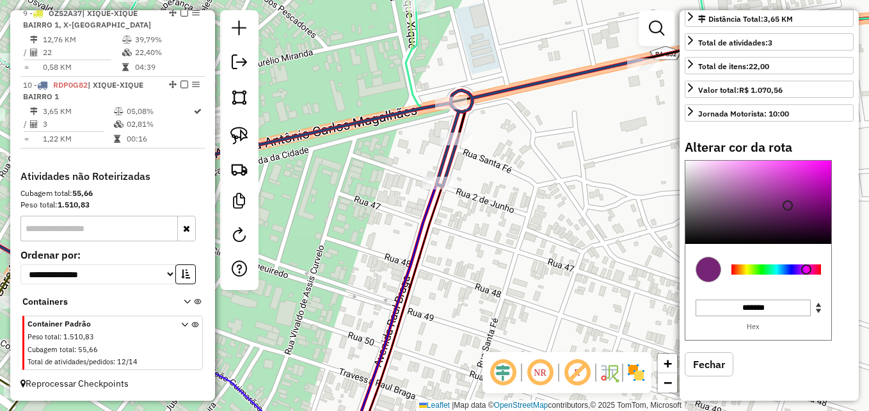
type input "*******"
drag, startPoint x: 782, startPoint y: 268, endPoint x: 807, endPoint y: 272, distance: 25.9
click at [807, 272] on div at bounding box center [807, 269] width 10 height 10
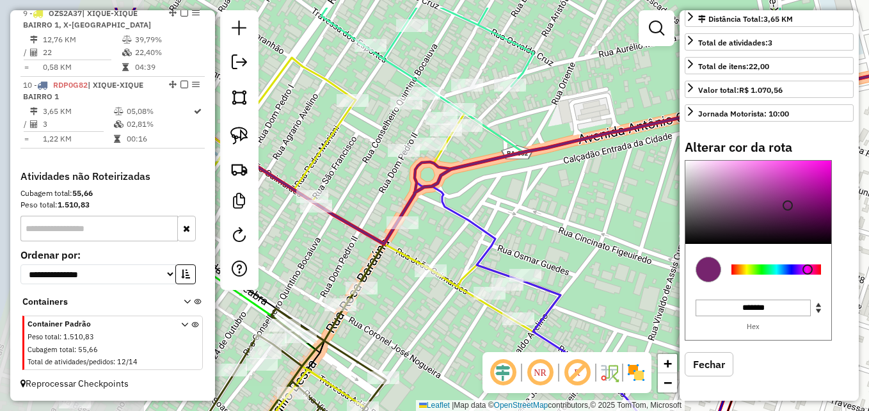
drag, startPoint x: 411, startPoint y: 213, endPoint x: 577, endPoint y: 257, distance: 171.3
click at [577, 257] on div "Janela de atendimento Grade de atendimento Capacidade Transportadoras Veículos …" at bounding box center [434, 205] width 869 height 411
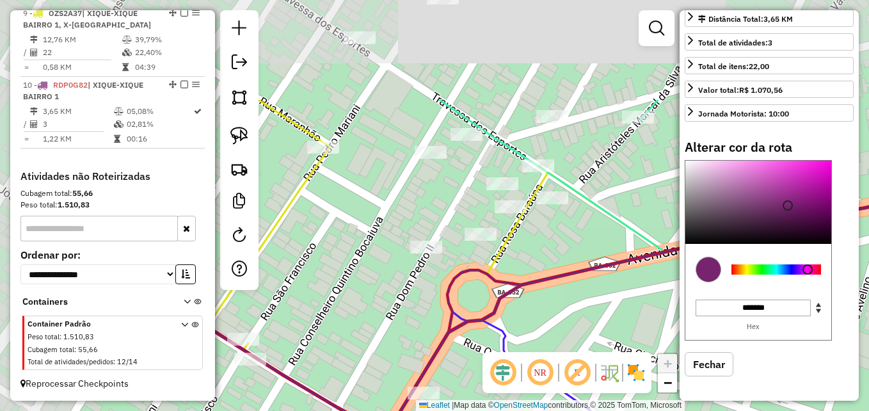
drag, startPoint x: 483, startPoint y: 190, endPoint x: 603, endPoint y: 321, distance: 177.5
click at [603, 321] on div "Janela de atendimento Grade de atendimento Capacidade Transportadoras Veículos …" at bounding box center [434, 205] width 869 height 411
